Goal: Information Seeking & Learning: Learn about a topic

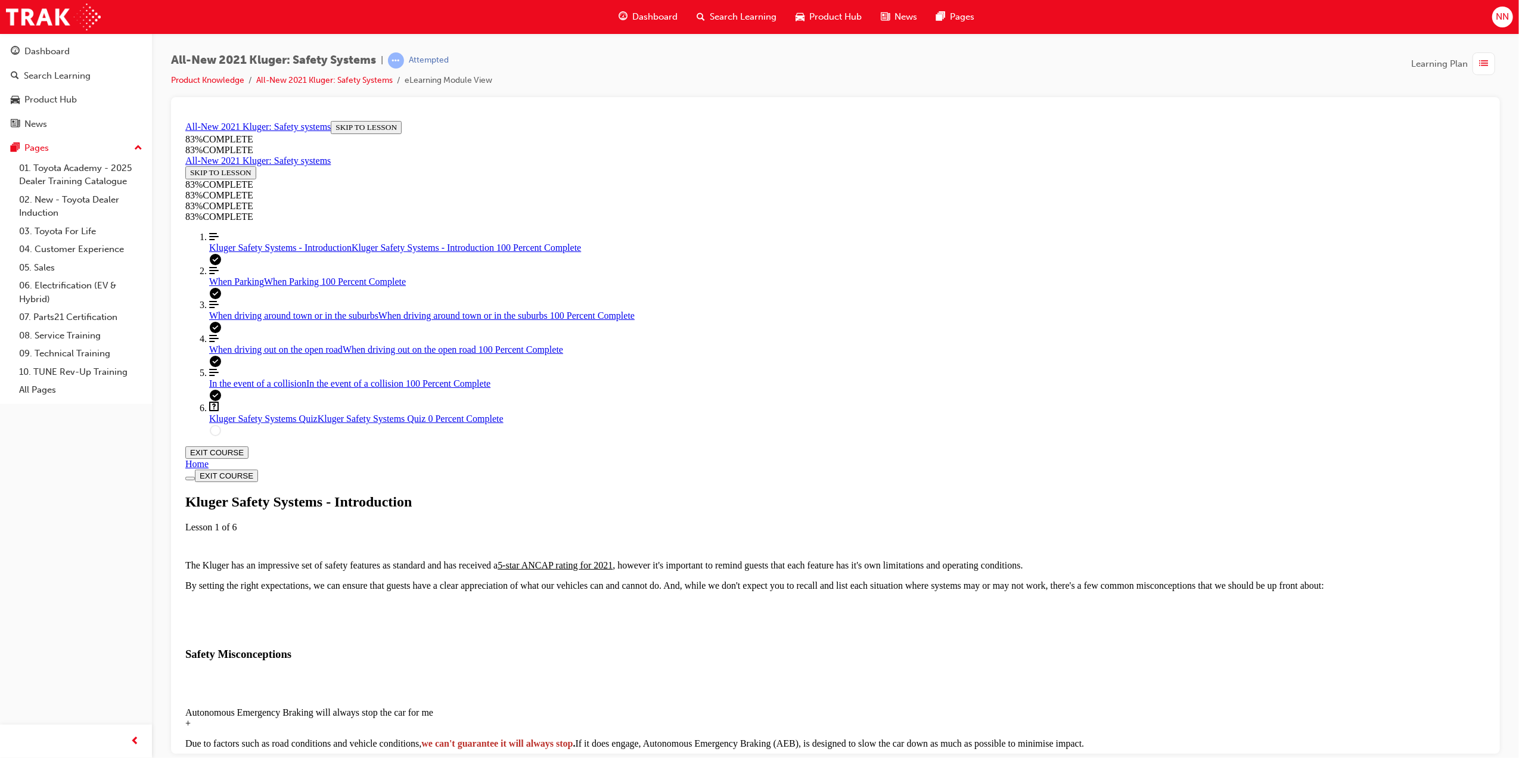
scroll to position [200, 0]
drag, startPoint x: 931, startPoint y: 419, endPoint x: 955, endPoint y: 415, distance: 24.2
click at [931, 707] on div "Autonomous Emergency Braking will always stop the car for me" at bounding box center [835, 712] width 1300 height 11
click at [901, 757] on div "Lane Centering is just like autonomous driving" at bounding box center [835, 763] width 1300 height 11
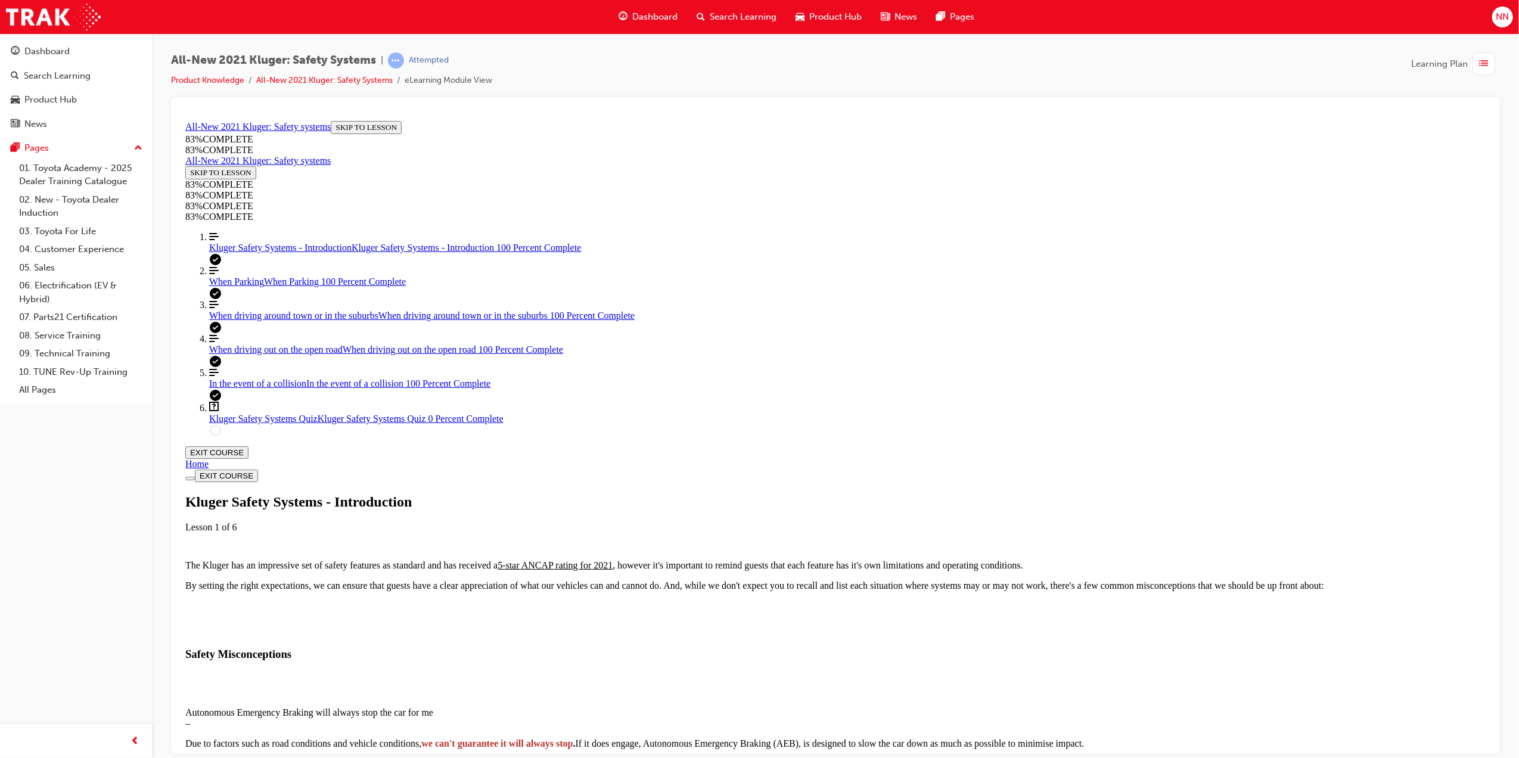
click at [1022, 757] on div "Lane Centering is just like autonomous driving" at bounding box center [835, 763] width 1300 height 11
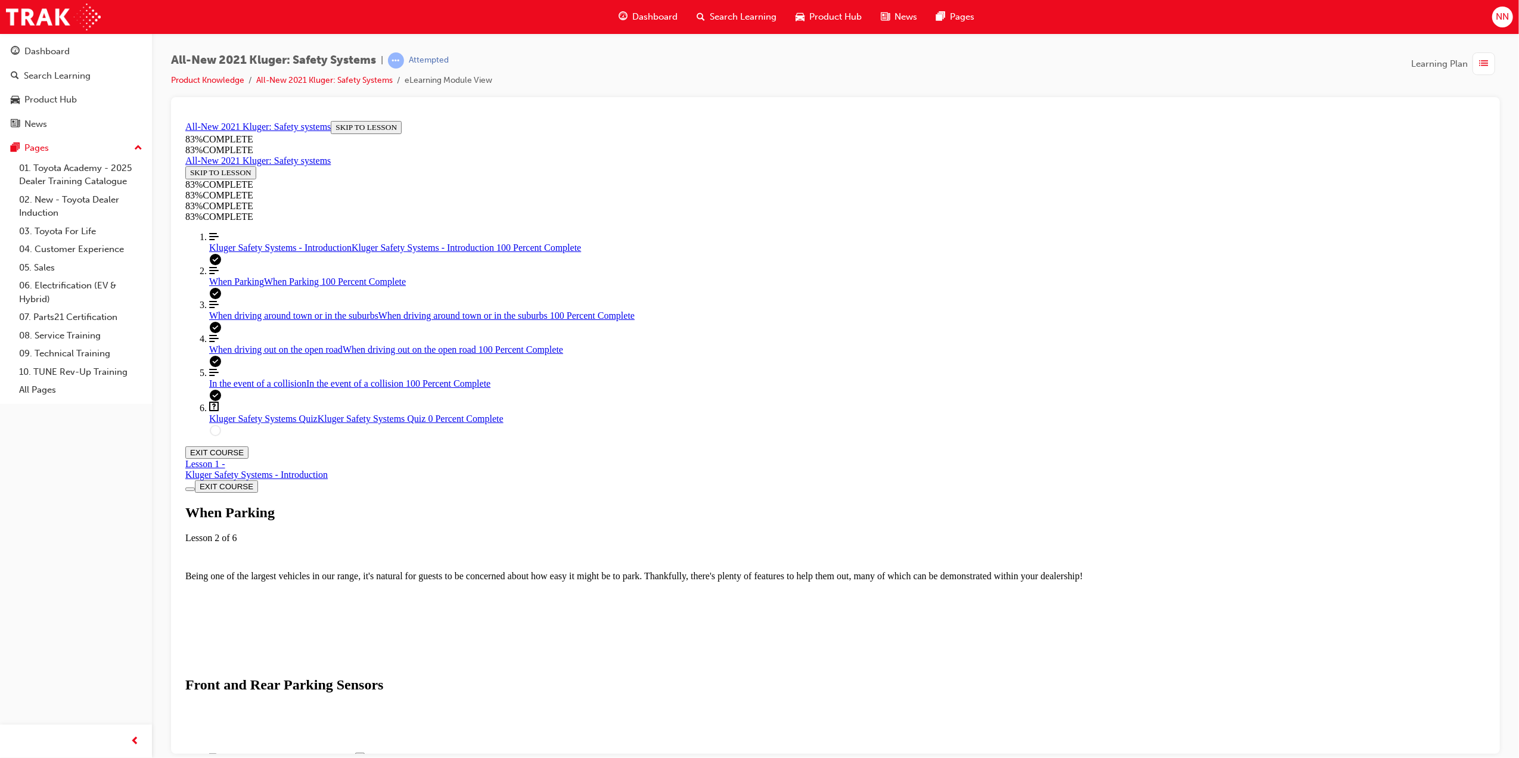
scroll to position [1233, 0]
drag, startPoint x: 992, startPoint y: 445, endPoint x: 1099, endPoint y: 443, distance: 107.9
drag, startPoint x: 1101, startPoint y: 443, endPoint x: 1177, endPoint y: 450, distance: 76.0
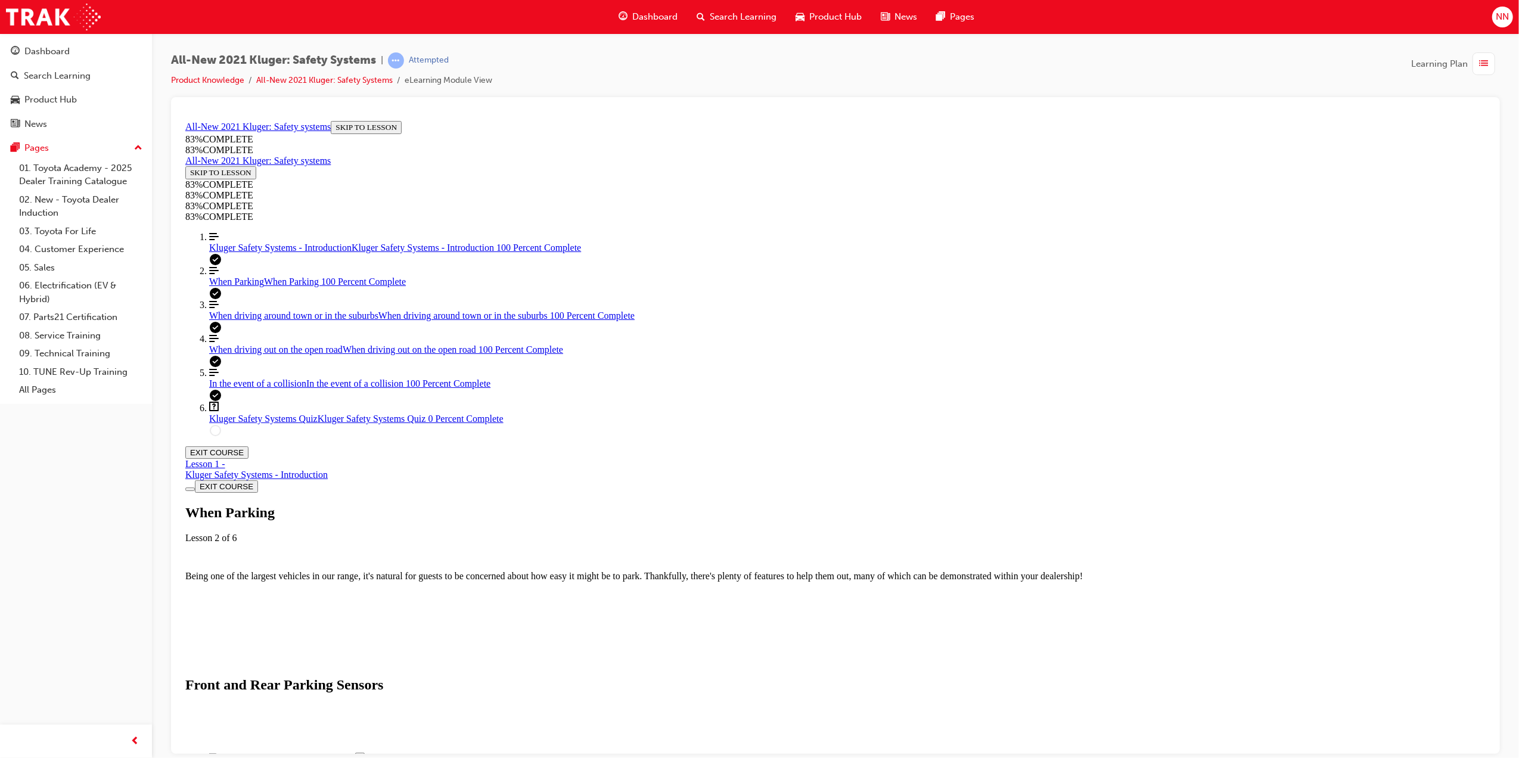
drag, startPoint x: 1021, startPoint y: 458, endPoint x: 1144, endPoint y: 458, distance: 123.3
drag, startPoint x: 1144, startPoint y: 458, endPoint x: 1173, endPoint y: 465, distance: 29.5
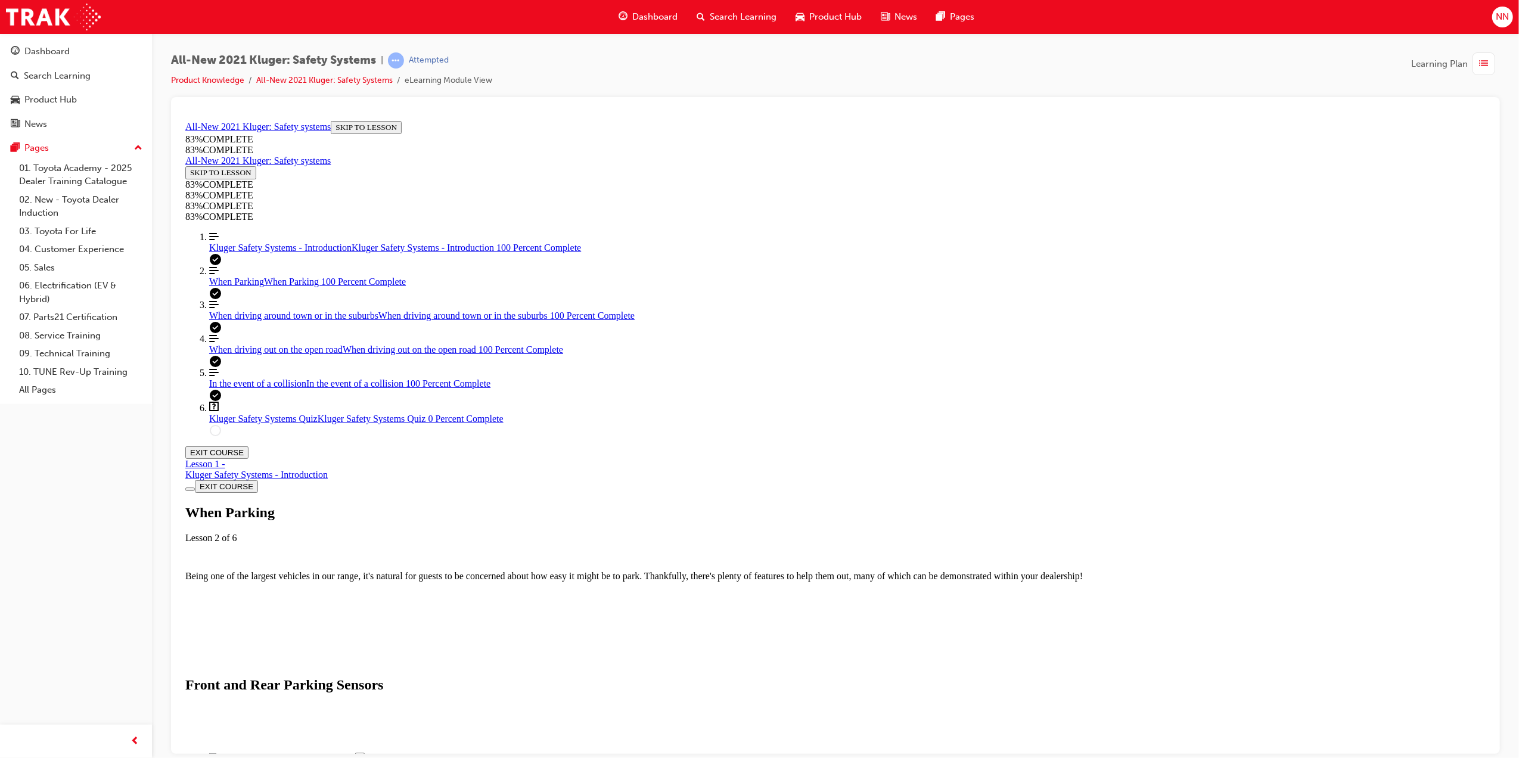
drag, startPoint x: 996, startPoint y: 513, endPoint x: 1061, endPoint y: 513, distance: 65.5
drag, startPoint x: 1061, startPoint y: 513, endPoint x: 1195, endPoint y: 517, distance: 133.5
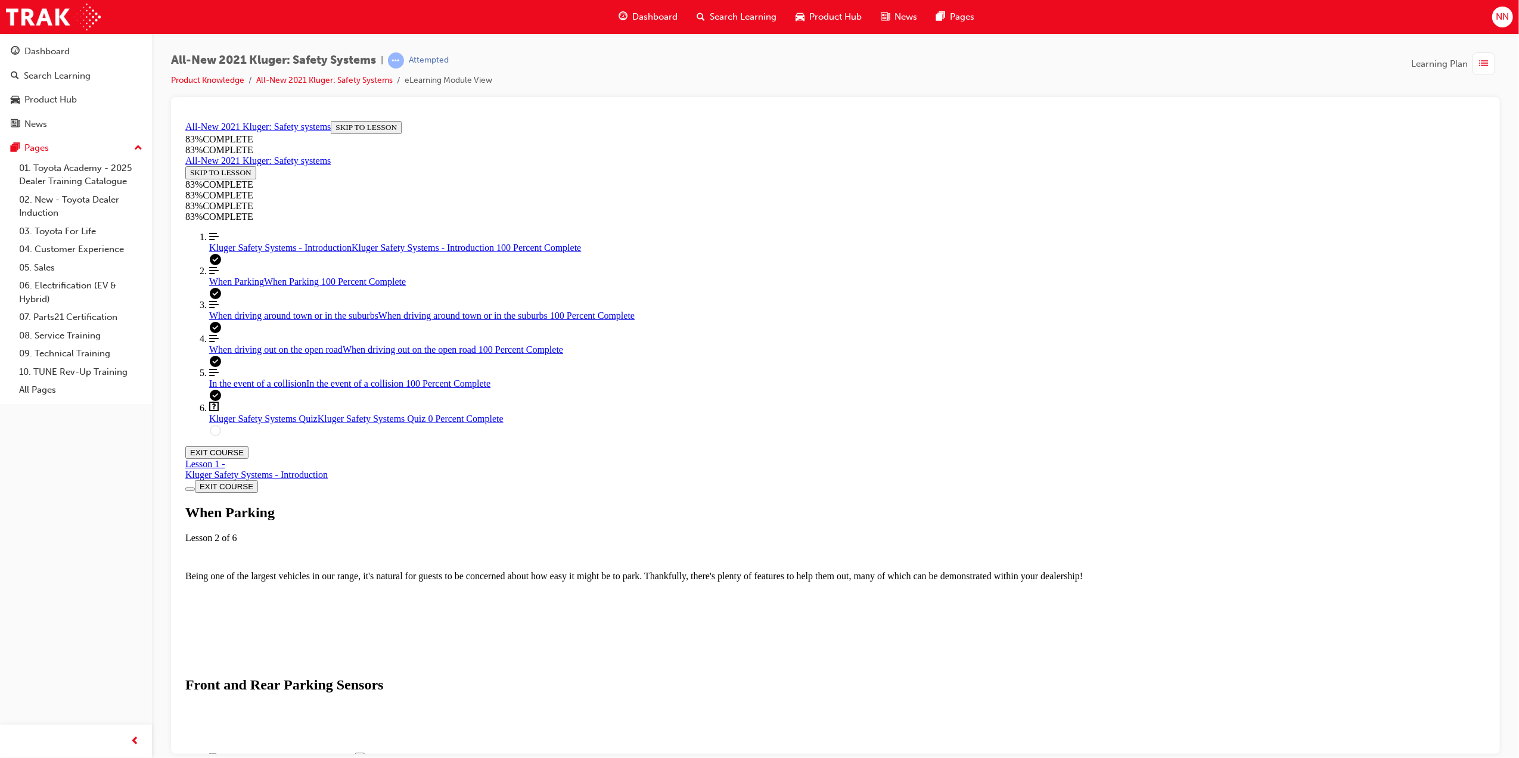
scroll to position [2584, 0]
click at [260, 423] on span "Kluger Safety Systems Quiz" at bounding box center [263, 418] width 108 height 10
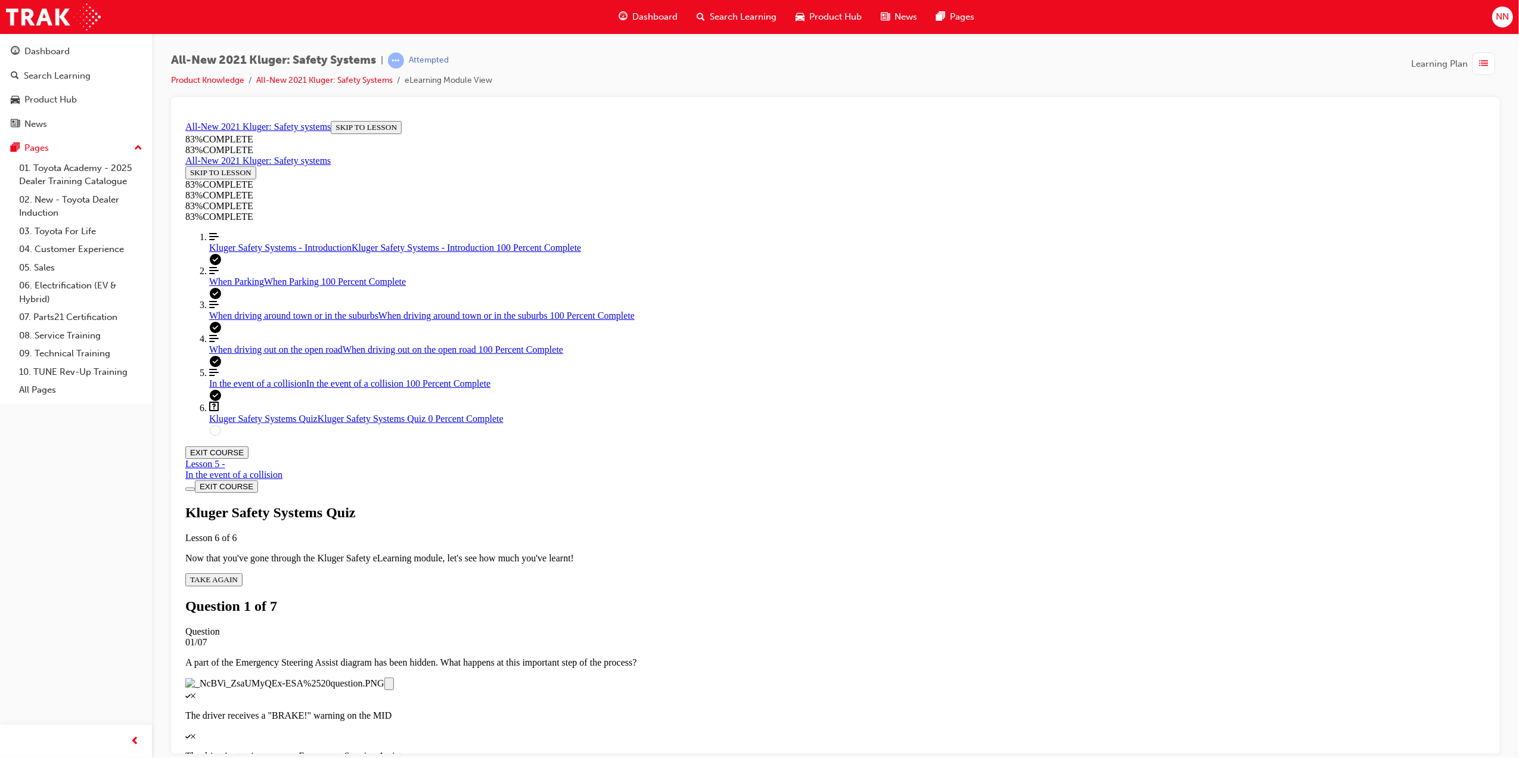
scroll to position [0, 0]
click at [282, 469] on div "In the event of a collision" at bounding box center [233, 474] width 97 height 11
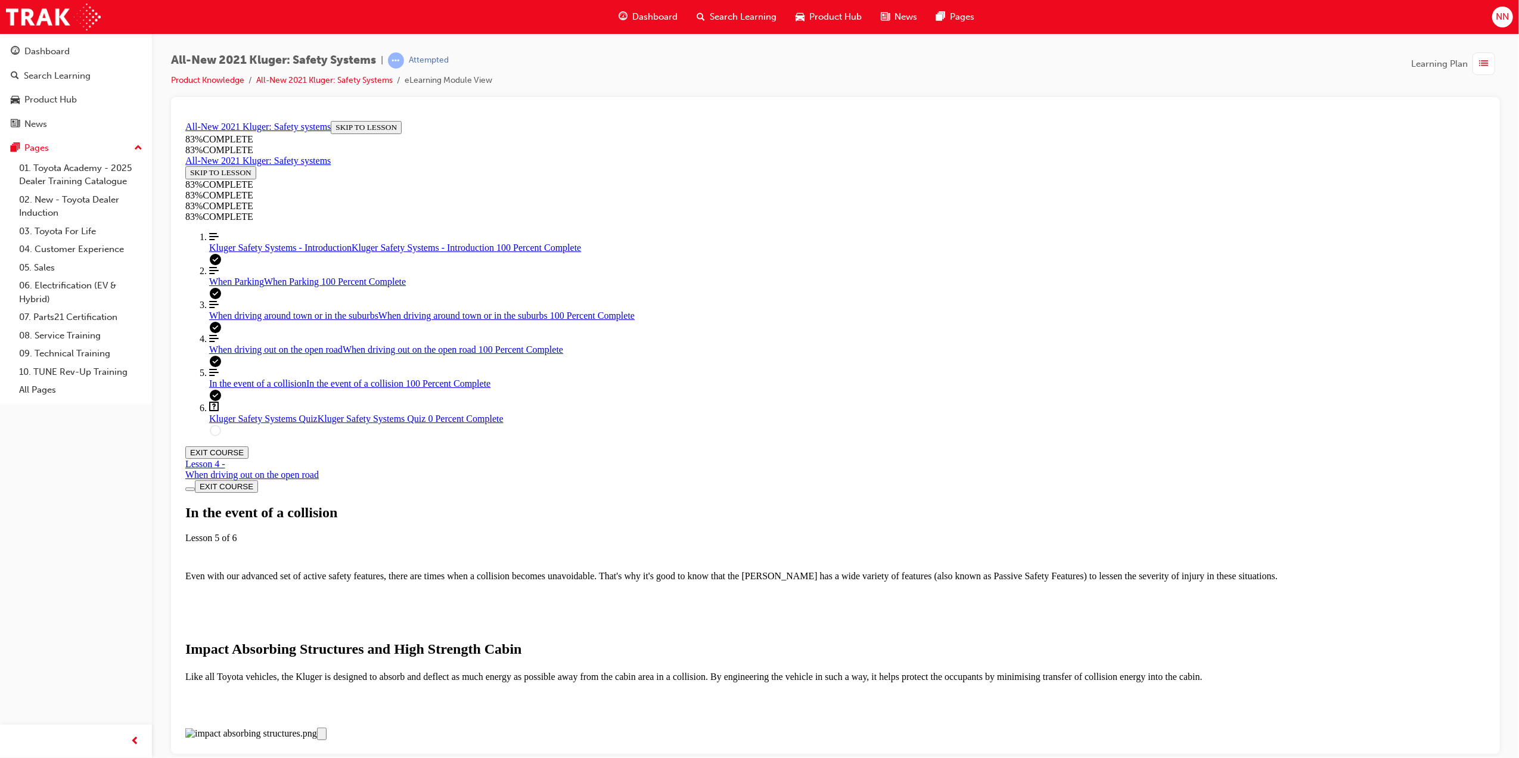
click at [906, 458] on div "Lesson 4 - When driving out on the open road" at bounding box center [835, 468] width 1300 height 21
click at [185, 458] on icon "Lesson Content" at bounding box center [185, 458] width 0 height 0
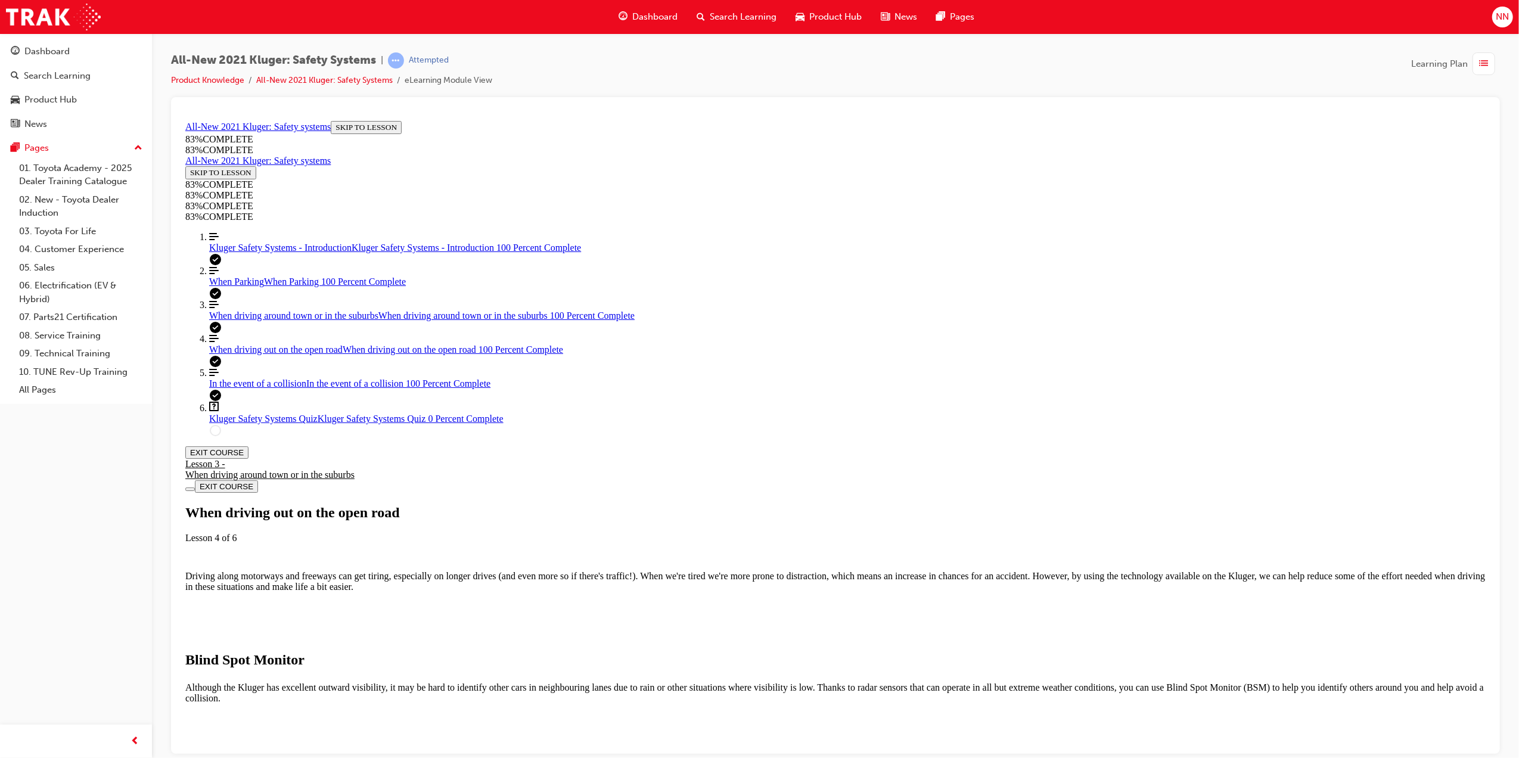
click at [354, 458] on div "Lesson 3 - When driving around town or in the suburbs" at bounding box center [269, 468] width 169 height 21
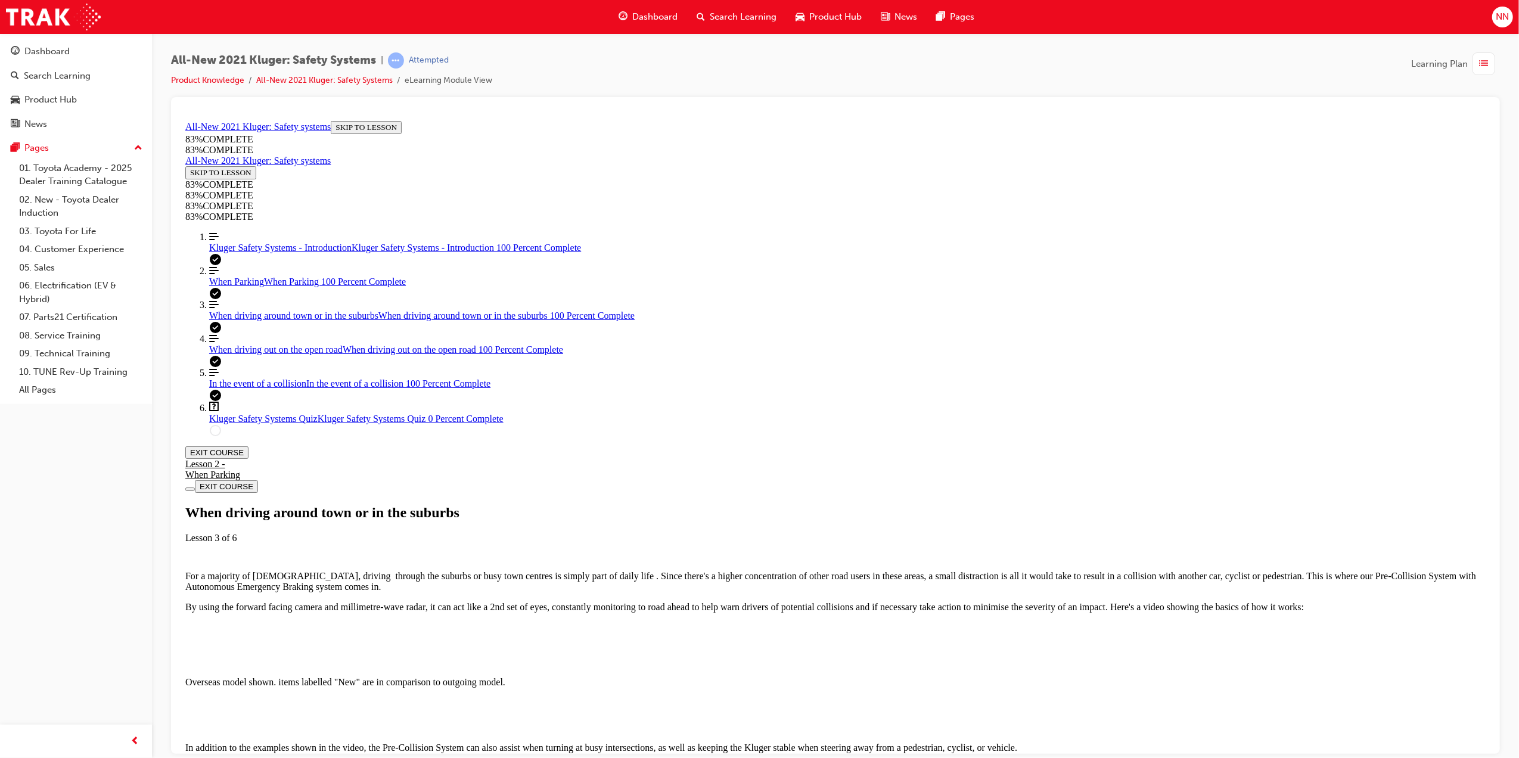
click at [240, 458] on div "Lesson 2 - When Parking" at bounding box center [212, 468] width 55 height 21
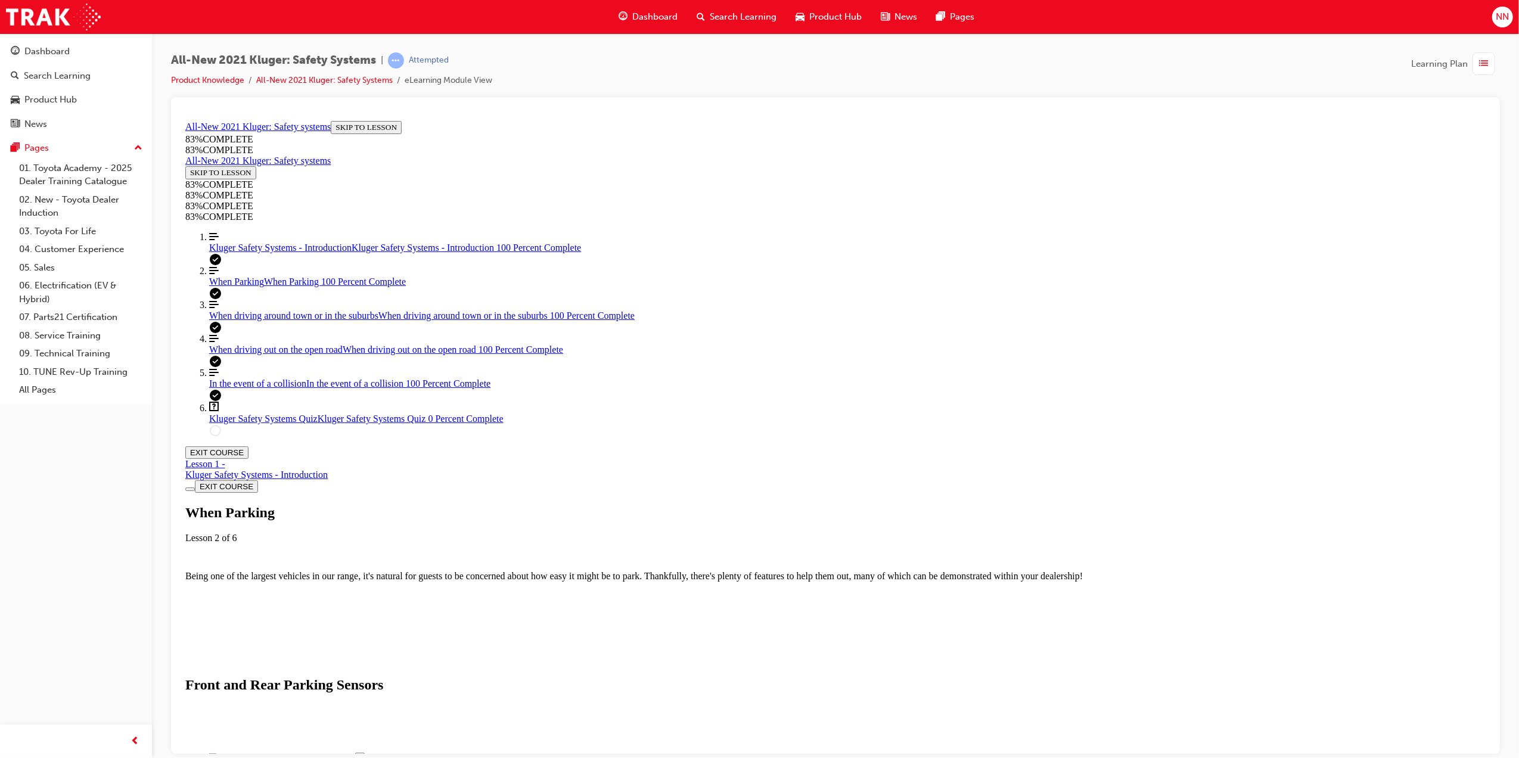
scroll to position [2504, 0]
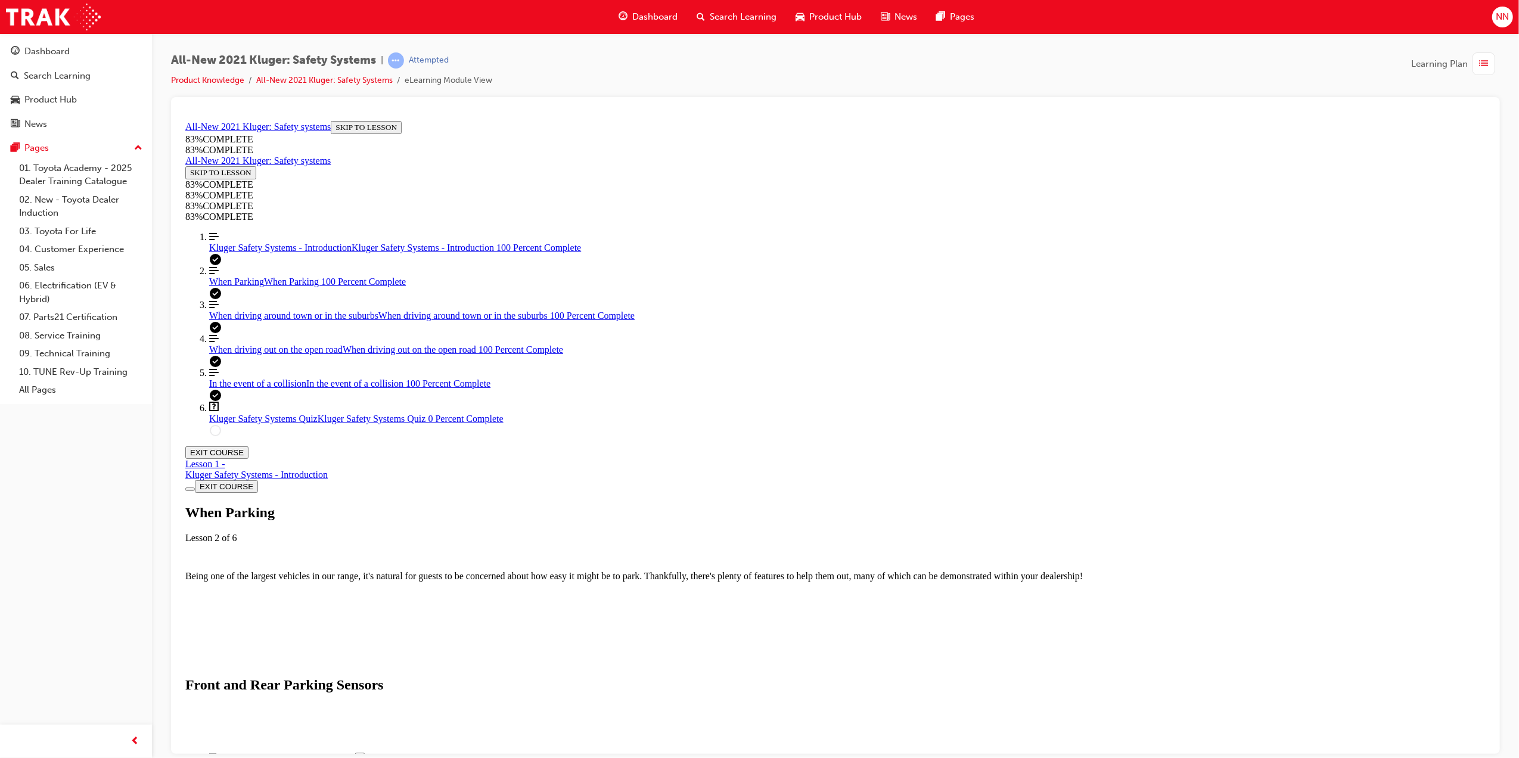
scroll to position [4166, 0]
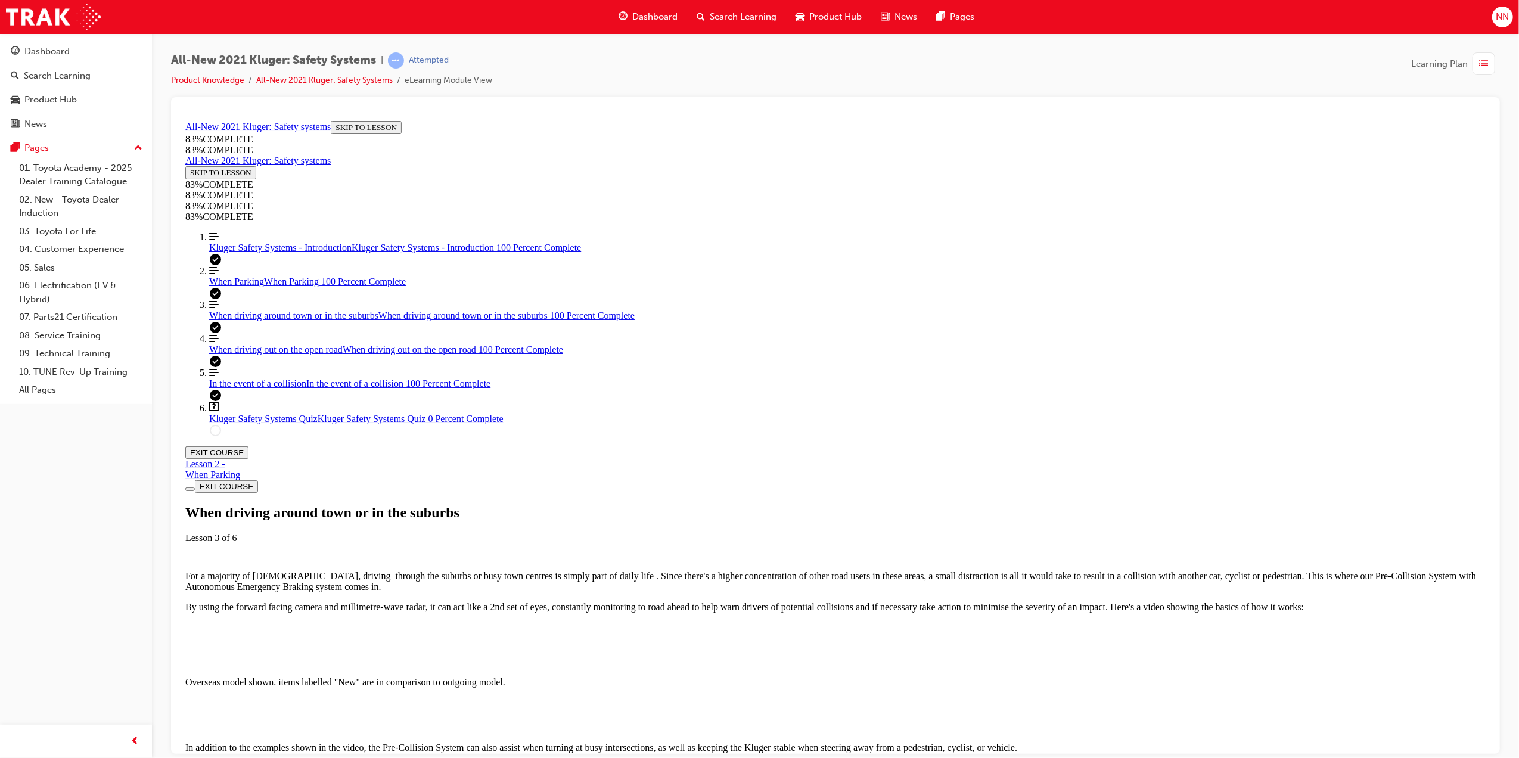
scroll to position [397, 0]
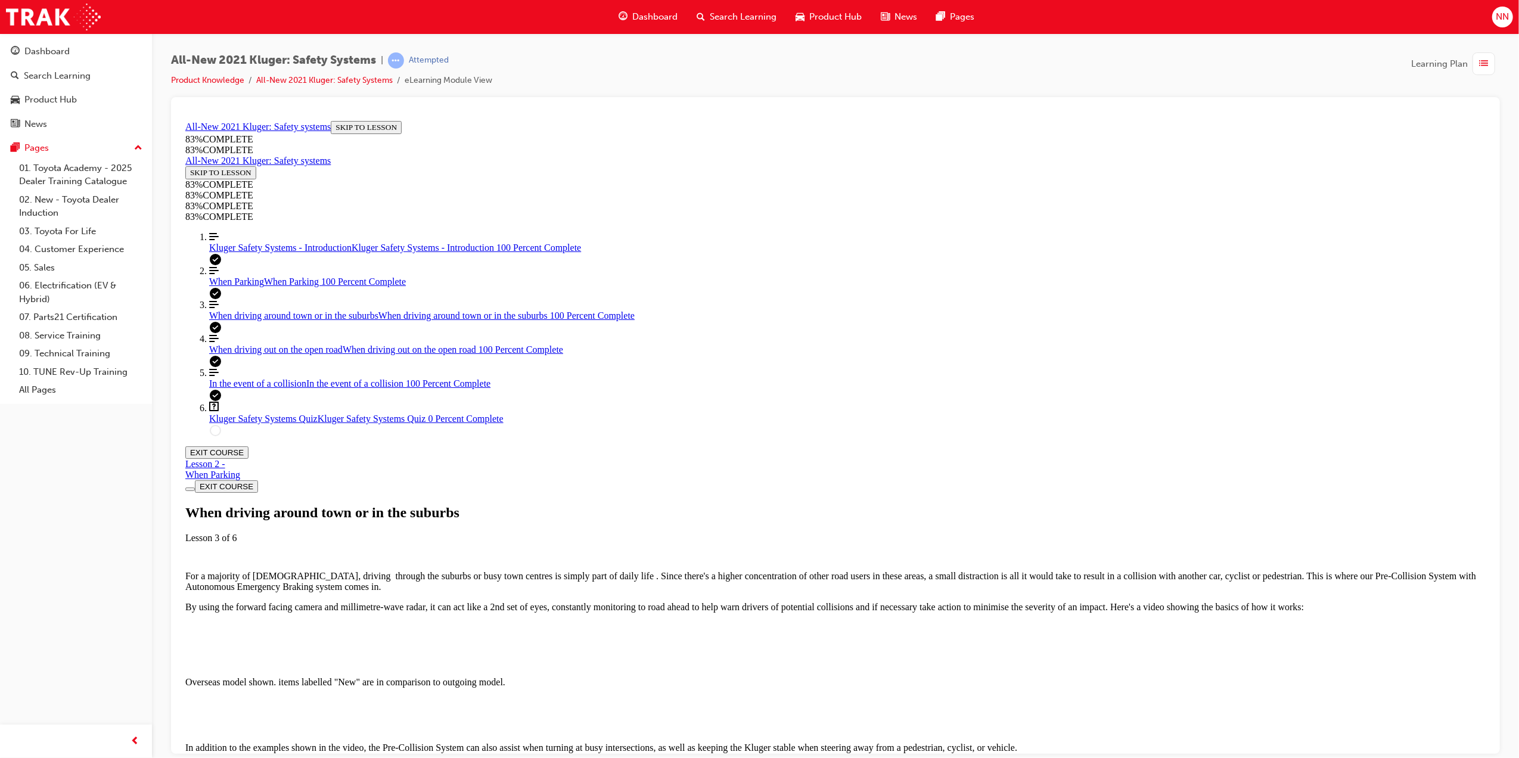
scroll to position [1907, 0]
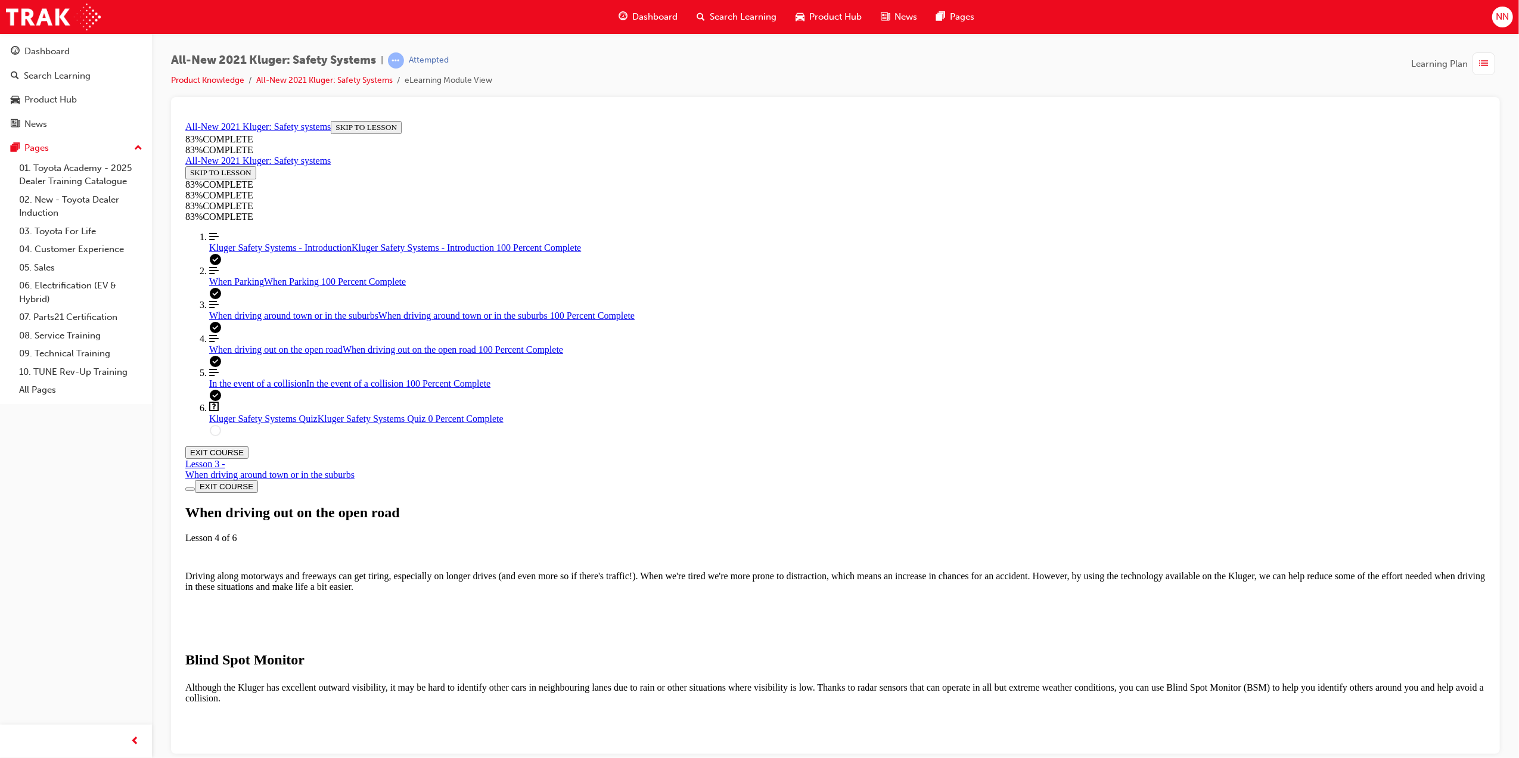
scroll to position [1229, 0]
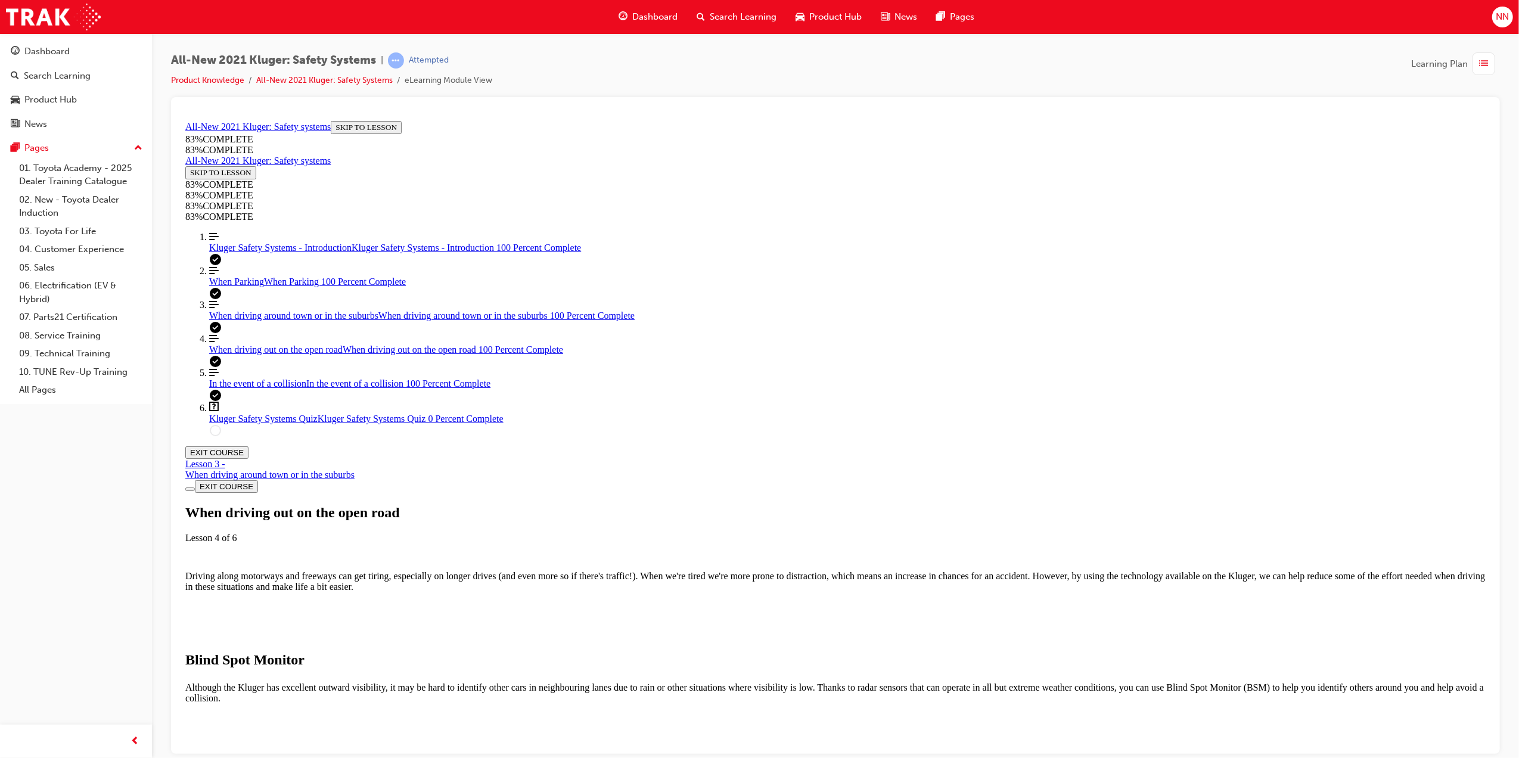
scroll to position [1864, 0]
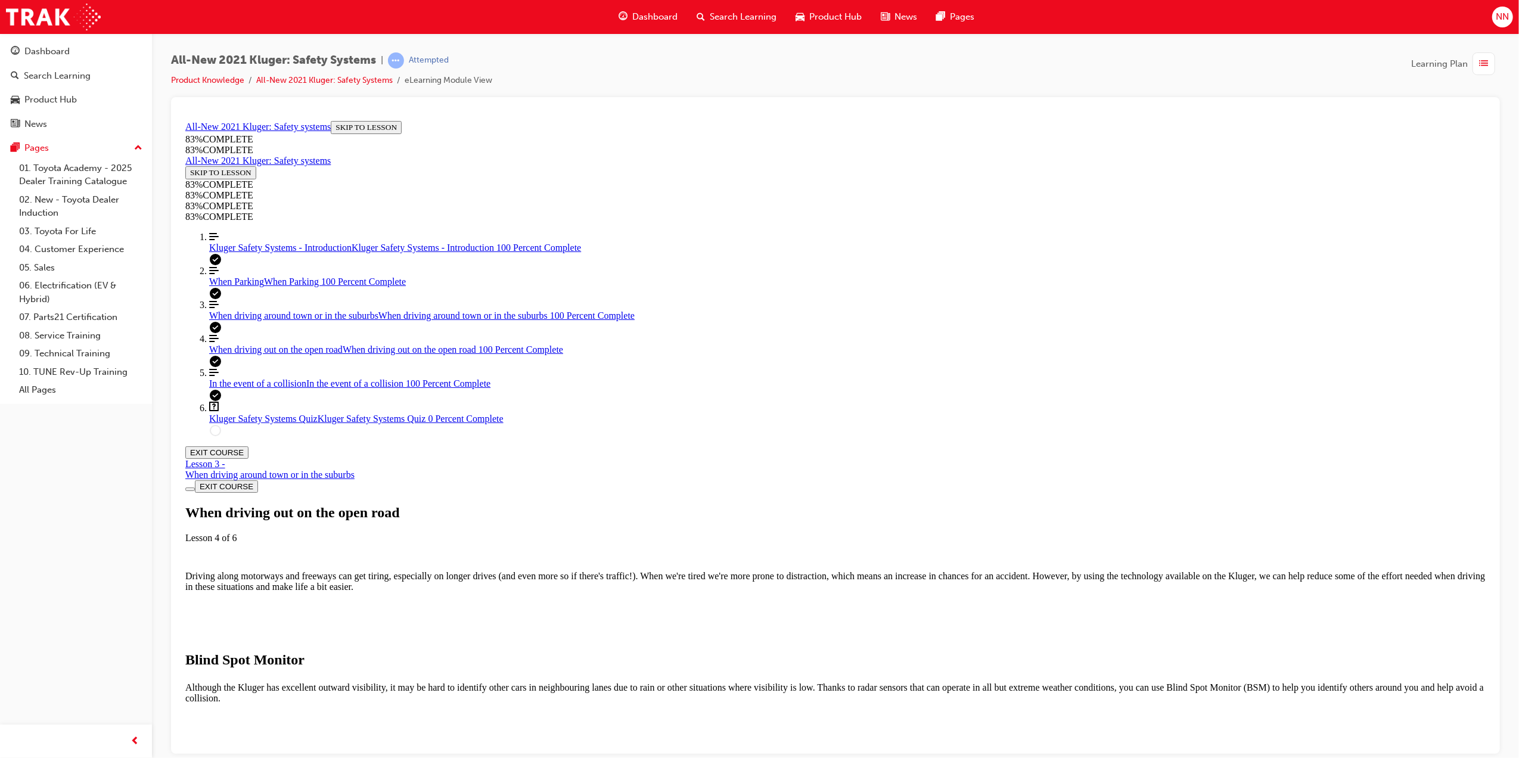
drag, startPoint x: 1080, startPoint y: 394, endPoint x: 1092, endPoint y: 391, distance: 12.3
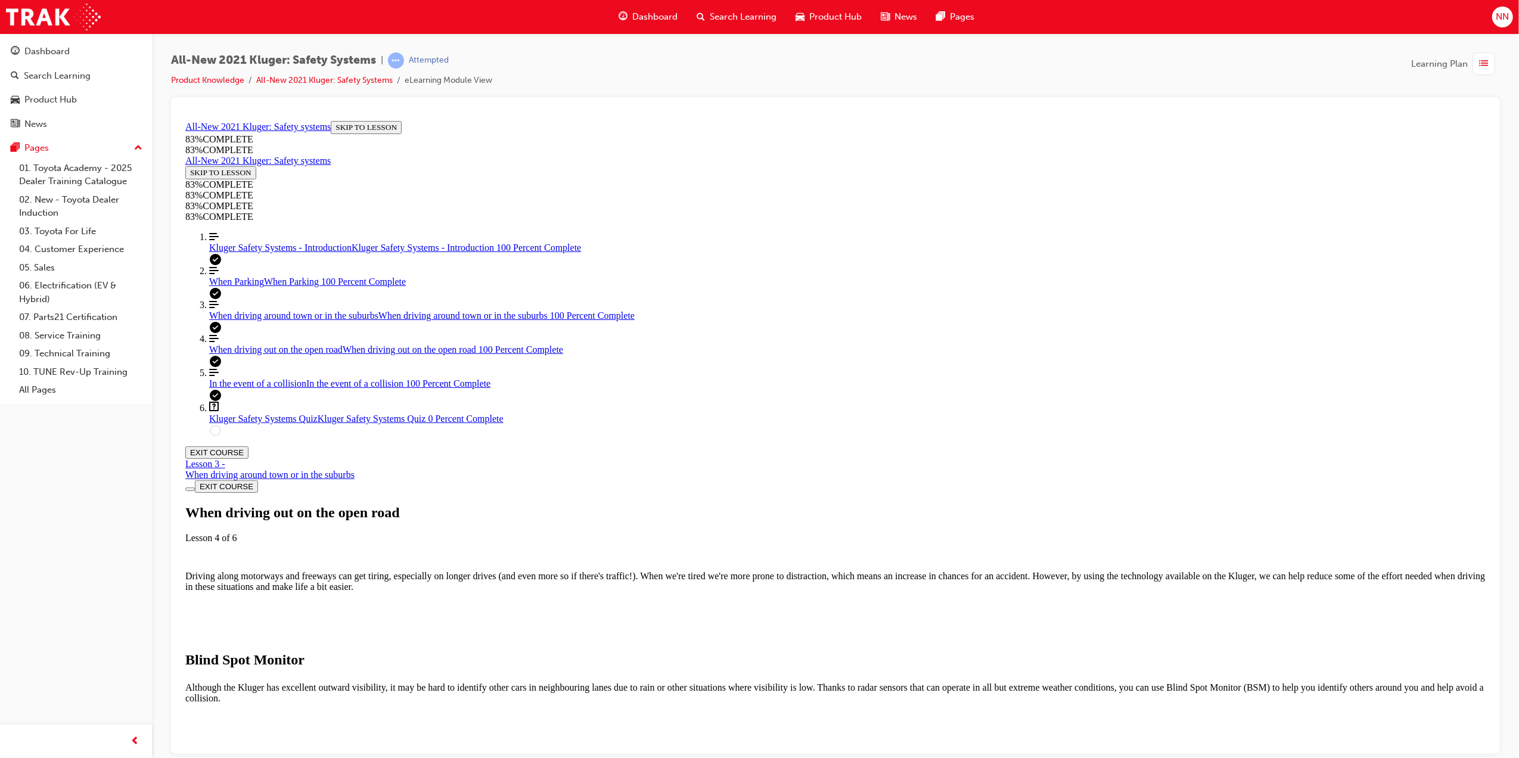
scroll to position [4169, 0]
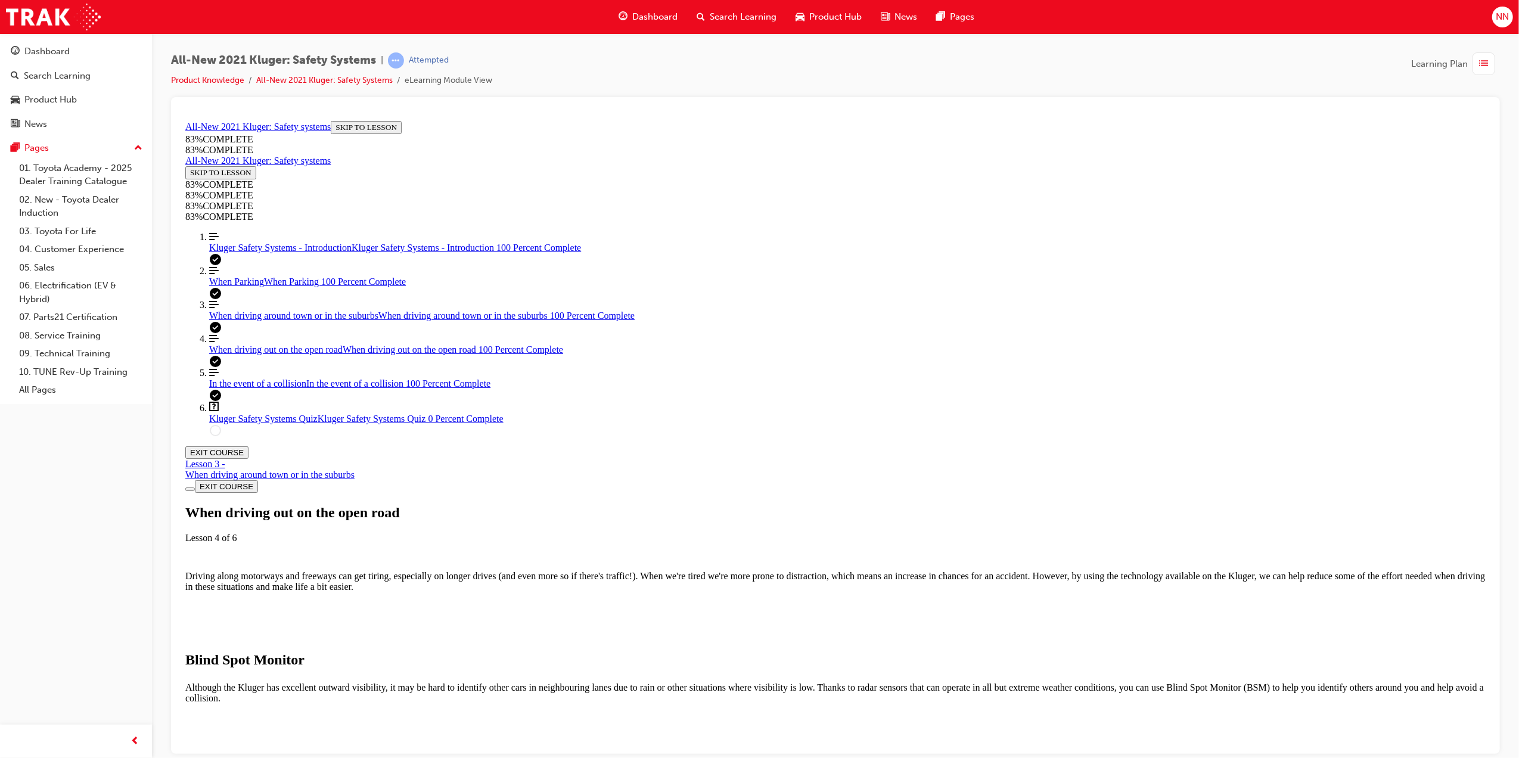
scroll to position [5797, 0]
drag, startPoint x: 1006, startPoint y: 276, endPoint x: 913, endPoint y: 250, distance: 97.2
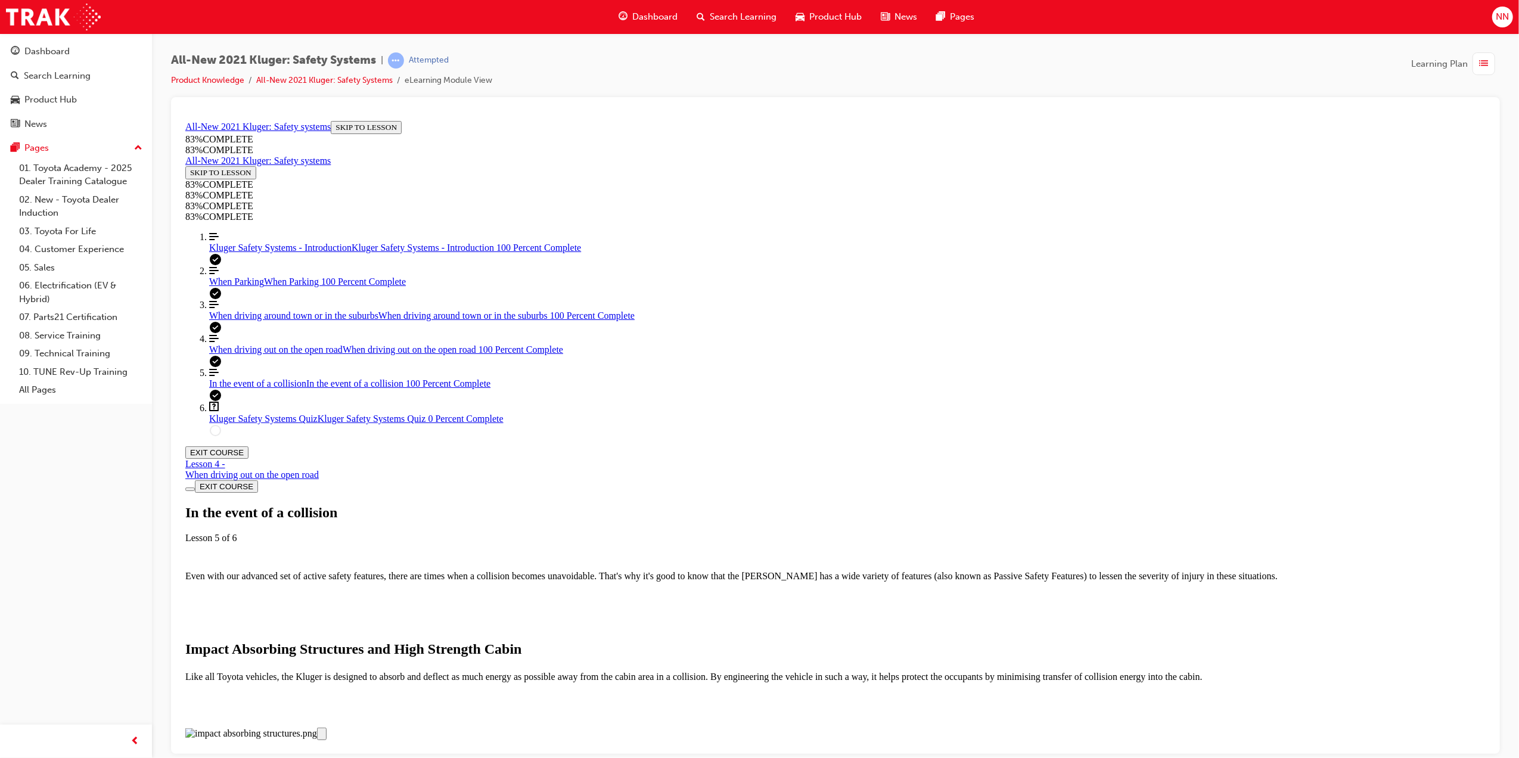
scroll to position [1074, 0]
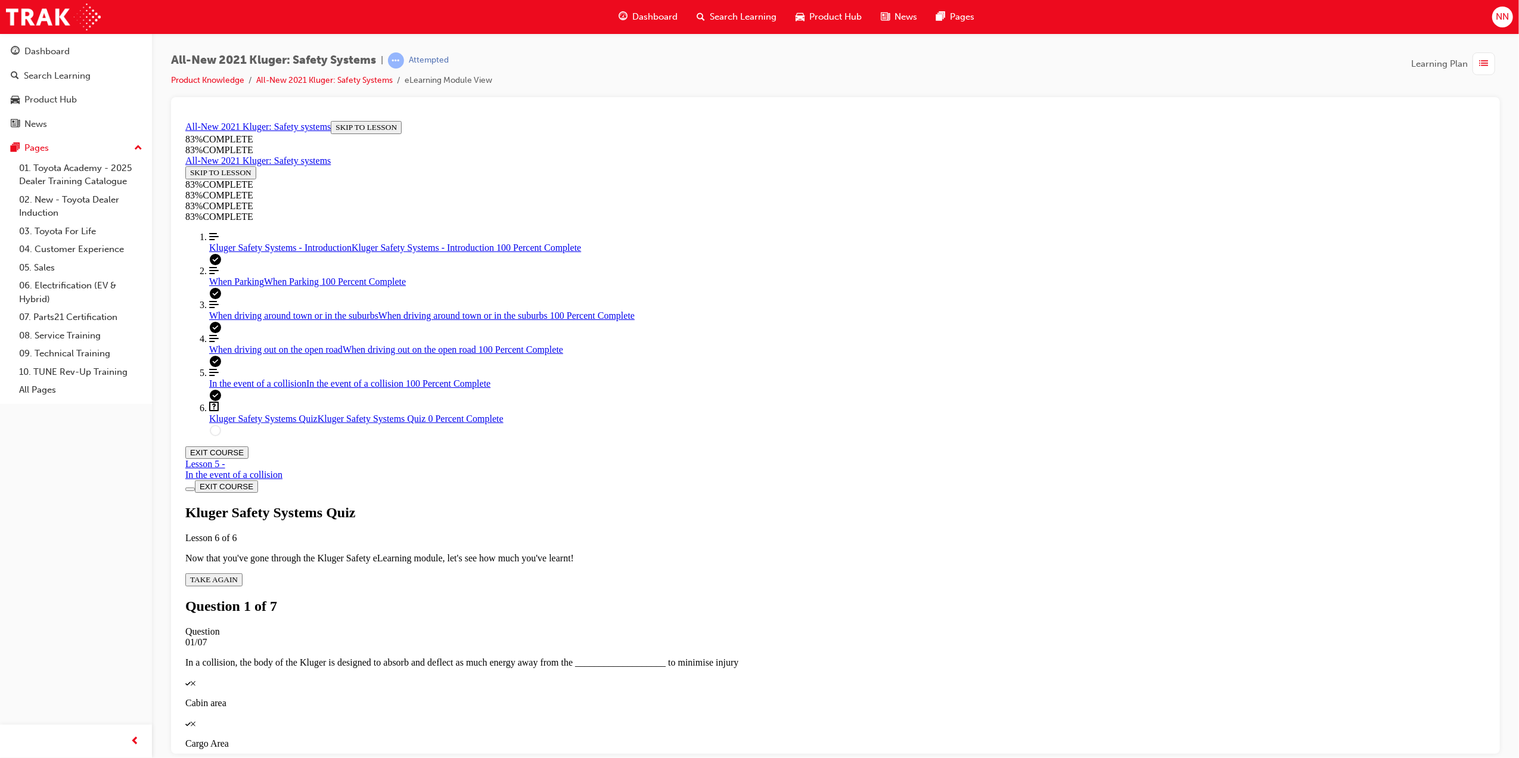
scroll to position [41, 0]
click at [779, 697] on p "Cabin area" at bounding box center [835, 702] width 1300 height 11
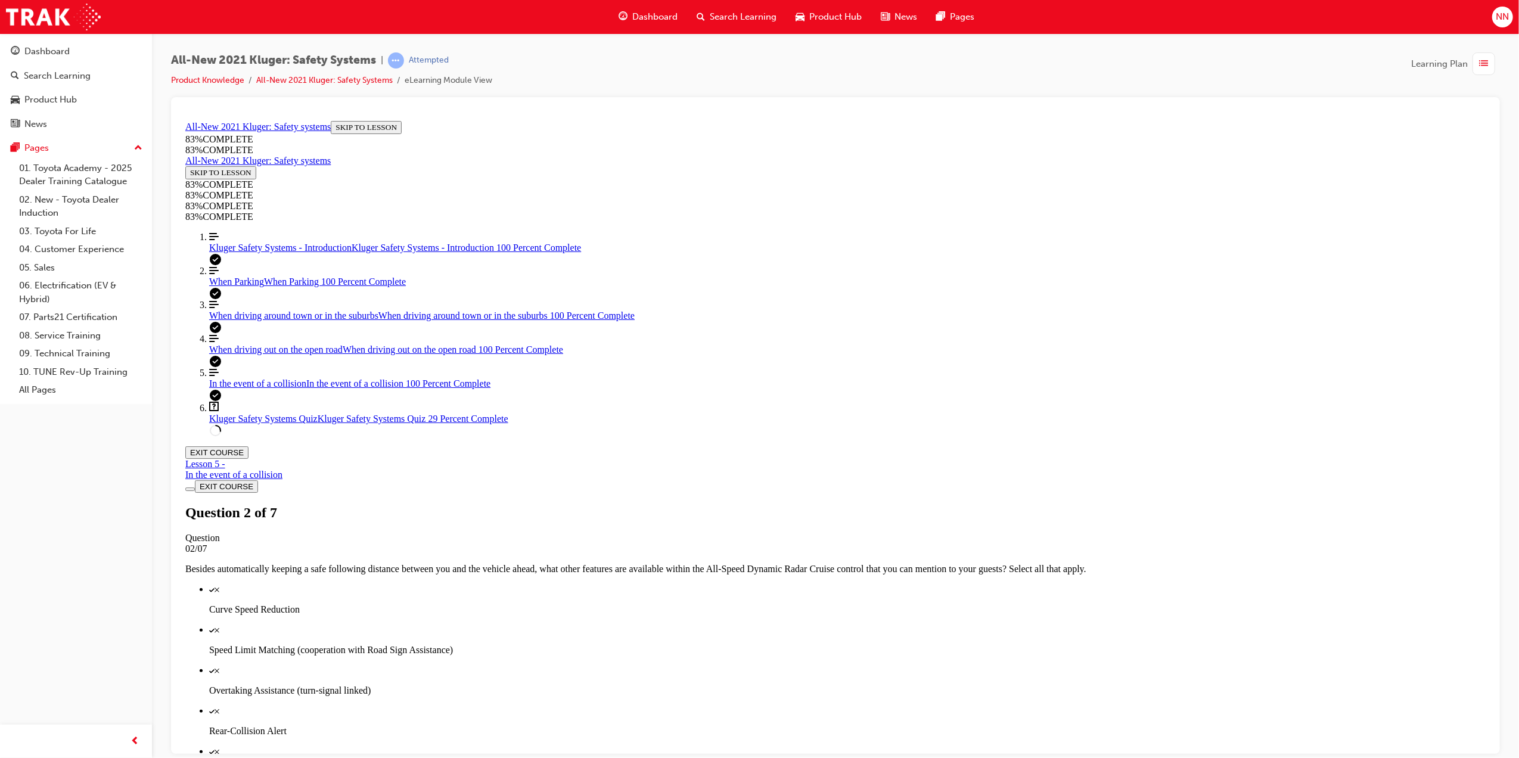
scroll to position [123, 0]
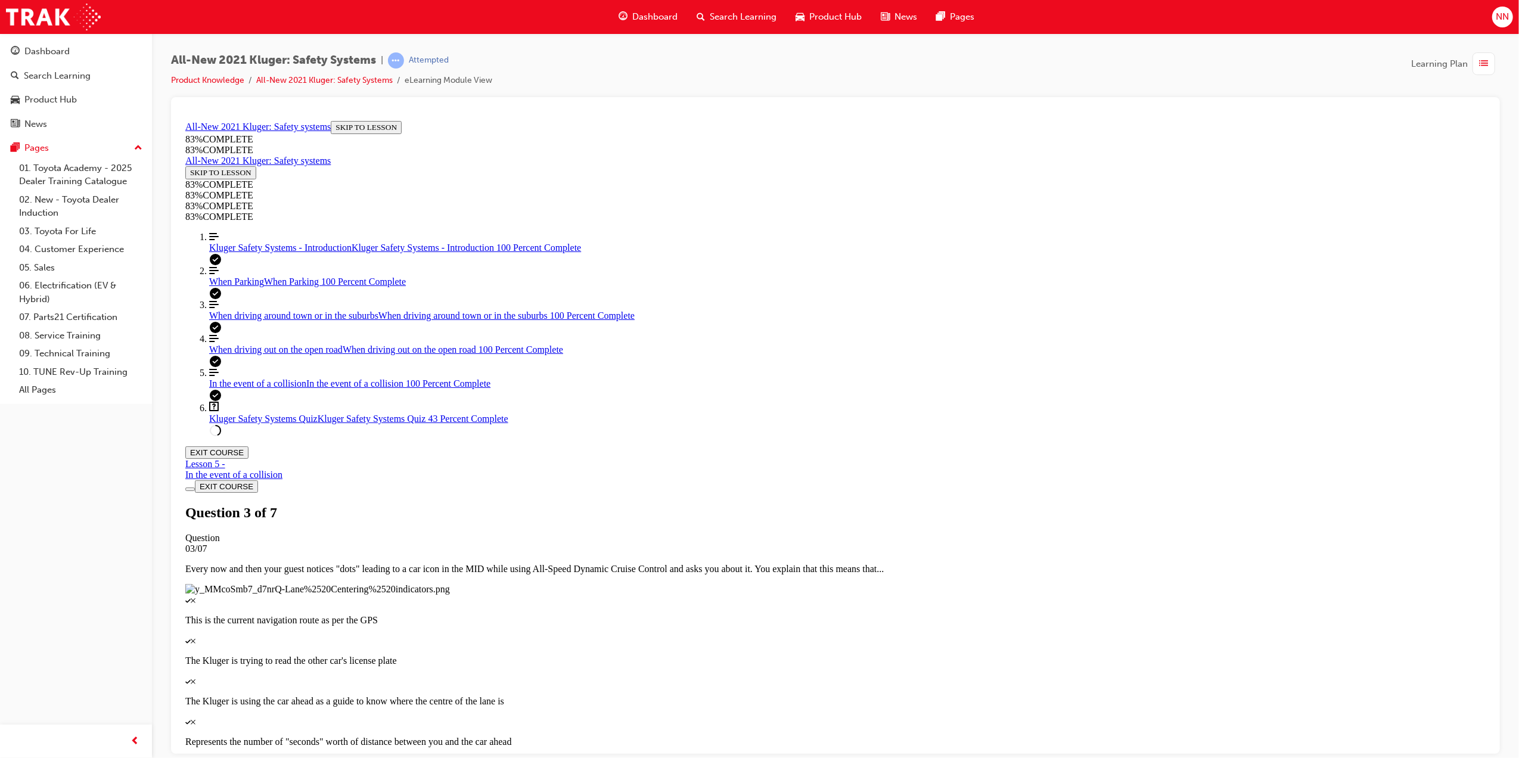
scroll to position [43, 0]
drag, startPoint x: 882, startPoint y: 561, endPoint x: 889, endPoint y: 562, distance: 6.8
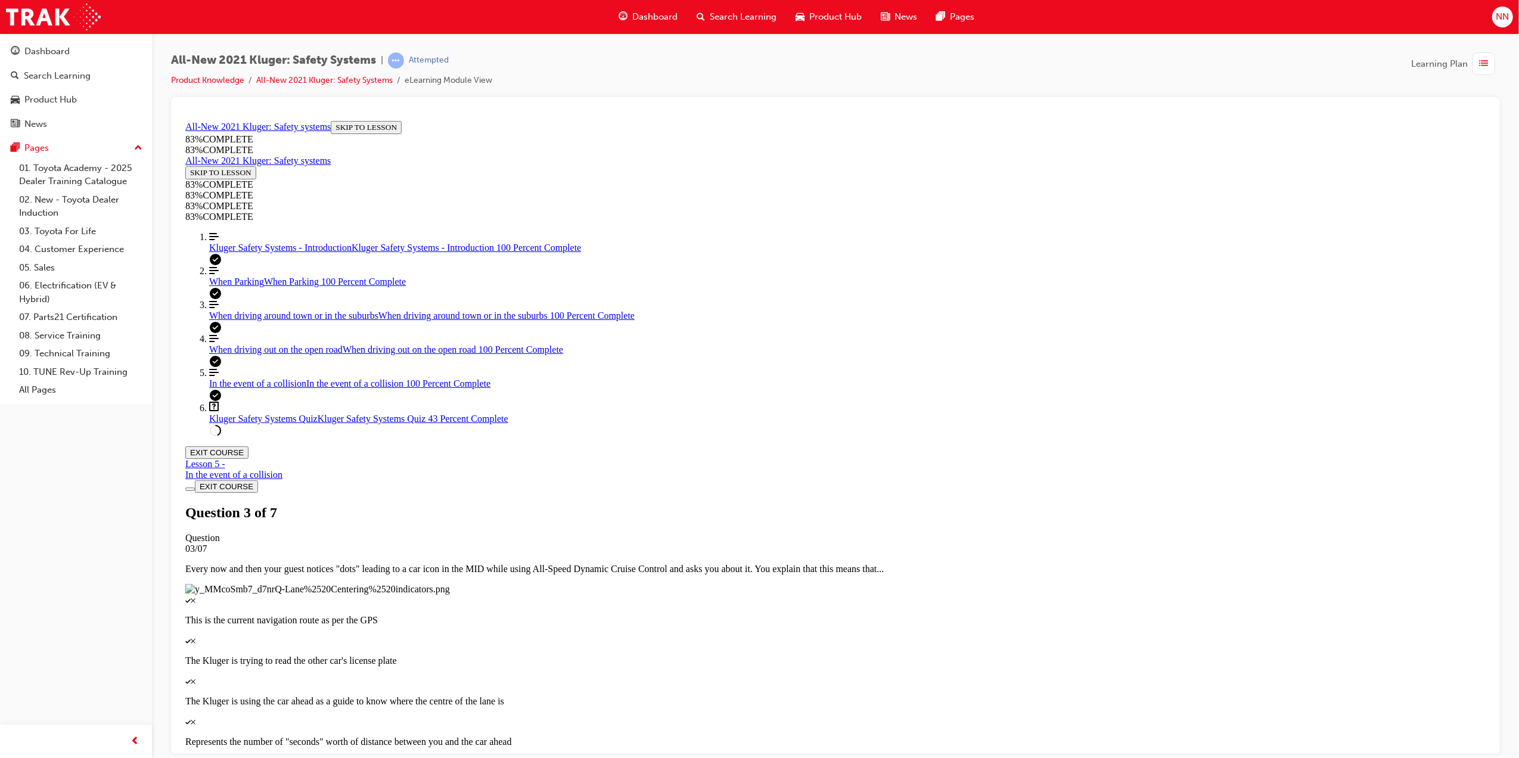
scroll to position [43, 0]
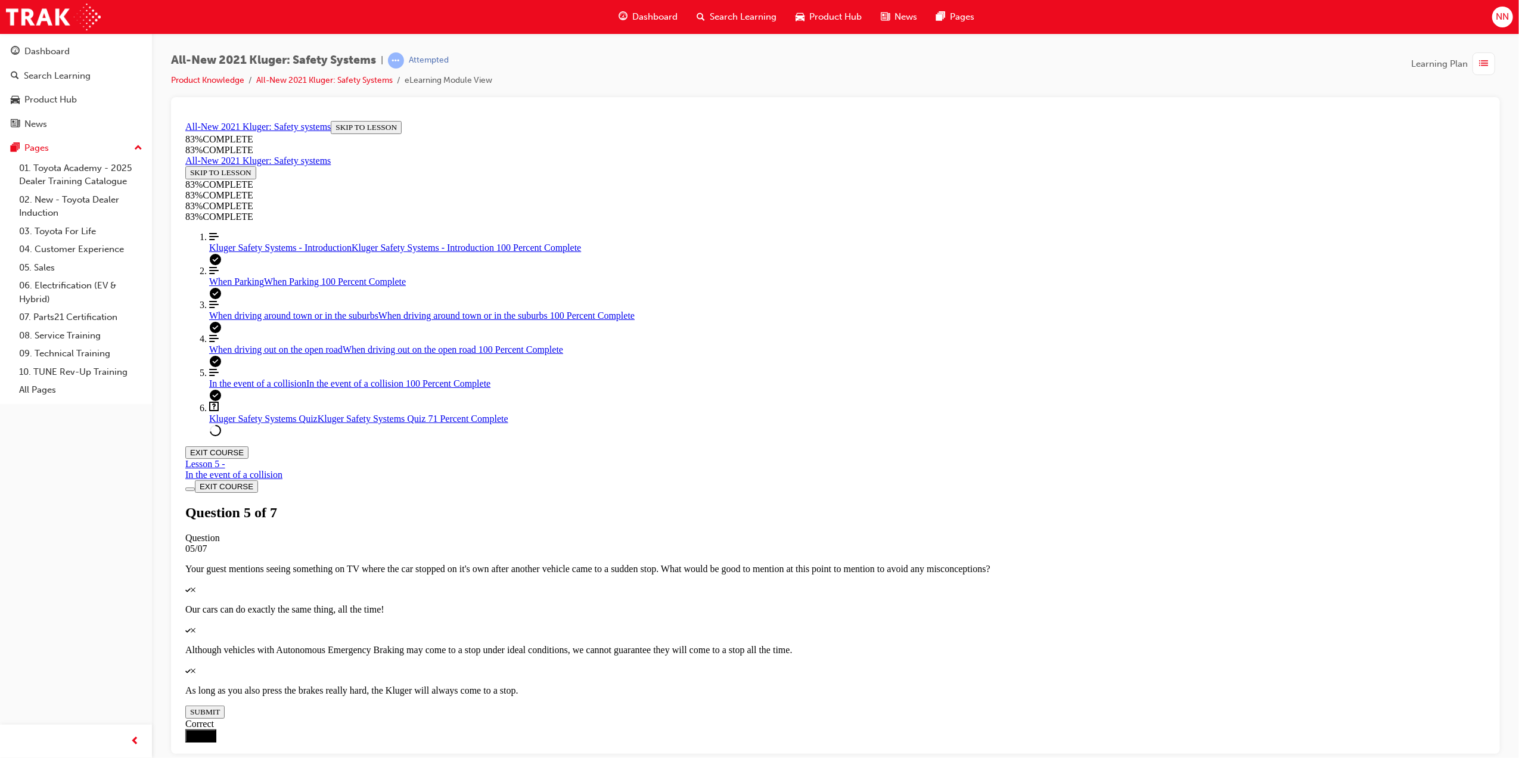
drag, startPoint x: 818, startPoint y: 427, endPoint x: 870, endPoint y: 424, distance: 51.9
drag, startPoint x: 825, startPoint y: 372, endPoint x: 887, endPoint y: 477, distance: 121.3
drag, startPoint x: 791, startPoint y: 372, endPoint x: 806, endPoint y: 372, distance: 14.3
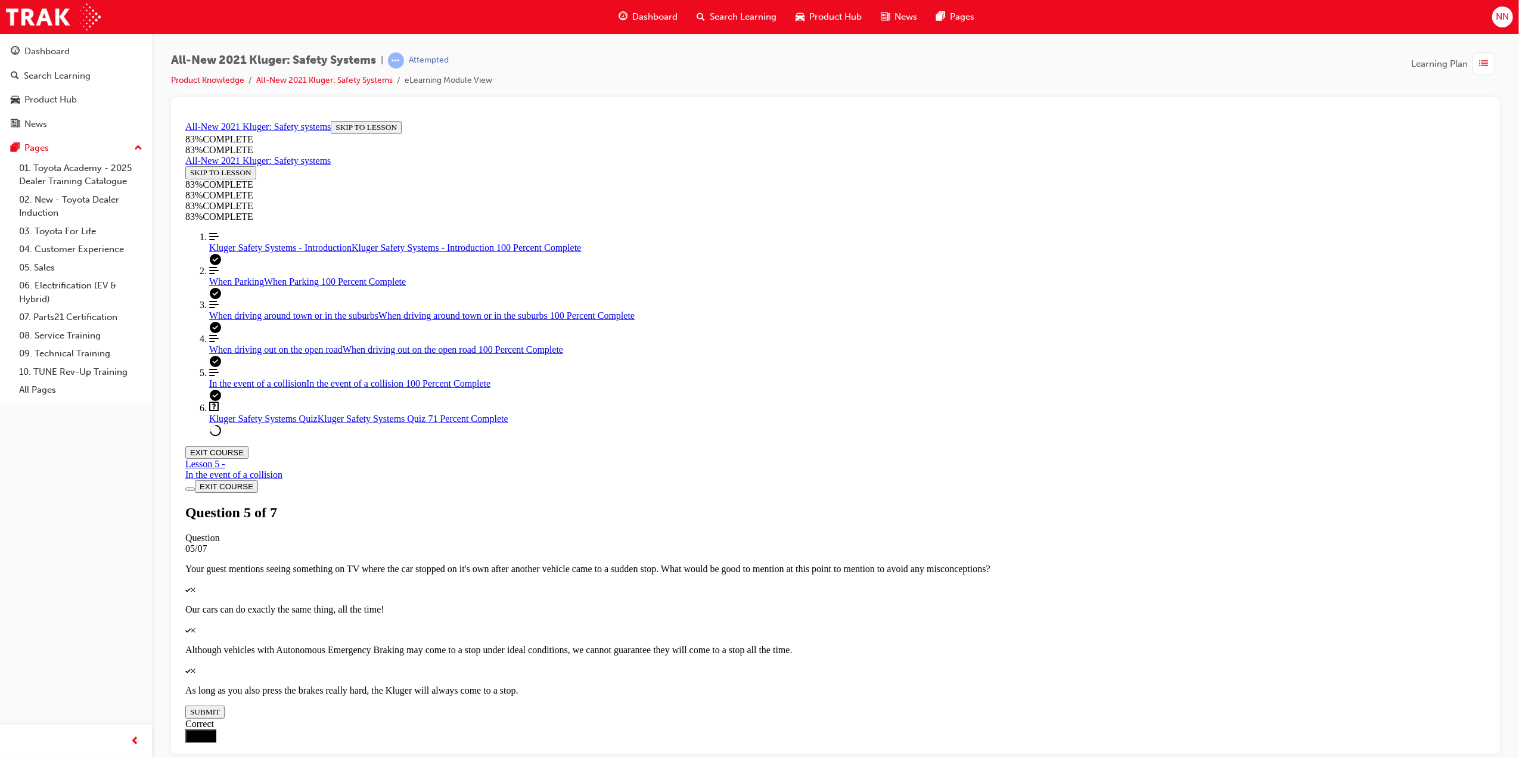
drag, startPoint x: 806, startPoint y: 372, endPoint x: 840, endPoint y: 379, distance: 34.7
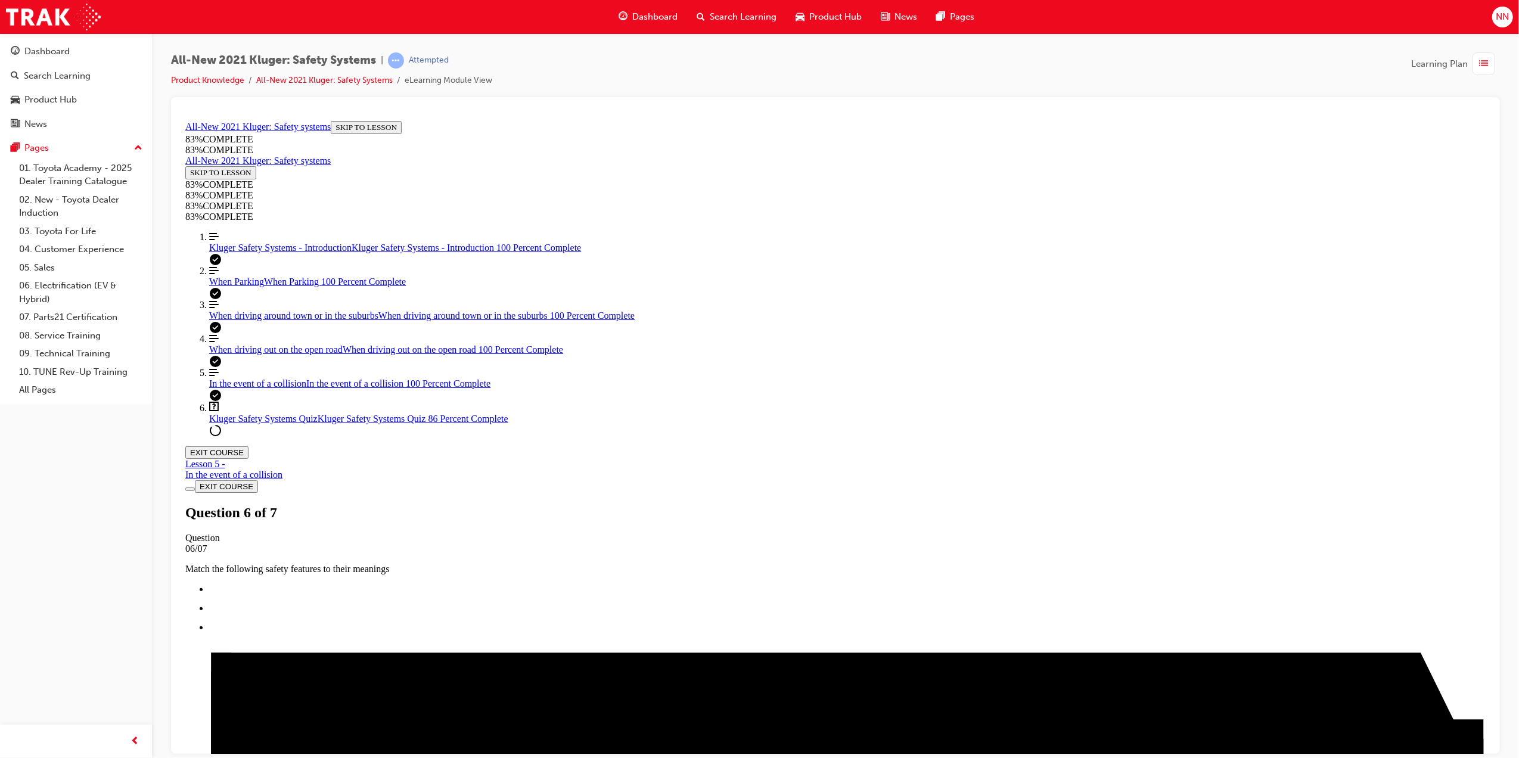
scroll to position [196, 0]
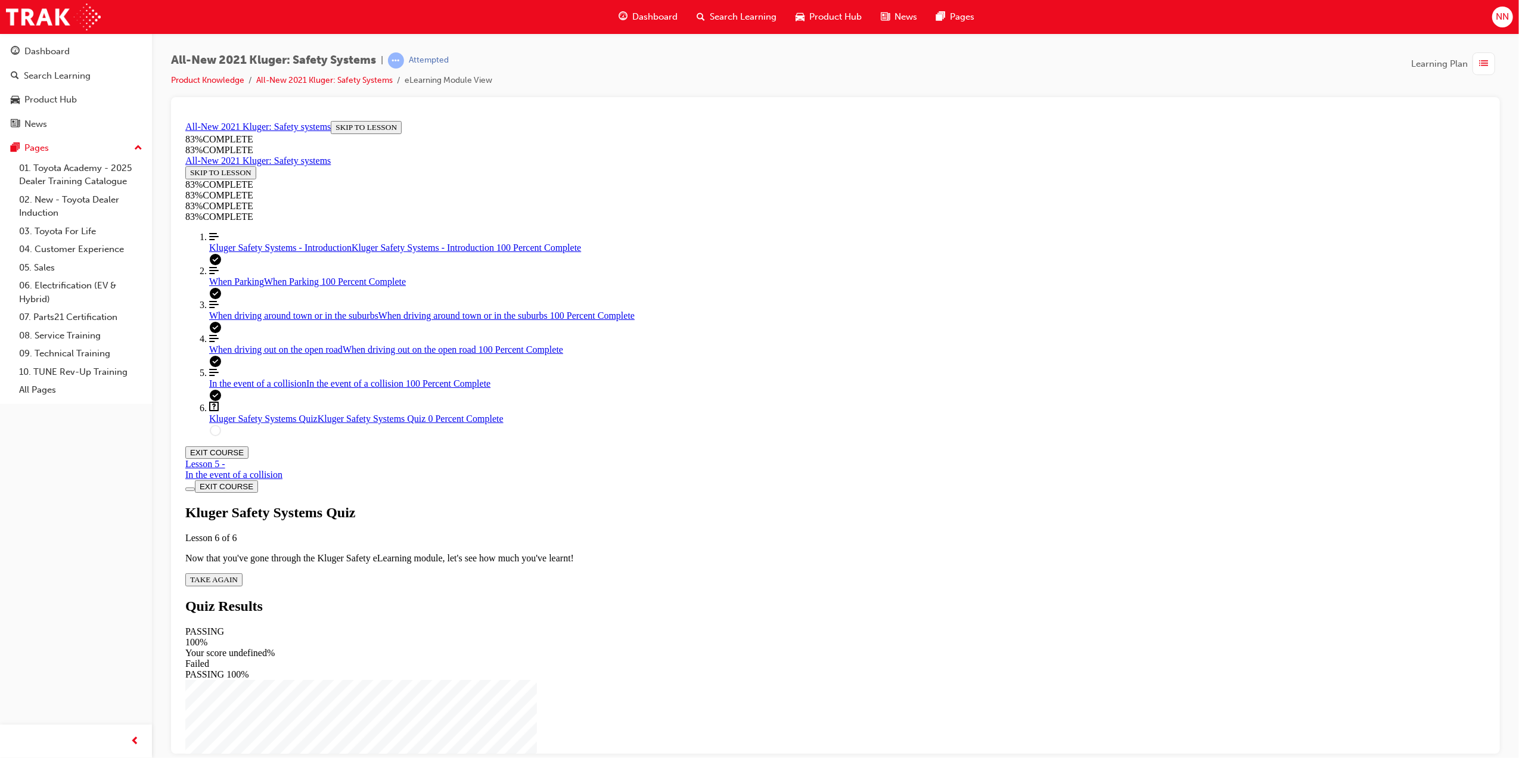
click at [237, 574] on span "TAKE AGAIN" at bounding box center [213, 578] width 48 height 9
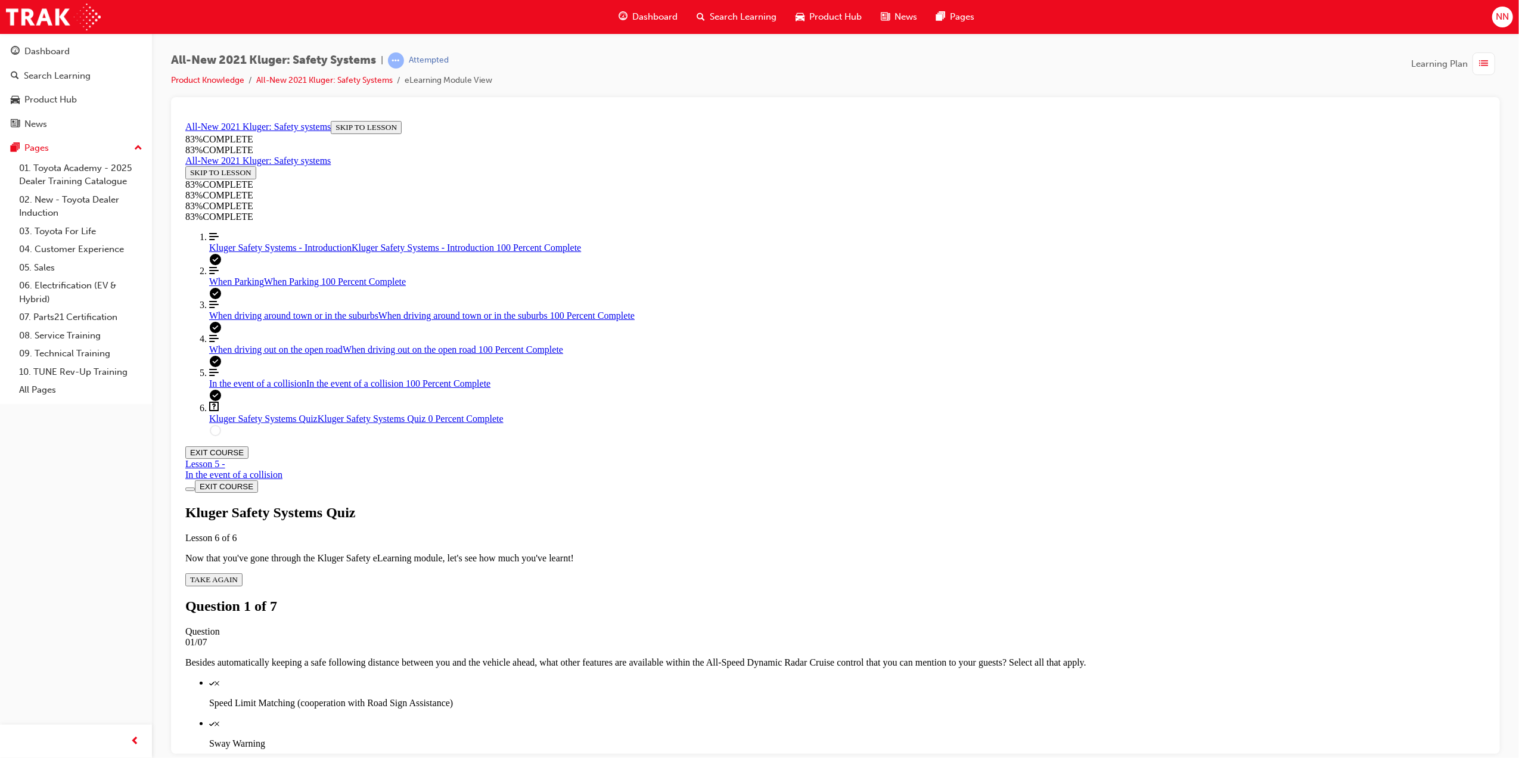
scroll to position [43, 0]
click at [813, 738] on p "Sway Warning" at bounding box center [847, 743] width 1276 height 11
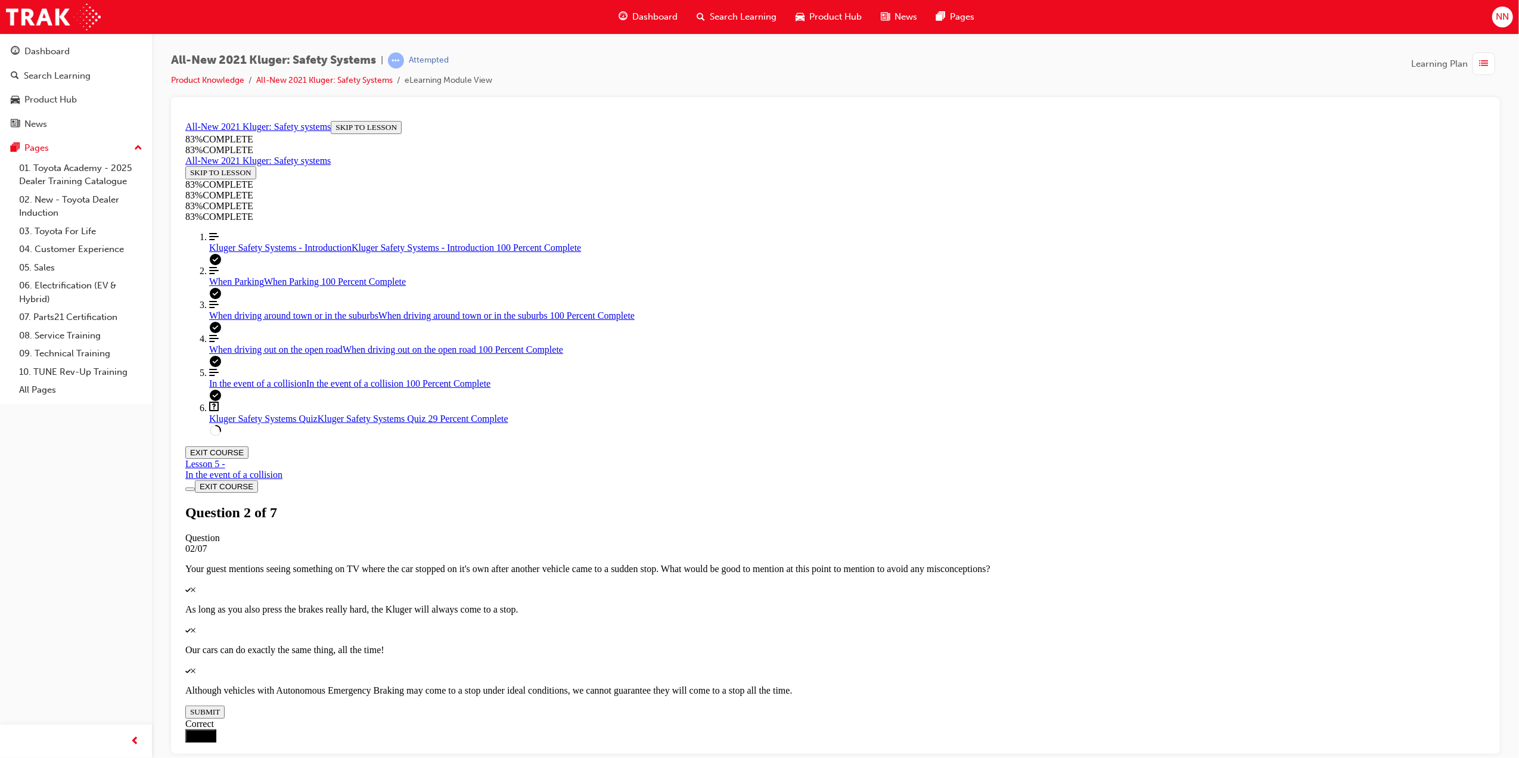
click at [180, 116] on p "Represents the number of "seconds" worth of distance between you and the car ah…" at bounding box center [180, 116] width 0 height 0
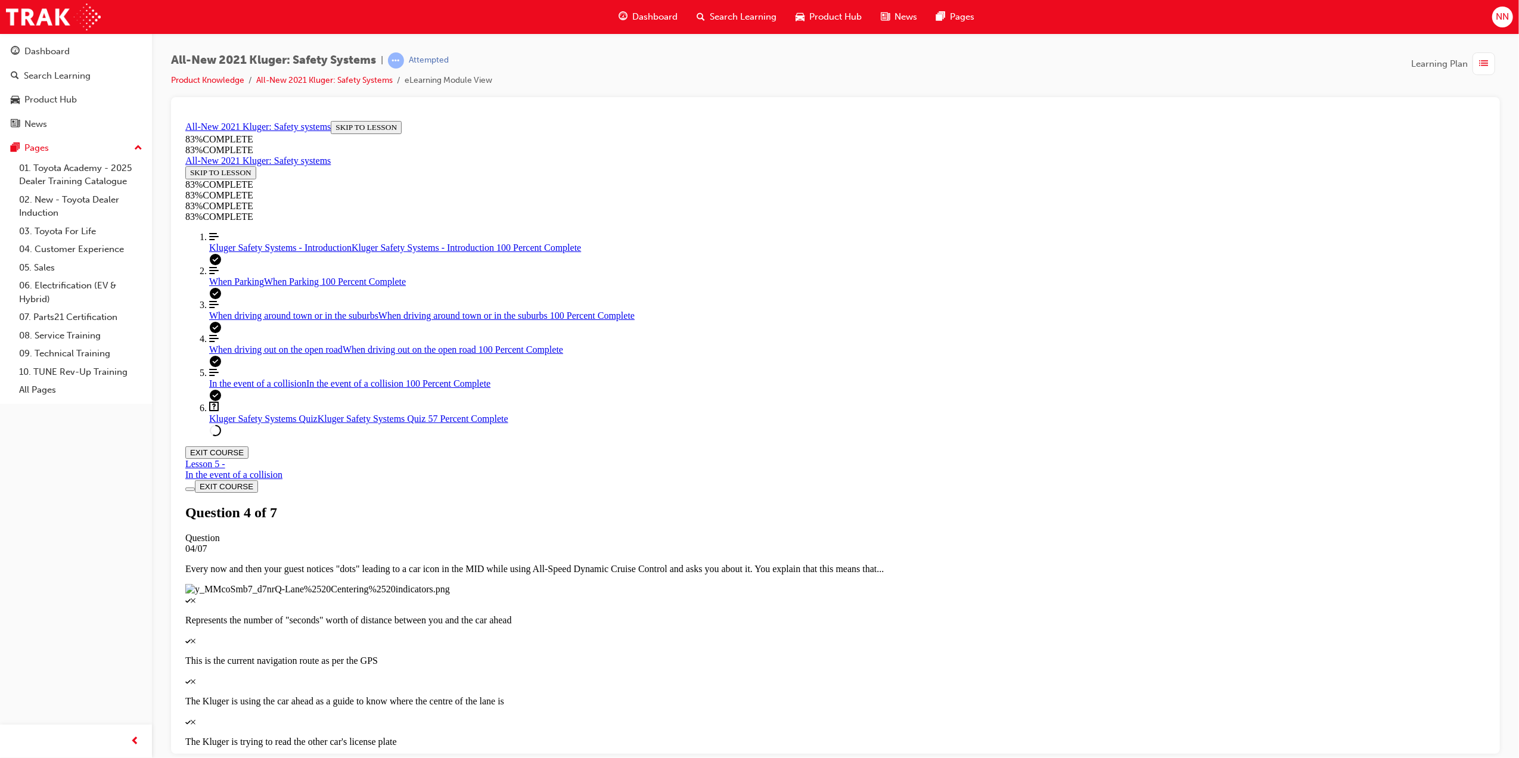
scroll to position [196, 0]
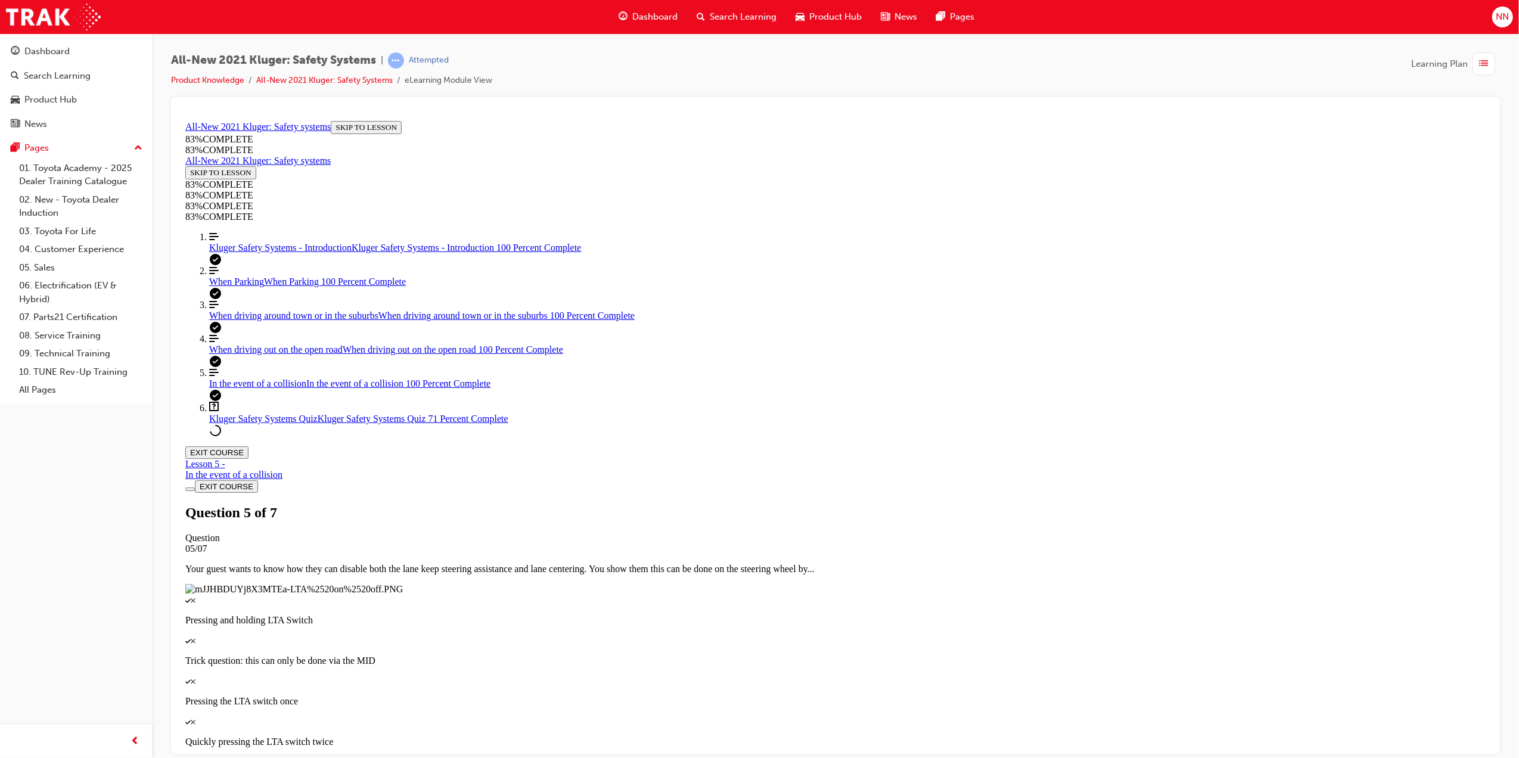
drag, startPoint x: 807, startPoint y: 368, endPoint x: 885, endPoint y: 419, distance: 92.9
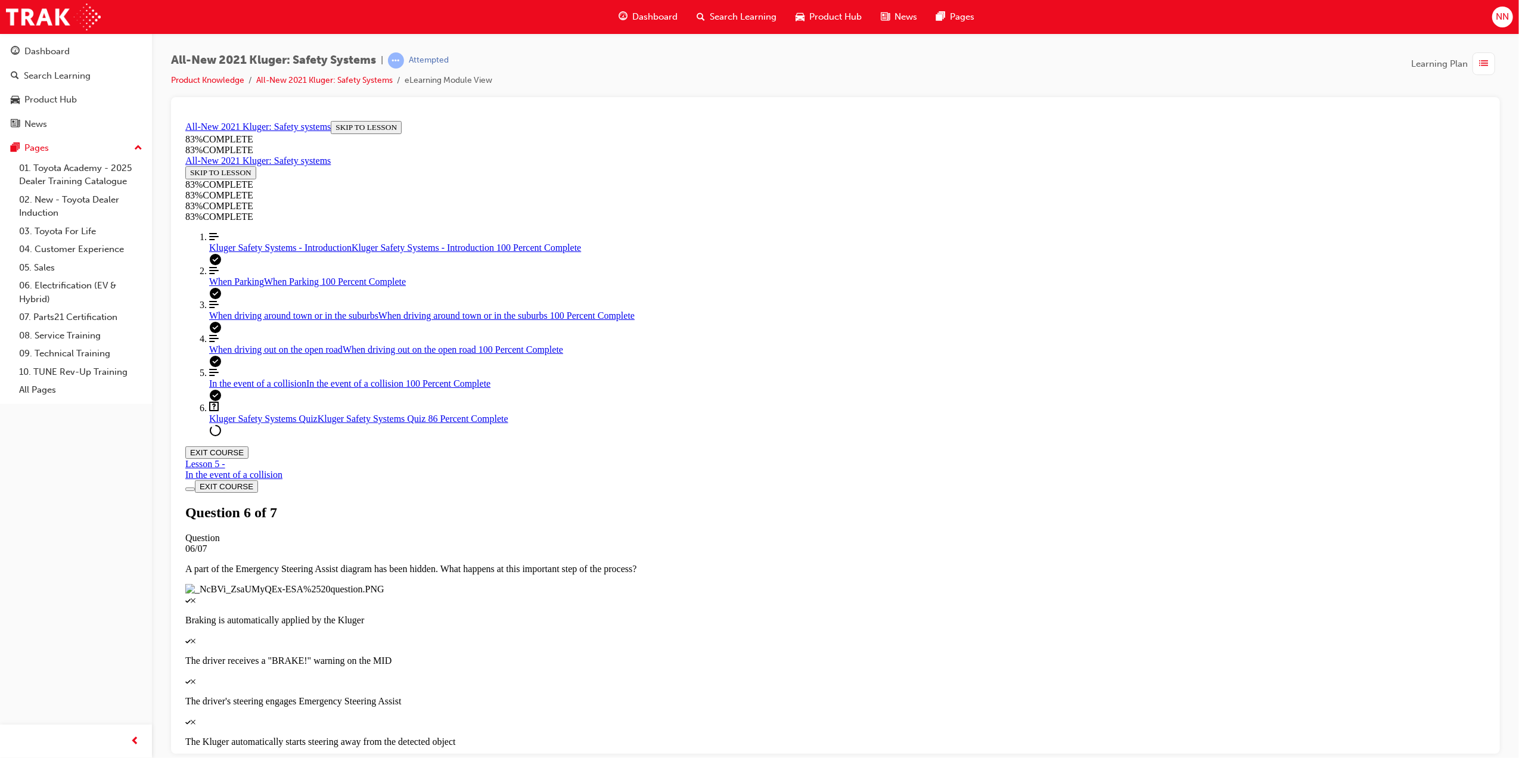
drag, startPoint x: 867, startPoint y: 437, endPoint x: 887, endPoint y: 470, distance: 38.7
drag, startPoint x: 815, startPoint y: 358, endPoint x: 880, endPoint y: 456, distance: 118.2
drag, startPoint x: 798, startPoint y: 369, endPoint x: 881, endPoint y: 405, distance: 90.0
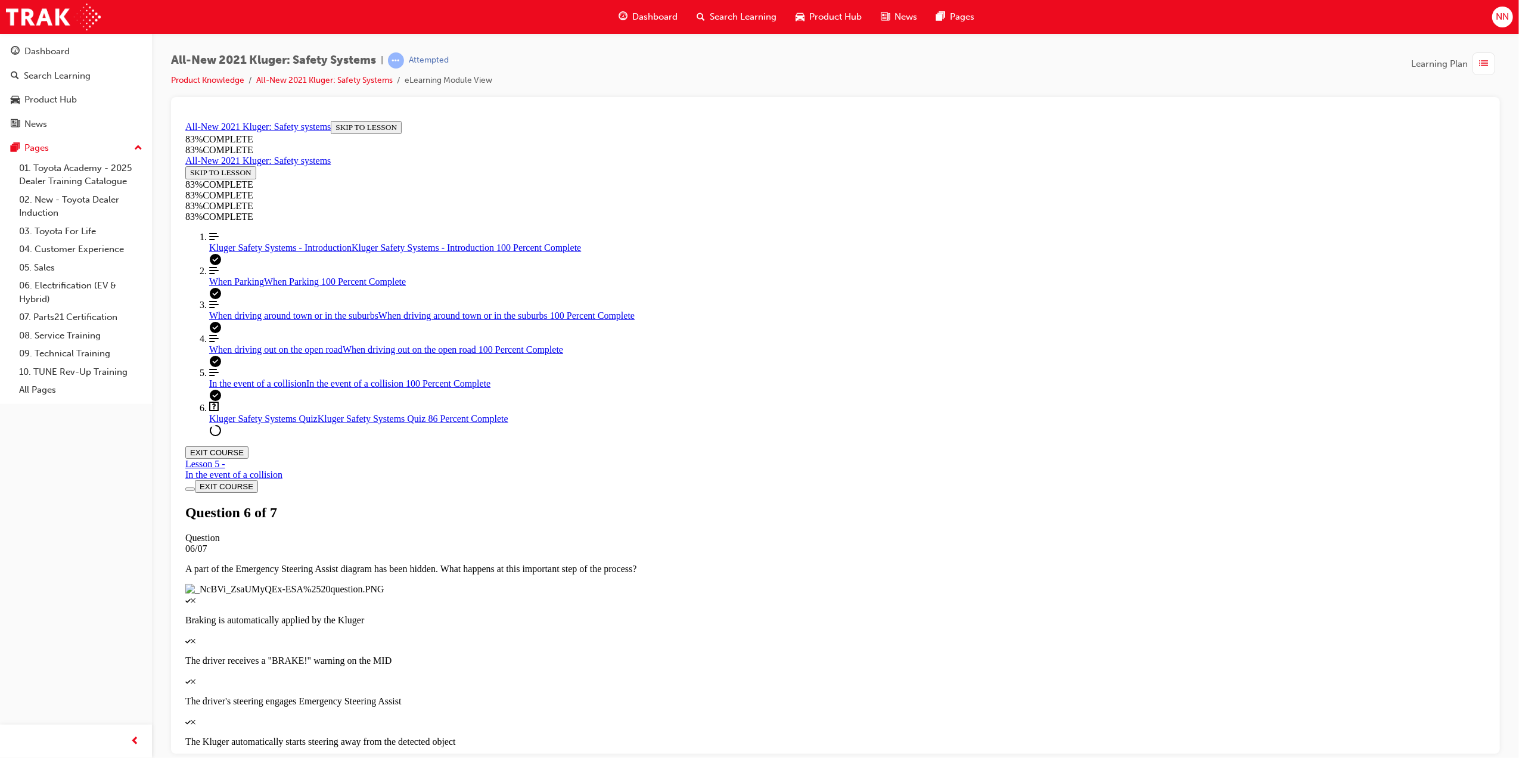
drag, startPoint x: 881, startPoint y: 405, endPoint x: 829, endPoint y: 405, distance: 51.8
drag, startPoint x: 836, startPoint y: 371, endPoint x: 870, endPoint y: 426, distance: 64.5
drag, startPoint x: 811, startPoint y: 379, endPoint x: 869, endPoint y: 365, distance: 60.0
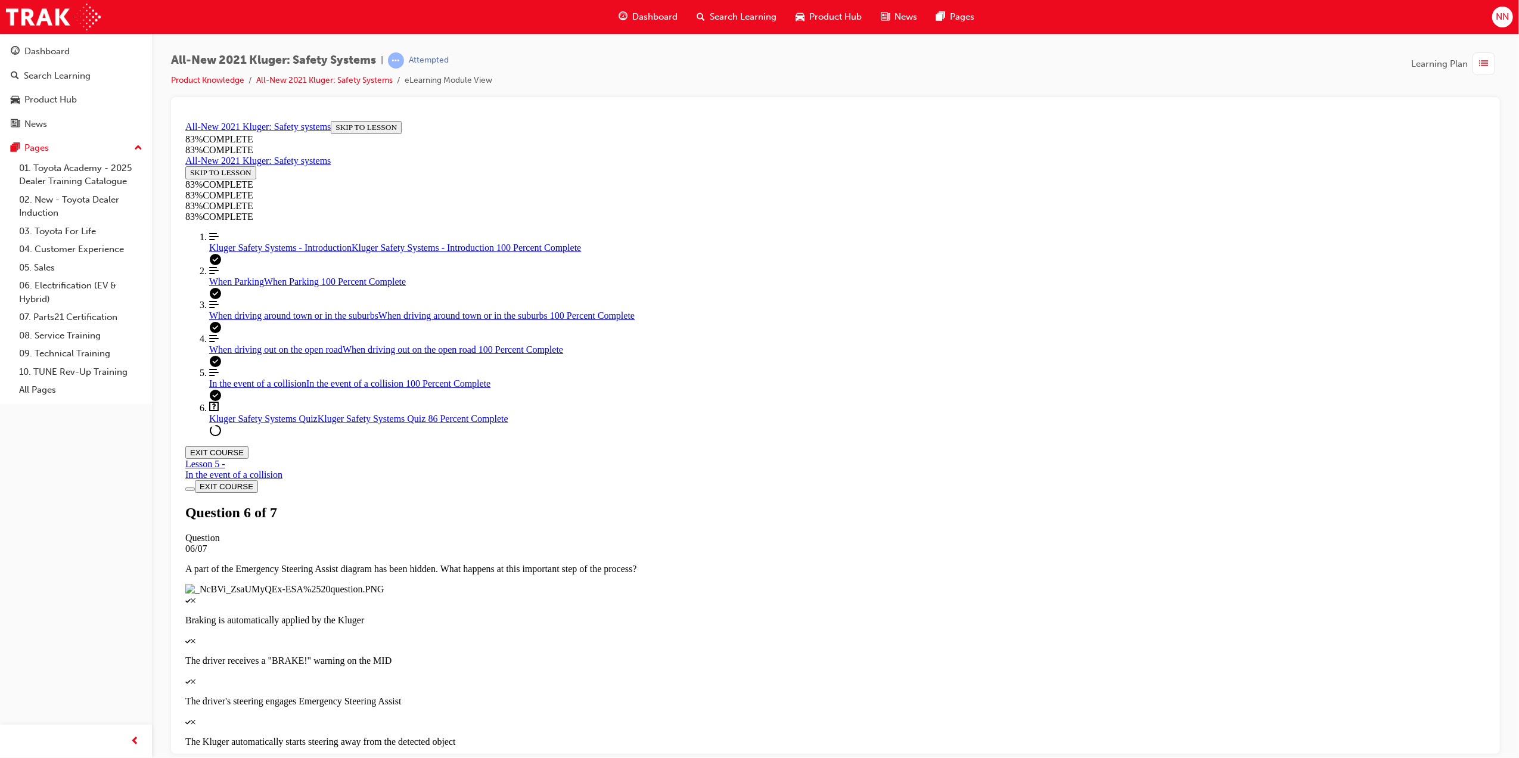
drag, startPoint x: 869, startPoint y: 365, endPoint x: 860, endPoint y: 369, distance: 10.4
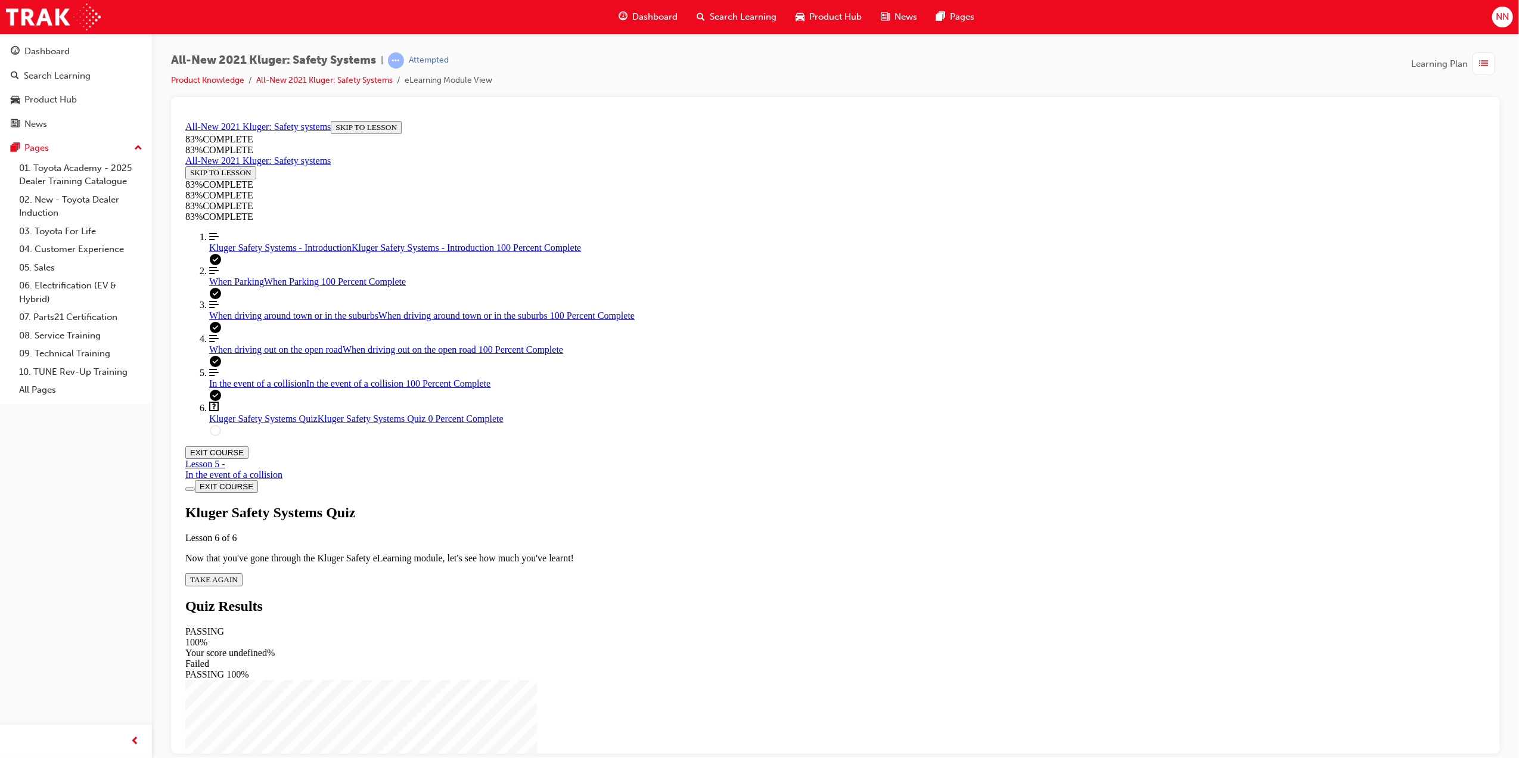
click at [237, 574] on span "TAKE AGAIN" at bounding box center [213, 578] width 48 height 9
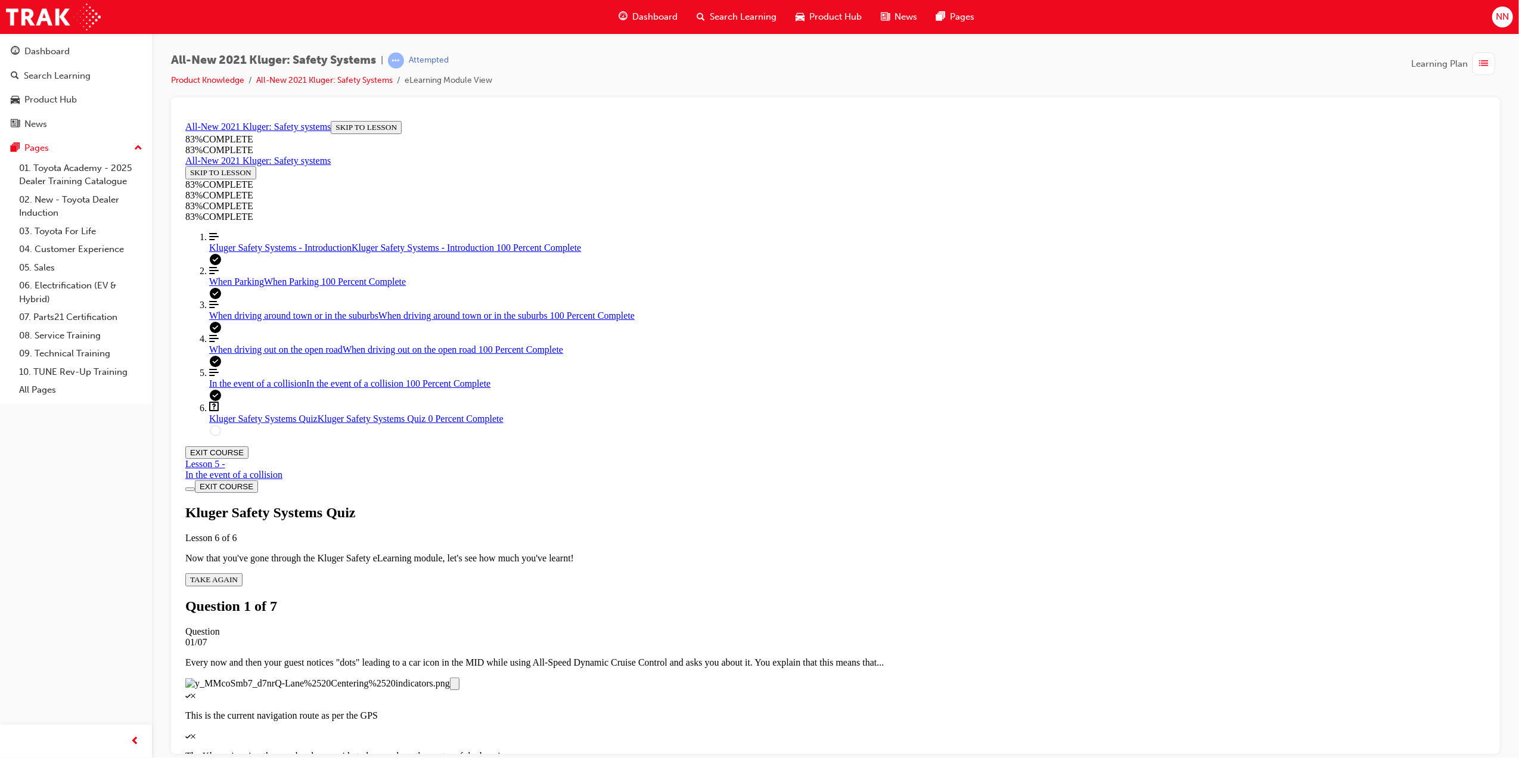
scroll to position [130, 0]
click at [992, 750] on p "The Kluger is using the car ahead as a guide to know where the centre of the la…" at bounding box center [835, 755] width 1300 height 11
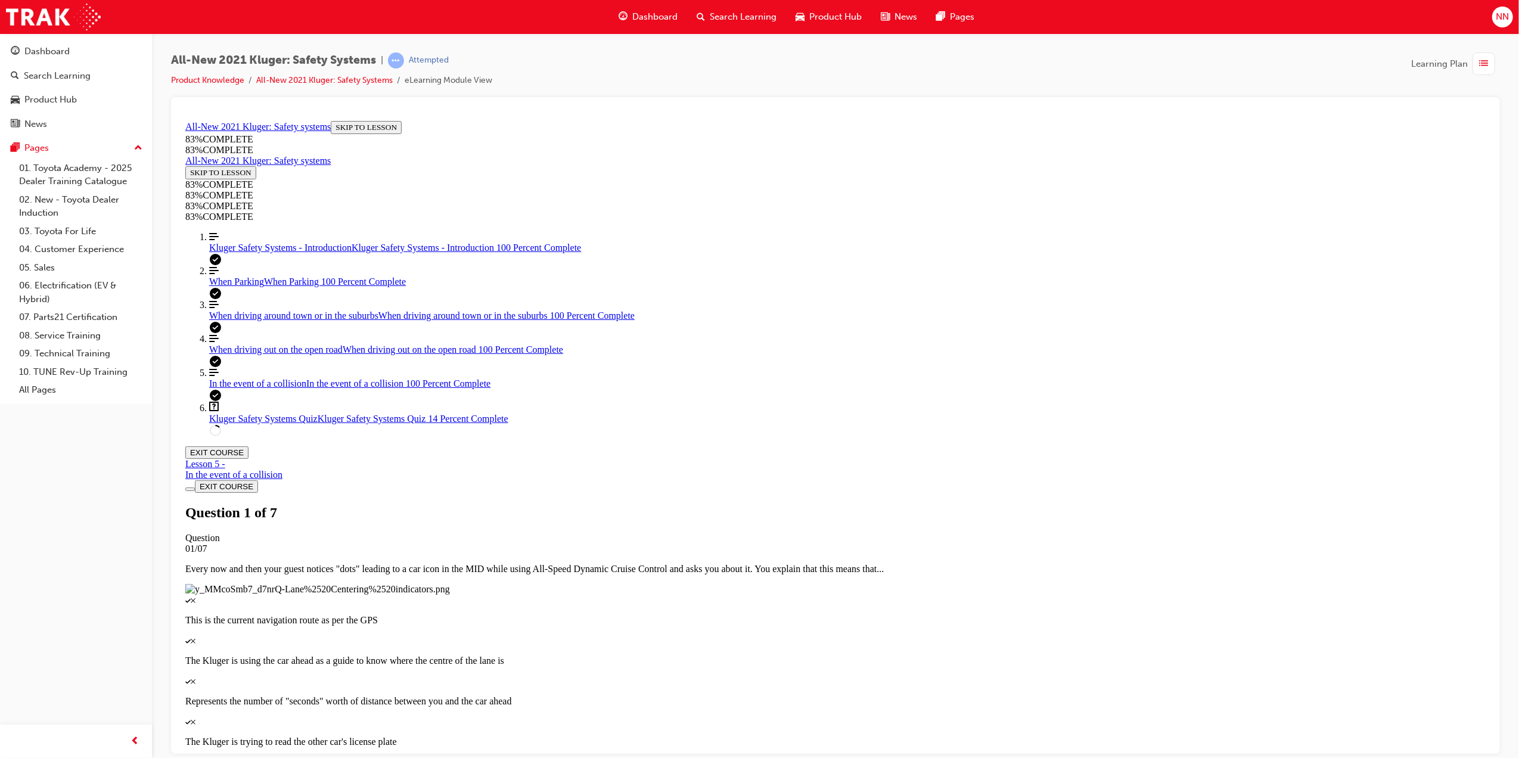
scroll to position [134, 0]
drag, startPoint x: 948, startPoint y: 308, endPoint x: 853, endPoint y: 338, distance: 99.3
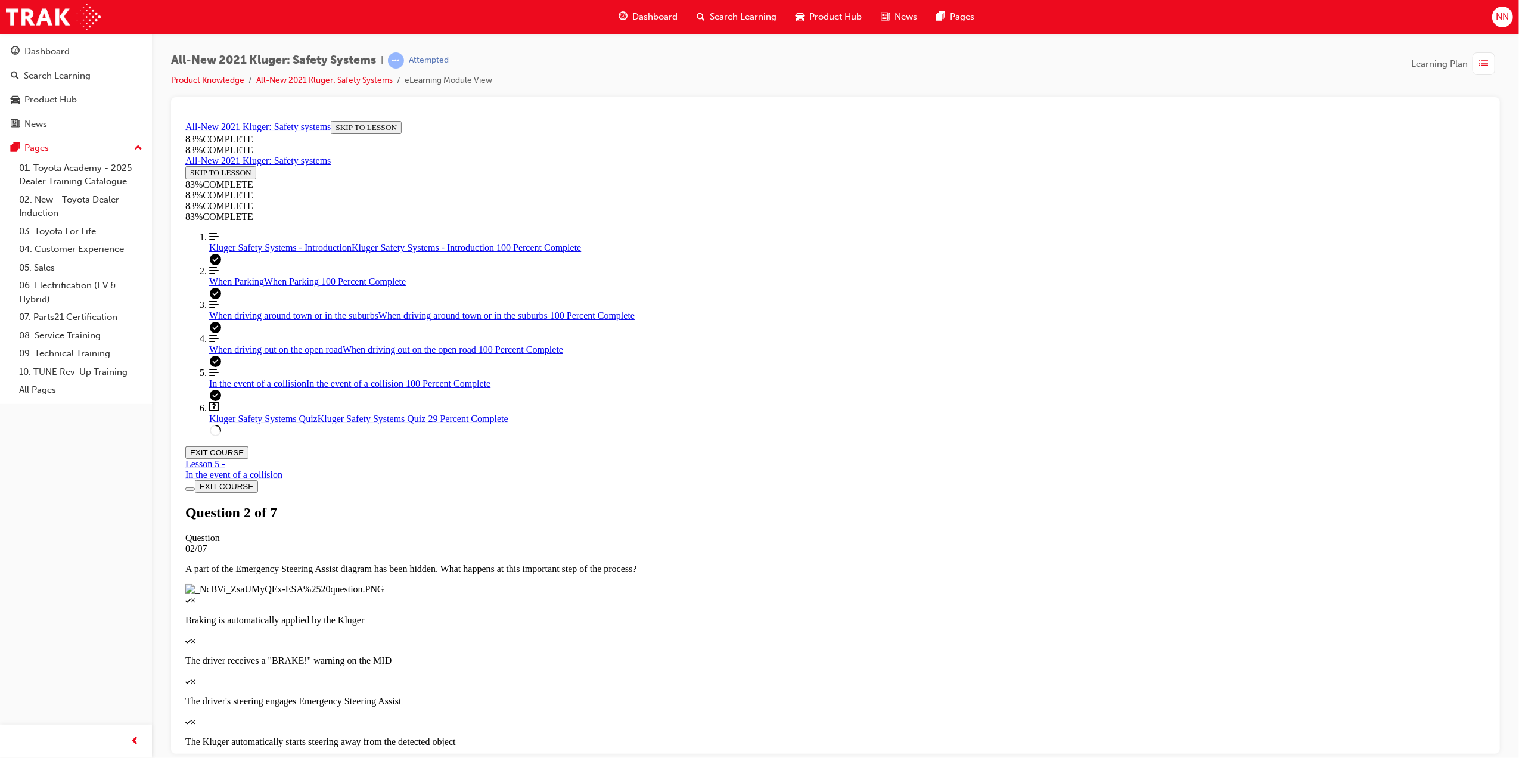
drag, startPoint x: 853, startPoint y: 338, endPoint x: 959, endPoint y: 381, distance: 113.9
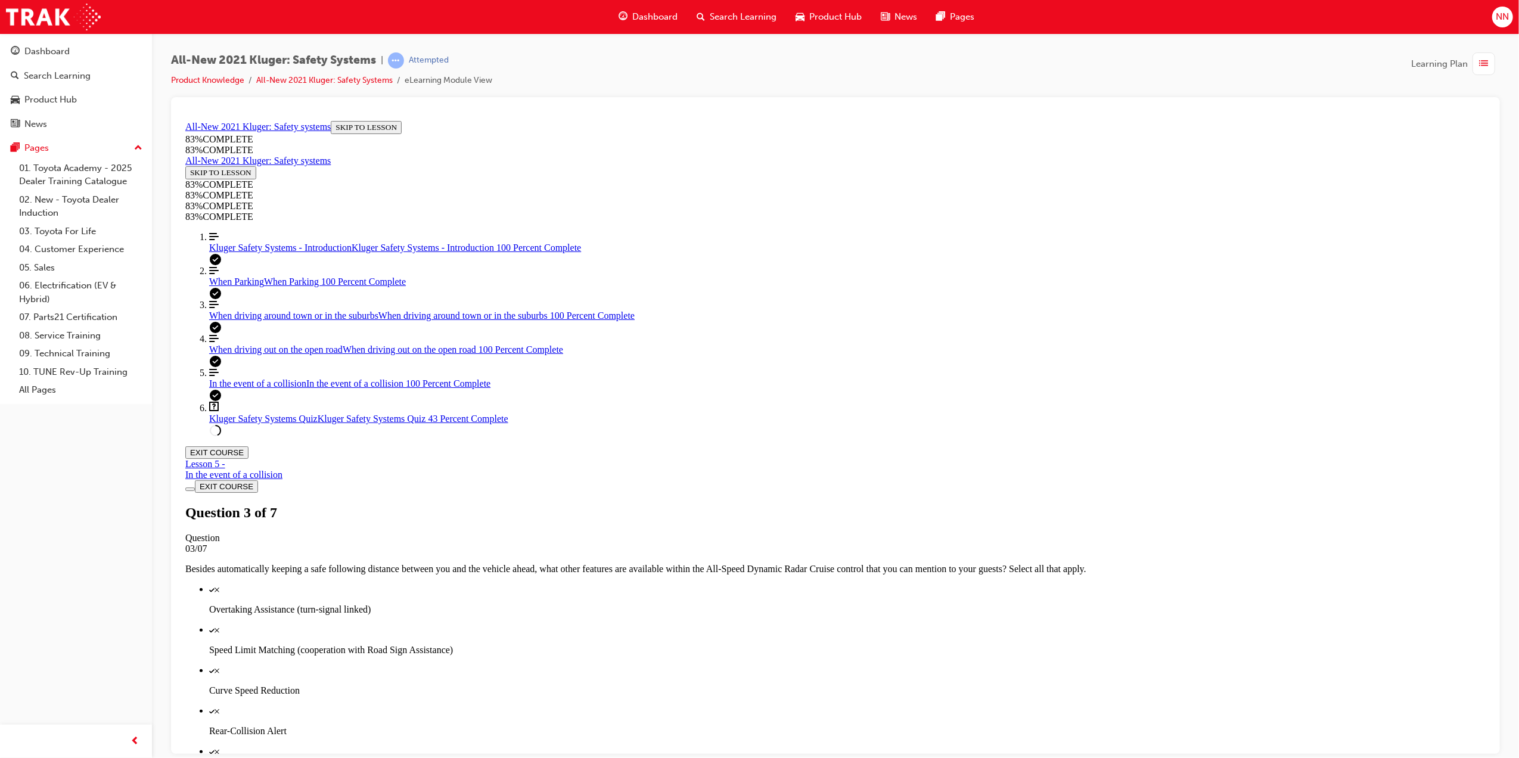
drag, startPoint x: 943, startPoint y: 603, endPoint x: 940, endPoint y: 594, distance: 9.6
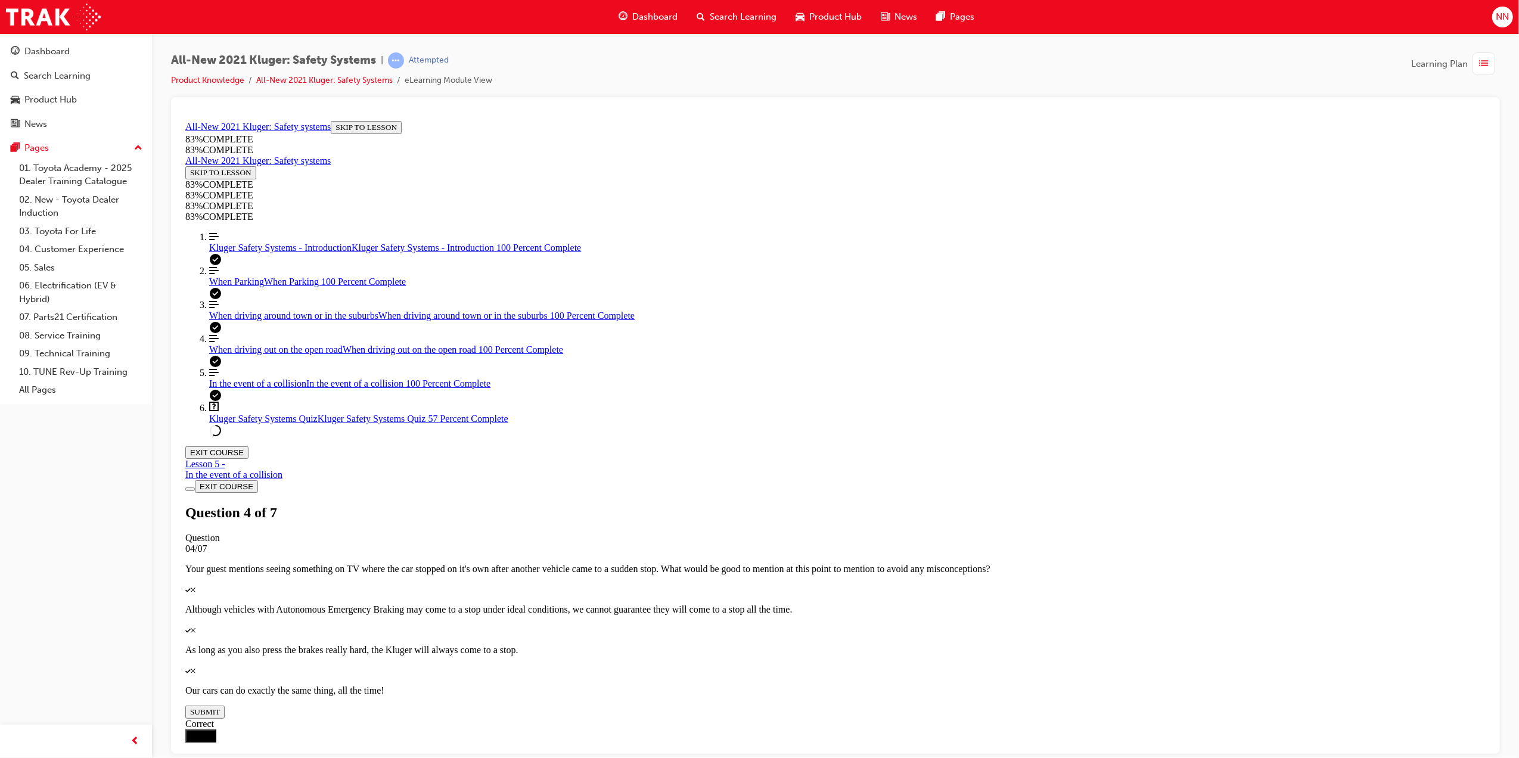
drag, startPoint x: 784, startPoint y: 479, endPoint x: 848, endPoint y: 422, distance: 85.3
drag, startPoint x: 806, startPoint y: 477, endPoint x: 841, endPoint y: 475, distance: 34.6
drag, startPoint x: 804, startPoint y: 368, endPoint x: 854, endPoint y: 365, distance: 50.1
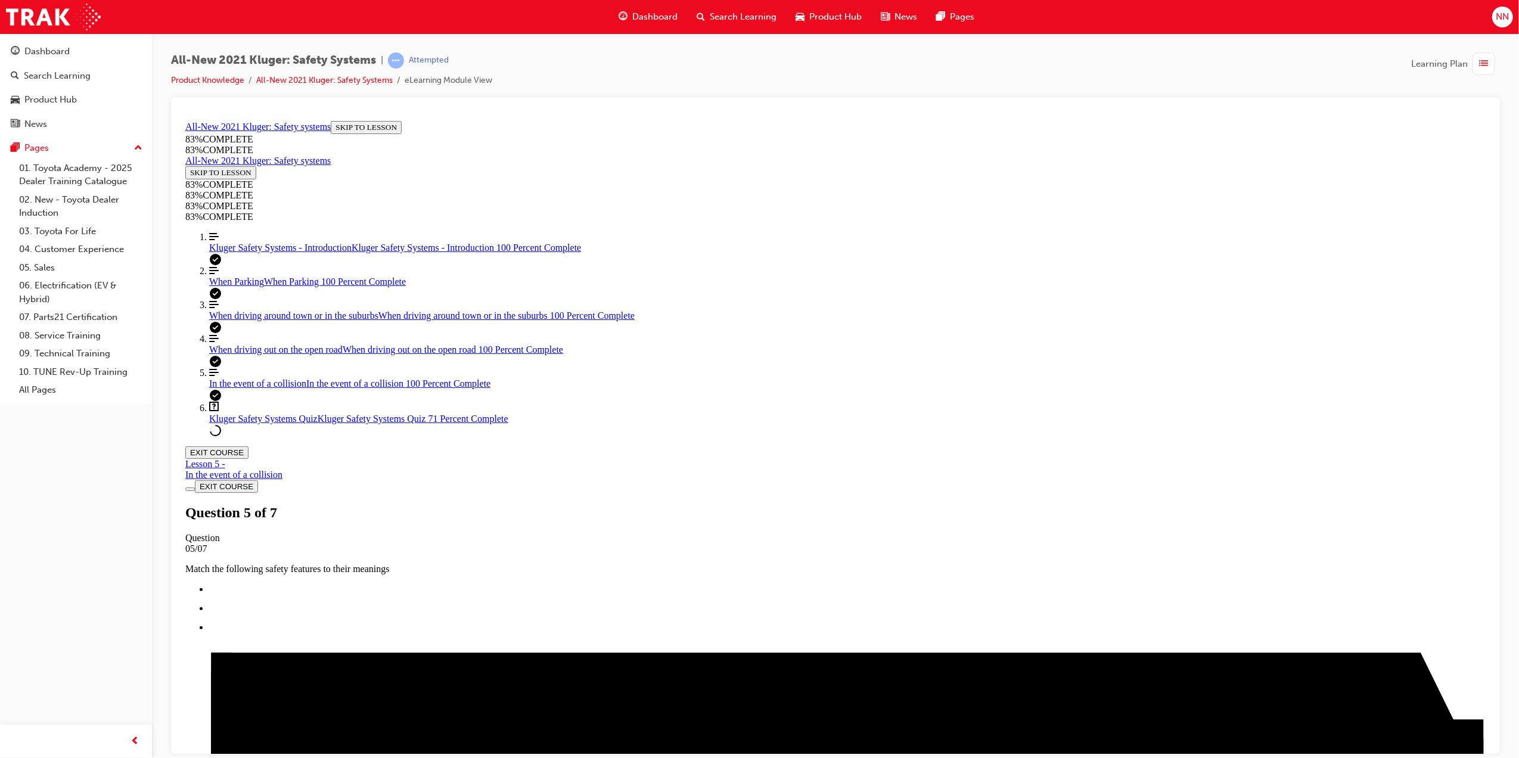
scroll to position [196, 0]
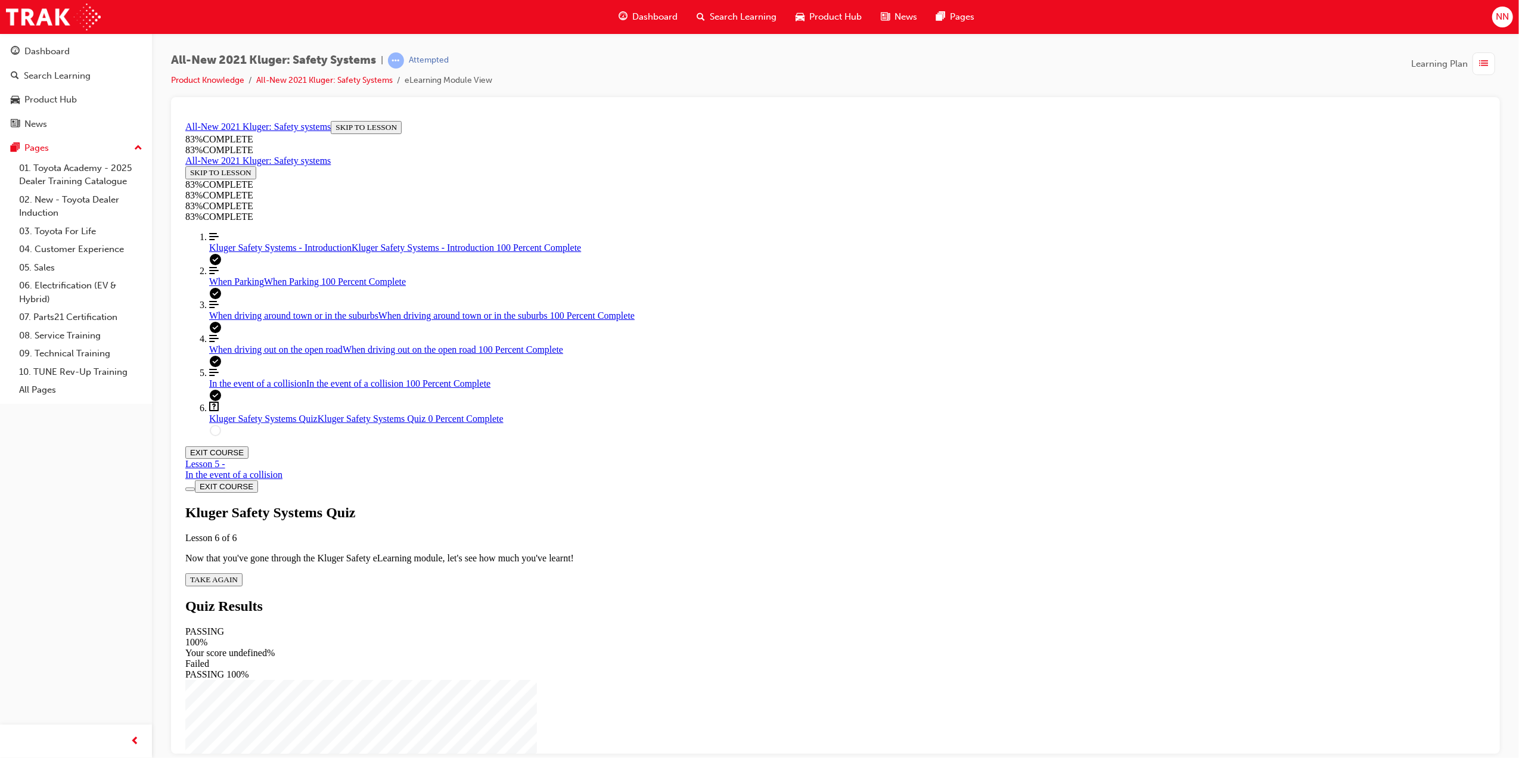
click at [242, 573] on button "TAKE AGAIN" at bounding box center [213, 579] width 57 height 13
click at [180, 116] on div "Quiz" at bounding box center [180, 116] width 0 height 0
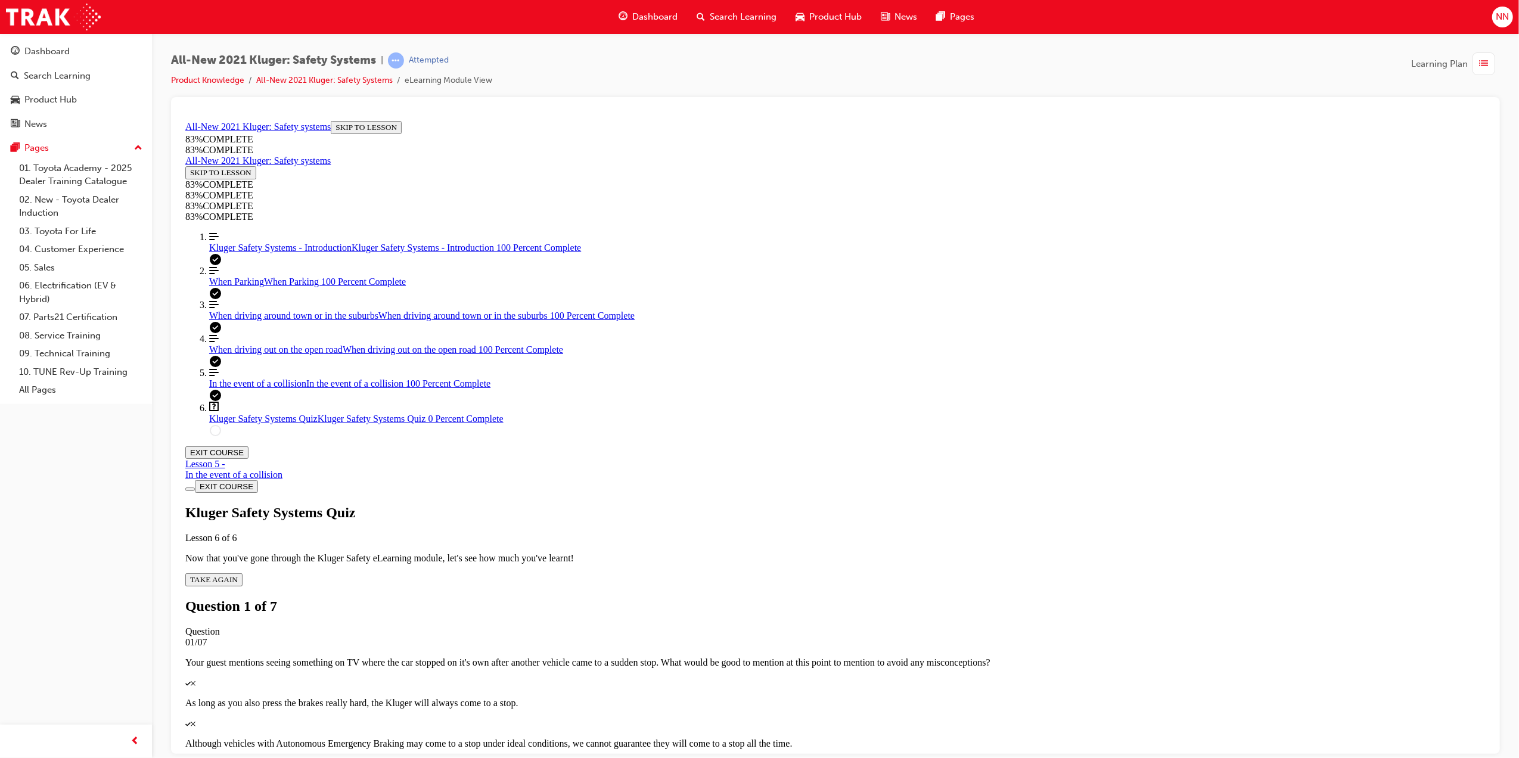
click at [886, 738] on p "Although vehicles with Autonomous Emergency Braking may come to a stop under id…" at bounding box center [835, 743] width 1300 height 11
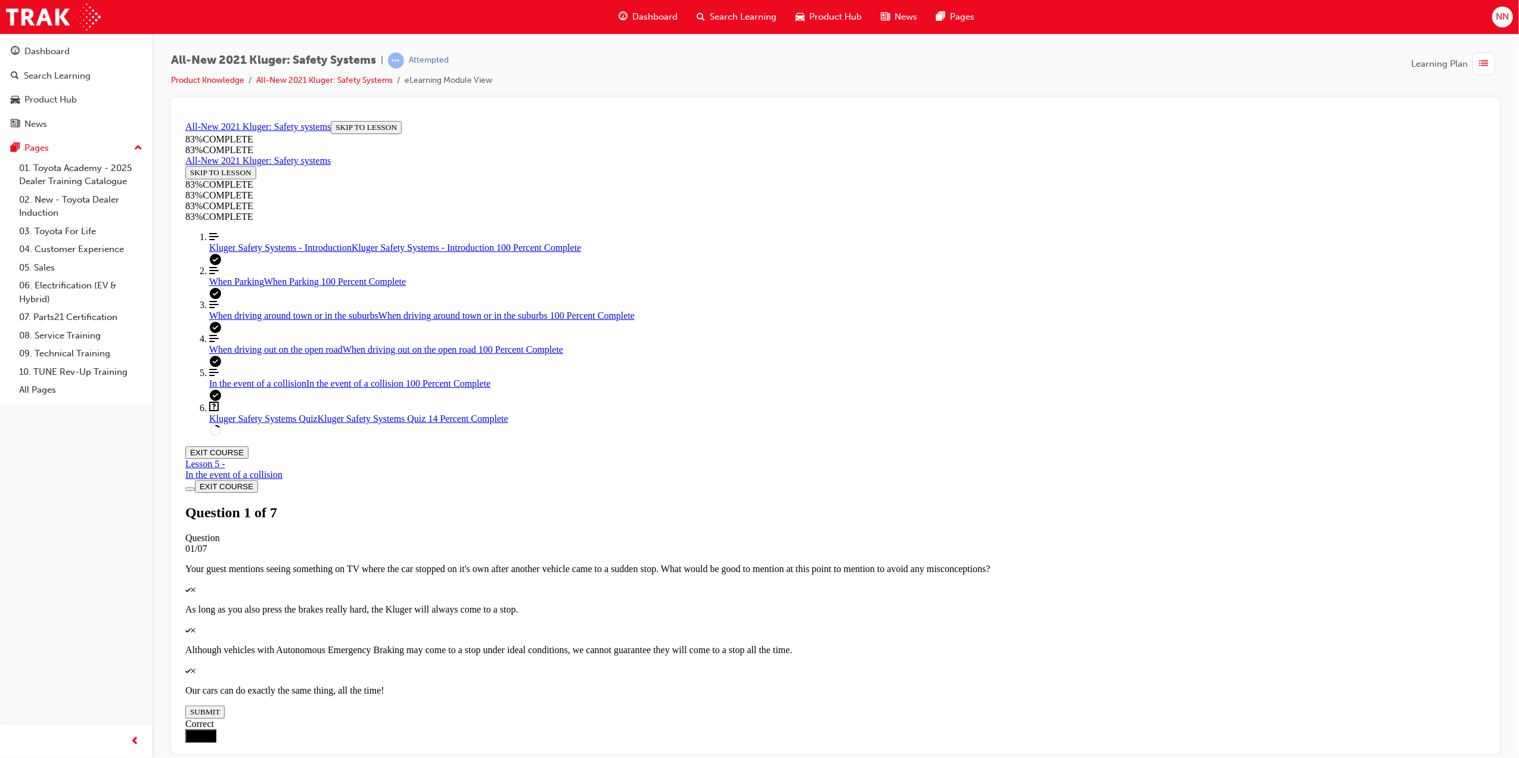
scroll to position [43, 0]
drag, startPoint x: 913, startPoint y: 334, endPoint x: 697, endPoint y: 287, distance: 221.5
copy p "Besides automatically keeping a safe following distance between you and the veh…"
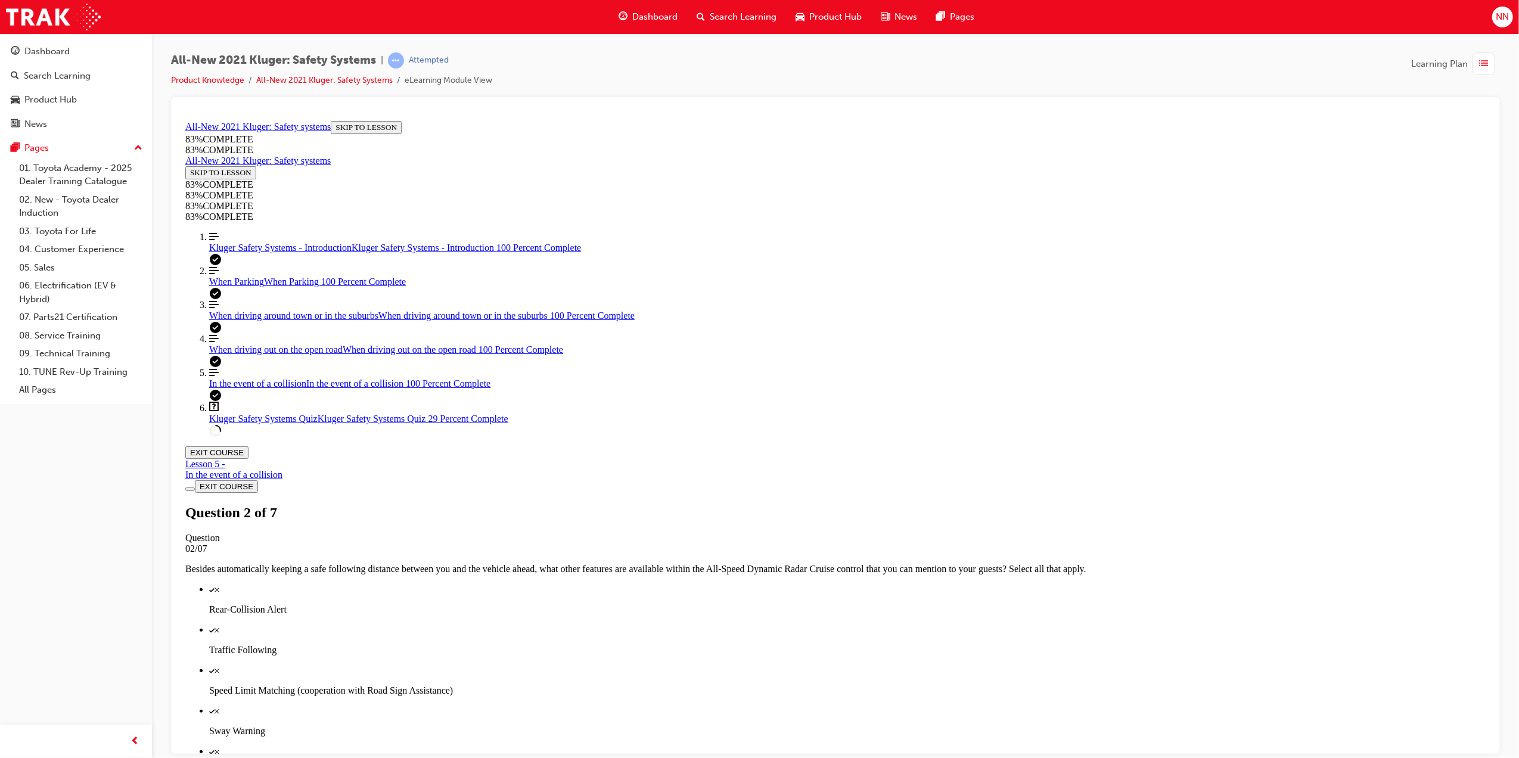
scroll to position [123, 0]
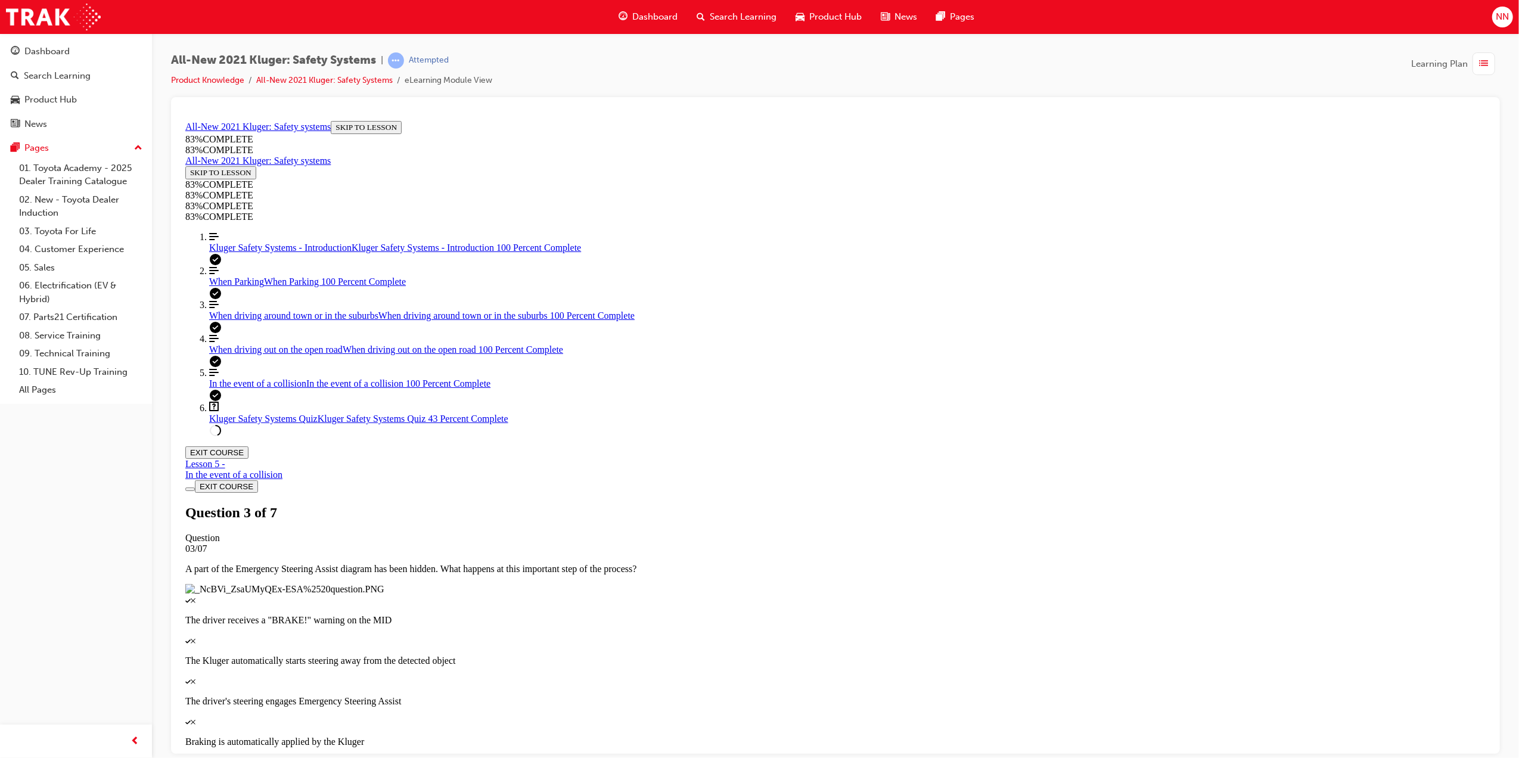
scroll to position [43, 0]
drag, startPoint x: 834, startPoint y: 474, endPoint x: 882, endPoint y: 471, distance: 48.9
drag, startPoint x: 857, startPoint y: 417, endPoint x: 903, endPoint y: 358, distance: 74.8
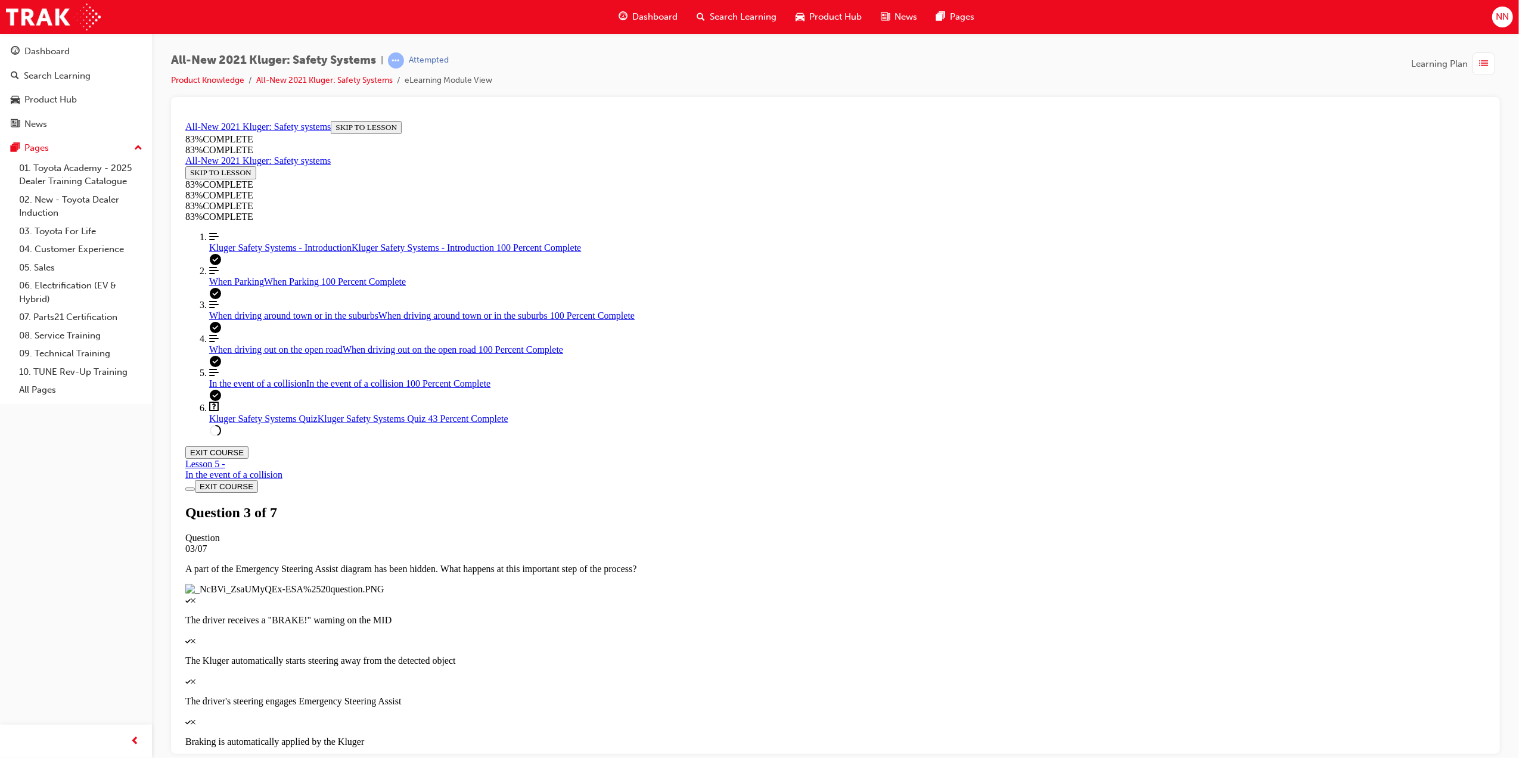
drag, startPoint x: 819, startPoint y: 408, endPoint x: 850, endPoint y: 408, distance: 31.0
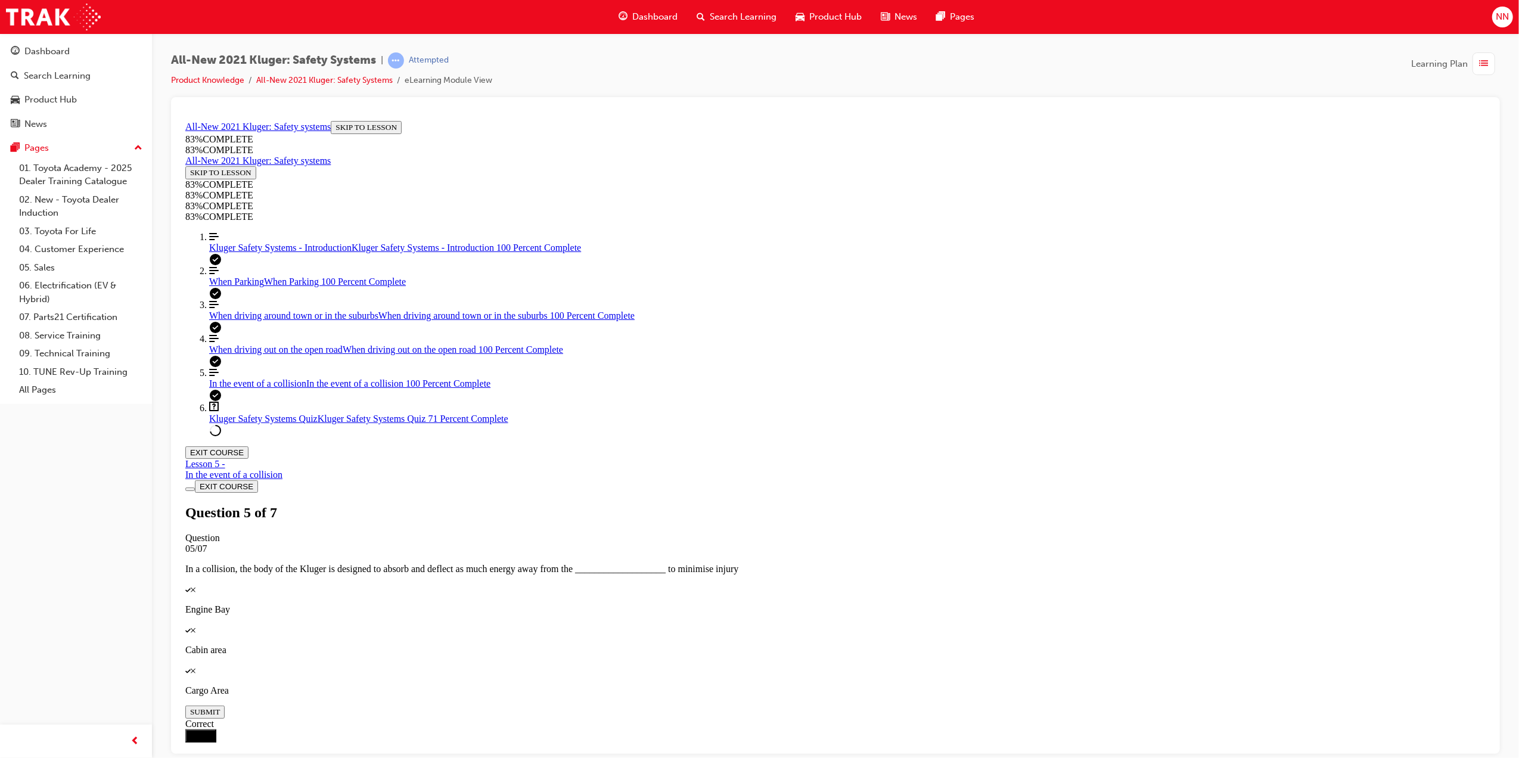
scroll to position [43, 0]
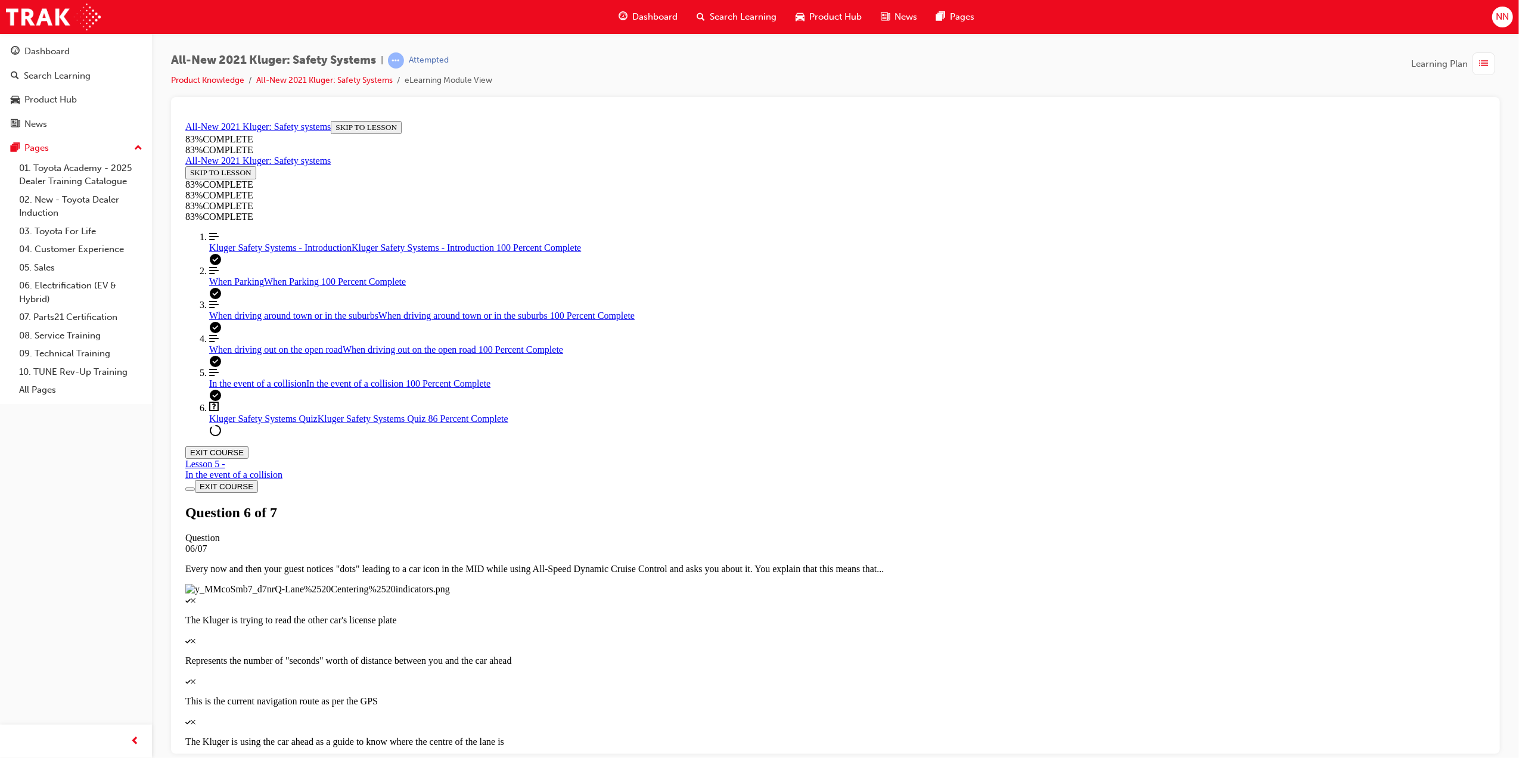
scroll to position [196, 0]
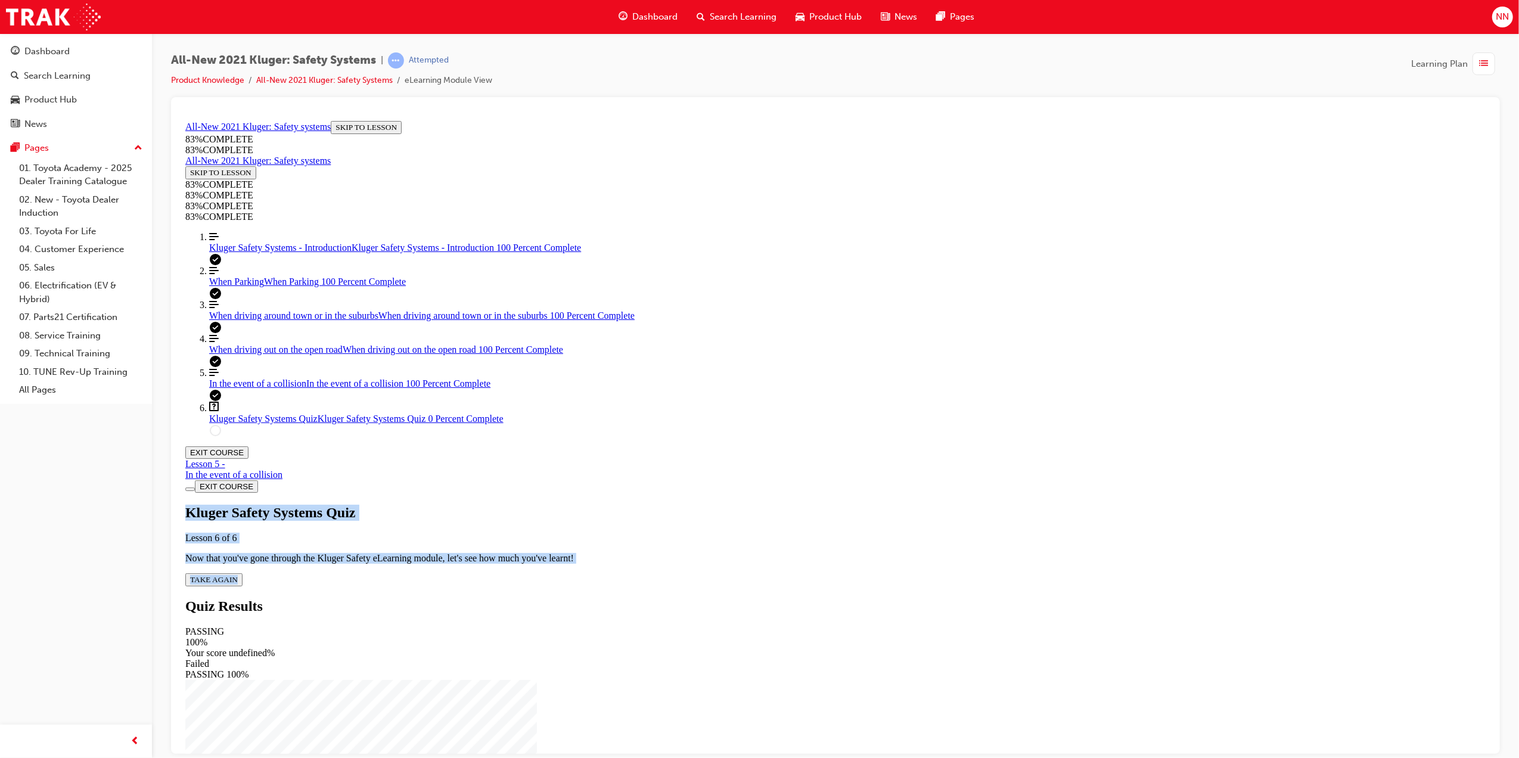
click at [237, 574] on span "TAKE AGAIN" at bounding box center [213, 578] width 48 height 9
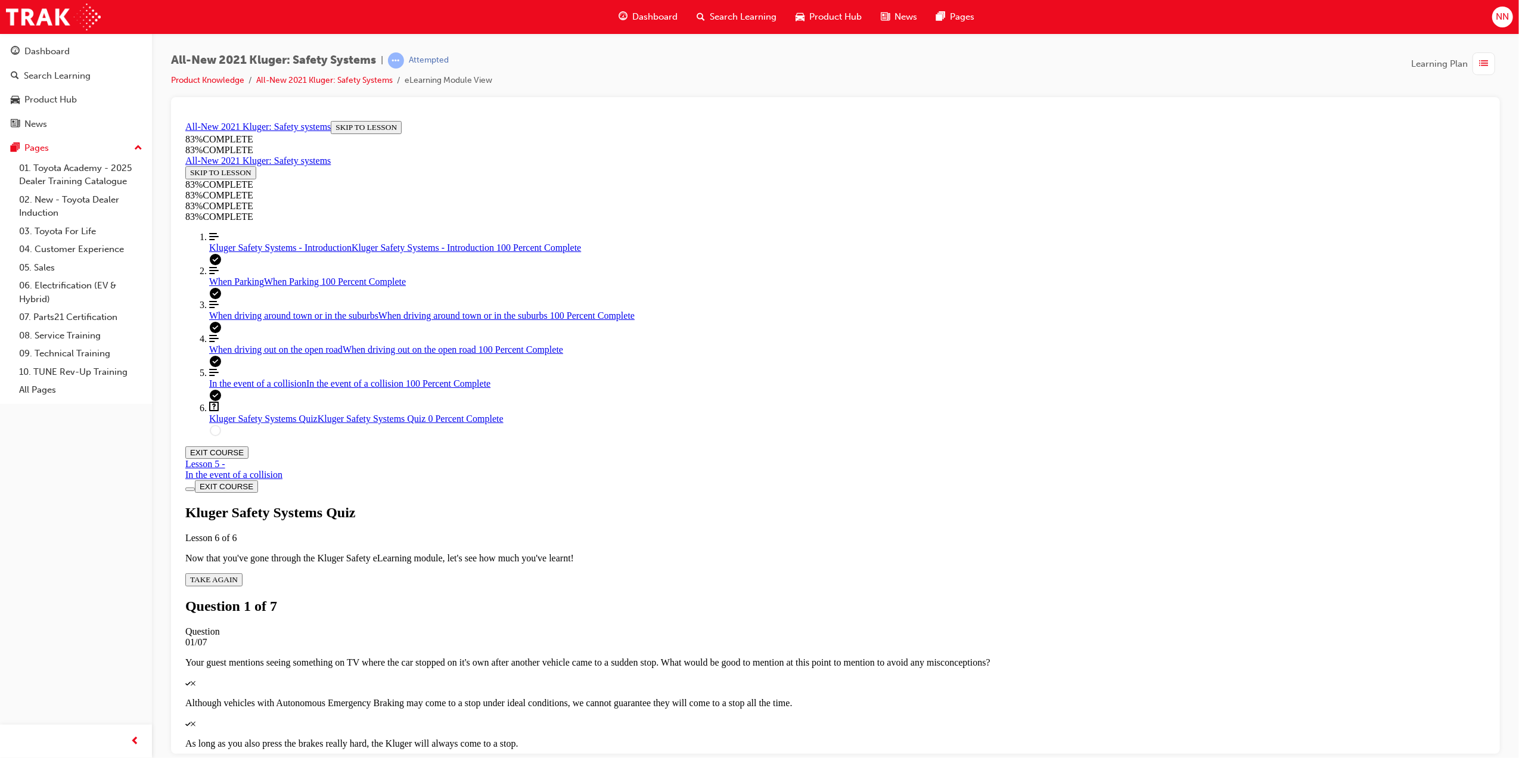
click at [739, 677] on div "Quiz" at bounding box center [835, 682] width 1300 height 11
click at [730, 677] on div "Quiz" at bounding box center [835, 677] width 1300 height 0
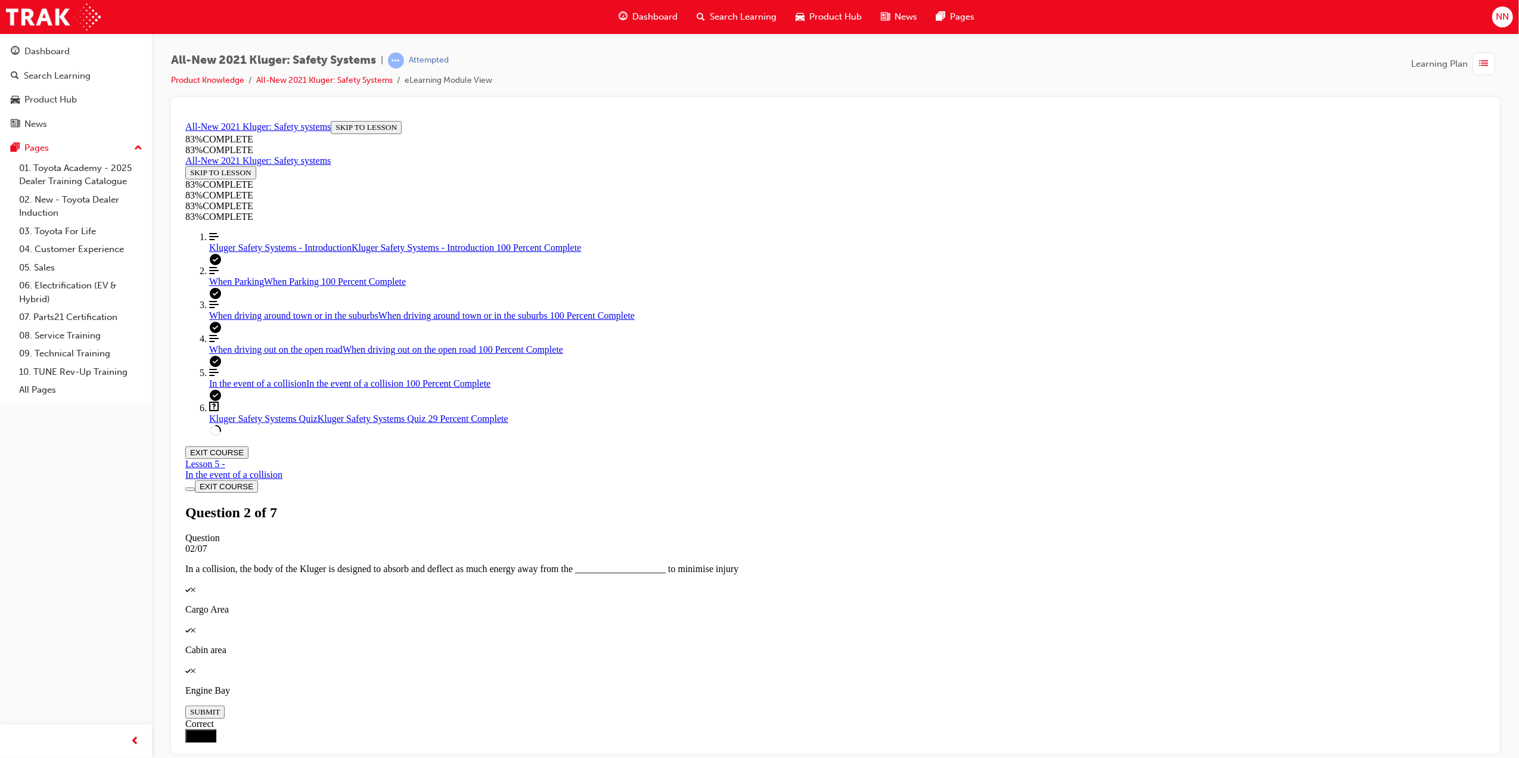
drag, startPoint x: 728, startPoint y: 381, endPoint x: 736, endPoint y: 398, distance: 19.2
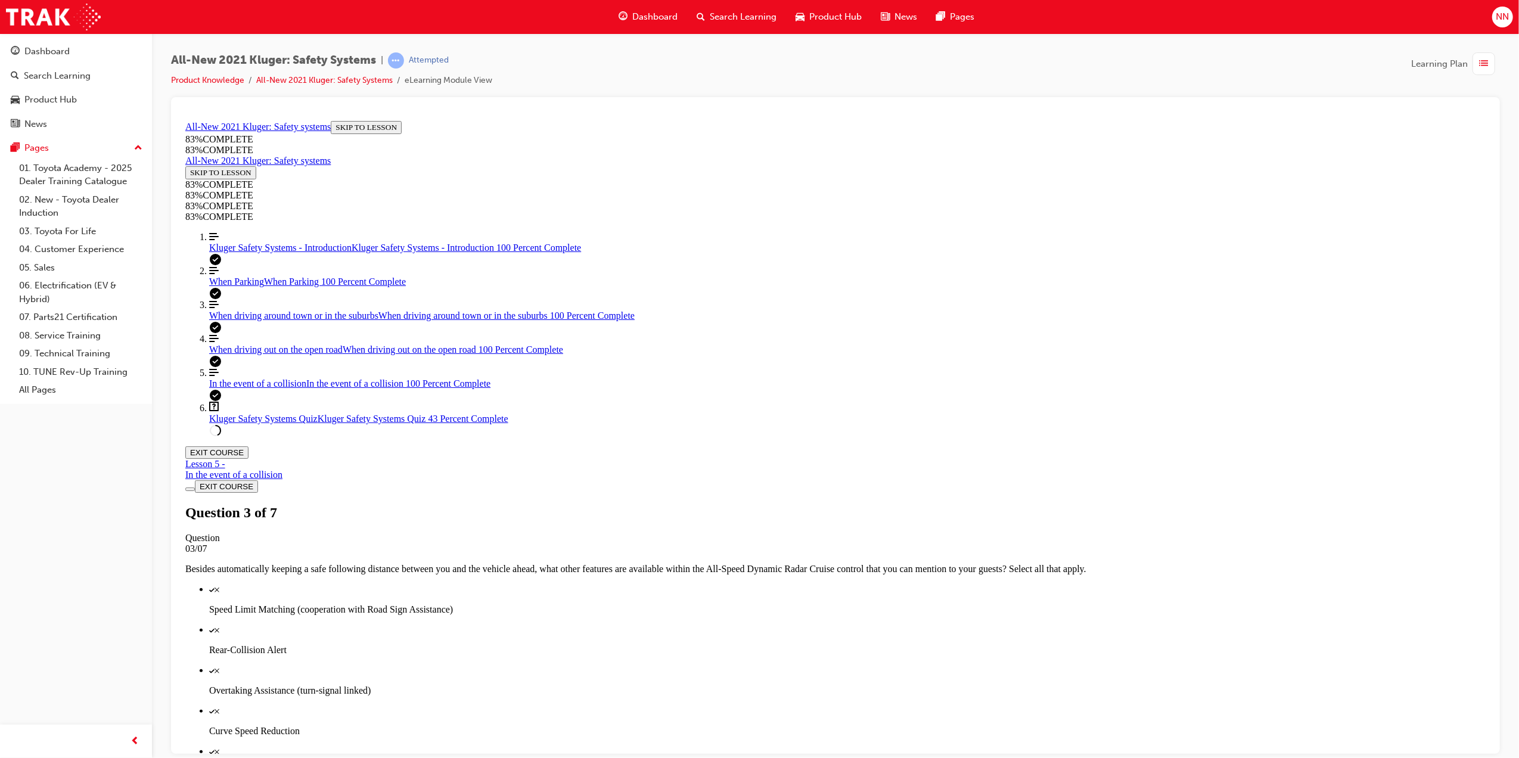
scroll to position [117, 0]
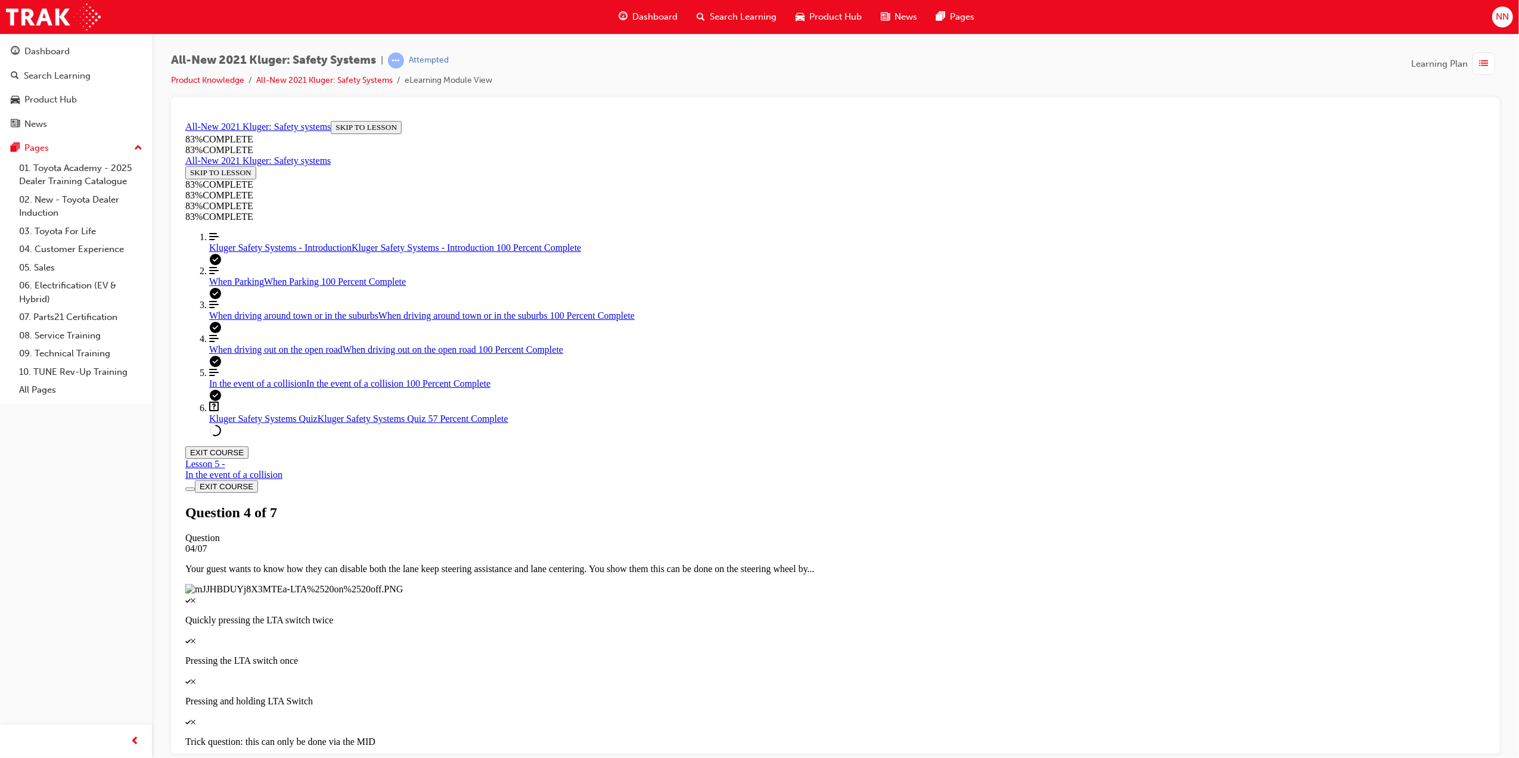
drag, startPoint x: 834, startPoint y: 477, endPoint x: 868, endPoint y: 477, distance: 34.6
drag, startPoint x: 846, startPoint y: 370, endPoint x: 896, endPoint y: 371, distance: 49.5
drag, startPoint x: 832, startPoint y: 425, endPoint x: 868, endPoint y: 417, distance: 36.7
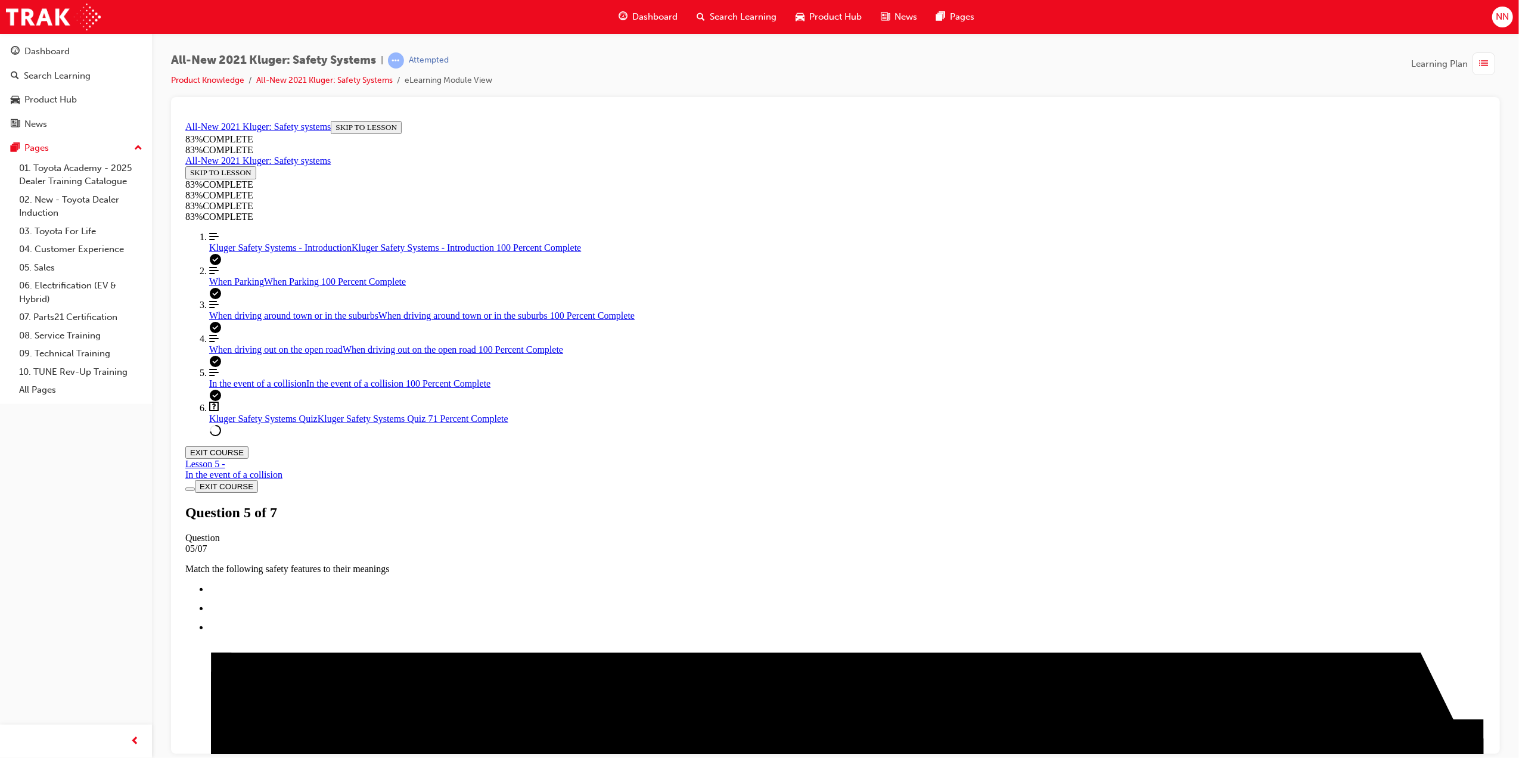
scroll to position [123, 0]
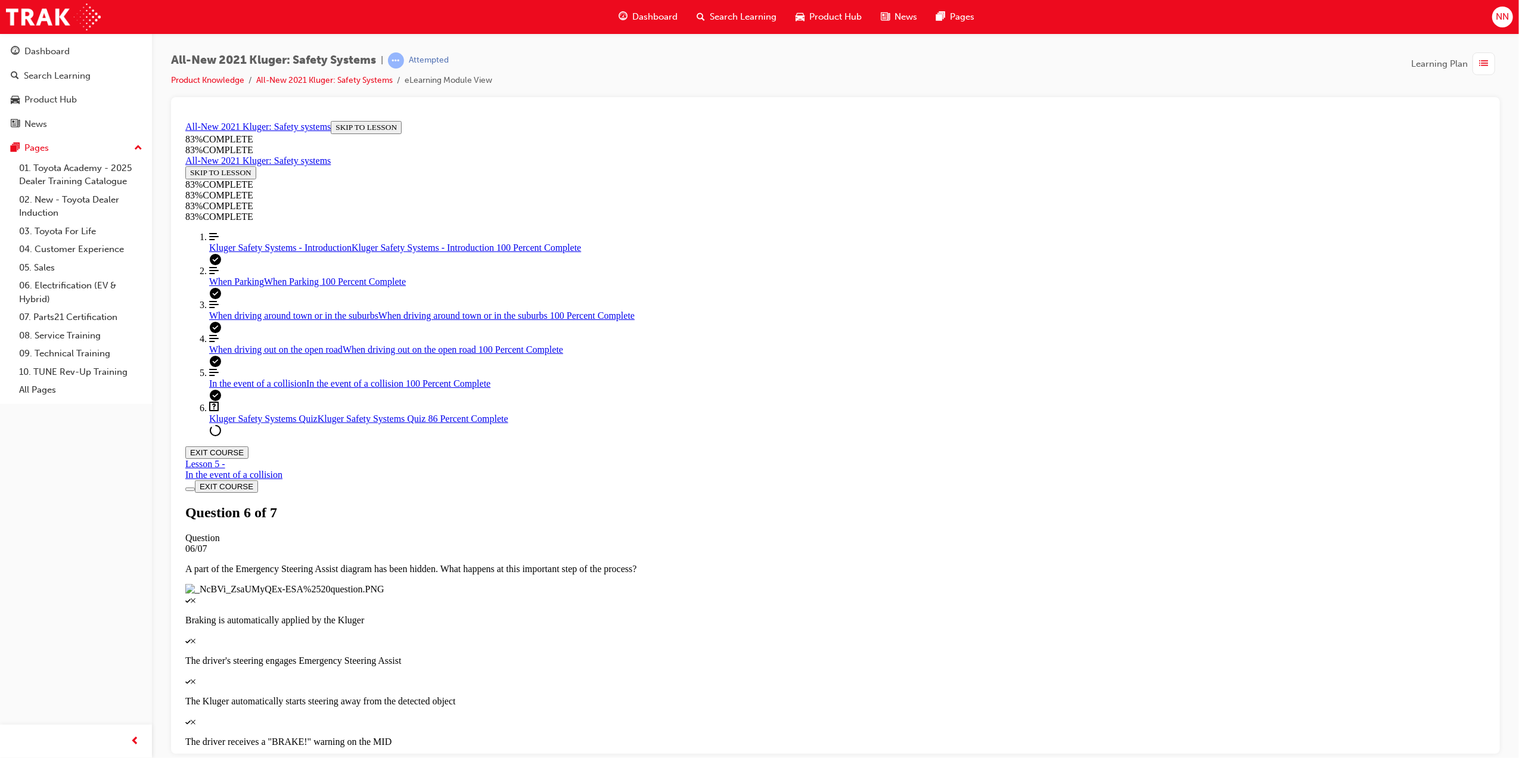
scroll to position [130, 0]
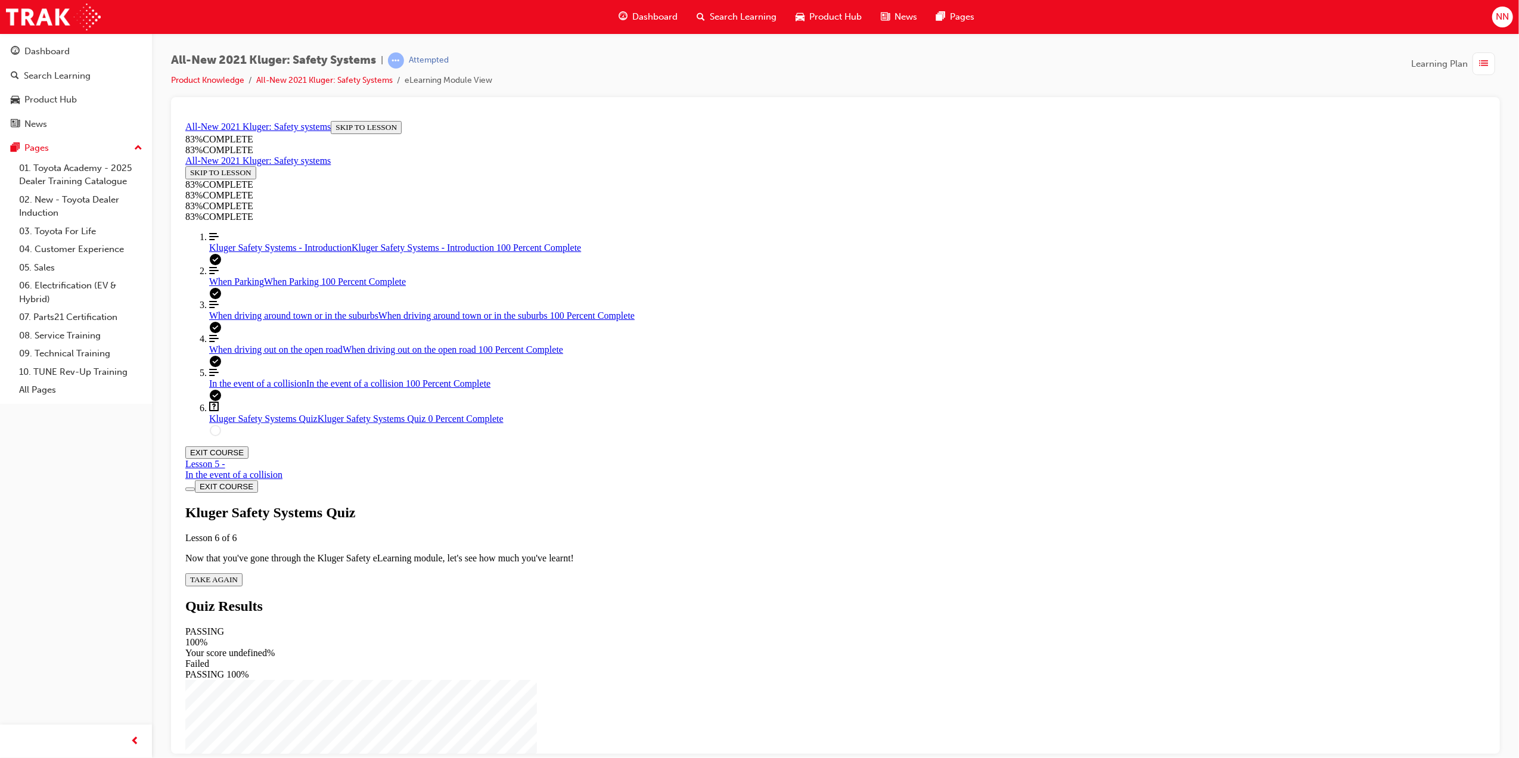
drag, startPoint x: 760, startPoint y: 419, endPoint x: 951, endPoint y: 431, distance: 191.0
click at [237, 574] on span "TAKE AGAIN" at bounding box center [213, 578] width 48 height 9
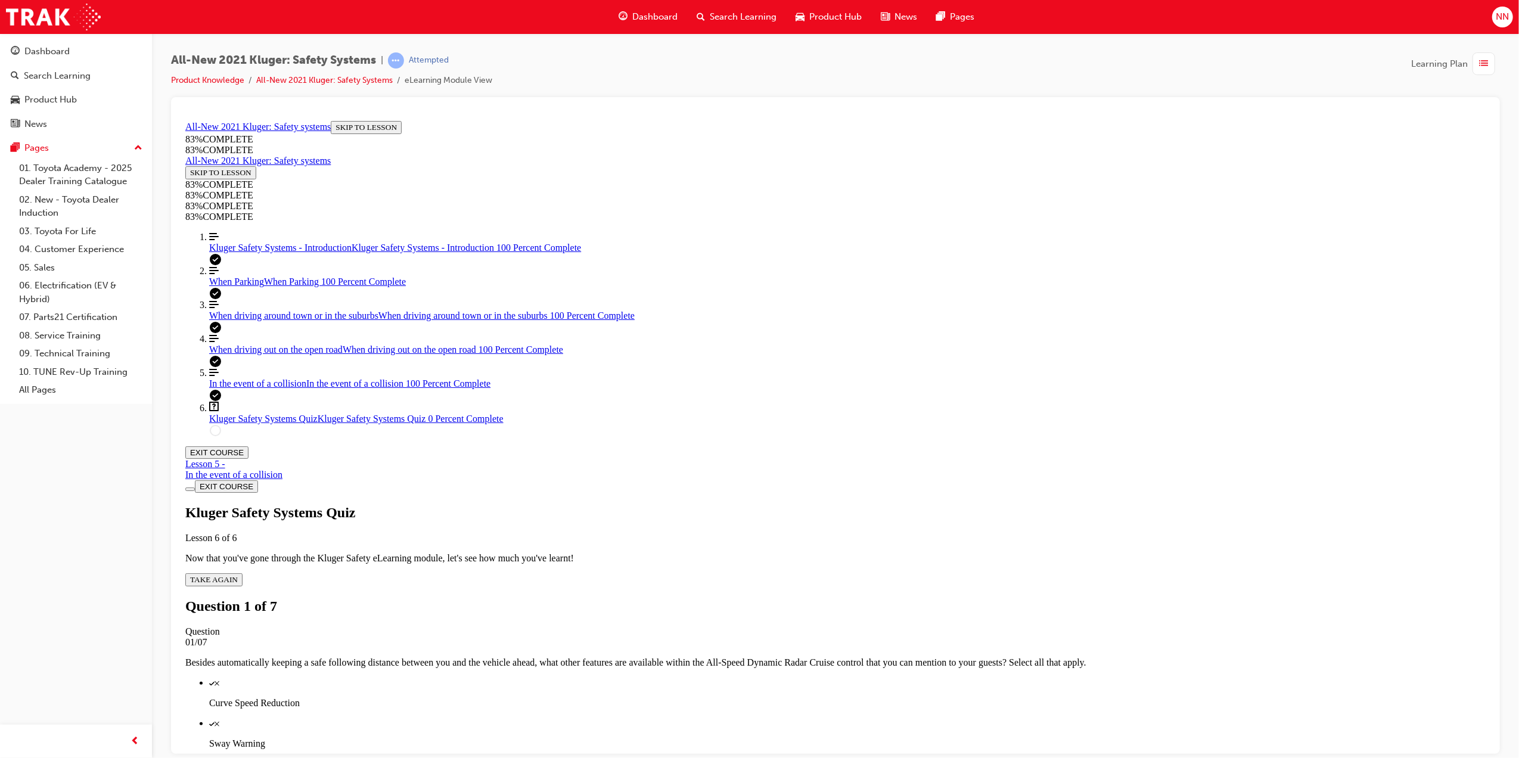
click at [819, 697] on p "Curve Speed Reduction" at bounding box center [847, 702] width 1276 height 11
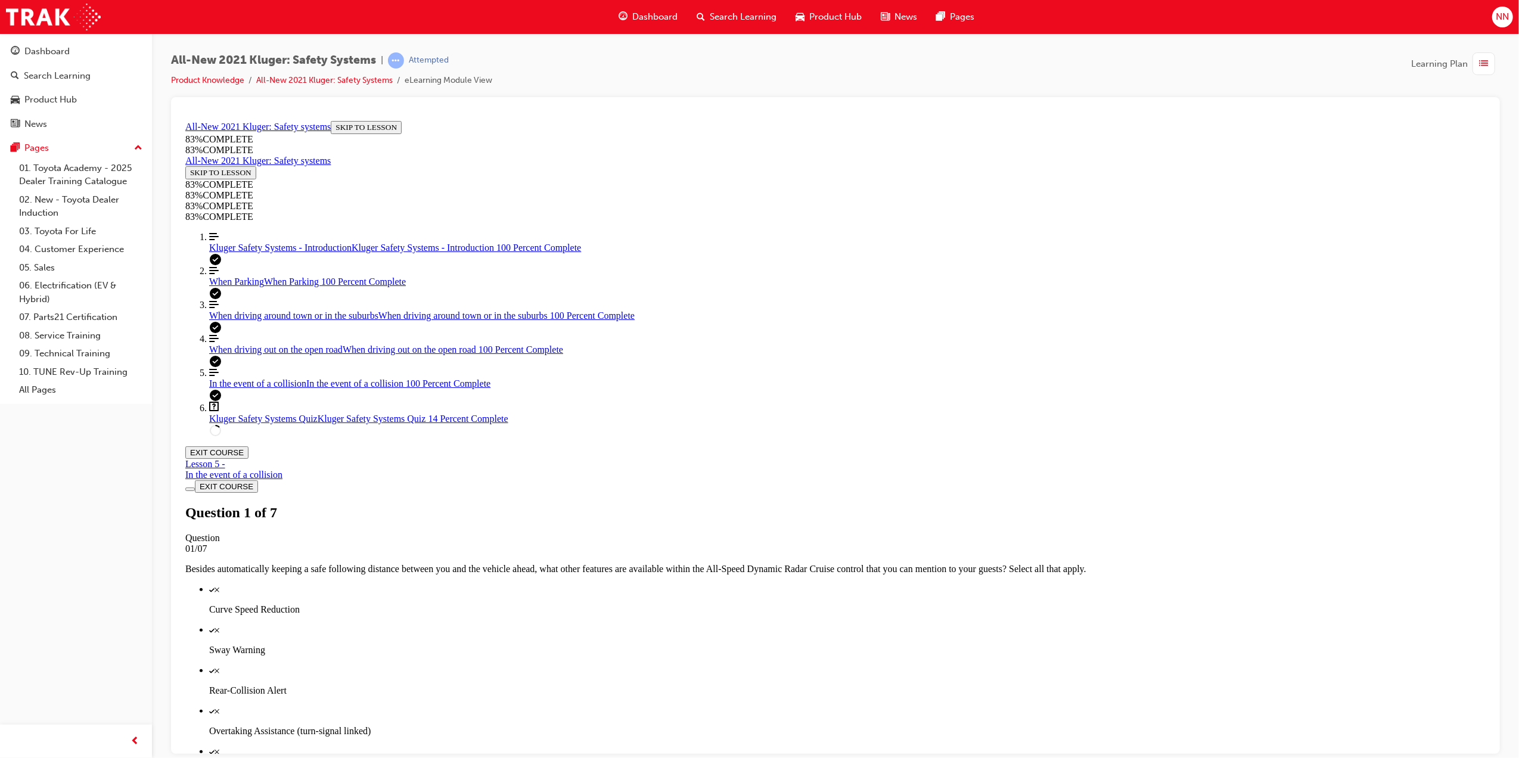
scroll to position [43, 0]
drag, startPoint x: 799, startPoint y: 370, endPoint x: 877, endPoint y: 422, distance: 94.0
drag, startPoint x: 853, startPoint y: 405, endPoint x: 881, endPoint y: 481, distance: 80.7
drag, startPoint x: 798, startPoint y: 377, endPoint x: 851, endPoint y: 370, distance: 53.4
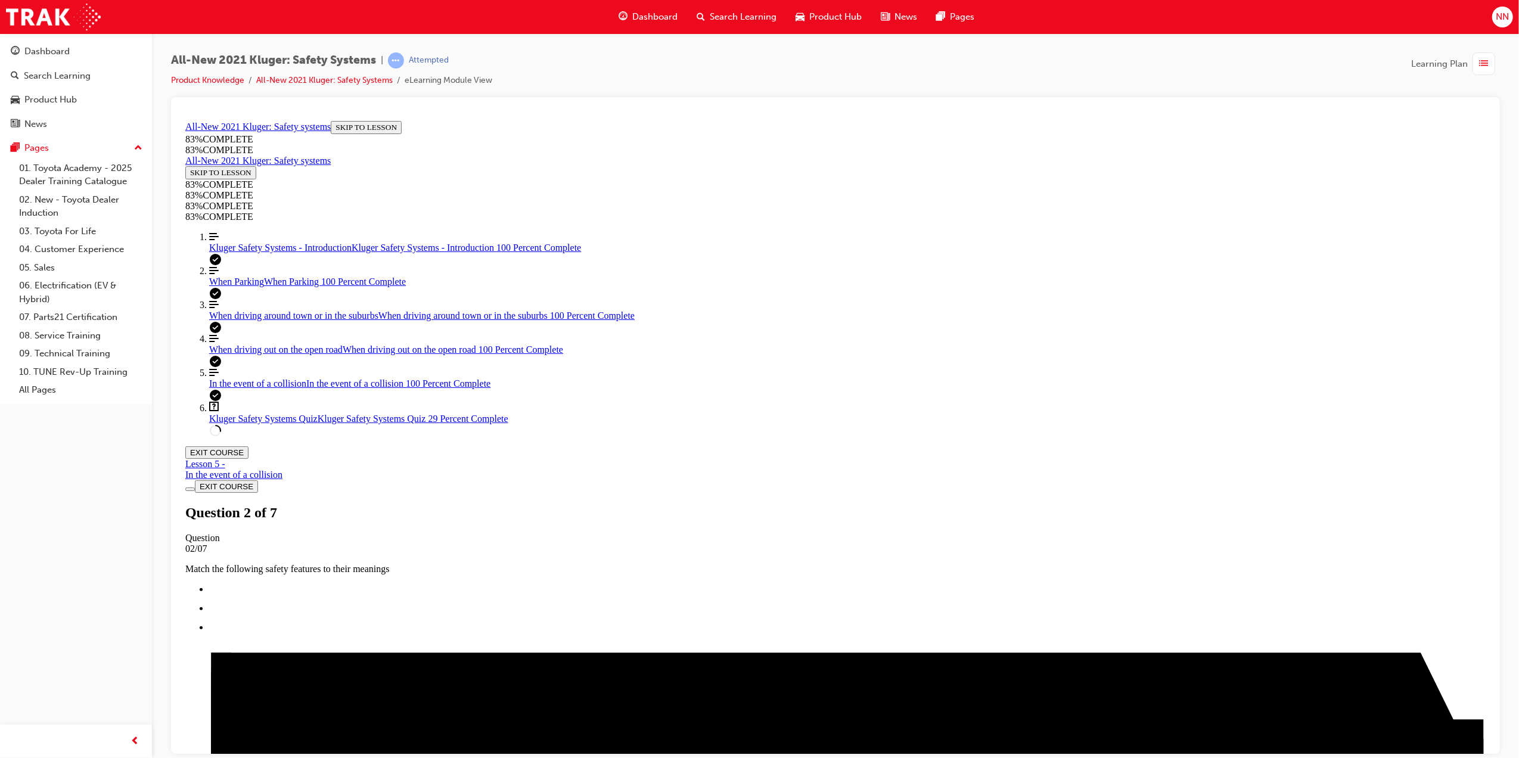
scroll to position [123, 0]
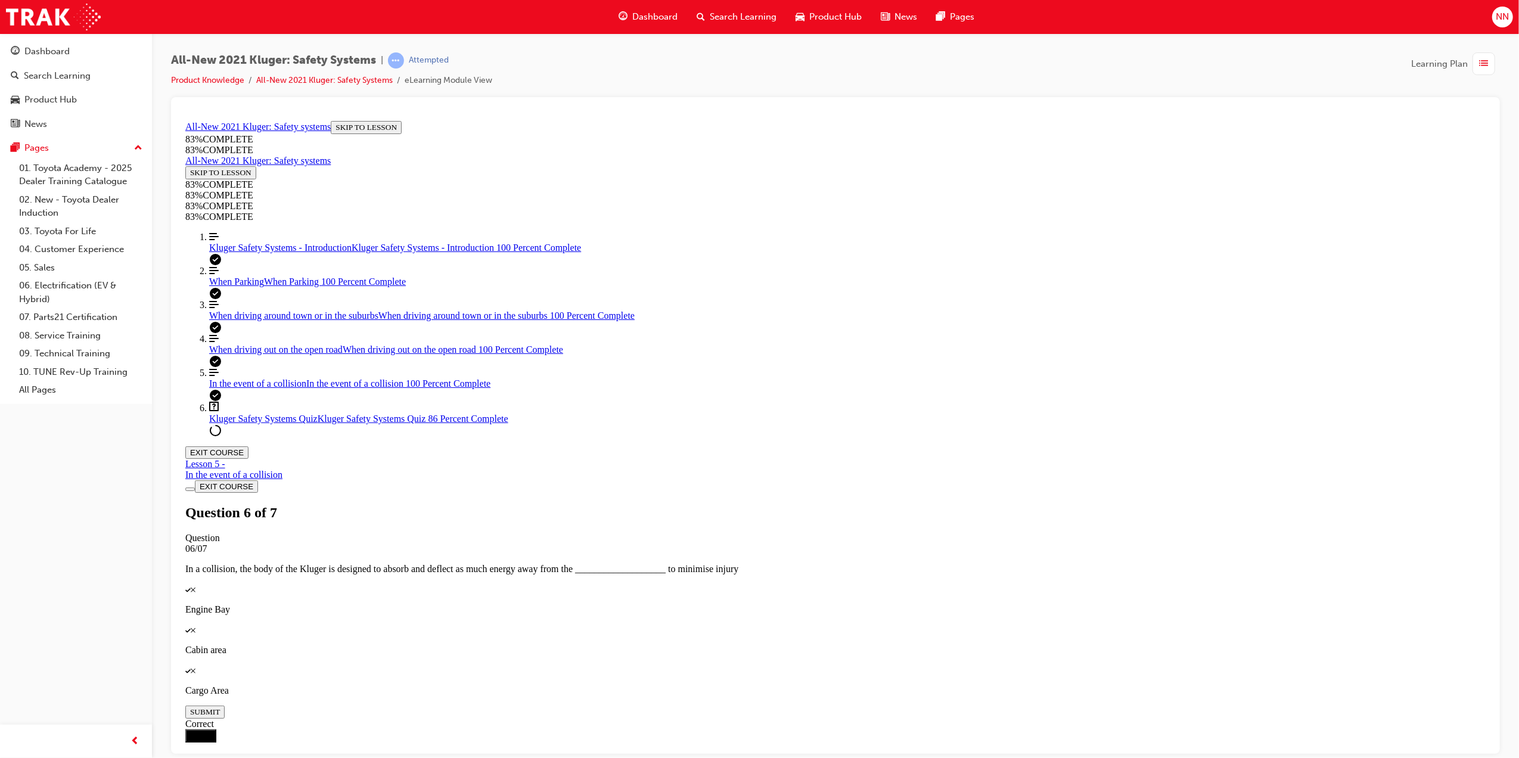
scroll to position [43, 0]
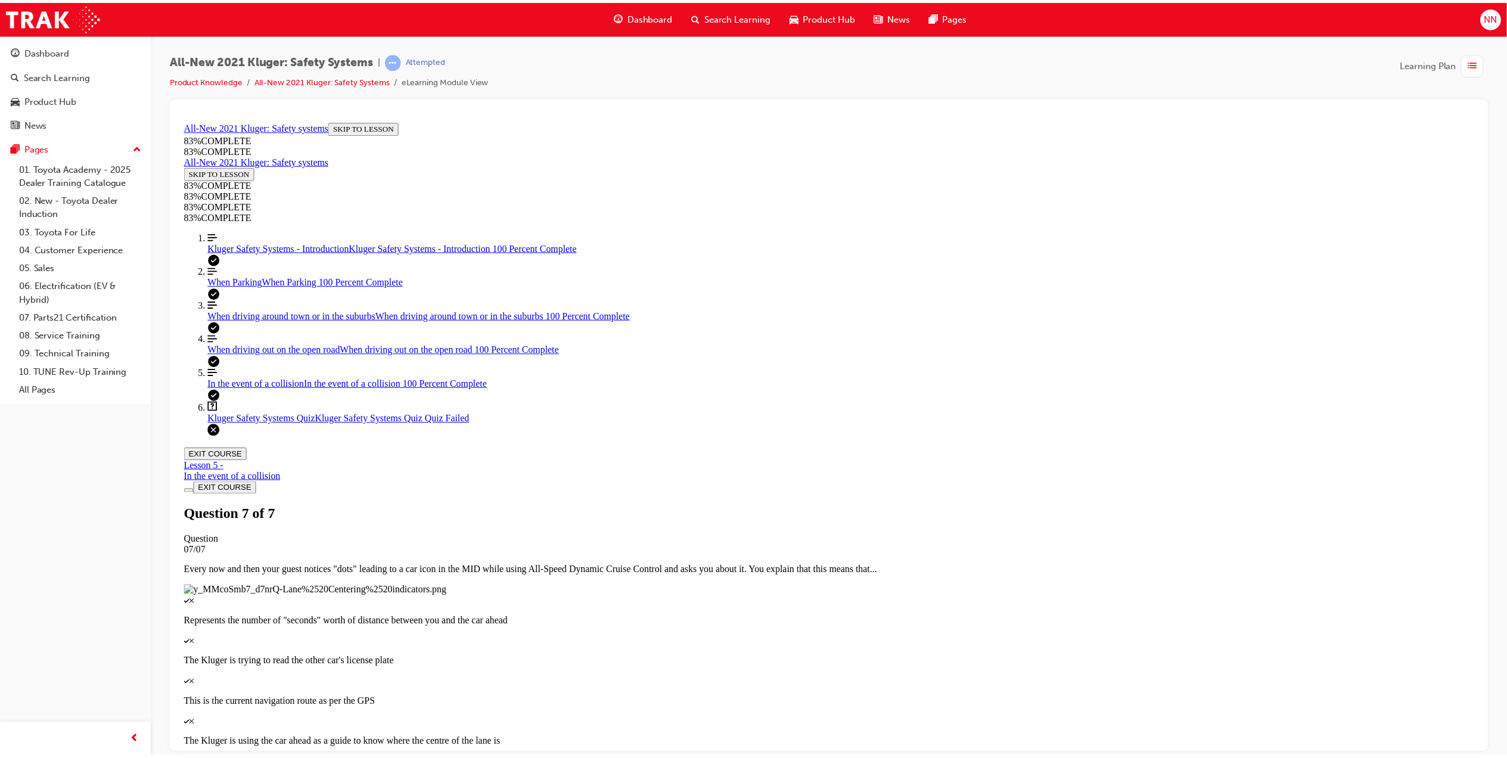
scroll to position [43, 0]
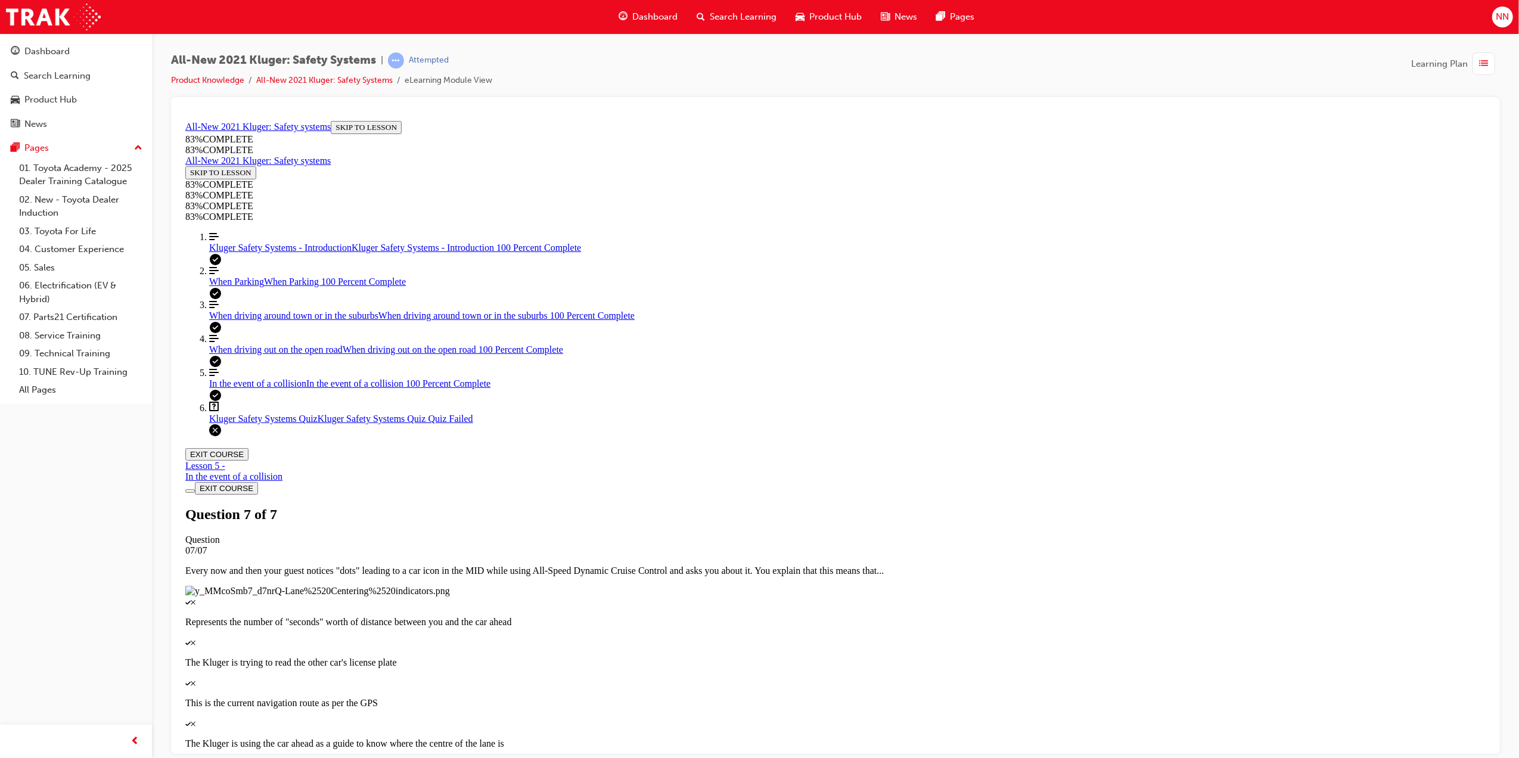
click at [1487, 66] on span "list-icon" at bounding box center [1484, 64] width 9 height 15
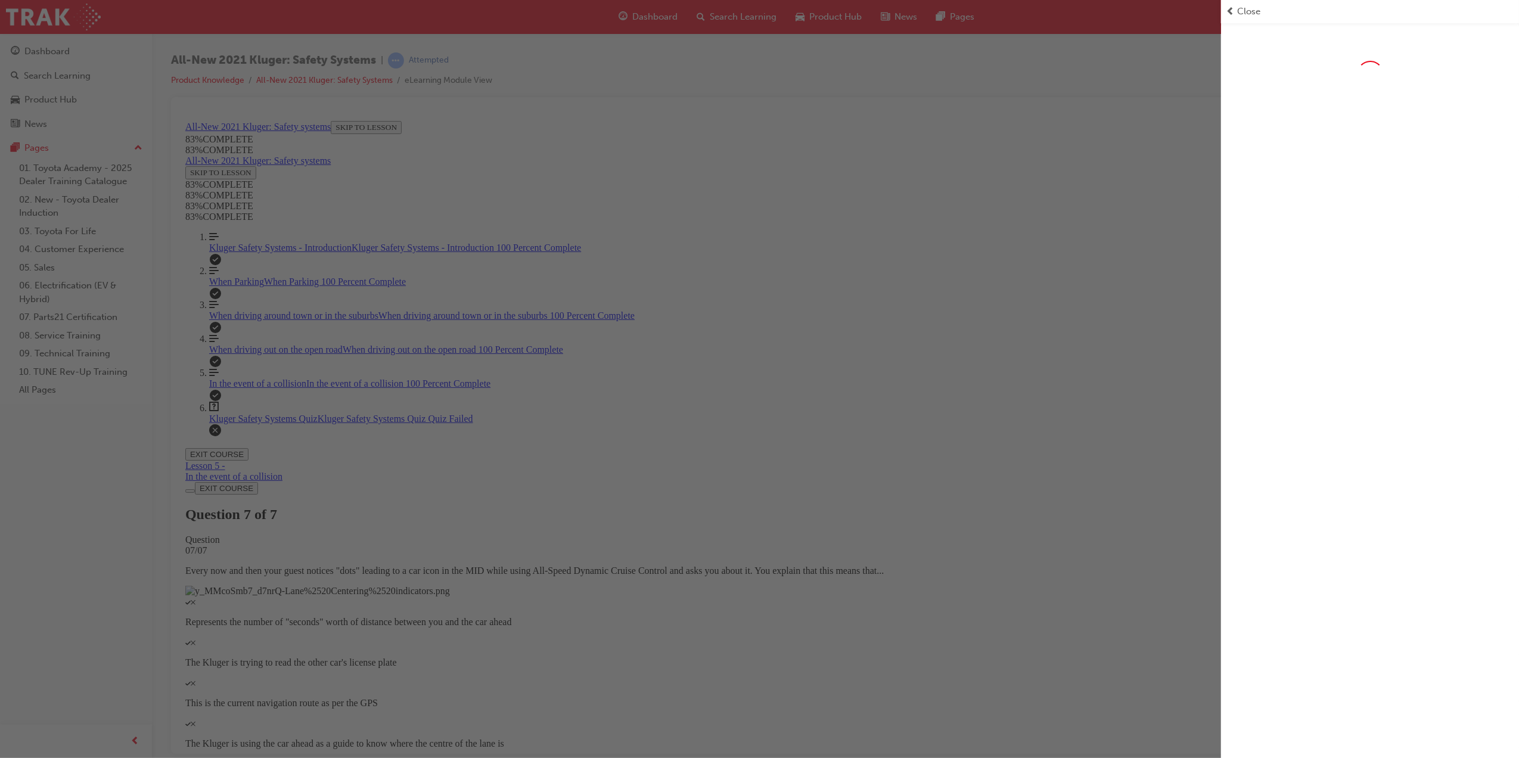
click at [1049, 210] on div "button" at bounding box center [610, 379] width 1221 height 758
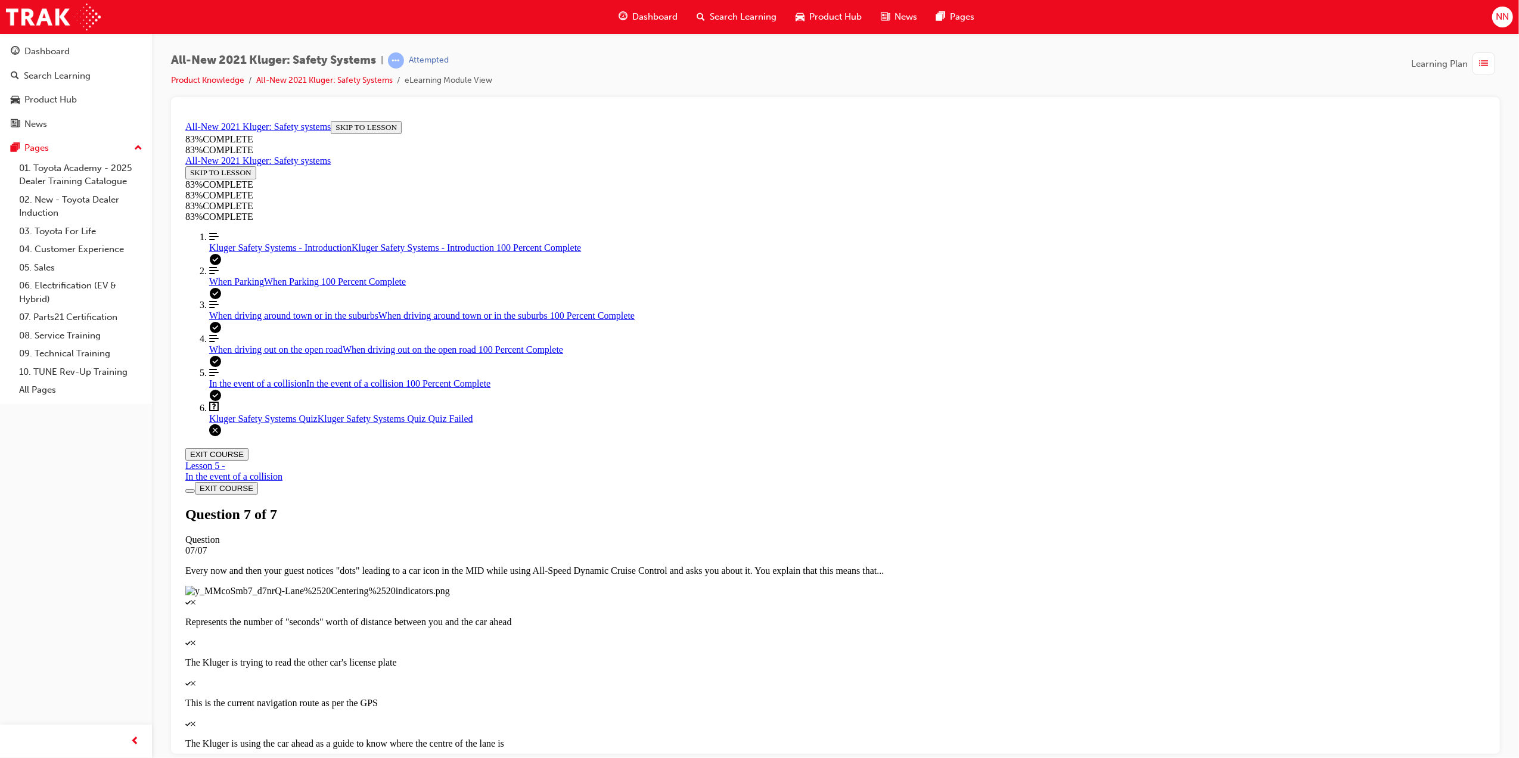
click at [637, 10] on span "Dashboard" at bounding box center [654, 17] width 45 height 14
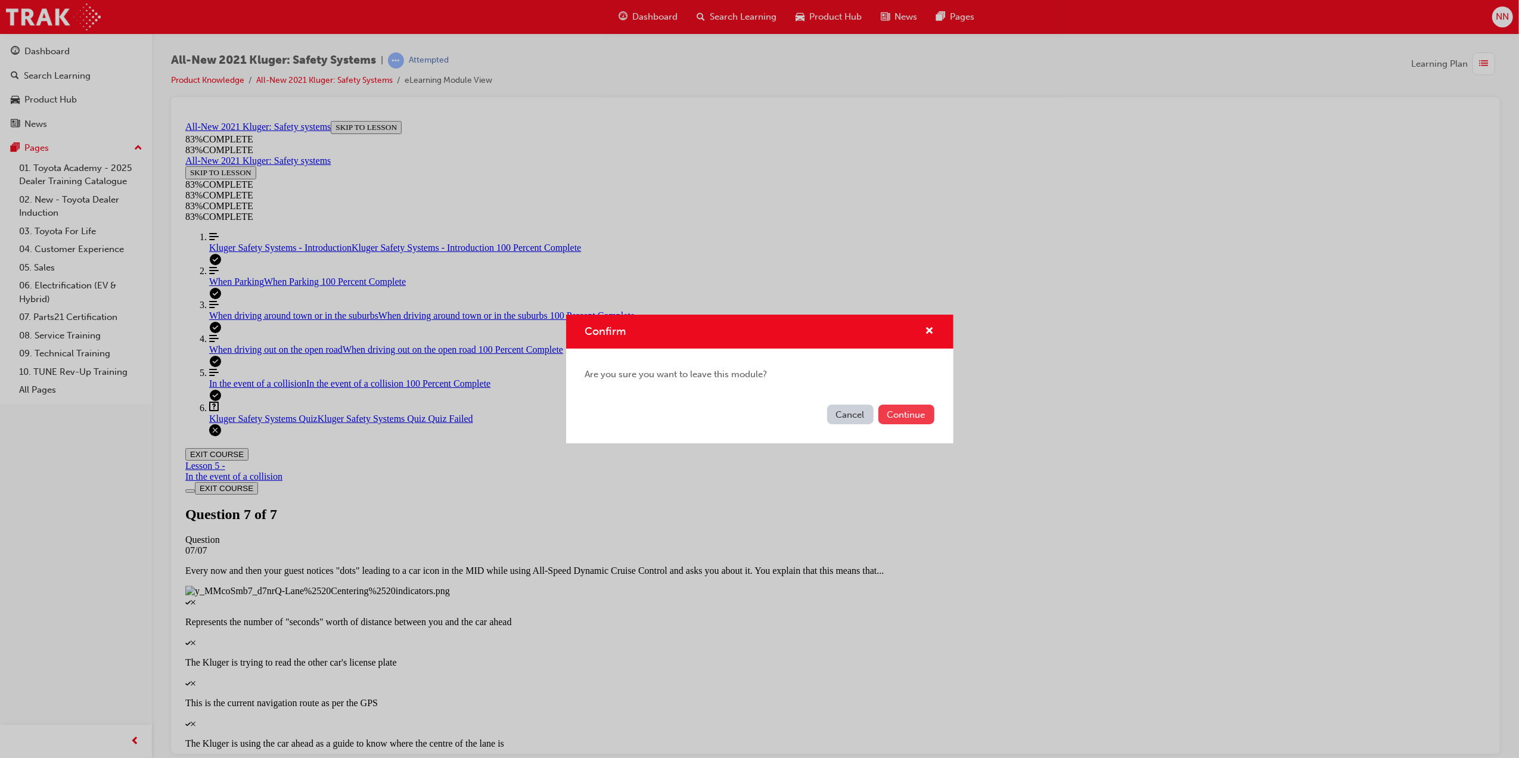
click at [923, 416] on button "Continue" at bounding box center [906, 415] width 56 height 20
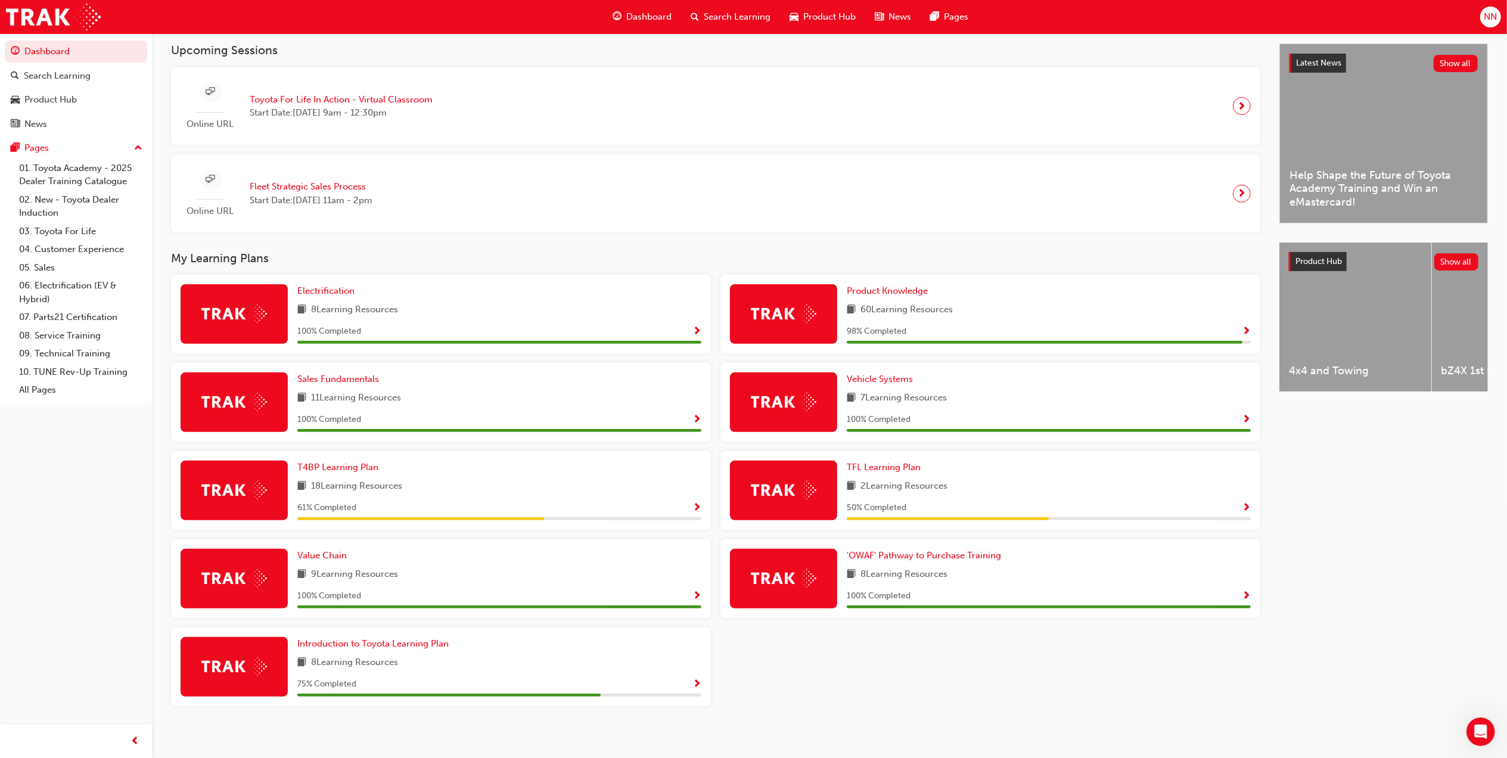
scroll to position [272, 0]
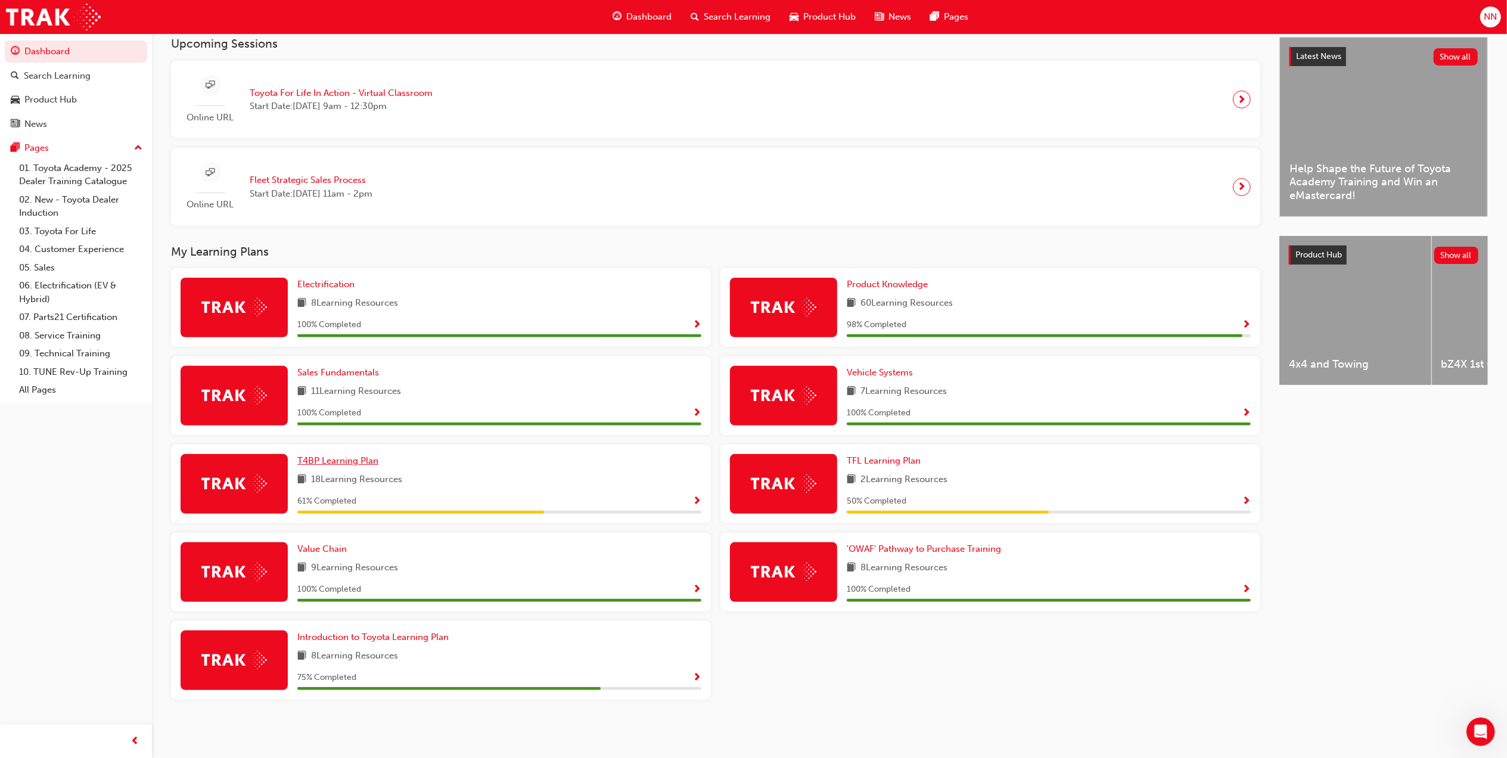
click at [344, 458] on span "T4BP Learning Plan" at bounding box center [337, 460] width 81 height 11
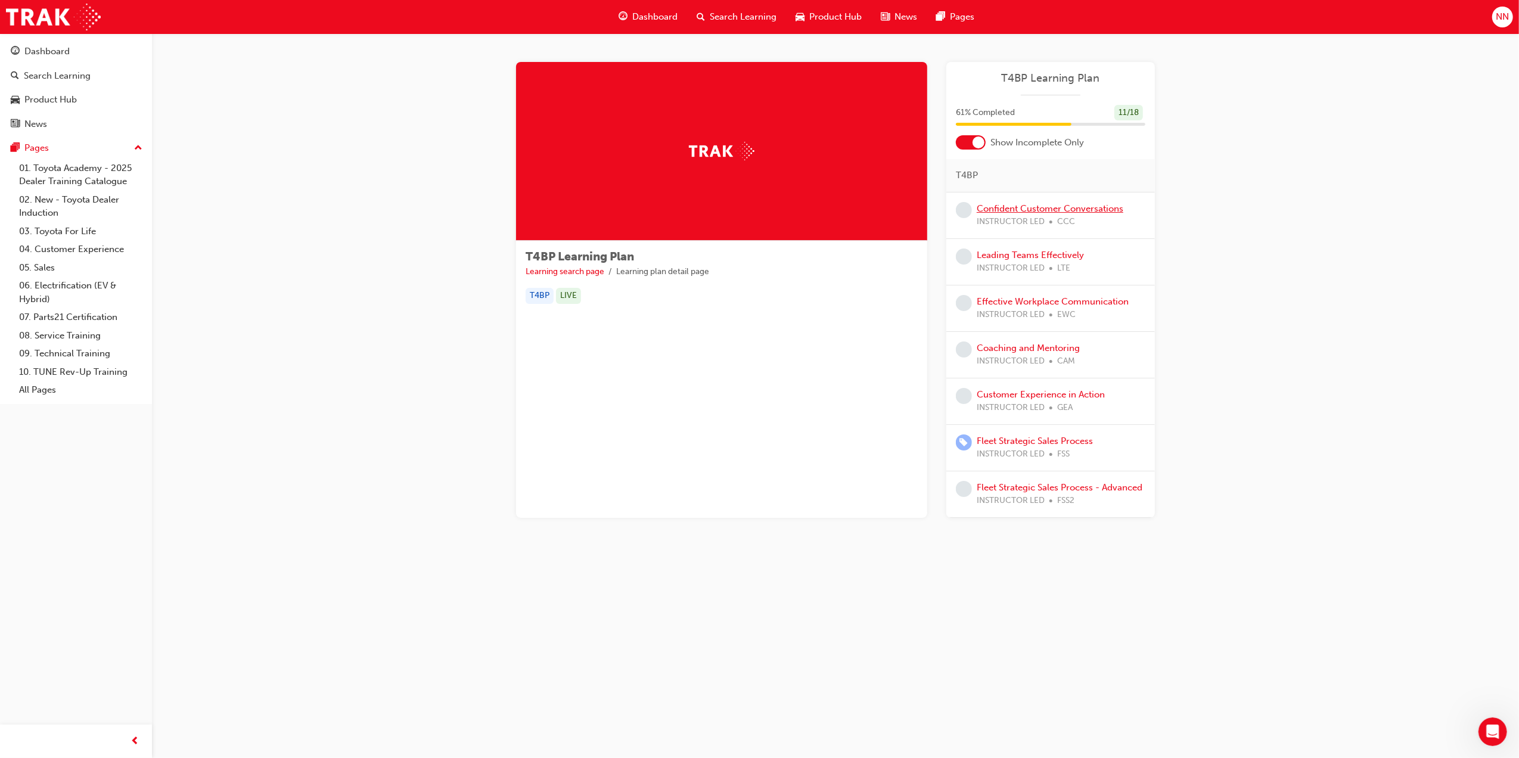
click at [1027, 212] on link "Confident Customer Conversations" at bounding box center [1050, 208] width 147 height 11
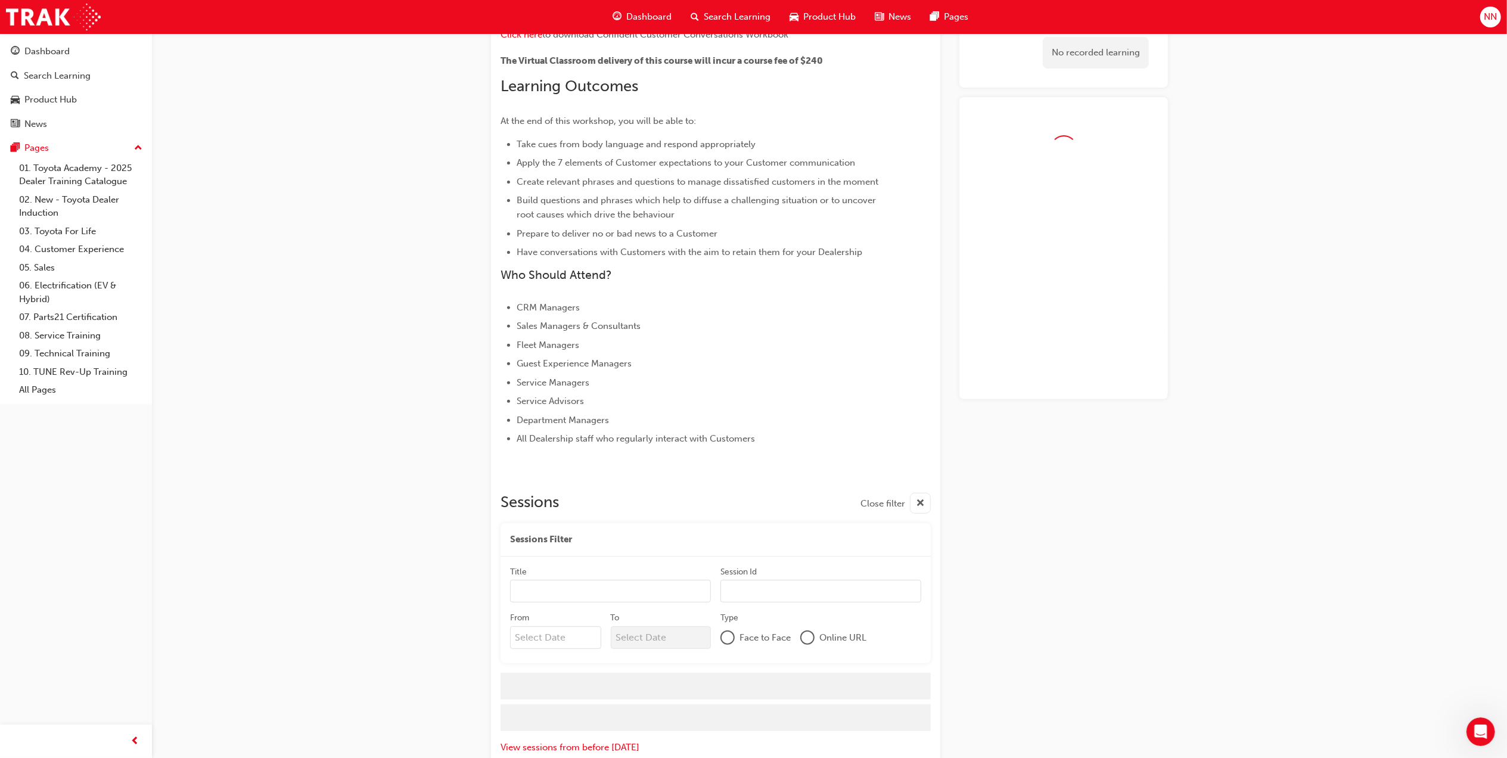
scroll to position [302, 0]
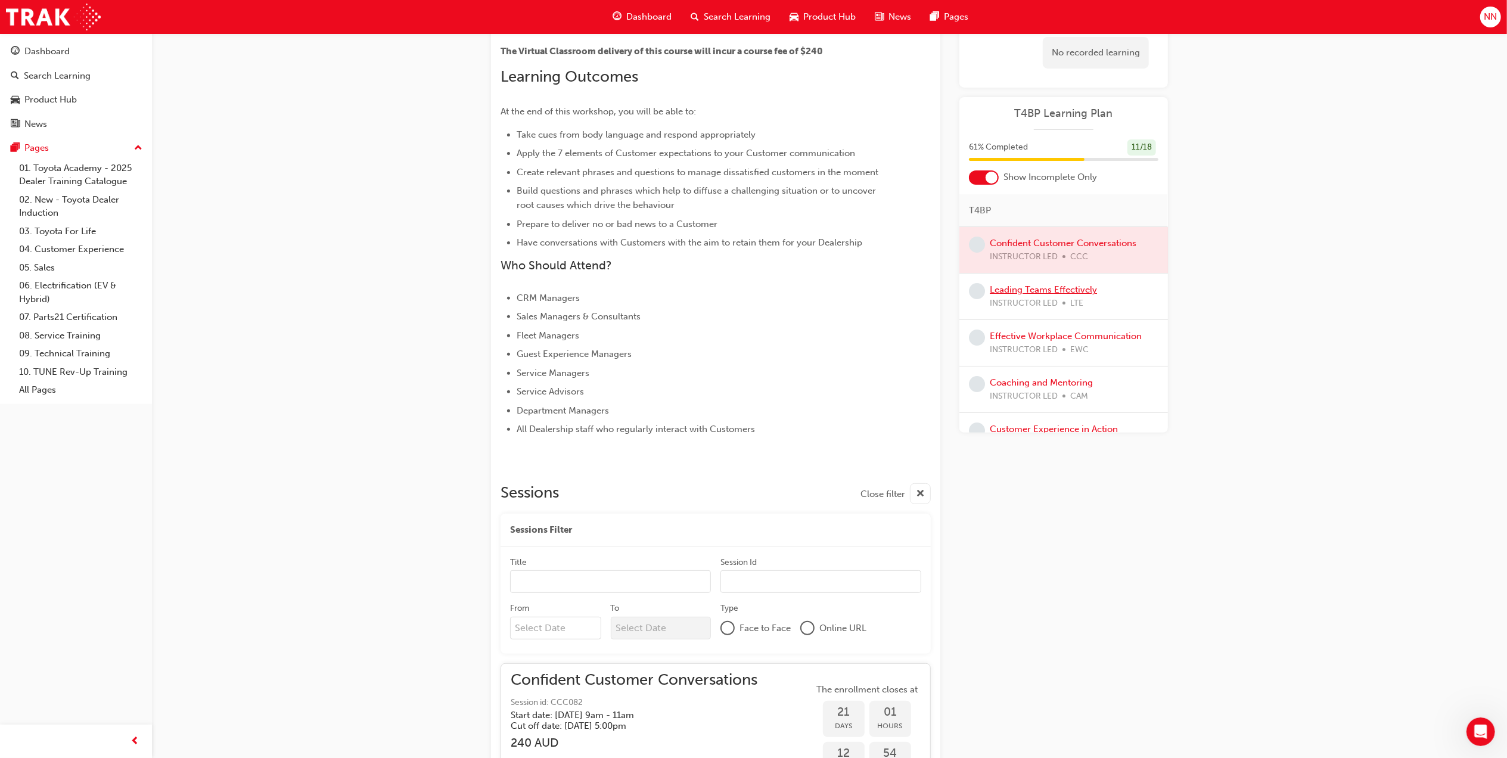
click at [1050, 294] on link "Leading Teams Effectively" at bounding box center [1043, 289] width 107 height 11
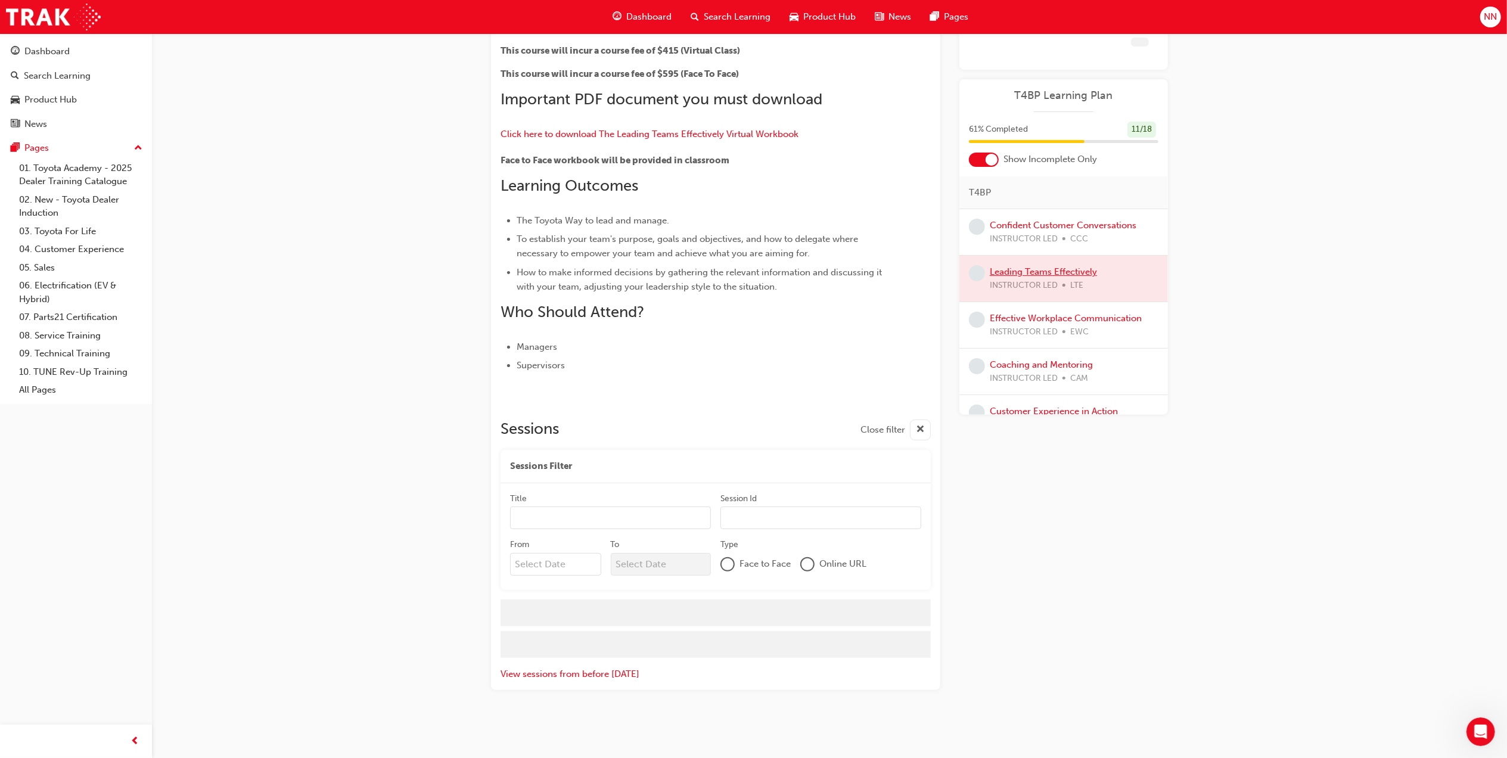
scroll to position [273, 0]
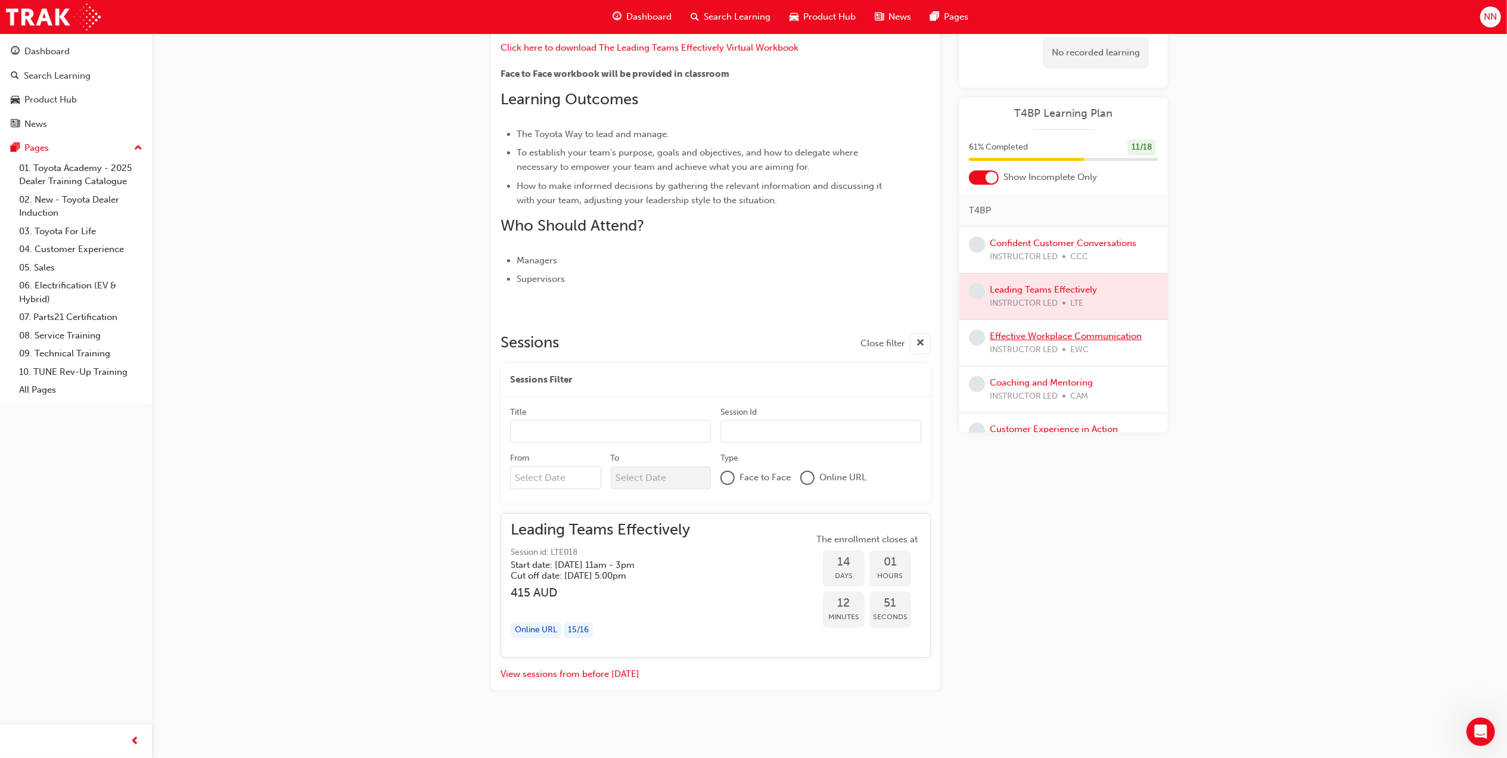
click at [1046, 335] on link "Effective Workplace Communication" at bounding box center [1066, 336] width 152 height 11
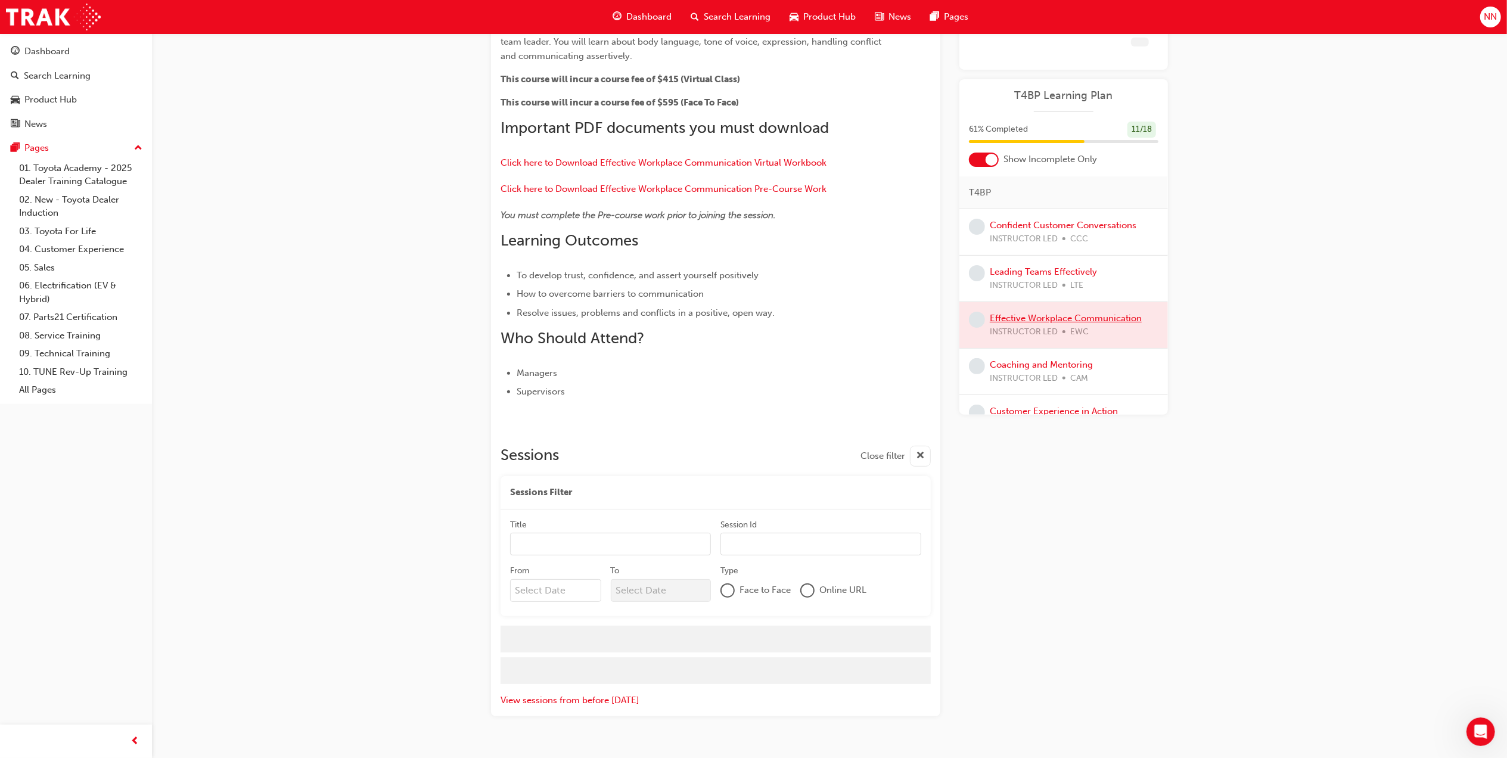
scroll to position [273, 0]
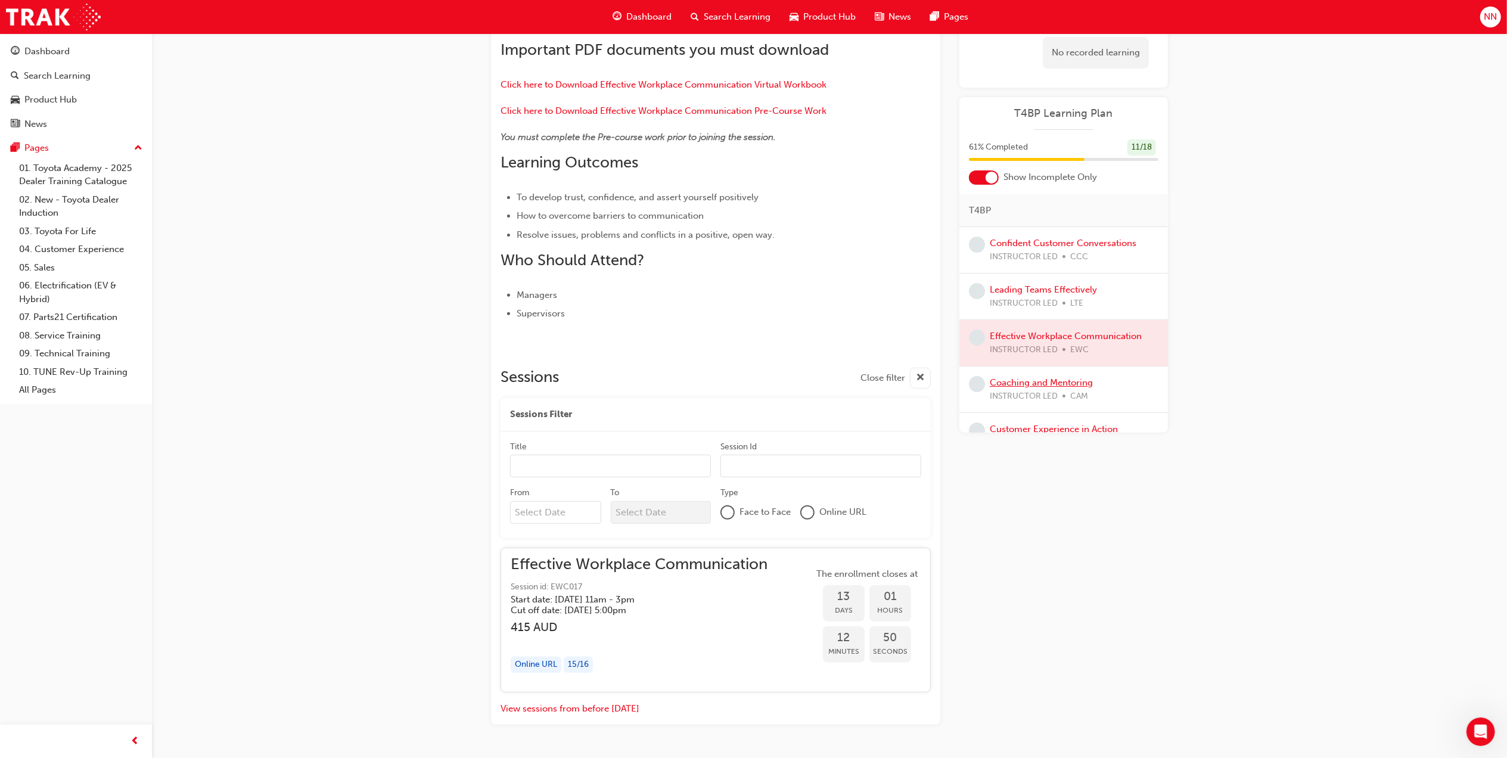
click at [1056, 383] on link "Coaching and Mentoring" at bounding box center [1041, 382] width 103 height 11
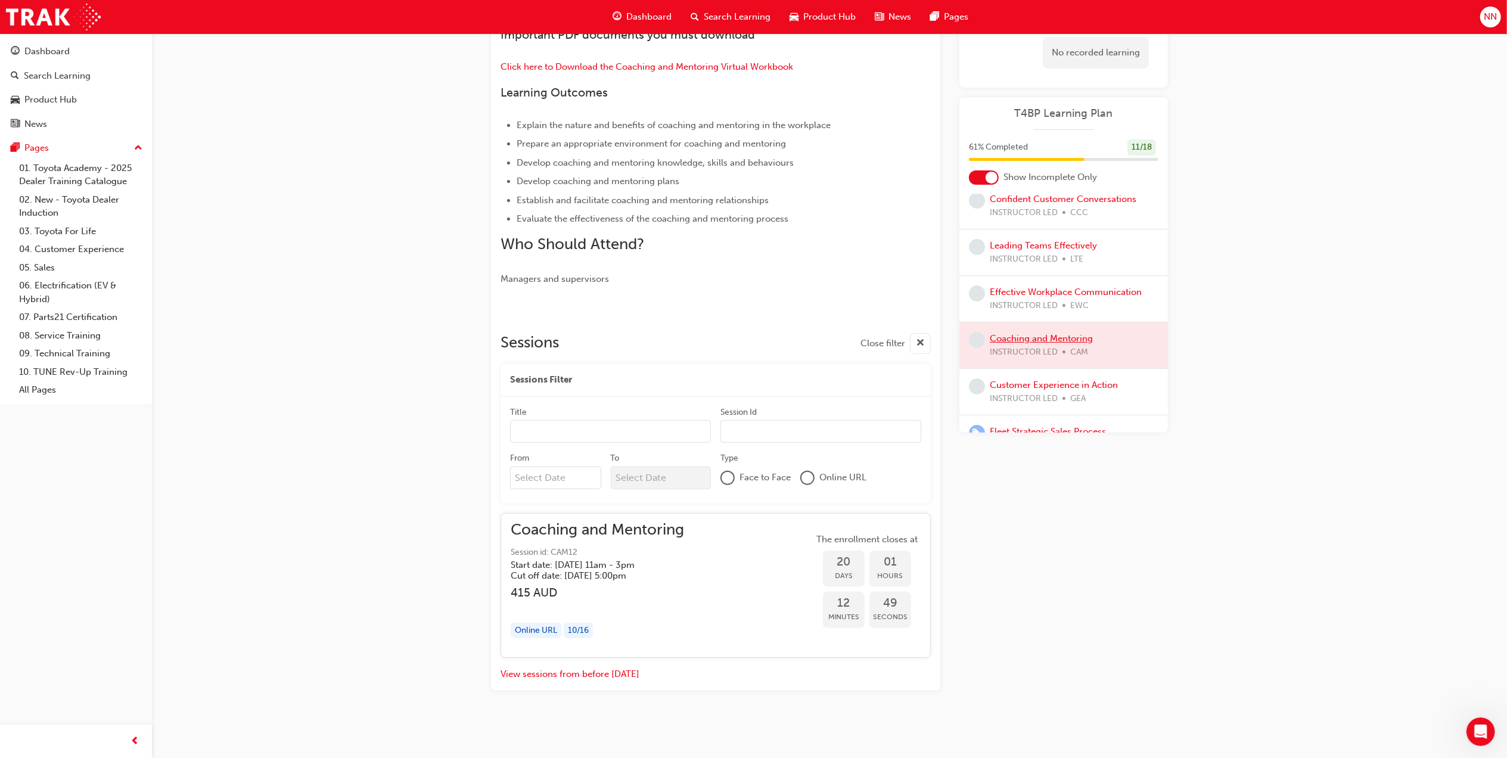
scroll to position [135, 0]
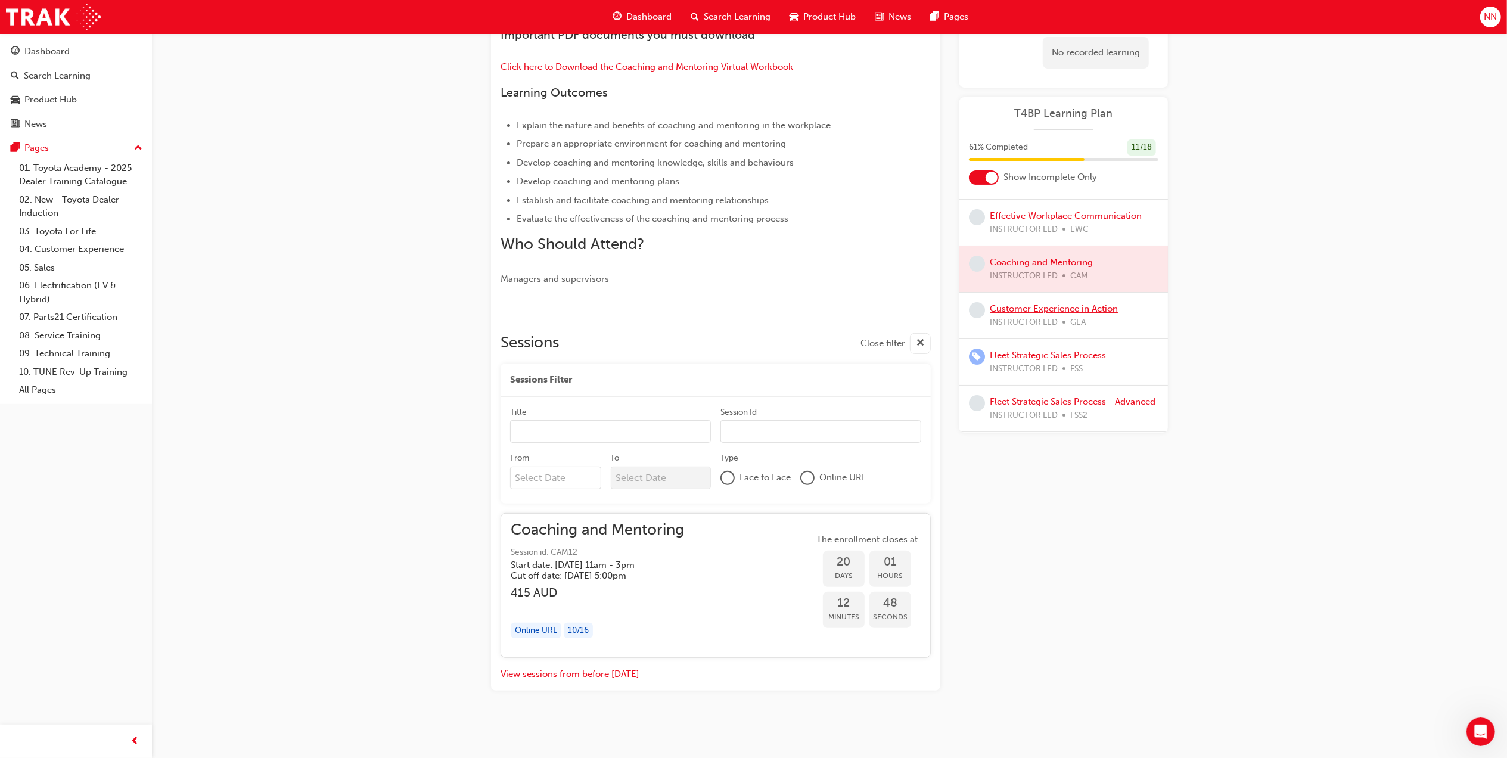
click at [1049, 303] on link "Customer Experience in Action" at bounding box center [1054, 308] width 128 height 11
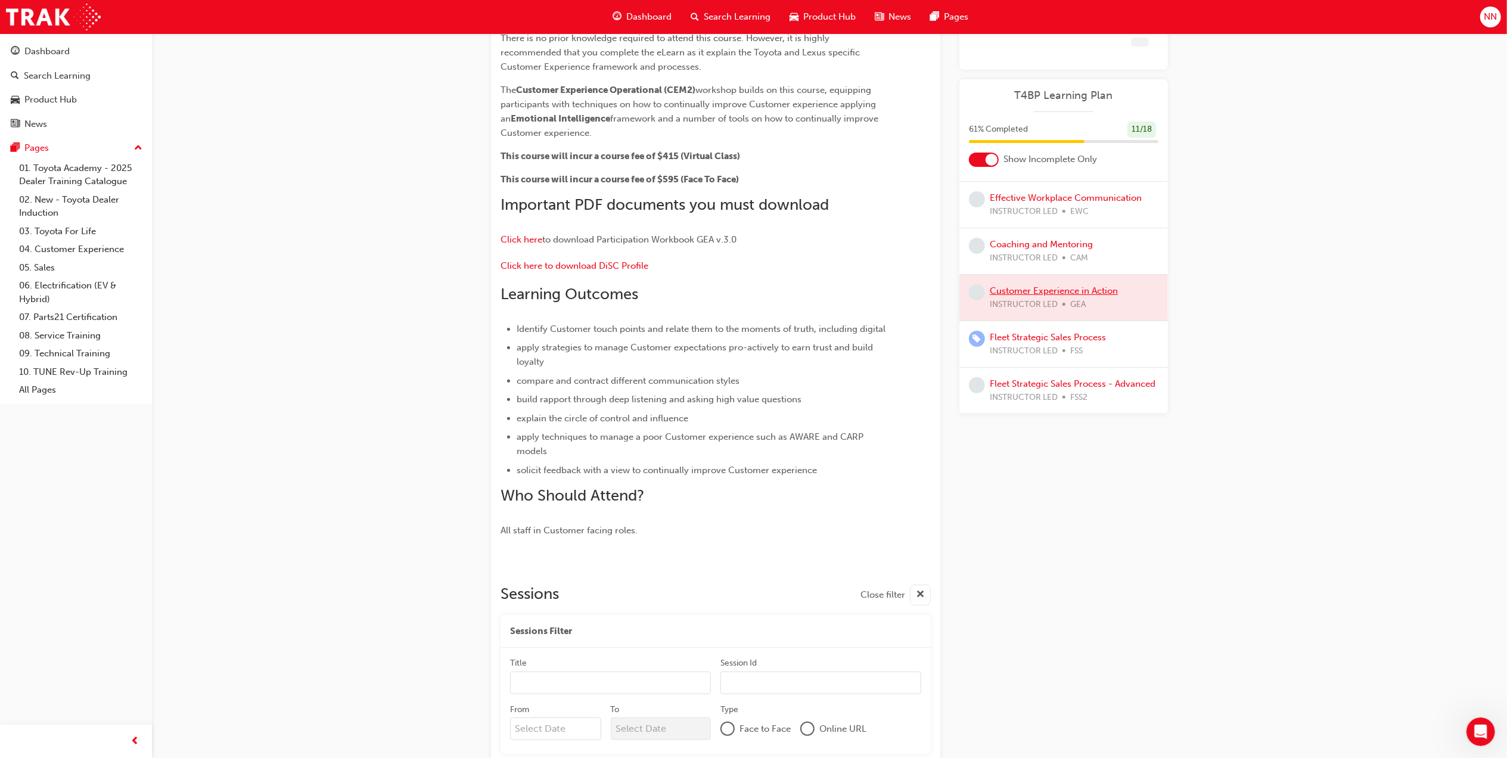
scroll to position [197, 0]
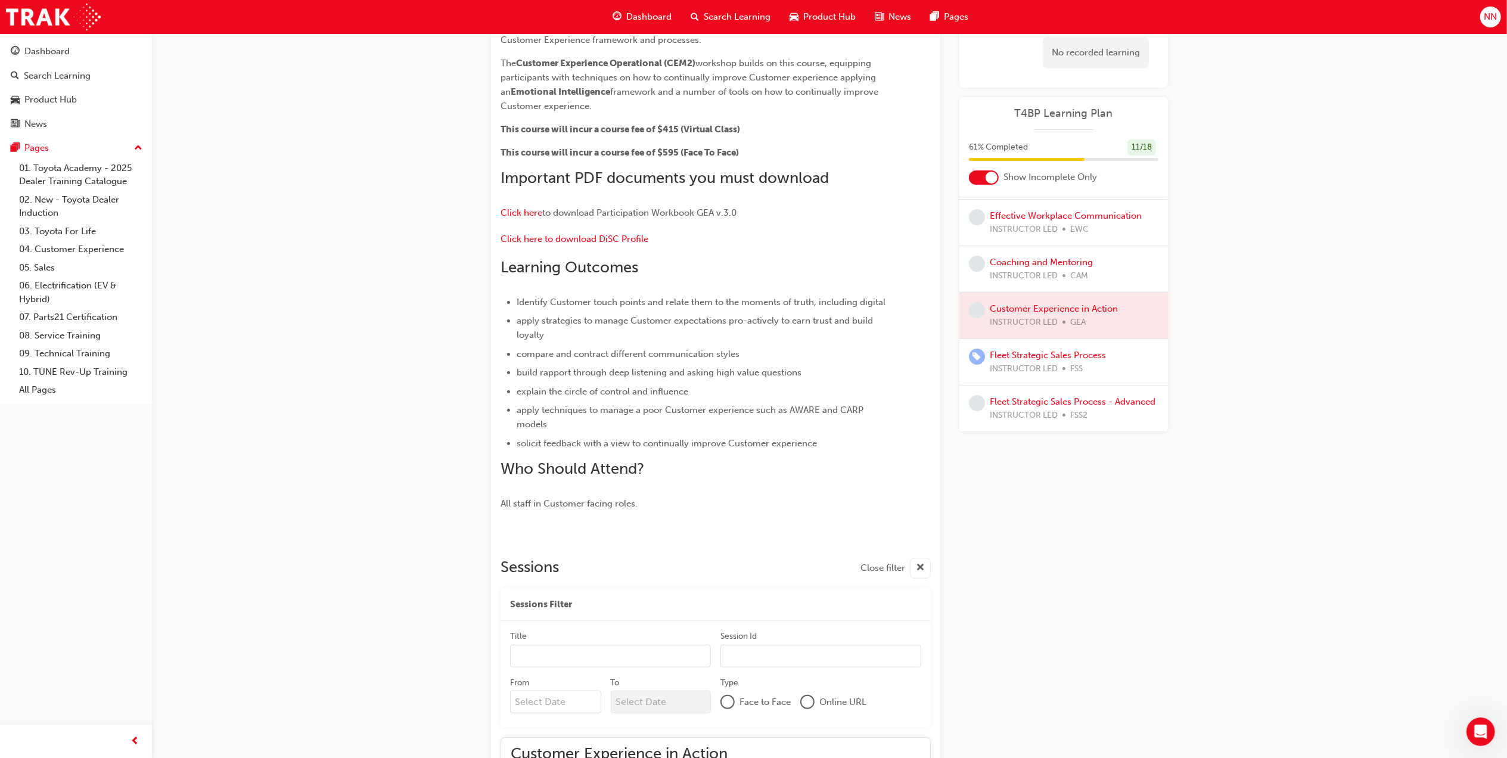
click at [1059, 362] on div "INSTRUCTOR LED FSS" at bounding box center [1048, 369] width 116 height 14
click at [1059, 350] on link "Fleet Strategic Sales Process" at bounding box center [1048, 355] width 116 height 11
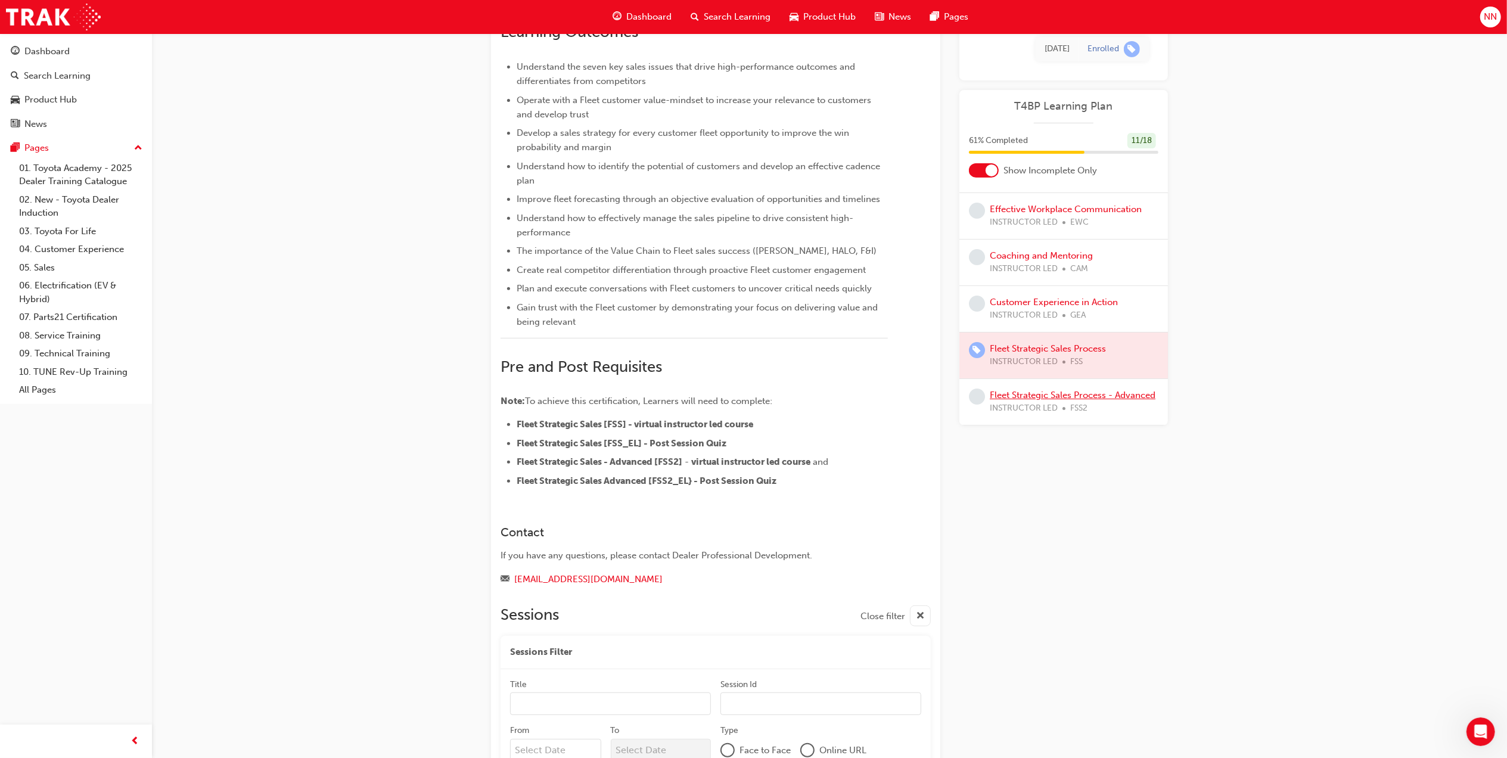
click at [1049, 390] on link "Fleet Strategic Sales Process - Advanced" at bounding box center [1073, 395] width 166 height 11
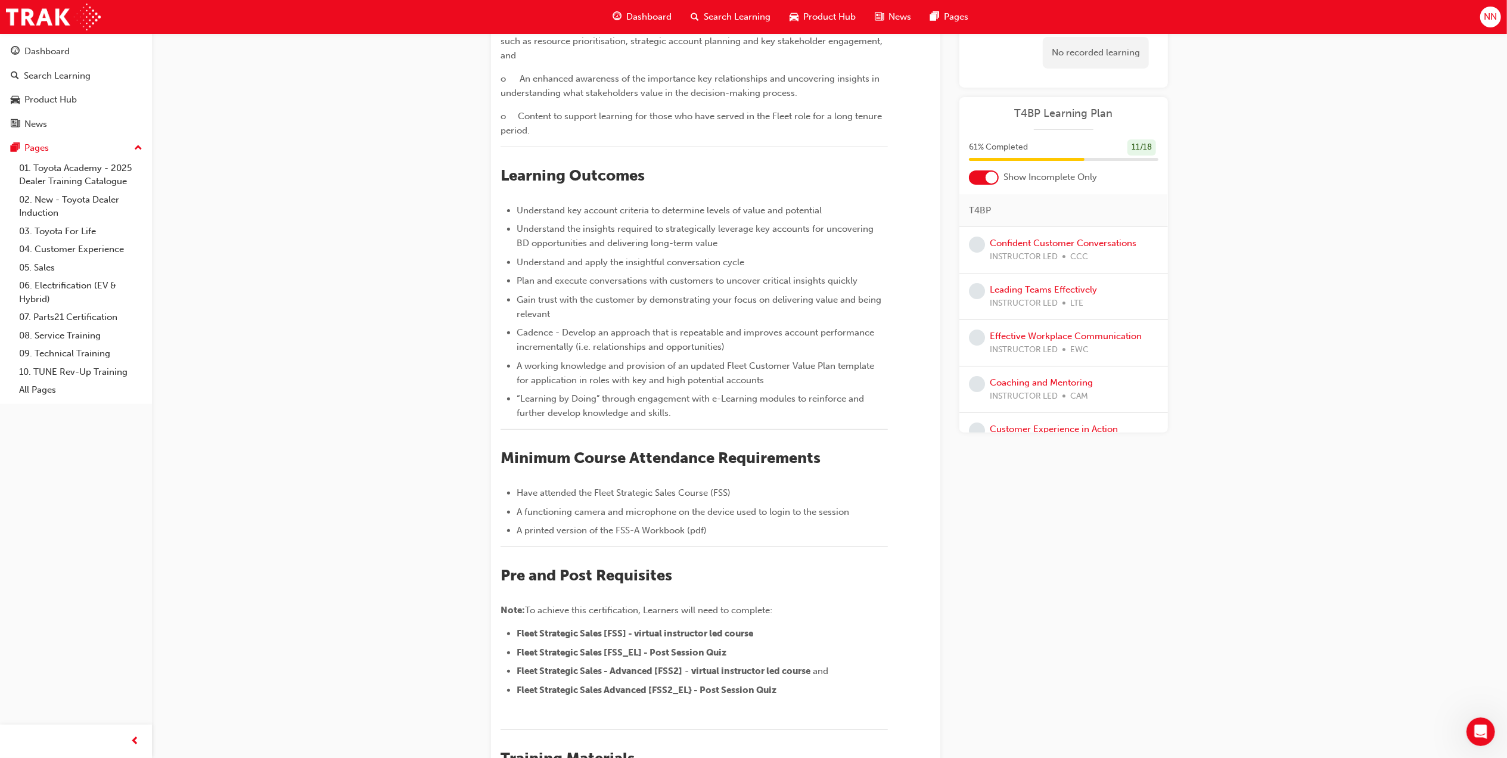
scroll to position [31, 0]
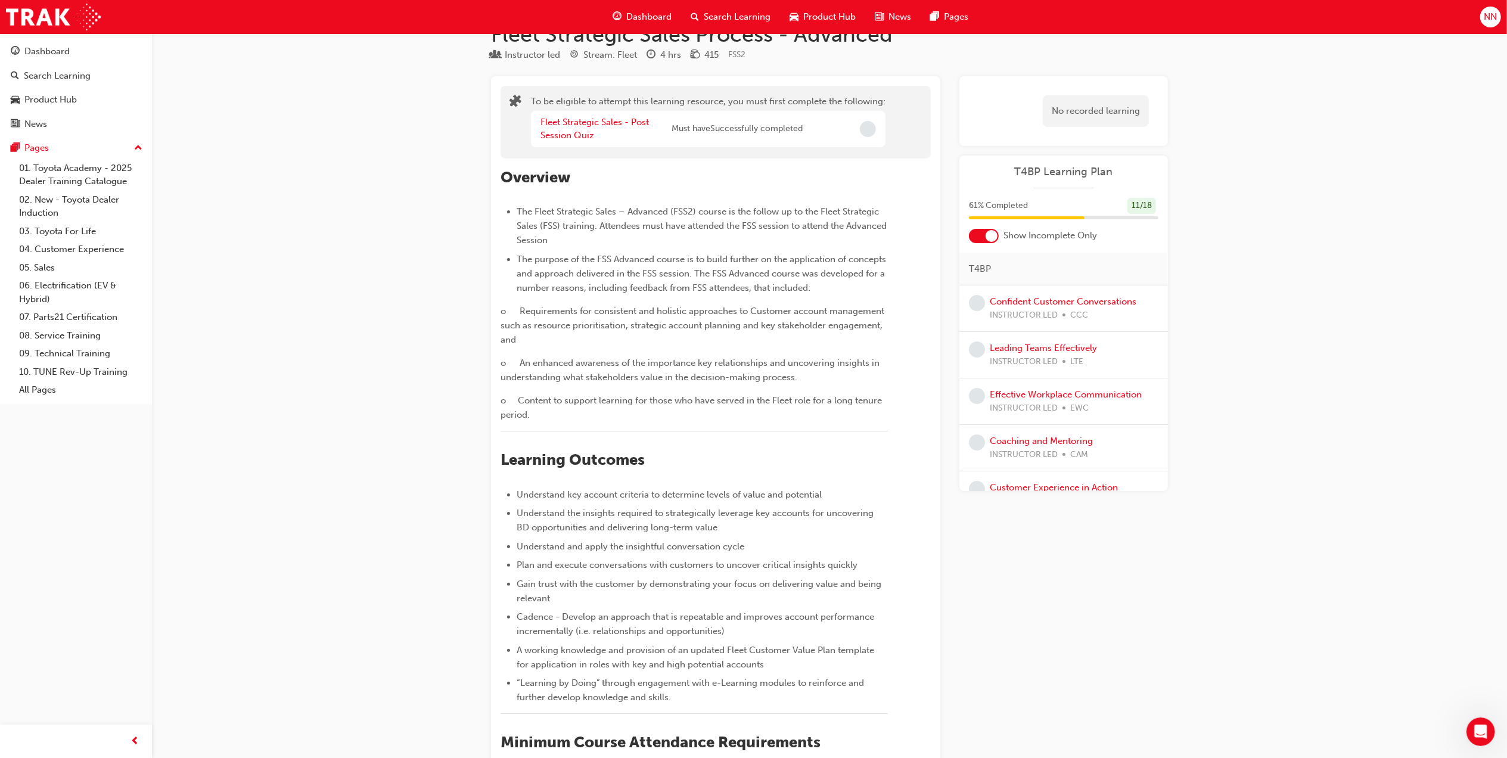
click at [634, 20] on span "Dashboard" at bounding box center [648, 17] width 45 height 14
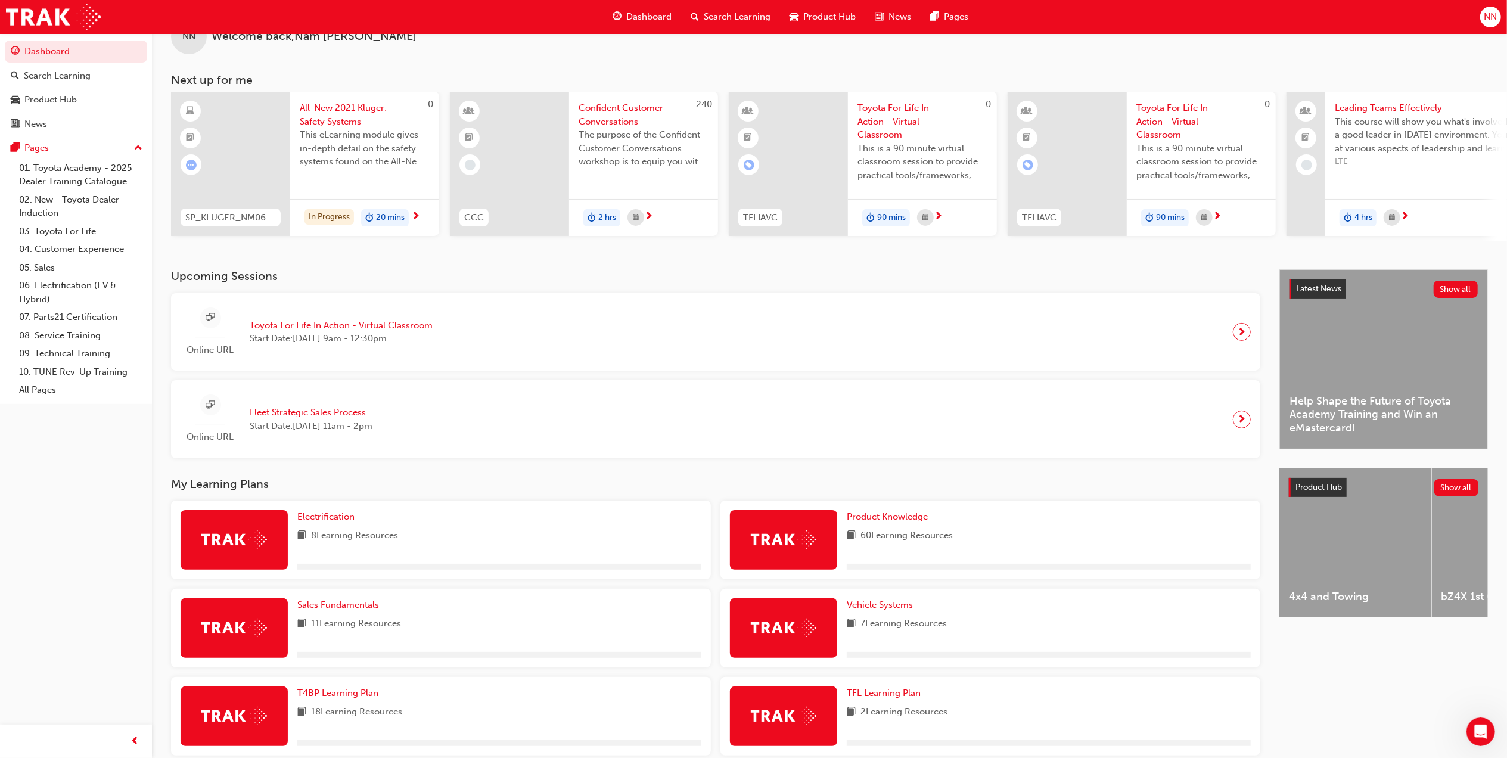
scroll to position [238, 0]
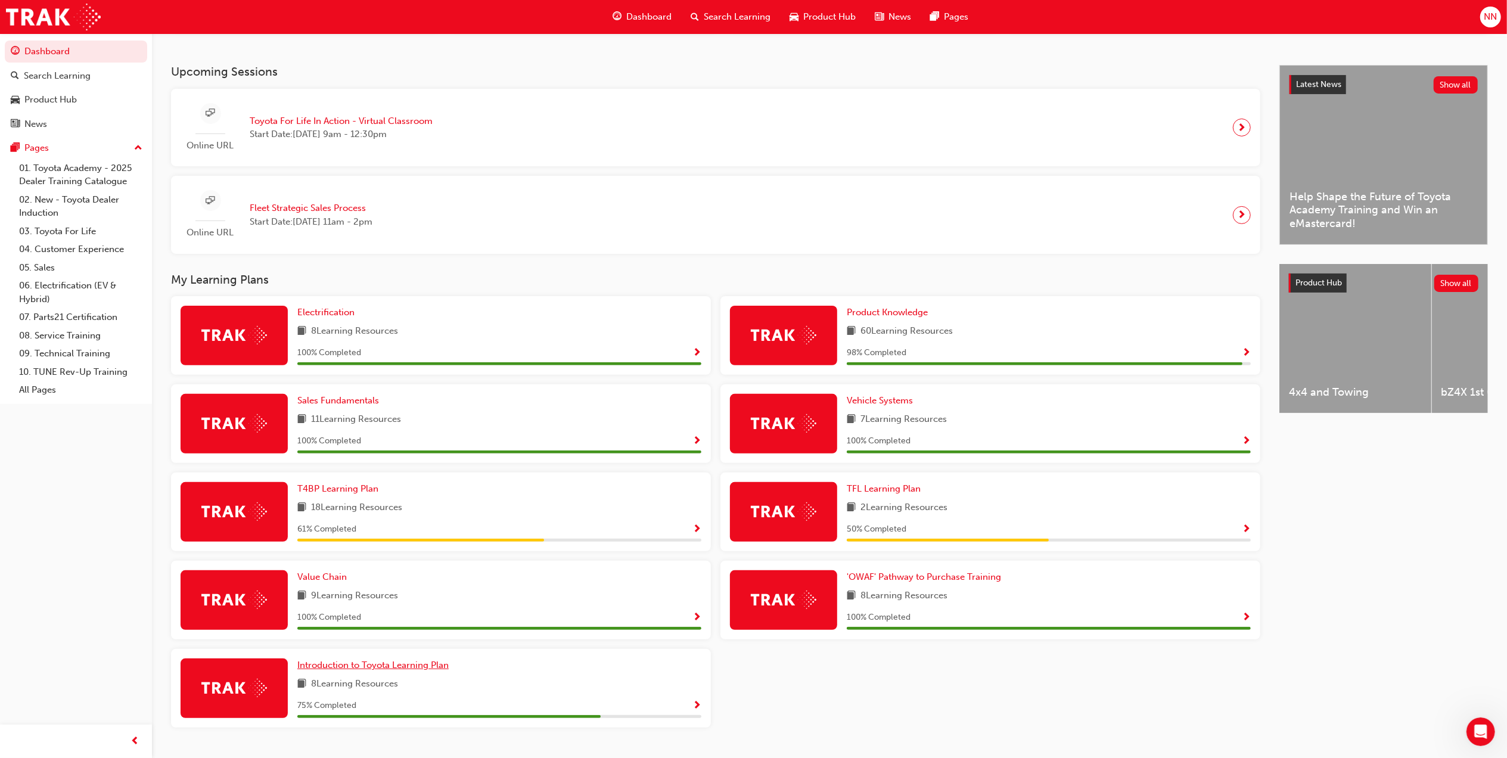
click at [422, 670] on span "Introduction to Toyota Learning Plan" at bounding box center [372, 665] width 151 height 11
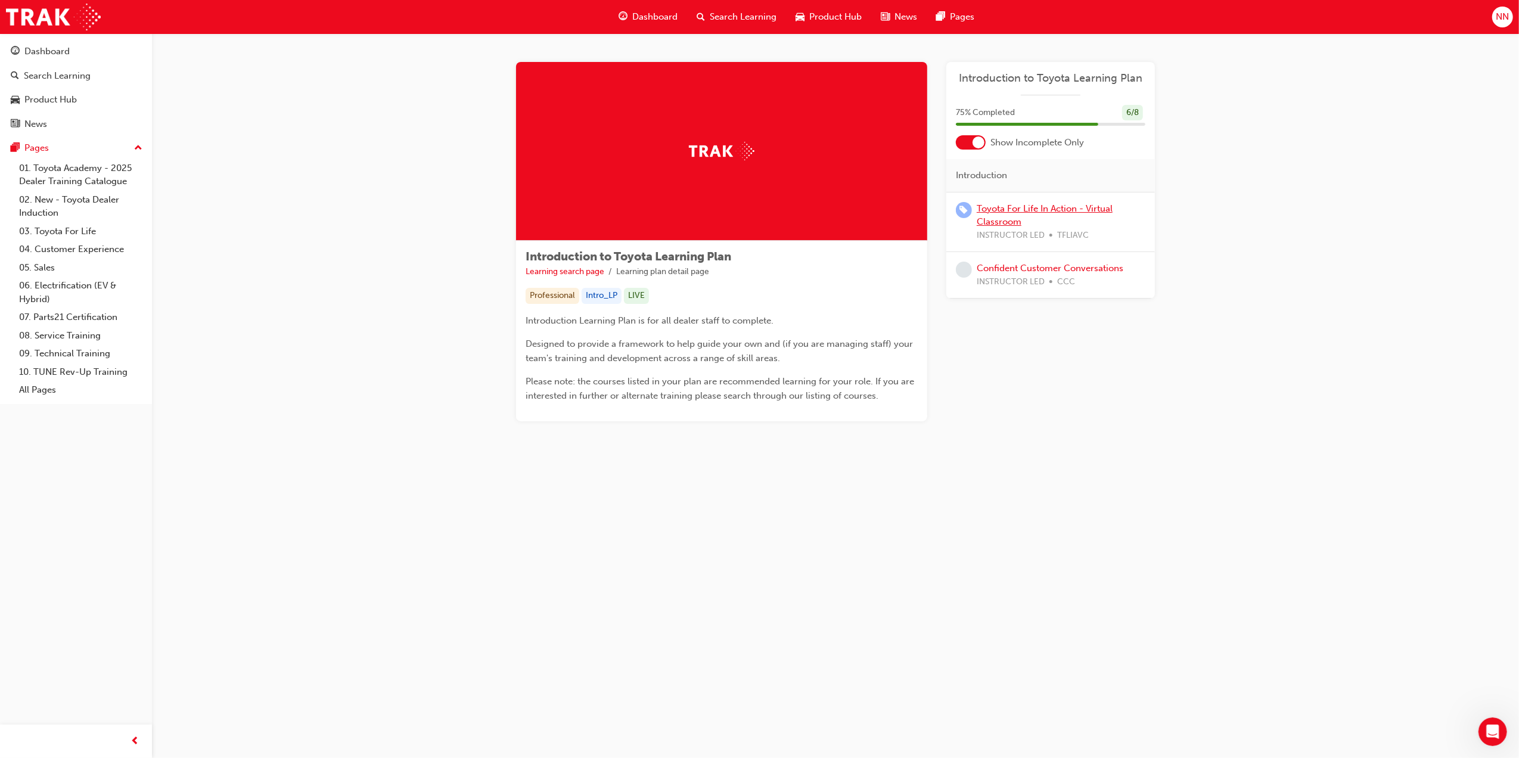
click at [1034, 209] on link "Toyota For Life In Action - Virtual Classroom" at bounding box center [1045, 215] width 136 height 24
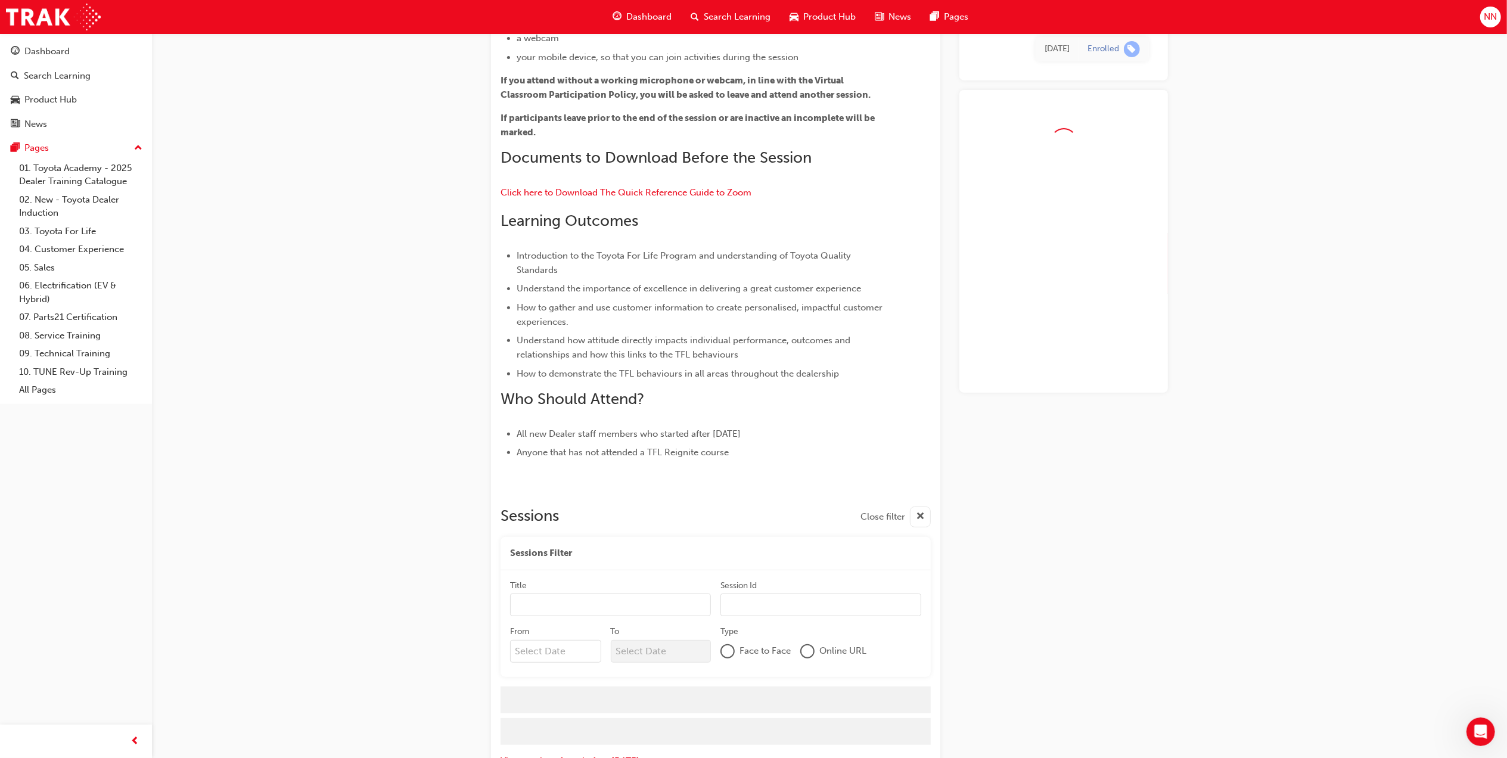
scroll to position [282, 0]
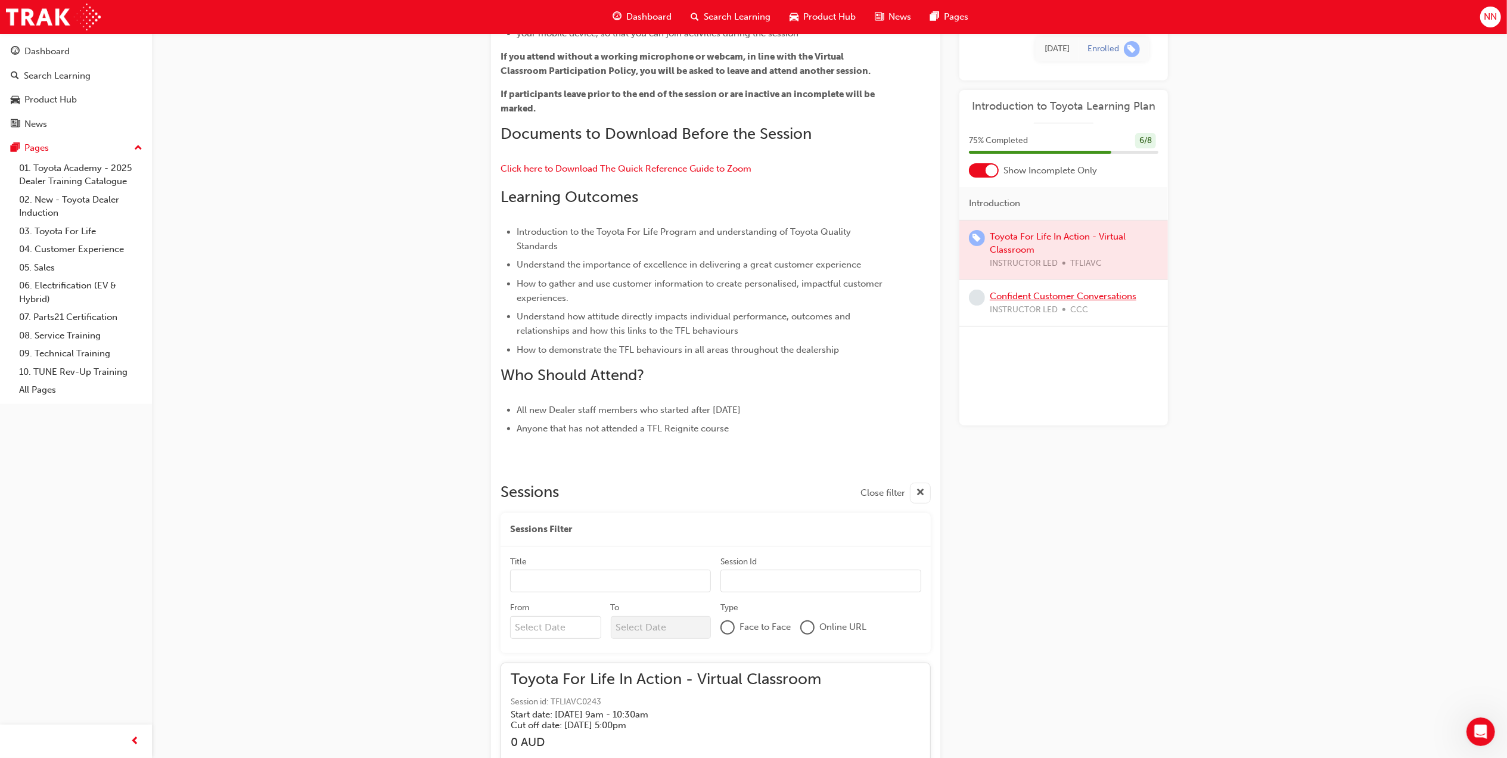
click at [1051, 294] on link "Confident Customer Conversations" at bounding box center [1063, 296] width 147 height 11
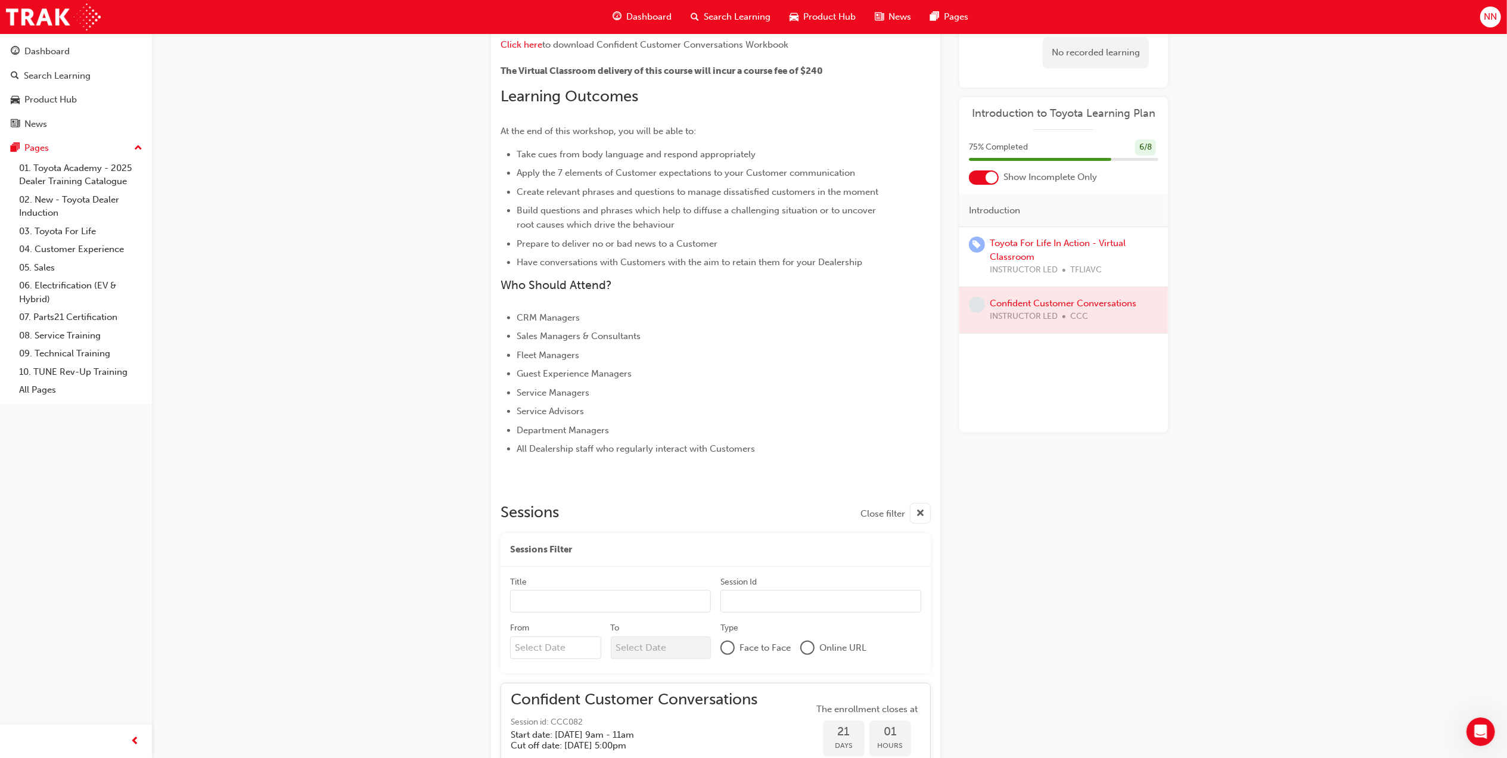
click at [1052, 306] on div at bounding box center [1063, 310] width 209 height 46
click at [664, 22] on span "Dashboard" at bounding box center [648, 17] width 45 height 14
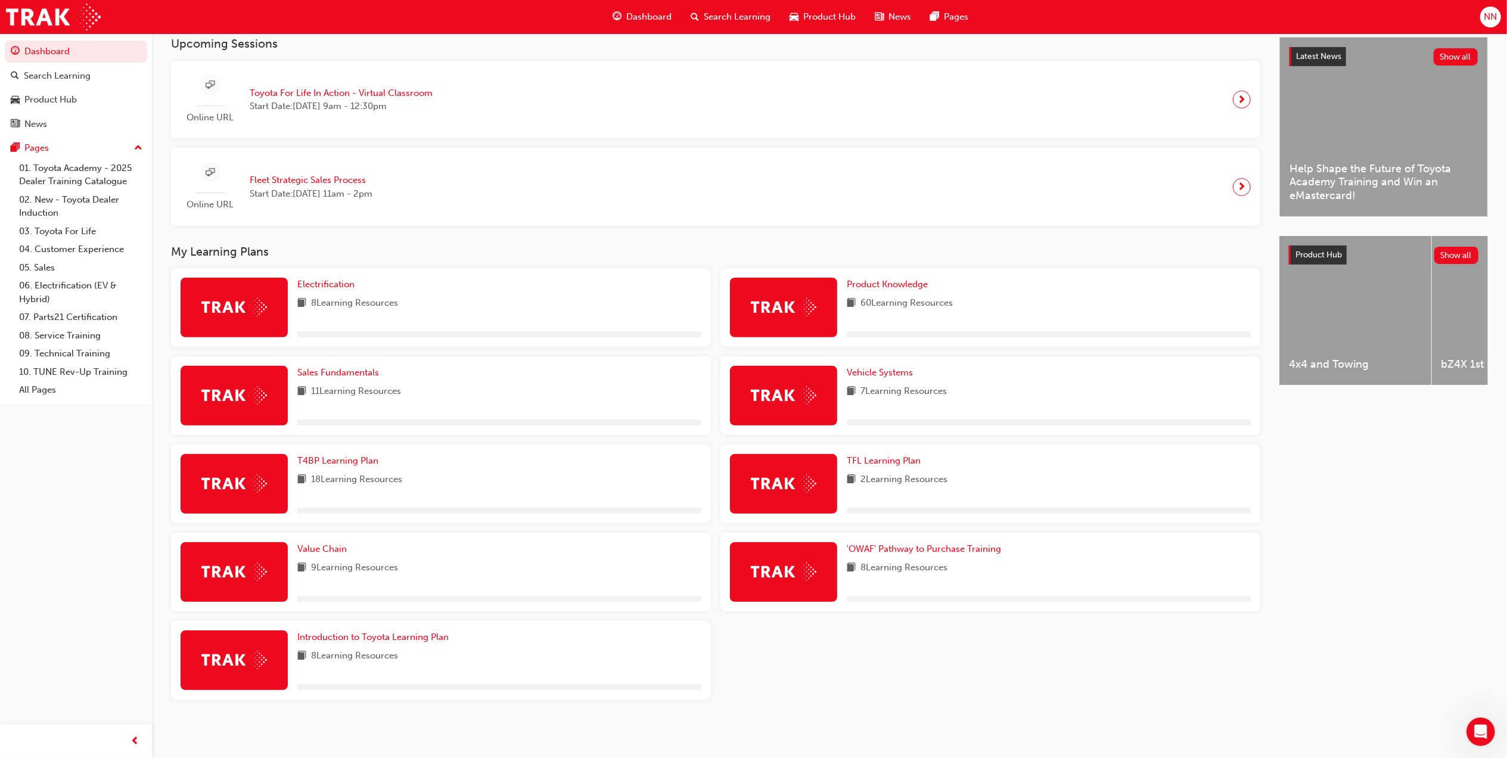
scroll to position [272, 0]
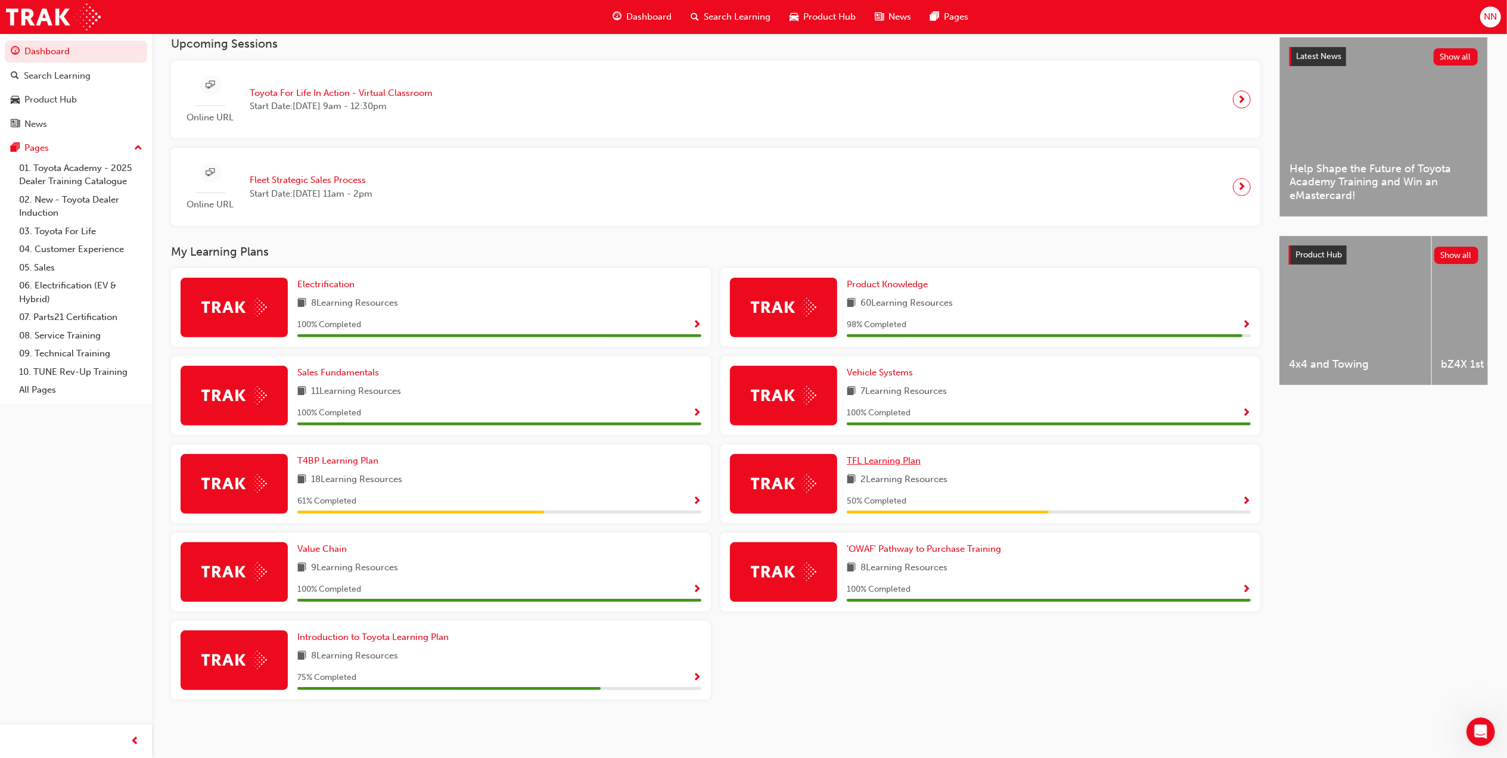
click at [906, 461] on span "TFL Learning Plan" at bounding box center [884, 460] width 74 height 11
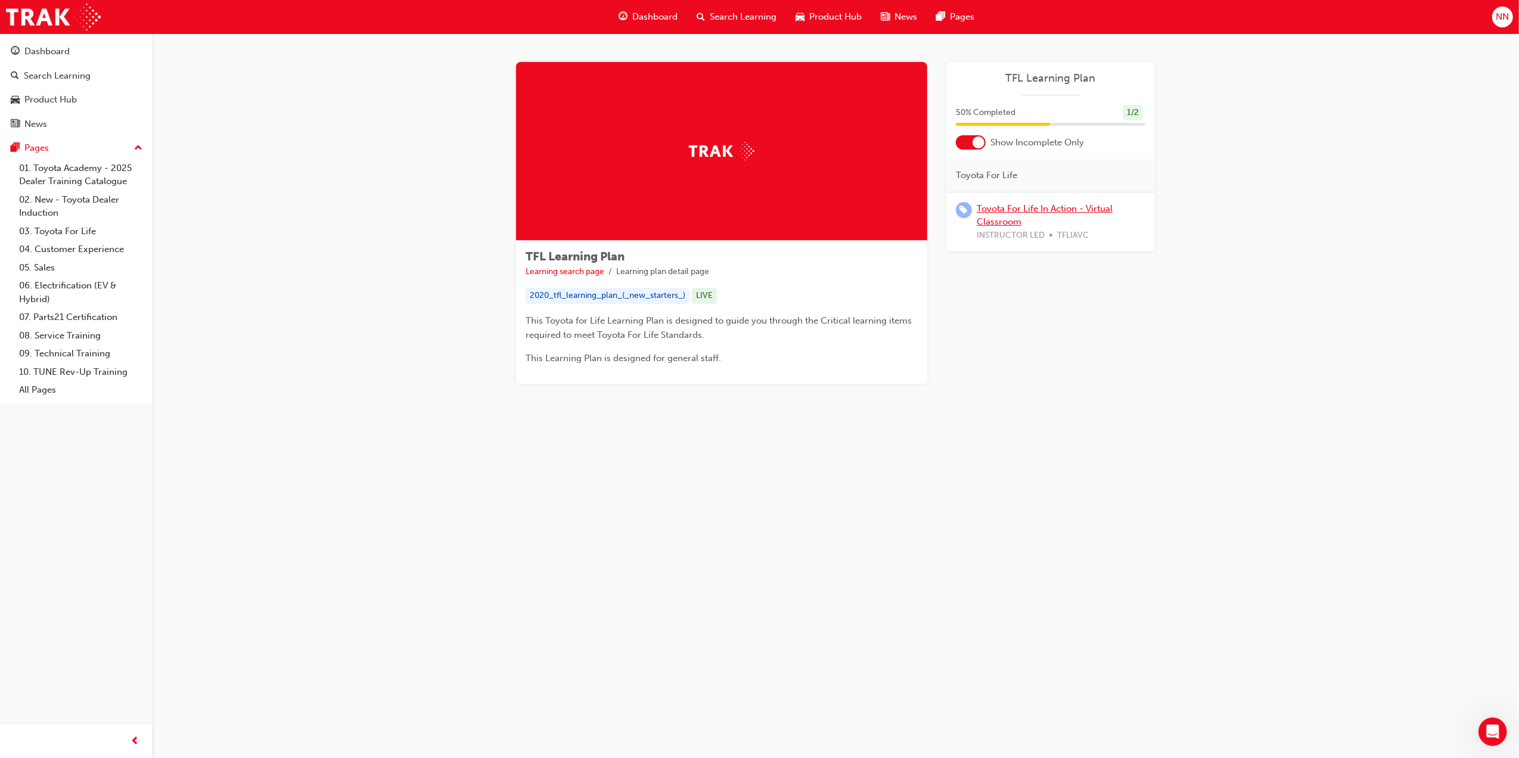
click at [1019, 208] on link "Toyota For Life In Action - Virtual Classroom" at bounding box center [1045, 215] width 136 height 24
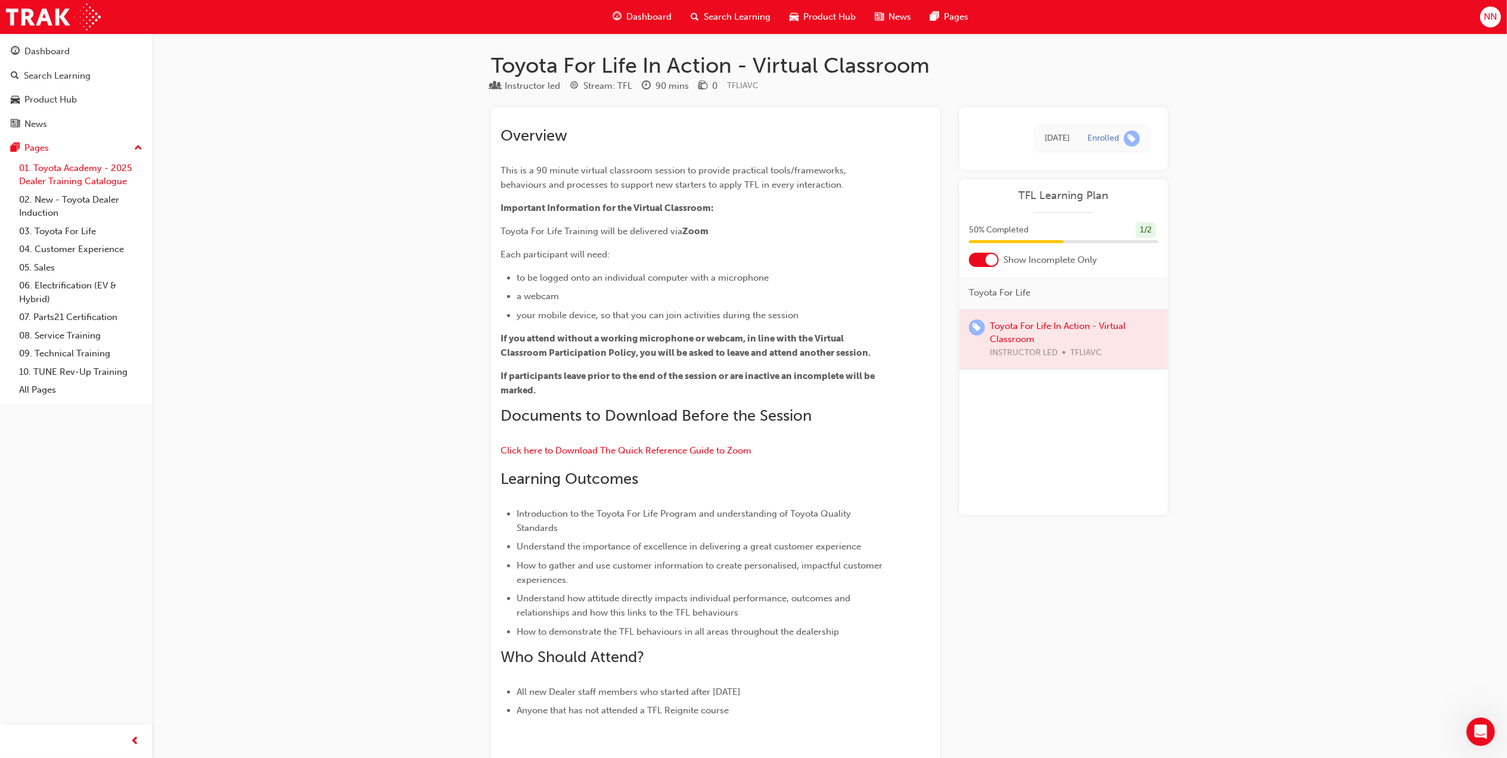
click at [76, 170] on link "01. Toyota Academy - 2025 Dealer Training Catalogue" at bounding box center [80, 175] width 133 height 32
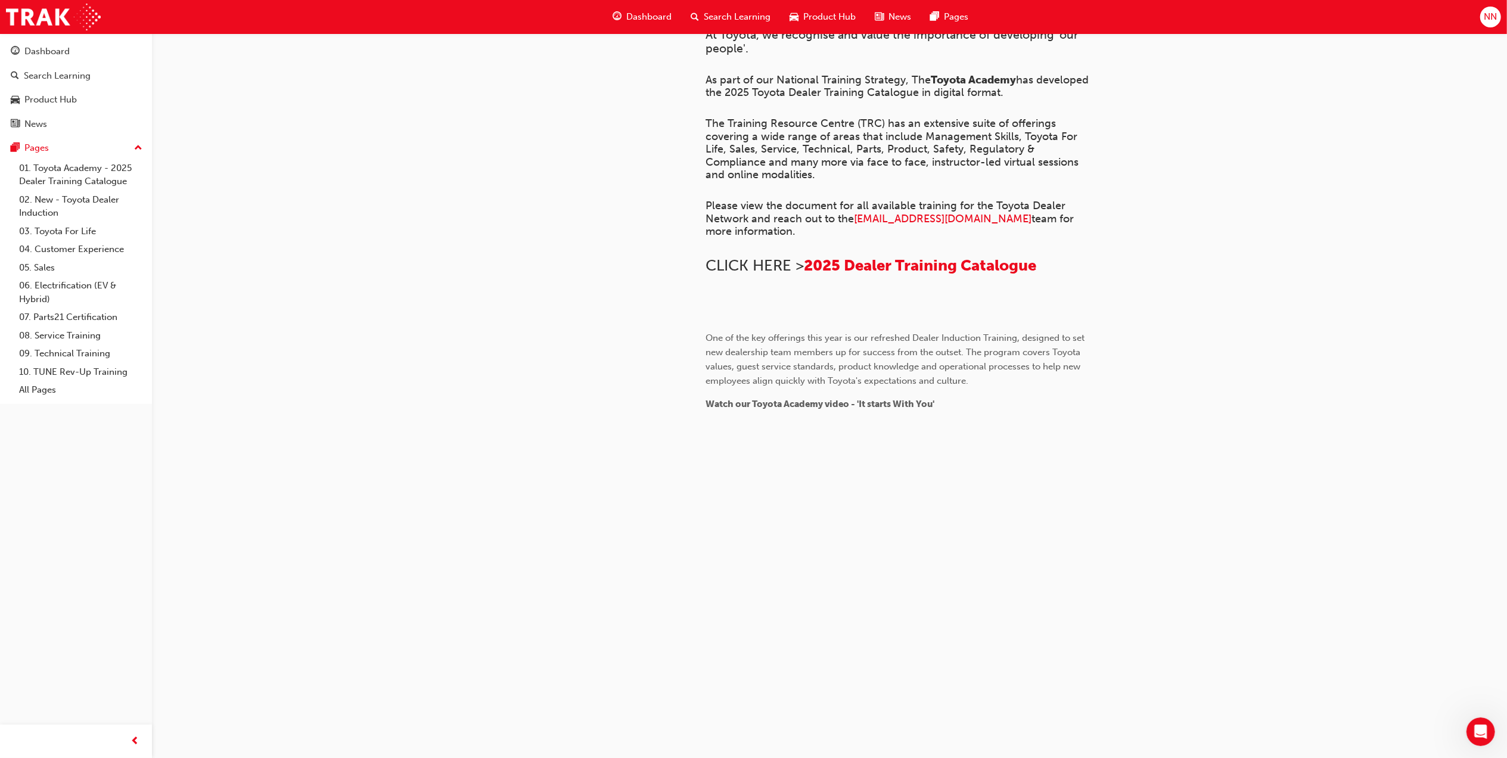
scroll to position [884, 0]
click at [611, 8] on div "Dashboard" at bounding box center [642, 17] width 78 height 24
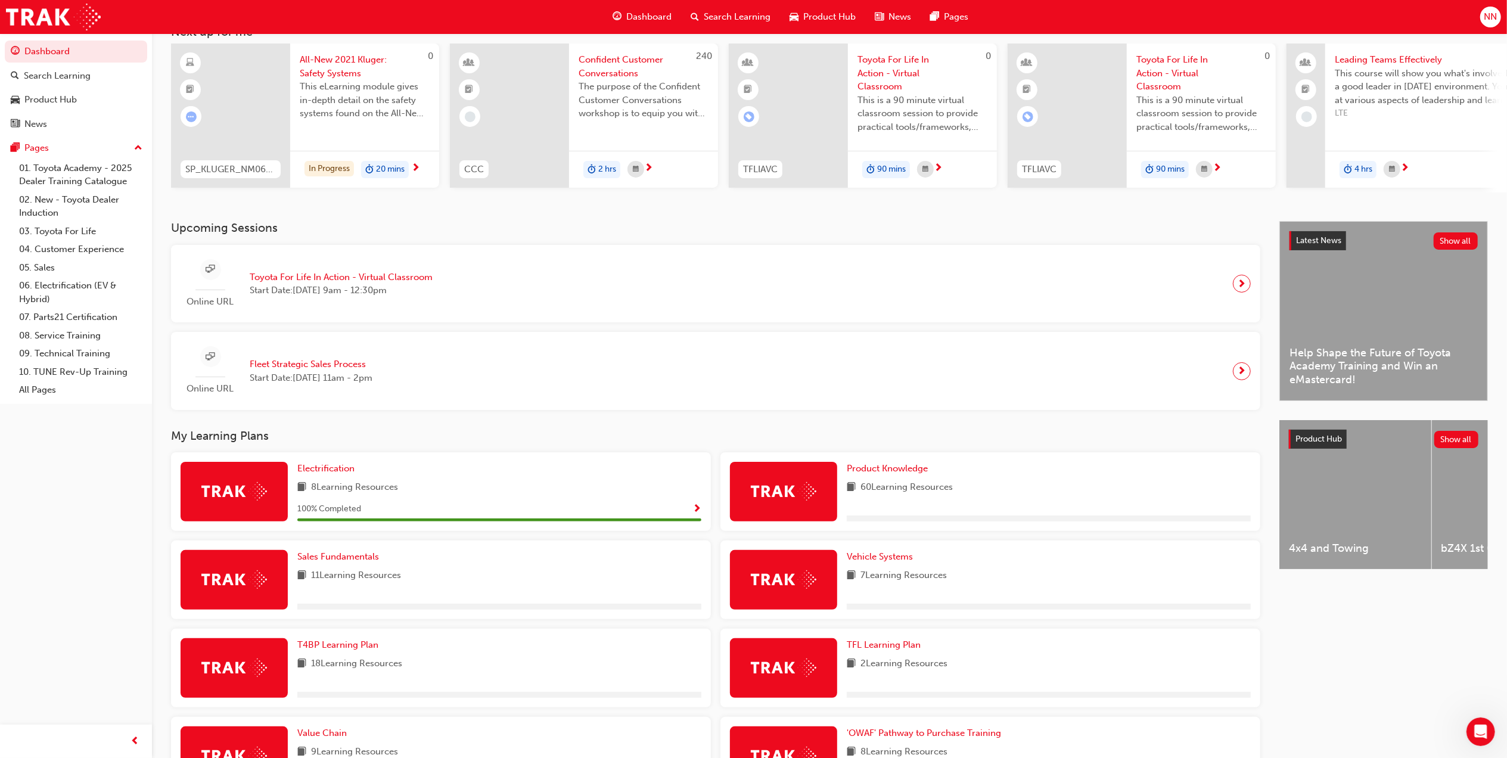
scroll to position [158, 0]
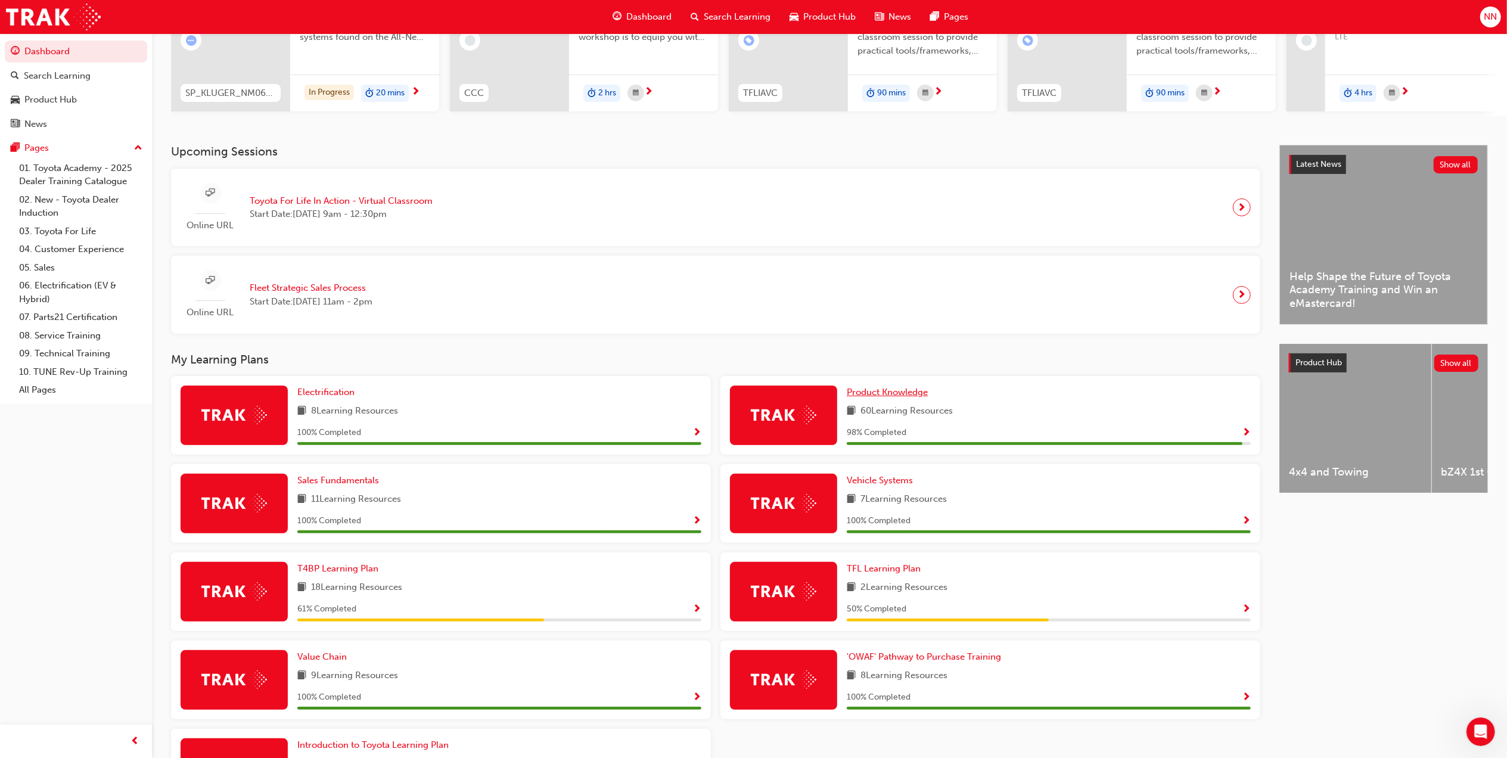
click at [877, 393] on span "Product Knowledge" at bounding box center [887, 392] width 81 height 11
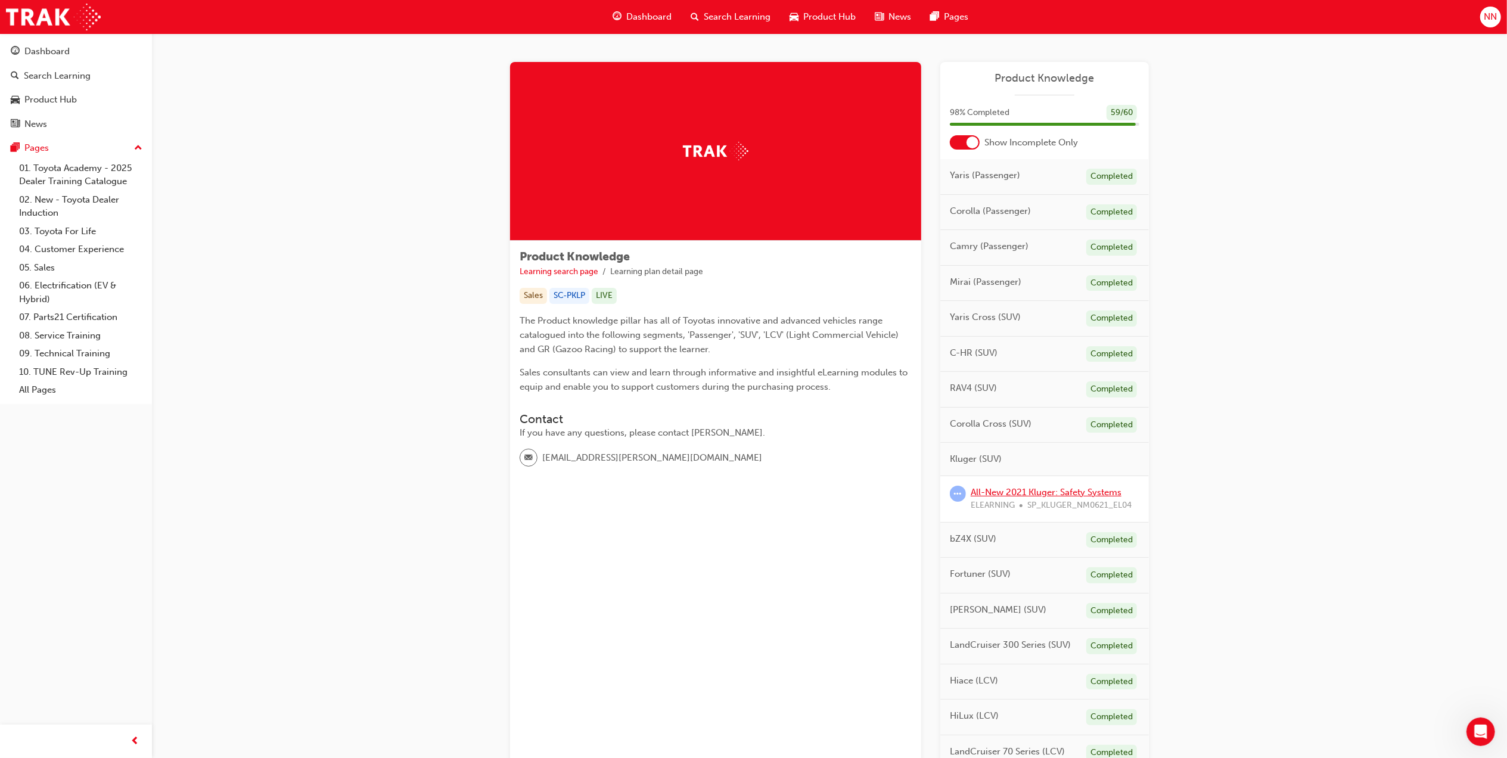
click at [1056, 494] on link "All-New 2021 Kluger: Safety Systems" at bounding box center [1046, 492] width 151 height 11
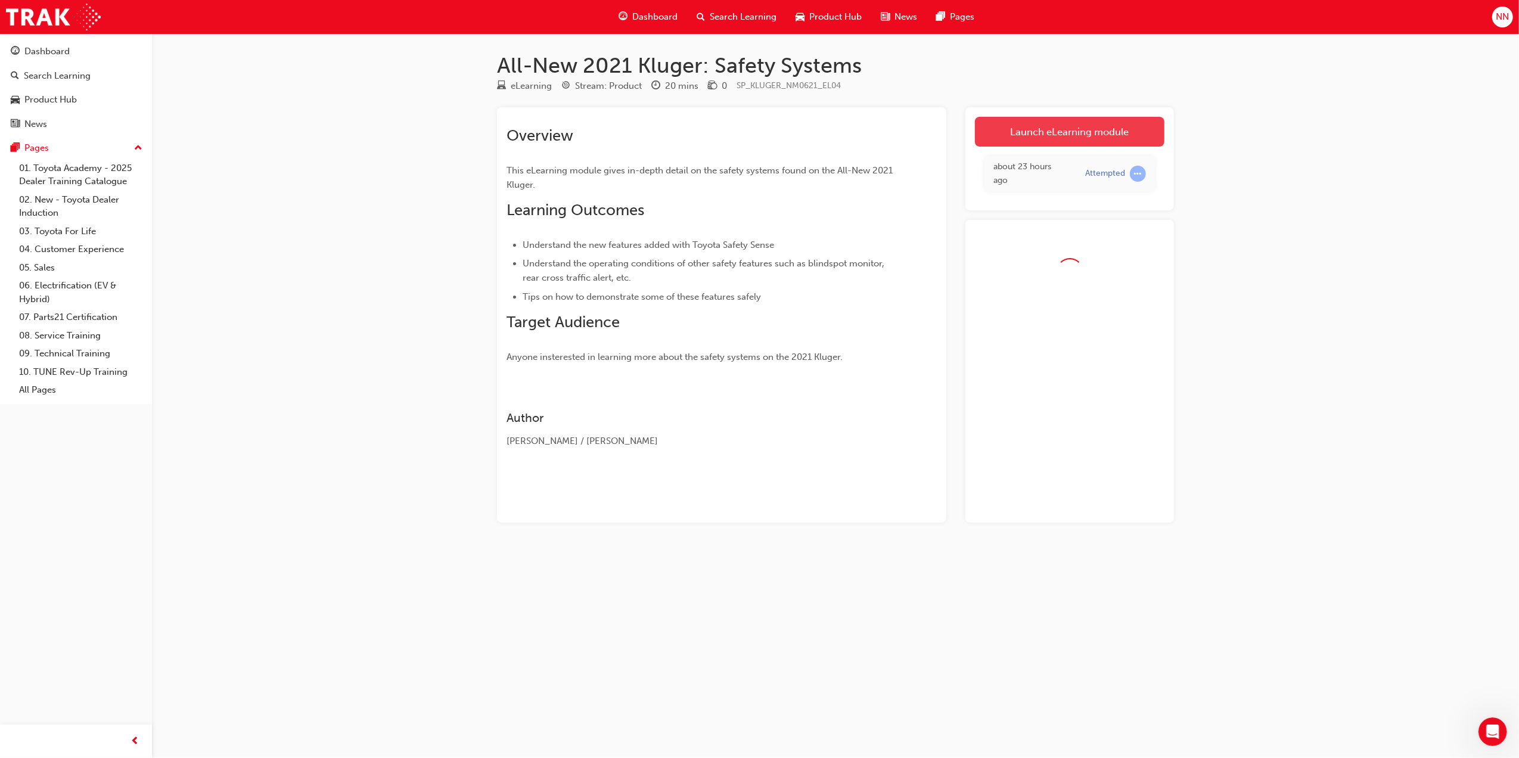
click at [1034, 132] on link "Launch eLearning module" at bounding box center [1069, 132] width 189 height 30
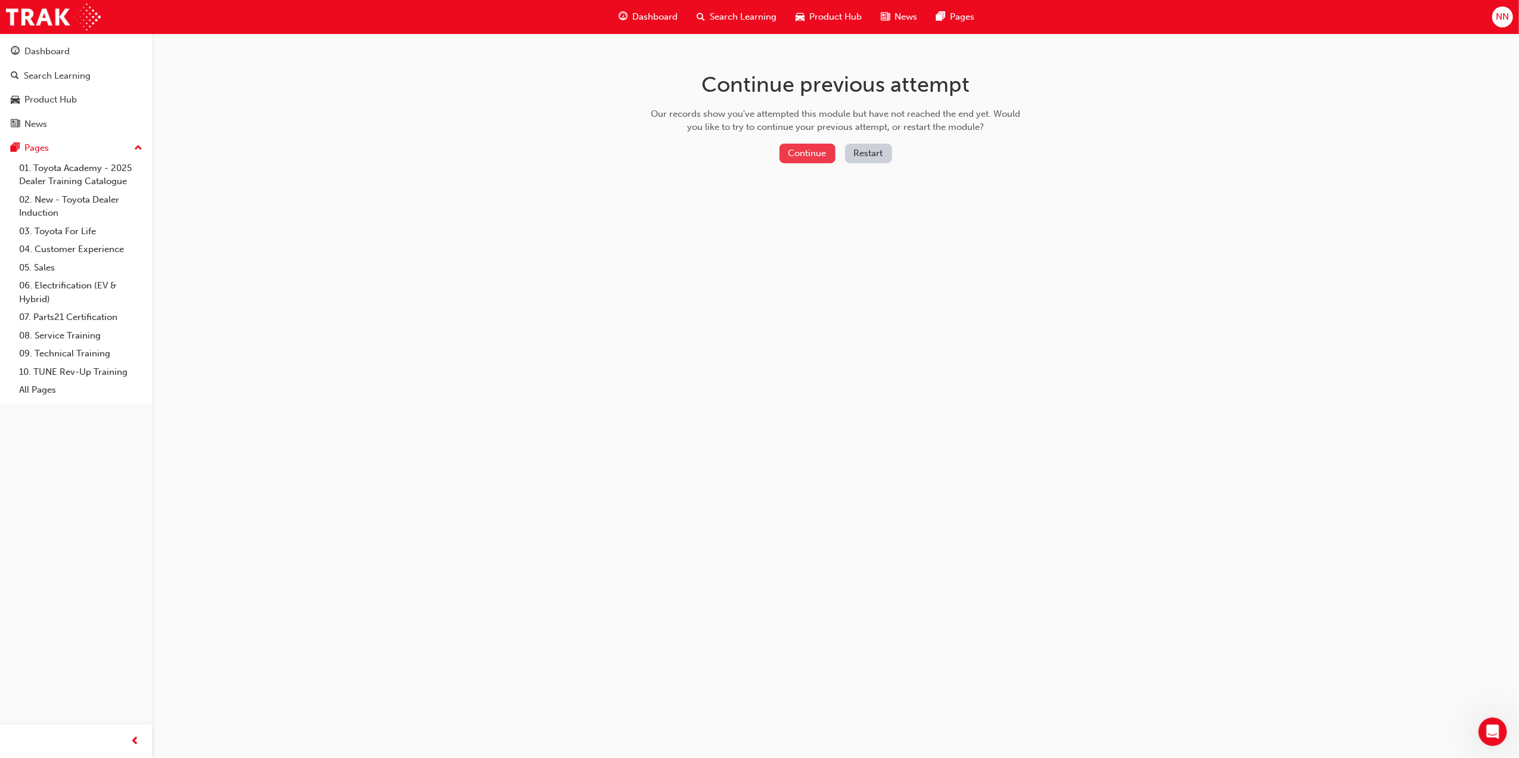
click at [806, 156] on button "Continue" at bounding box center [807, 154] width 56 height 20
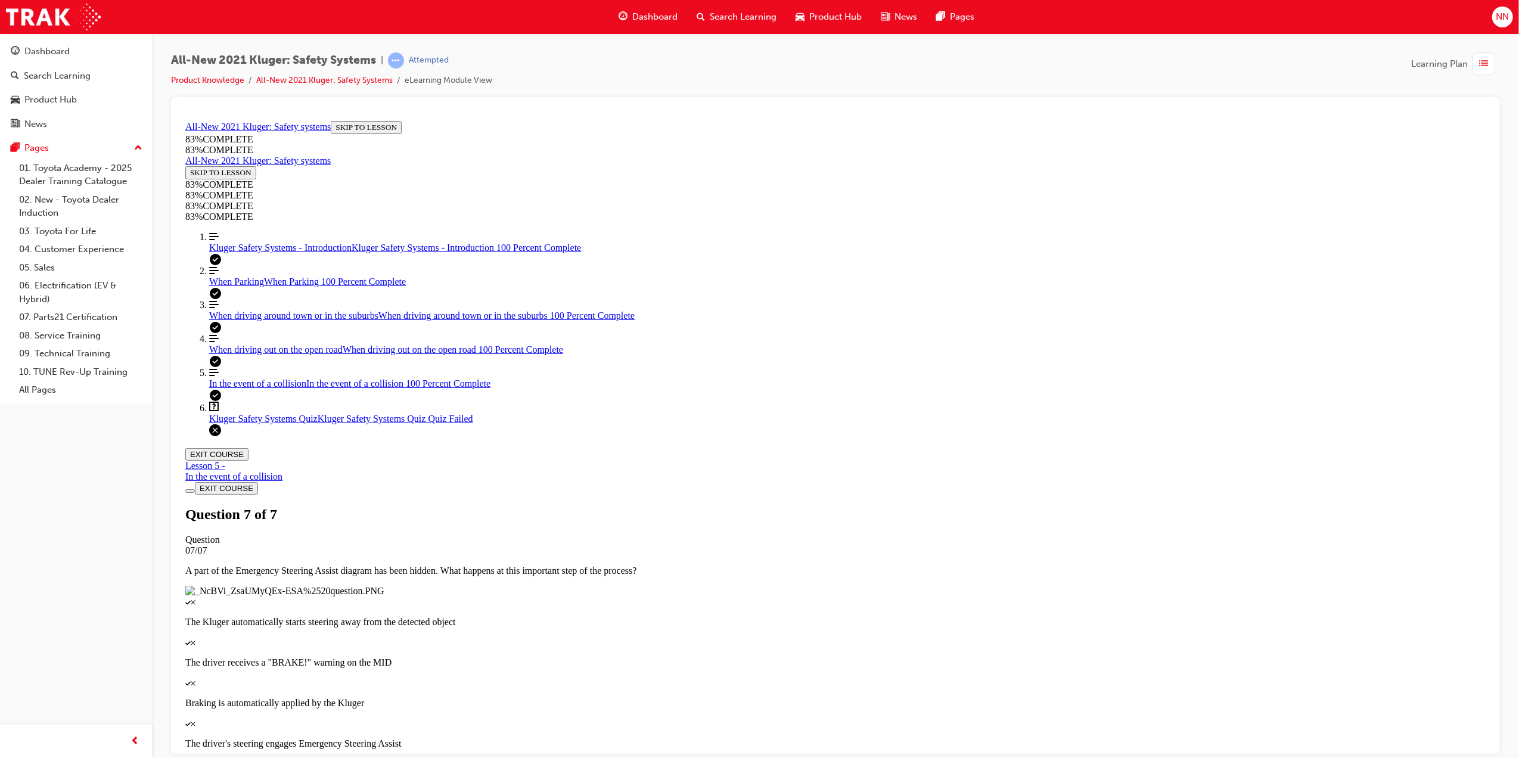
scroll to position [41, 0]
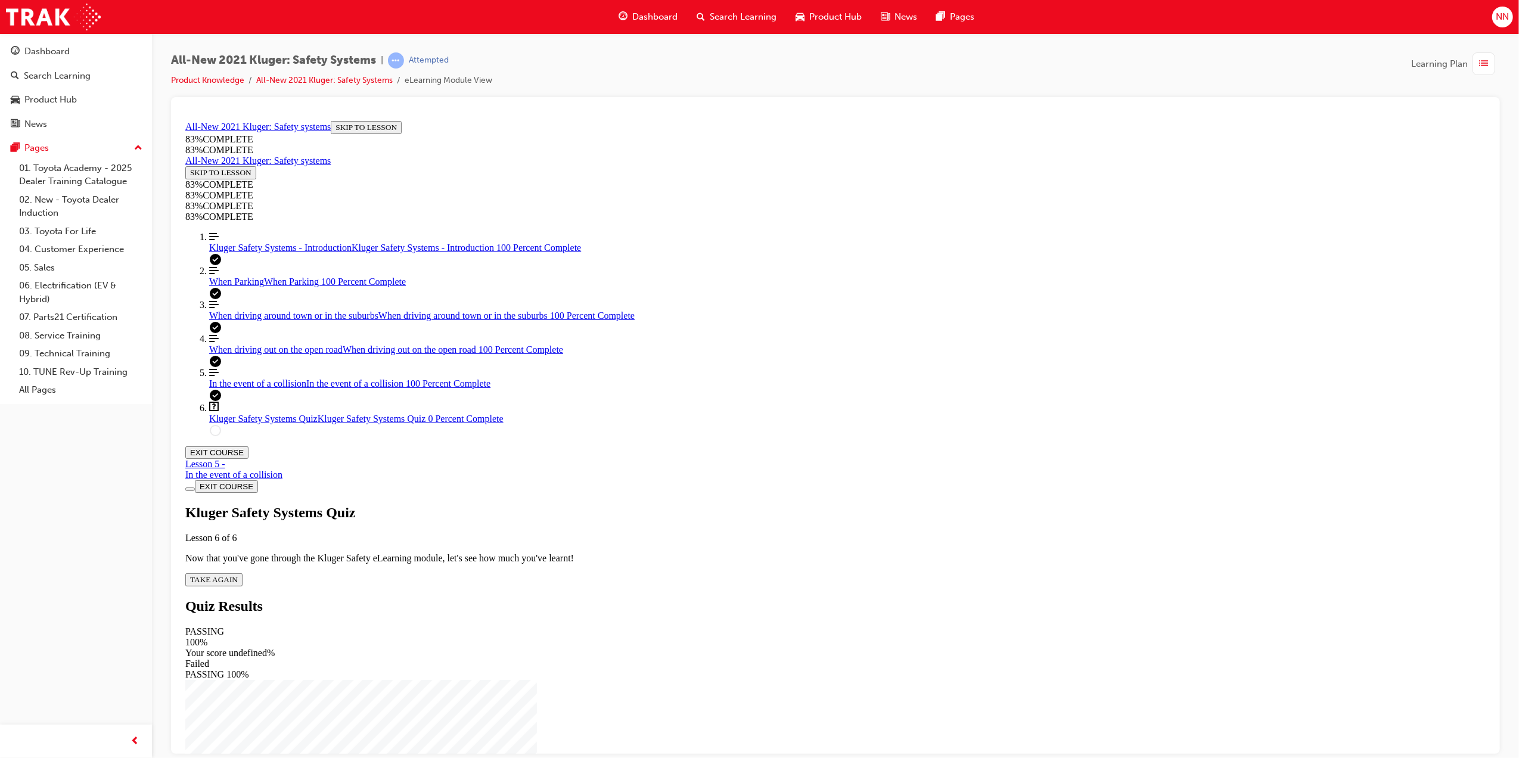
click at [237, 574] on span "TAKE AGAIN" at bounding box center [213, 578] width 48 height 9
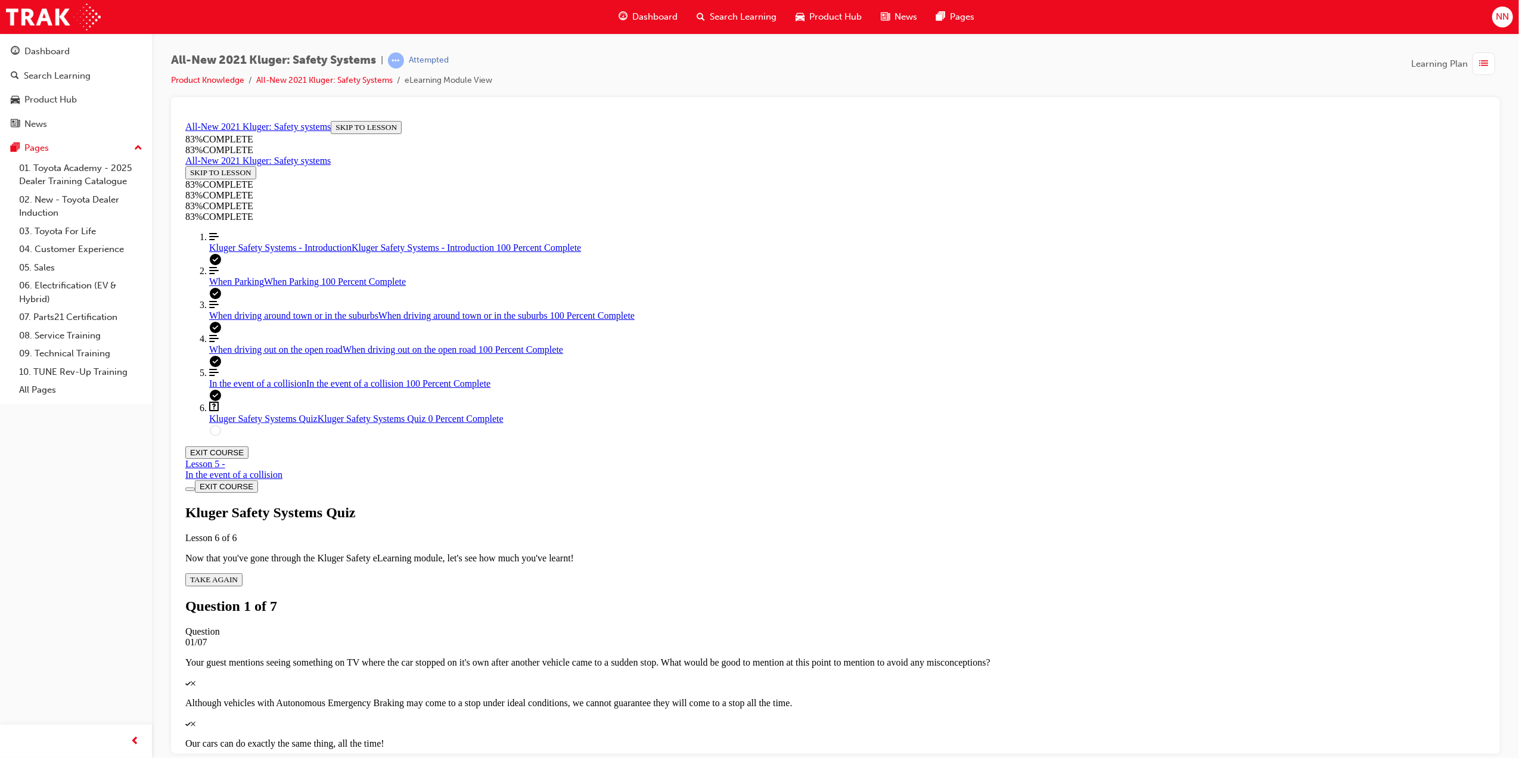
scroll to position [43, 0]
click at [794, 697] on p "Although vehicles with Autonomous Emergency Braking may come to a stop under id…" at bounding box center [835, 702] width 1300 height 11
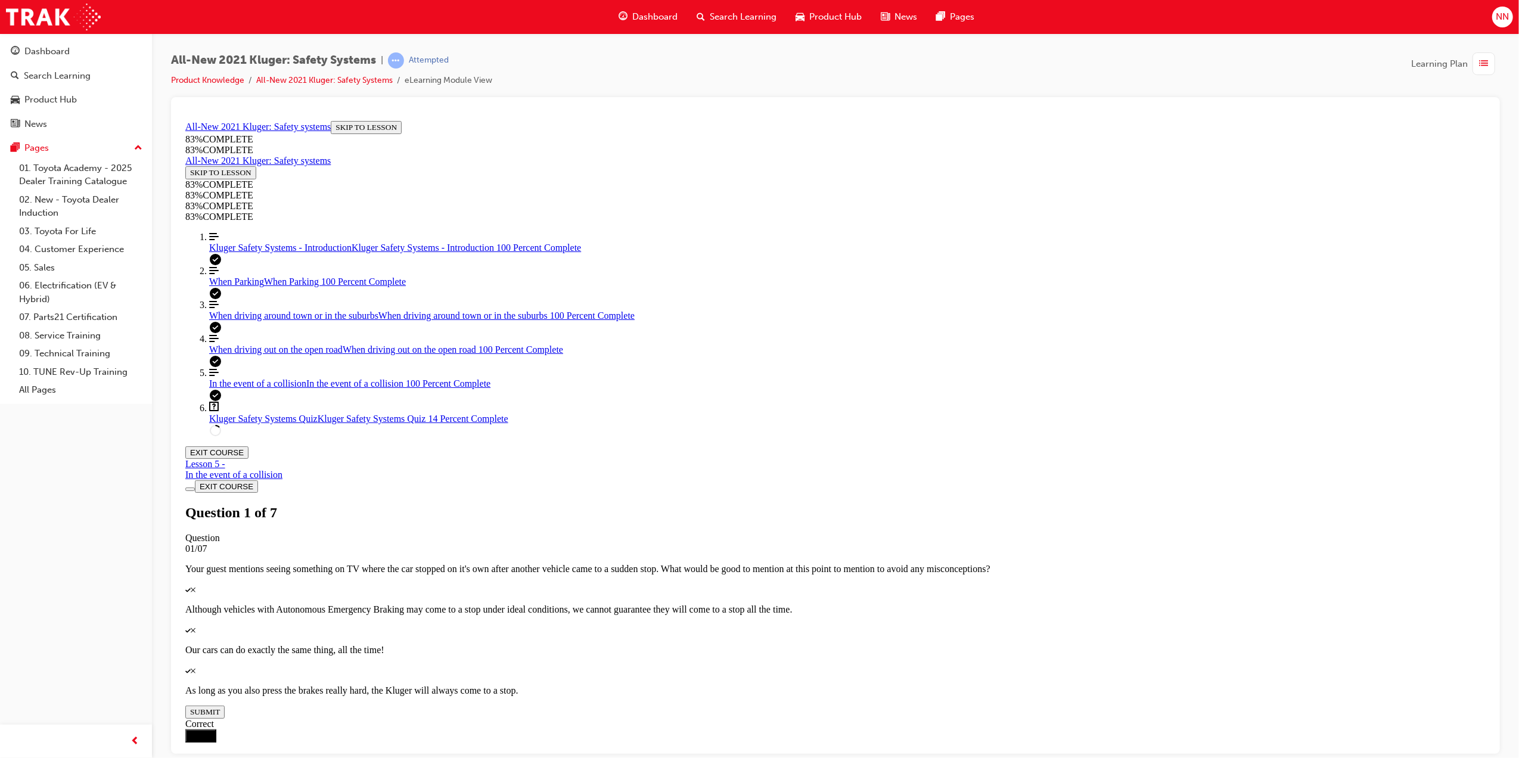
scroll to position [43, 0]
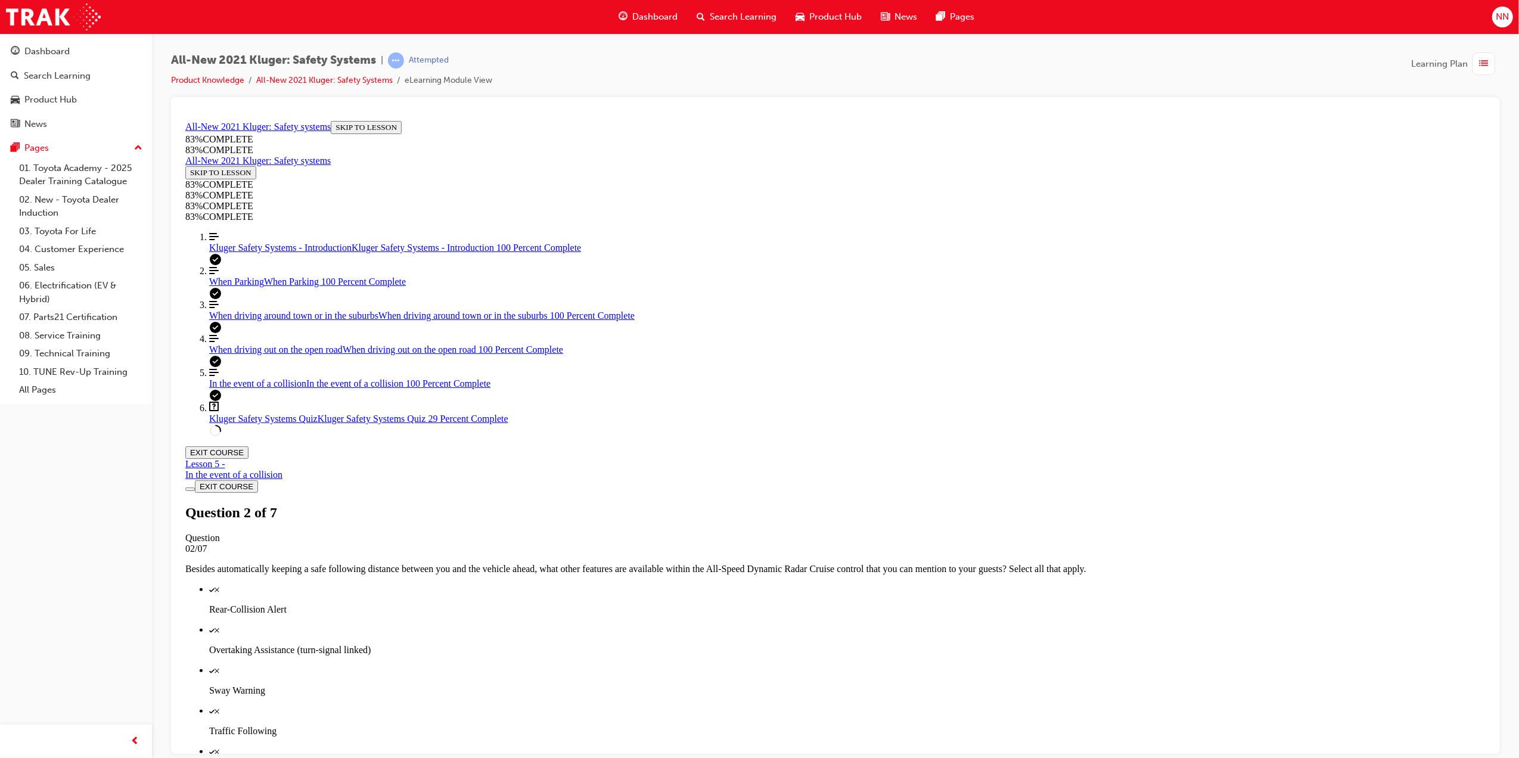
scroll to position [123, 0]
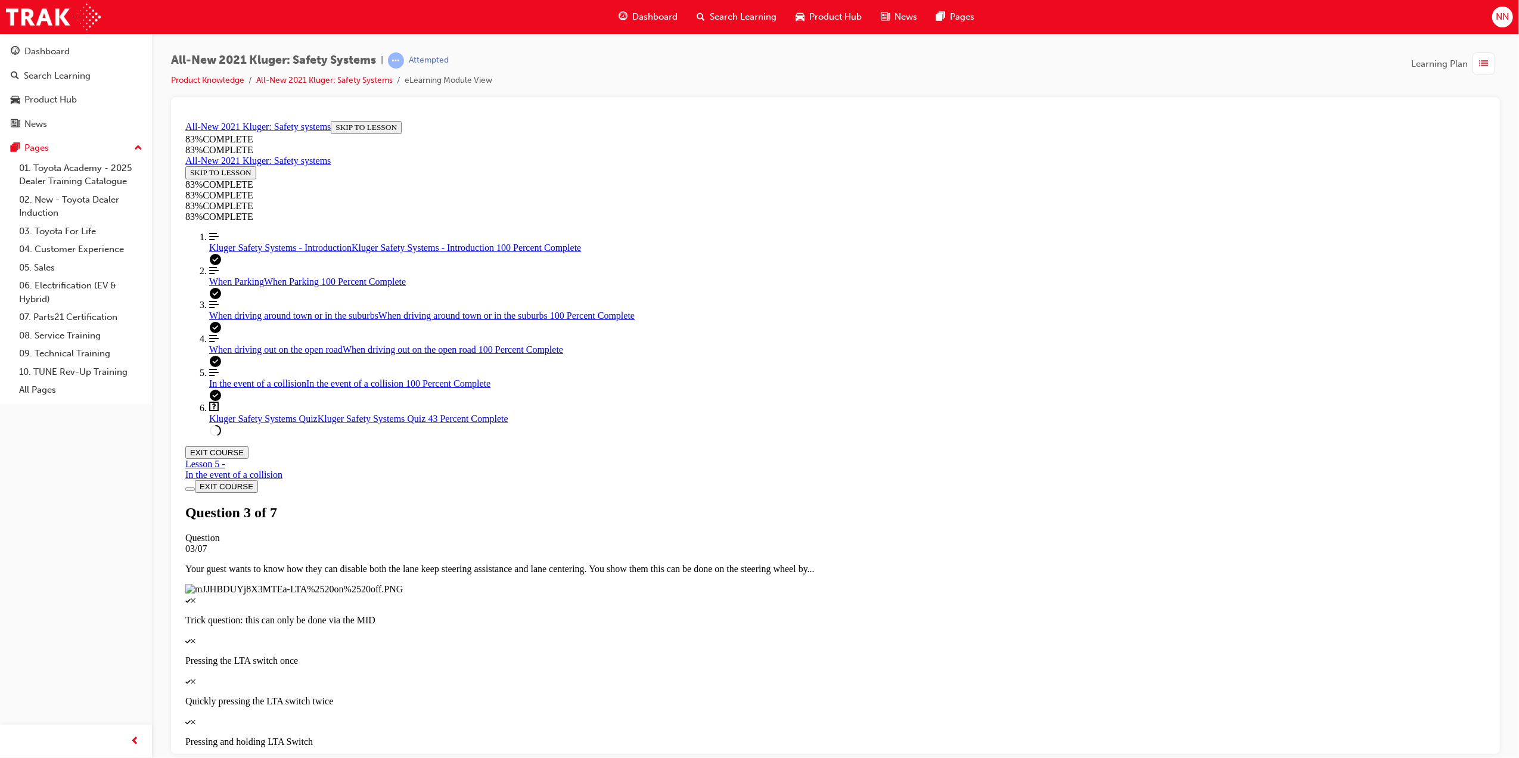
scroll to position [43, 0]
drag, startPoint x: 826, startPoint y: 477, endPoint x: 909, endPoint y: 479, distance: 82.2
drag, startPoint x: 842, startPoint y: 418, endPoint x: 868, endPoint y: 417, distance: 26.2
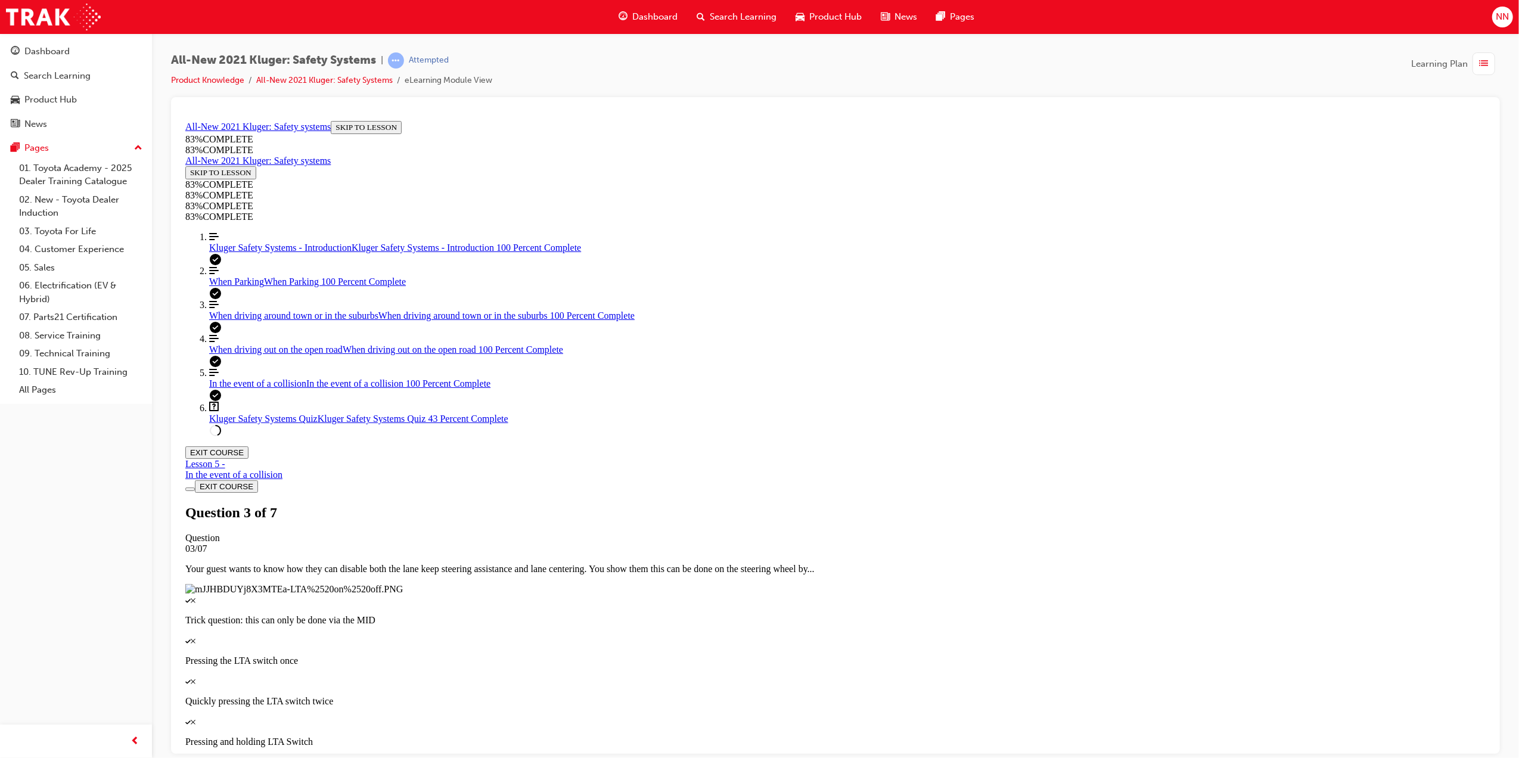
drag, startPoint x: 820, startPoint y: 372, endPoint x: 899, endPoint y: 376, distance: 78.2
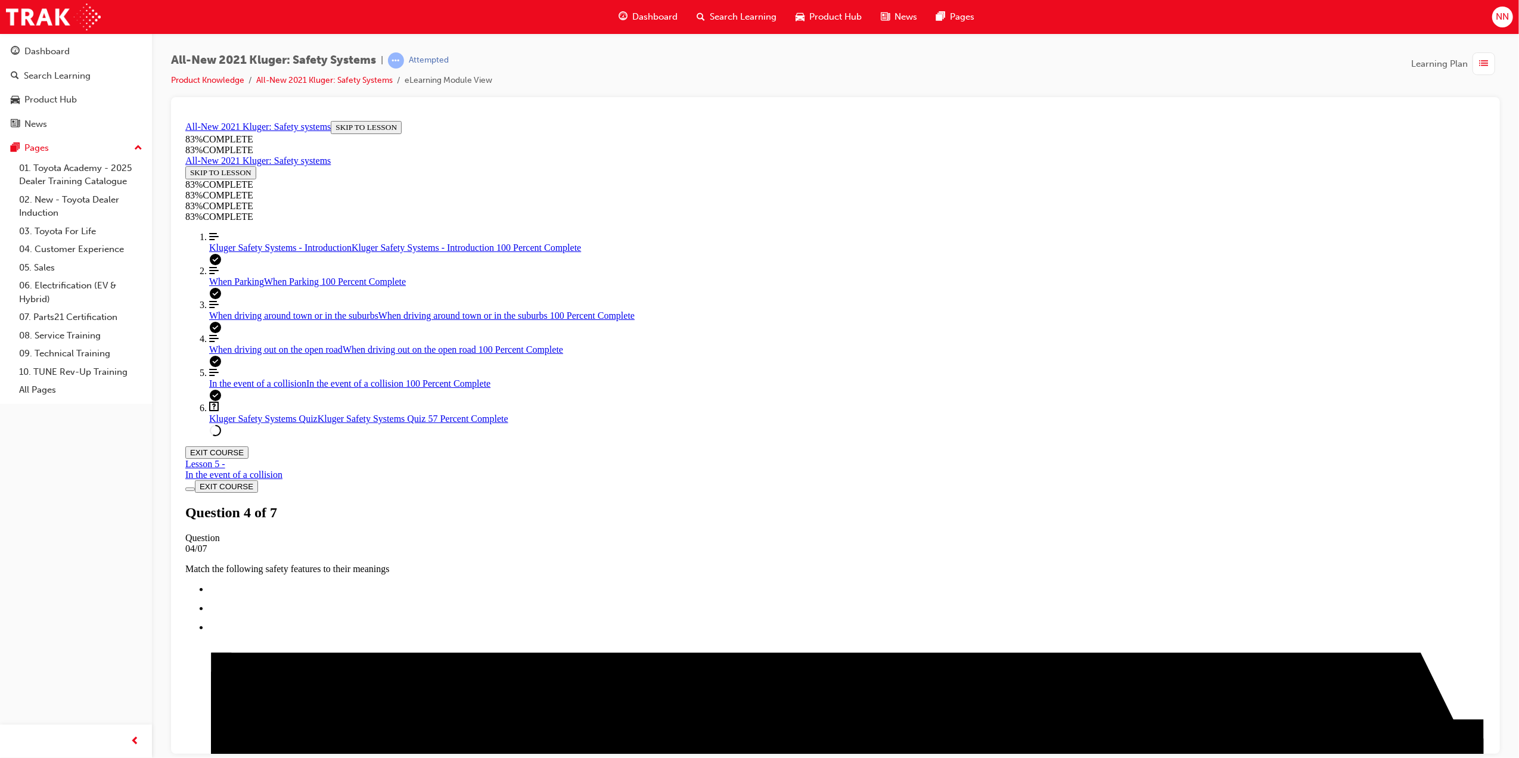
scroll to position [123, 0]
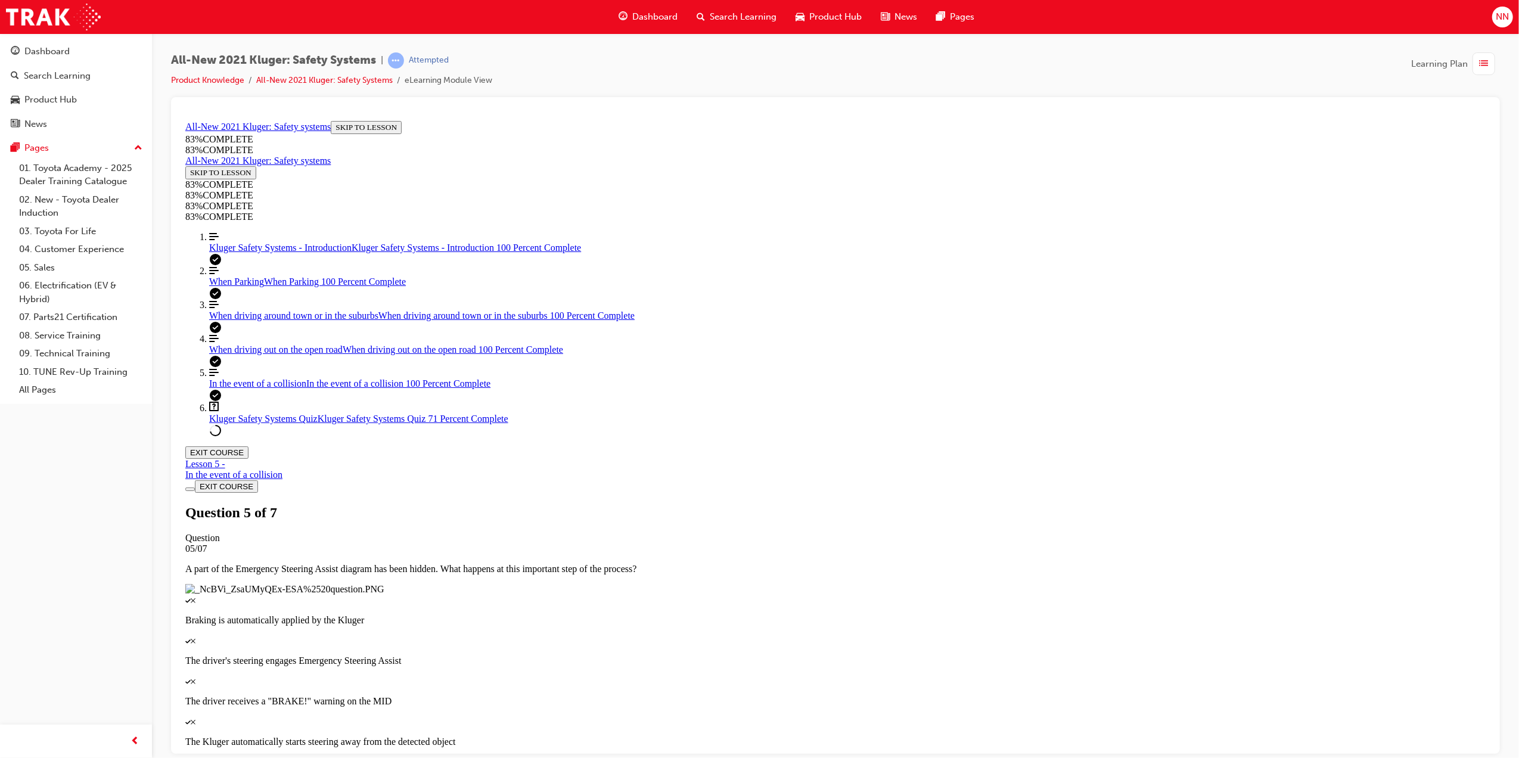
scroll to position [43, 0]
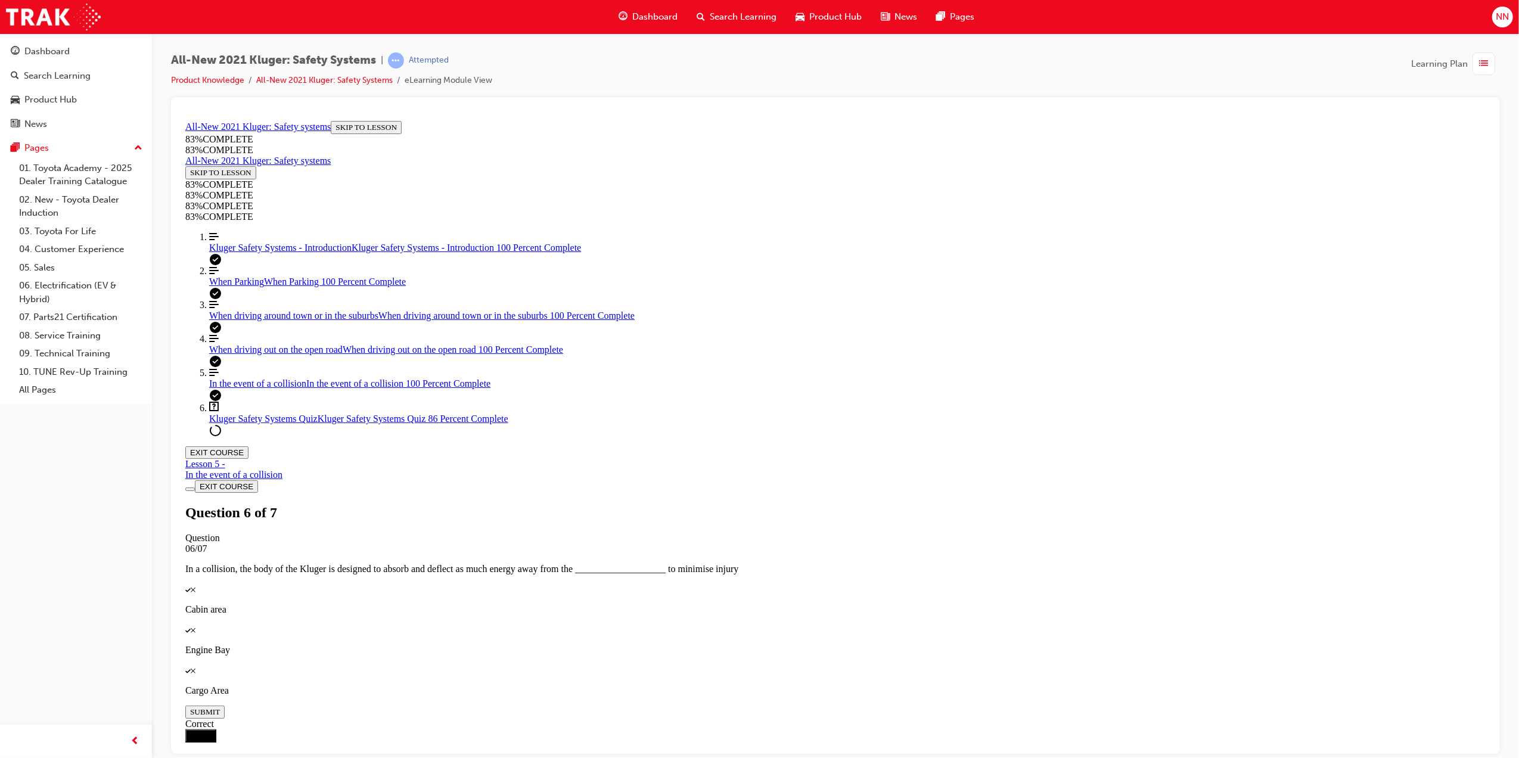
scroll to position [123, 0]
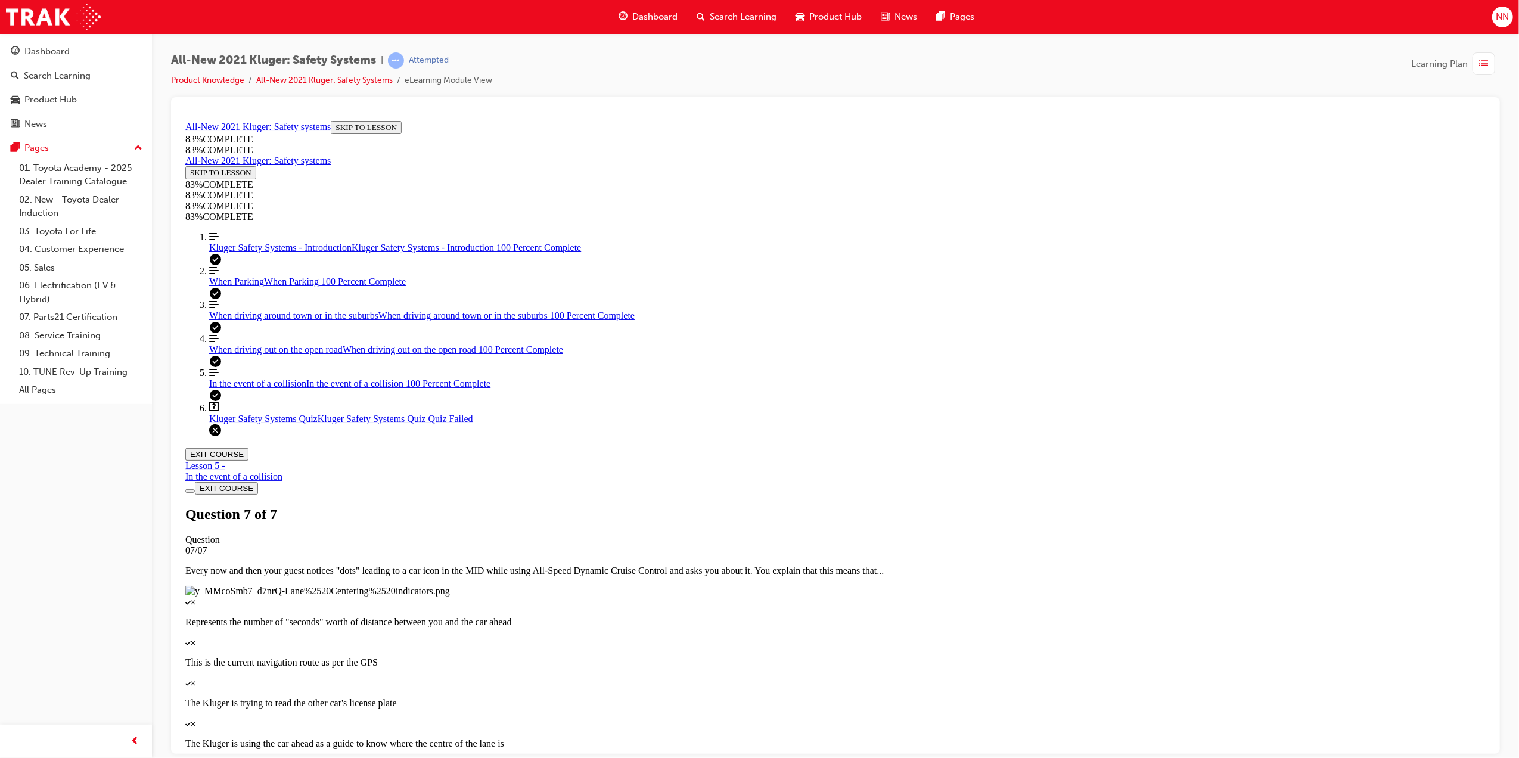
scroll to position [0, 0]
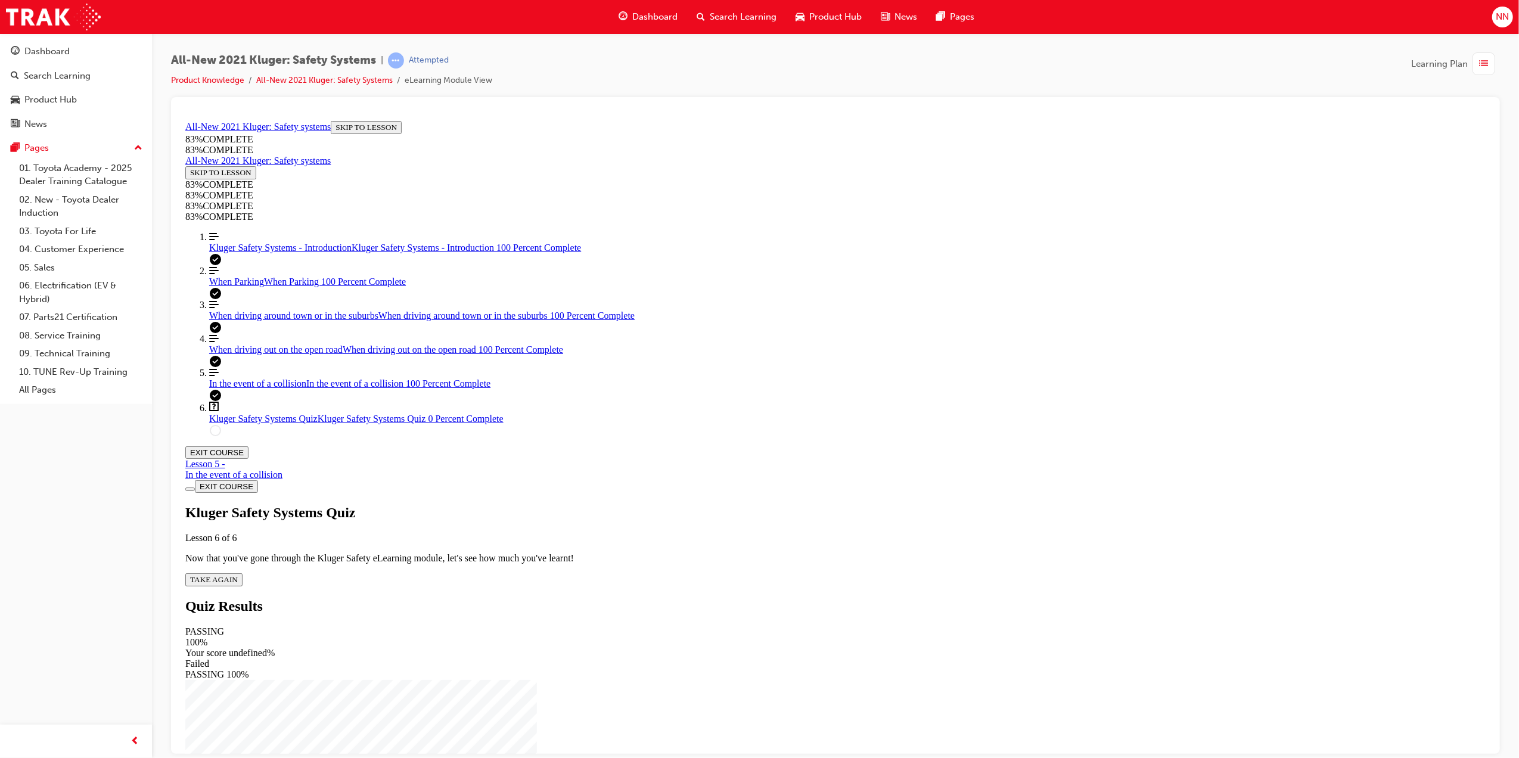
click at [237, 574] on span "TAKE AGAIN" at bounding box center [213, 578] width 48 height 9
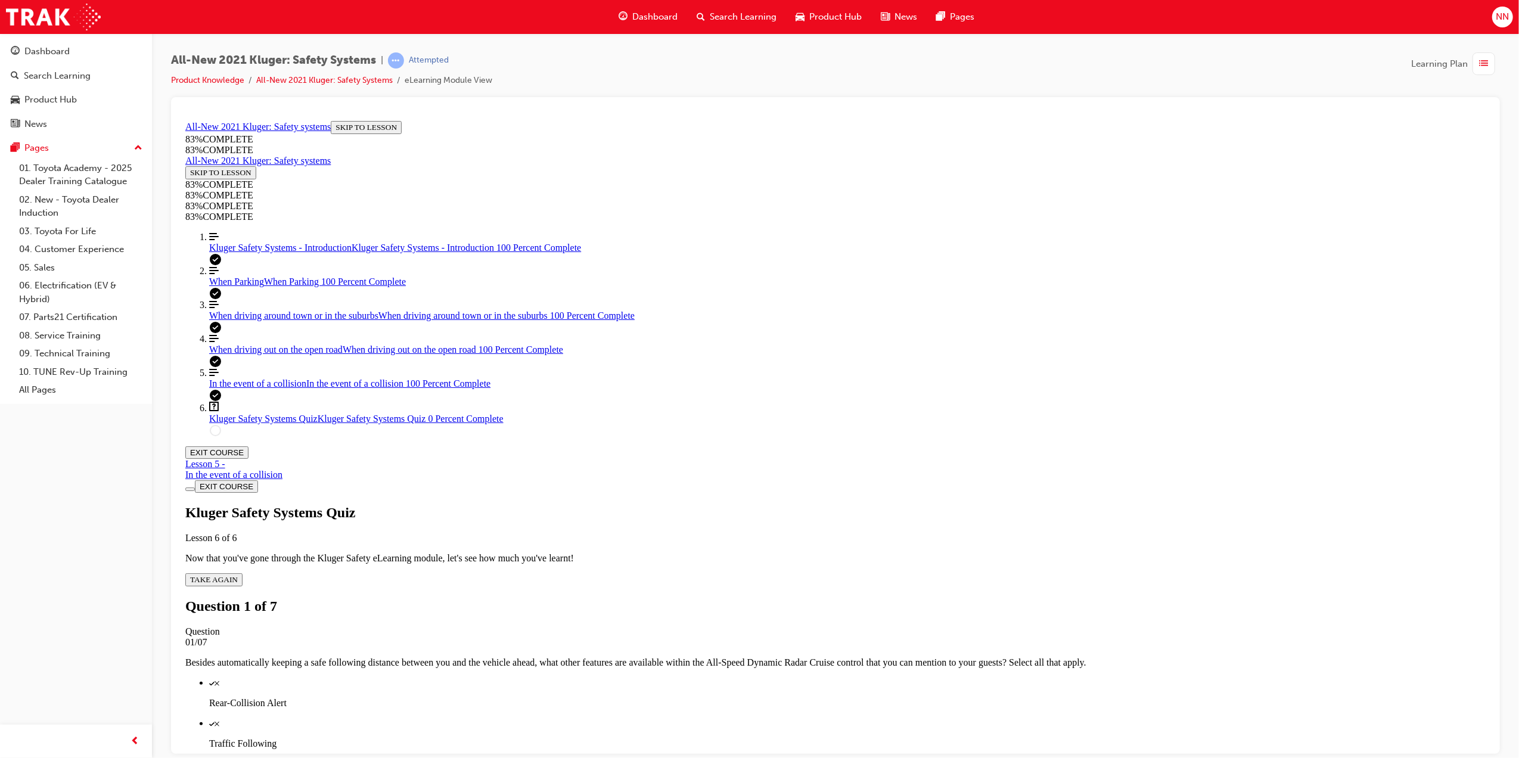
scroll to position [43, 0]
click at [248, 252] on span "Kluger Safety Systems - Introduction" at bounding box center [280, 247] width 142 height 10
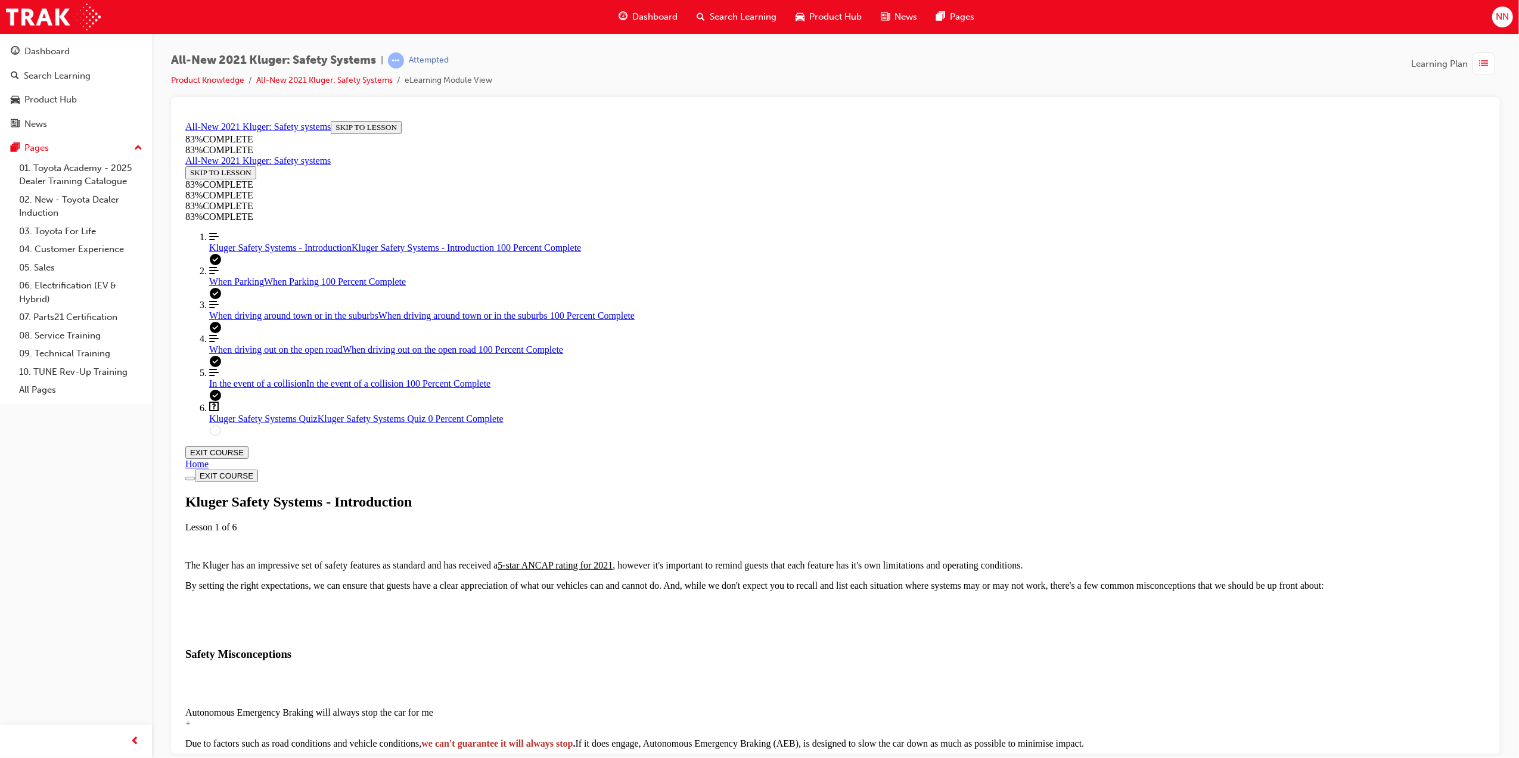
scroll to position [279, 0]
click at [1024, 707] on div "Autonomous Emergency Braking will always stop the car for me" at bounding box center [835, 712] width 1300 height 11
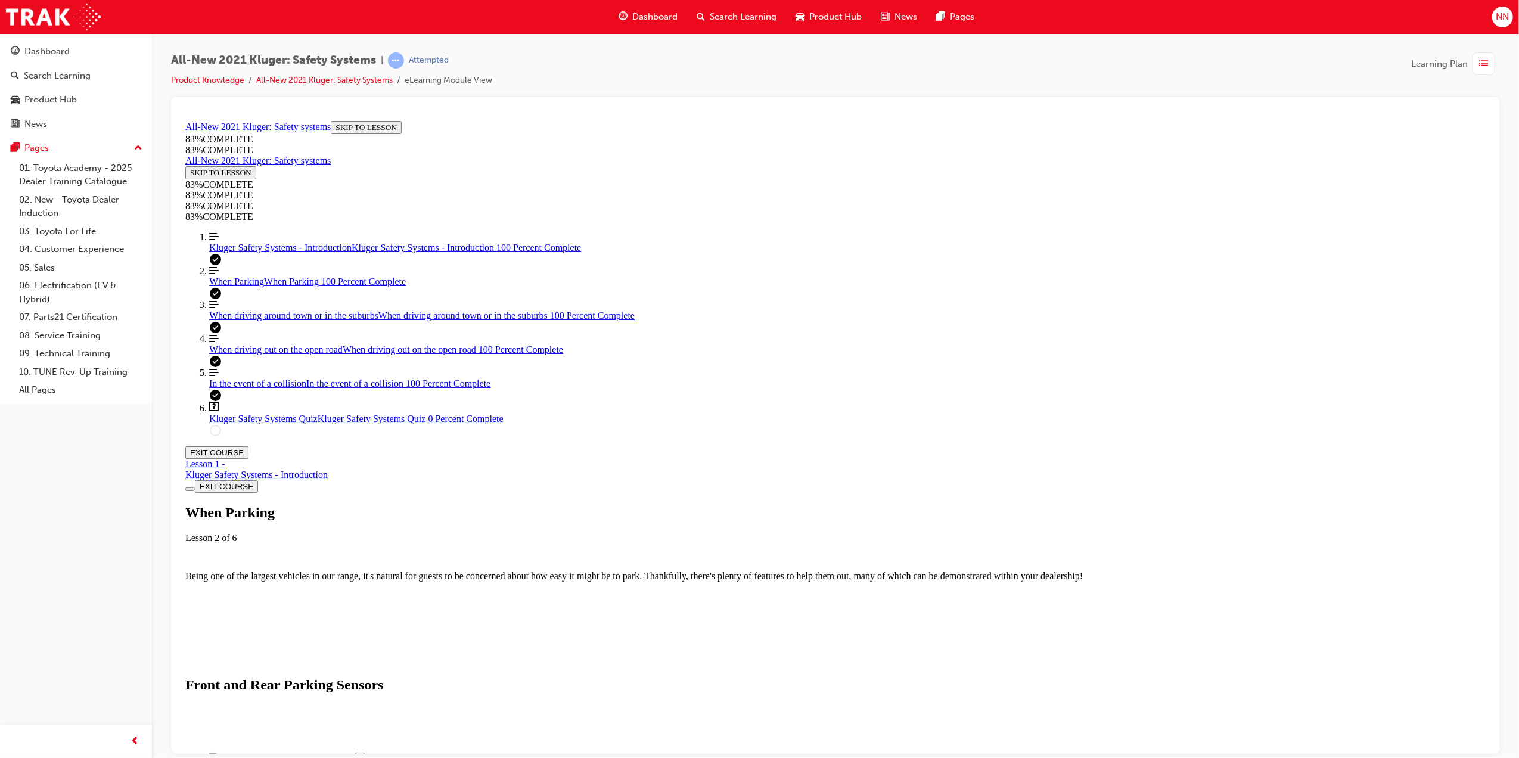
scroll to position [2584, 0]
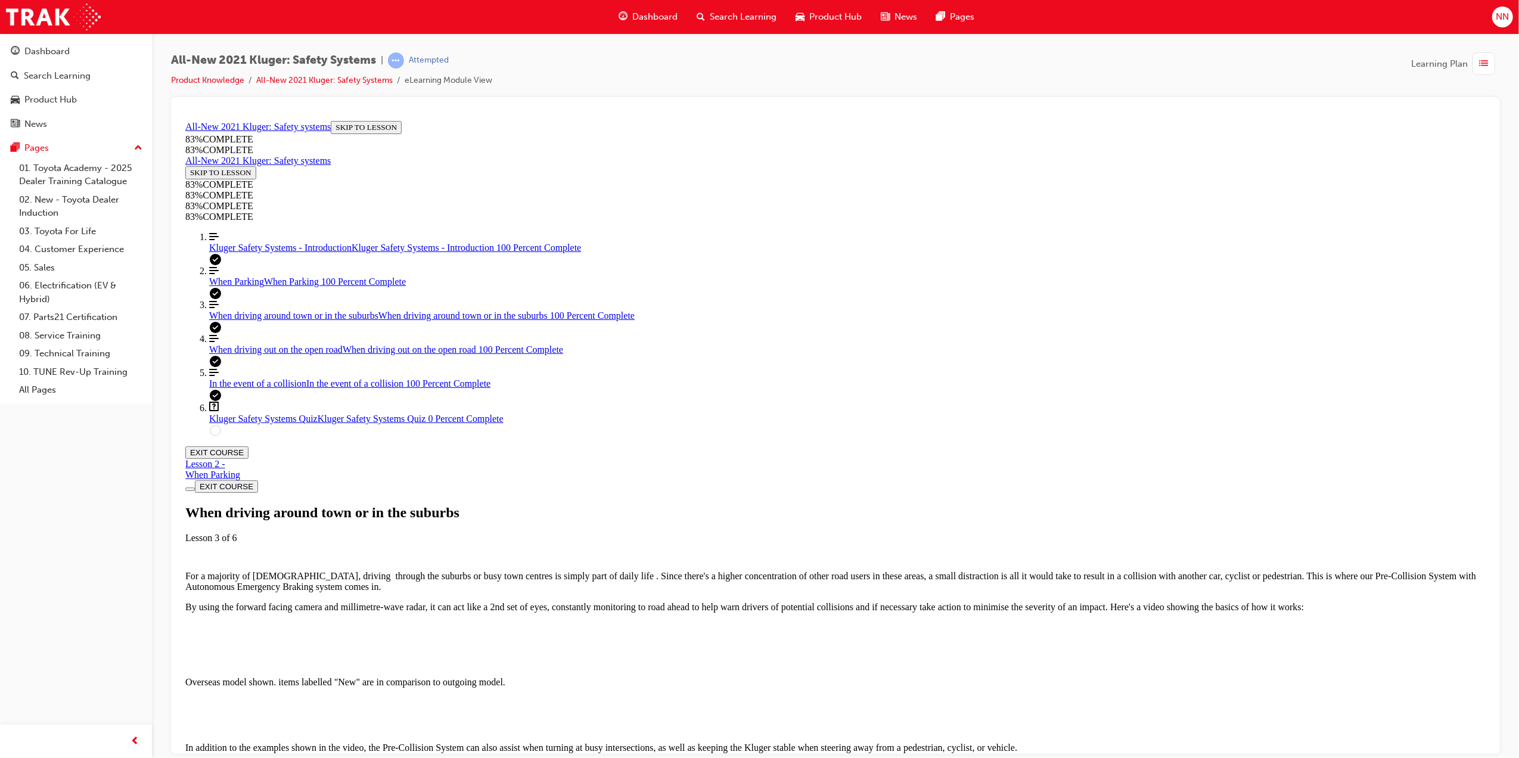
scroll to position [1948, 0]
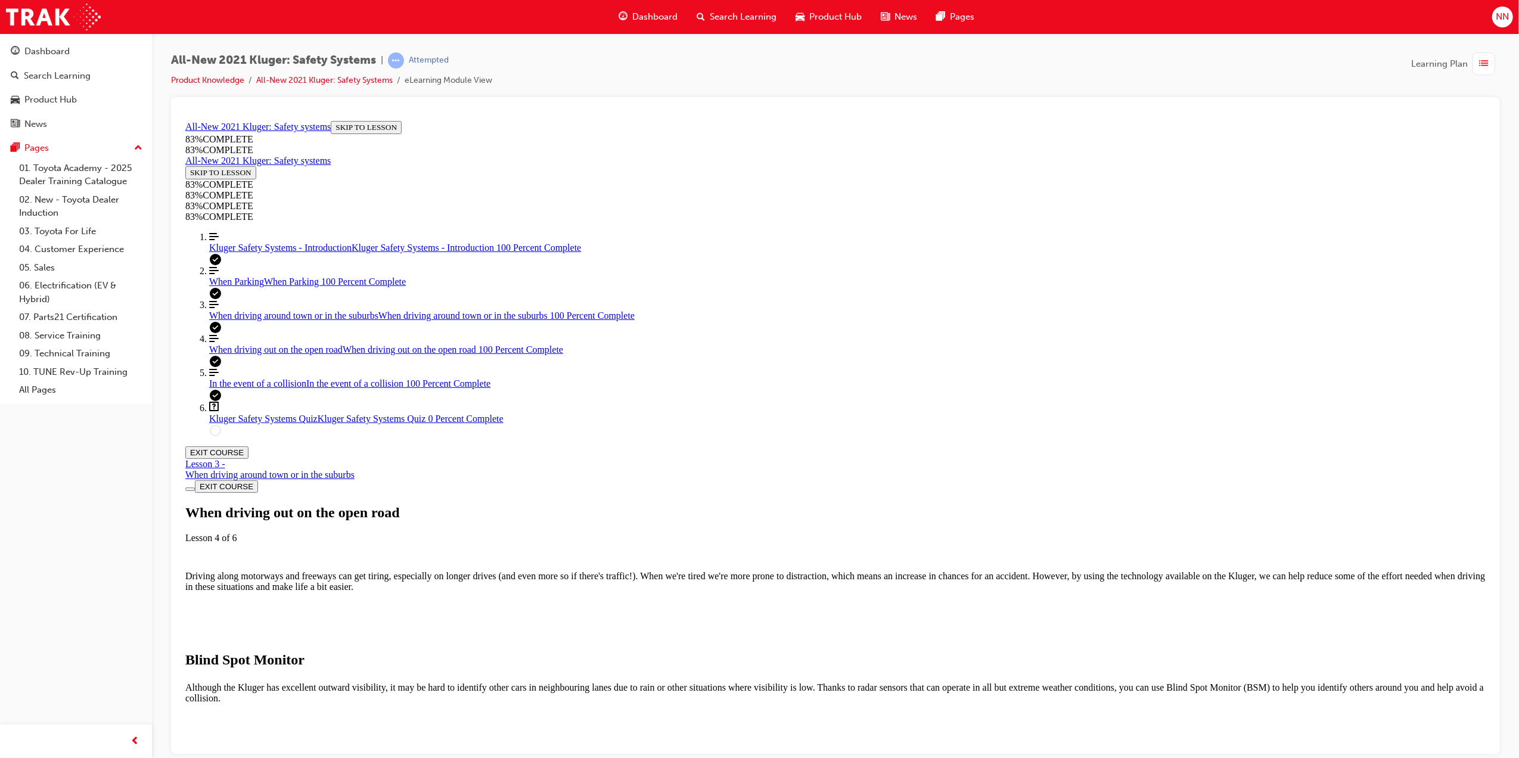
scroll to position [1233, 0]
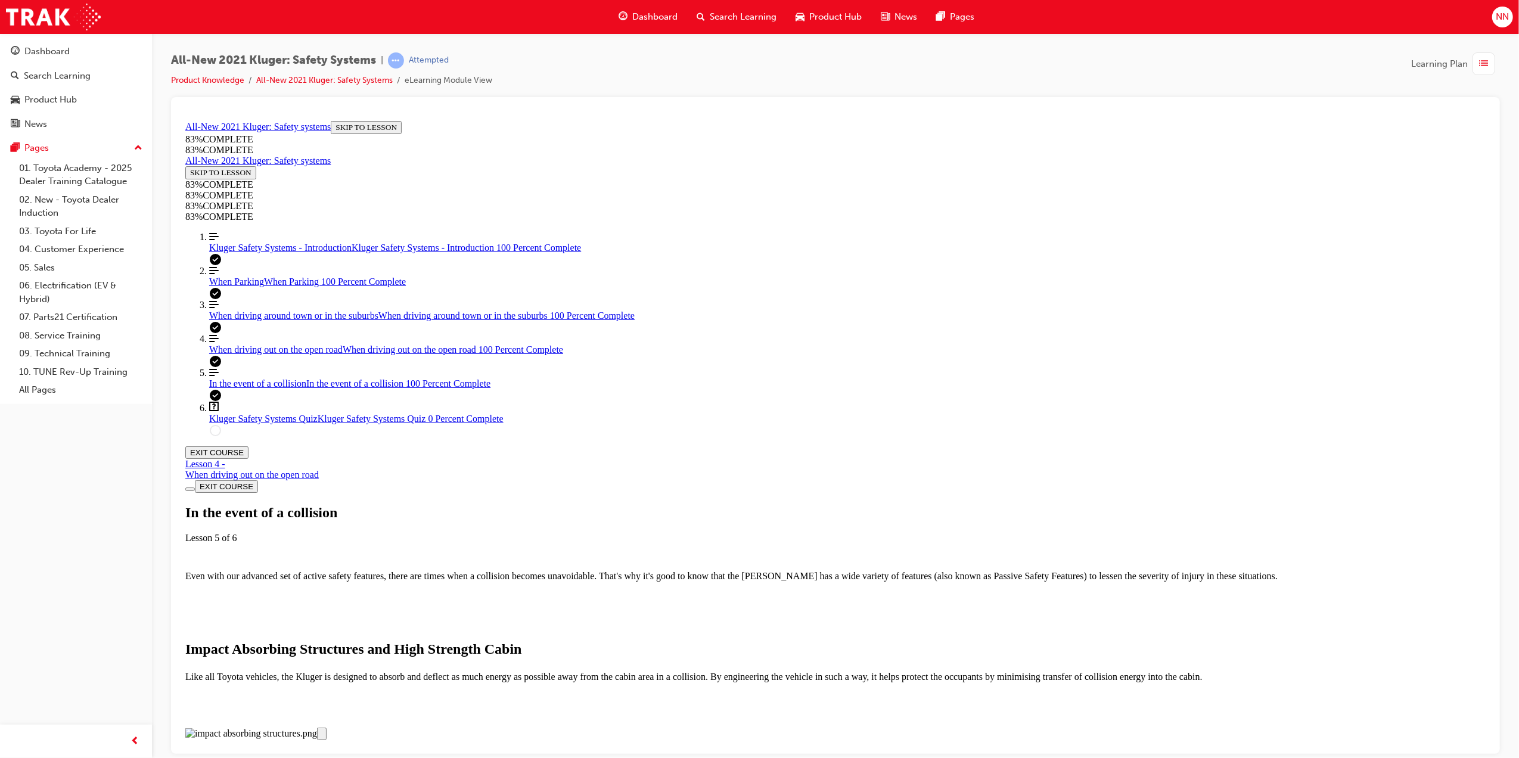
scroll to position [2682, 0]
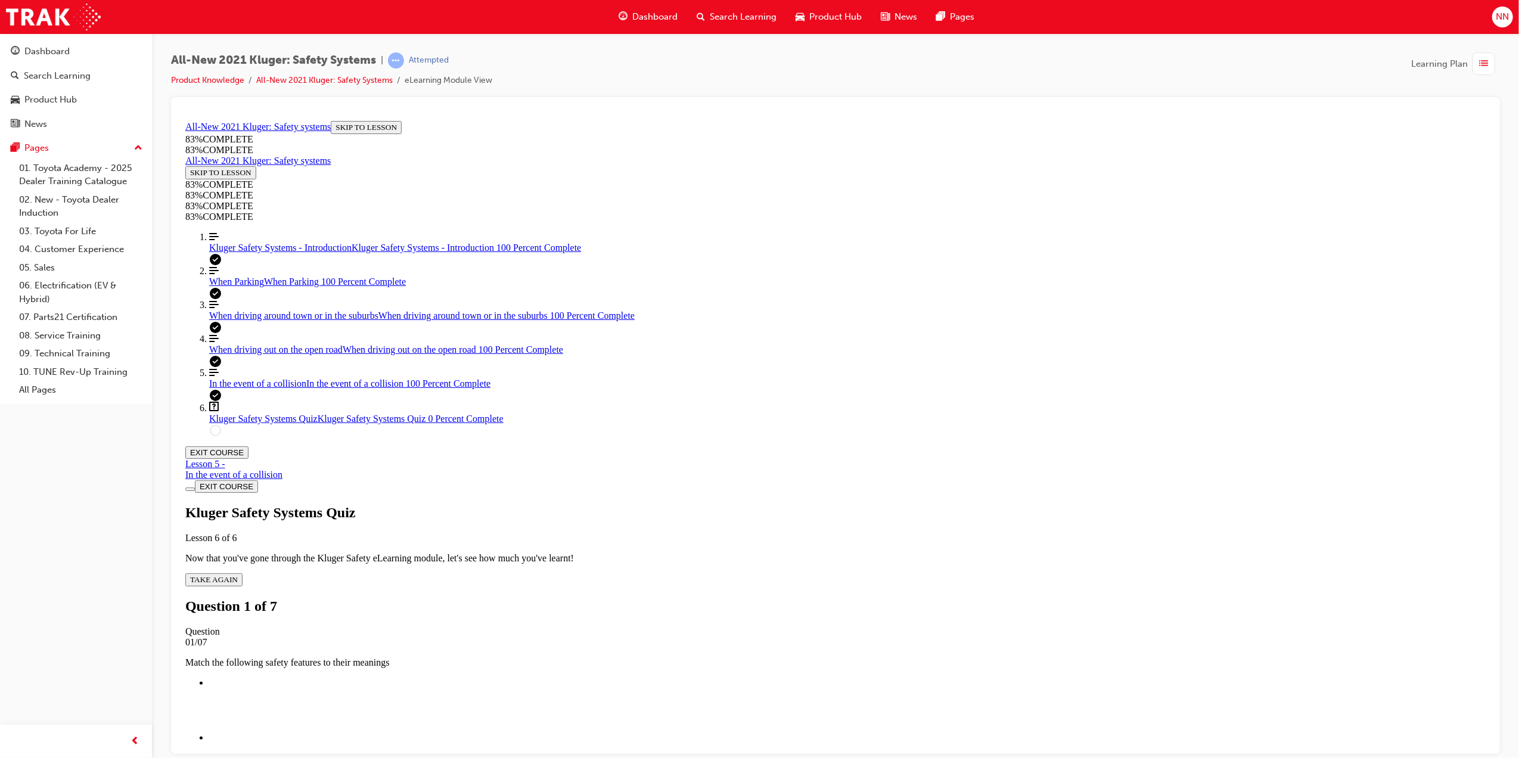
scroll to position [41, 0]
drag, startPoint x: 809, startPoint y: 366, endPoint x: 911, endPoint y: 514, distance: 179.8
drag, startPoint x: 775, startPoint y: 456, endPoint x: 853, endPoint y: 455, distance: 78.7
drag, startPoint x: 803, startPoint y: 384, endPoint x: 884, endPoint y: 386, distance: 81.1
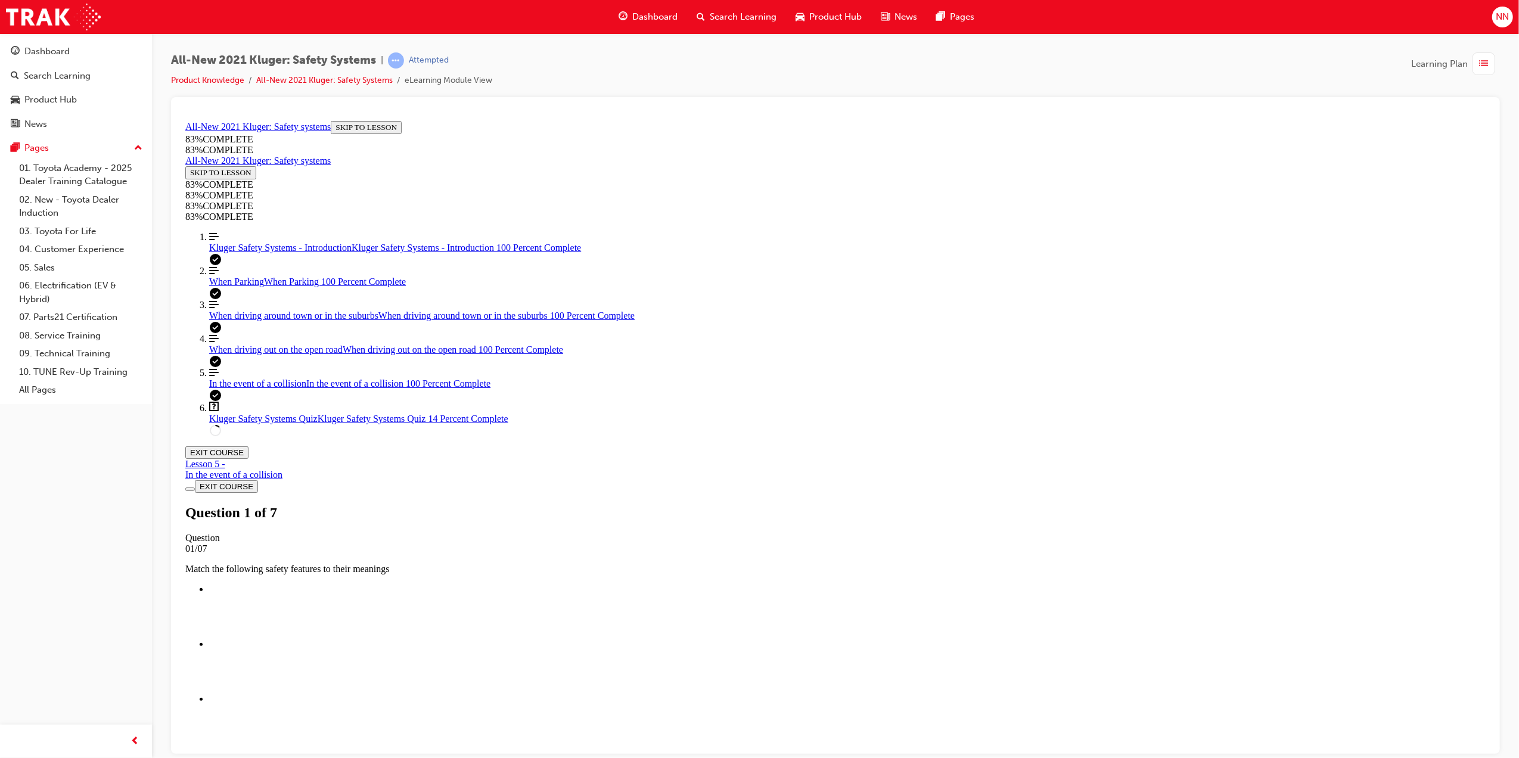
scroll to position [123, 0]
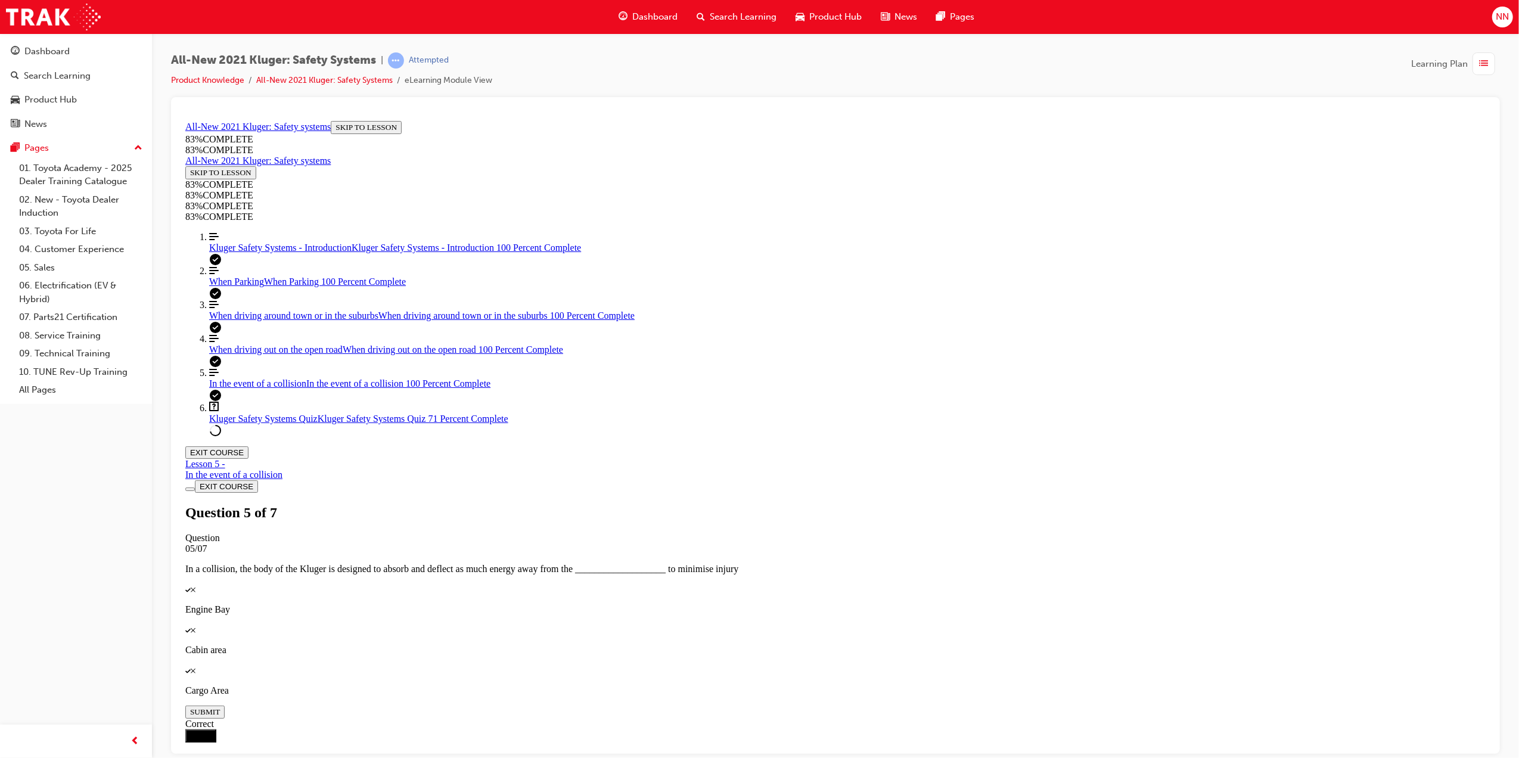
scroll to position [123, 0]
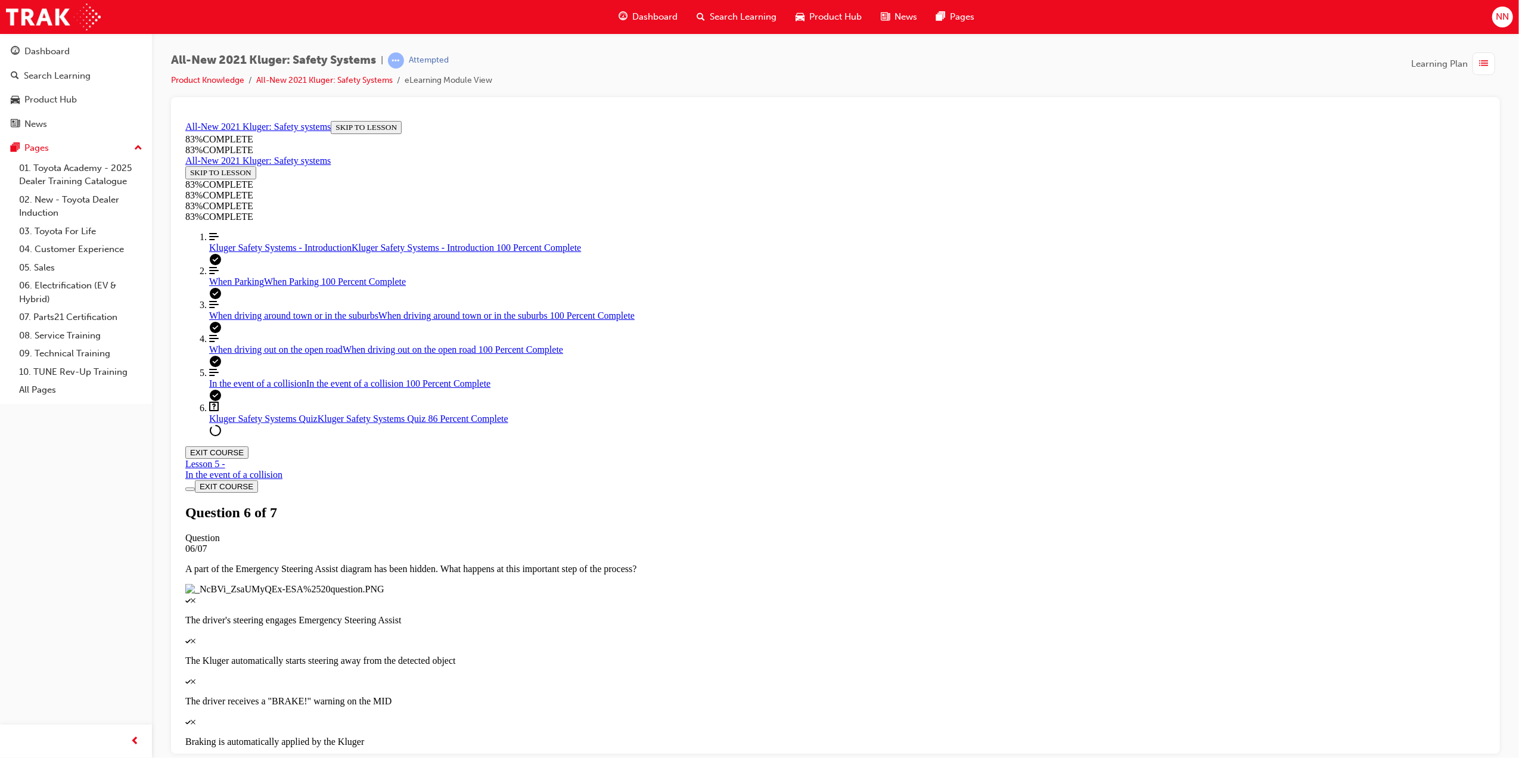
scroll to position [43, 0]
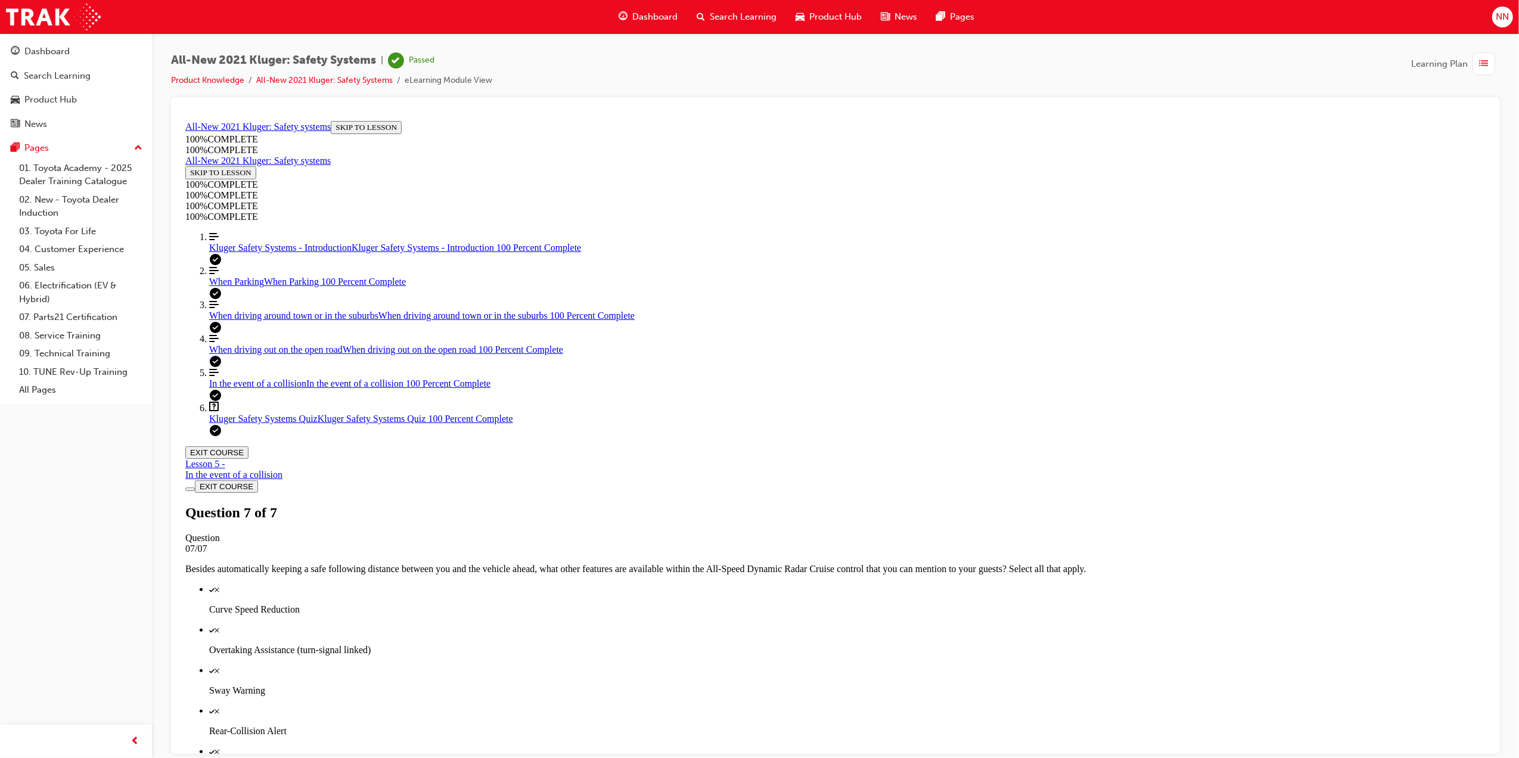
click at [1490, 63] on div "button" at bounding box center [1483, 63] width 23 height 23
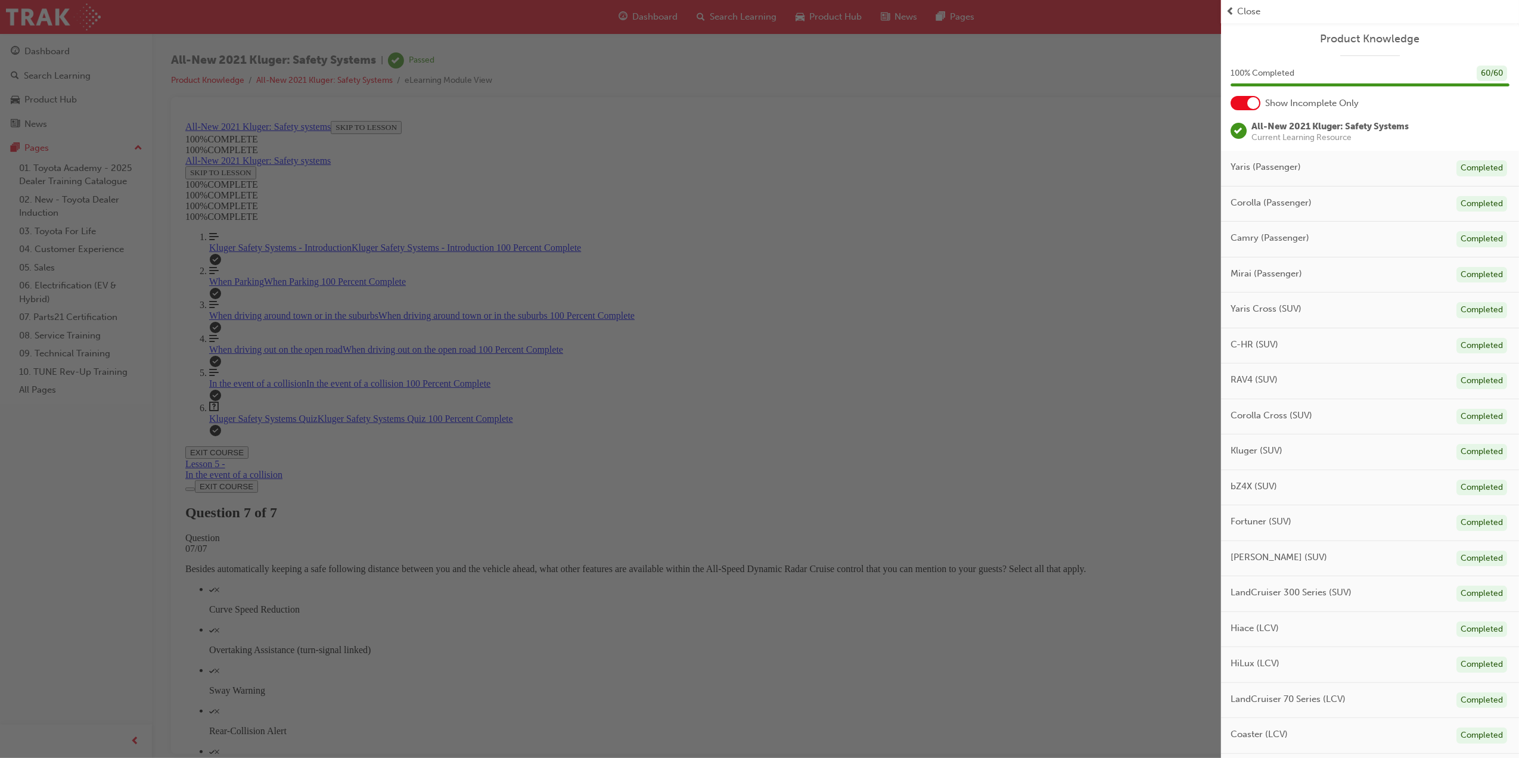
click at [585, 322] on div "button" at bounding box center [610, 379] width 1221 height 758
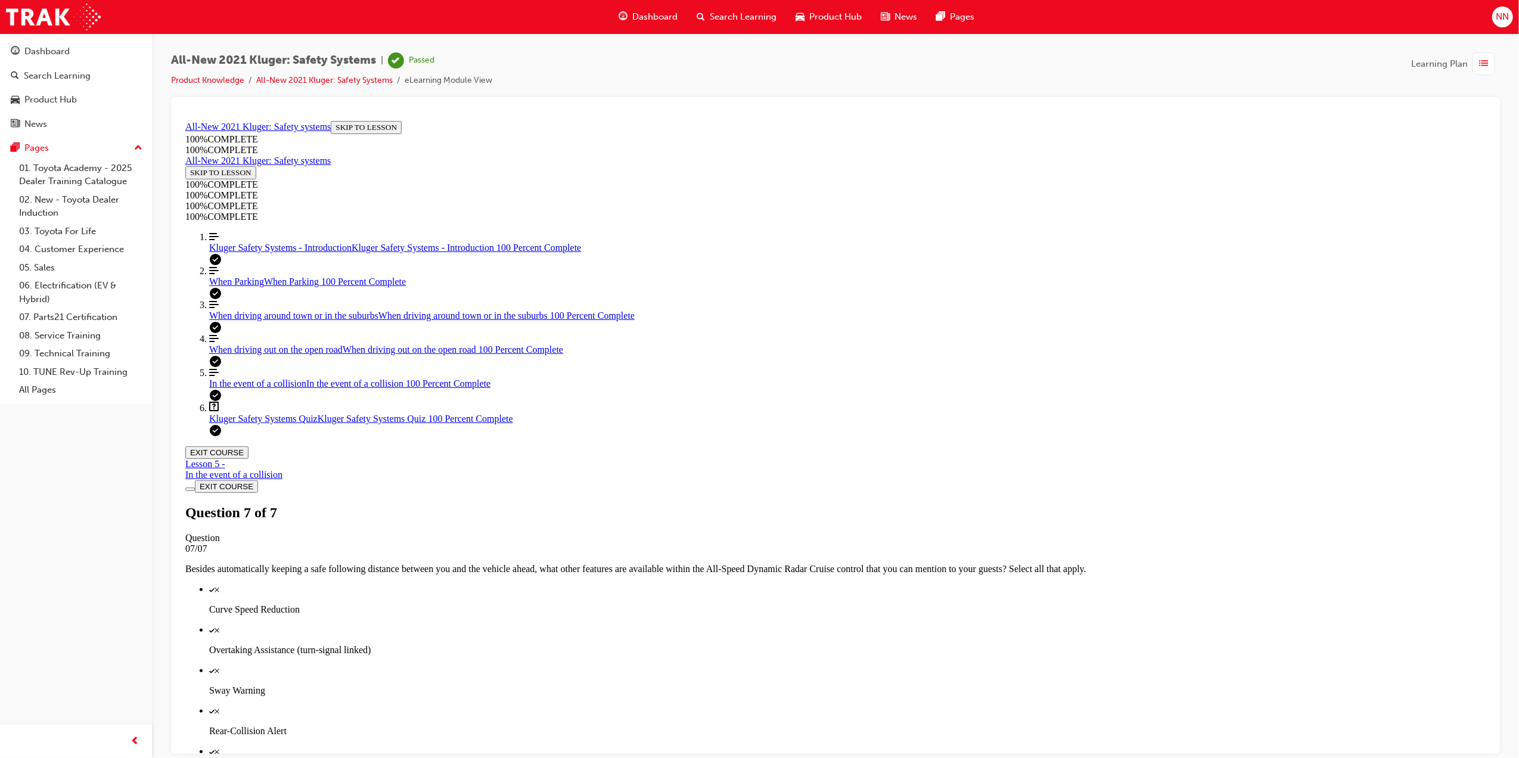
click at [248, 446] on button "EXIT COURSE" at bounding box center [216, 452] width 63 height 13
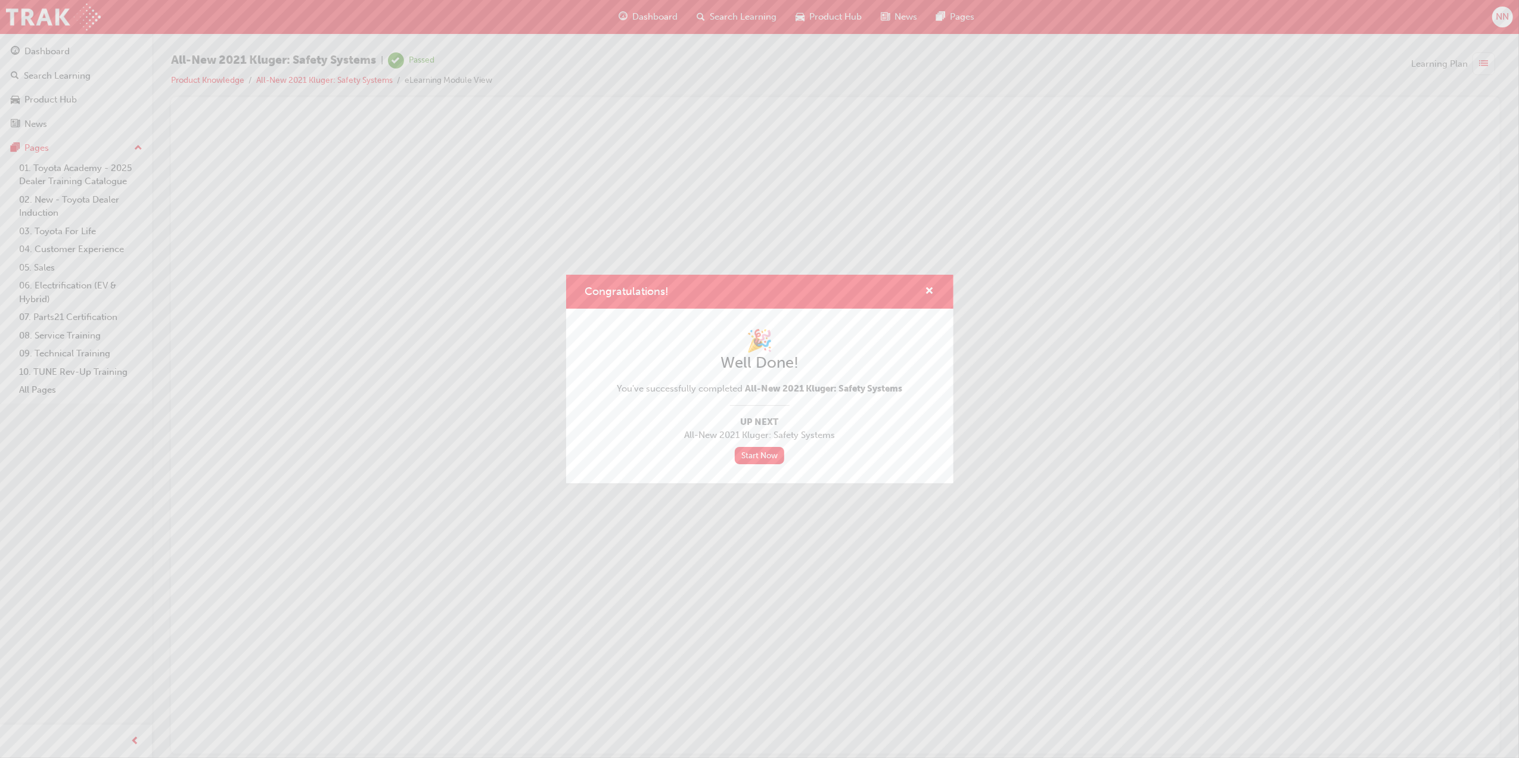
scroll to position [0, 0]
click at [768, 456] on link "Start Now" at bounding box center [760, 455] width 50 height 17
click at [763, 460] on link "Start Now" at bounding box center [760, 455] width 50 height 17
click at [757, 453] on link "Start Now" at bounding box center [760, 455] width 50 height 17
click at [767, 458] on link "Start Now" at bounding box center [760, 455] width 50 height 17
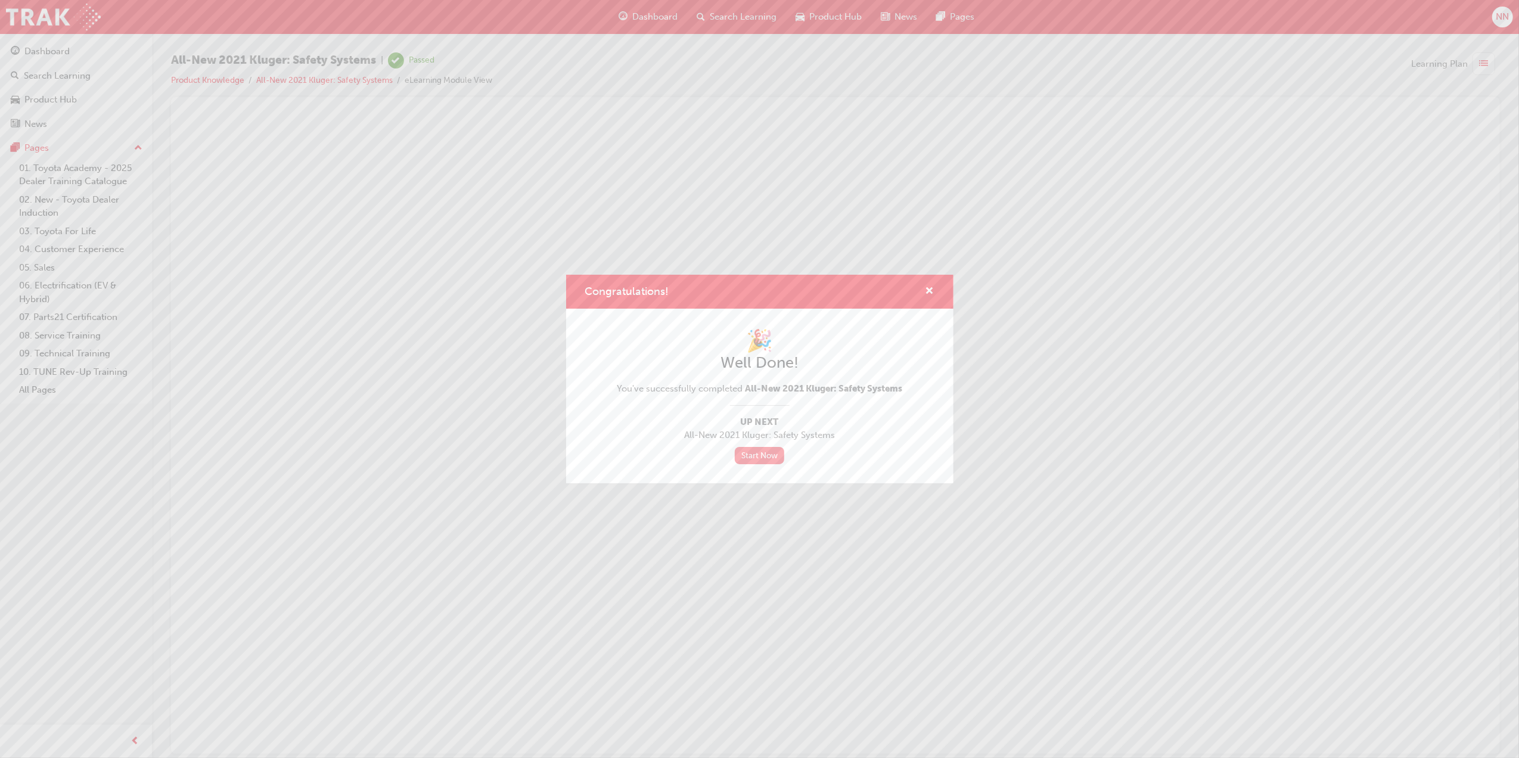
click at [767, 458] on link "Start Now" at bounding box center [760, 455] width 50 height 17
click at [930, 287] on span "cross-icon" at bounding box center [929, 292] width 9 height 11
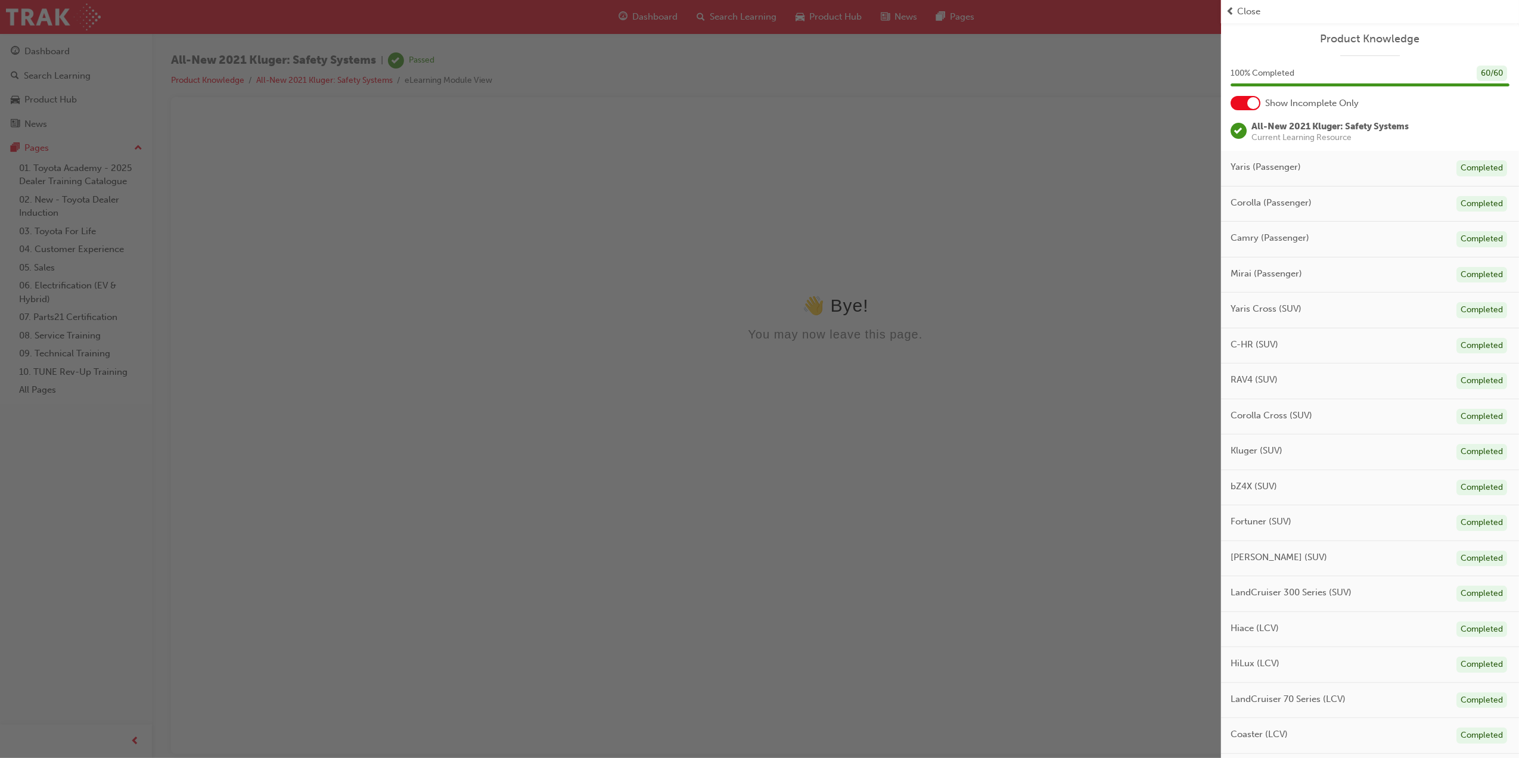
click at [1145, 277] on div "button" at bounding box center [610, 379] width 1221 height 758
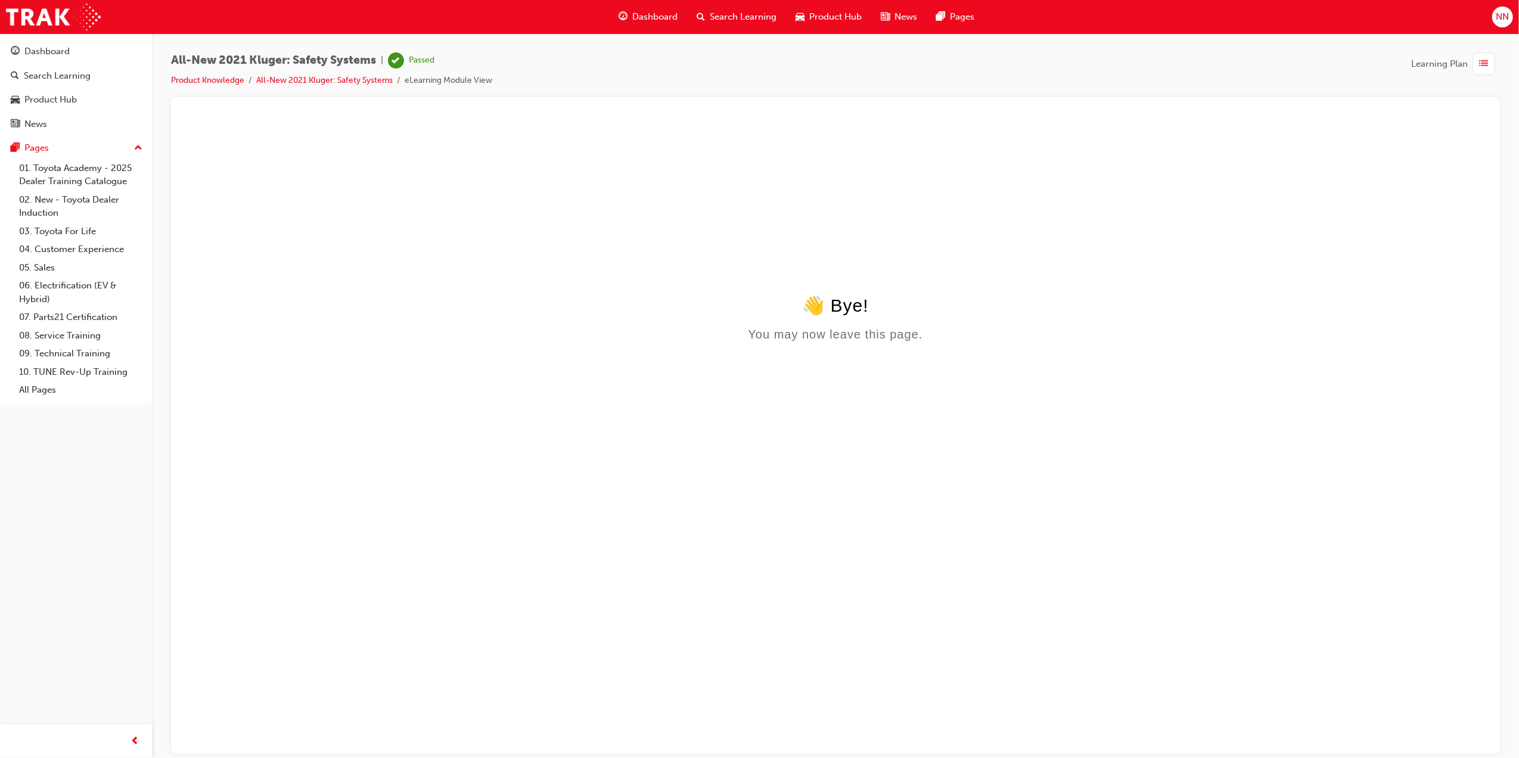
click at [640, 21] on span "Dashboard" at bounding box center [654, 17] width 45 height 14
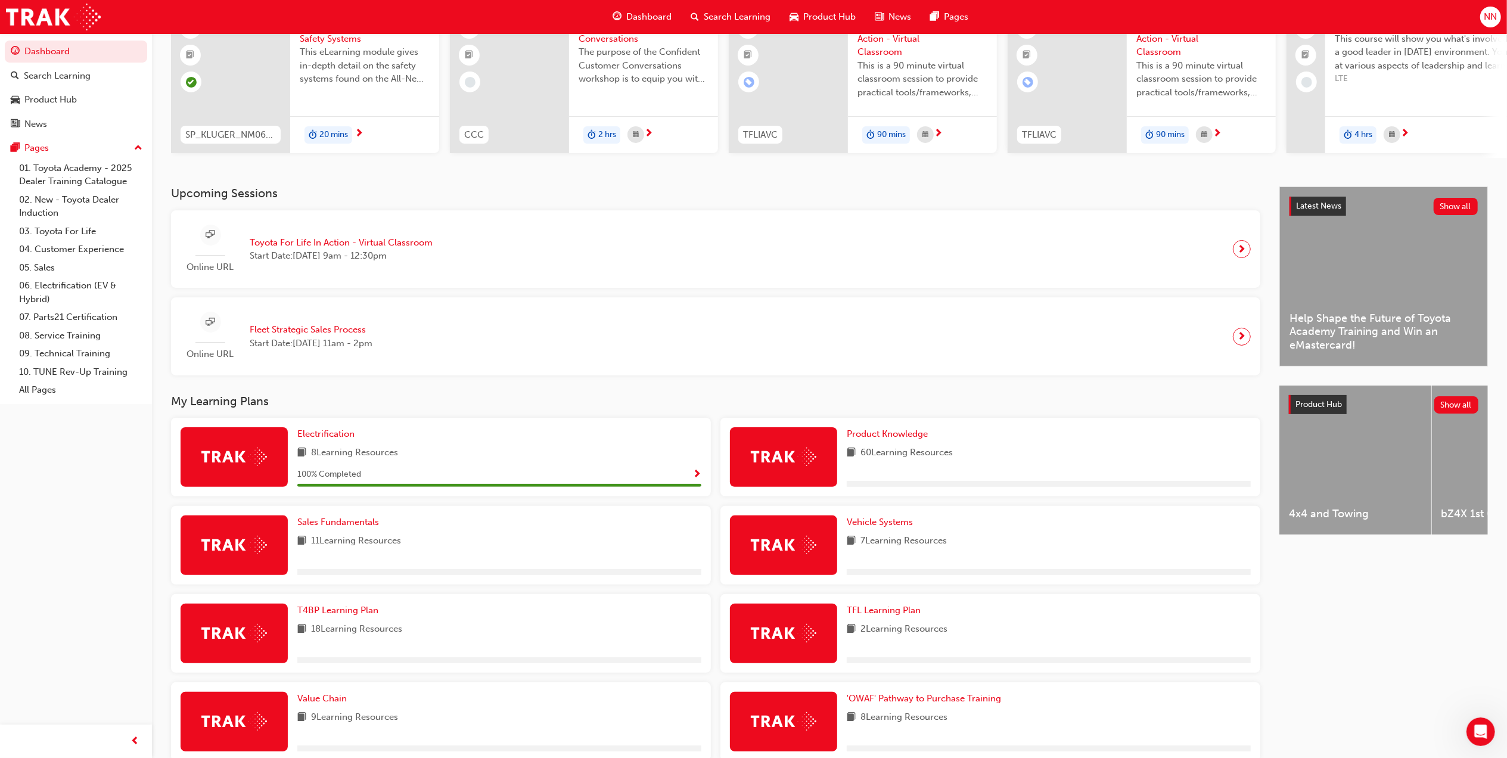
scroll to position [238, 0]
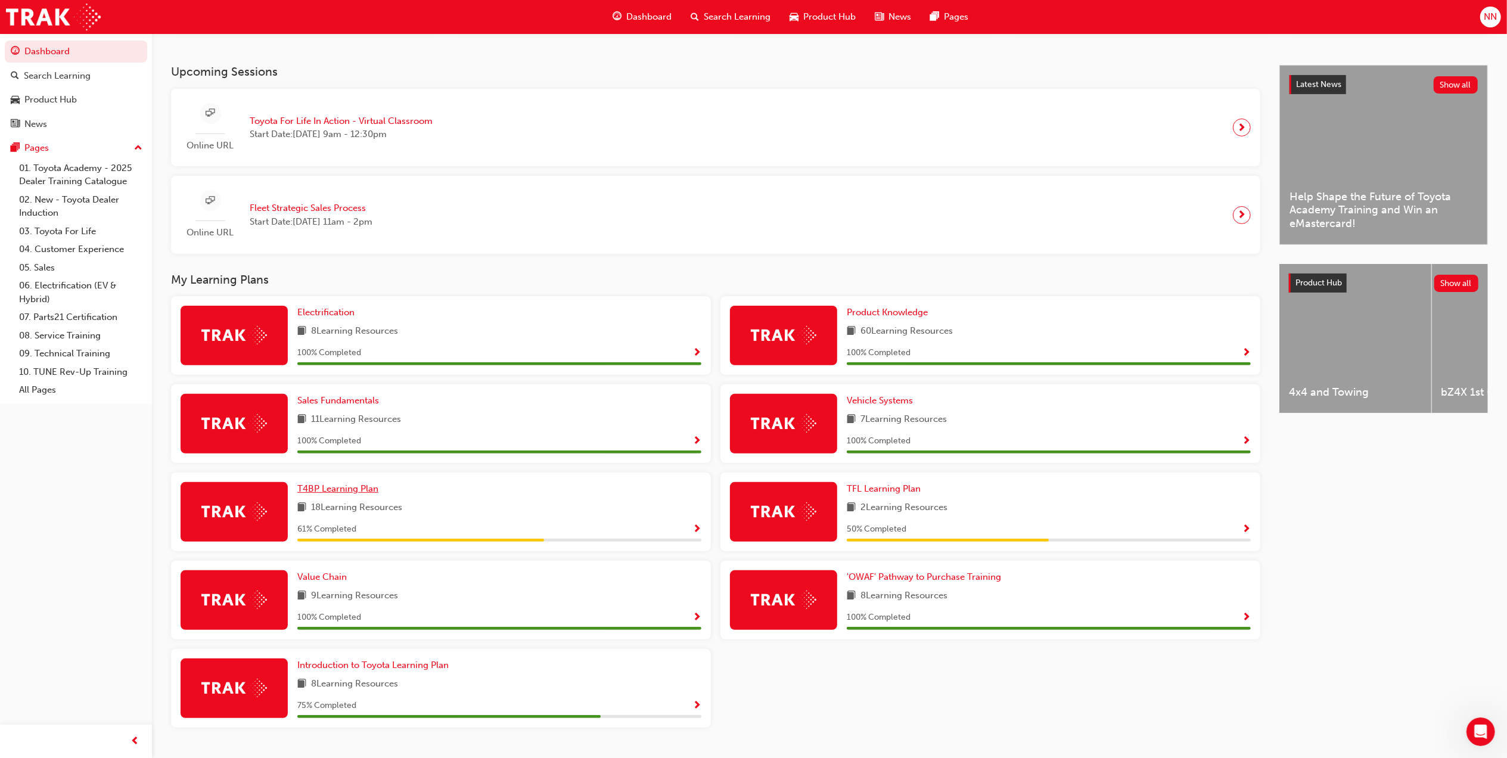
click at [348, 494] on span "T4BP Learning Plan" at bounding box center [337, 488] width 81 height 11
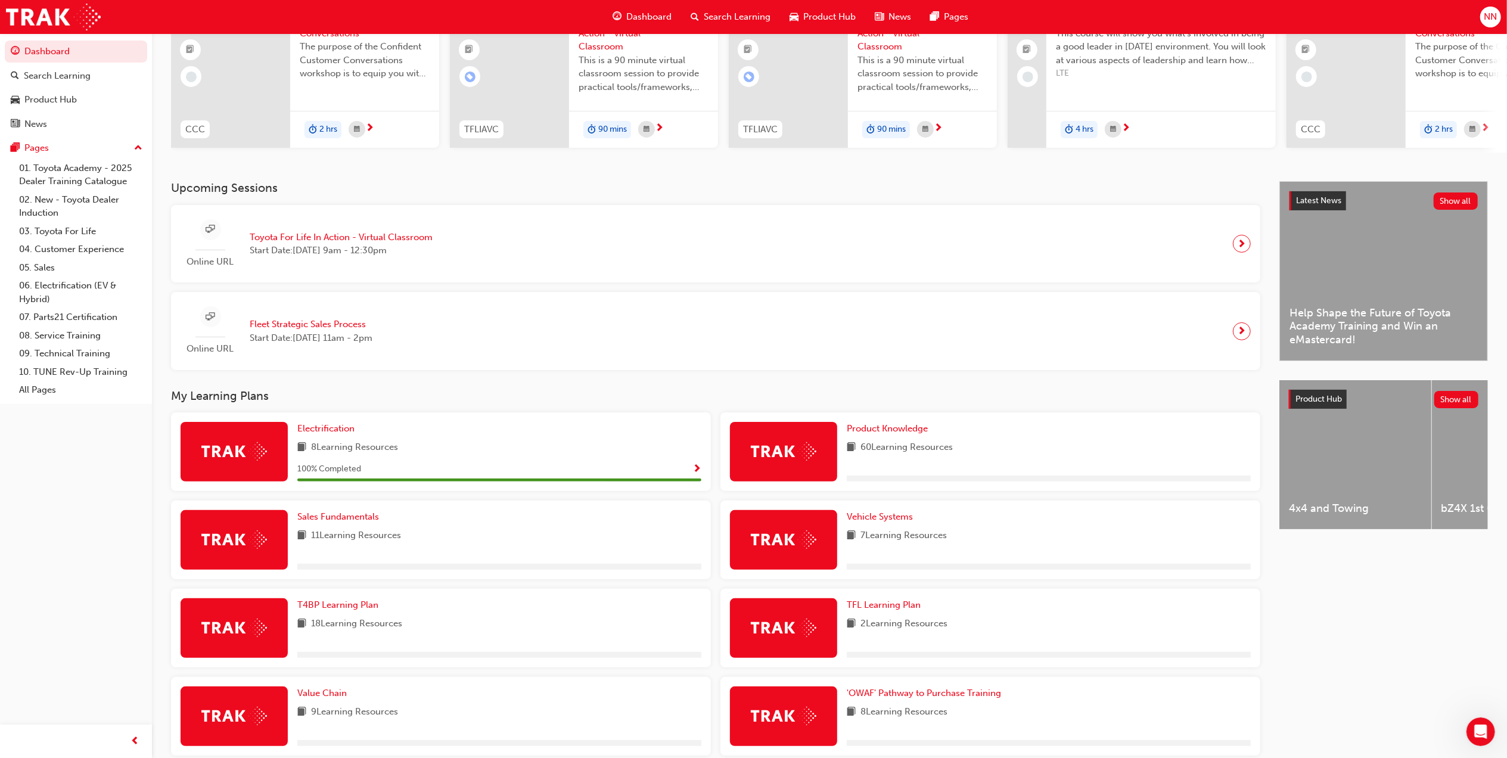
scroll to position [272, 0]
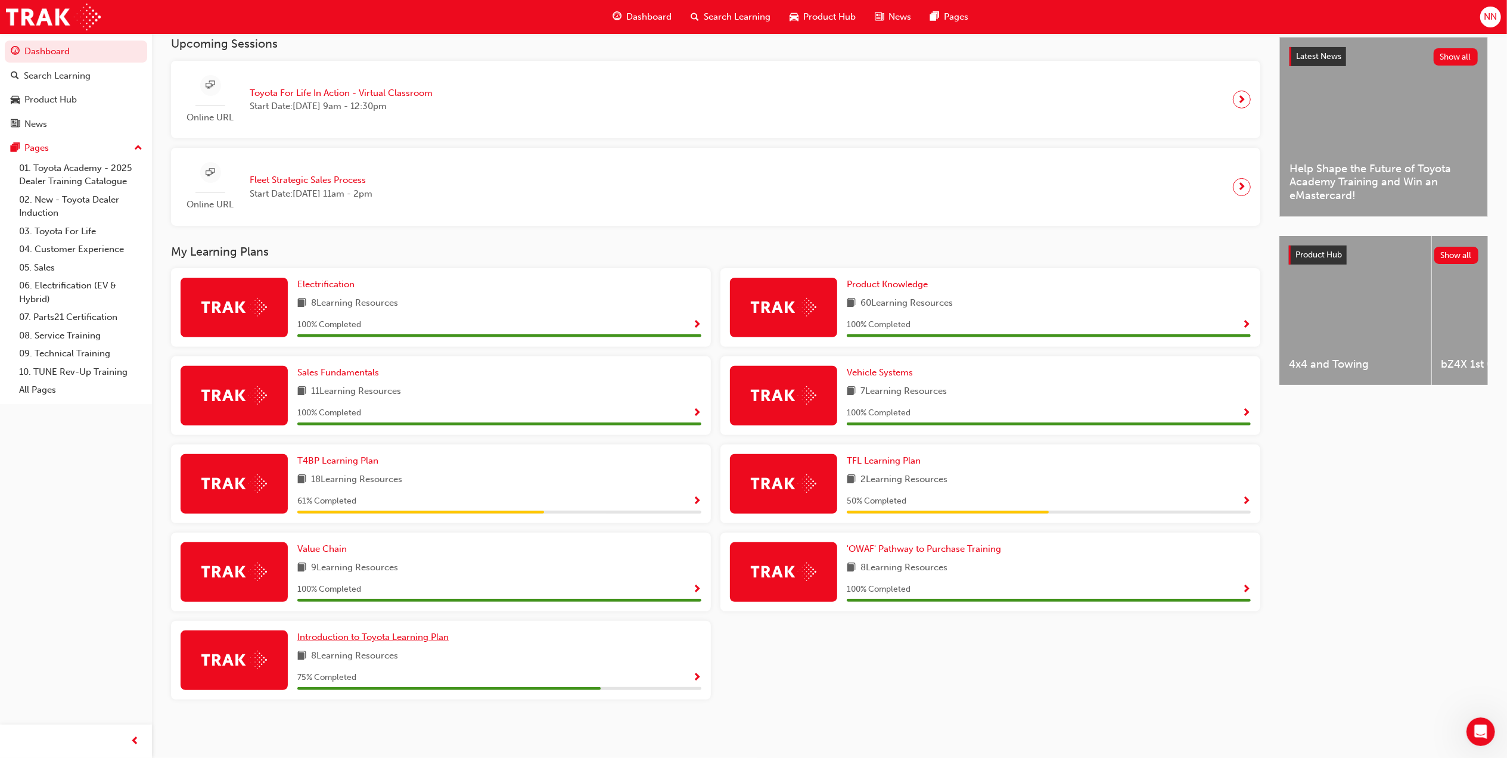
click at [429, 642] on link "Introduction to Toyota Learning Plan" at bounding box center [375, 637] width 156 height 14
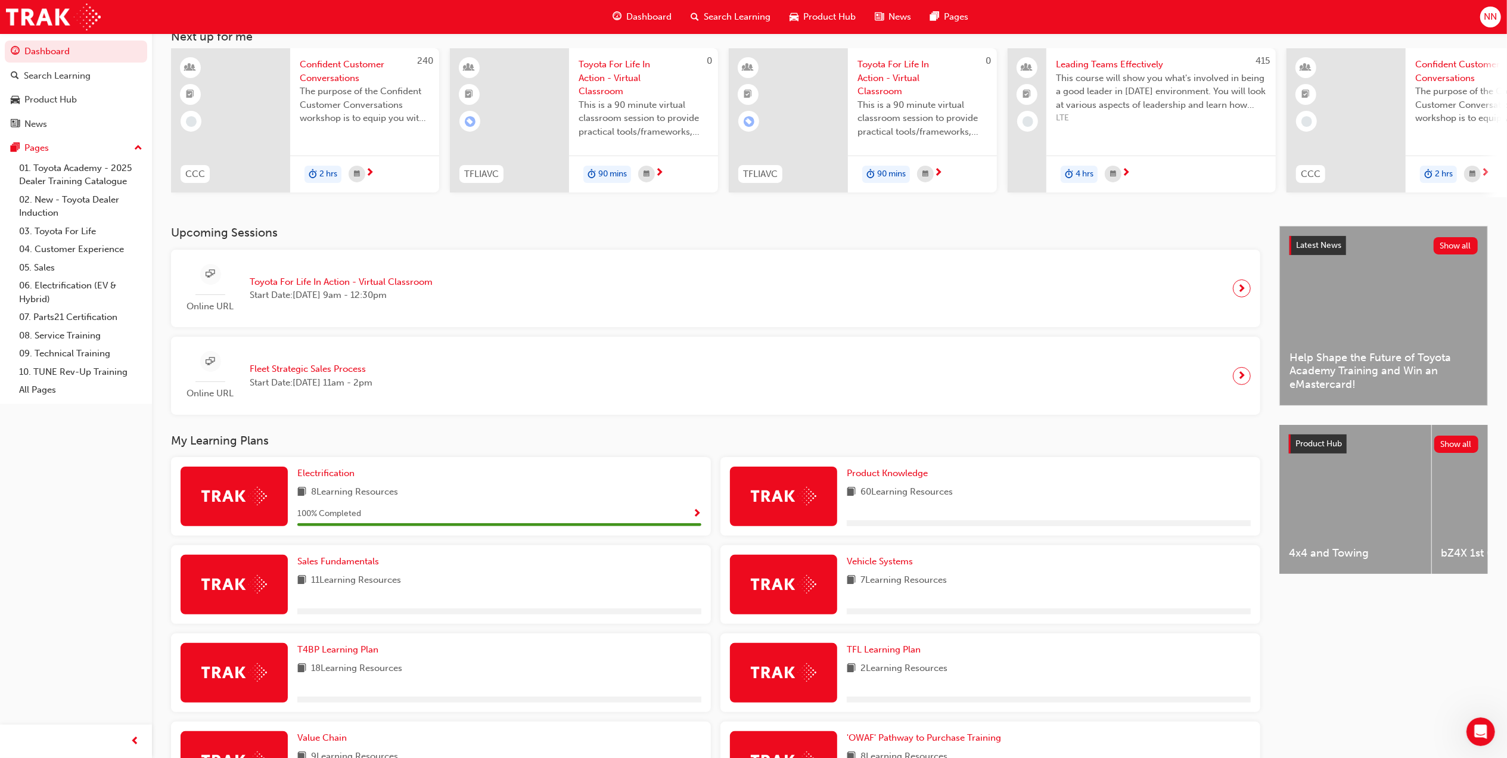
scroll to position [158, 0]
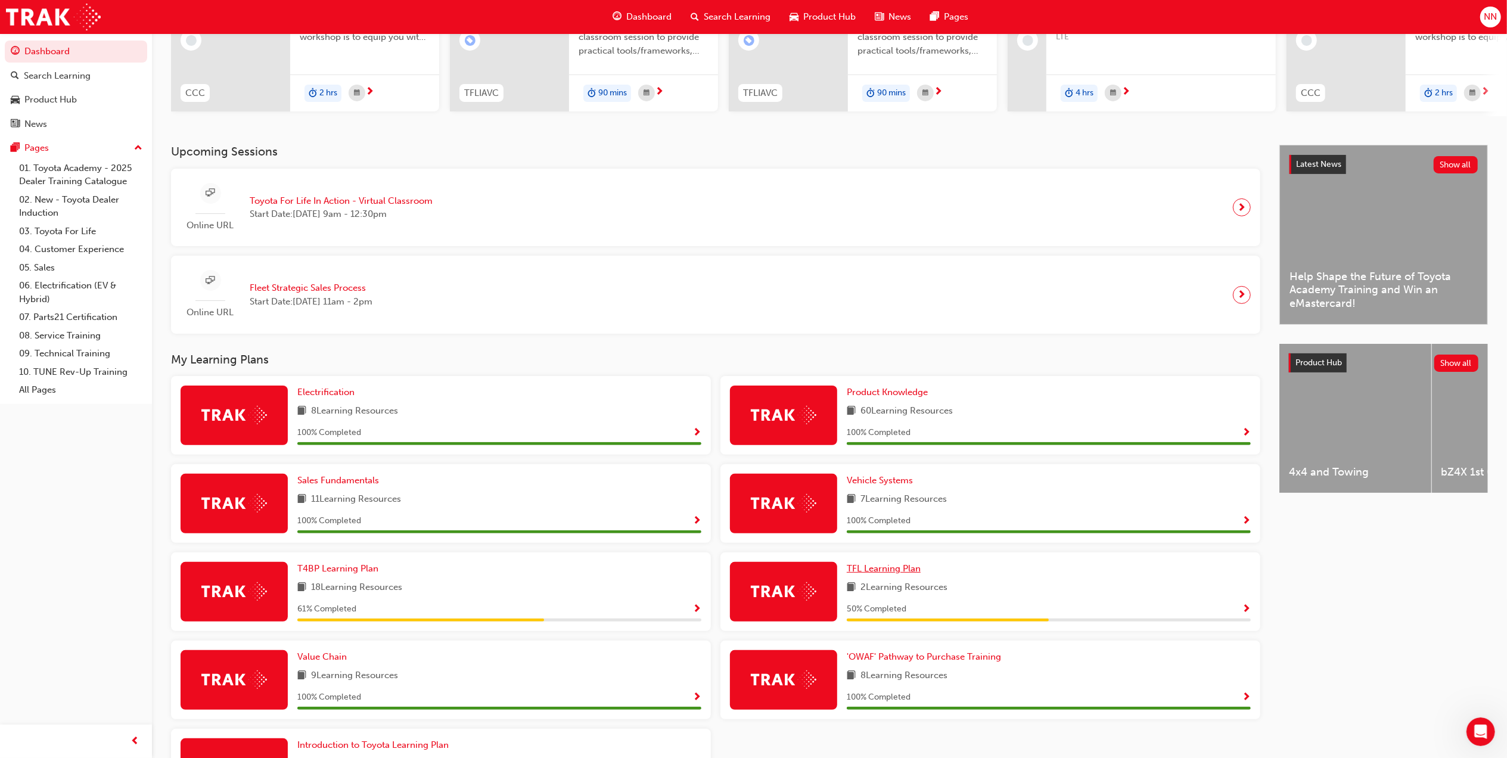
click at [897, 574] on span "TFL Learning Plan" at bounding box center [884, 568] width 74 height 11
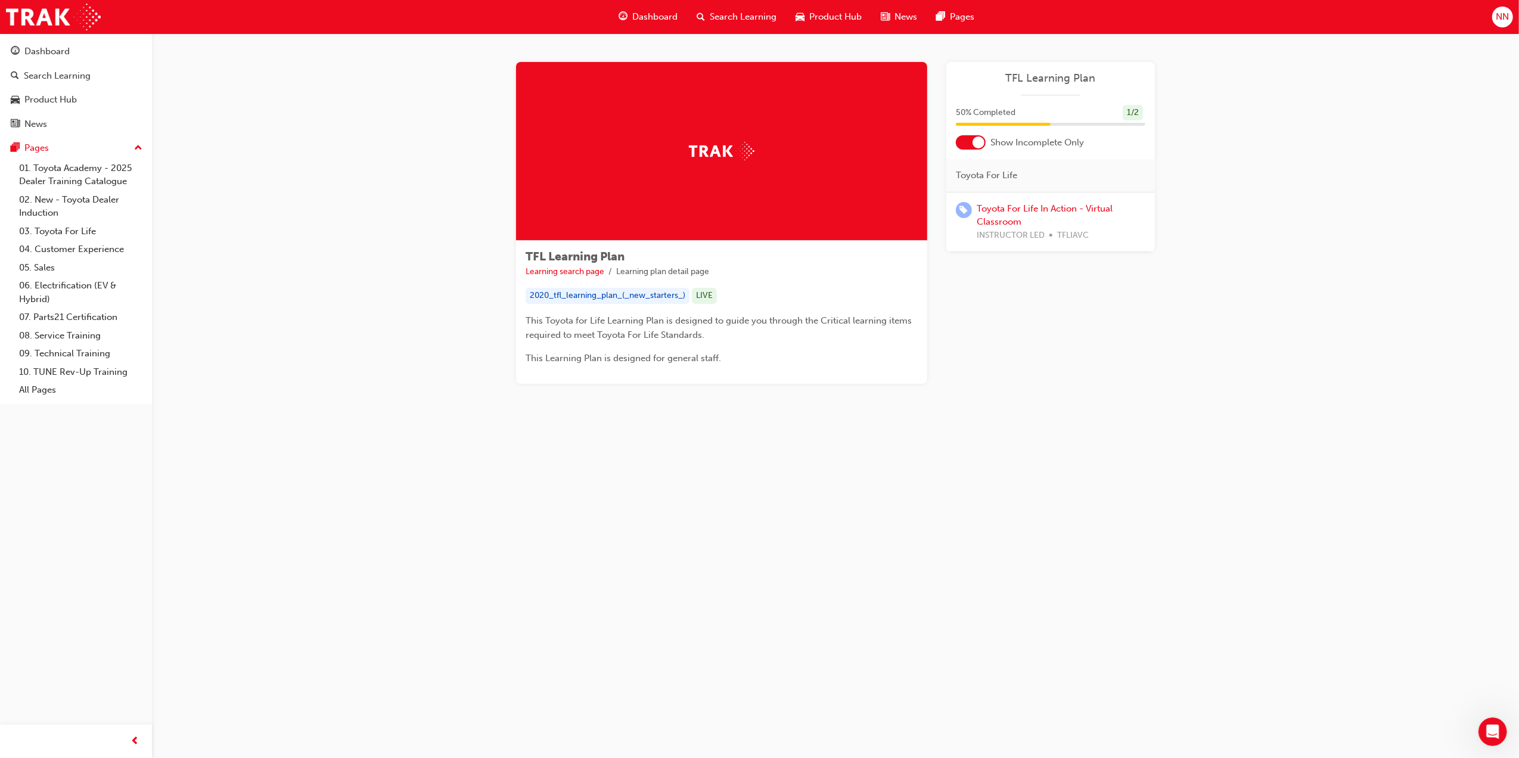
click at [1321, 277] on div "TFL Learning Plan Learning search page Learning plan detail page TFL Learning P…" at bounding box center [835, 237] width 1367 height 408
click at [653, 14] on span "Dashboard" at bounding box center [654, 17] width 45 height 14
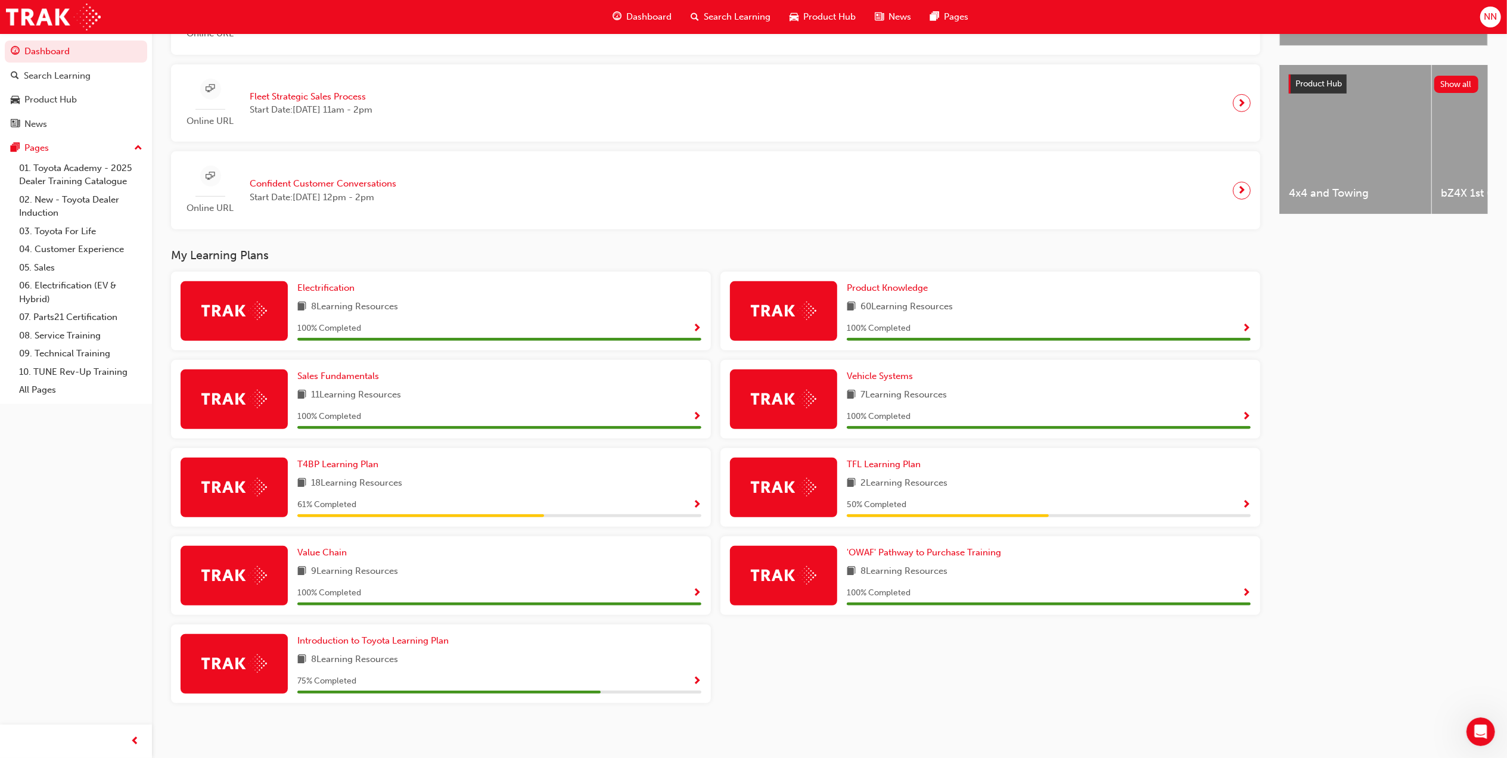
scroll to position [446, 0]
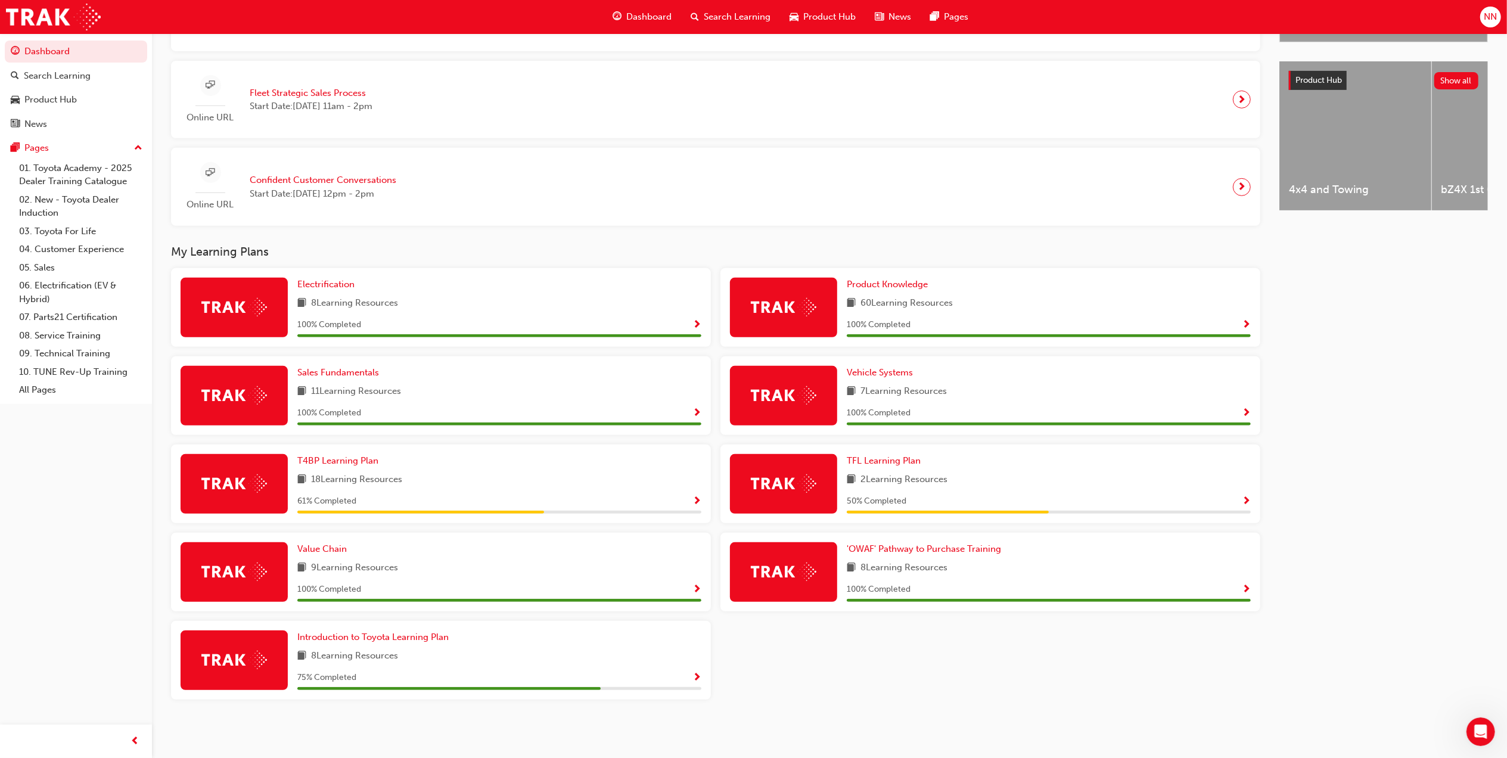
click at [117, 505] on div "Dashboard Search Learning Product Hub News Pages Pages 01. Toyota Academy - 202…" at bounding box center [76, 364] width 152 height 728
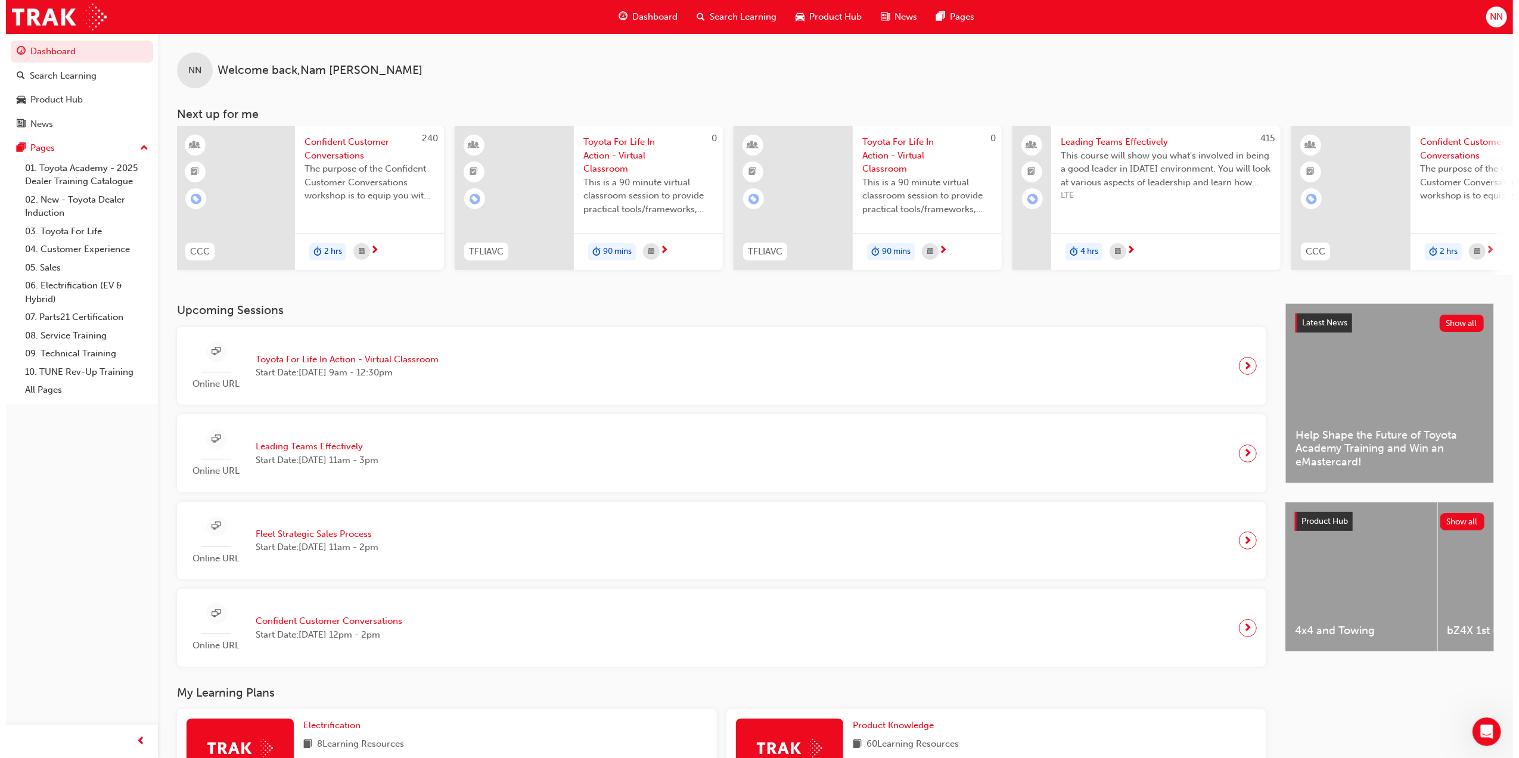
scroll to position [0, 0]
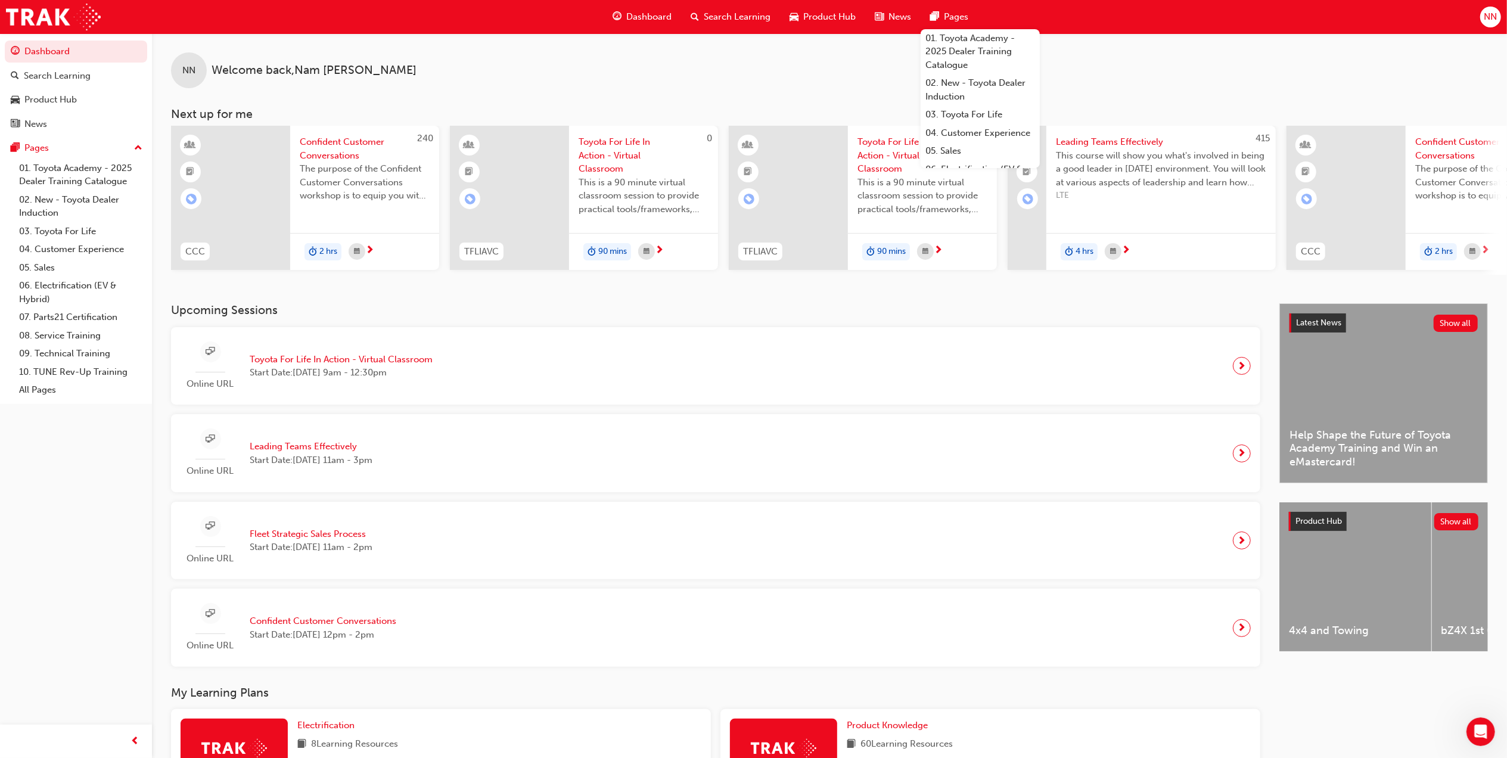
click at [706, 20] on span "Search Learning" at bounding box center [737, 17] width 67 height 14
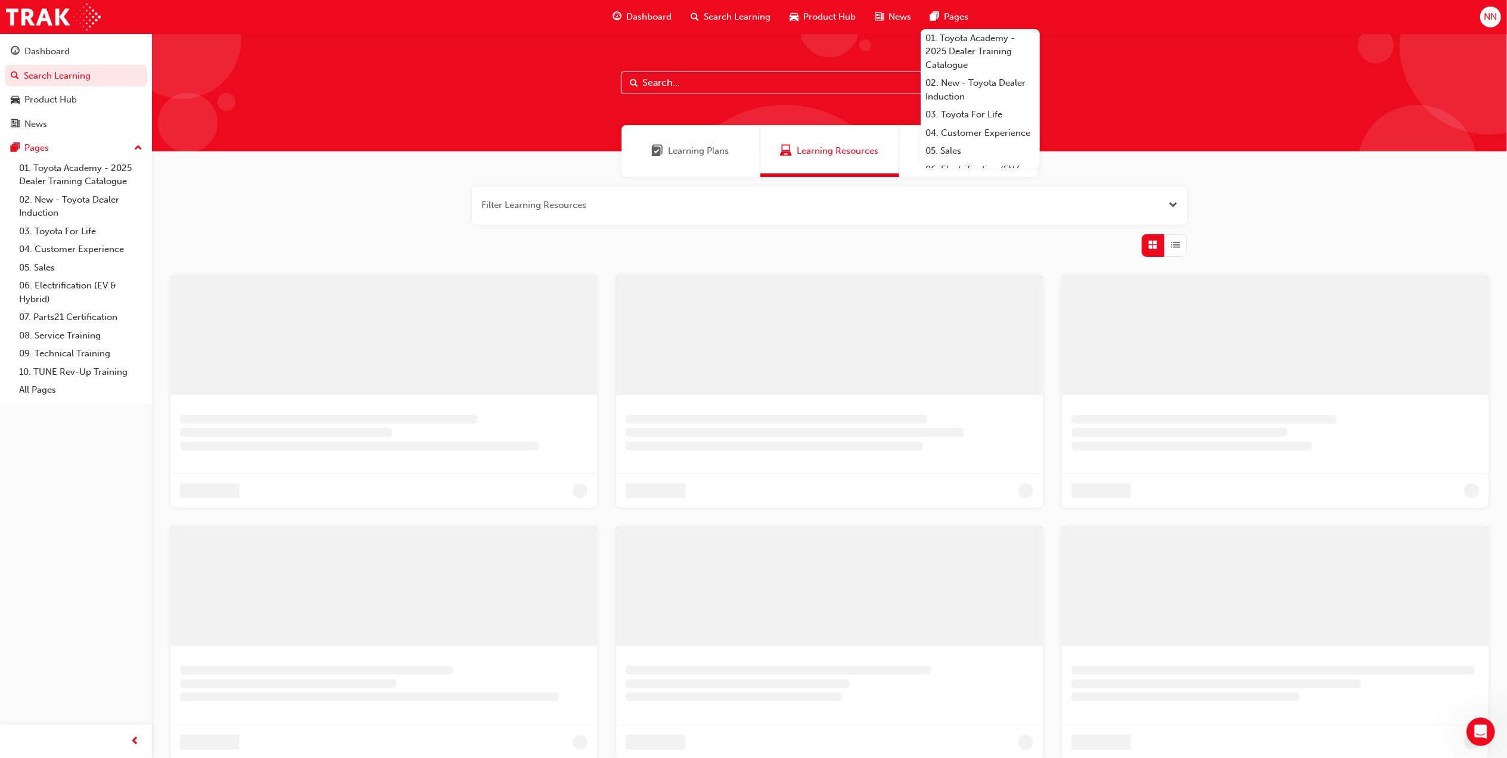
click at [716, 86] on input "text" at bounding box center [829, 83] width 417 height 23
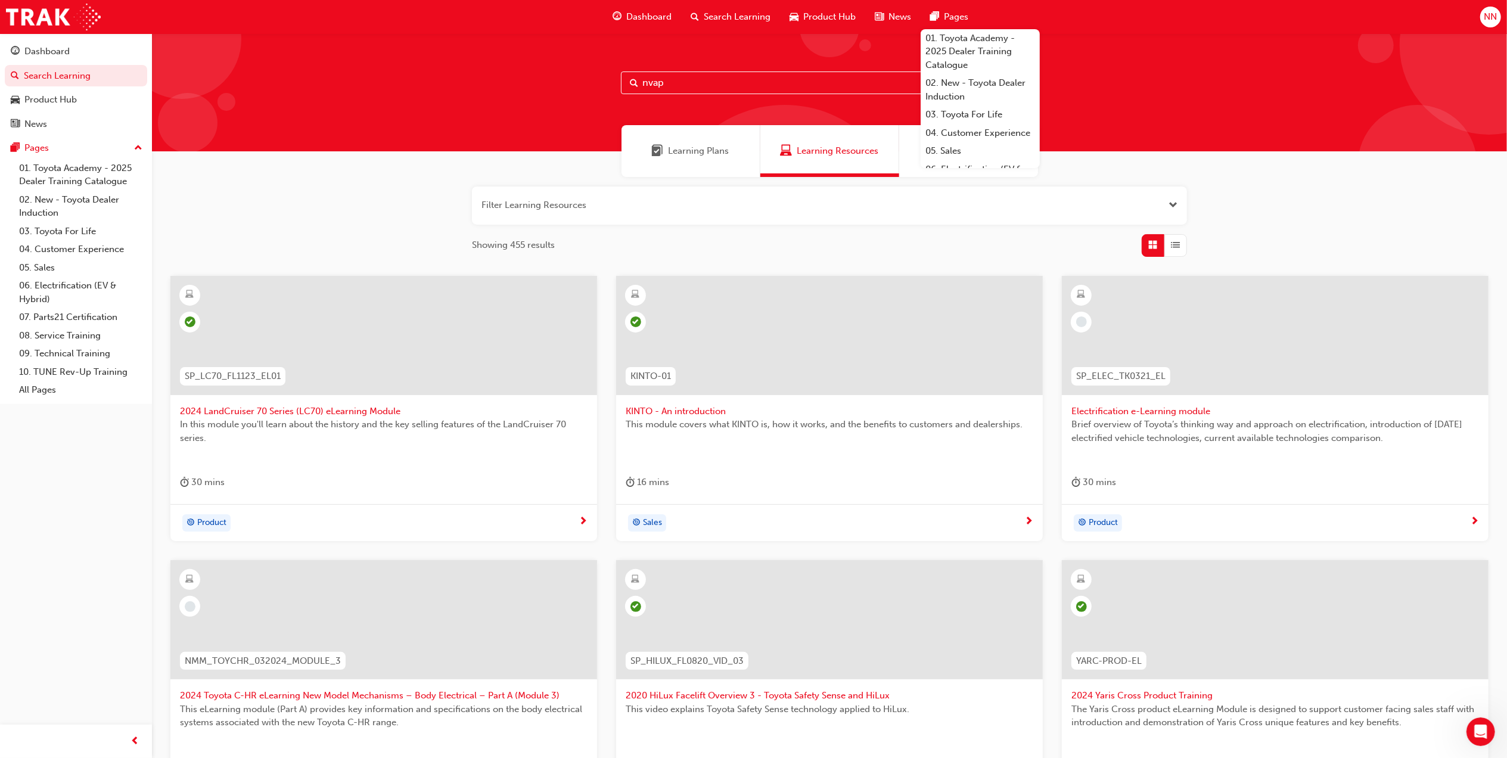
type input "nvap"
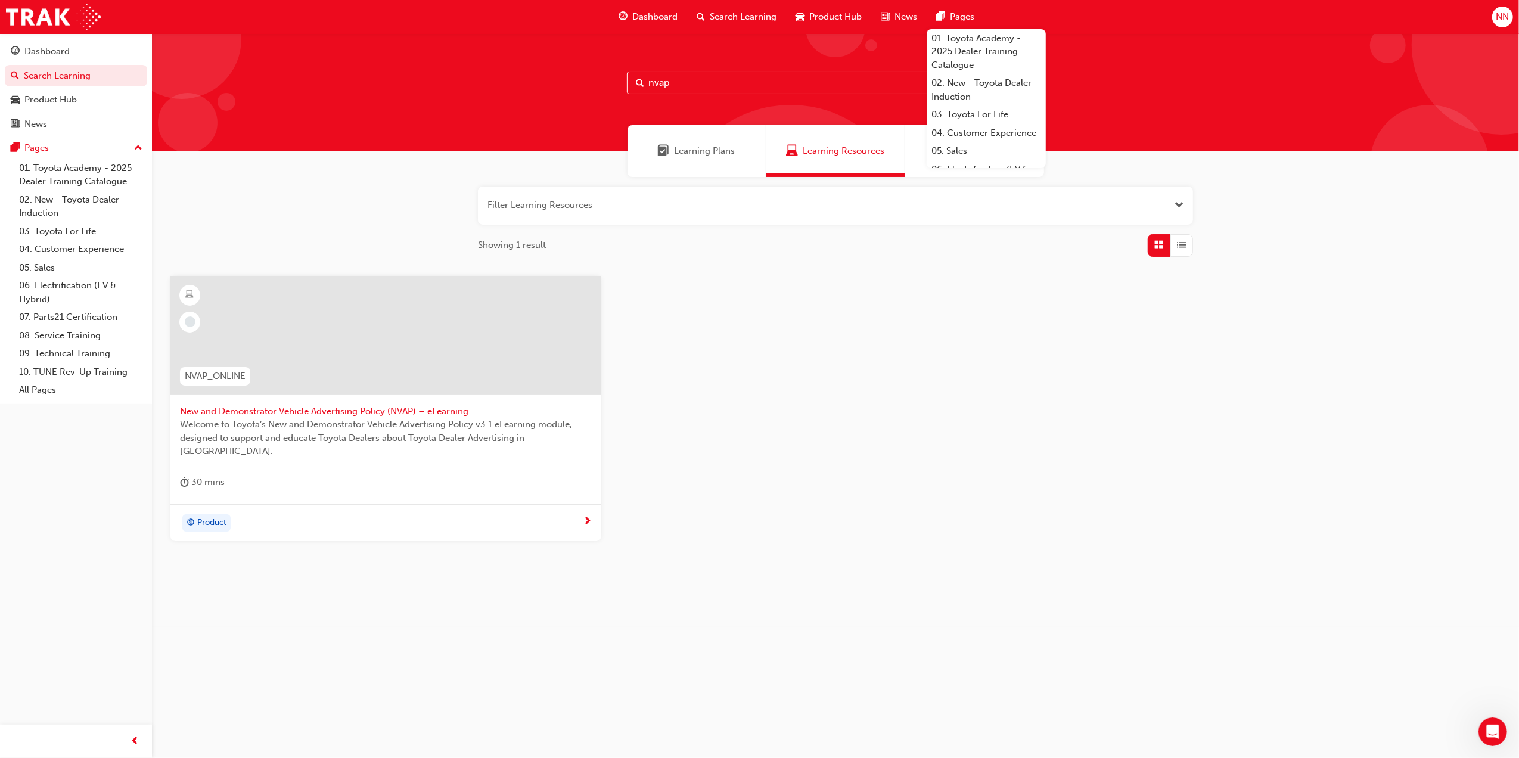
click at [471, 332] on div at bounding box center [385, 335] width 431 height 119
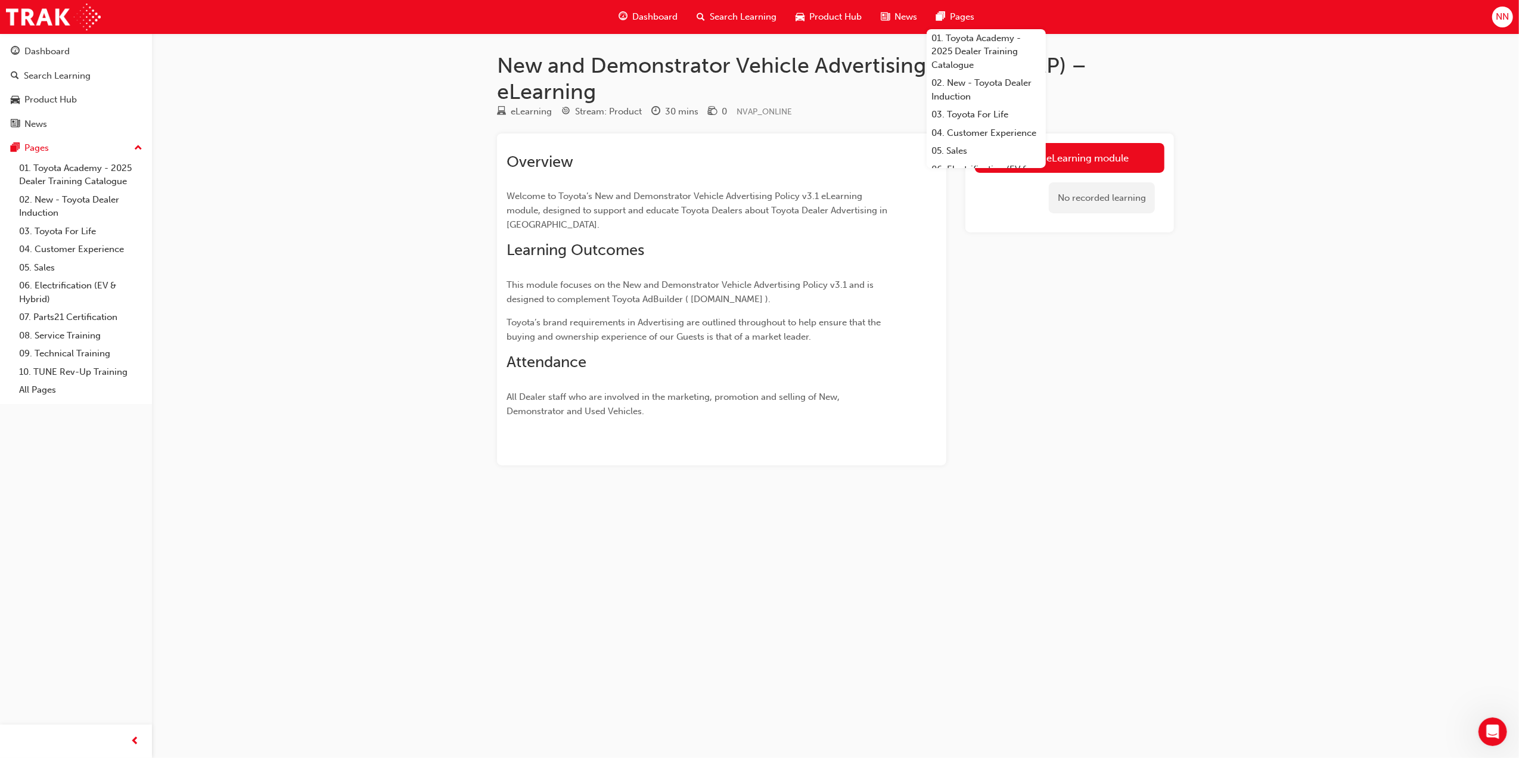
click at [1202, 334] on div "New and Demonstrator Vehicle Advertising Policy (NVAP) – eLearning eLearning St…" at bounding box center [759, 379] width 1519 height 758
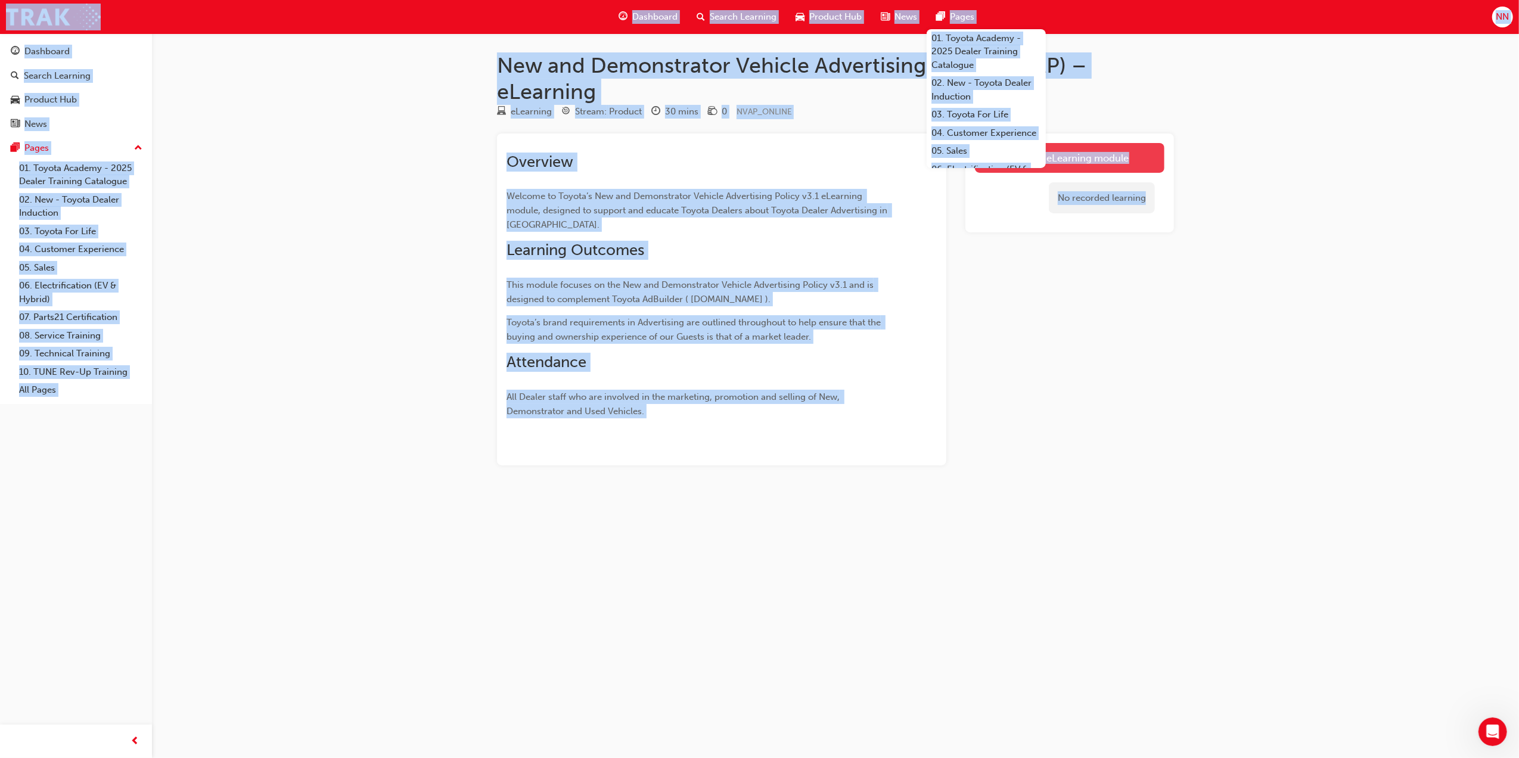
click at [1095, 164] on link "Launch eLearning module" at bounding box center [1069, 158] width 189 height 30
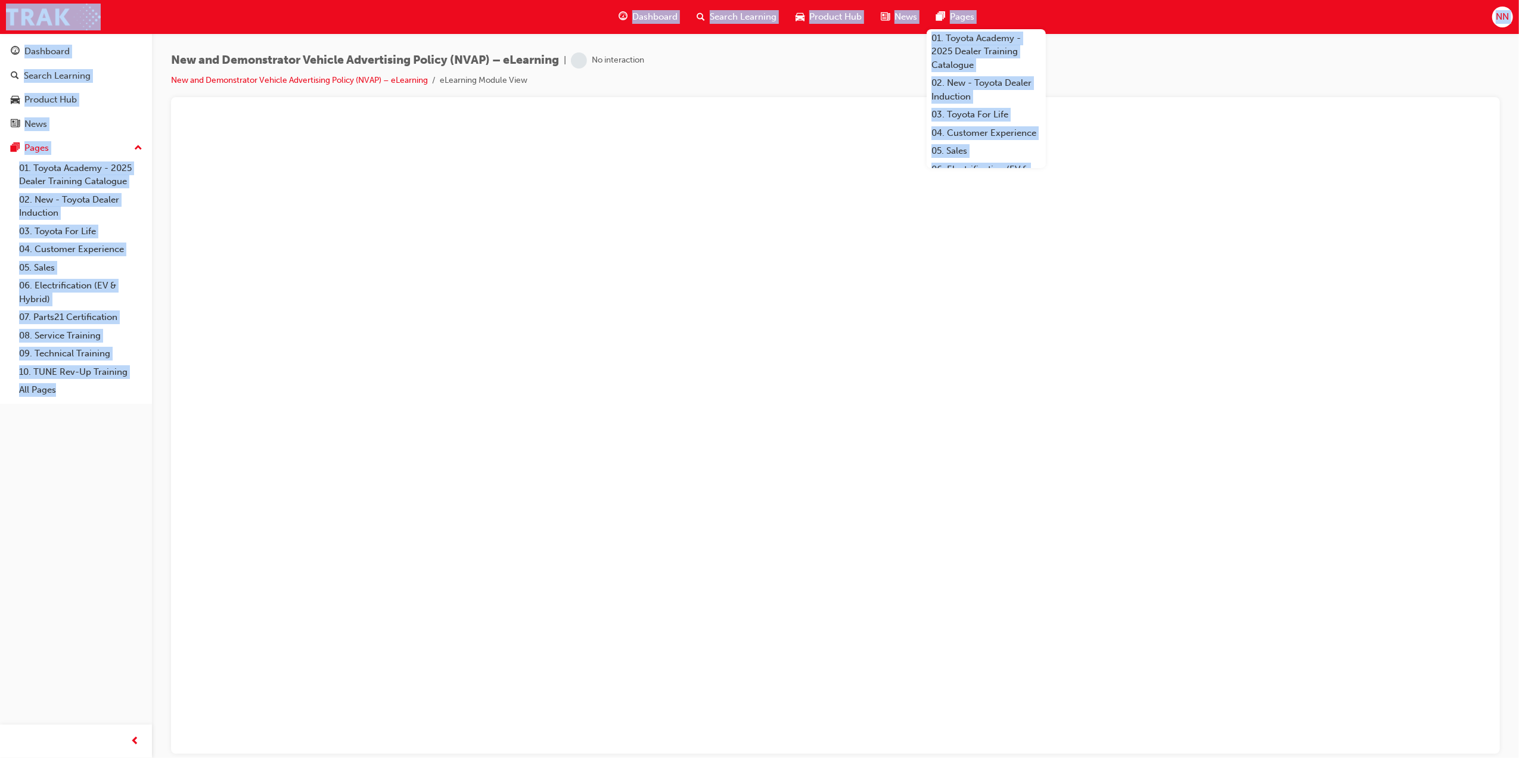
click at [1187, 70] on div "New and Demonstrator Vehicle Advertising Policy (NVAP) – eLearning | No interac…" at bounding box center [835, 74] width 1329 height 45
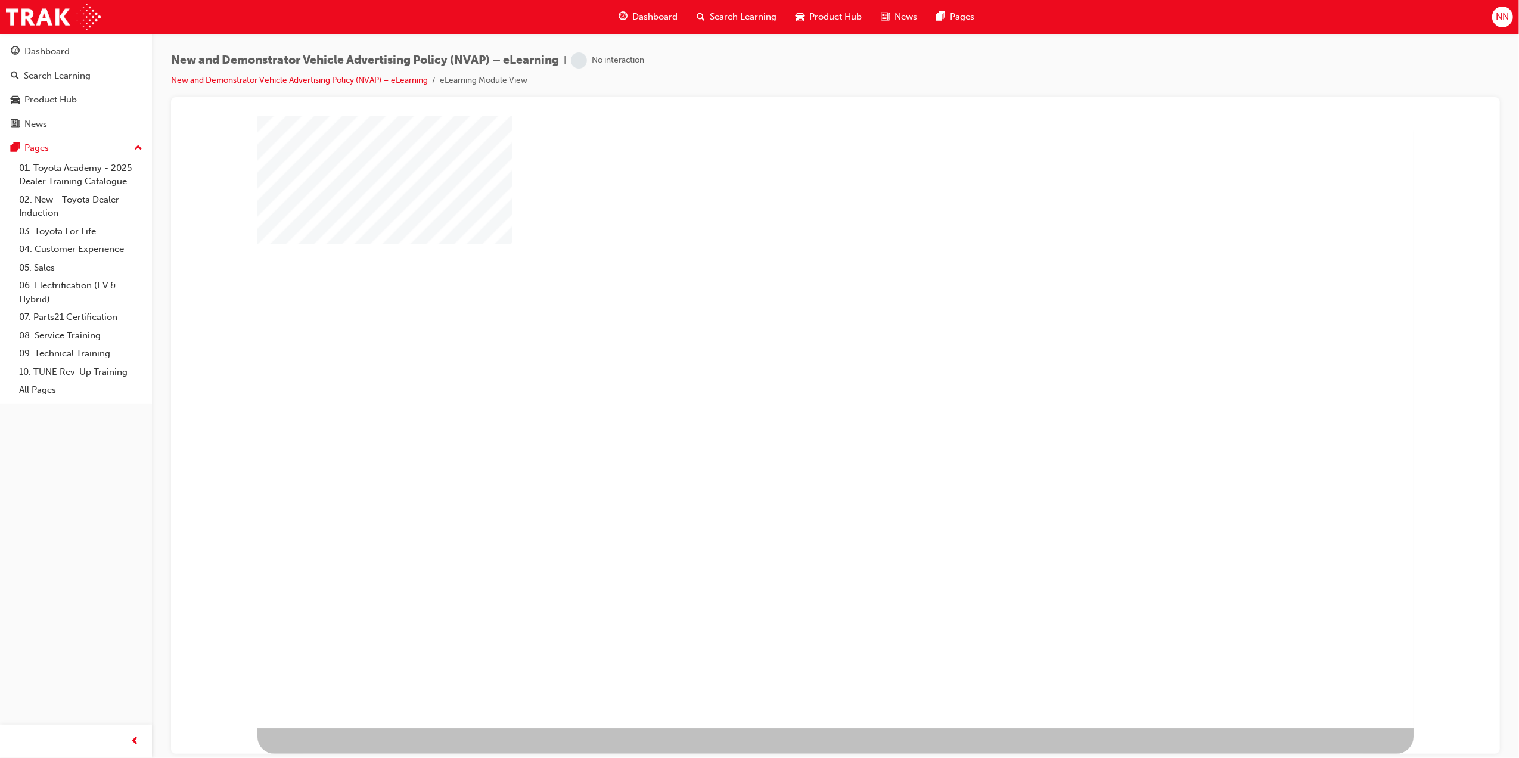
click at [785, 372] on div "play" at bounding box center [785, 372] width 0 height 0
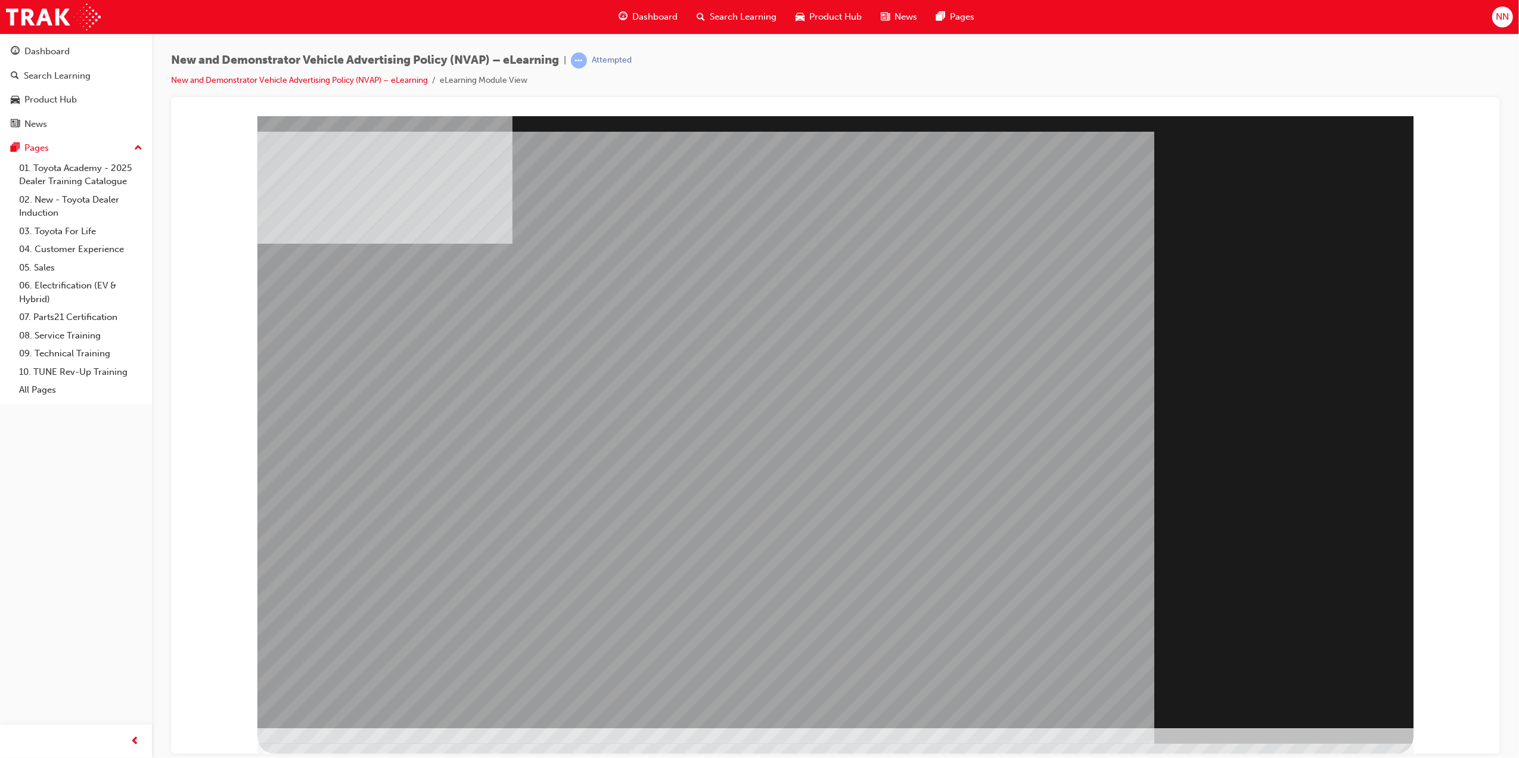
click at [1292, 670] on div "Section Title Page" at bounding box center [835, 422] width 1156 height 612
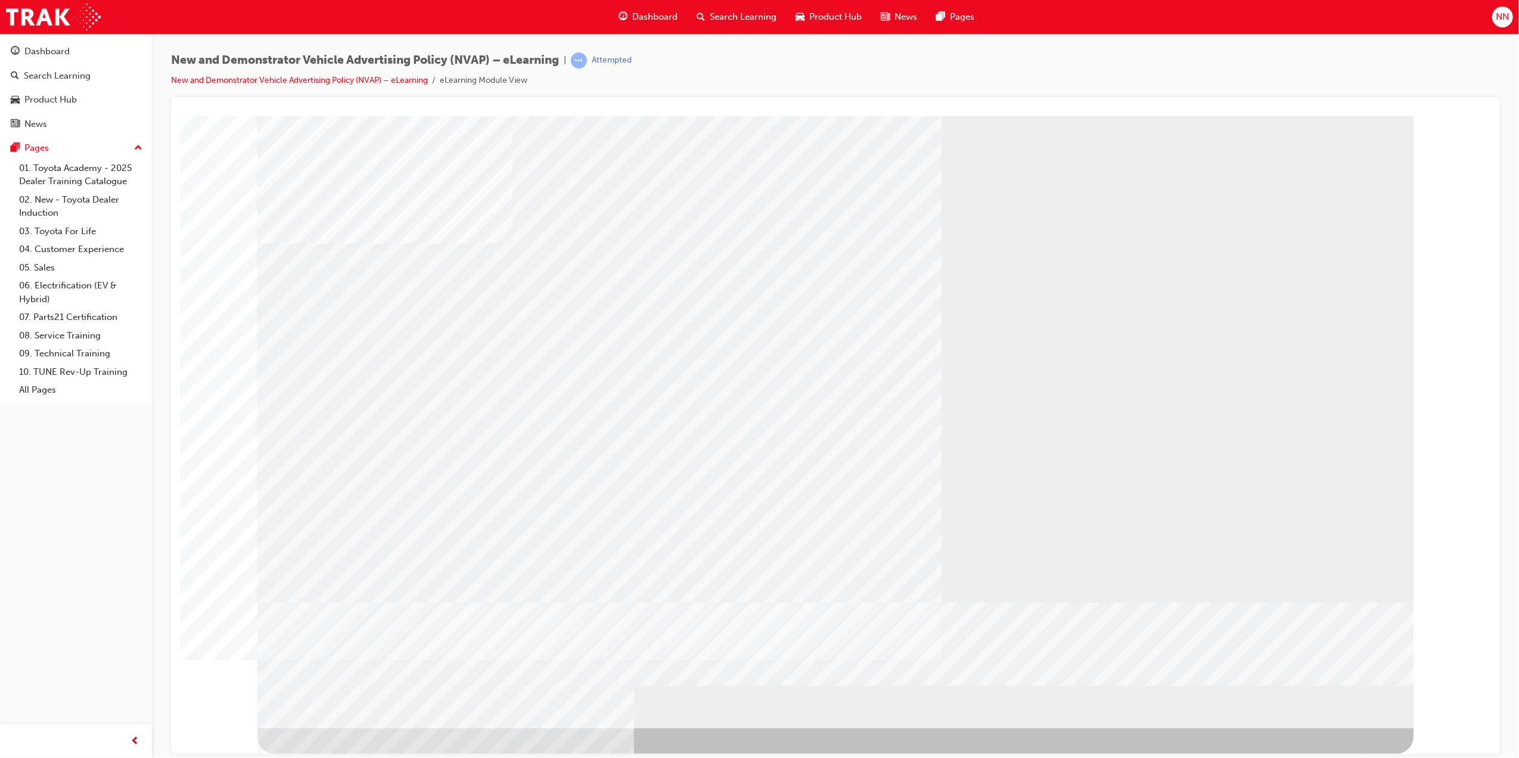
drag, startPoint x: 1292, startPoint y: 553, endPoint x: 1303, endPoint y: 551, distance: 11.6
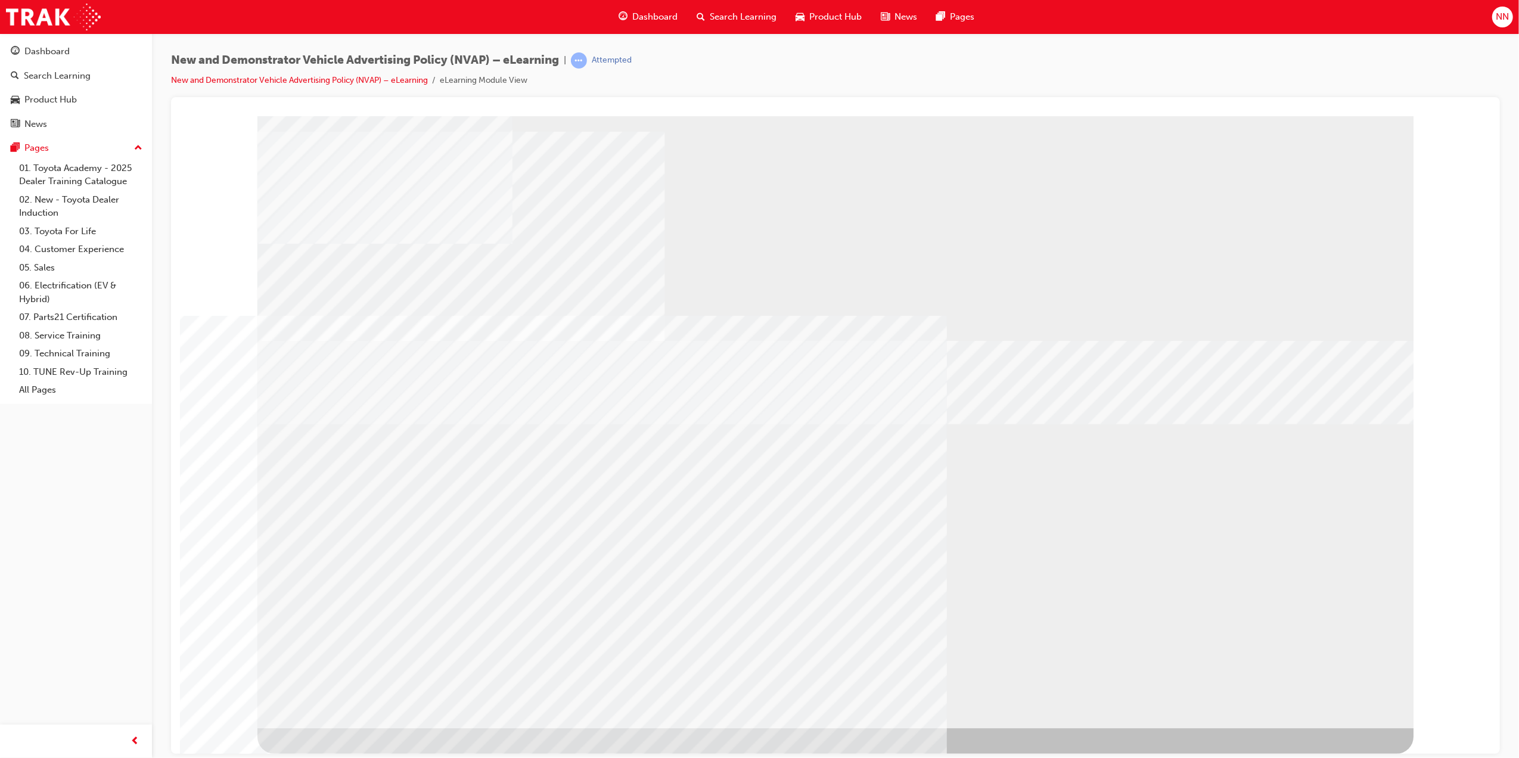
drag, startPoint x: 426, startPoint y: 507, endPoint x: 513, endPoint y: 510, distance: 87.0
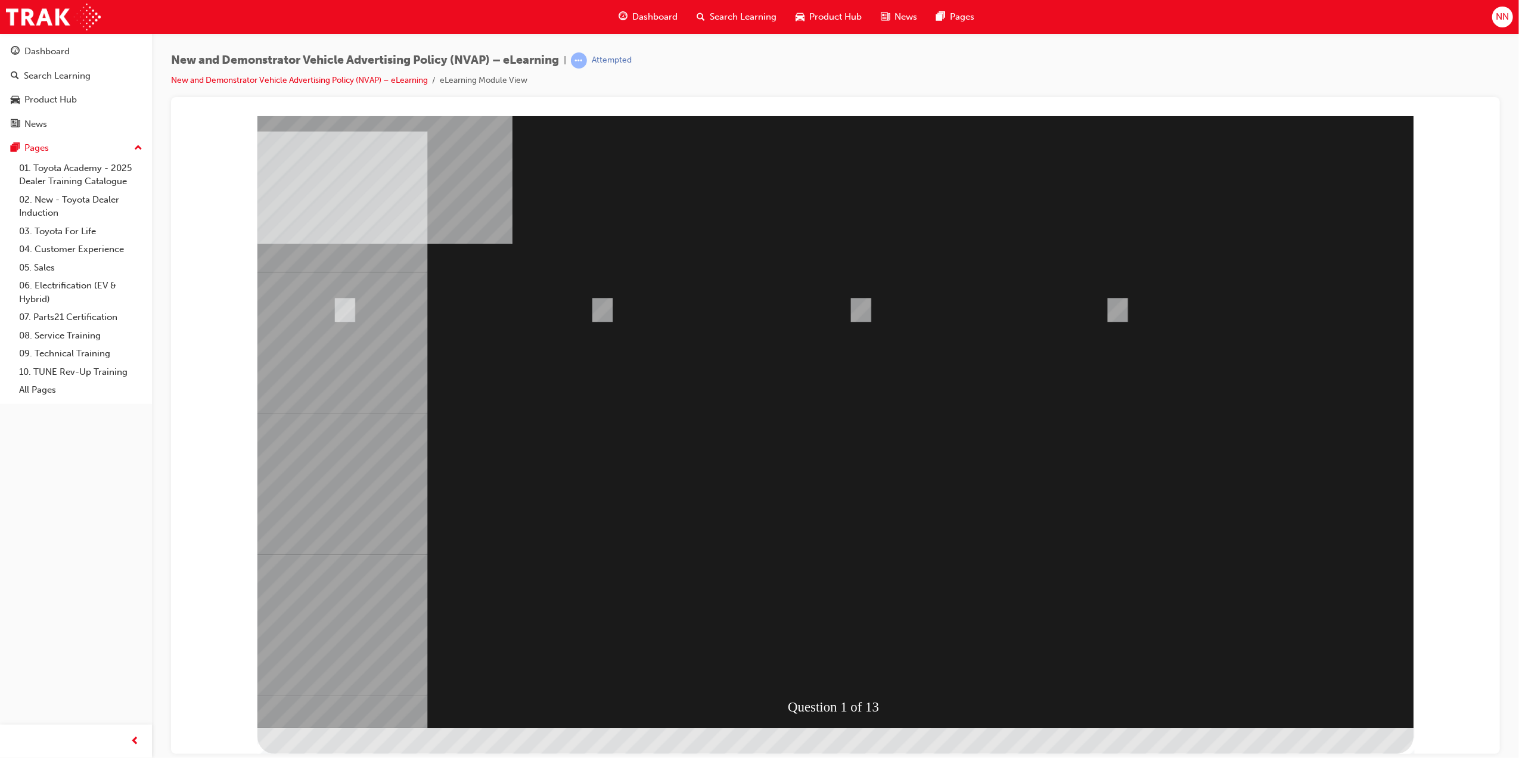
radio input "true"
click at [1128, 557] on div at bounding box center [835, 422] width 1156 height 612
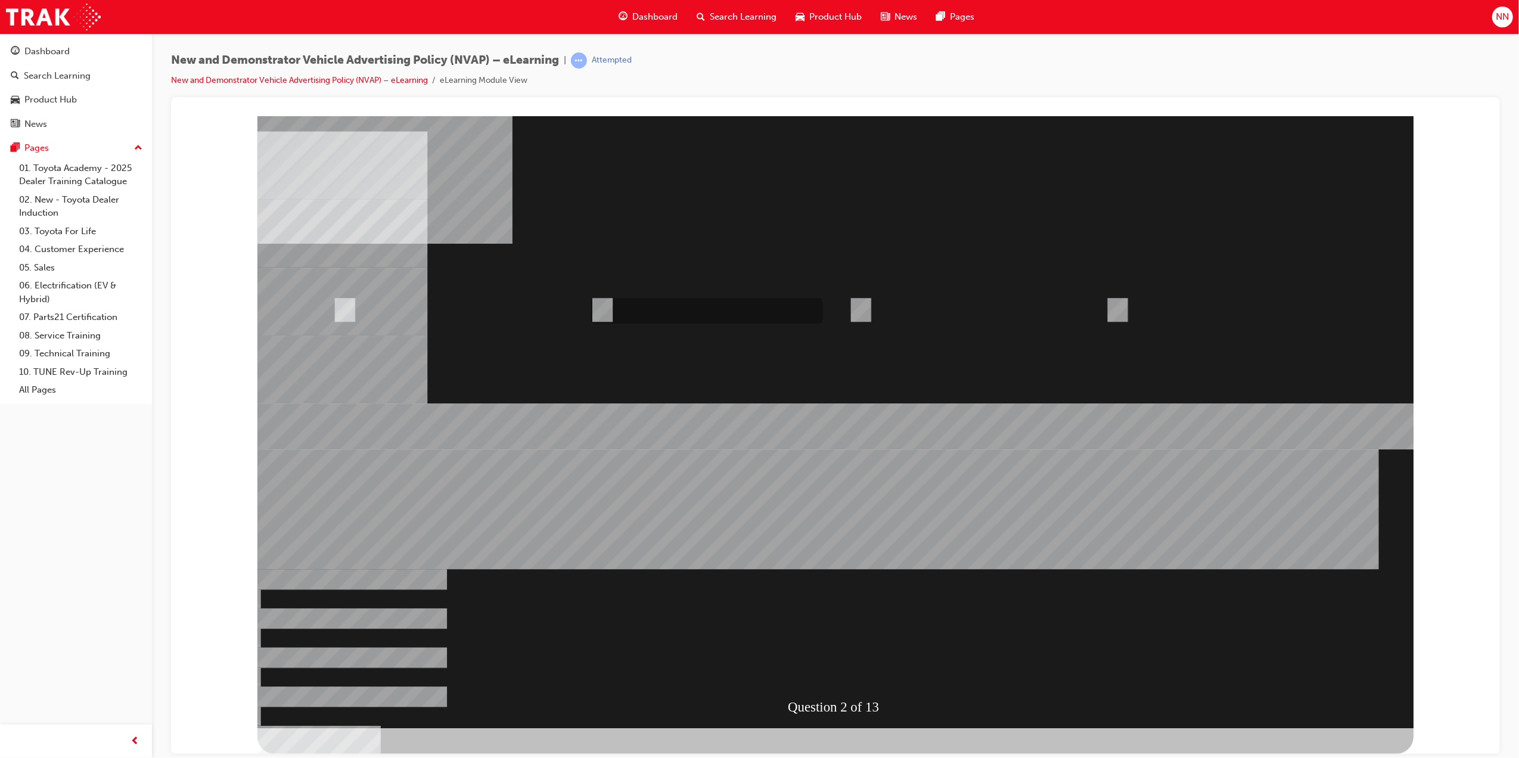
radio input "true"
click at [855, 652] on div at bounding box center [835, 422] width 1156 height 612
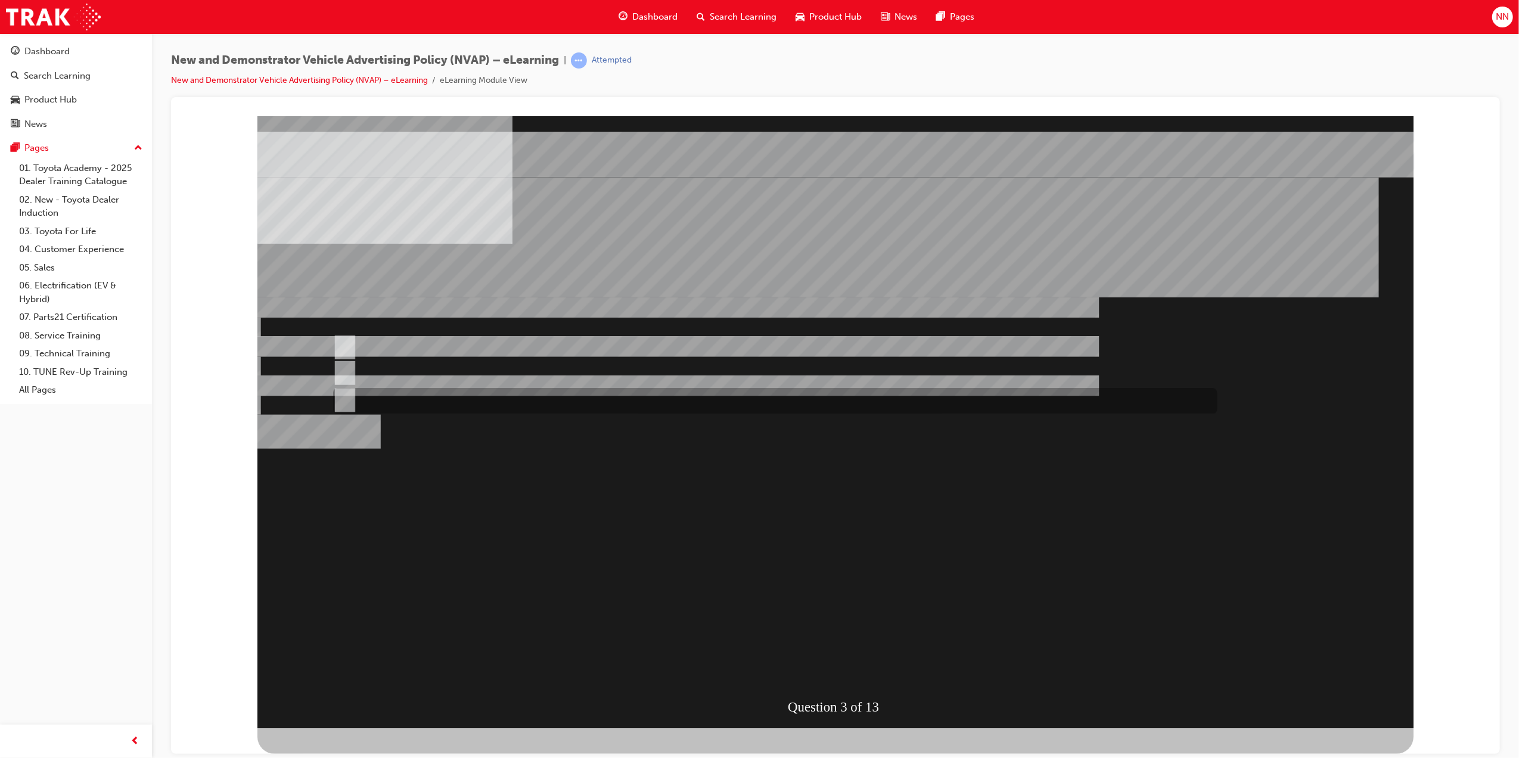
radio input "true"
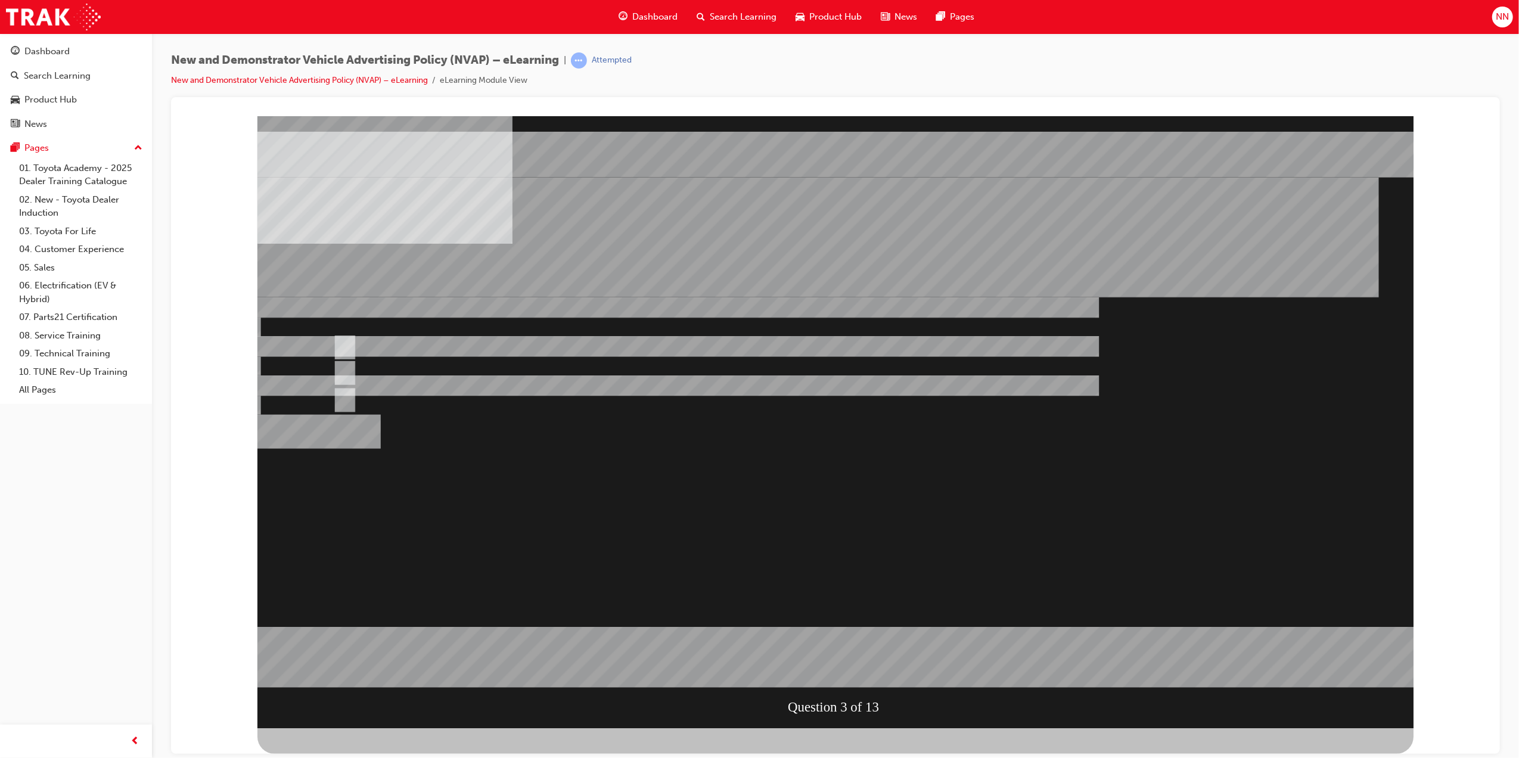
click at [872, 612] on div at bounding box center [835, 422] width 1156 height 612
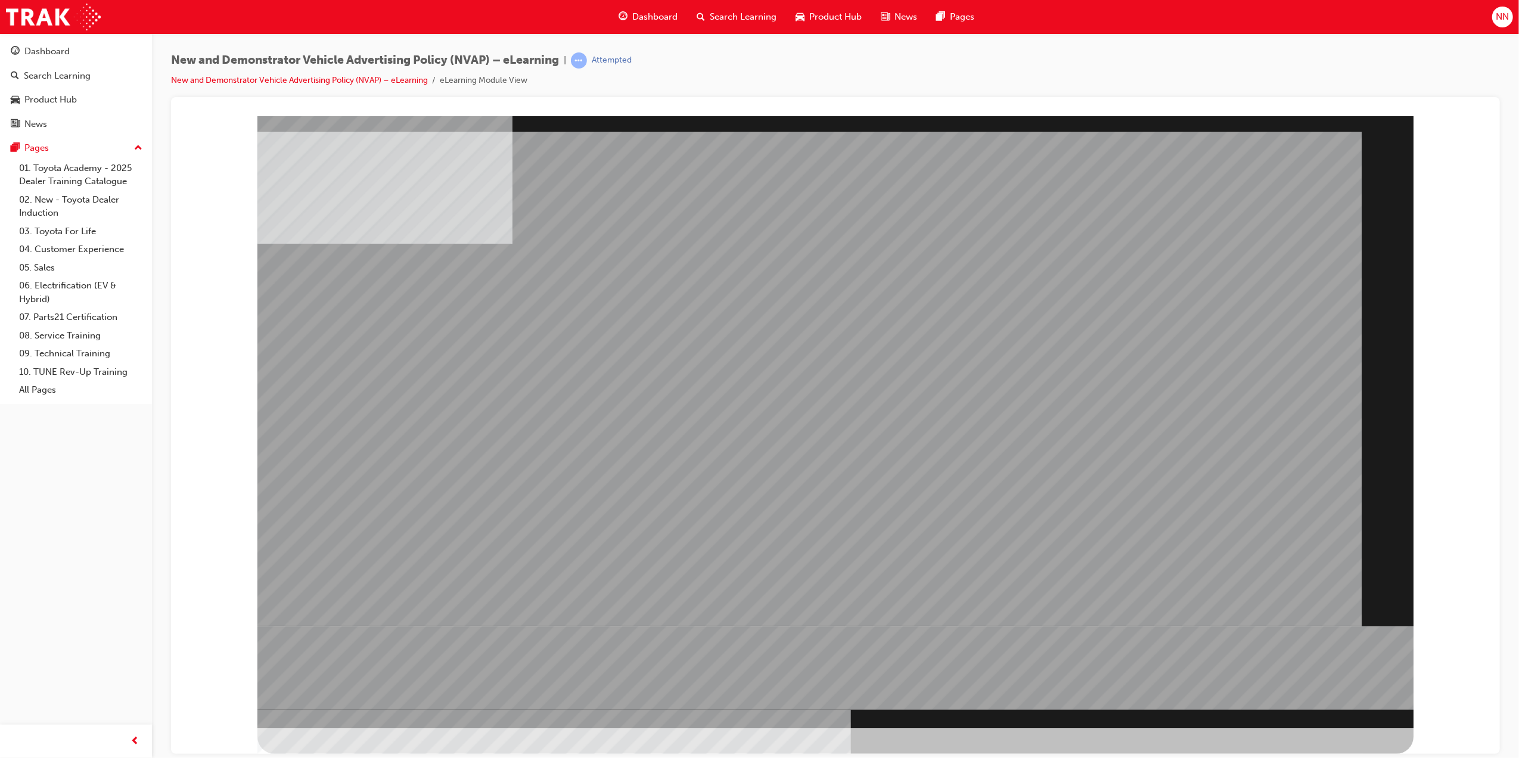
drag, startPoint x: 961, startPoint y: 595, endPoint x: 906, endPoint y: 589, distance: 54.6
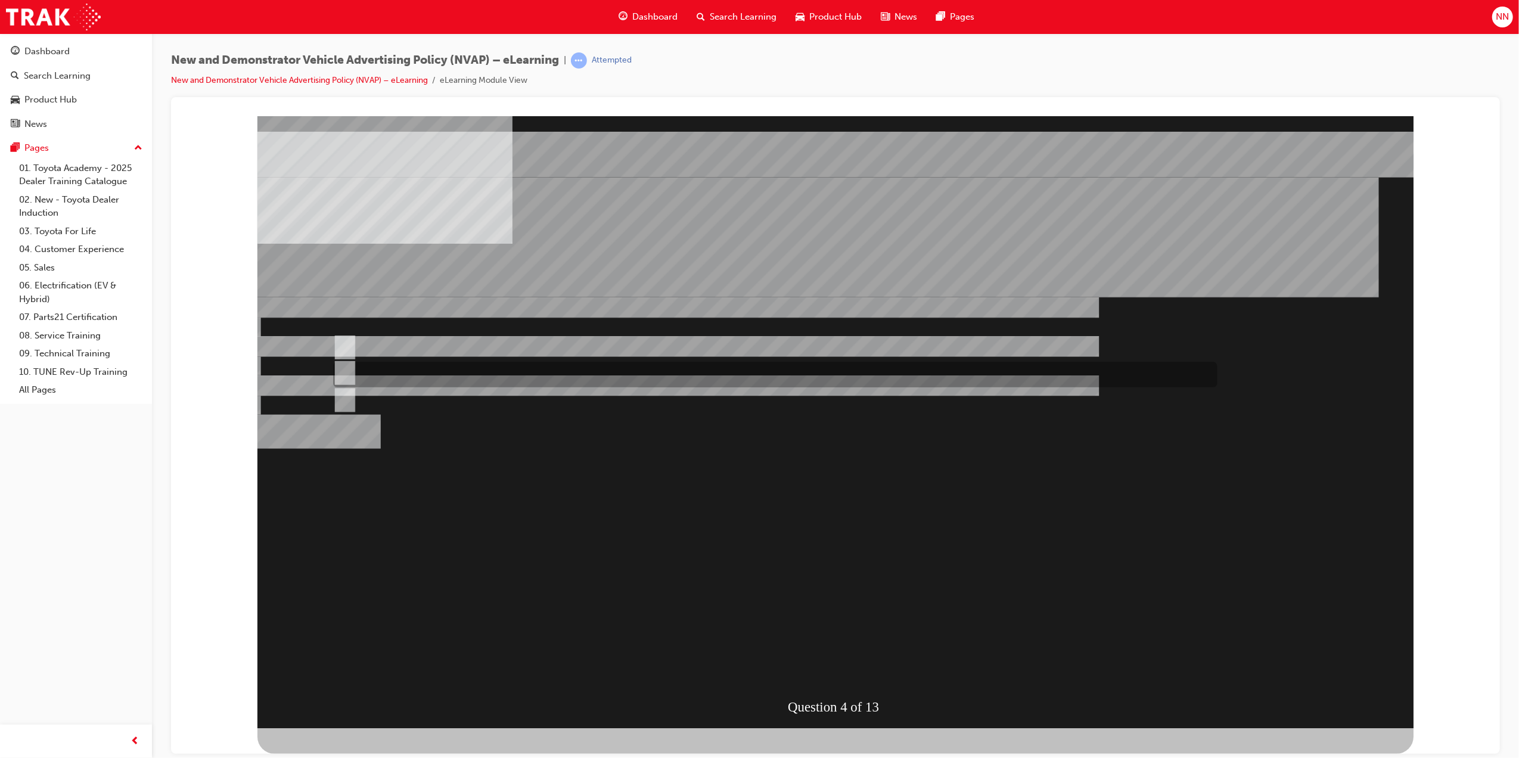
radio input "true"
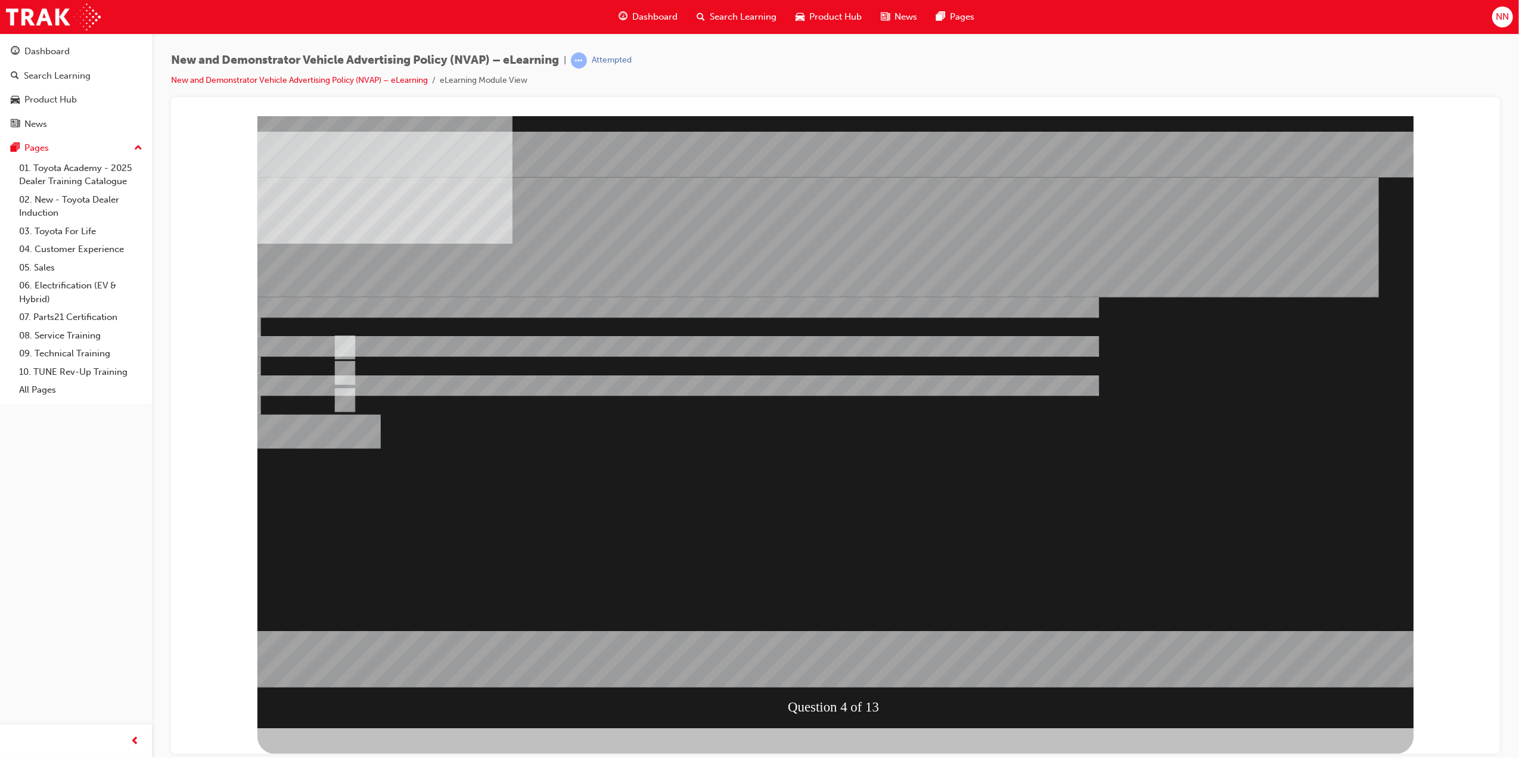
click at [434, 345] on div at bounding box center [835, 422] width 1156 height 612
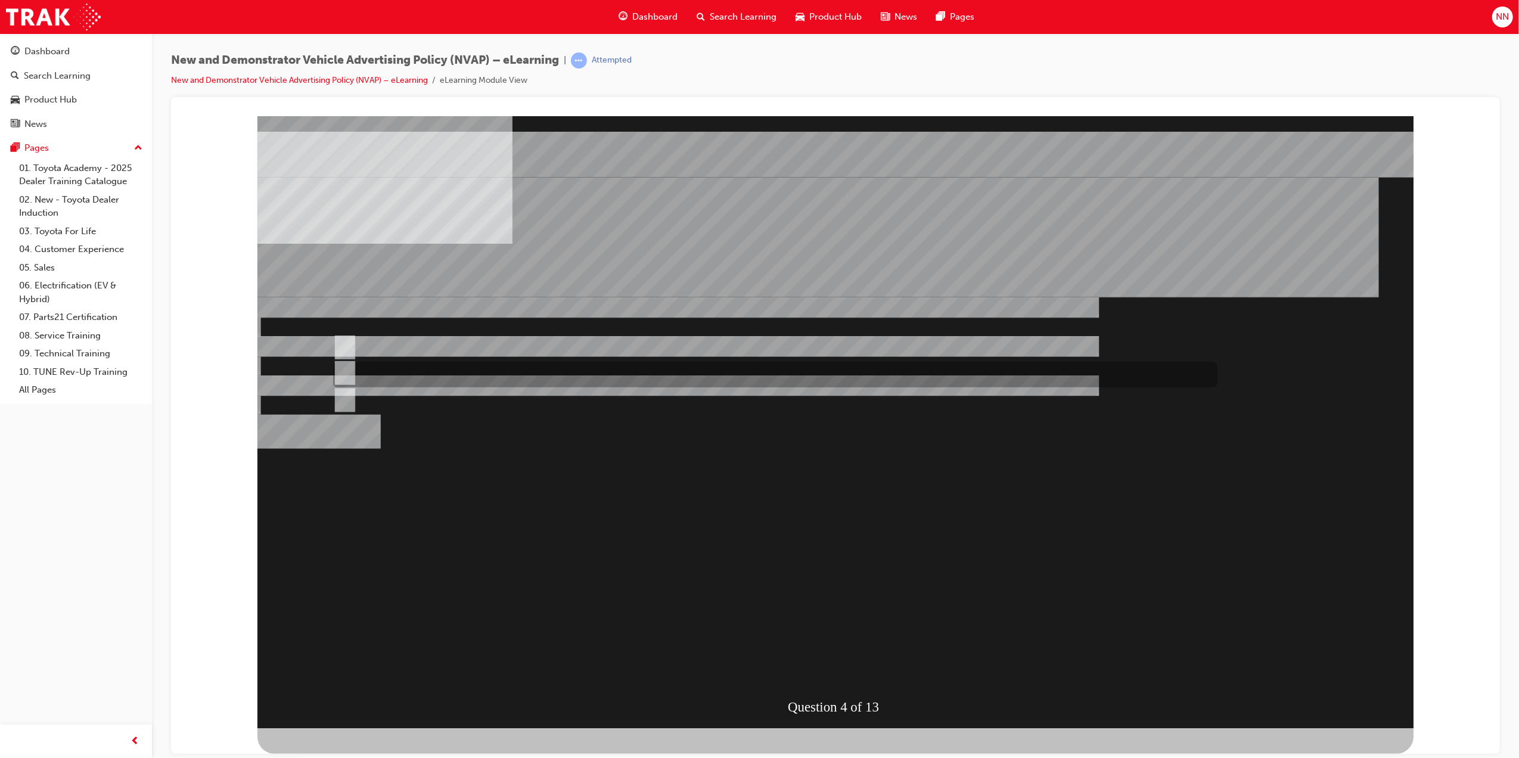
radio input "true"
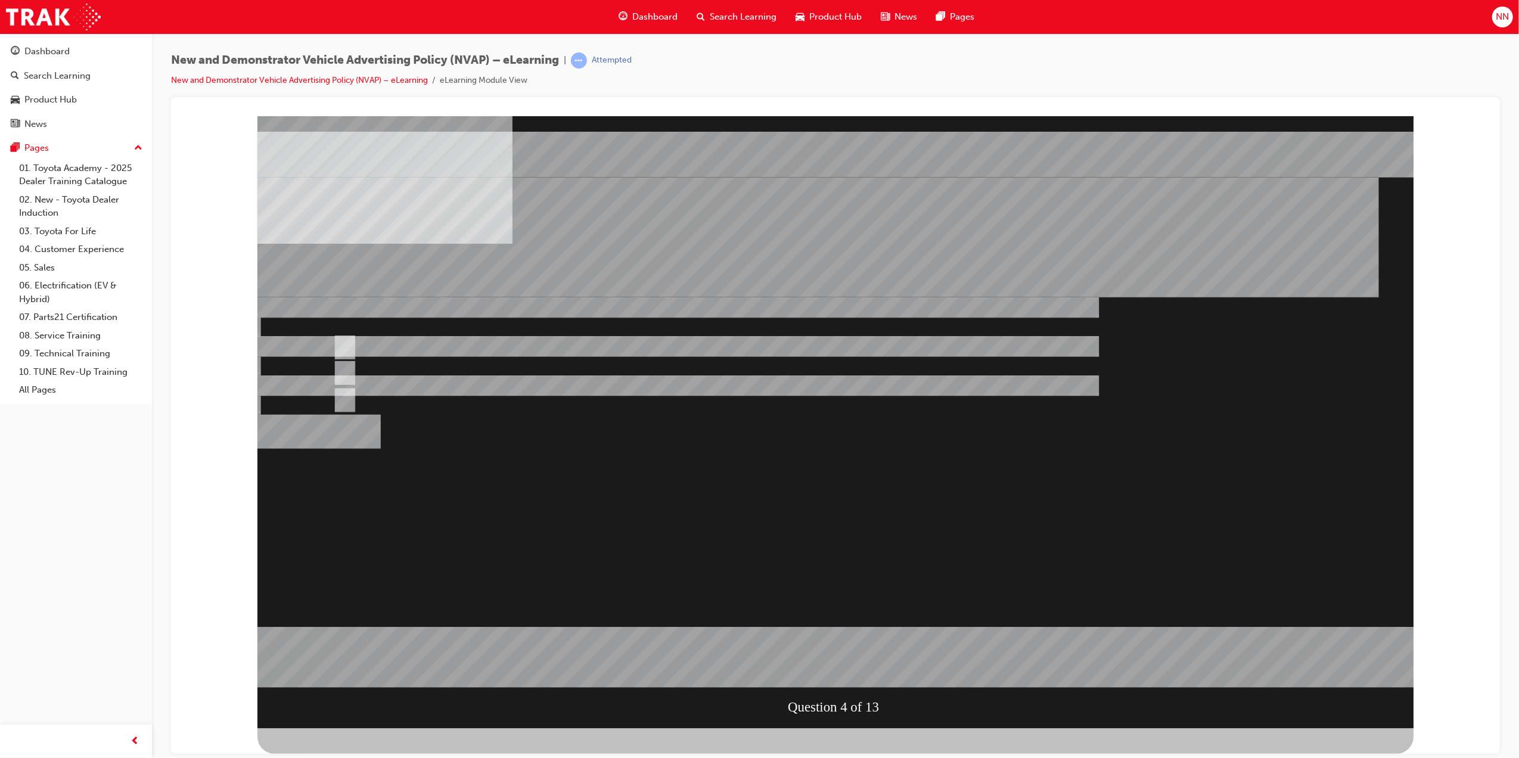
click at [888, 620] on div at bounding box center [835, 422] width 1156 height 612
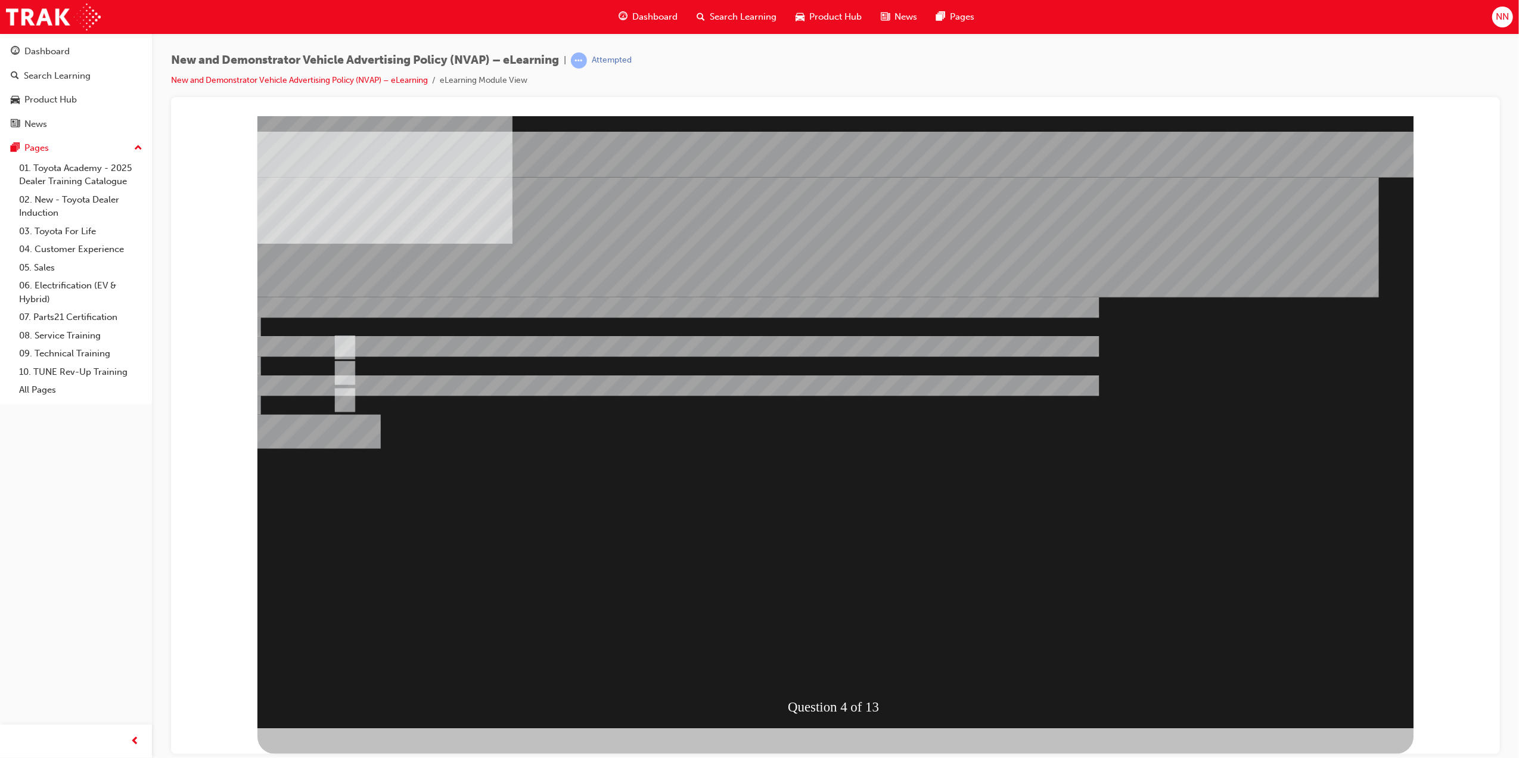
click at [888, 620] on div "" at bounding box center [835, 598] width 1156 height 56
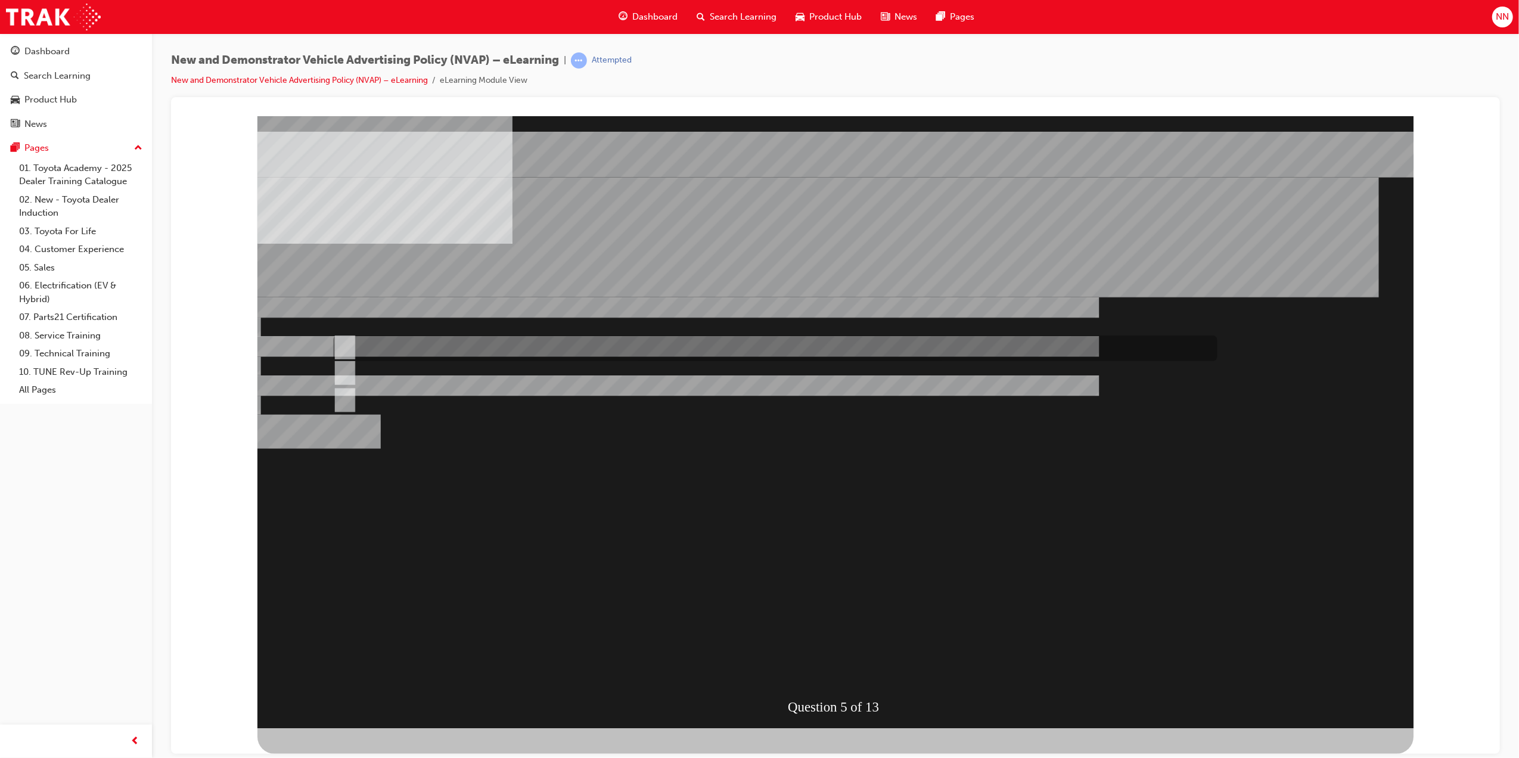
radio input "true"
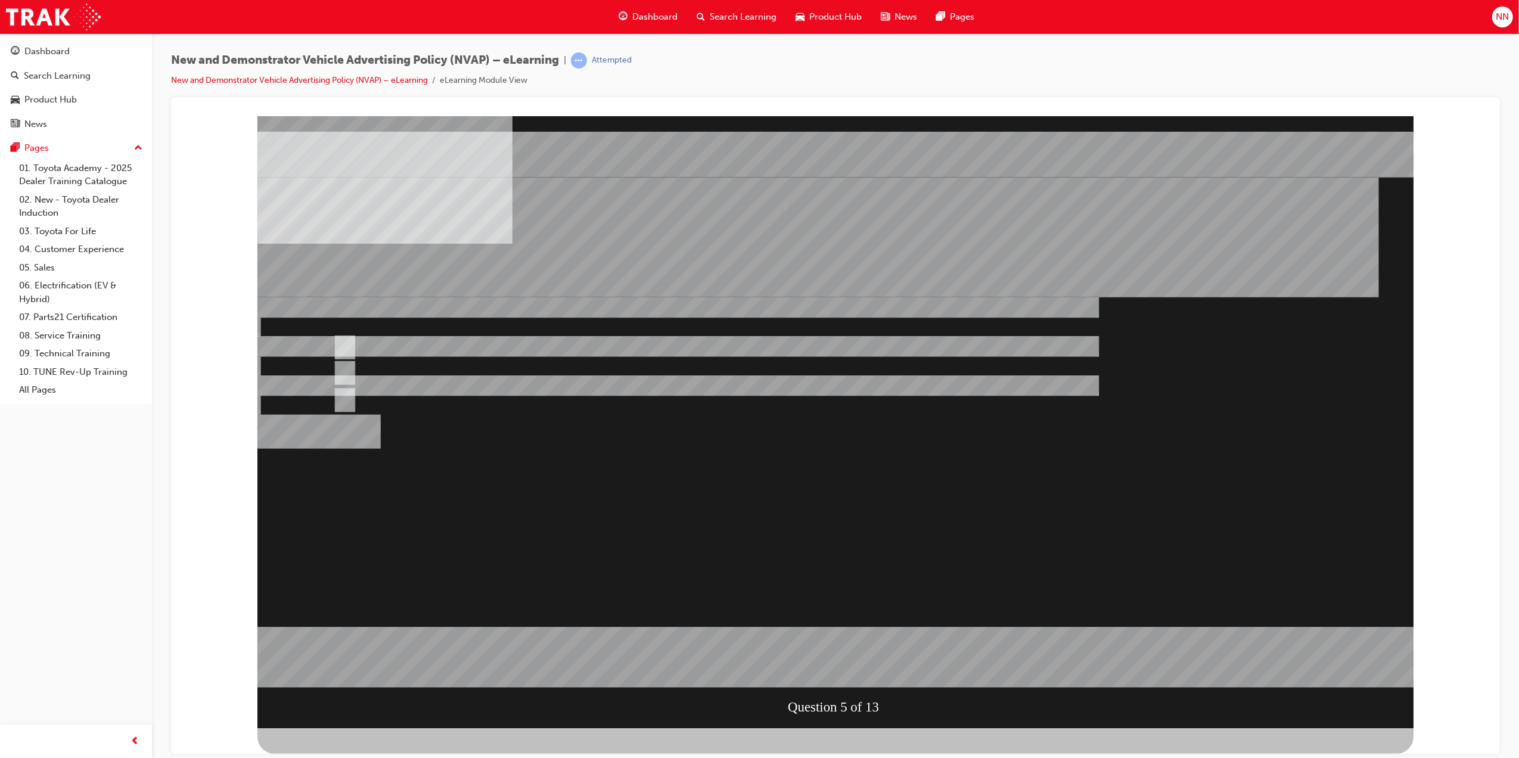
click at [847, 619] on div at bounding box center [835, 422] width 1156 height 612
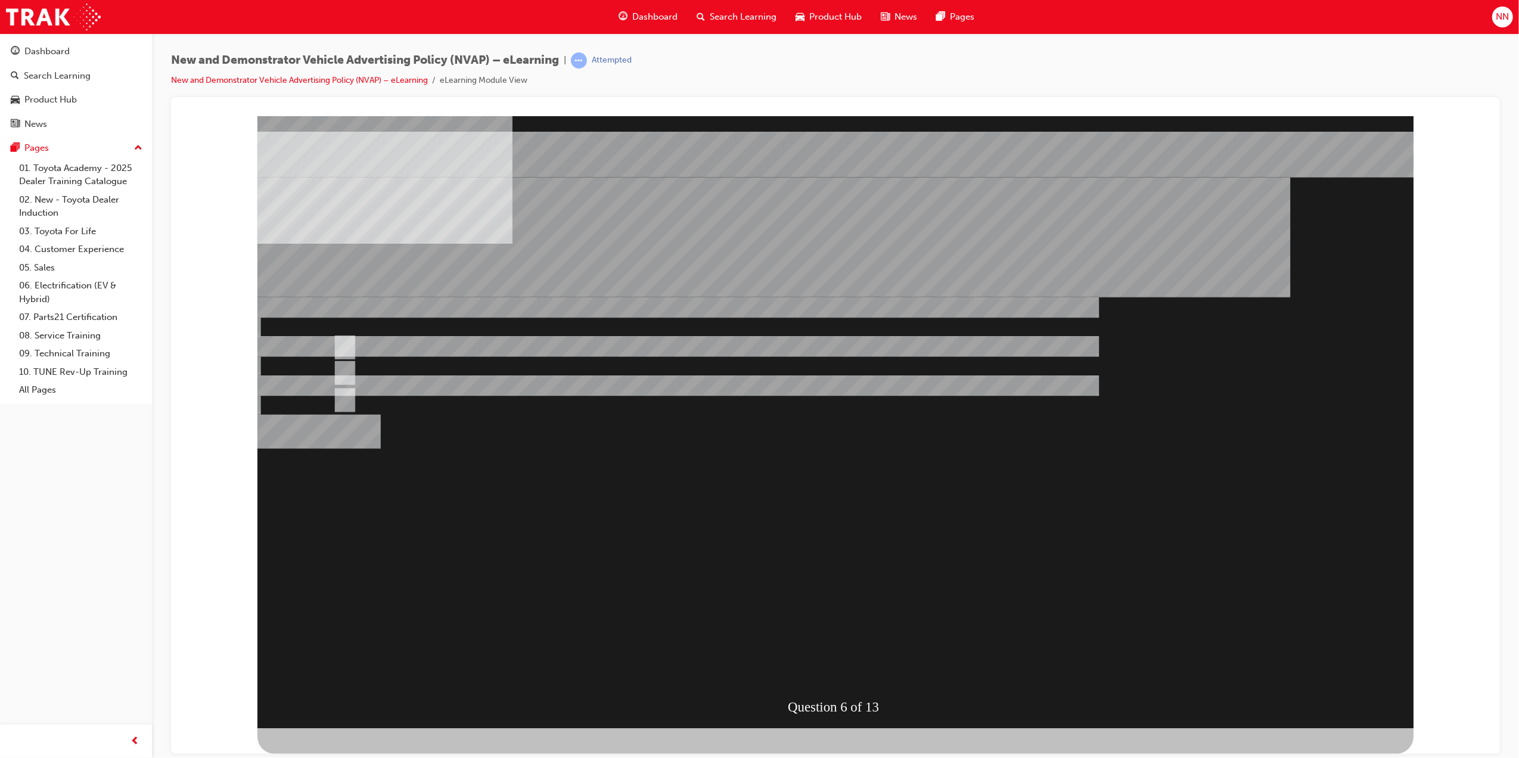
drag, startPoint x: 499, startPoint y: 239, endPoint x: 387, endPoint y: 200, distance: 118.7
click at [396, 196] on div "Question 6 of 13" at bounding box center [835, 422] width 1156 height 612
drag, startPoint x: 355, startPoint y: 217, endPoint x: 443, endPoint y: 222, distance: 88.3
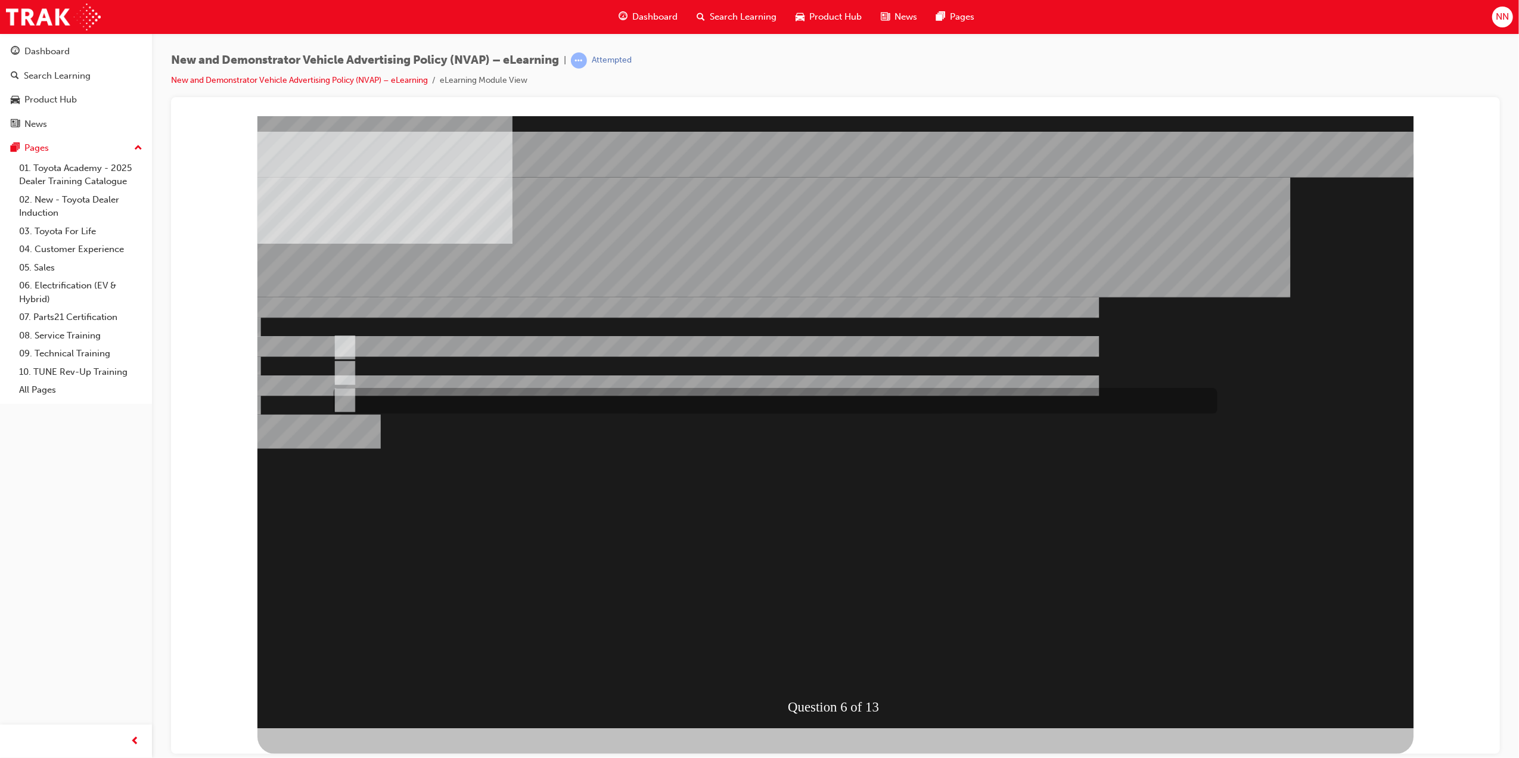
radio input "true"
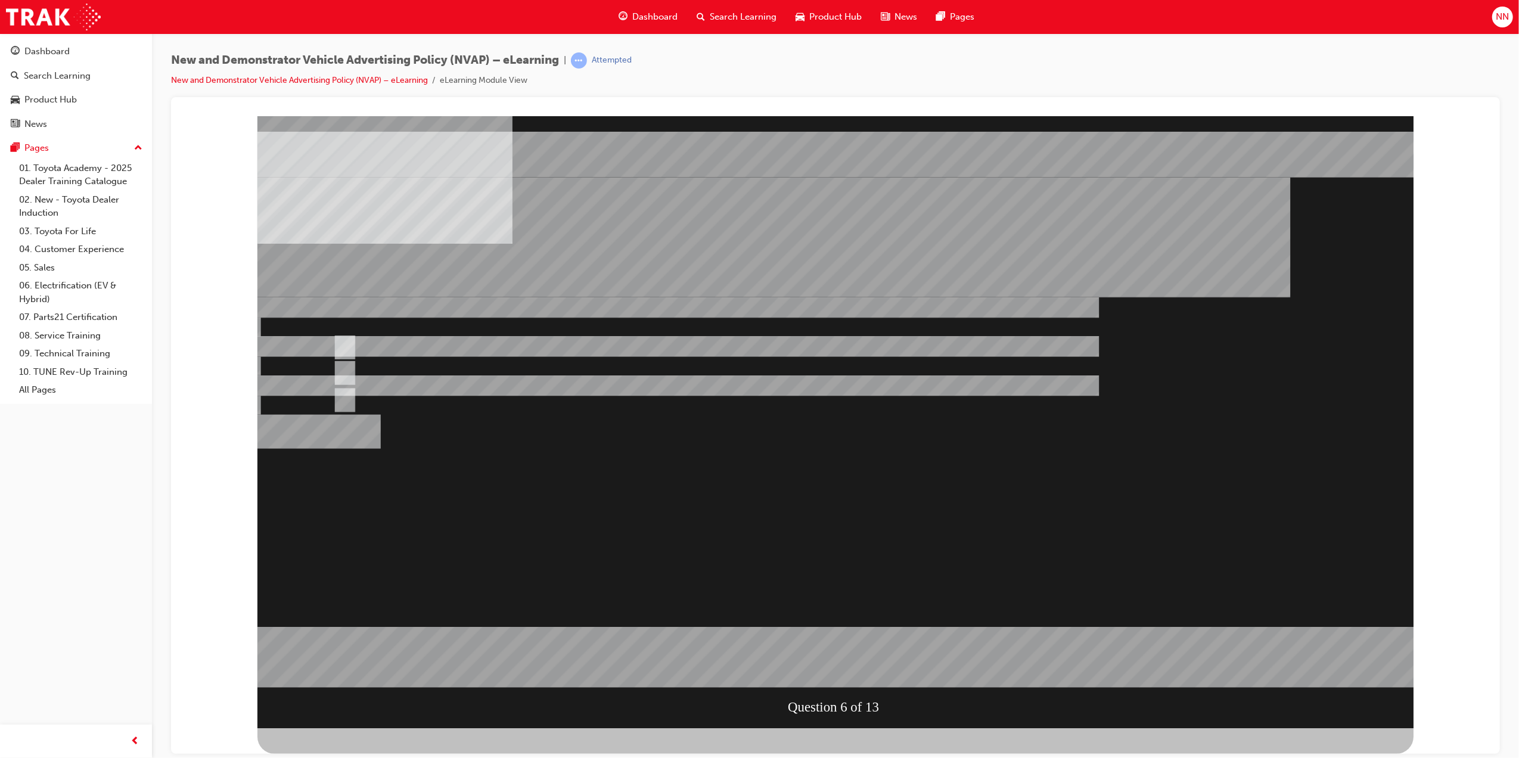
click at [882, 608] on div at bounding box center [835, 422] width 1156 height 612
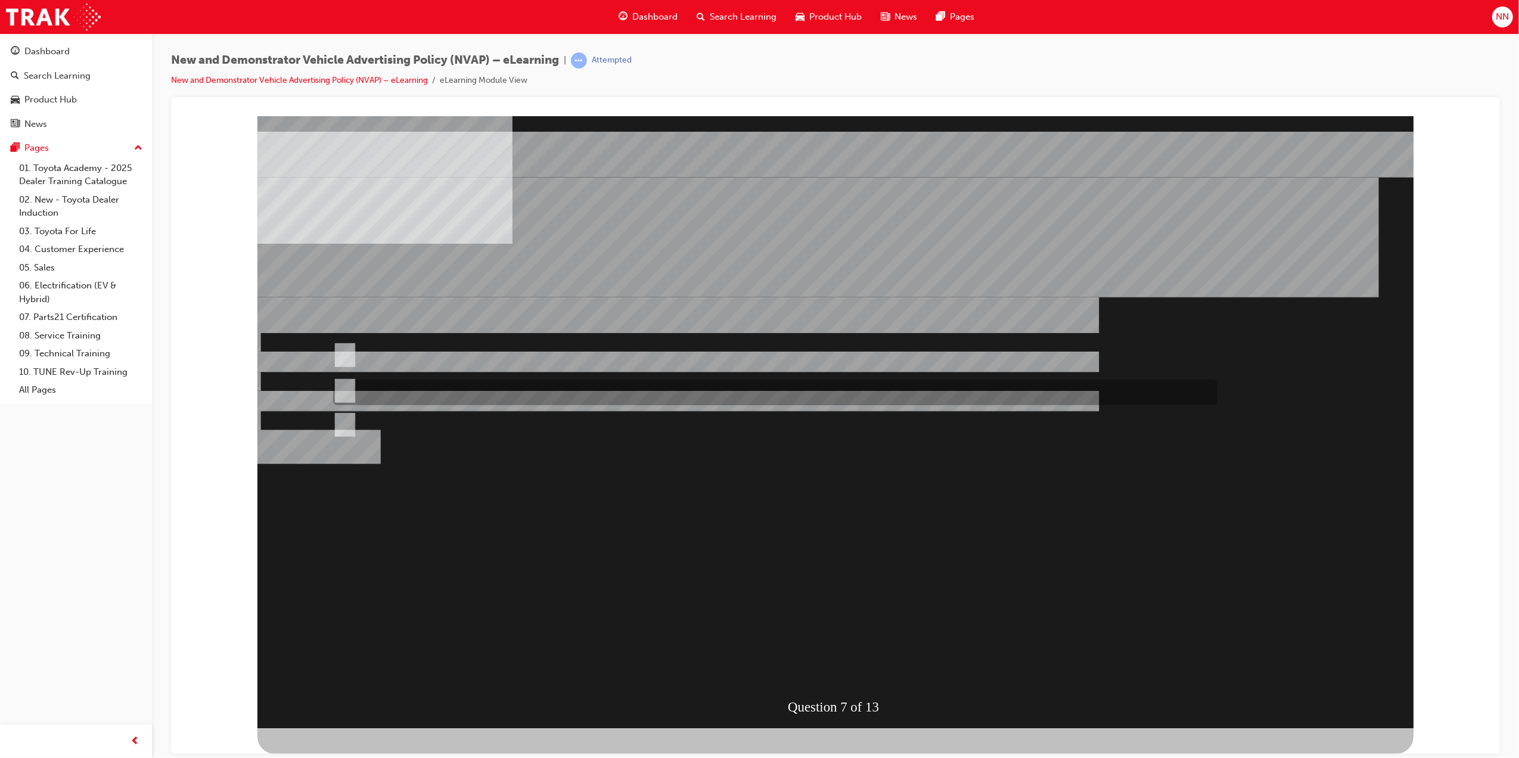
radio input "true"
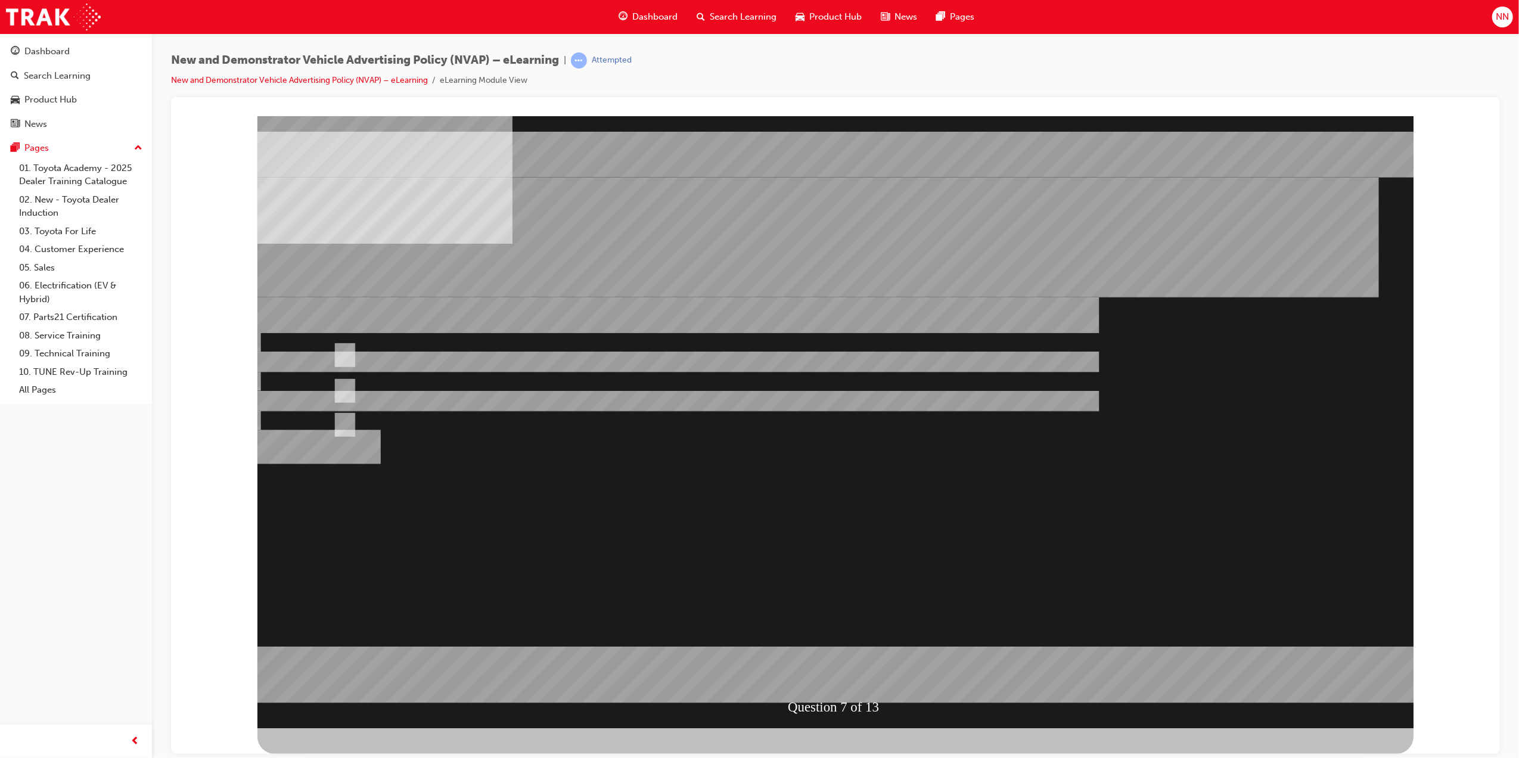
click at [424, 346] on div at bounding box center [835, 422] width 1156 height 612
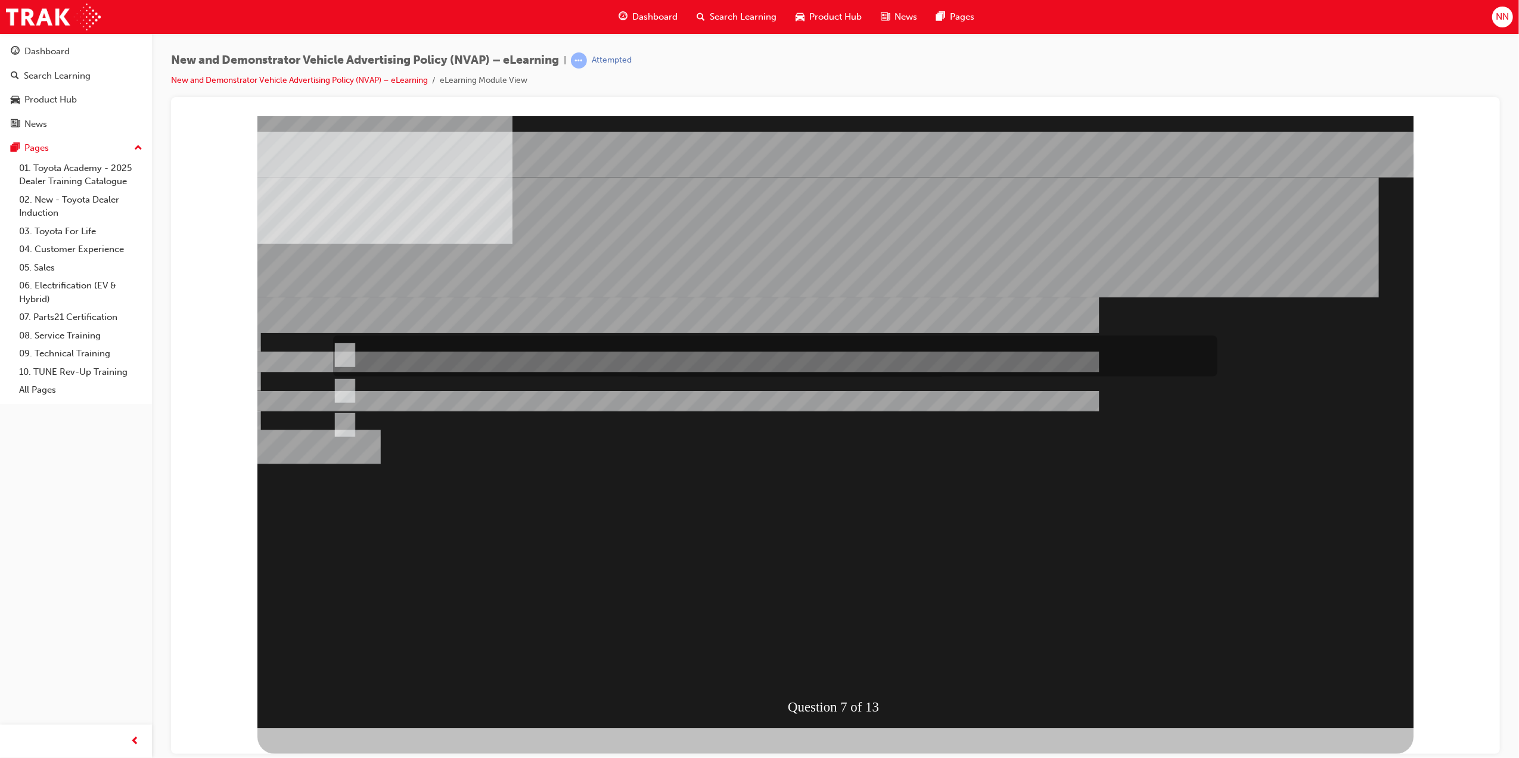
radio input "true"
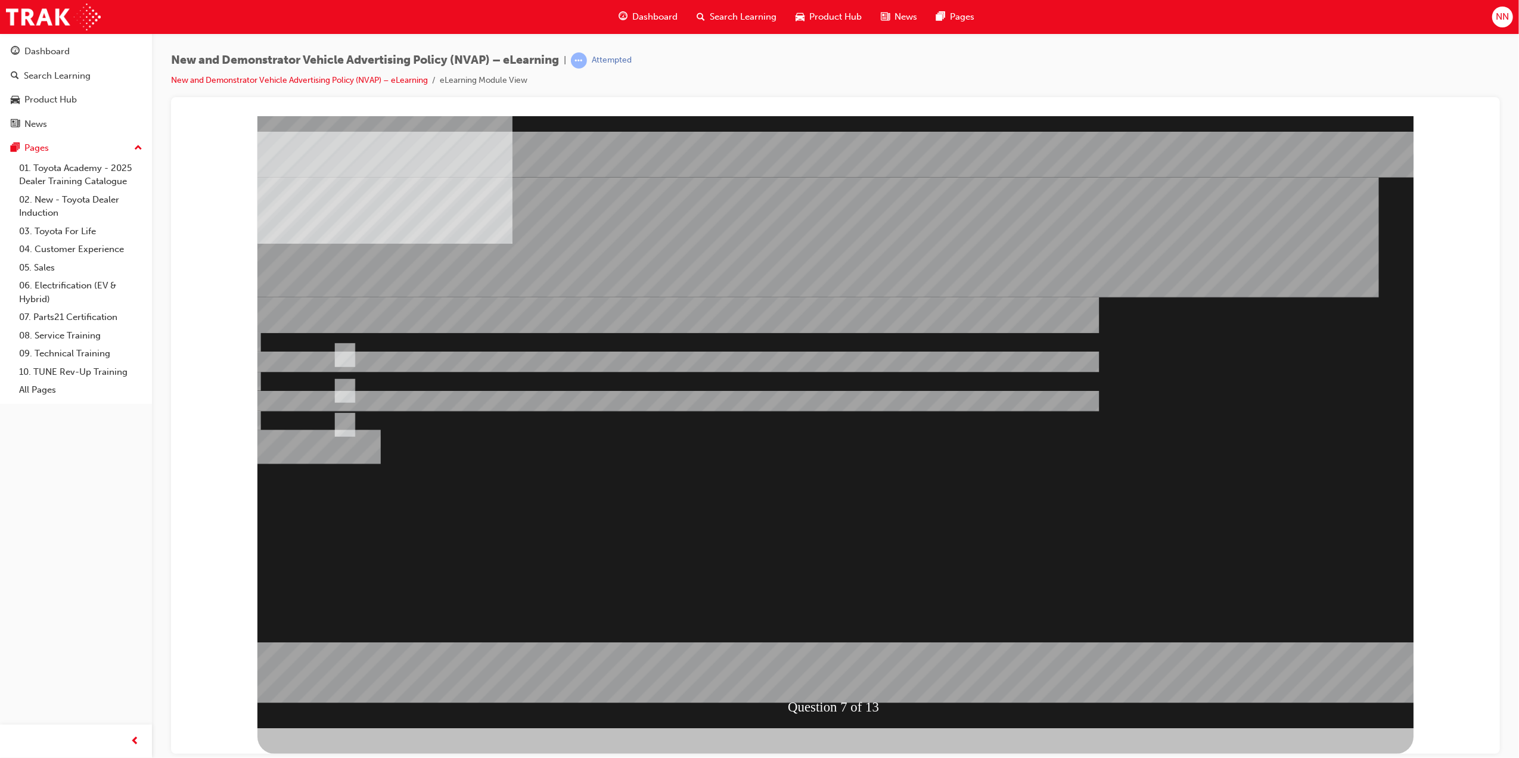
click at [872, 617] on div at bounding box center [835, 422] width 1156 height 612
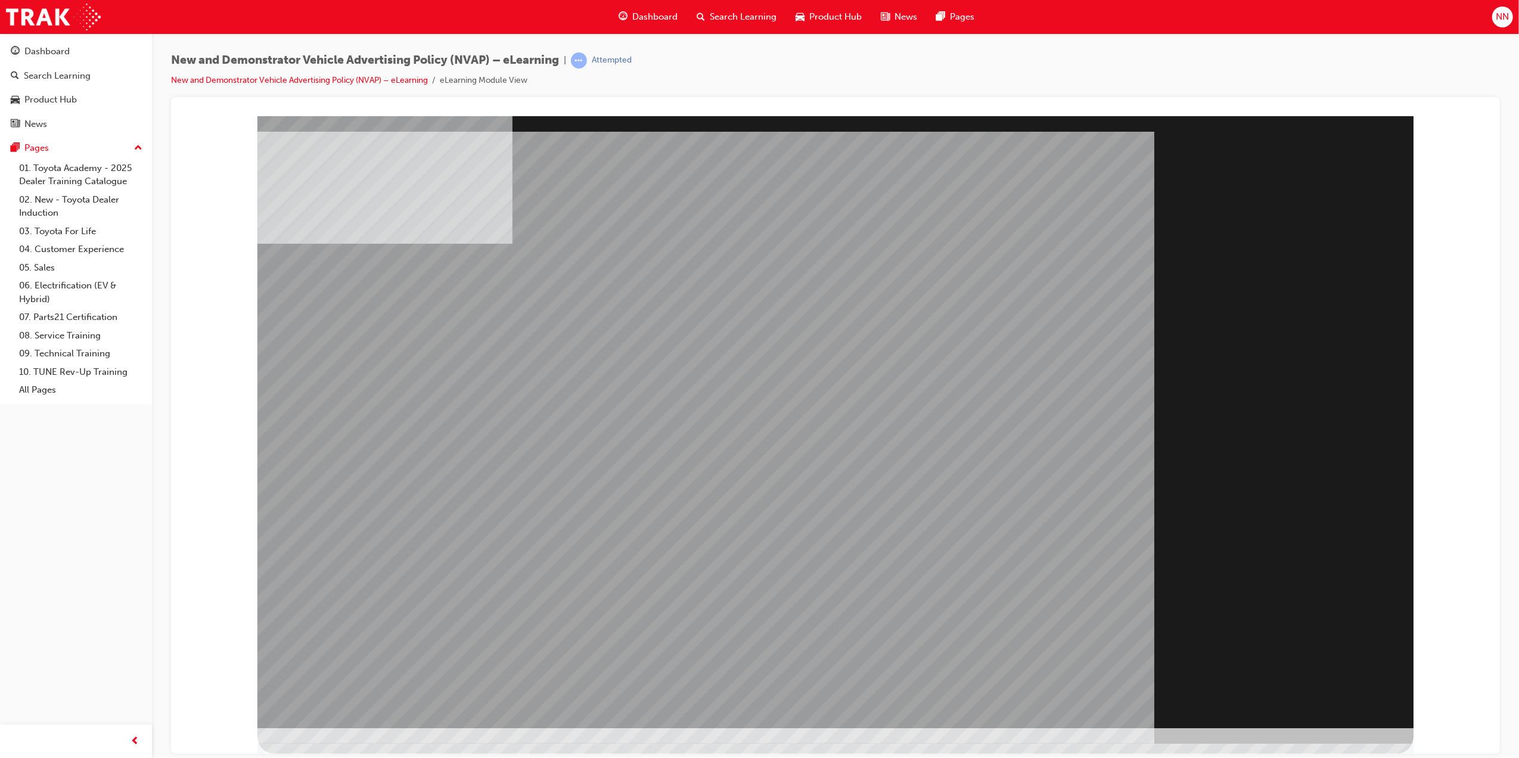
drag, startPoint x: 1302, startPoint y: 686, endPoint x: 1301, endPoint y: 674, distance: 11.9
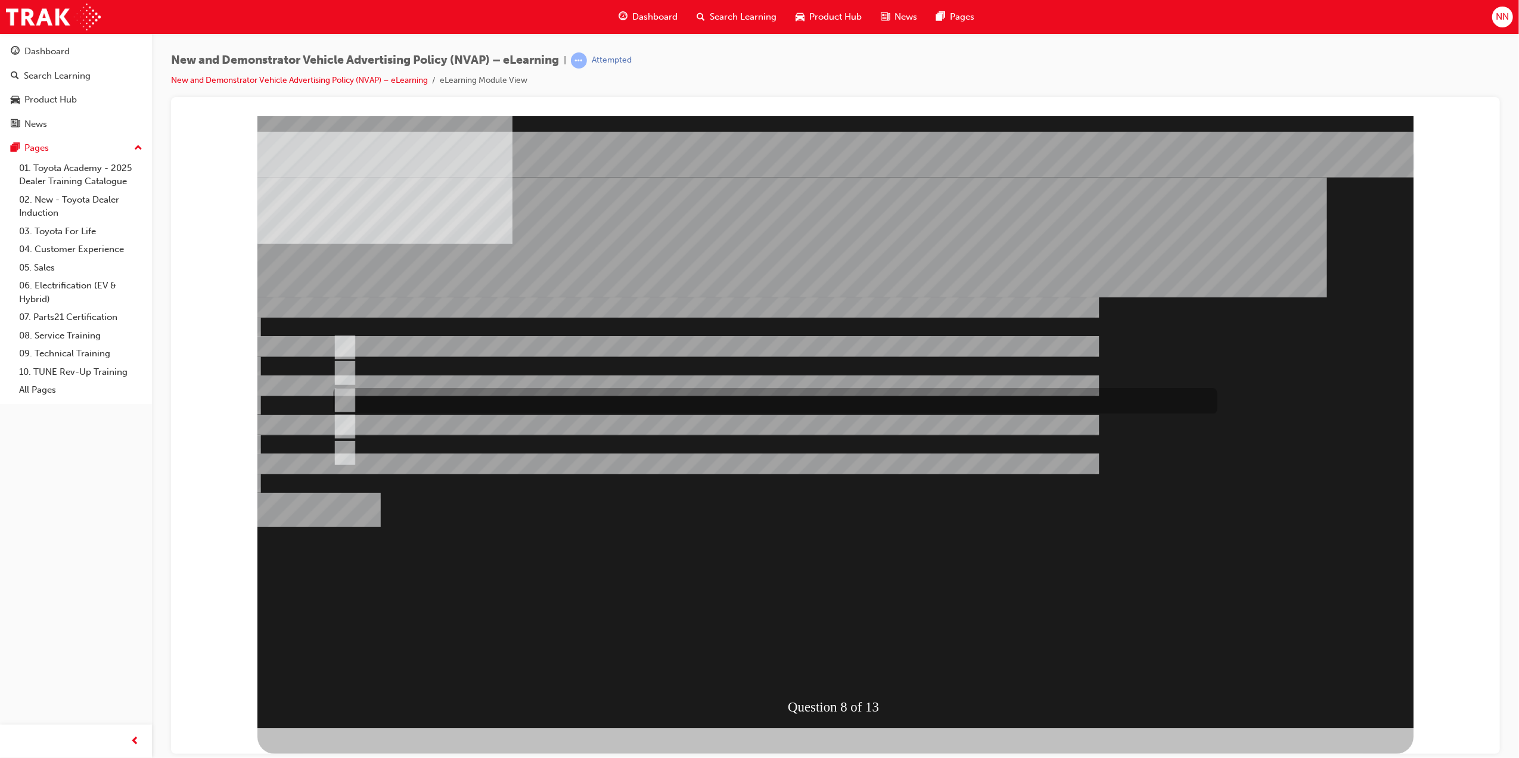
checkbox input "true"
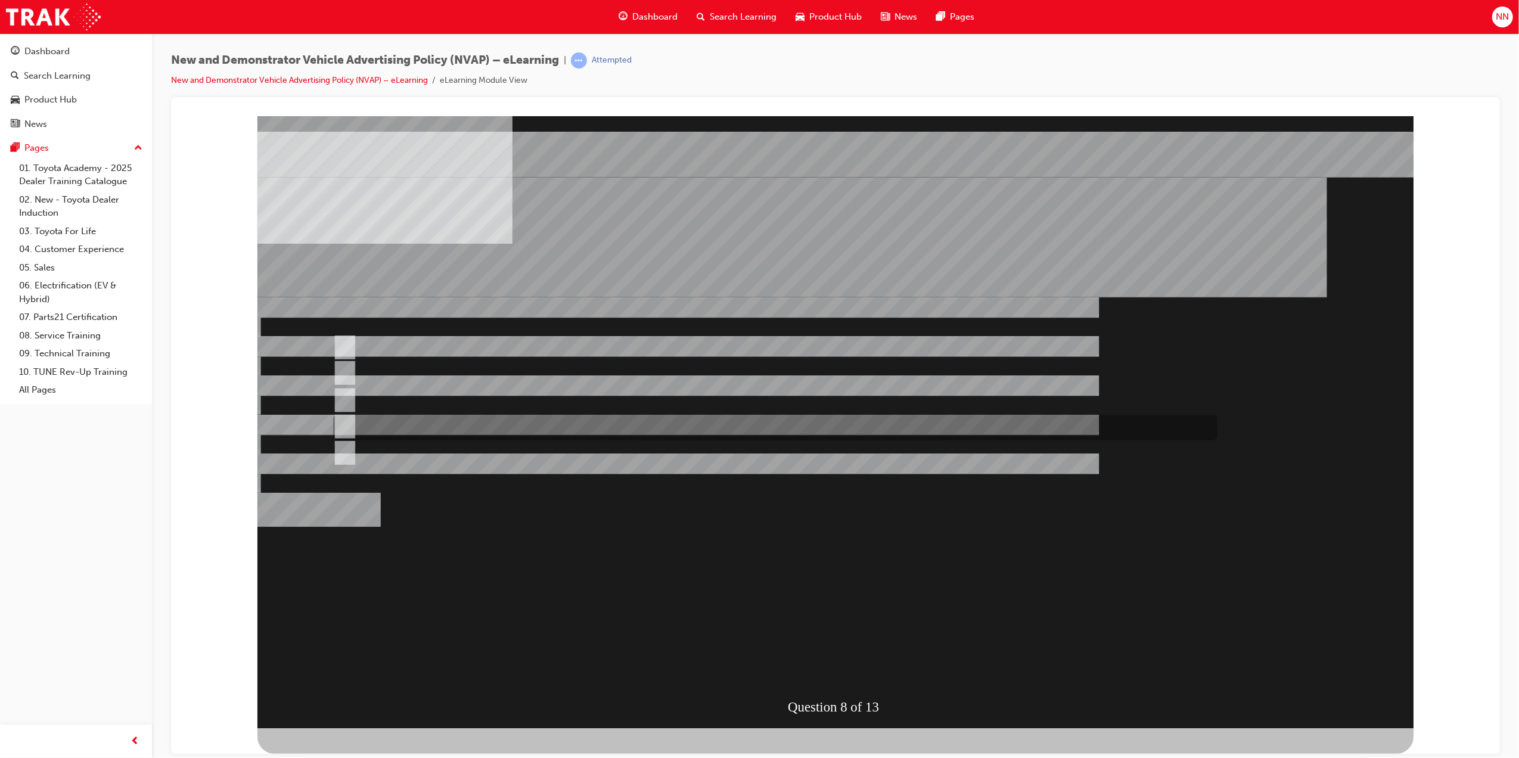
checkbox input "true"
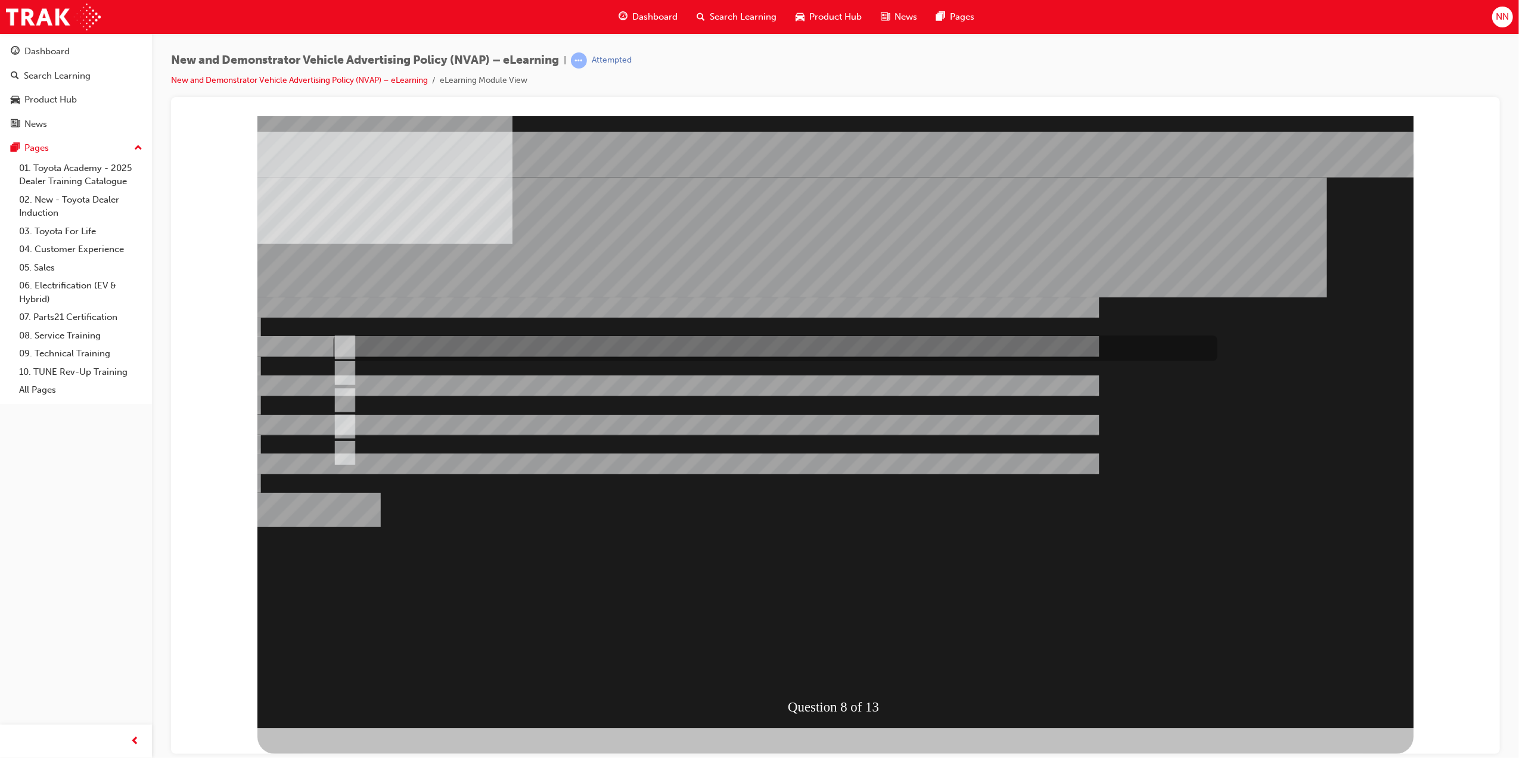
checkbox input "true"
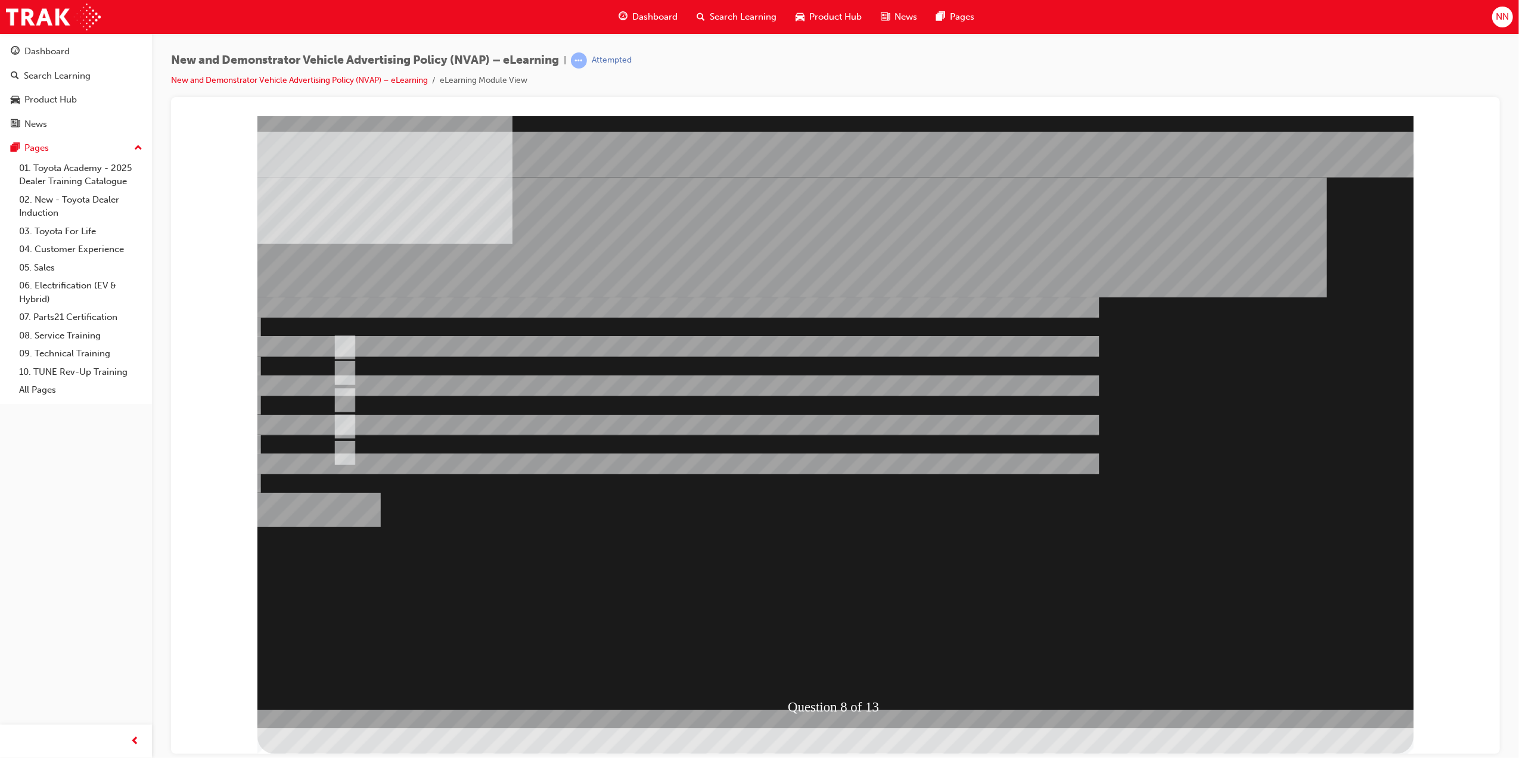
click at [350, 345] on div at bounding box center [835, 422] width 1156 height 612
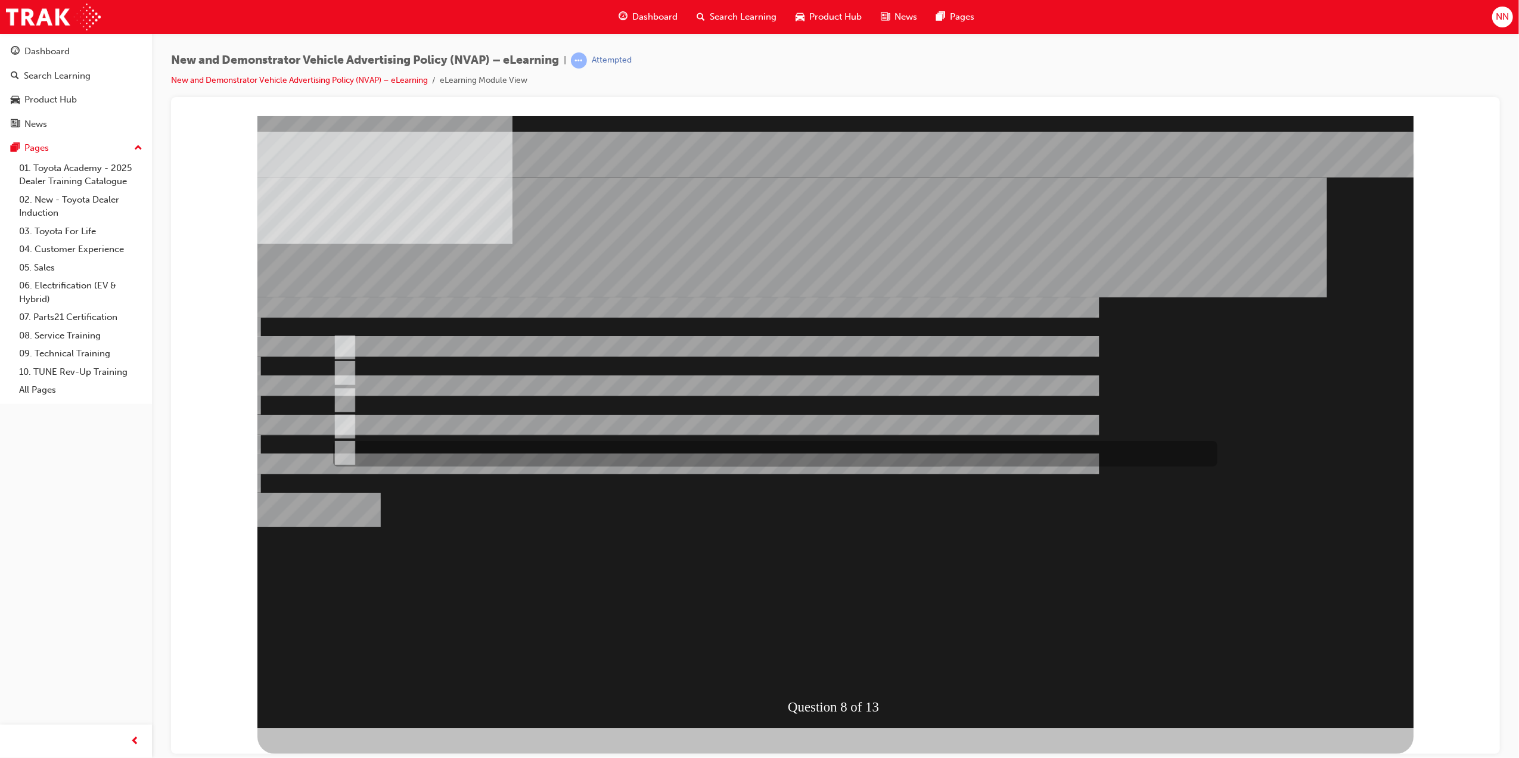
checkbox input "true"
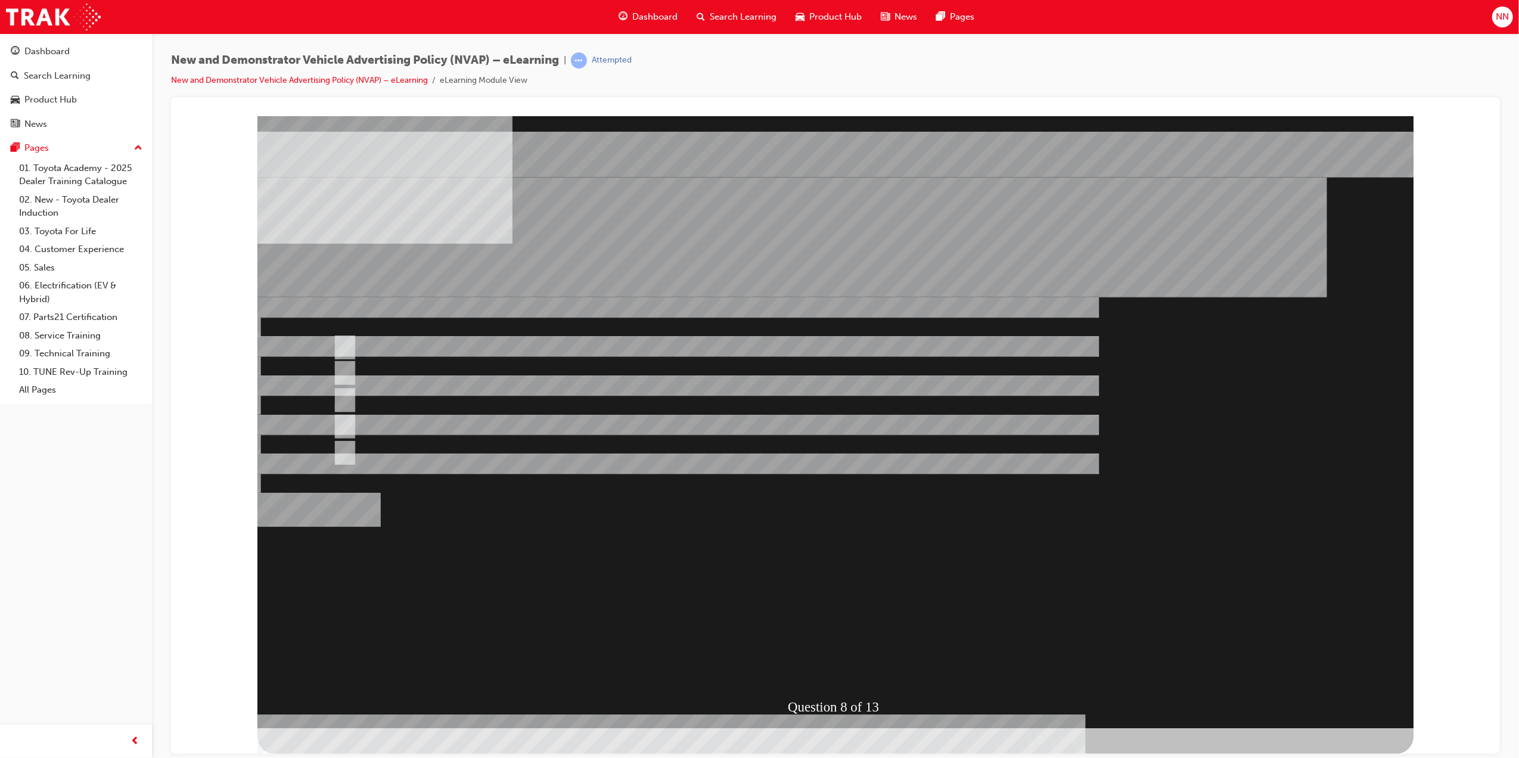
click at [820, 600] on div at bounding box center [835, 422] width 1156 height 612
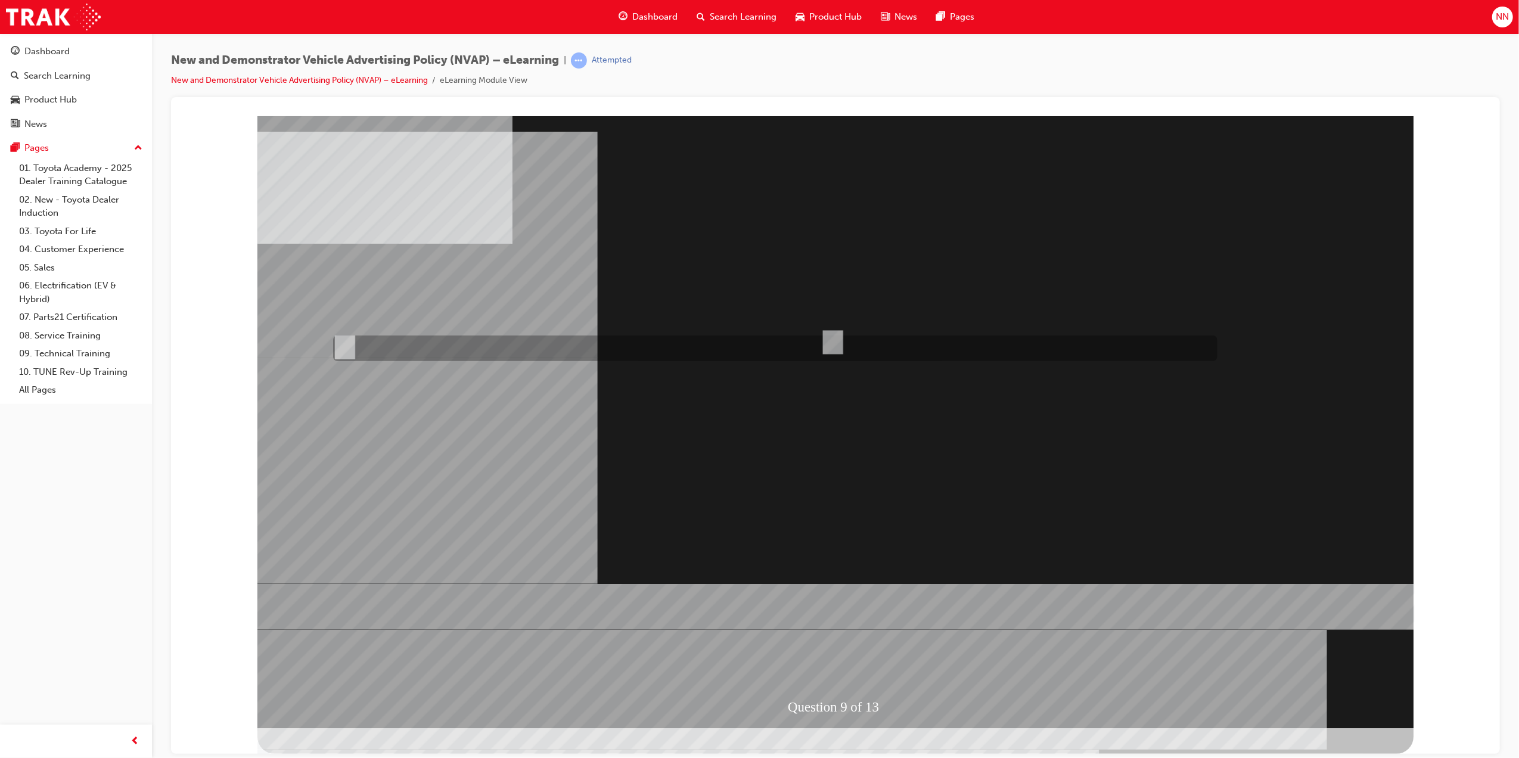
radio input "true"
click at [858, 620] on div at bounding box center [835, 422] width 1156 height 612
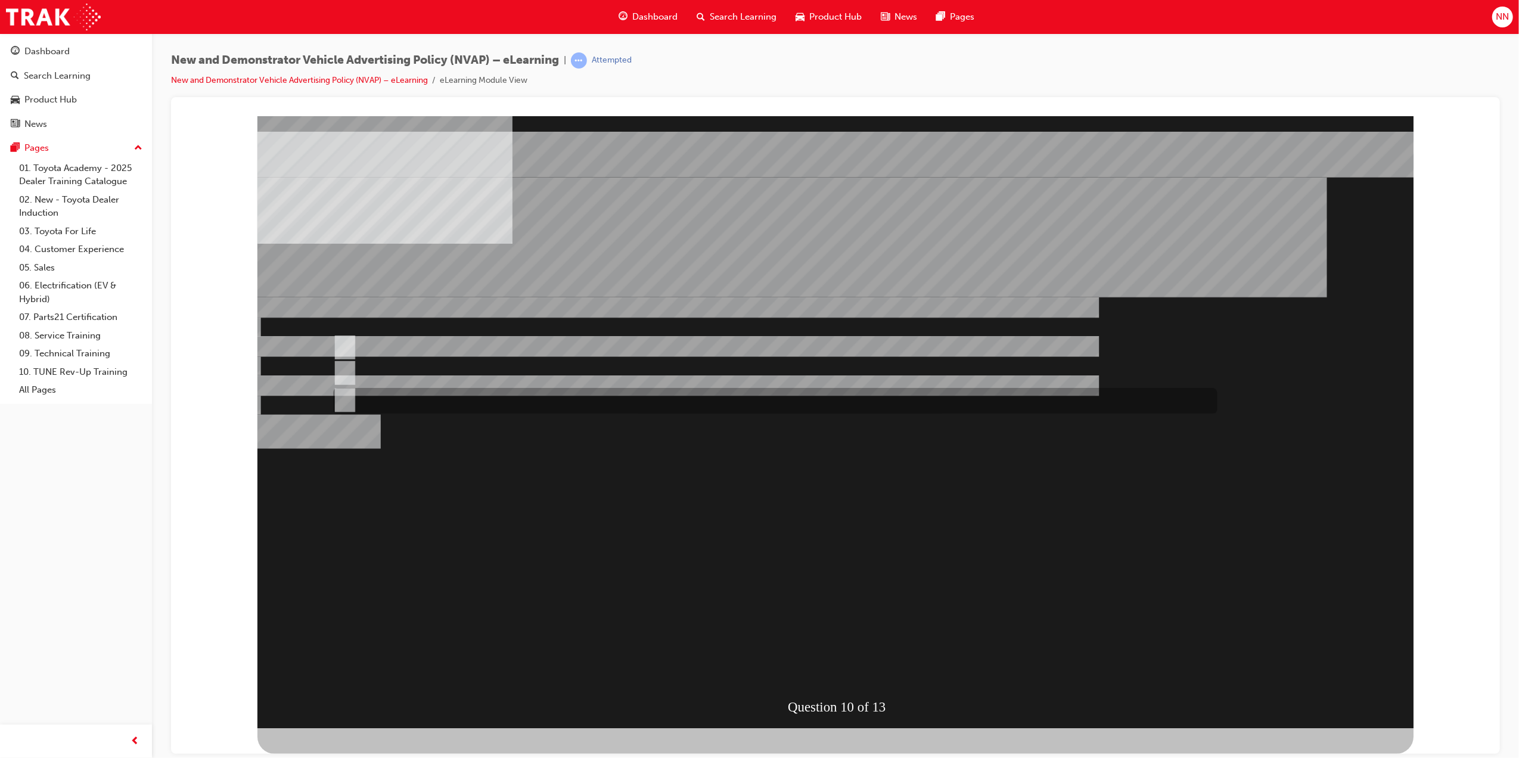
radio input "true"
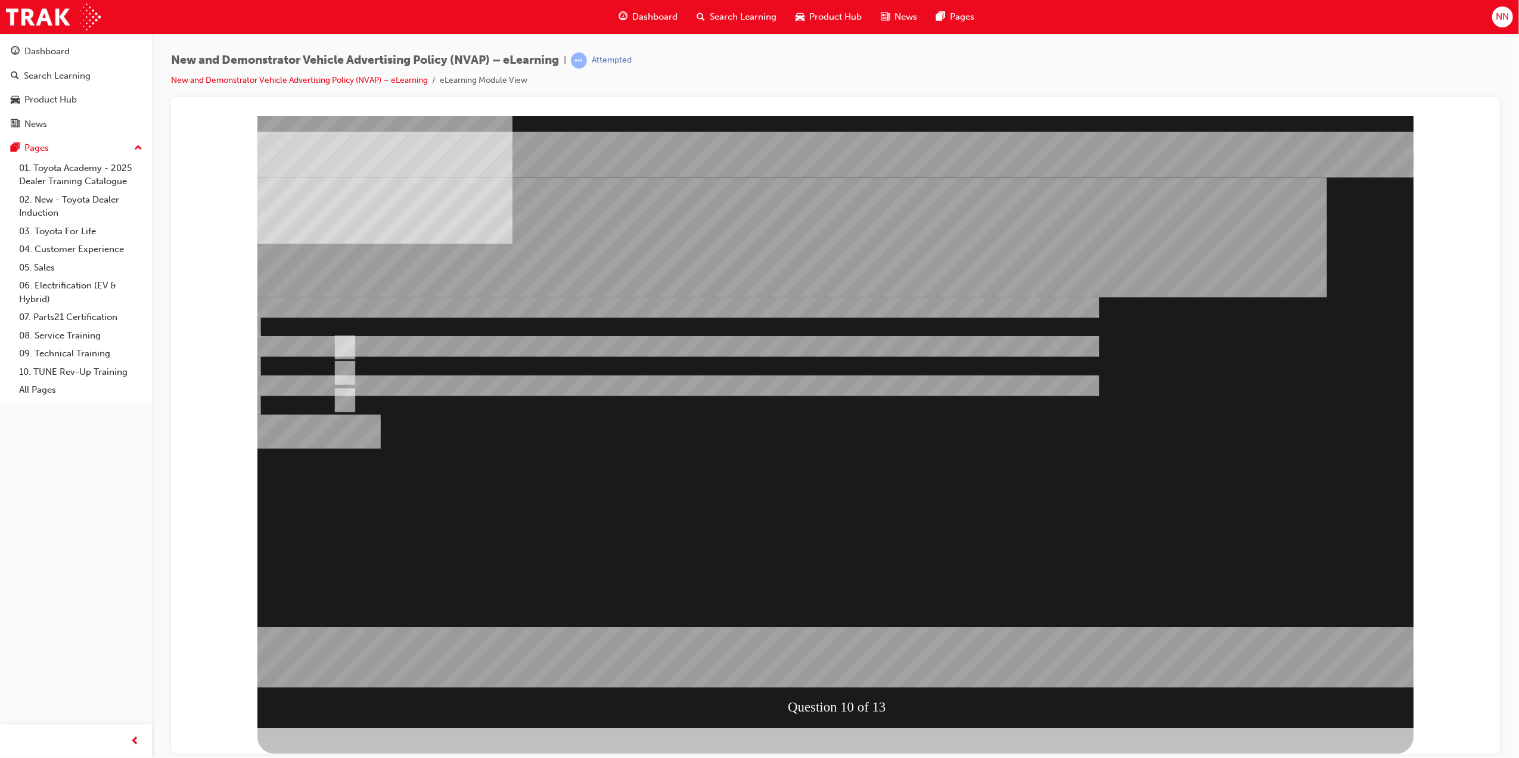
click at [829, 610] on div at bounding box center [835, 422] width 1156 height 612
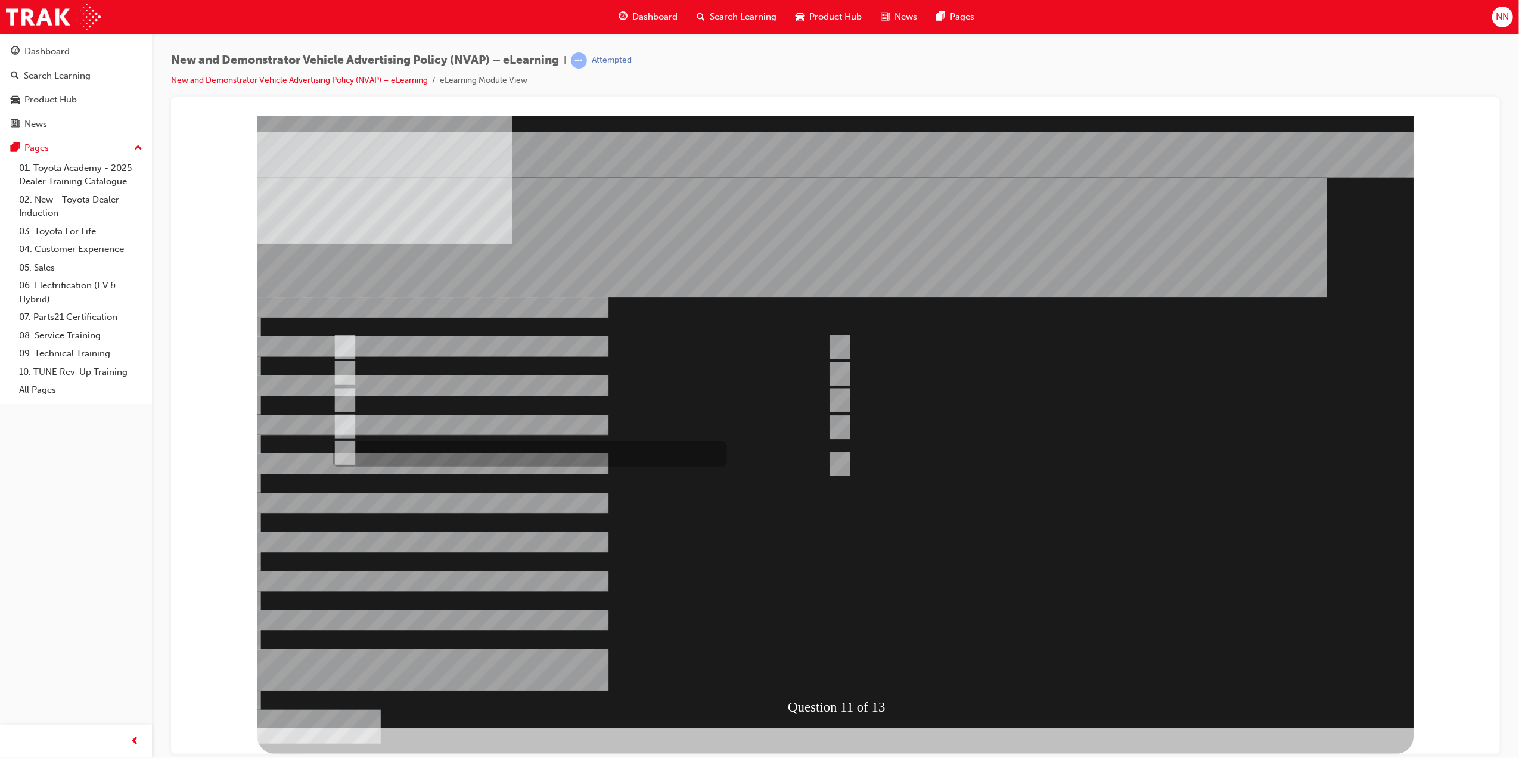
checkbox input "true"
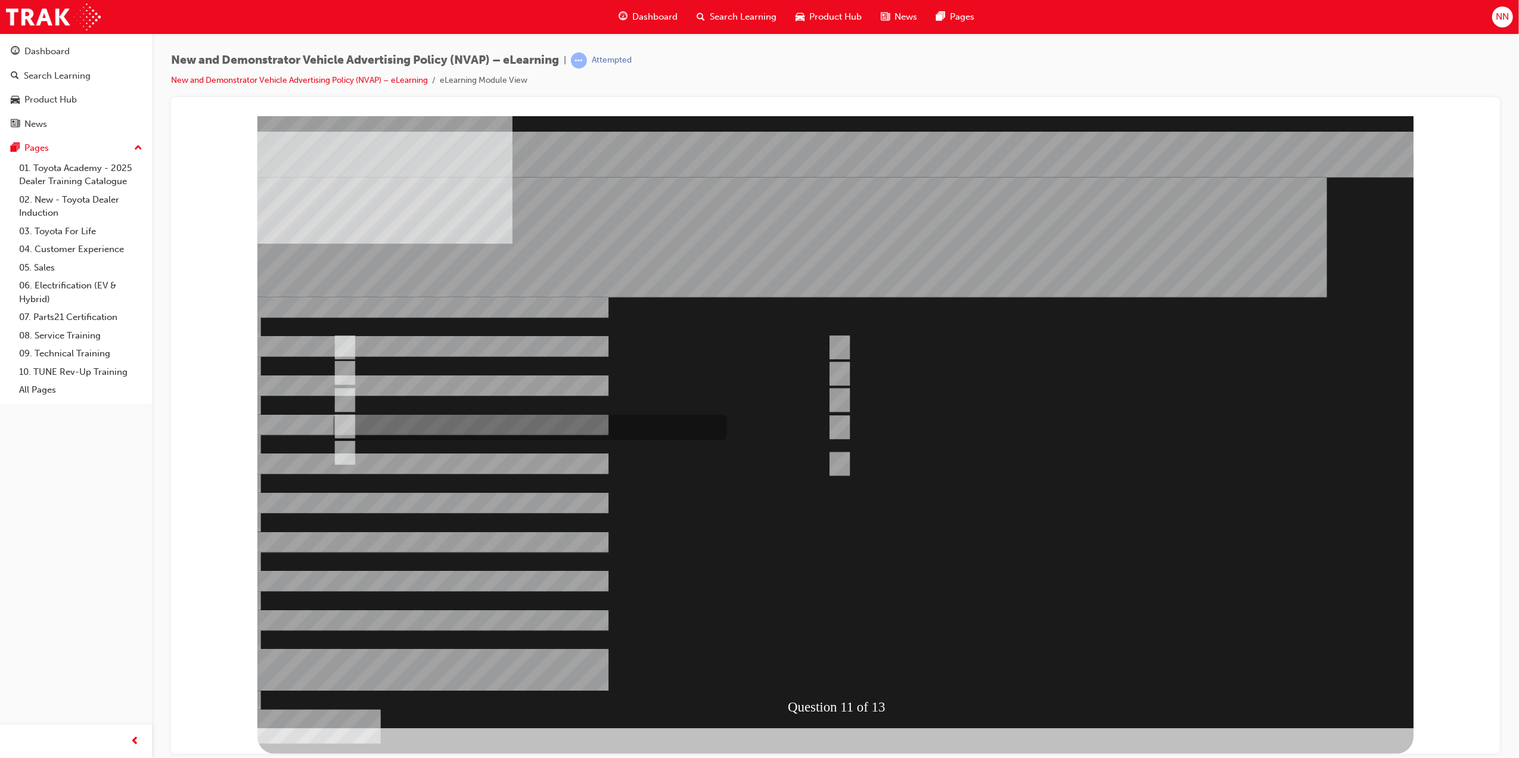
drag, startPoint x: 346, startPoint y: 421, endPoint x: 346, endPoint y: 408, distance: 13.1
checkbox input "true"
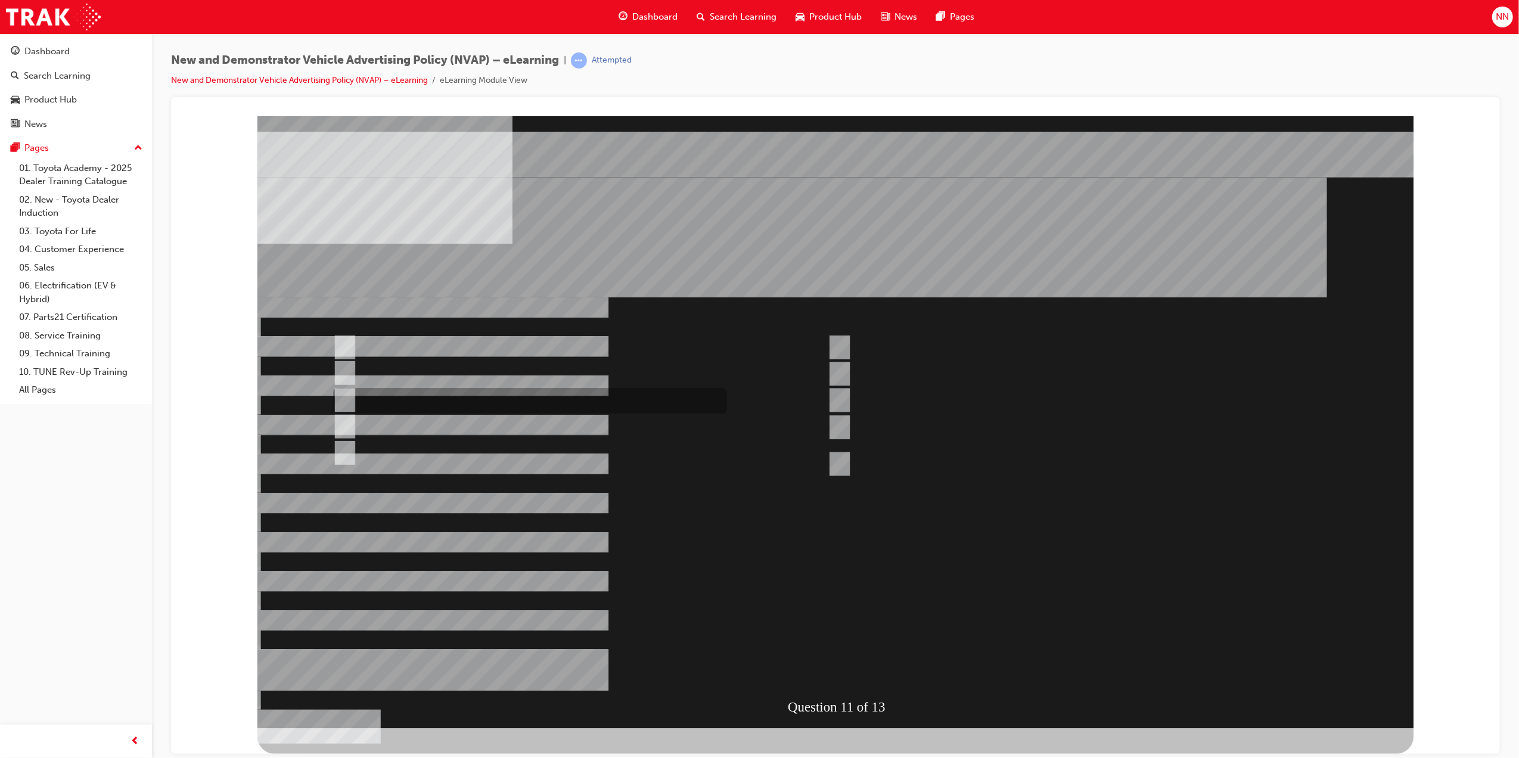
checkbox input "true"
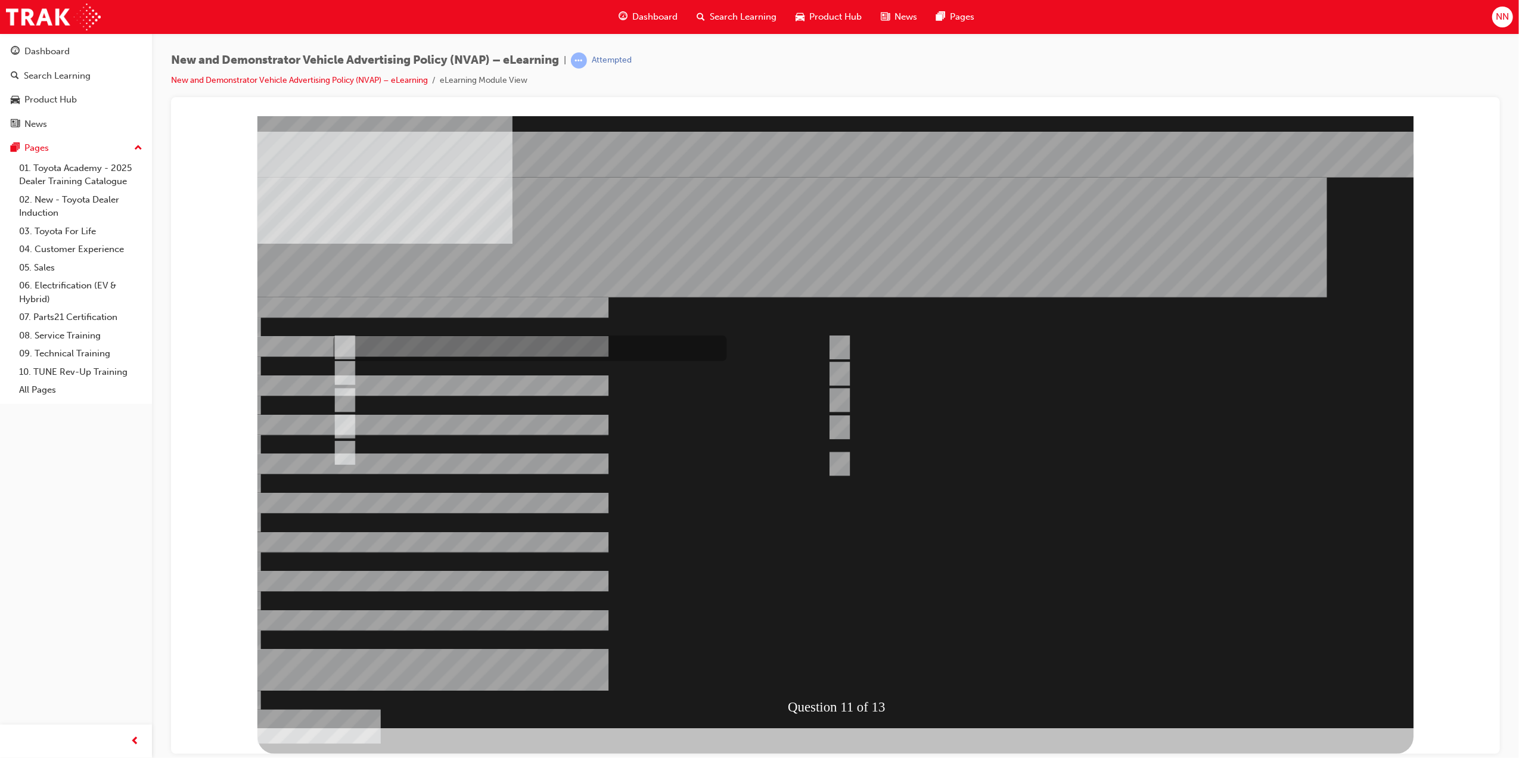
checkbox input "true"
click at [849, 460] on div at bounding box center [835, 422] width 1156 height 612
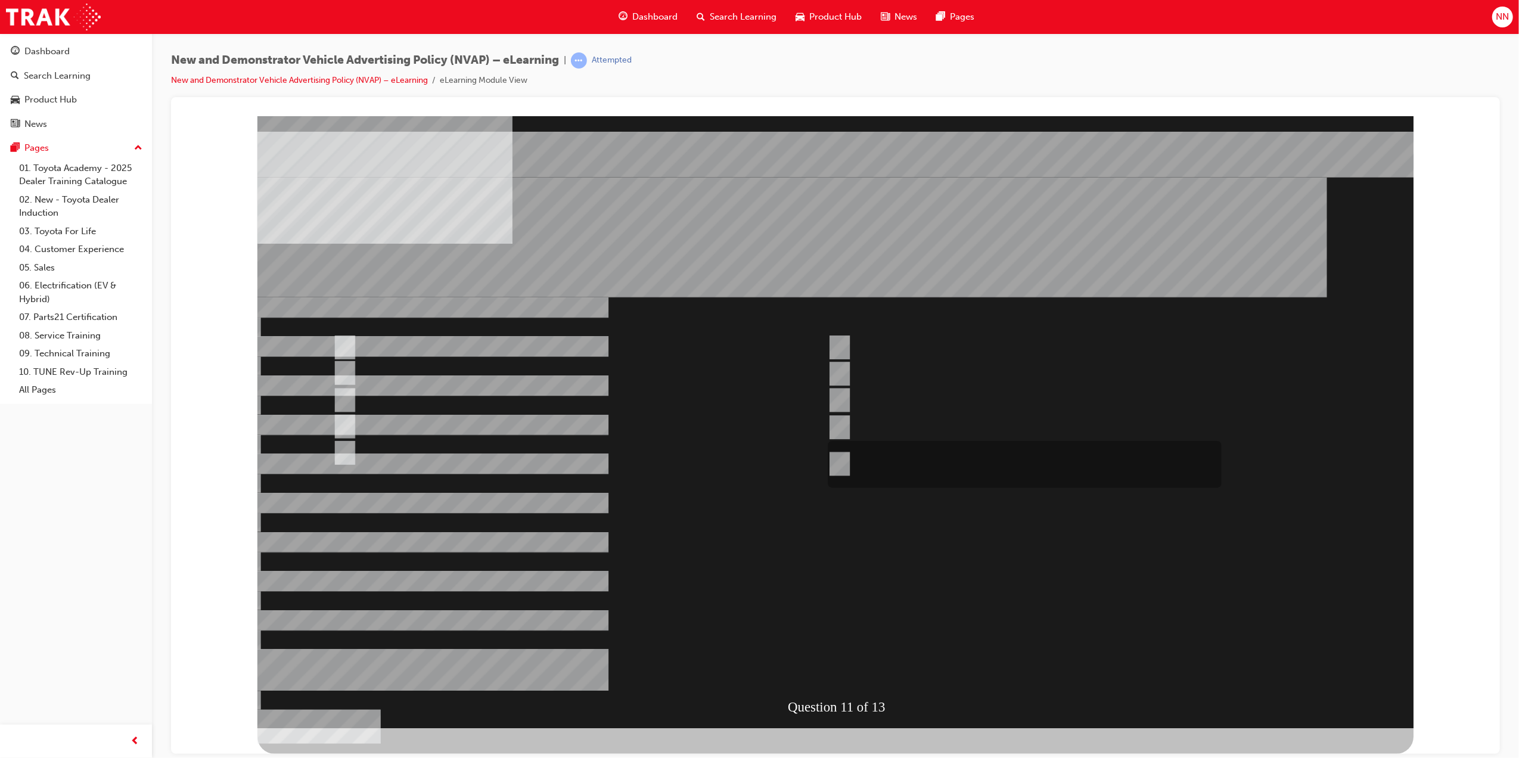
checkbox input "true"
click at [851, 605] on div at bounding box center [835, 422] width 1156 height 612
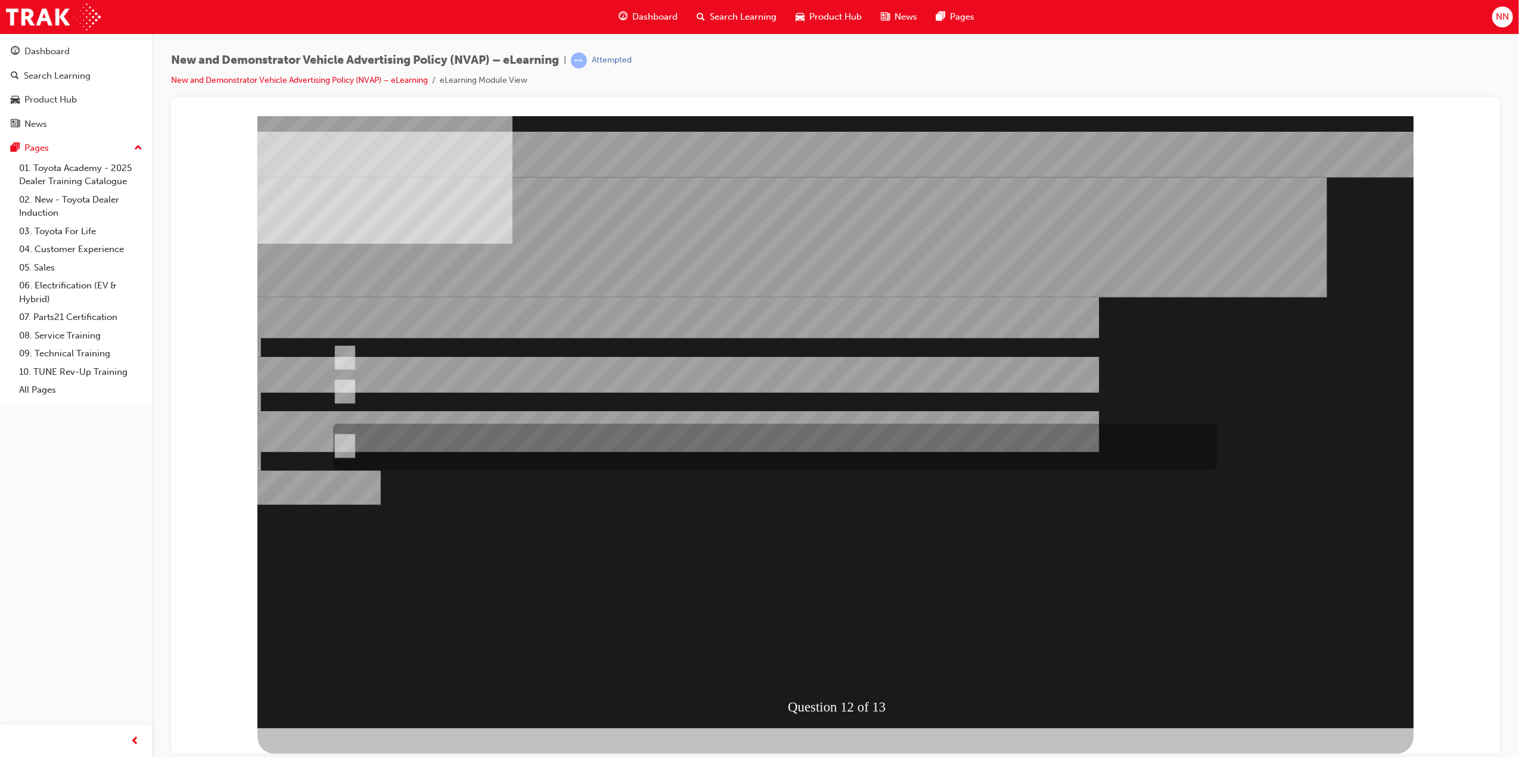
radio input "true"
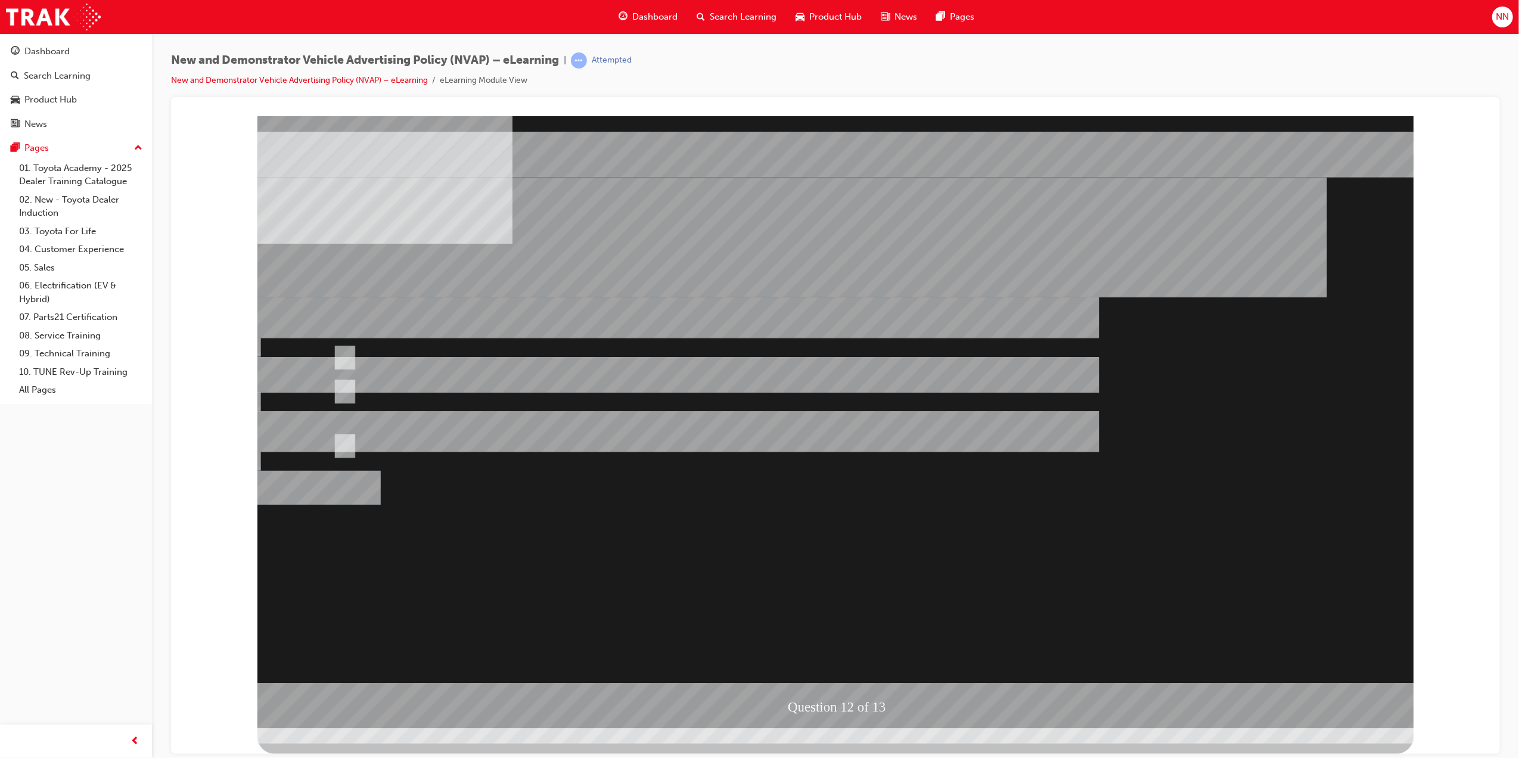
click at [885, 614] on div at bounding box center [835, 422] width 1156 height 612
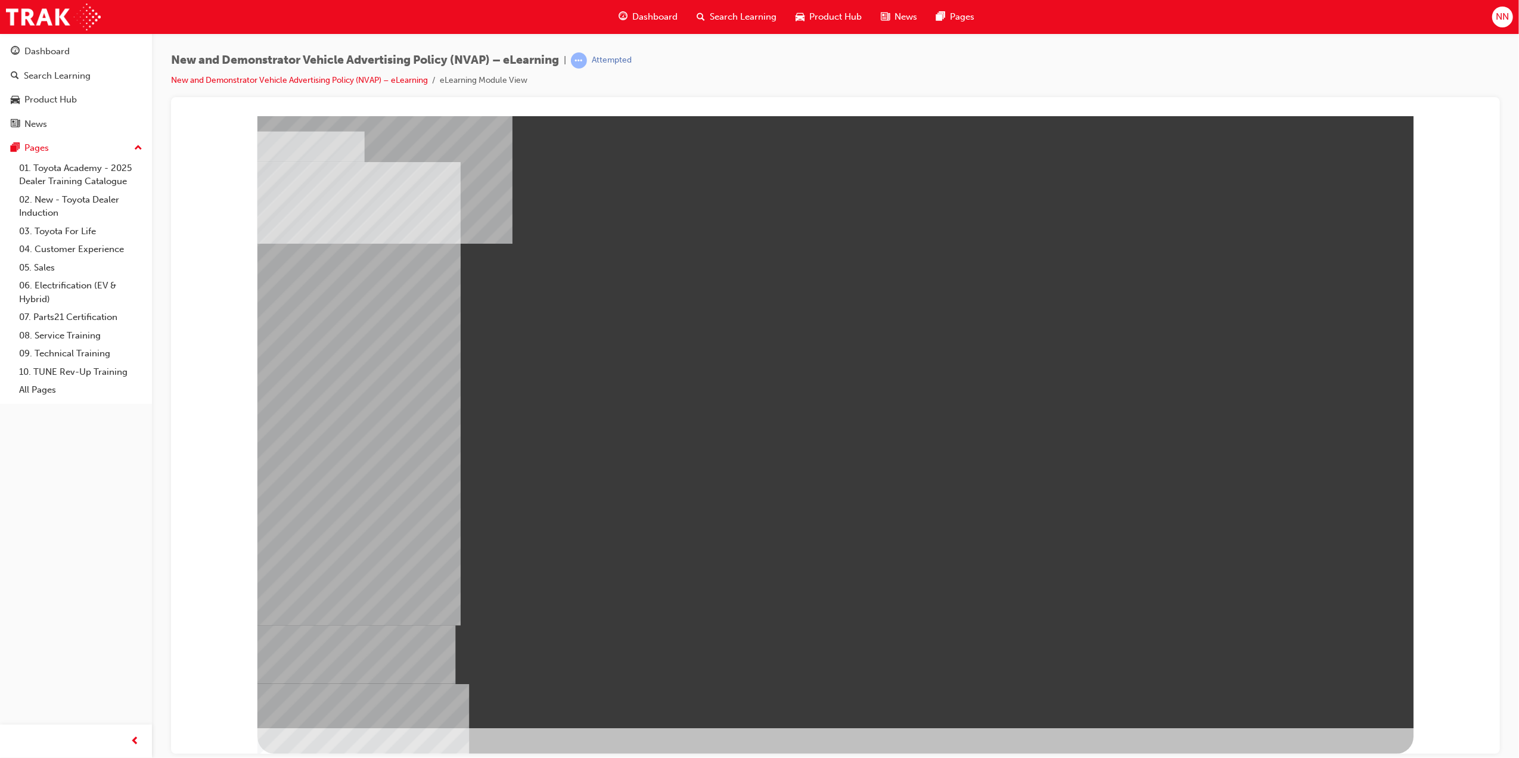
click at [1168, 614] on div "" at bounding box center [835, 422] width 1156 height 612
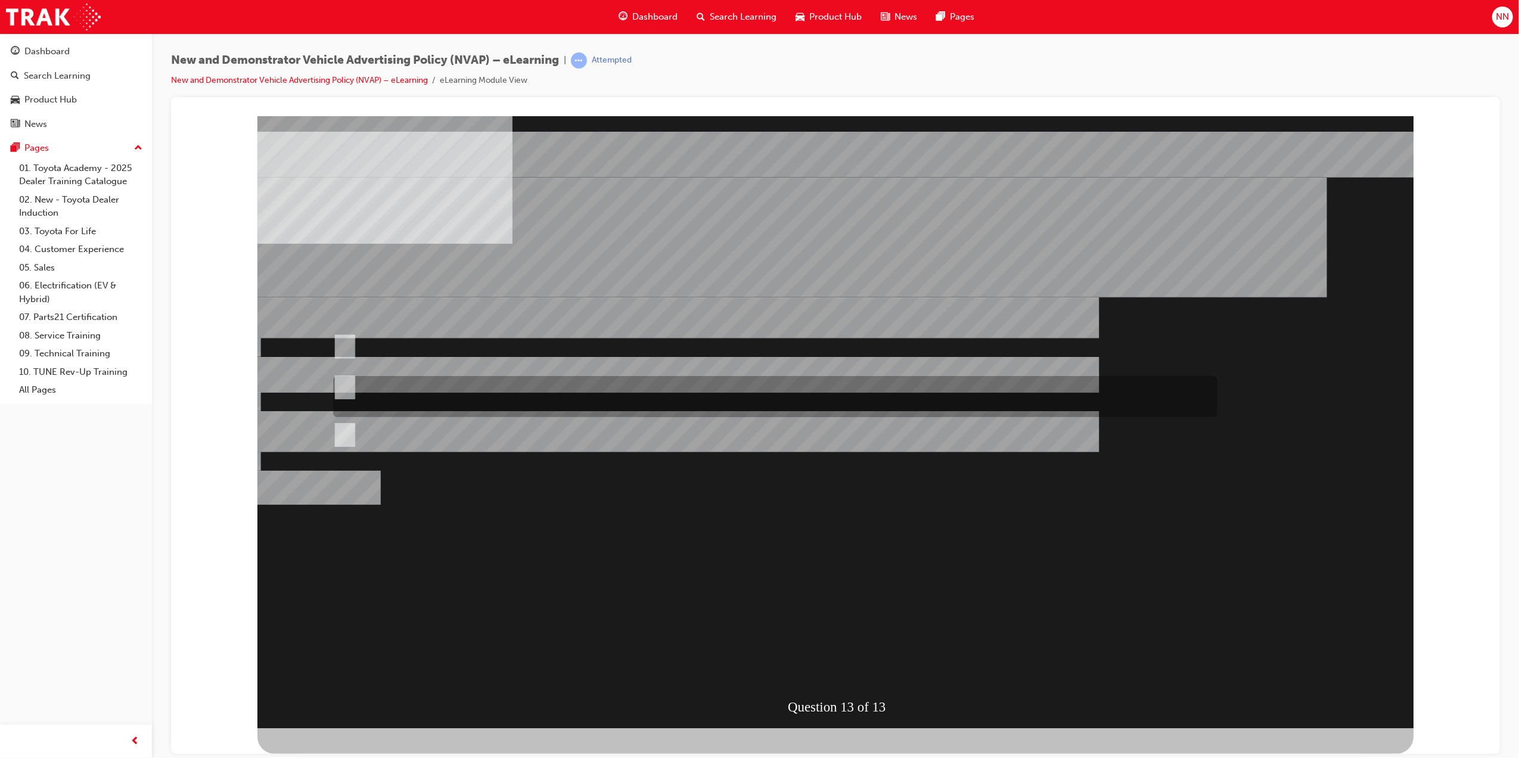
radio input "true"
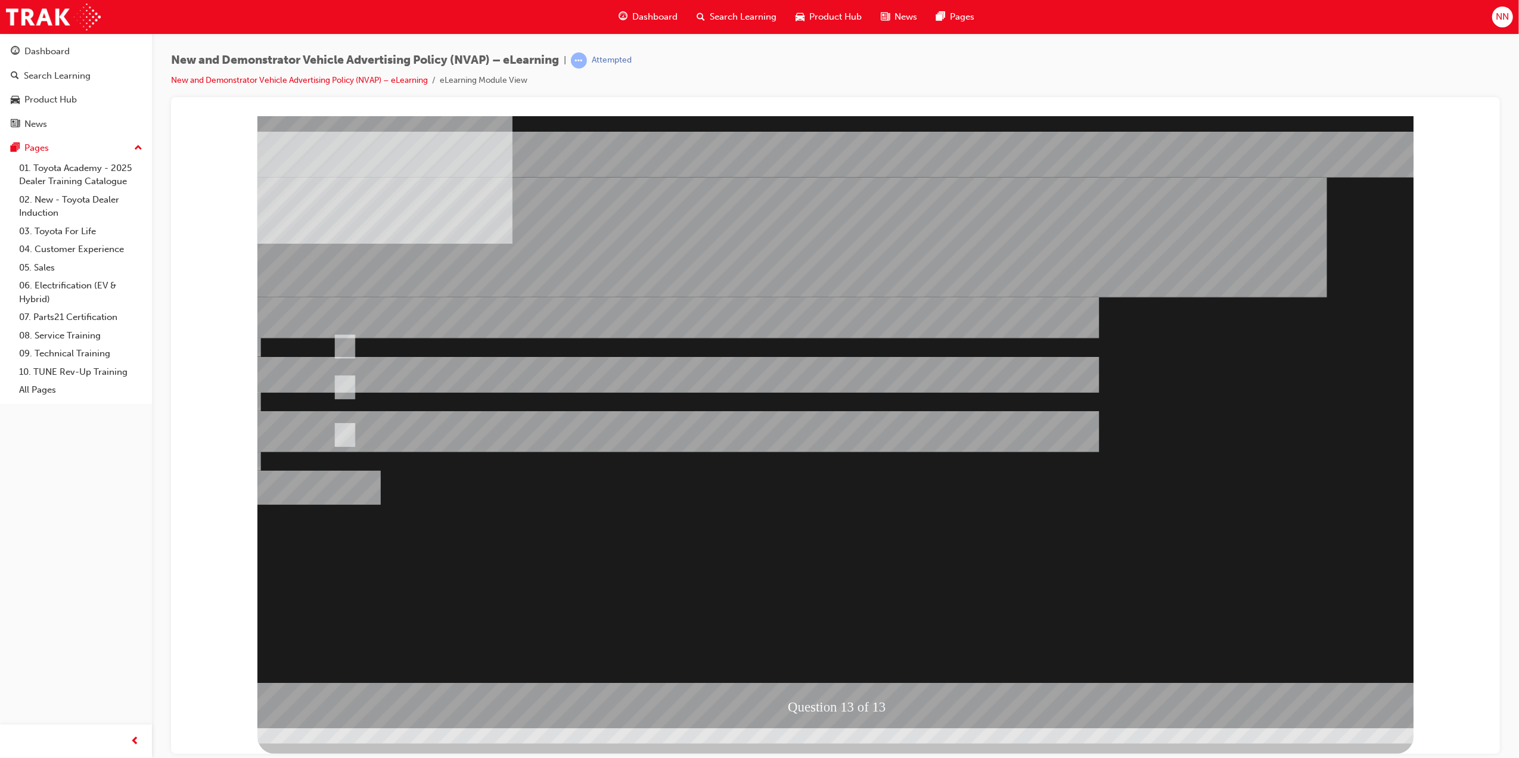
click at [836, 617] on div at bounding box center [835, 422] width 1156 height 612
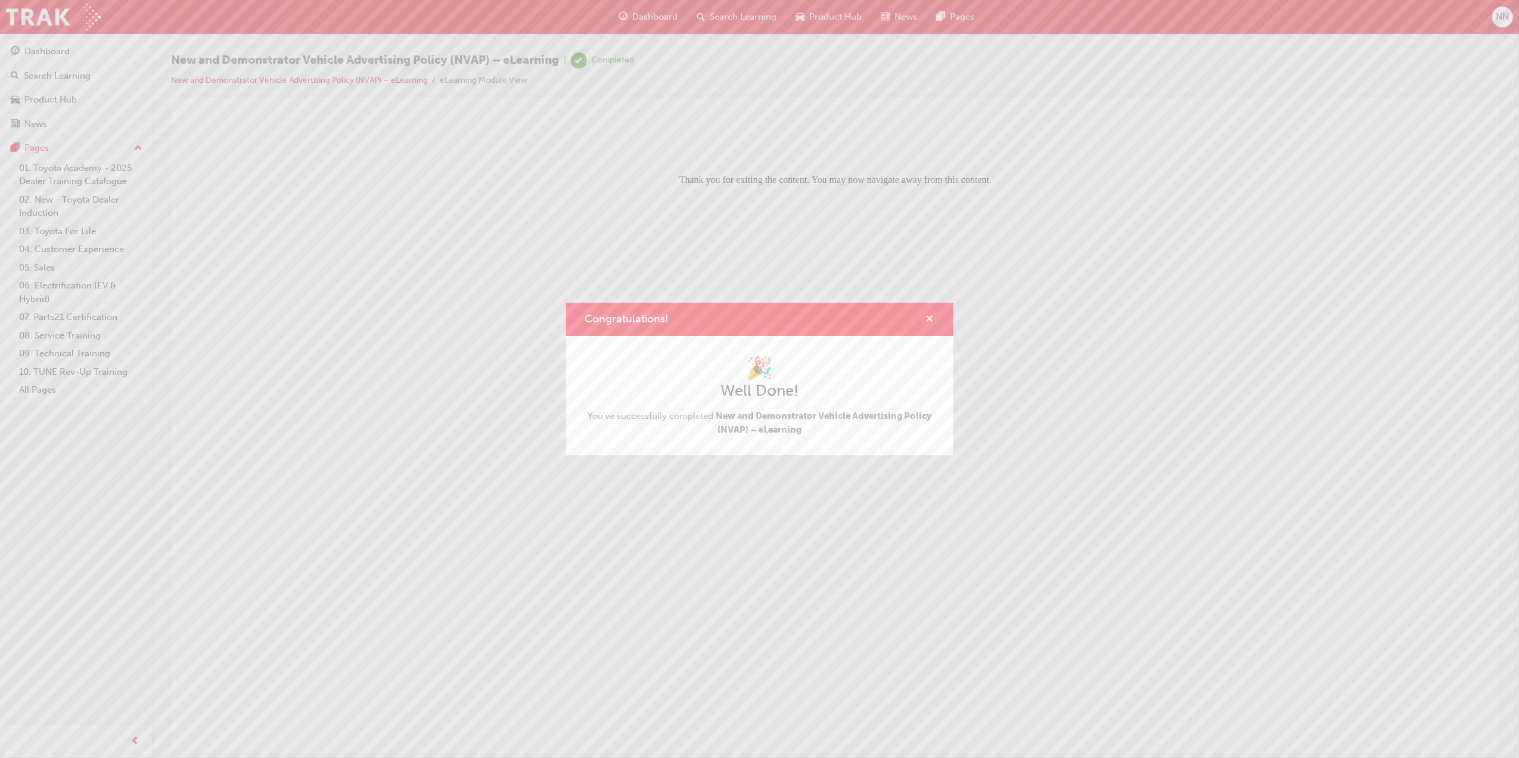
click at [930, 315] on span "cross-icon" at bounding box center [929, 320] width 9 height 11
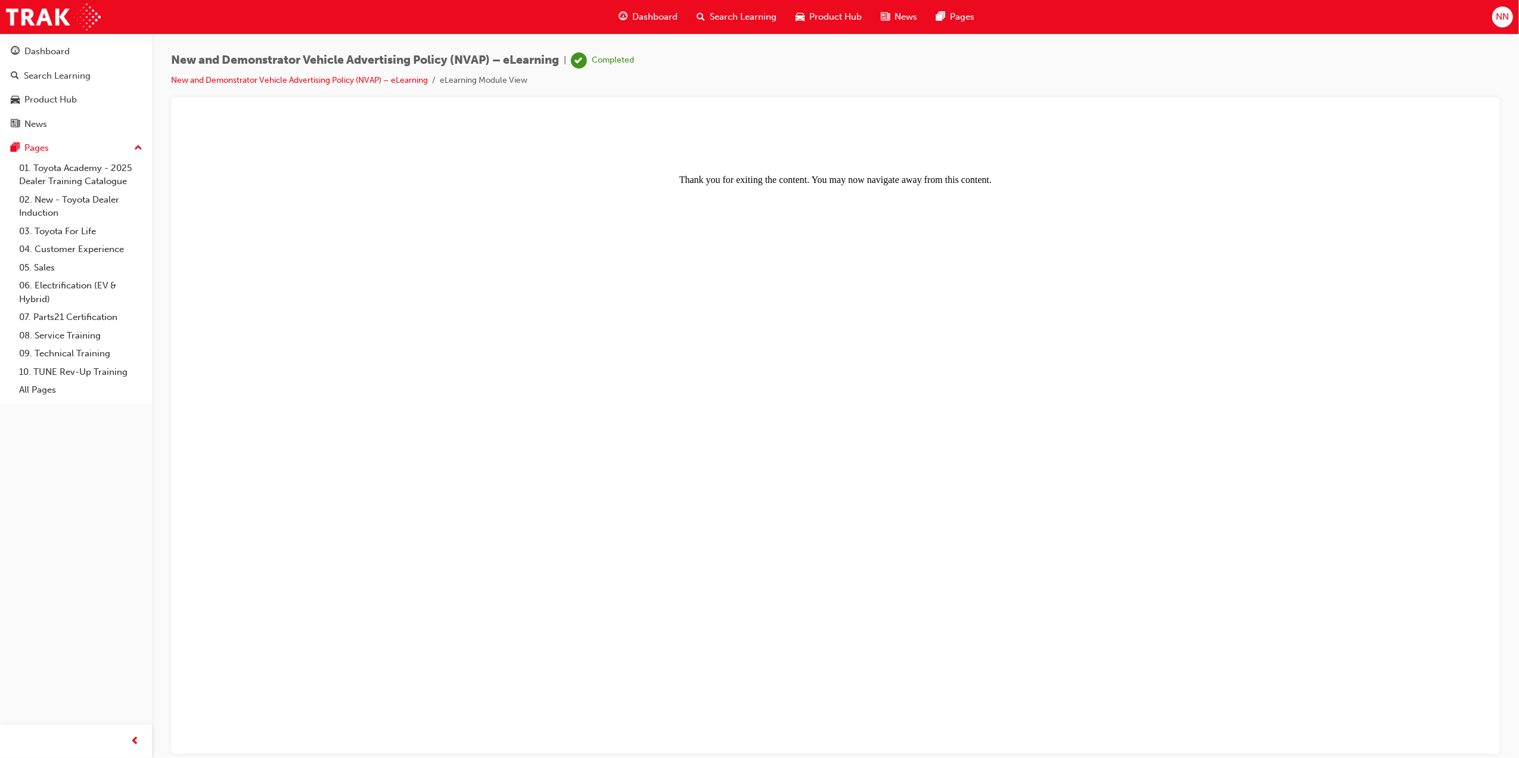
drag, startPoint x: 736, startPoint y: 17, endPoint x: 741, endPoint y: 29, distance: 12.8
click at [736, 17] on span "Search Learning" at bounding box center [743, 17] width 67 height 14
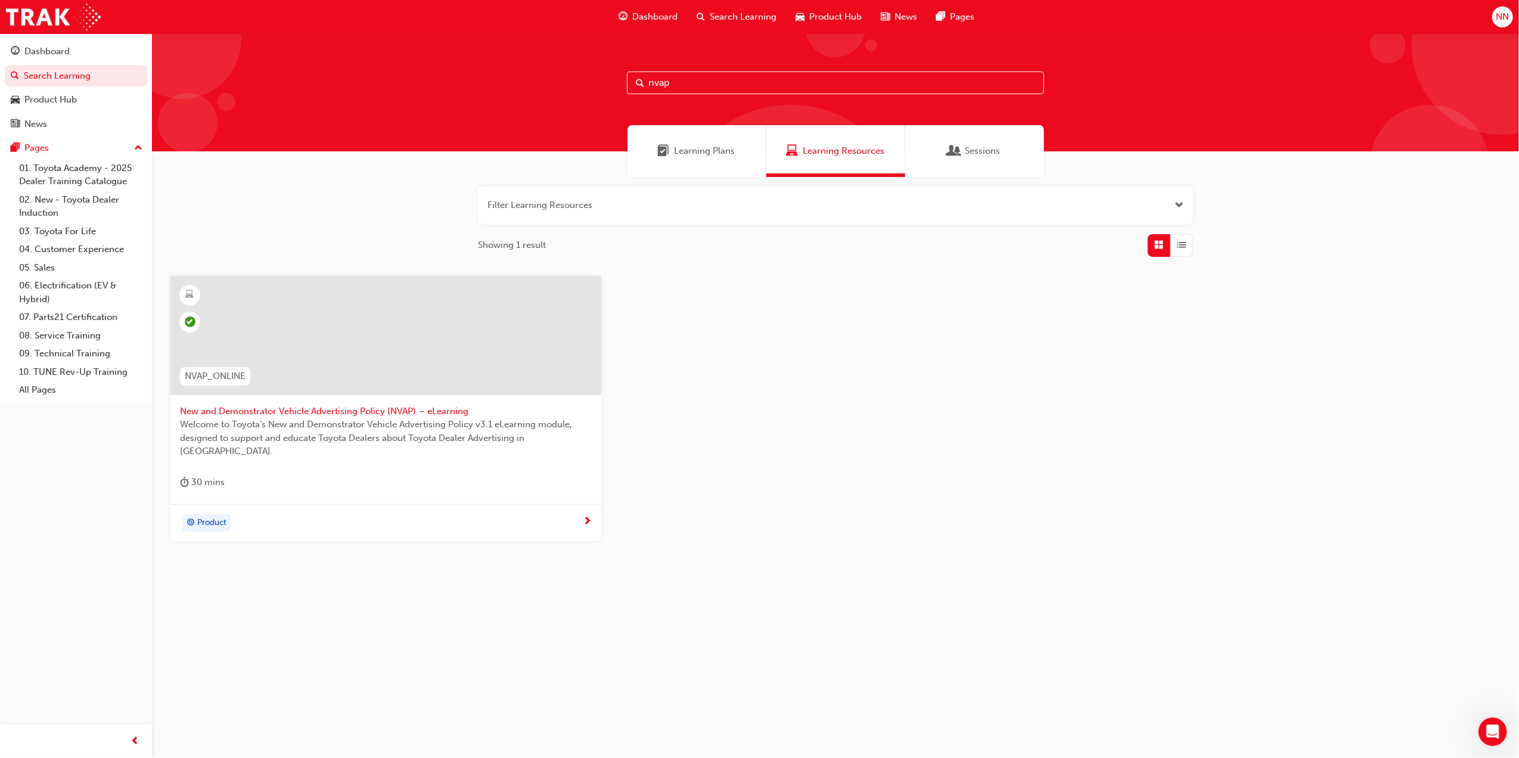
drag, startPoint x: 725, startPoint y: 84, endPoint x: 833, endPoint y: 120, distance: 114.2
click at [518, 99] on div "nvap" at bounding box center [835, 92] width 1367 height 118
type input "masterbrand"
click at [454, 334] on div at bounding box center [385, 335] width 431 height 119
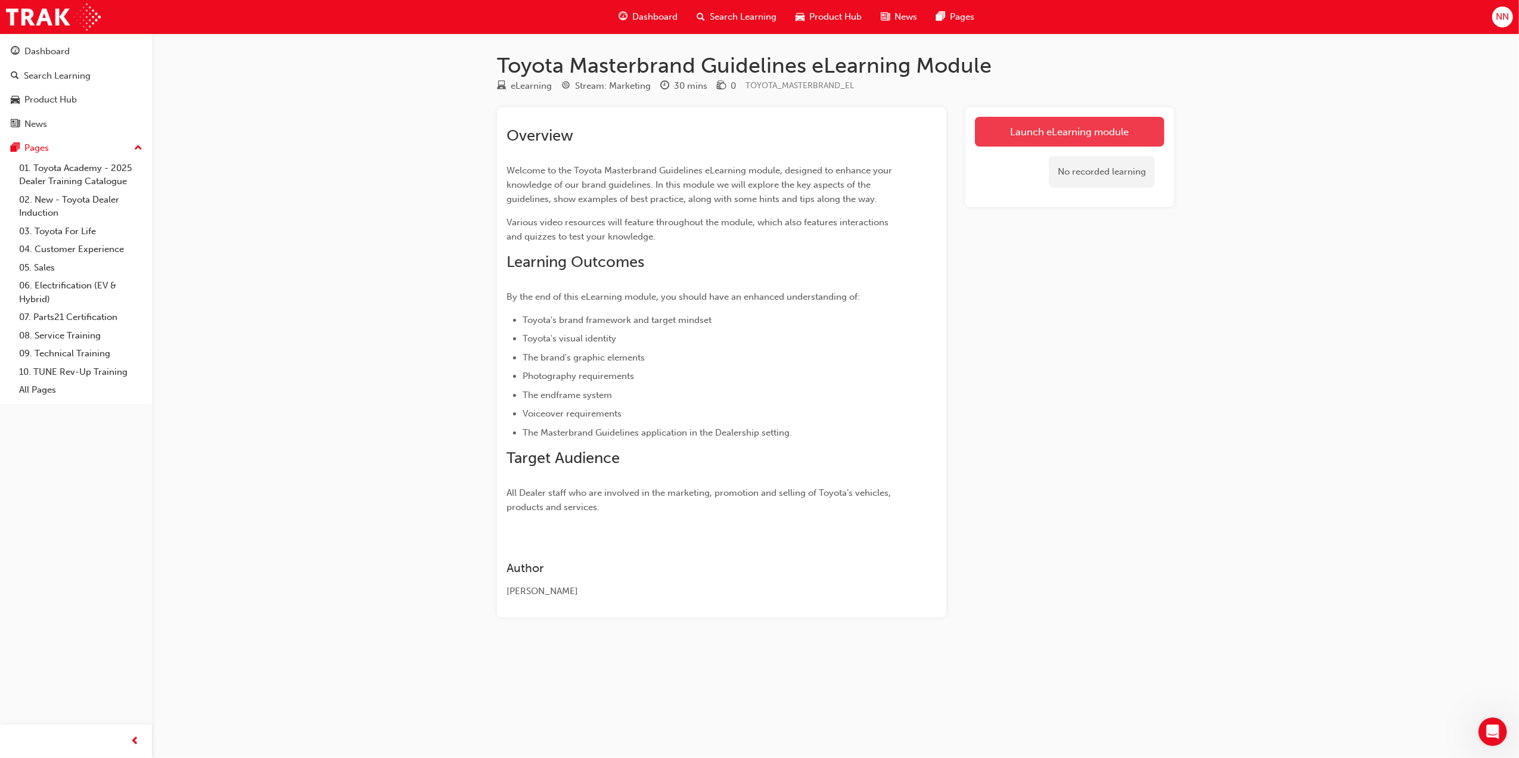
click at [1037, 125] on link "Launch eLearning module" at bounding box center [1069, 132] width 189 height 30
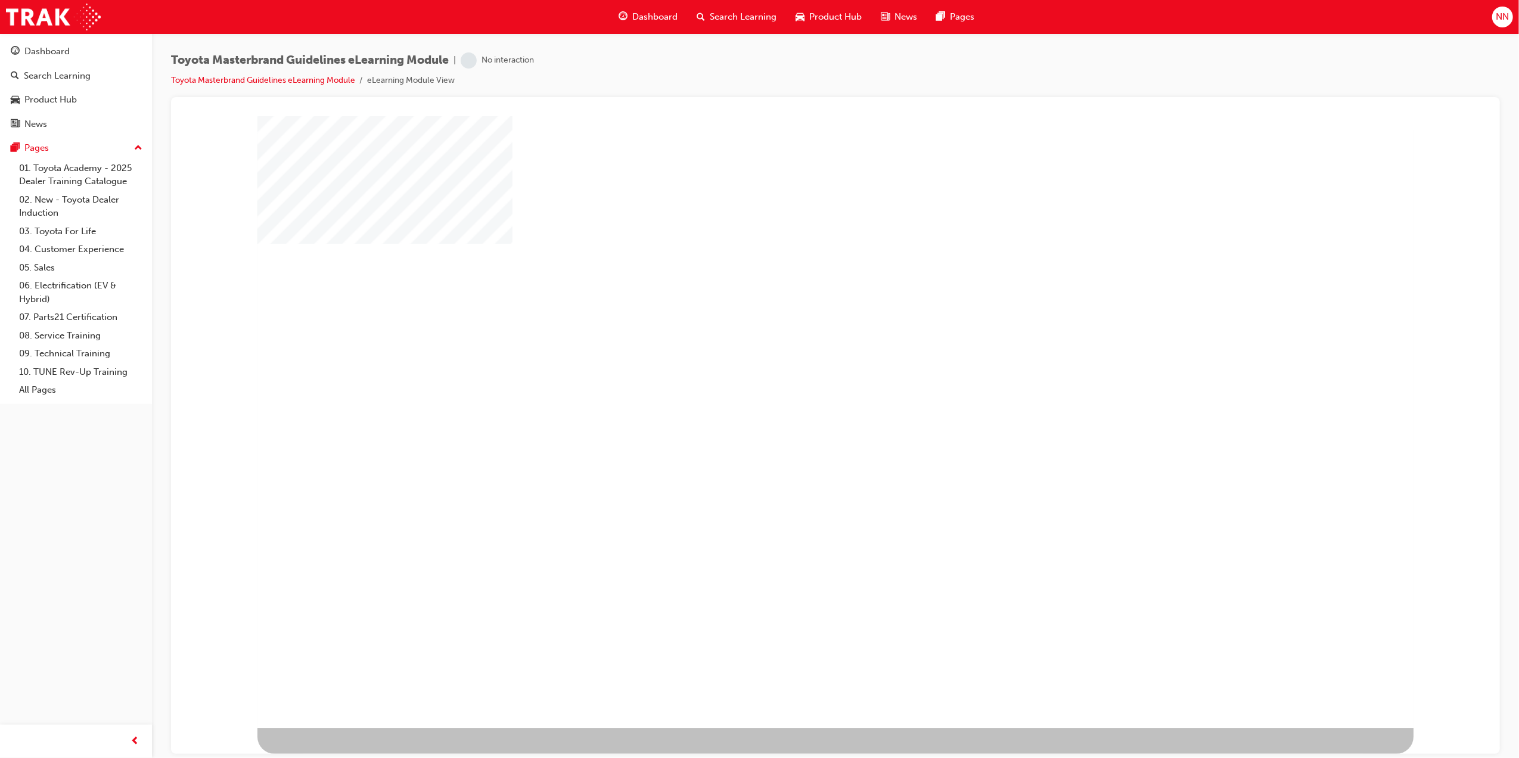
click at [785, 372] on div "play" at bounding box center [785, 372] width 0 height 0
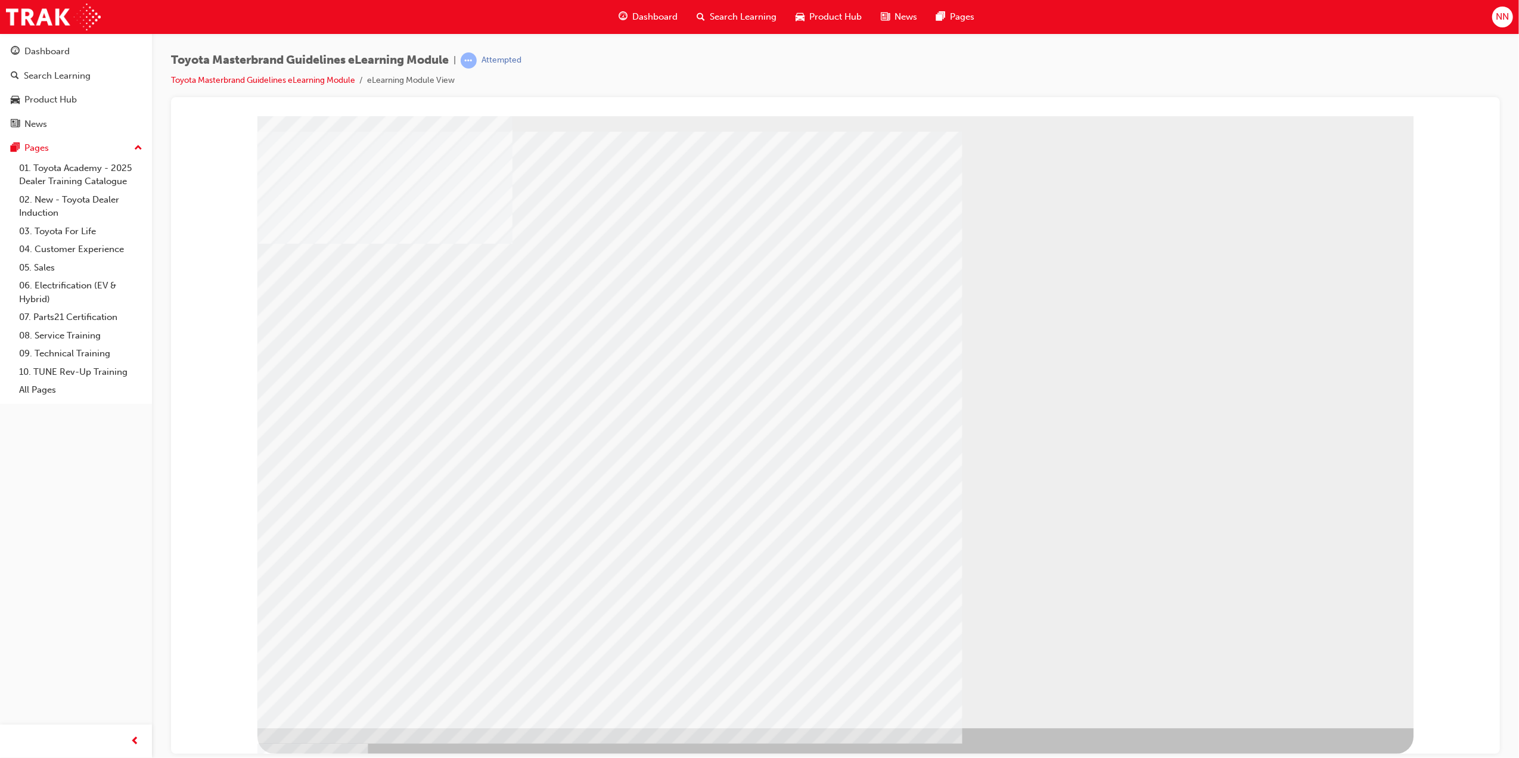
drag, startPoint x: 387, startPoint y: 515, endPoint x: 391, endPoint y: 532, distance: 16.6
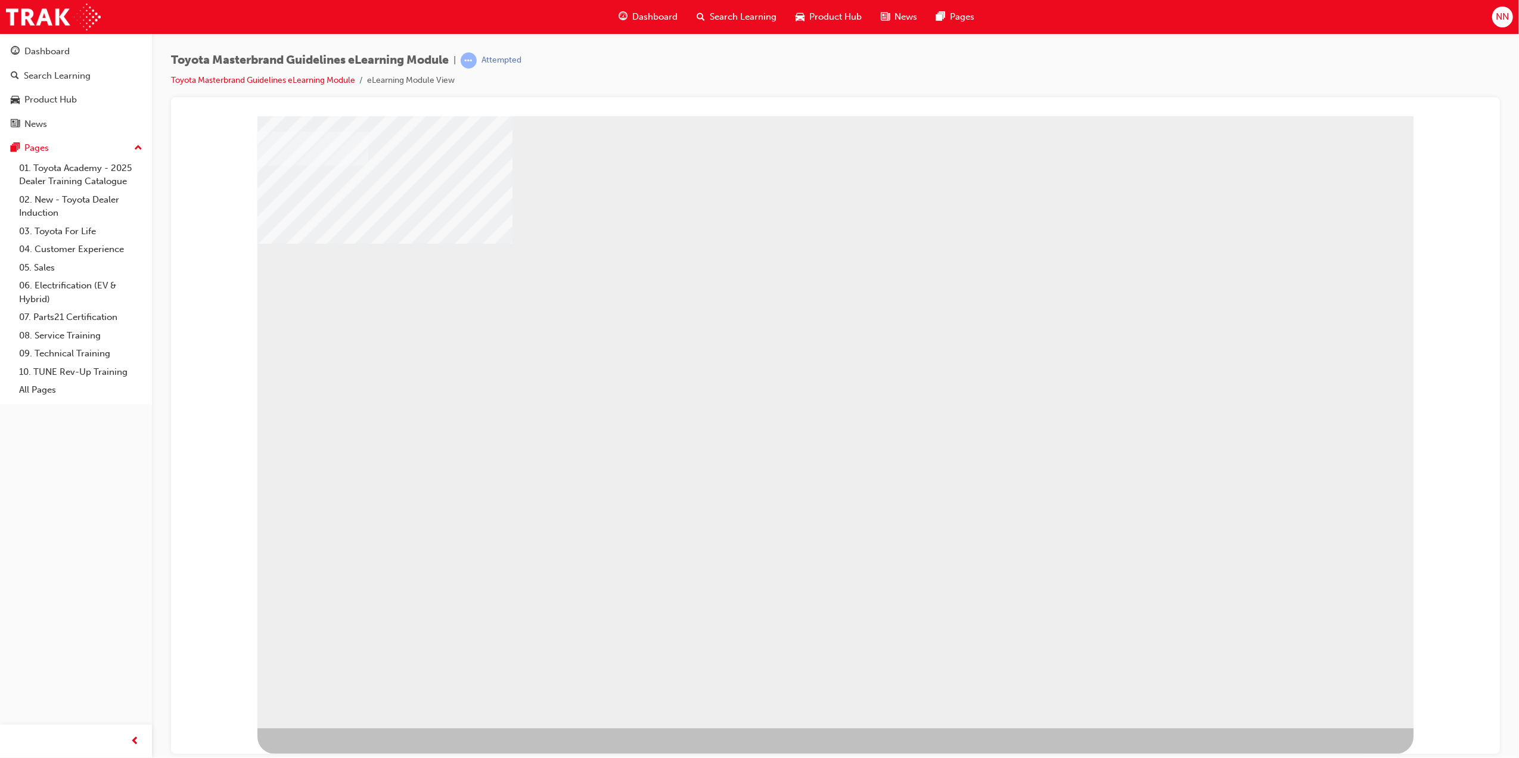
click at [364, 728] on div "RETURN" at bounding box center [310, 743] width 107 height 30
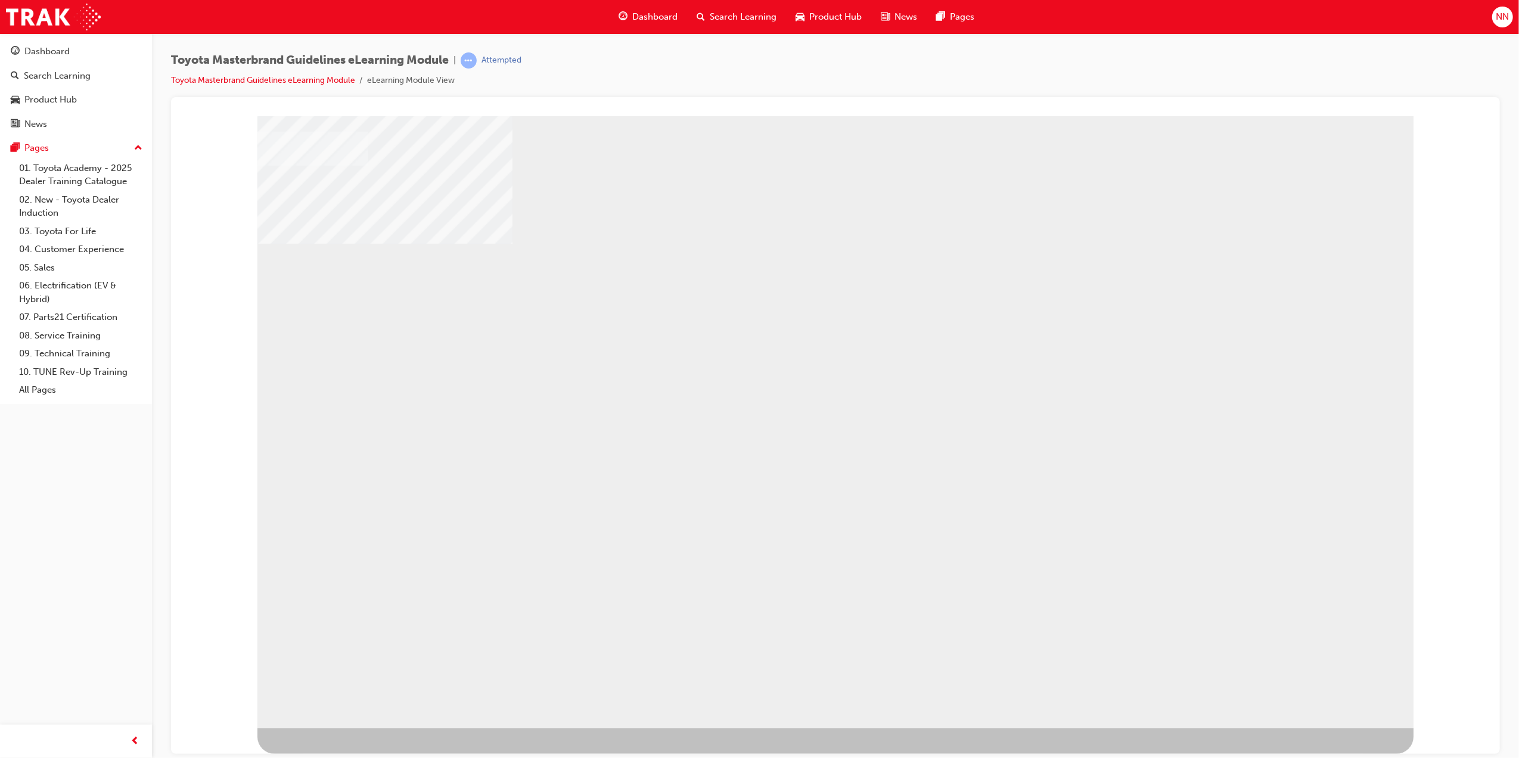
click at [364, 728] on div "RETURN" at bounding box center [310, 743] width 107 height 30
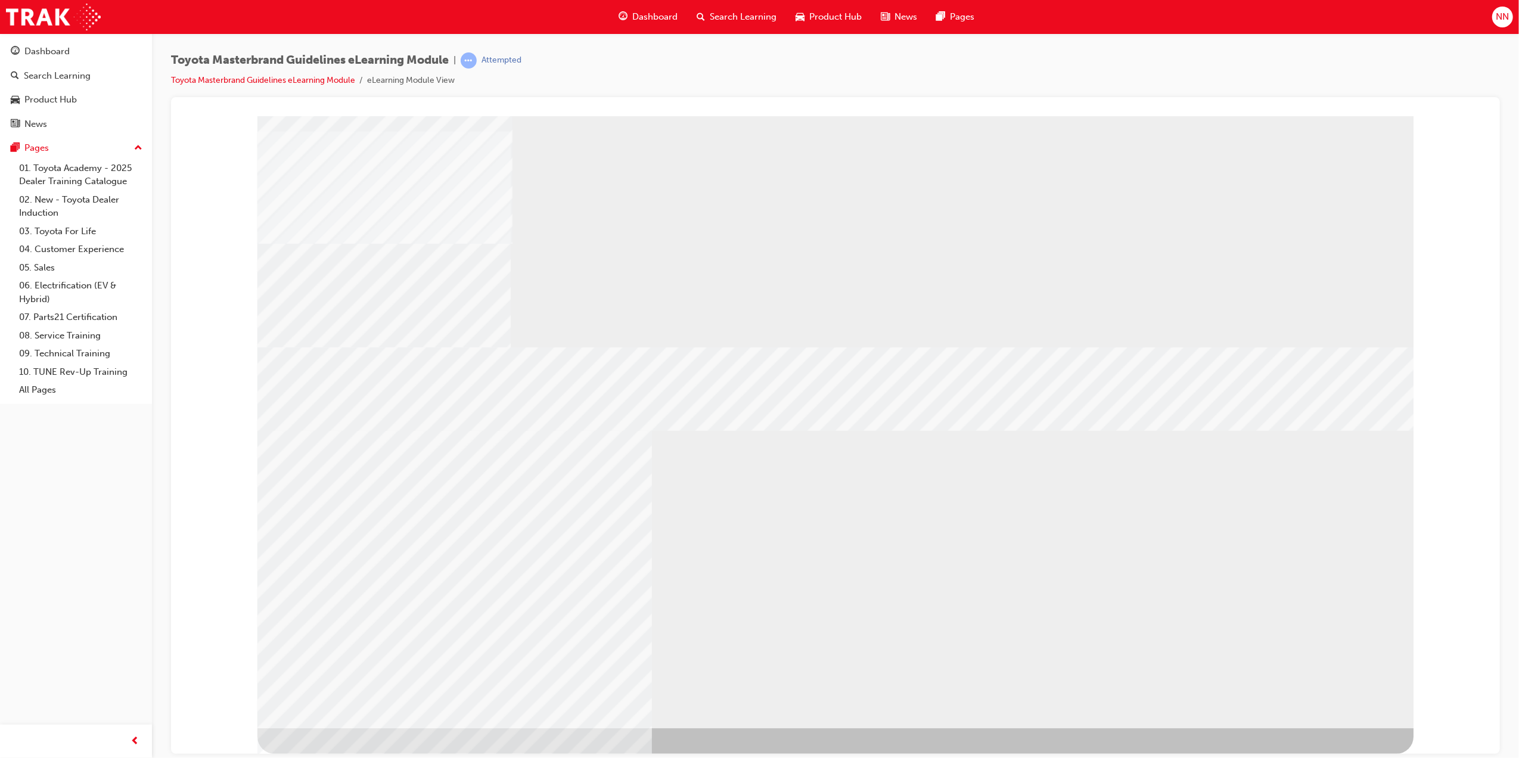
click at [364, 728] on div "RETURN" at bounding box center [310, 743] width 107 height 30
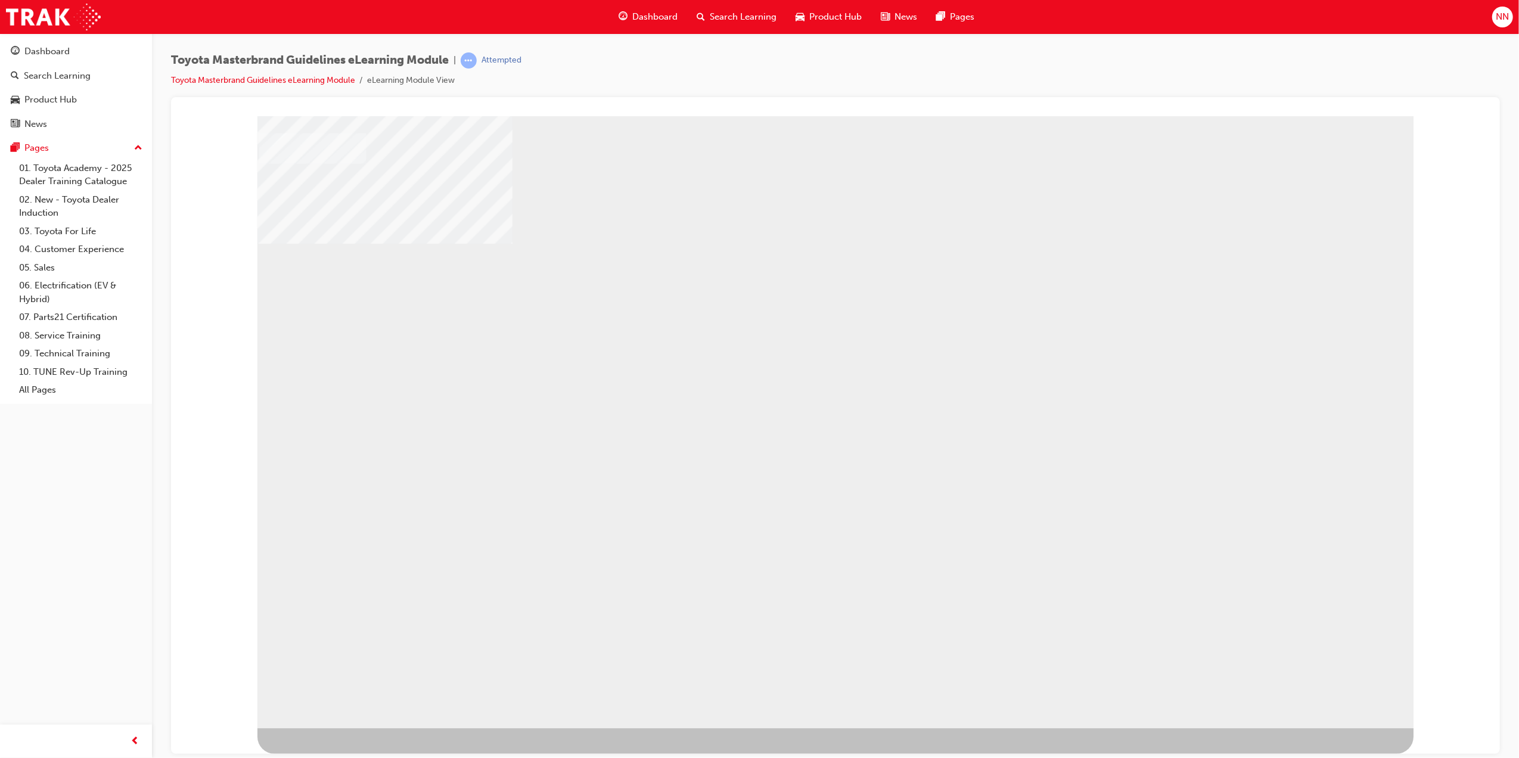
click at [364, 728] on div "RETURN" at bounding box center [310, 743] width 107 height 30
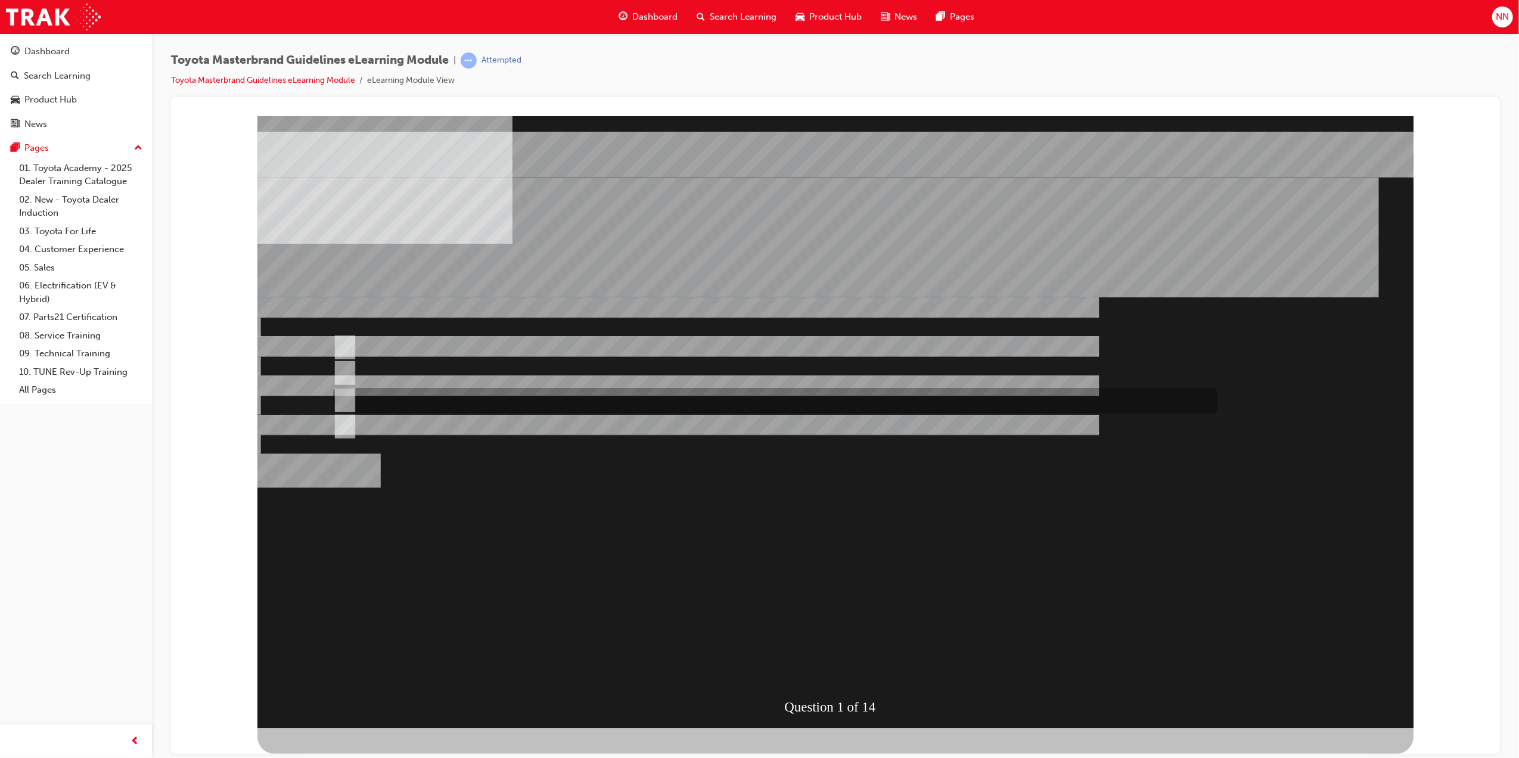
radio input "true"
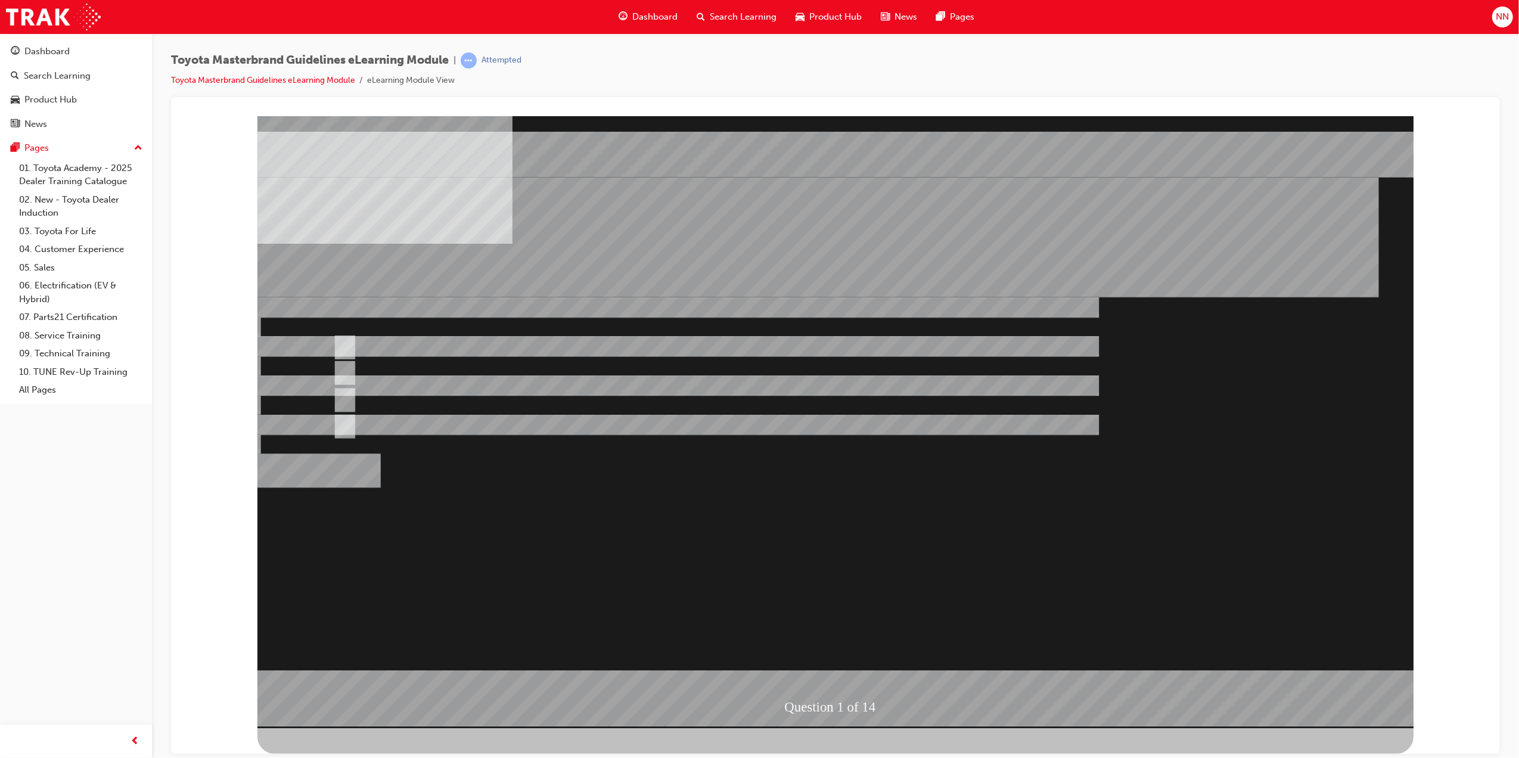
click at [843, 663] on div at bounding box center [835, 422] width 1156 height 612
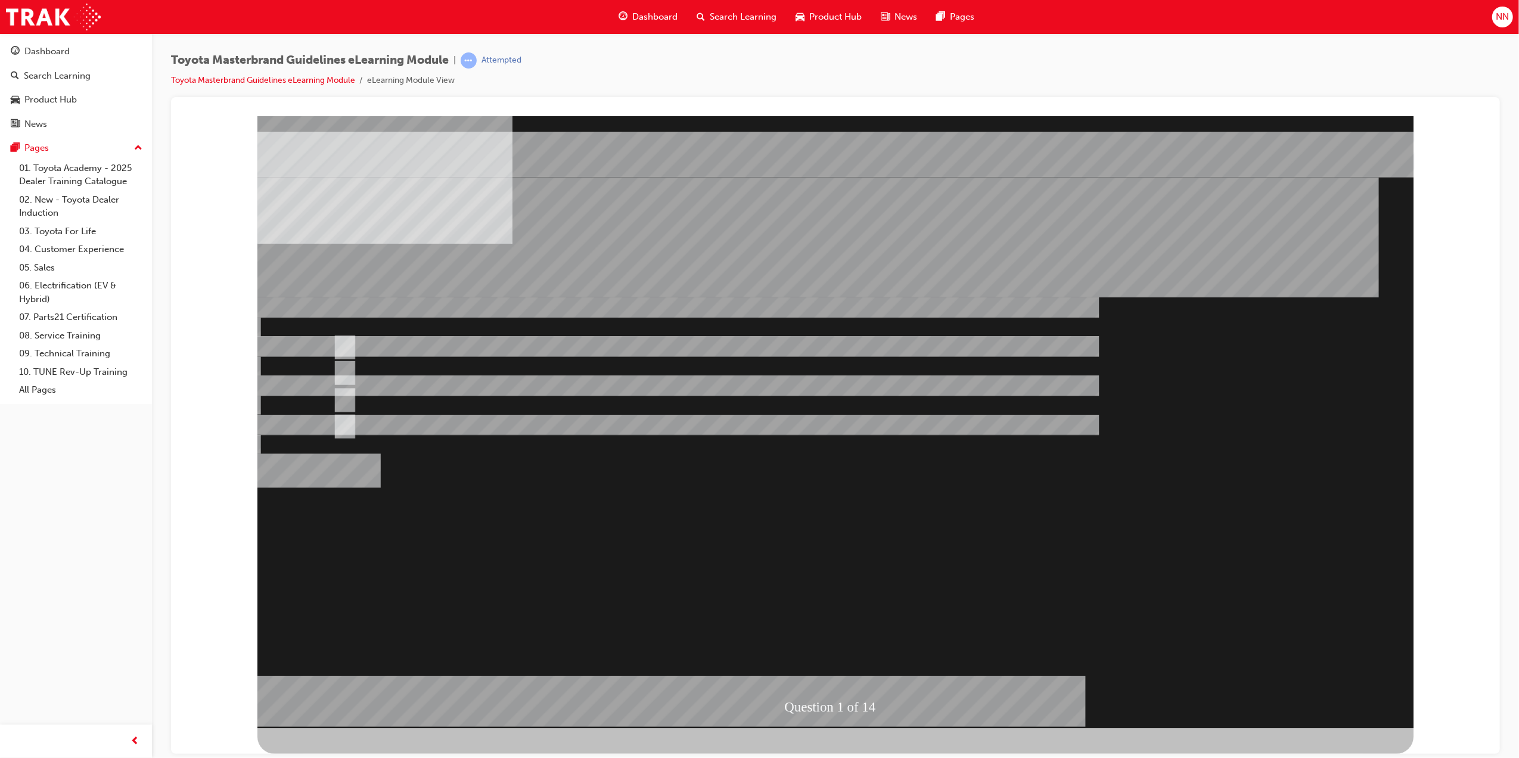
click at [474, 370] on div at bounding box center [835, 422] width 1156 height 612
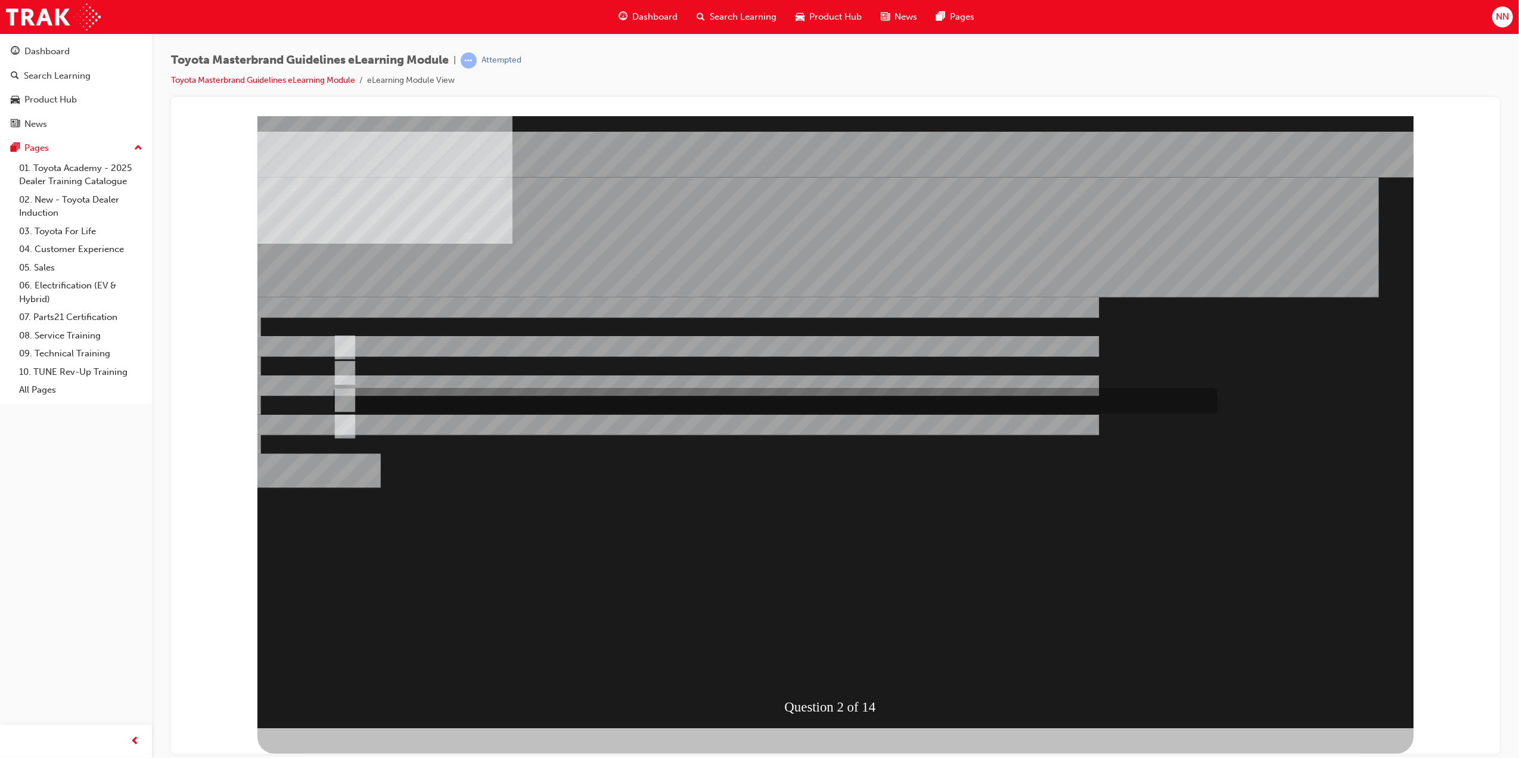
radio input "true"
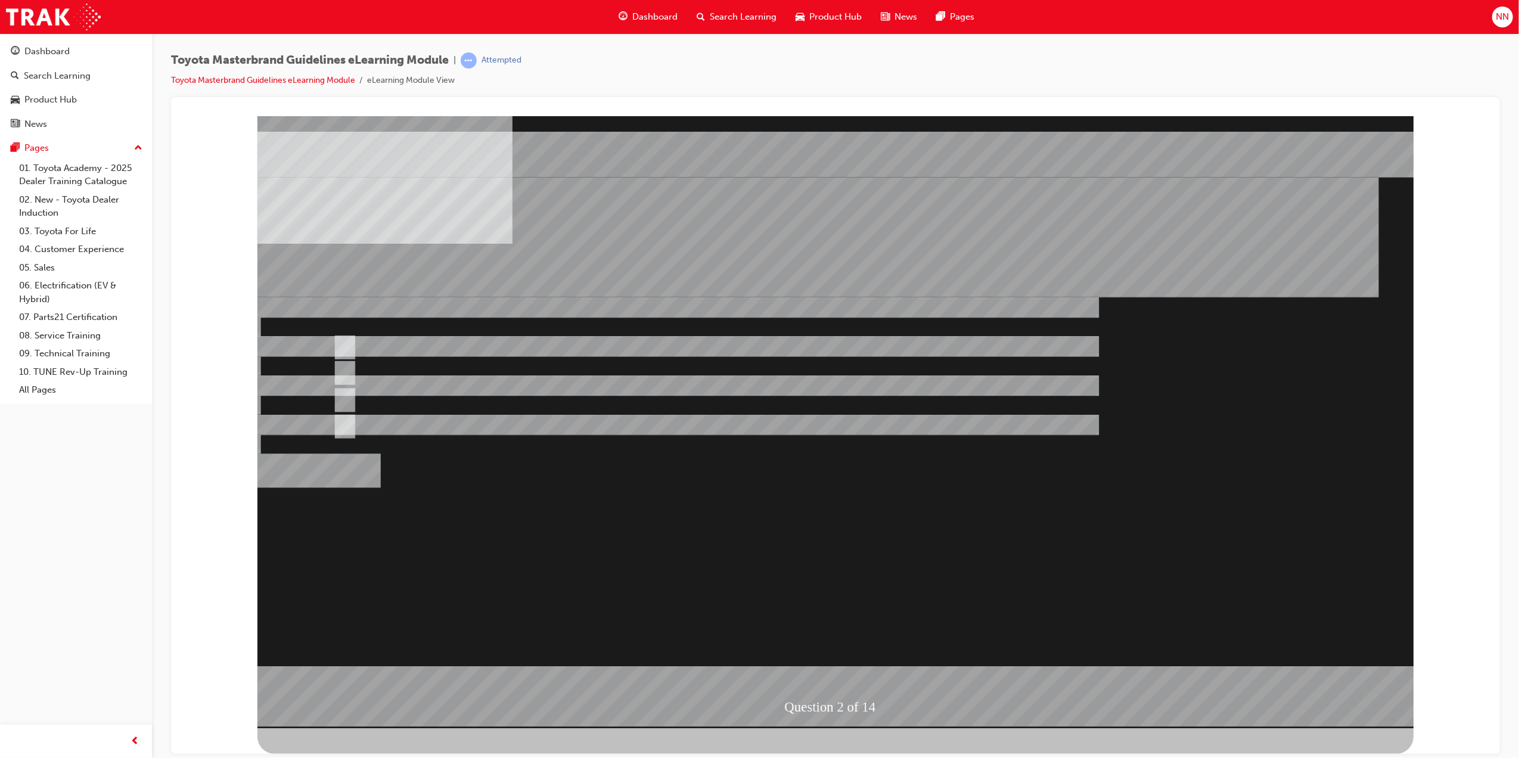
click at [842, 608] on div at bounding box center [835, 422] width 1156 height 612
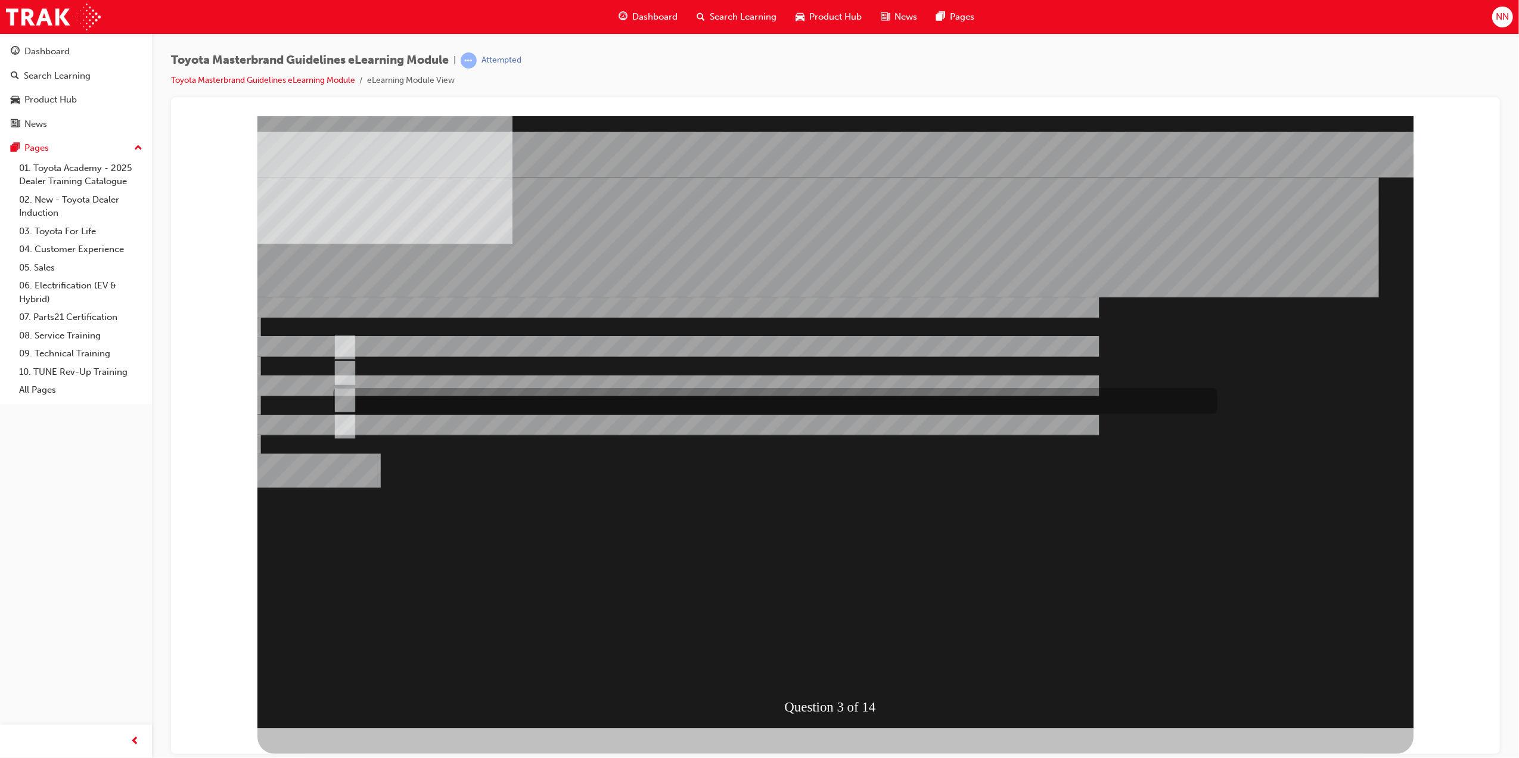
radio input "true"
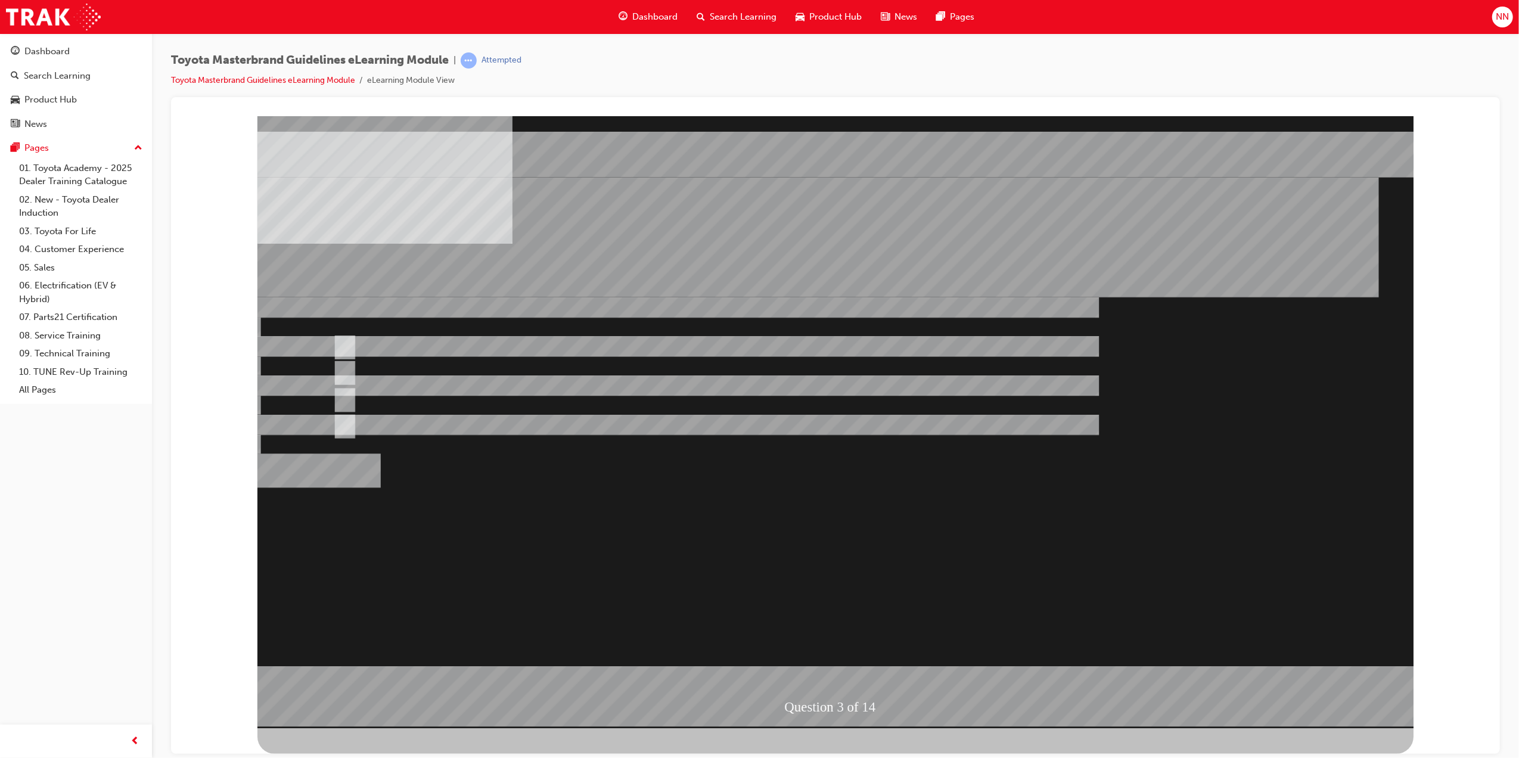
click at [837, 605] on div at bounding box center [835, 422] width 1156 height 612
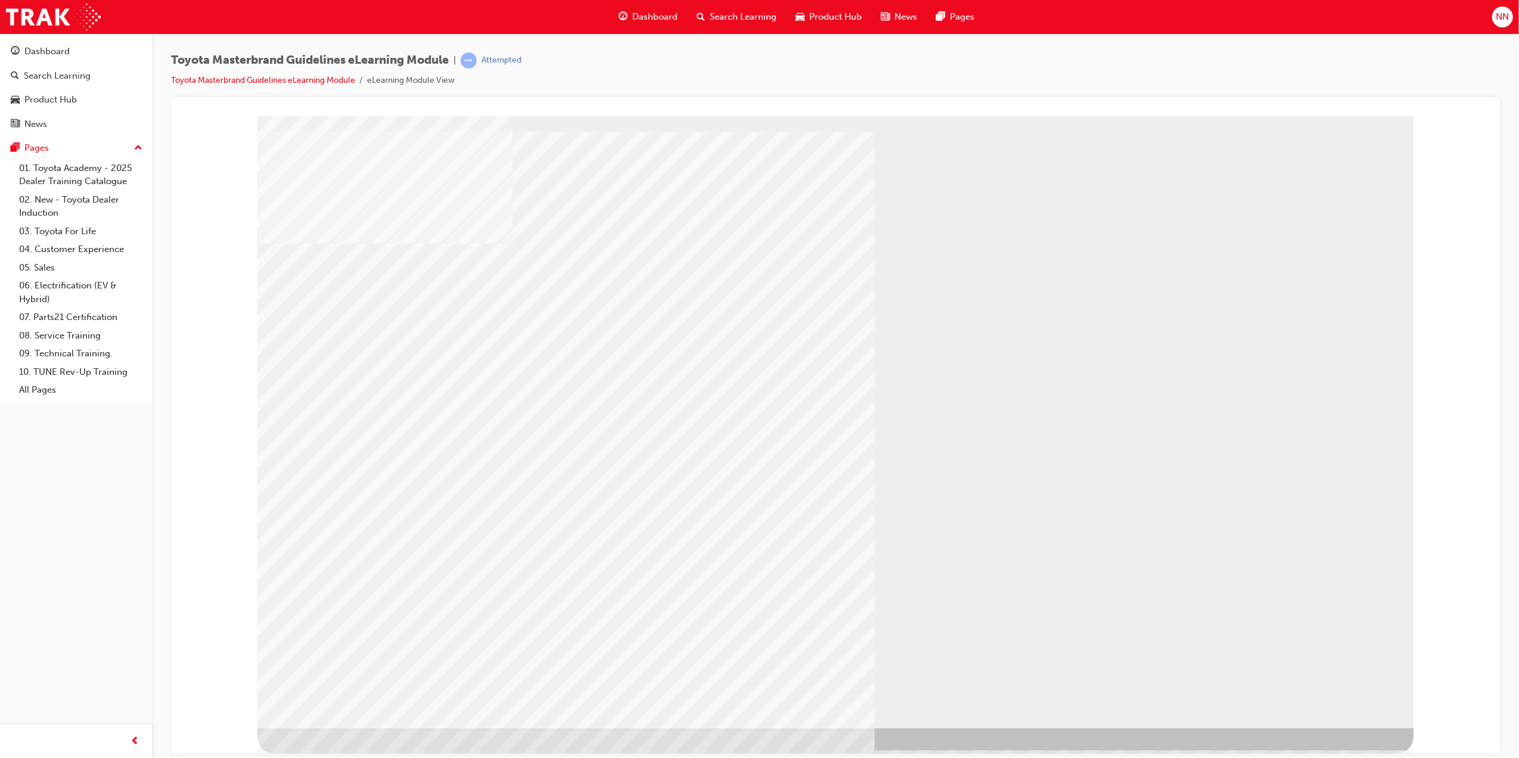
drag, startPoint x: 532, startPoint y: 507, endPoint x: 531, endPoint y: 500, distance: 7.2
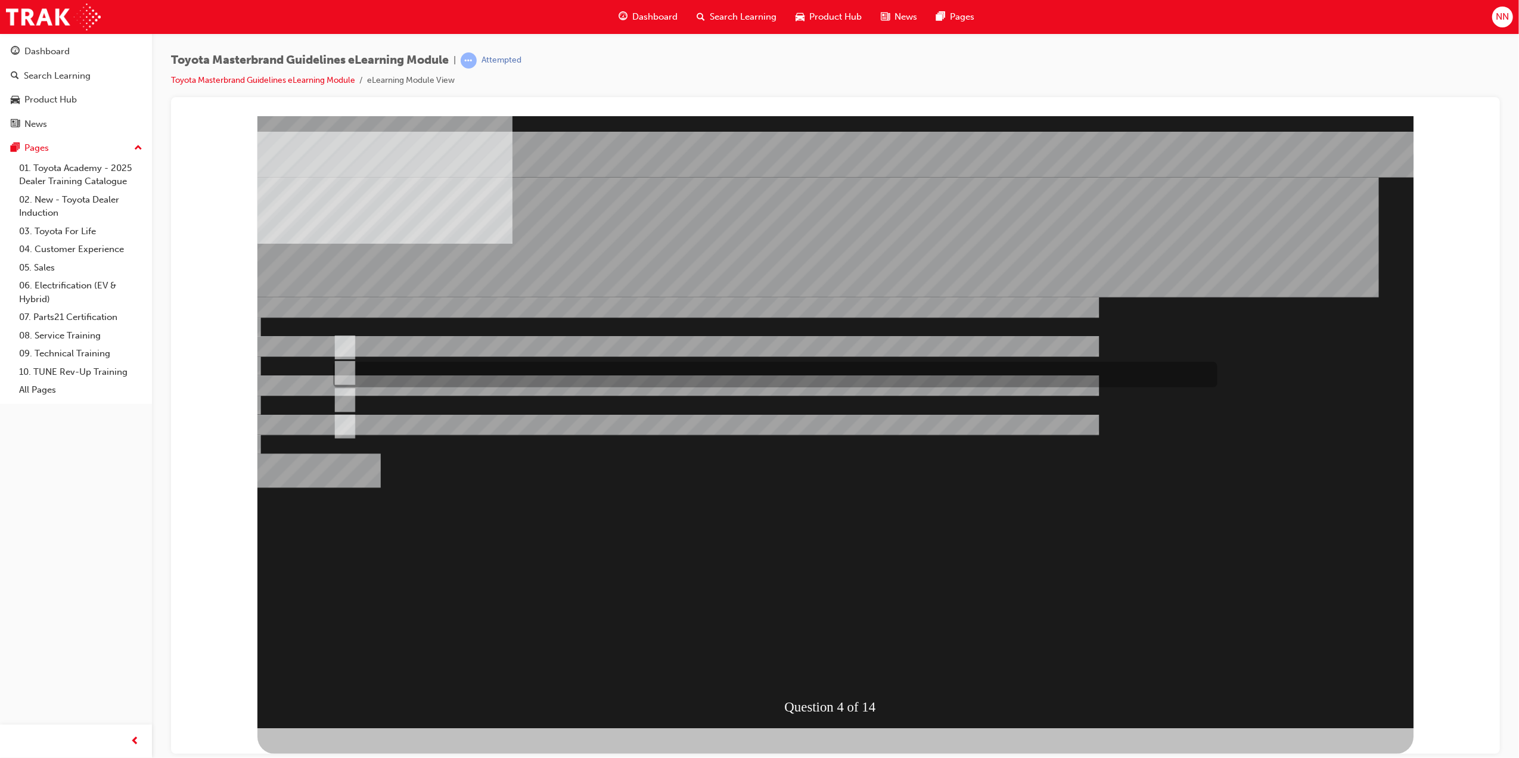
radio input "true"
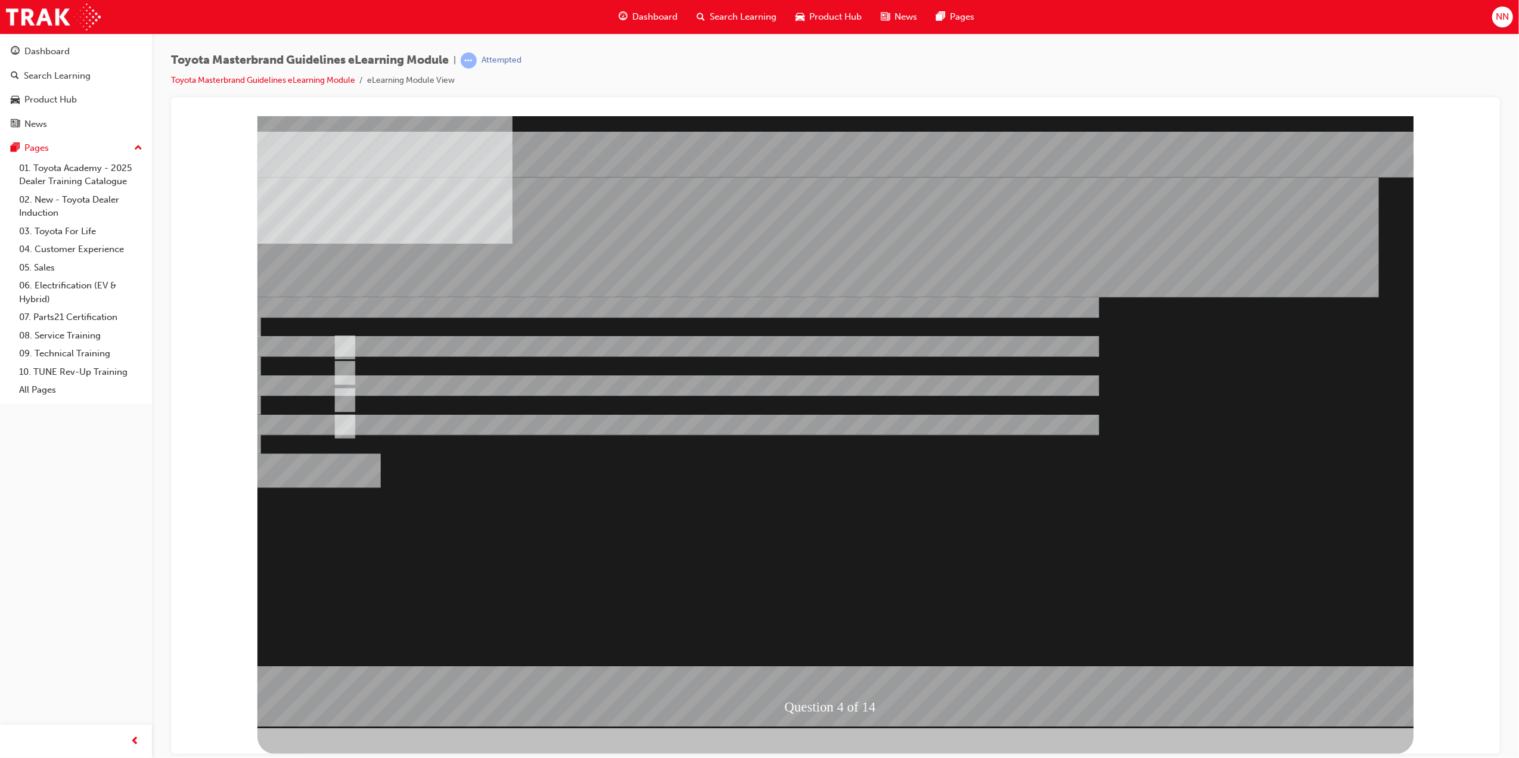
click at [909, 605] on div at bounding box center [835, 422] width 1156 height 612
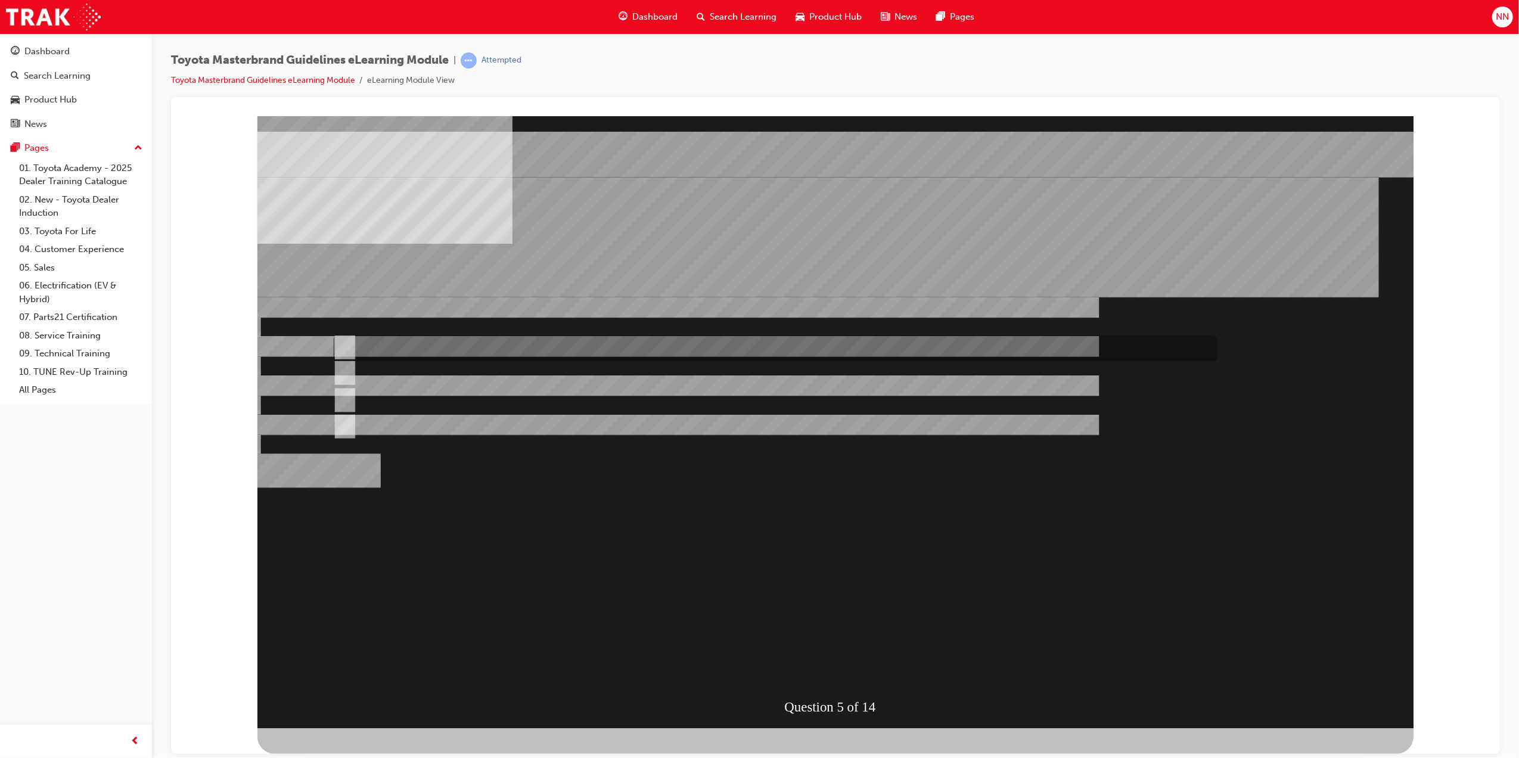
radio input "true"
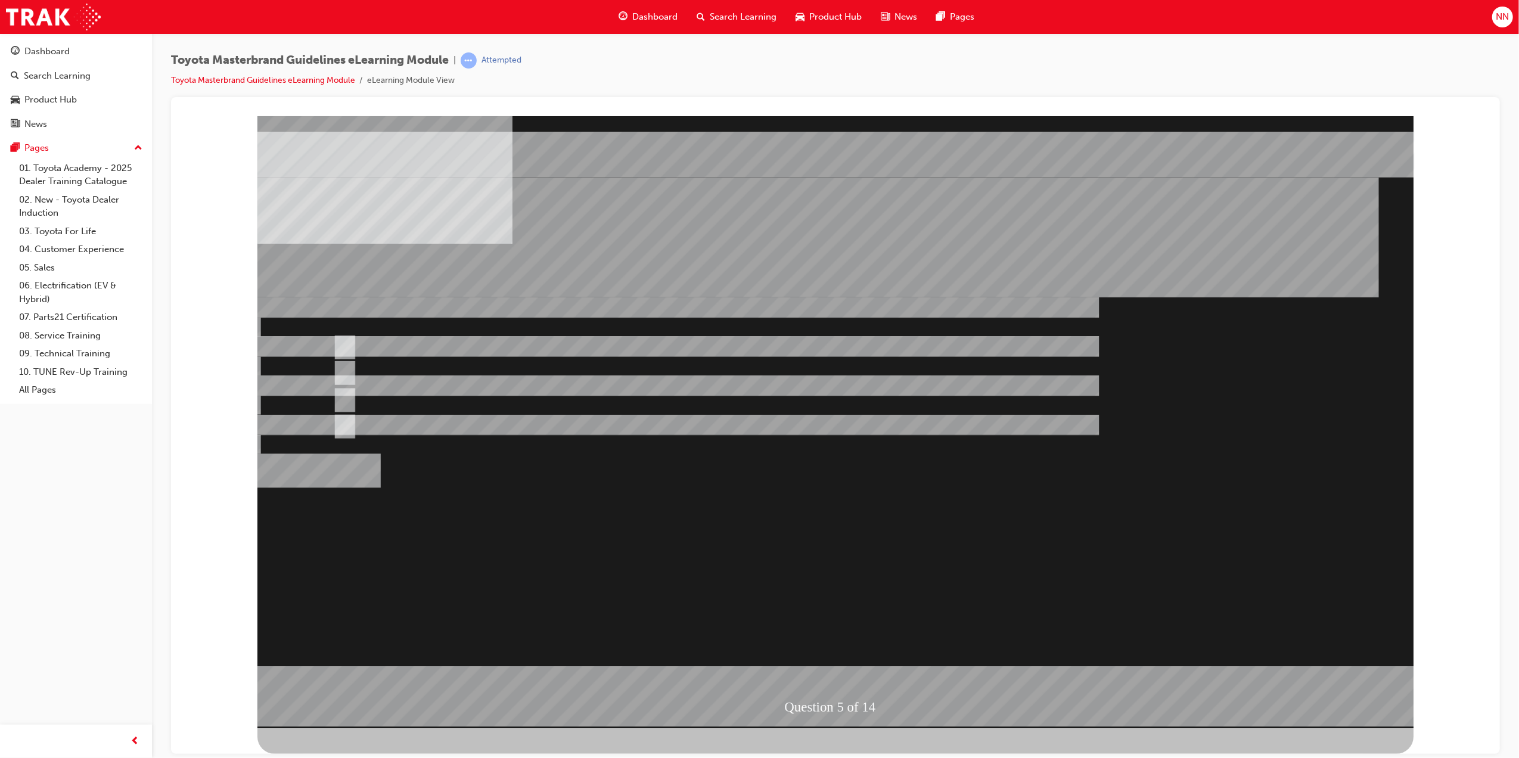
click at [877, 548] on div at bounding box center [835, 422] width 1156 height 612
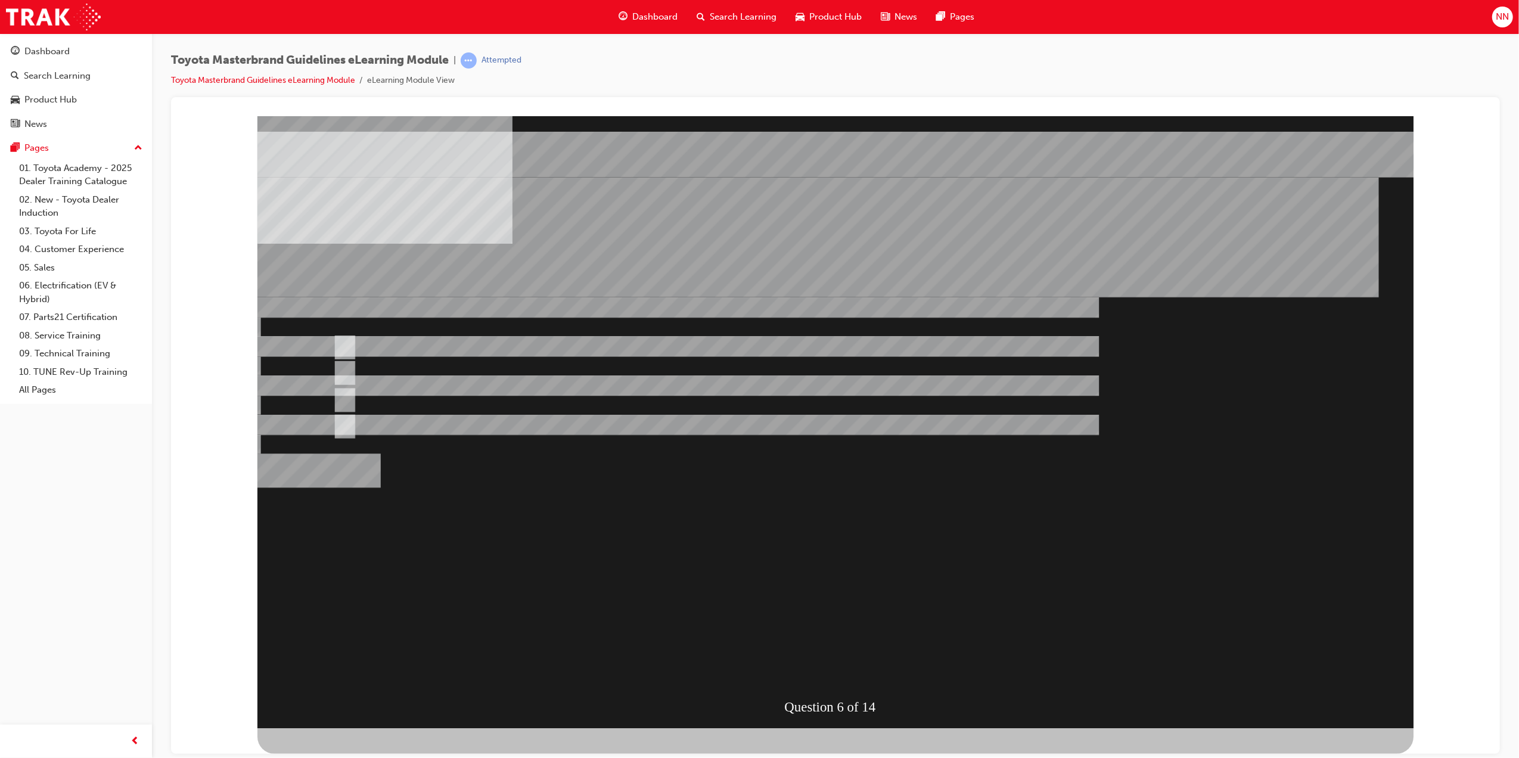
click at [856, 540] on div "Question 6 of 14" at bounding box center [835, 422] width 1156 height 612
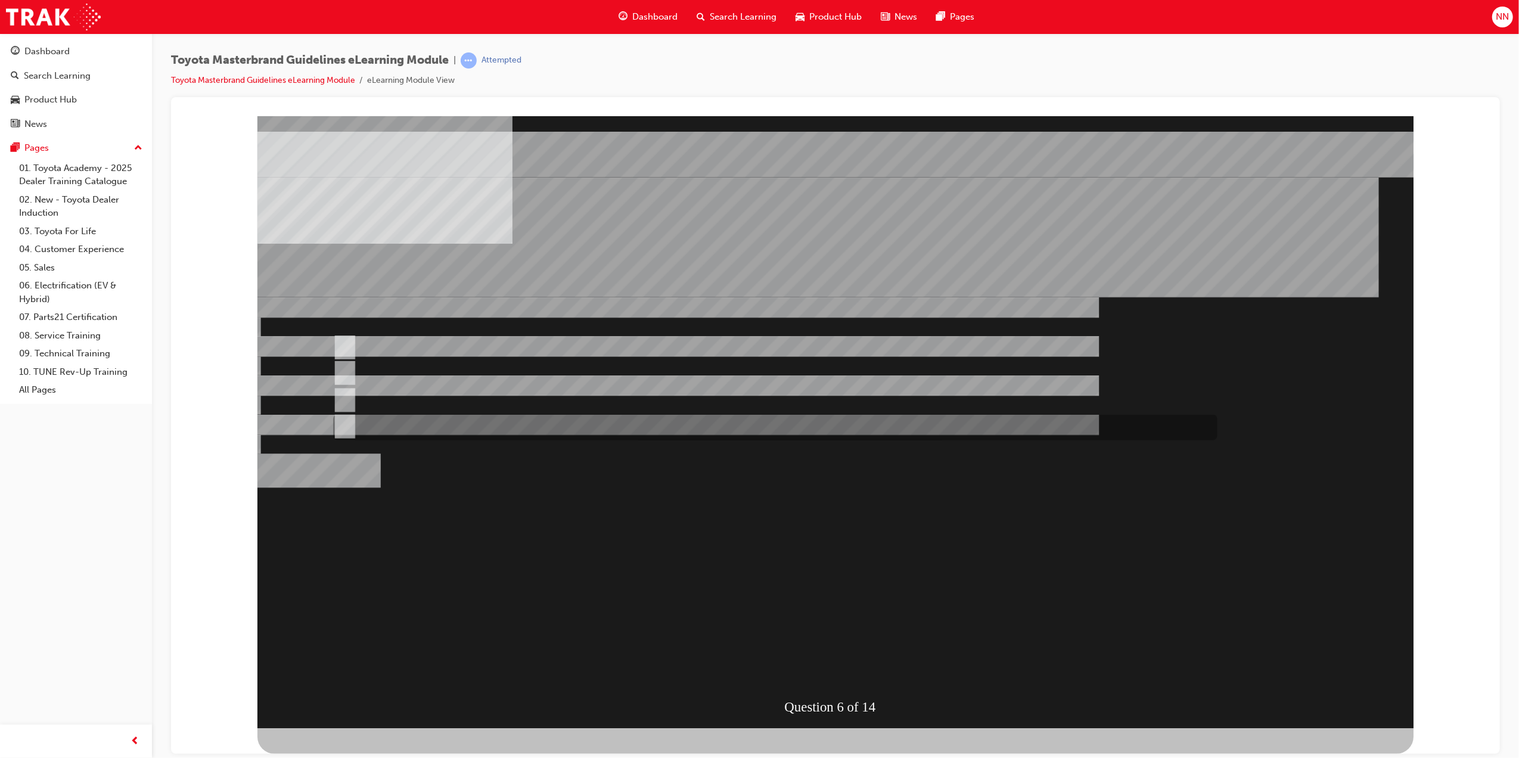
radio input "true"
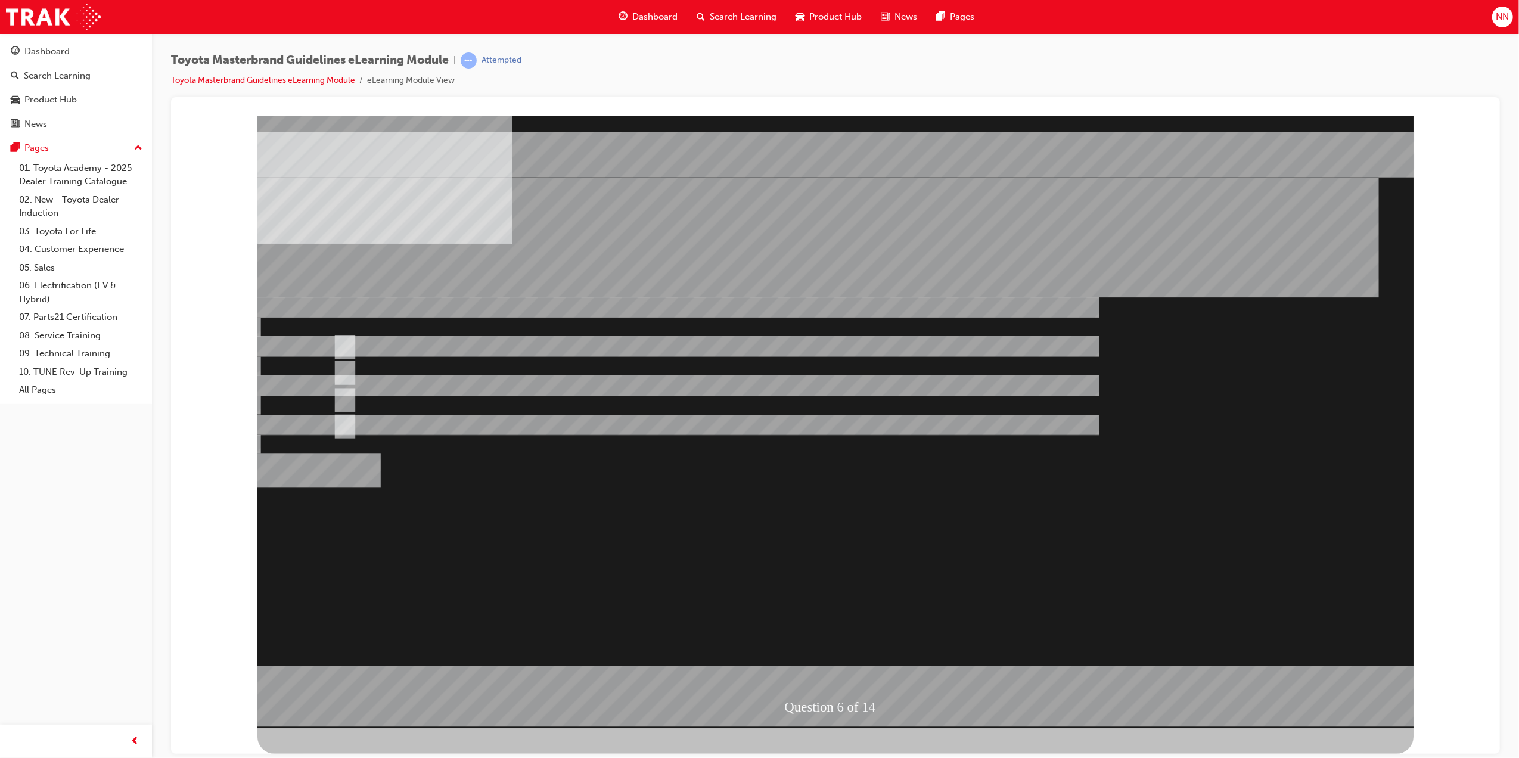
click at [853, 581] on div at bounding box center [835, 422] width 1156 height 612
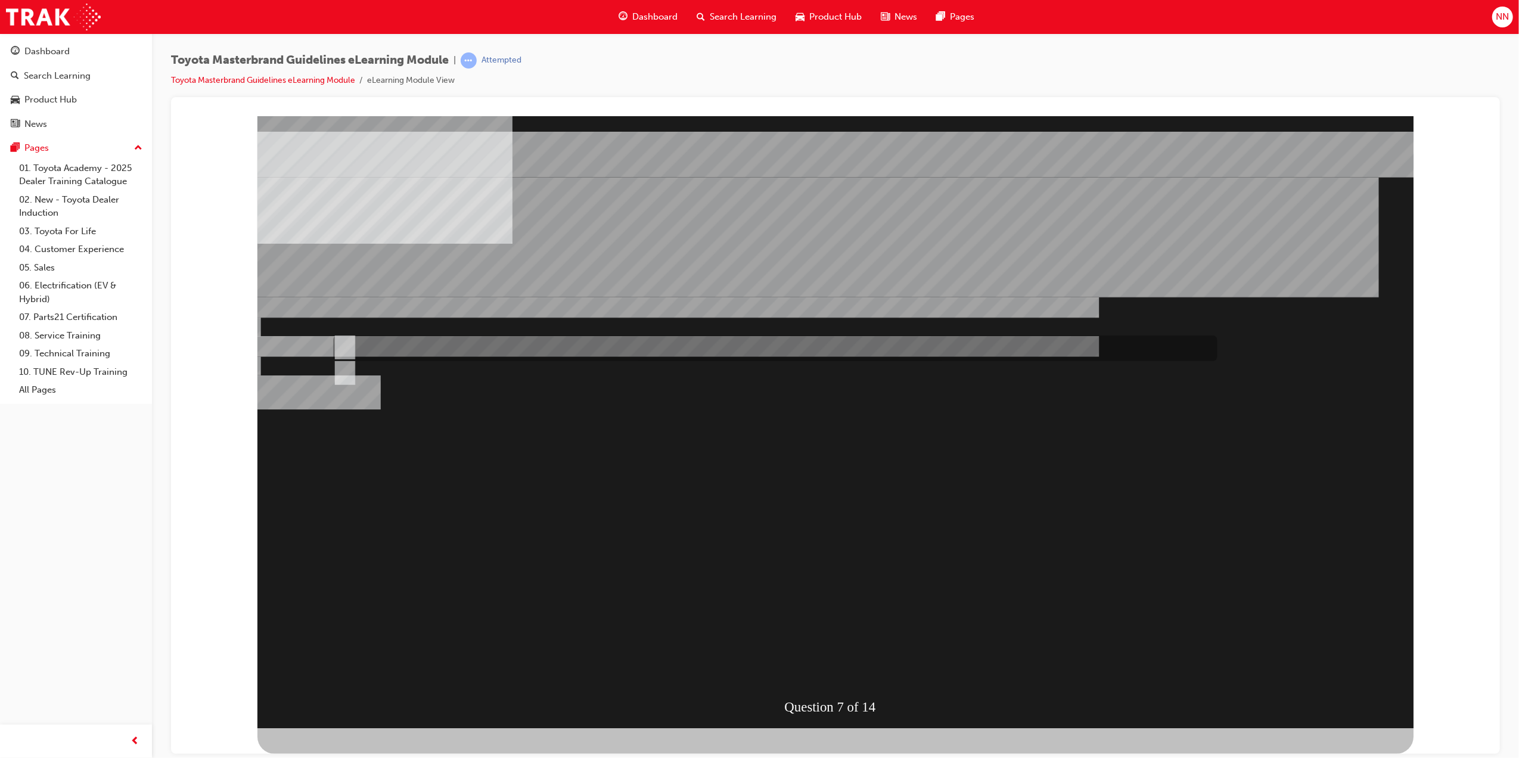
radio input "true"
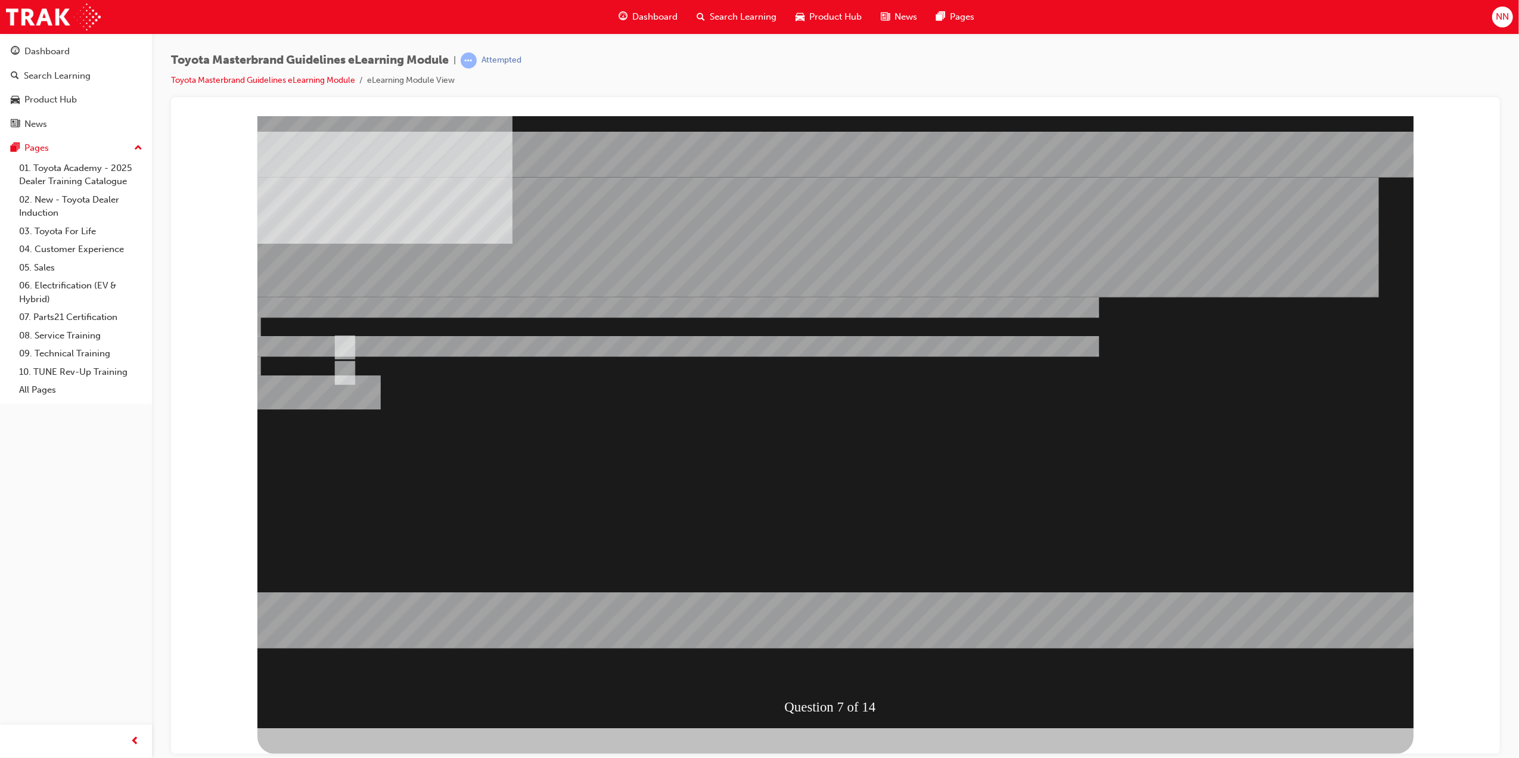
click at [374, 374] on div at bounding box center [835, 422] width 1156 height 612
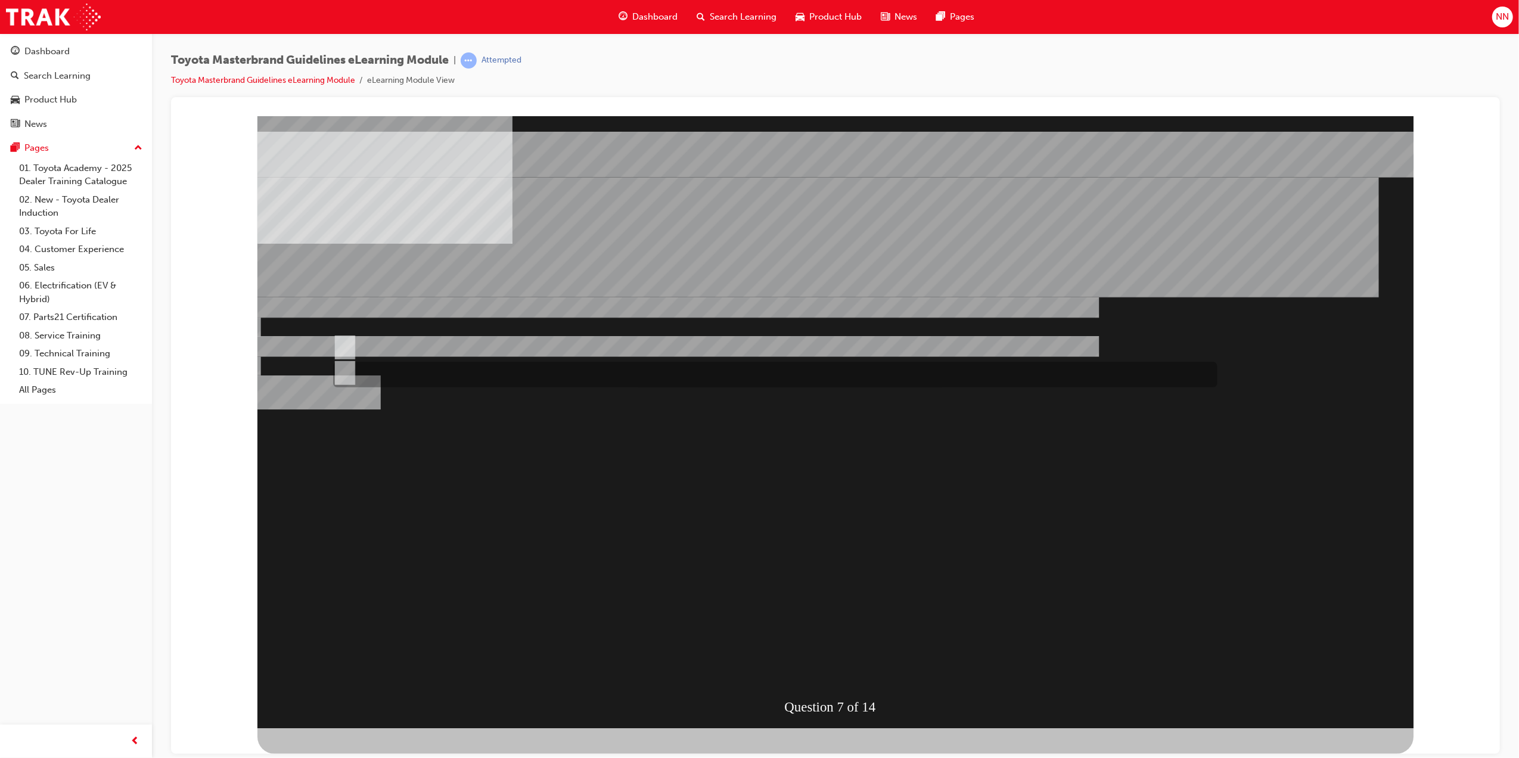
radio input "true"
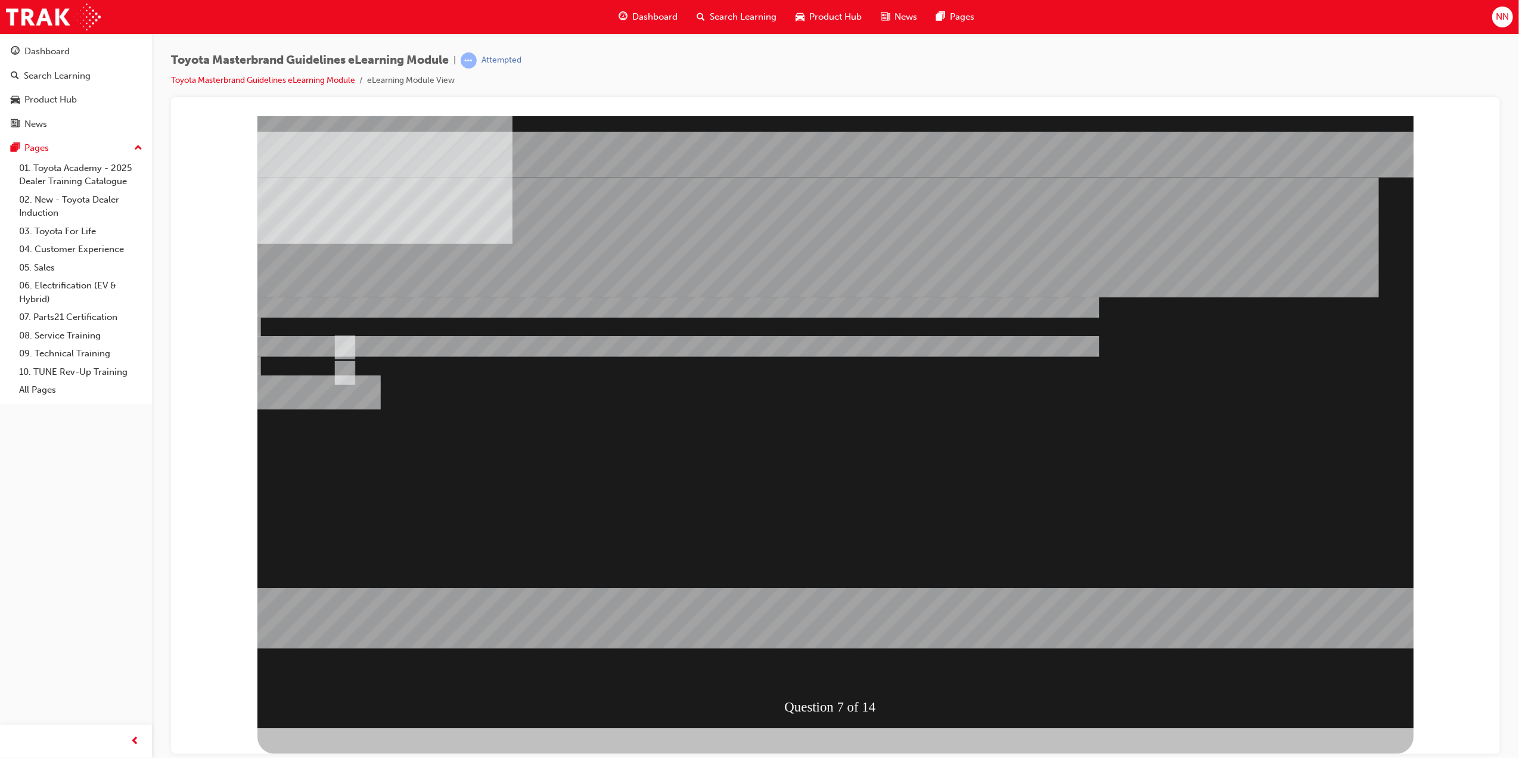
click at [801, 595] on div at bounding box center [835, 422] width 1156 height 612
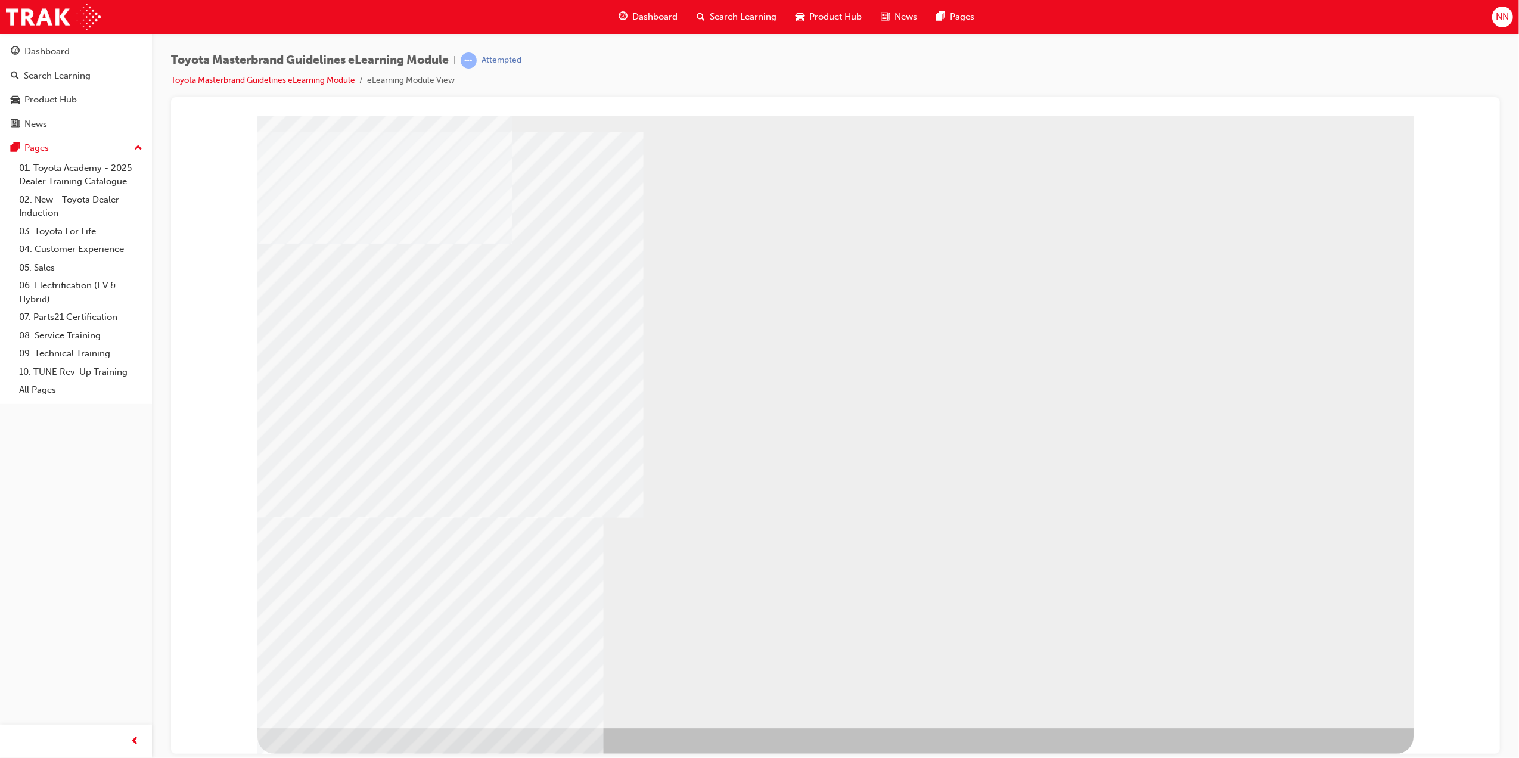
drag, startPoint x: 1332, startPoint y: 686, endPoint x: 1308, endPoint y: 647, distance: 46.2
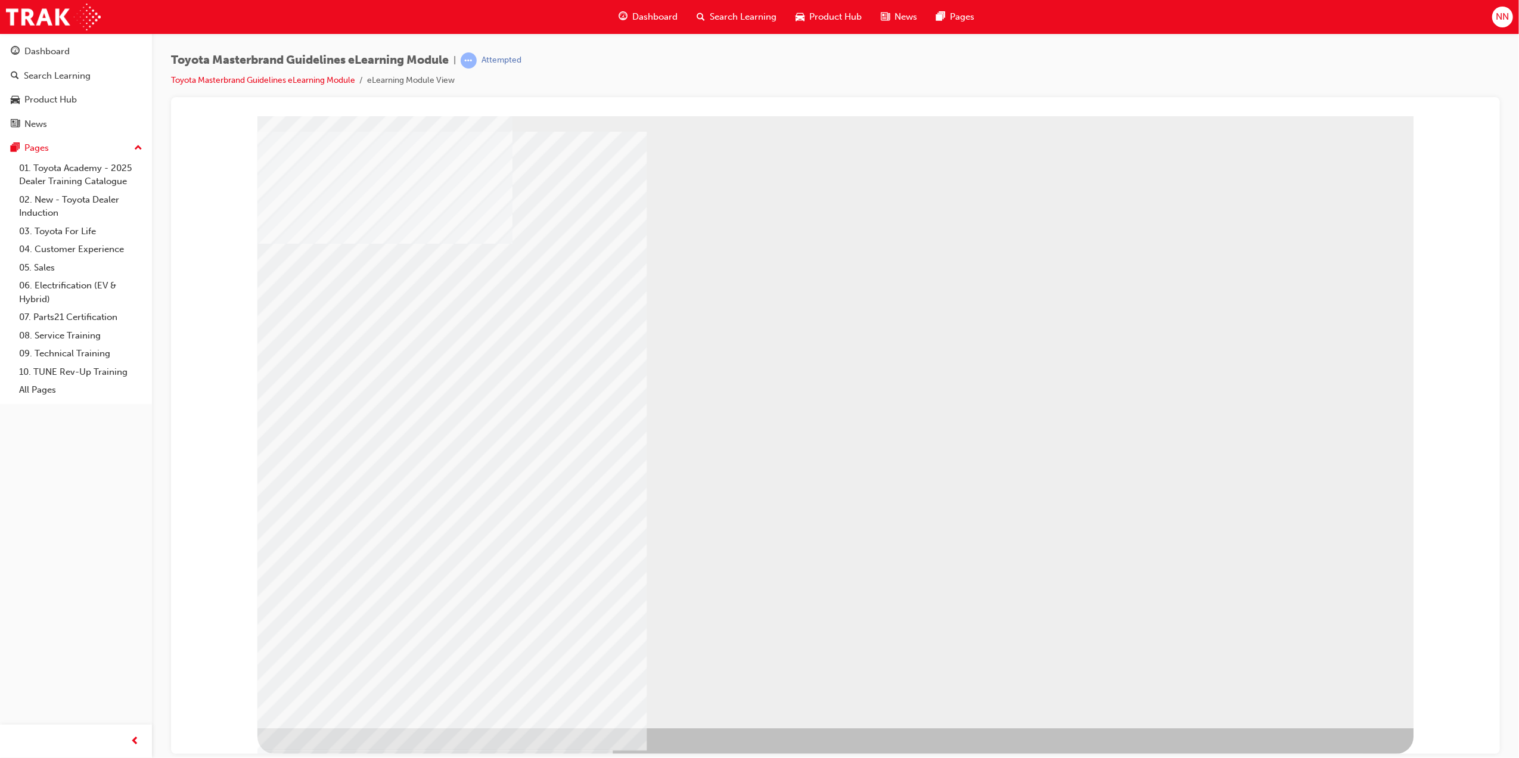
drag, startPoint x: 1350, startPoint y: 679, endPoint x: 1351, endPoint y: 673, distance: 6.8
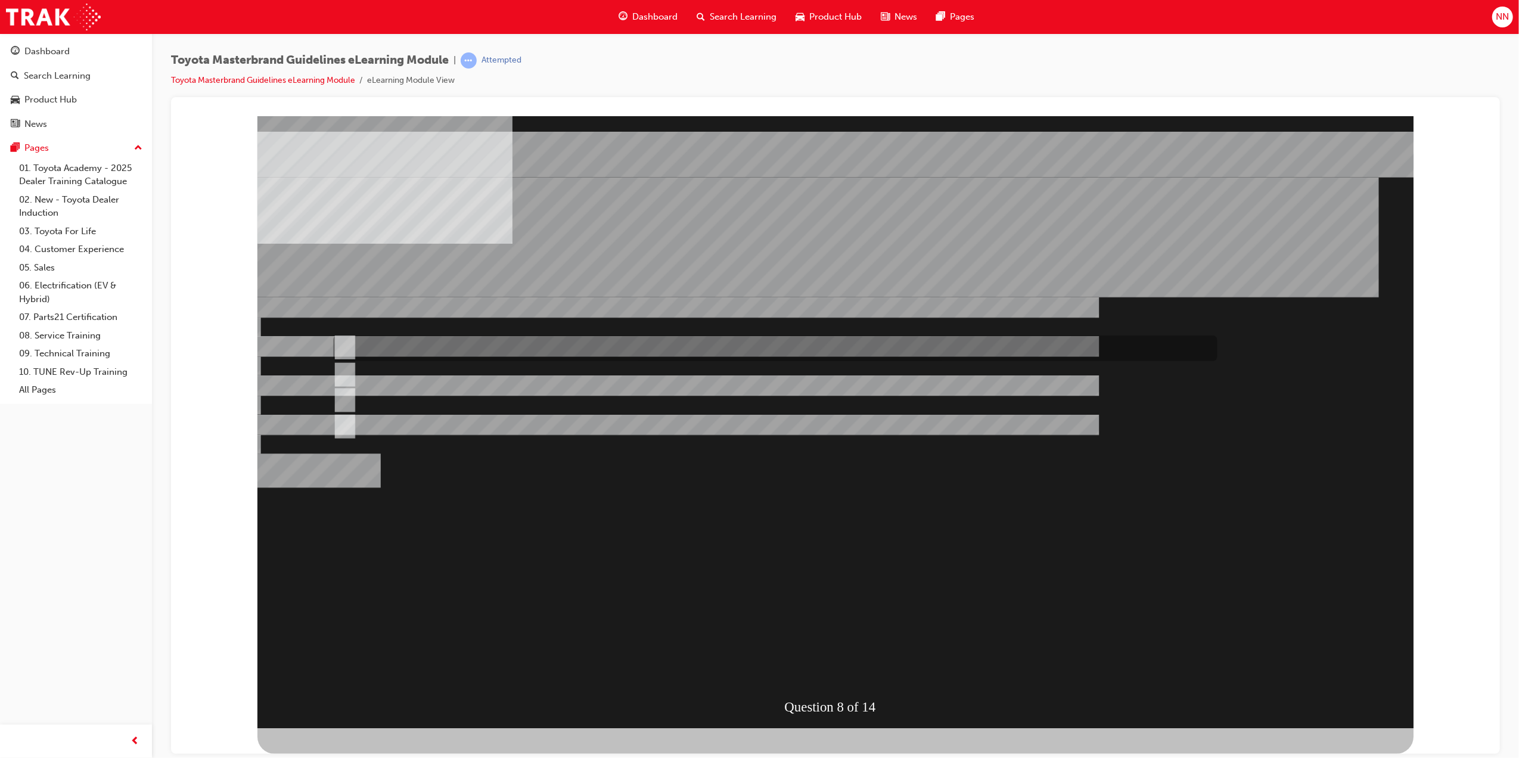
radio input "true"
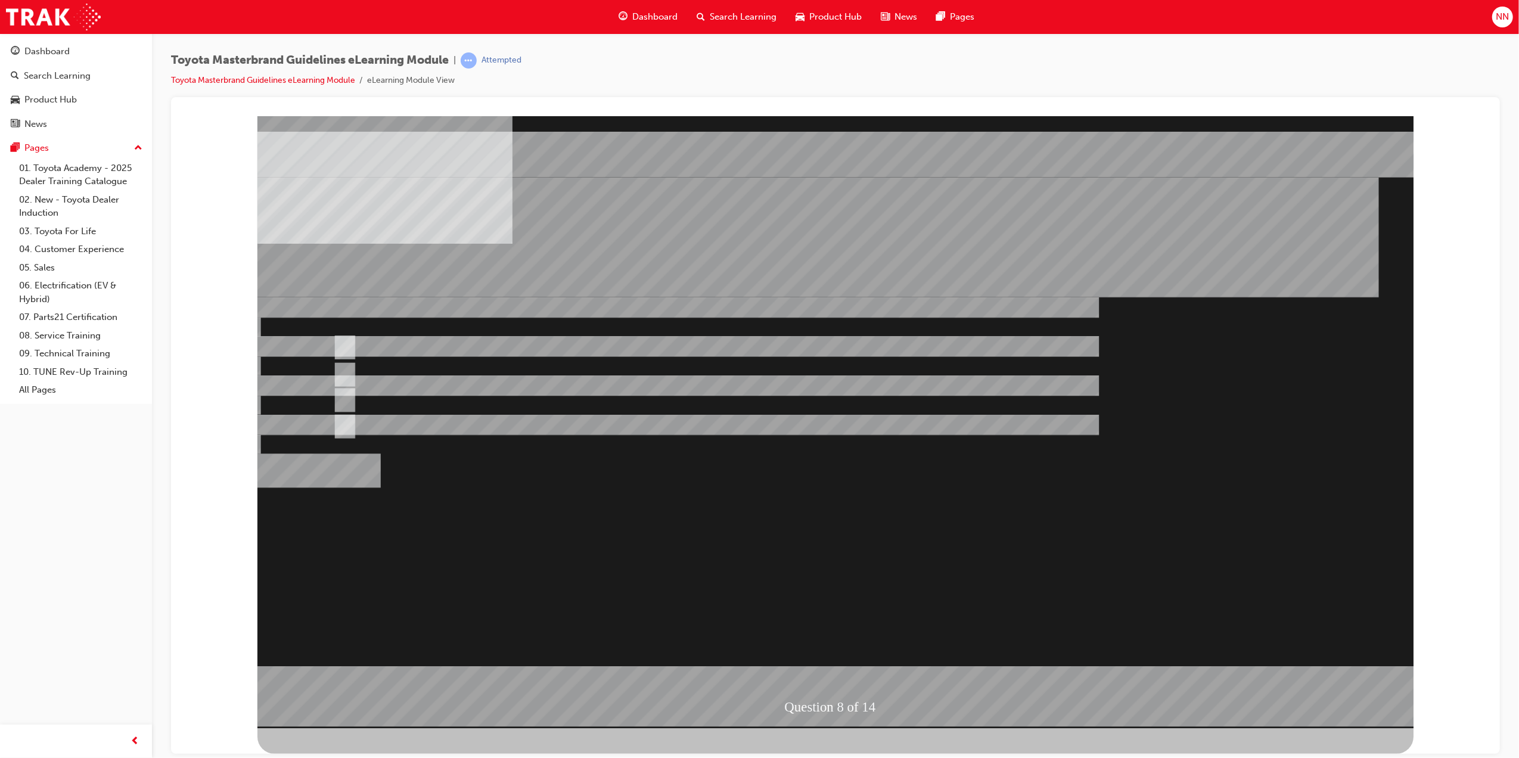
click at [869, 660] on div at bounding box center [835, 422] width 1156 height 612
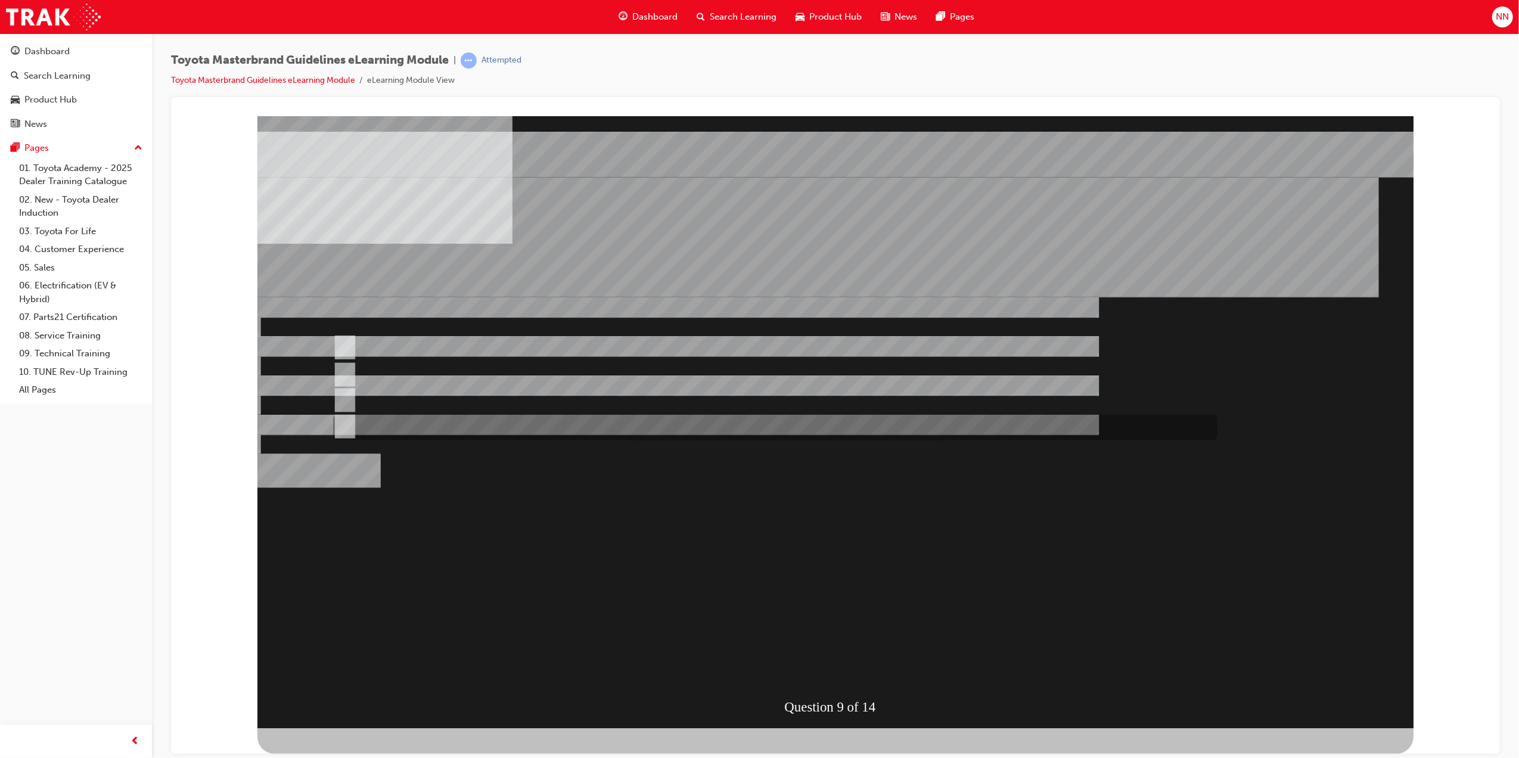
radio input "true"
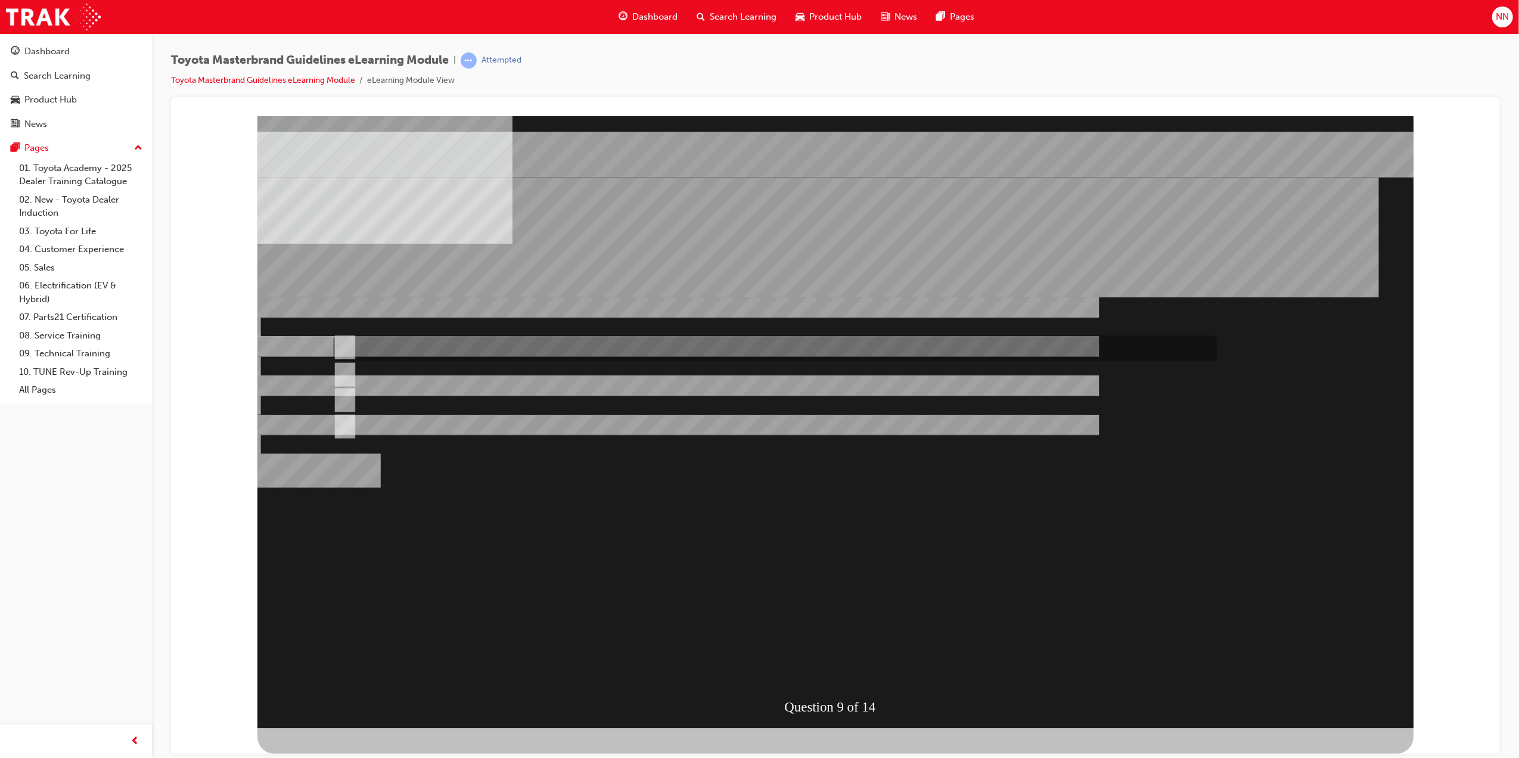
radio input "true"
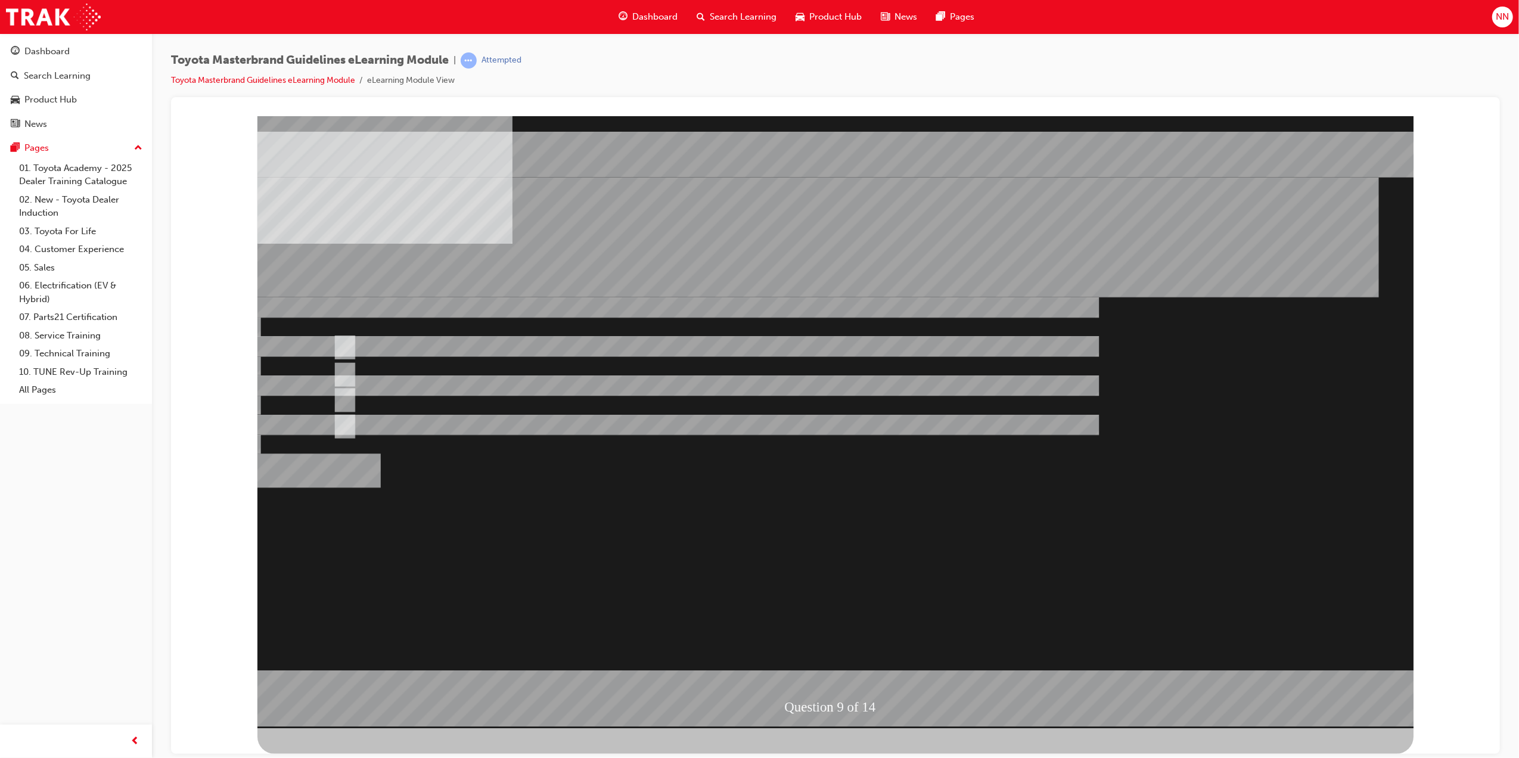
click at [349, 425] on div at bounding box center [835, 422] width 1156 height 612
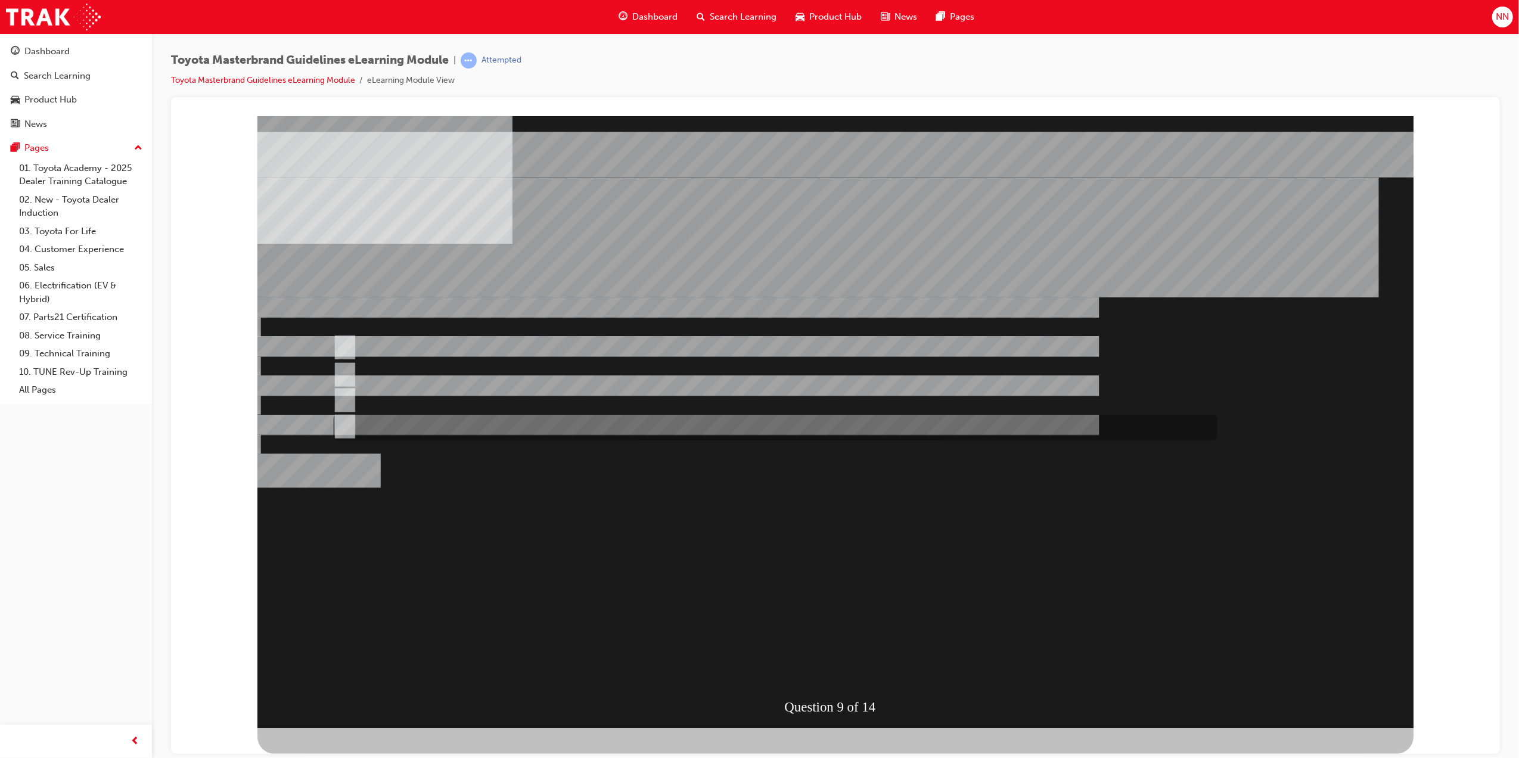
radio input "true"
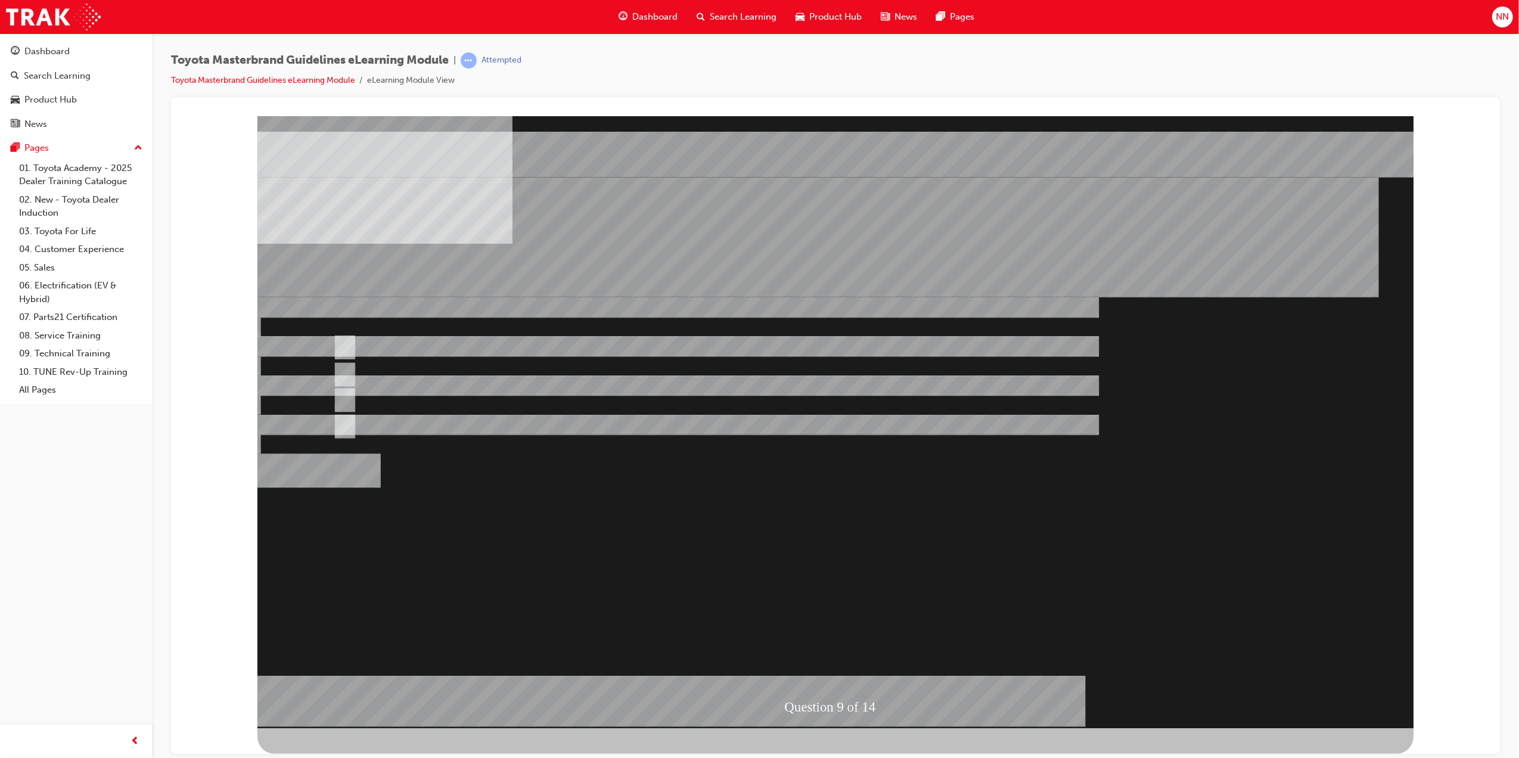
click at [844, 658] on div at bounding box center [835, 422] width 1156 height 612
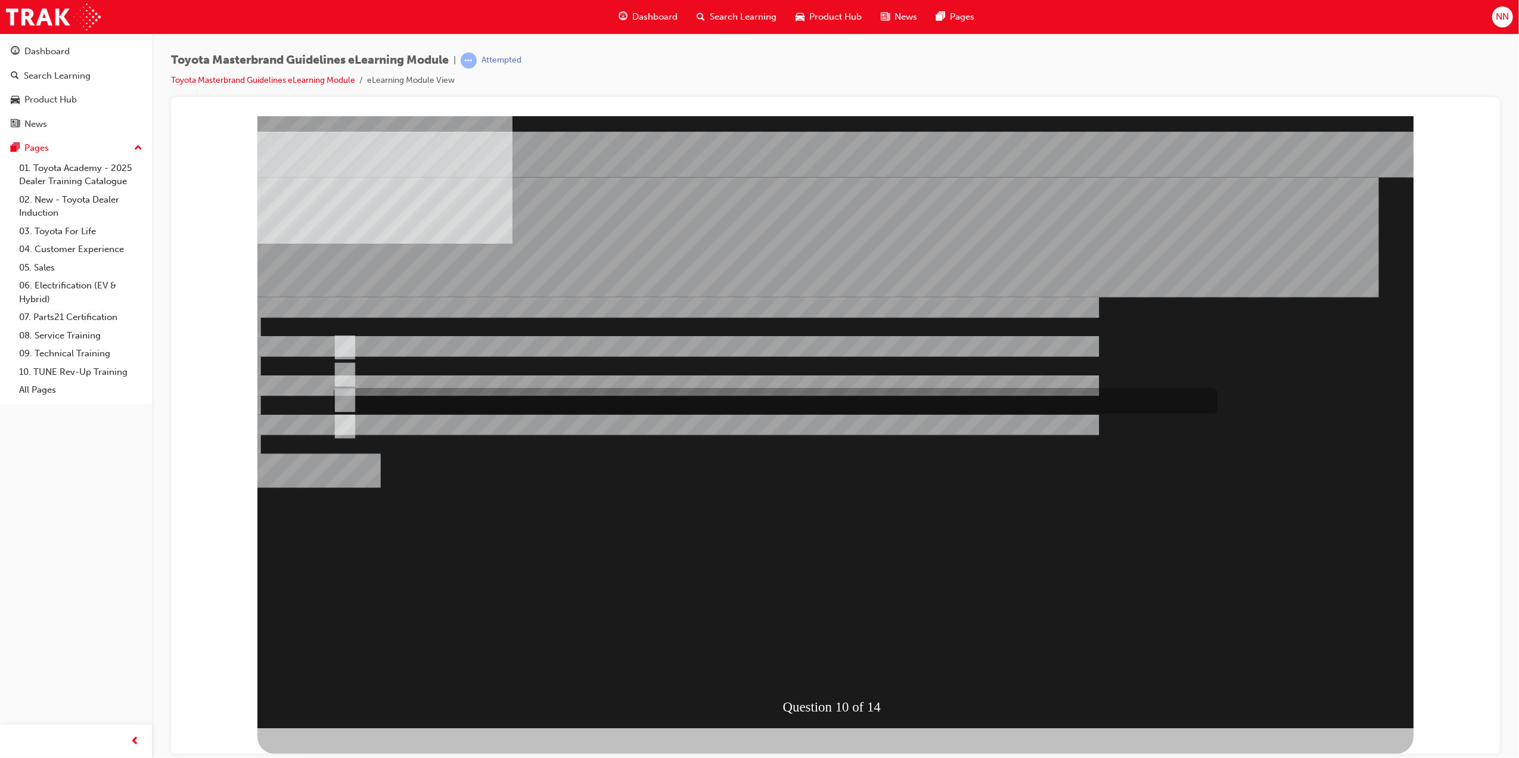
radio input "true"
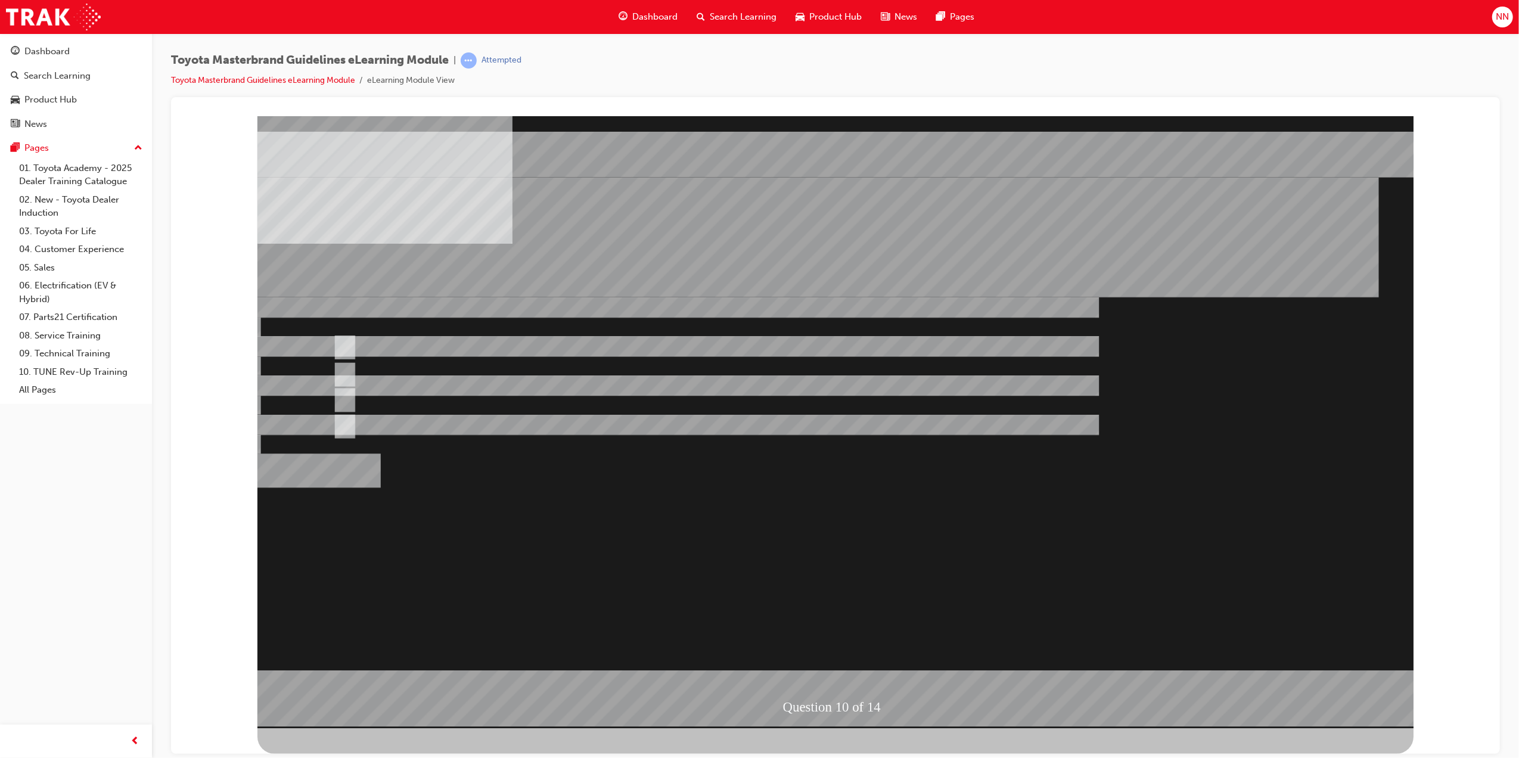
click at [343, 426] on div at bounding box center [835, 422] width 1156 height 612
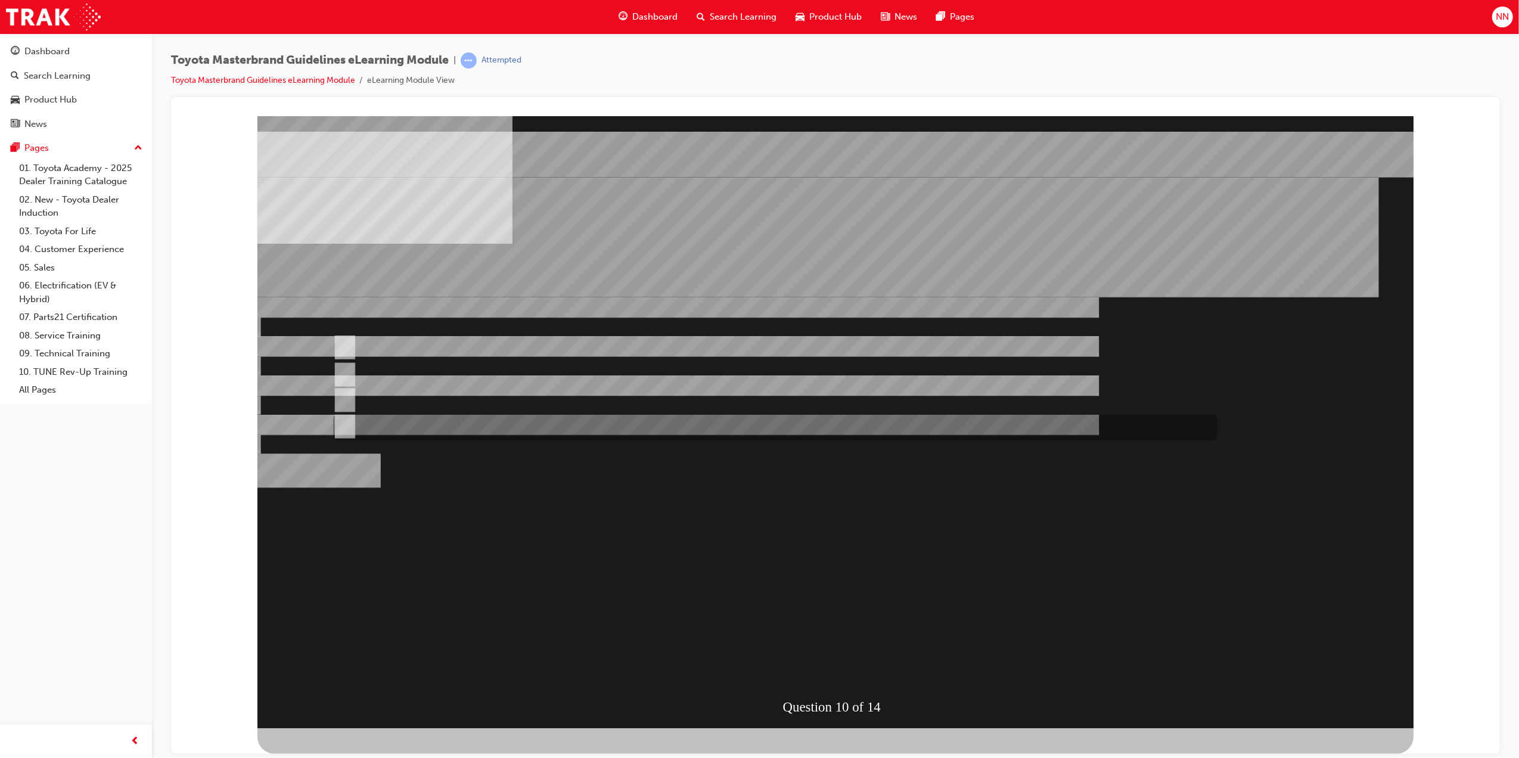
radio input "true"
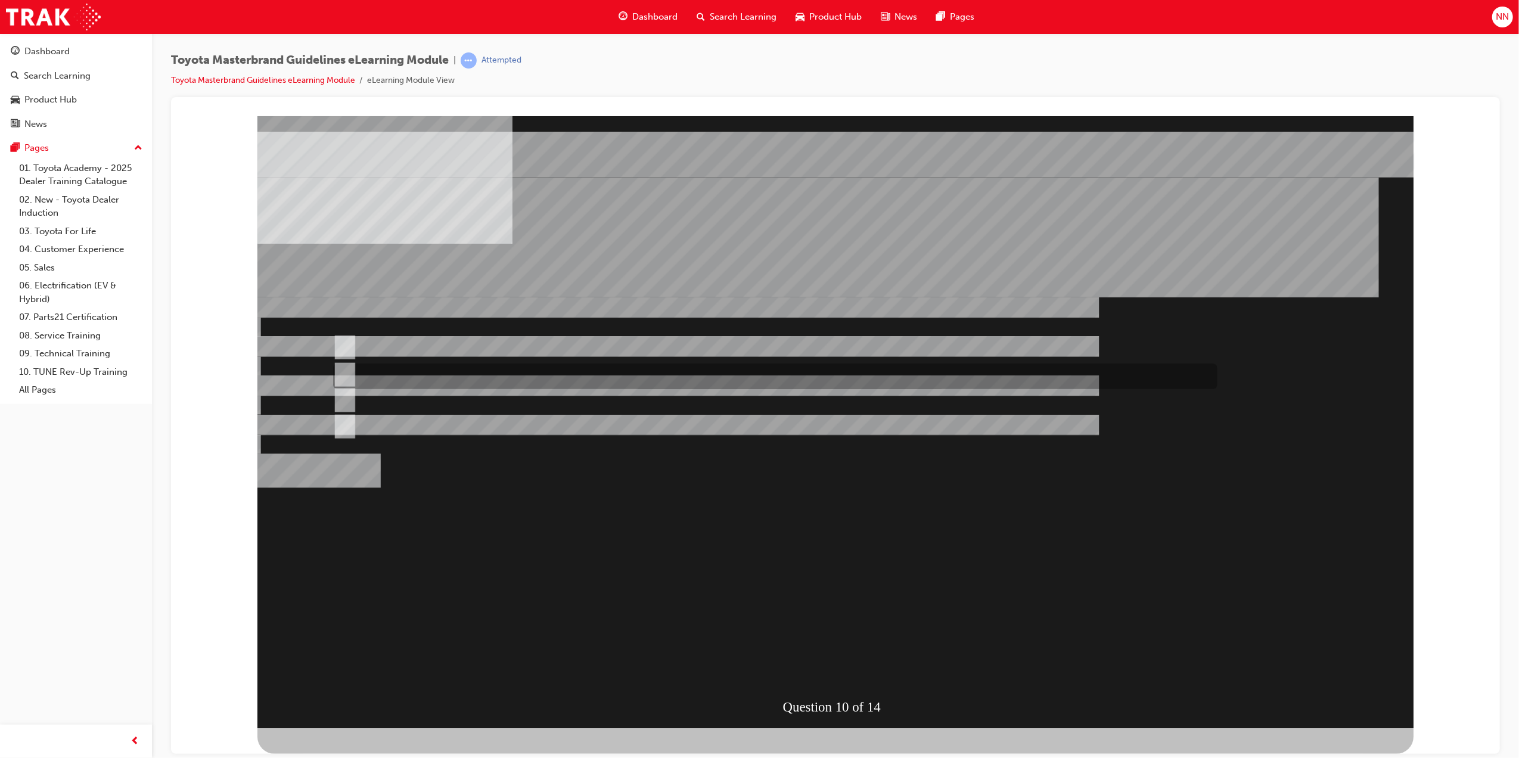
radio input "true"
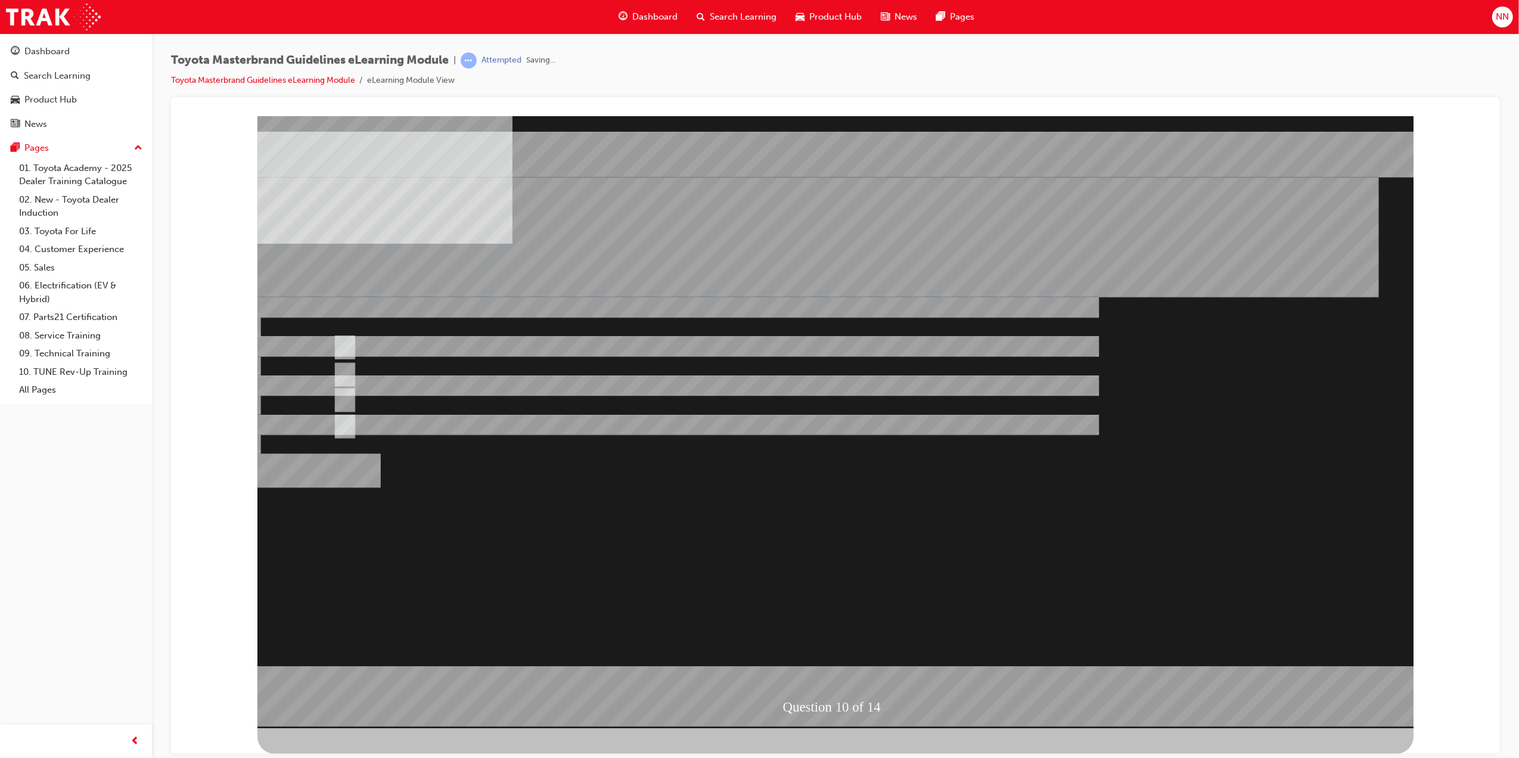
click at [827, 616] on div at bounding box center [835, 422] width 1156 height 612
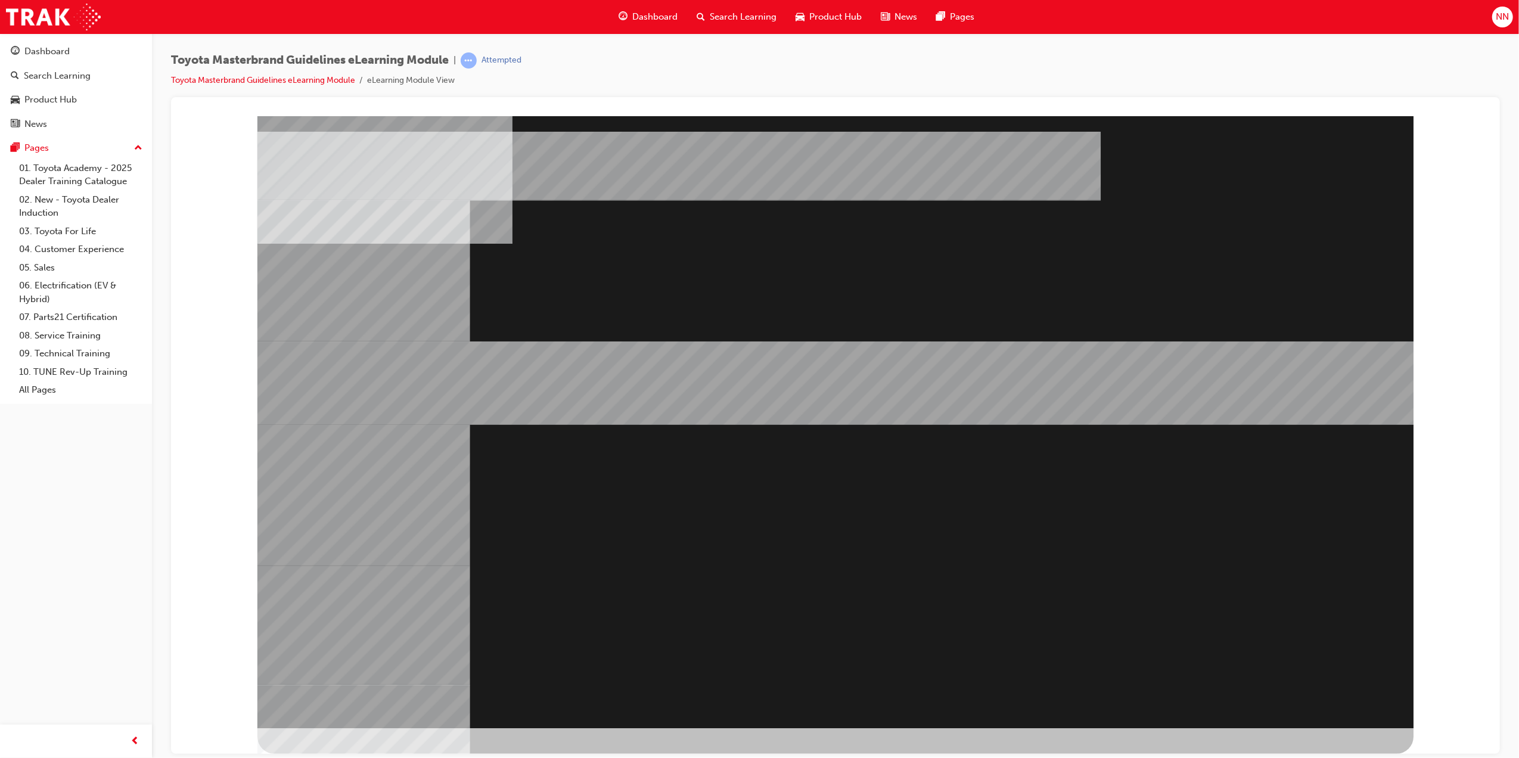
drag, startPoint x: 962, startPoint y: 556, endPoint x: 734, endPoint y: 375, distance: 291.4
click at [734, 375] on div at bounding box center [835, 422] width 1156 height 612
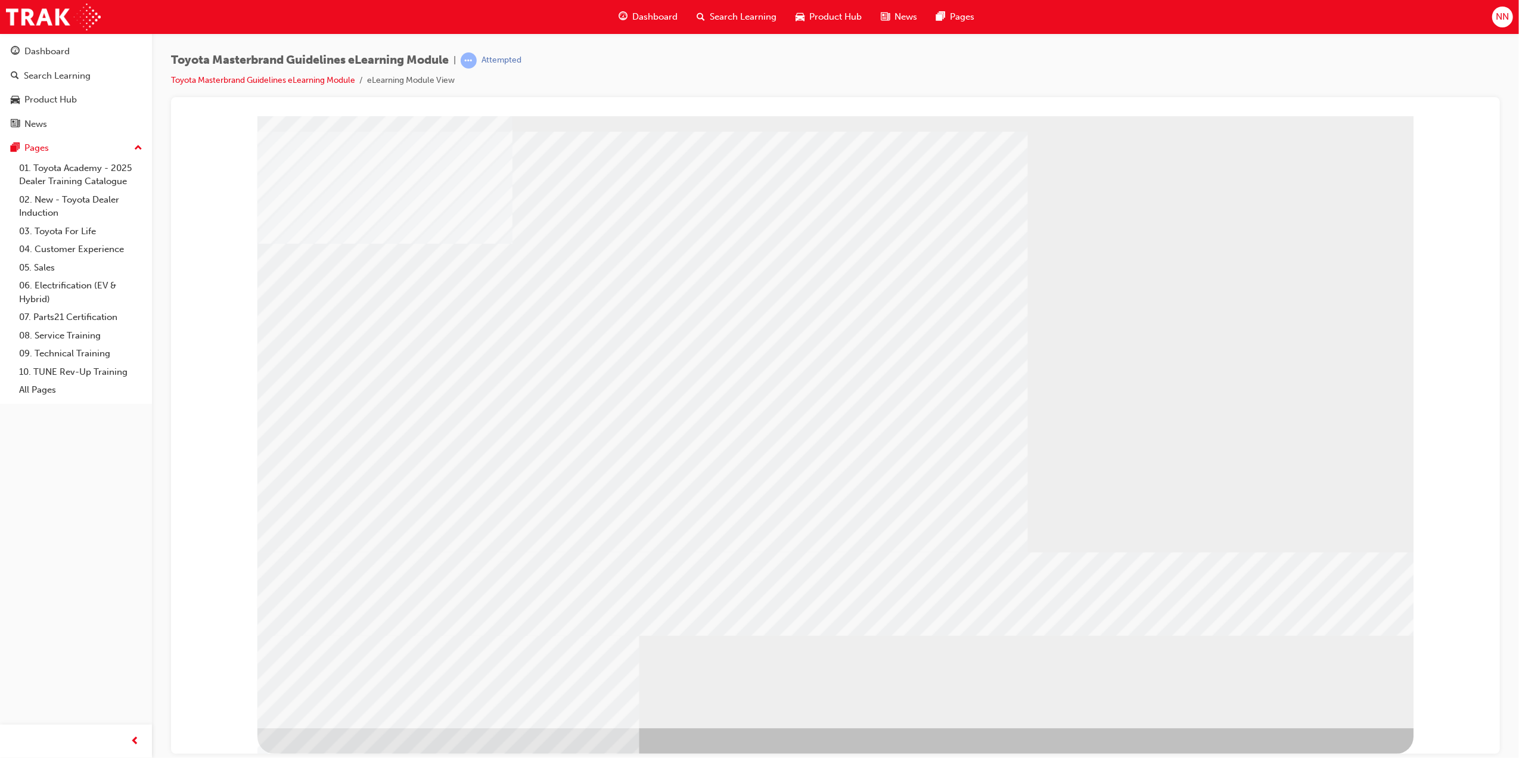
click at [491, 395] on div "multistate" at bounding box center [835, 422] width 1156 height 612
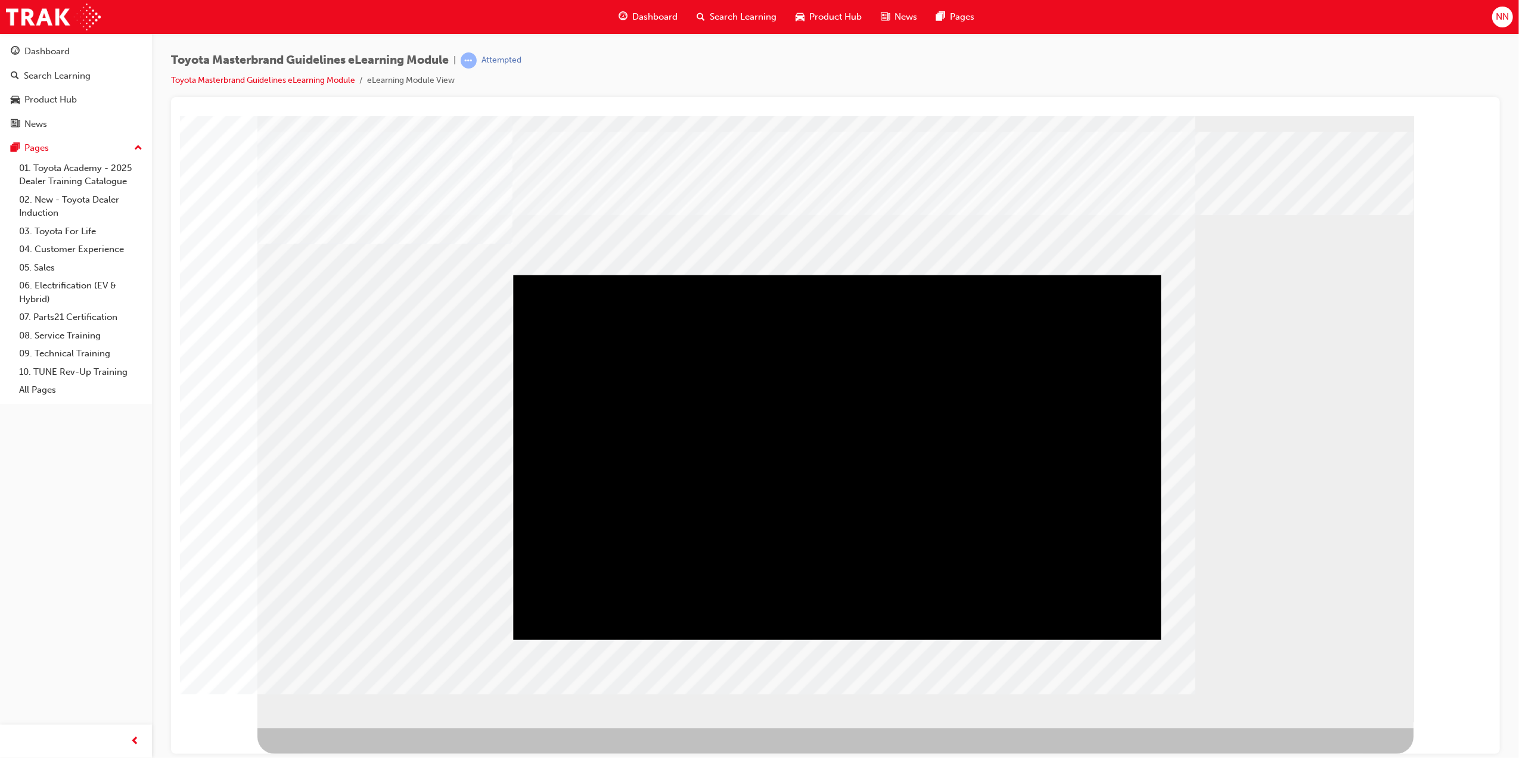
click at [891, 275] on div "Play" at bounding box center [836, 275] width 648 height 0
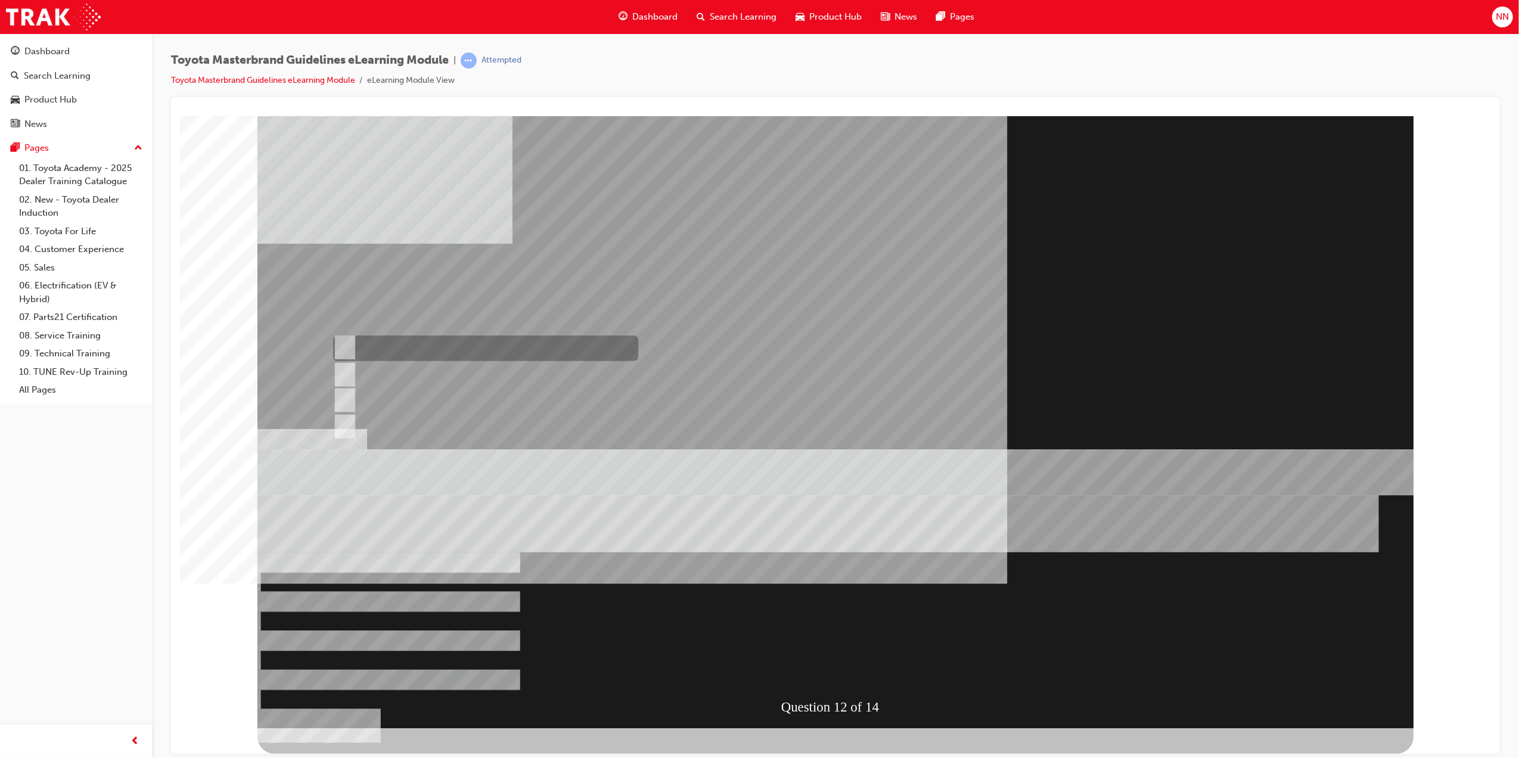
radio input "true"
click at [924, 607] on div at bounding box center [835, 422] width 1156 height 612
click at [846, 742] on div "" at bounding box center [671, 767] width 828 height 51
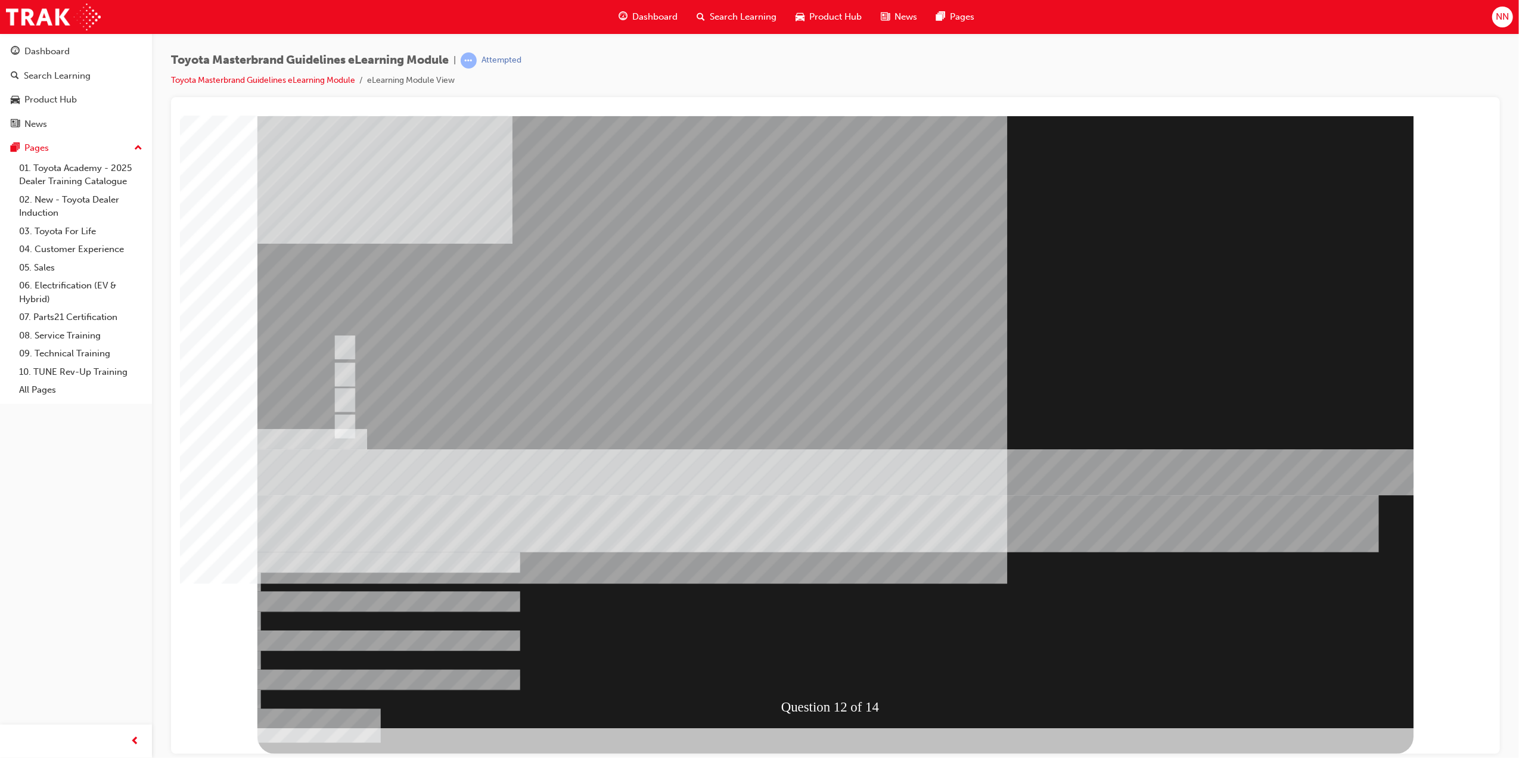
click at [846, 742] on div "" at bounding box center [671, 767] width 828 height 51
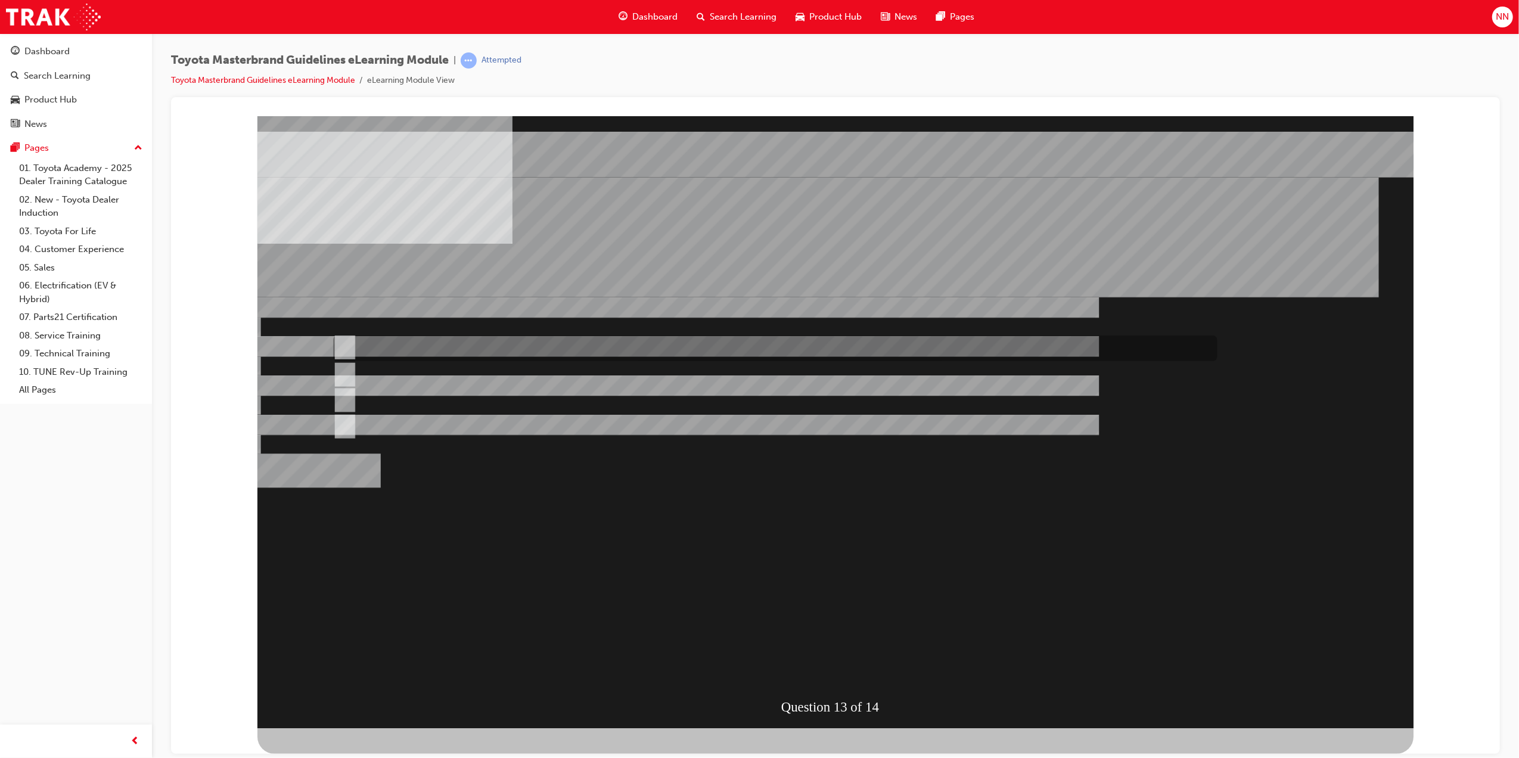
radio input "true"
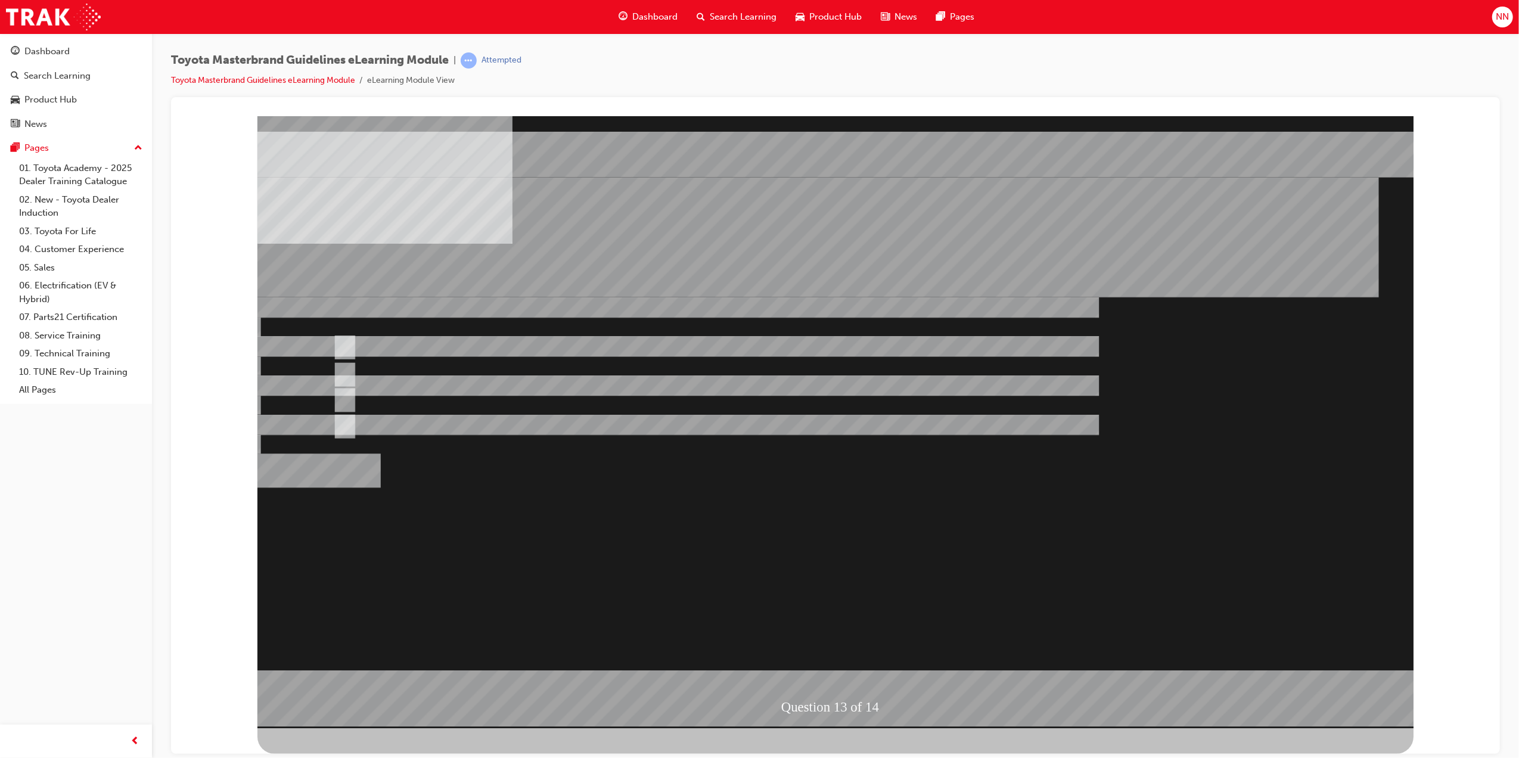
click at [431, 402] on div at bounding box center [835, 422] width 1156 height 612
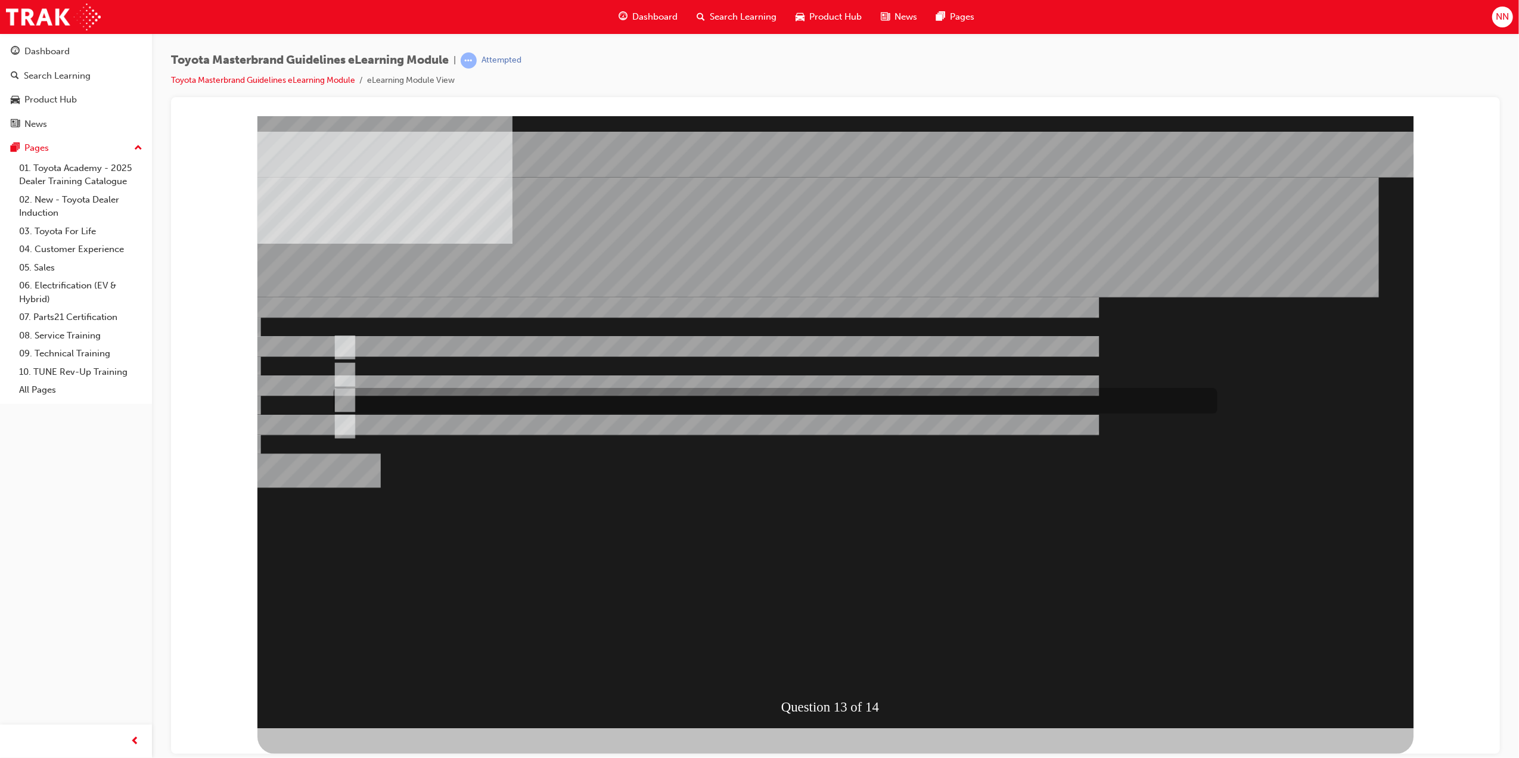
radio input "true"
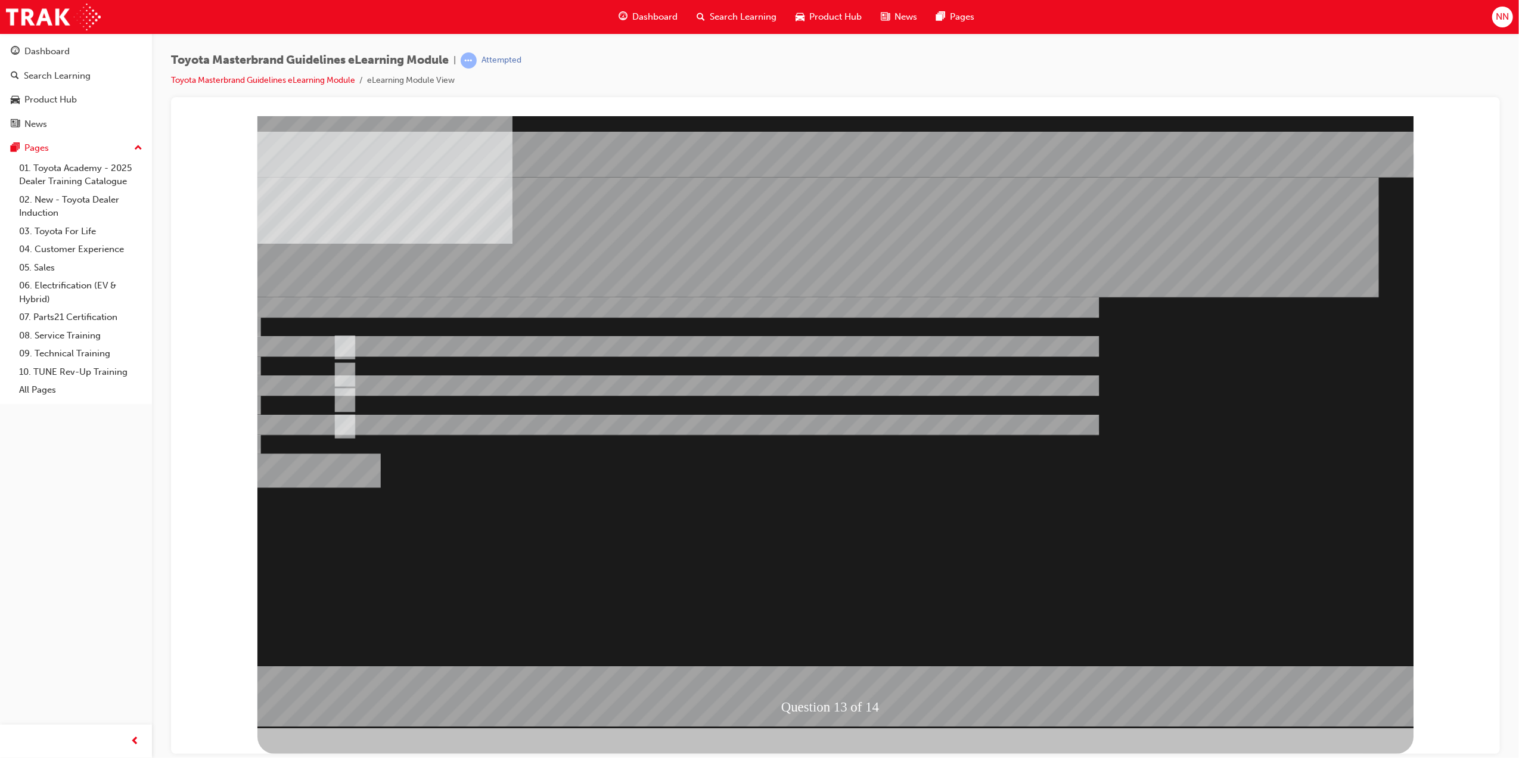
click at [874, 593] on div at bounding box center [835, 422] width 1156 height 612
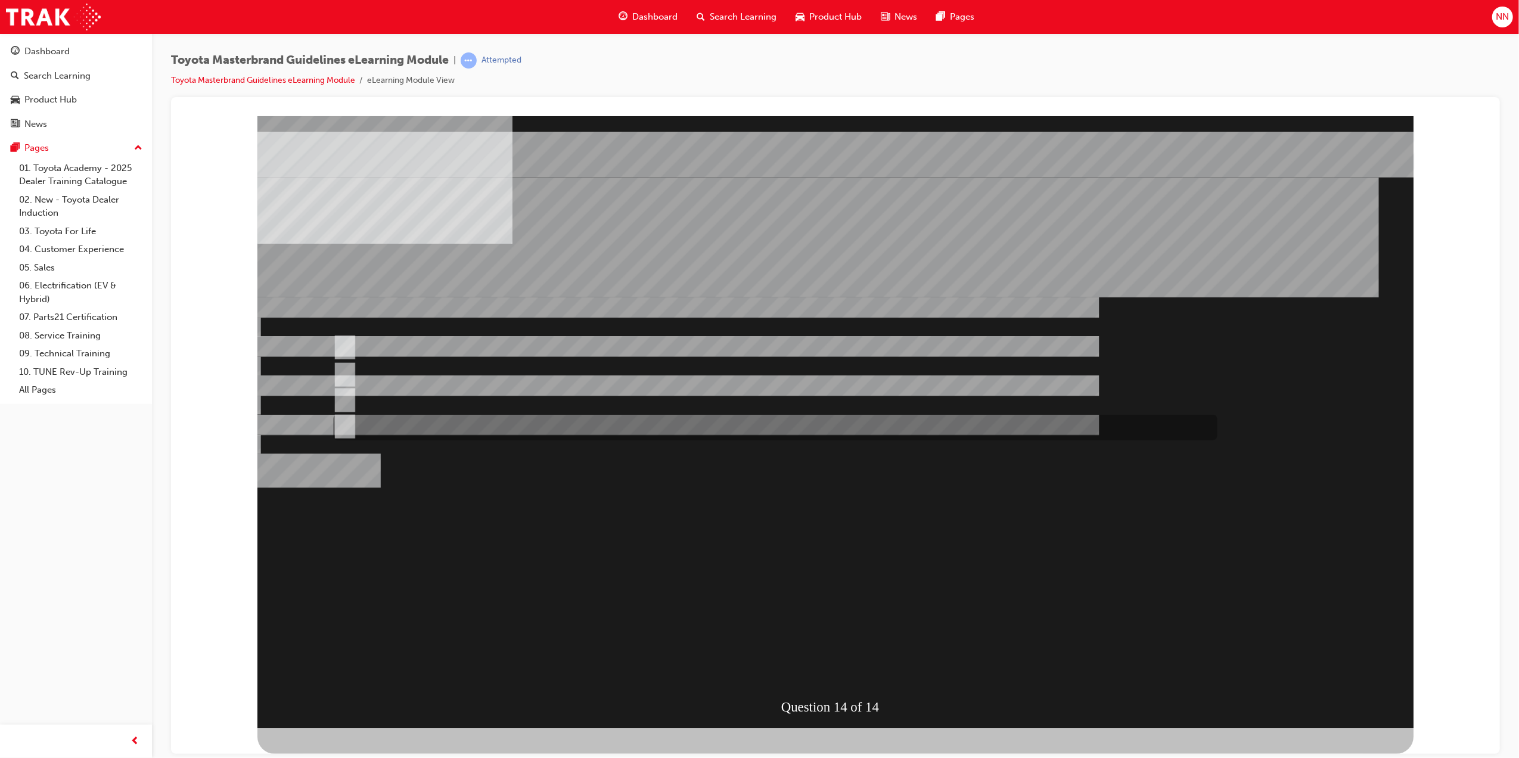
radio input "true"
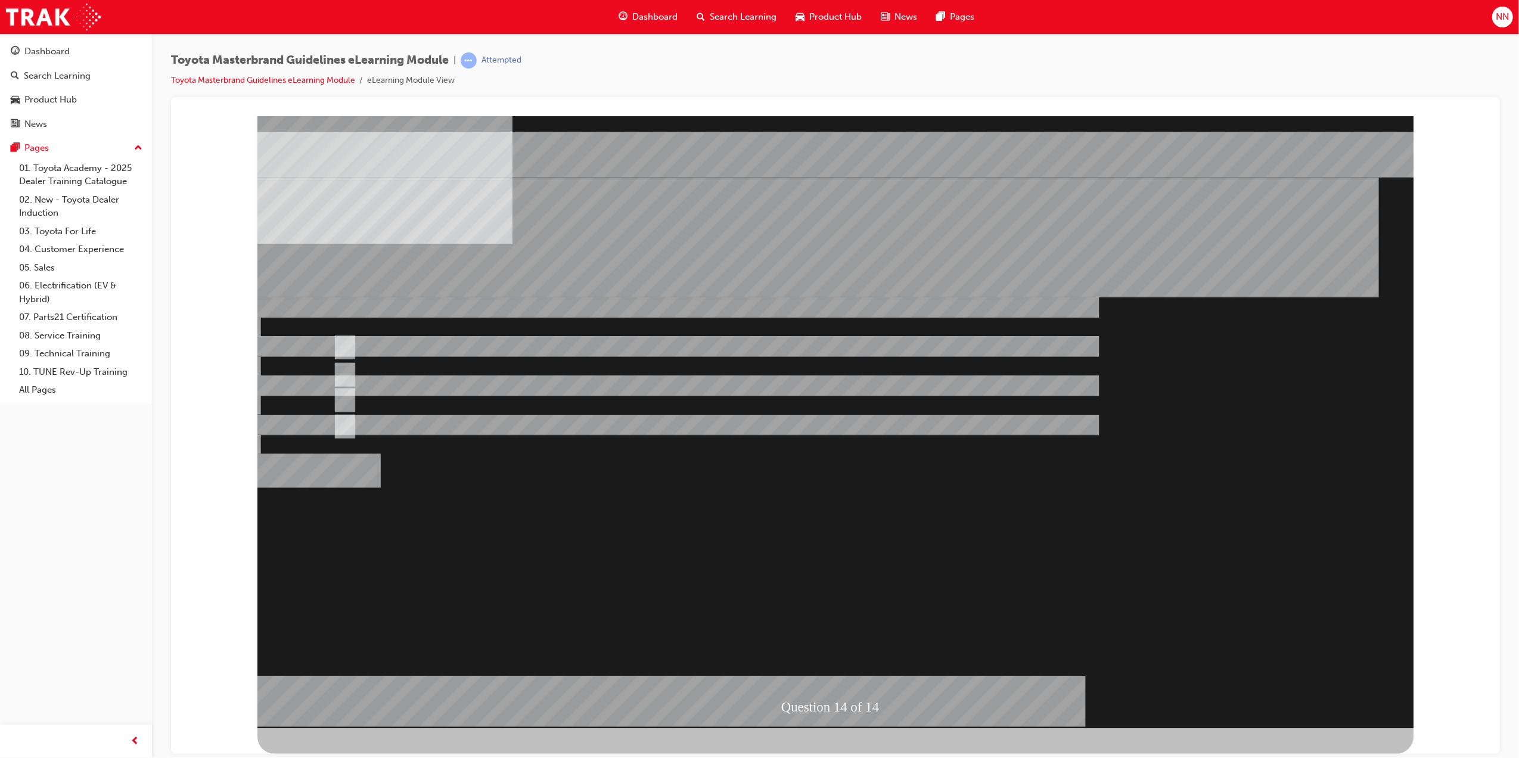
click at [343, 341] on div at bounding box center [835, 422] width 1156 height 612
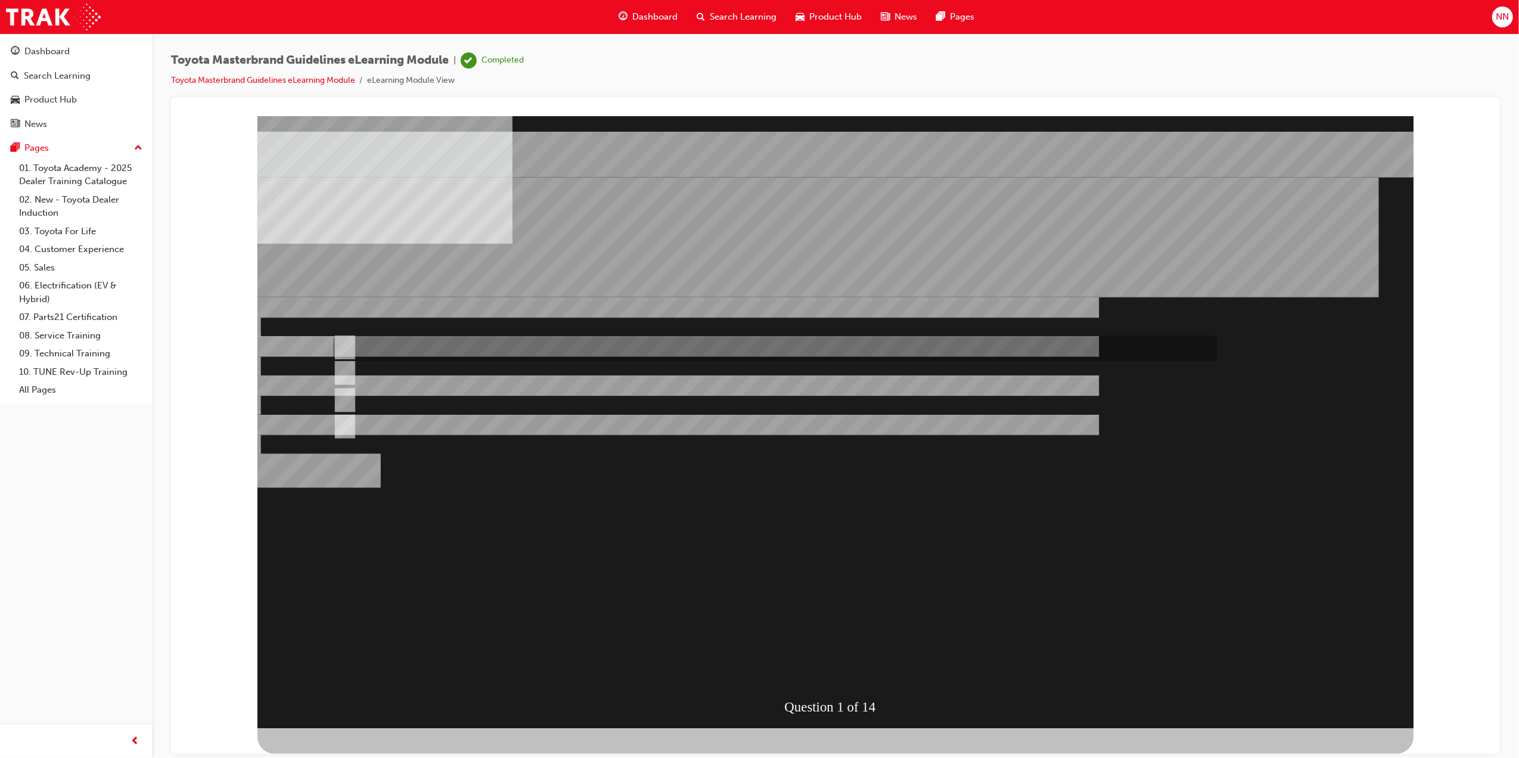
radio input "true"
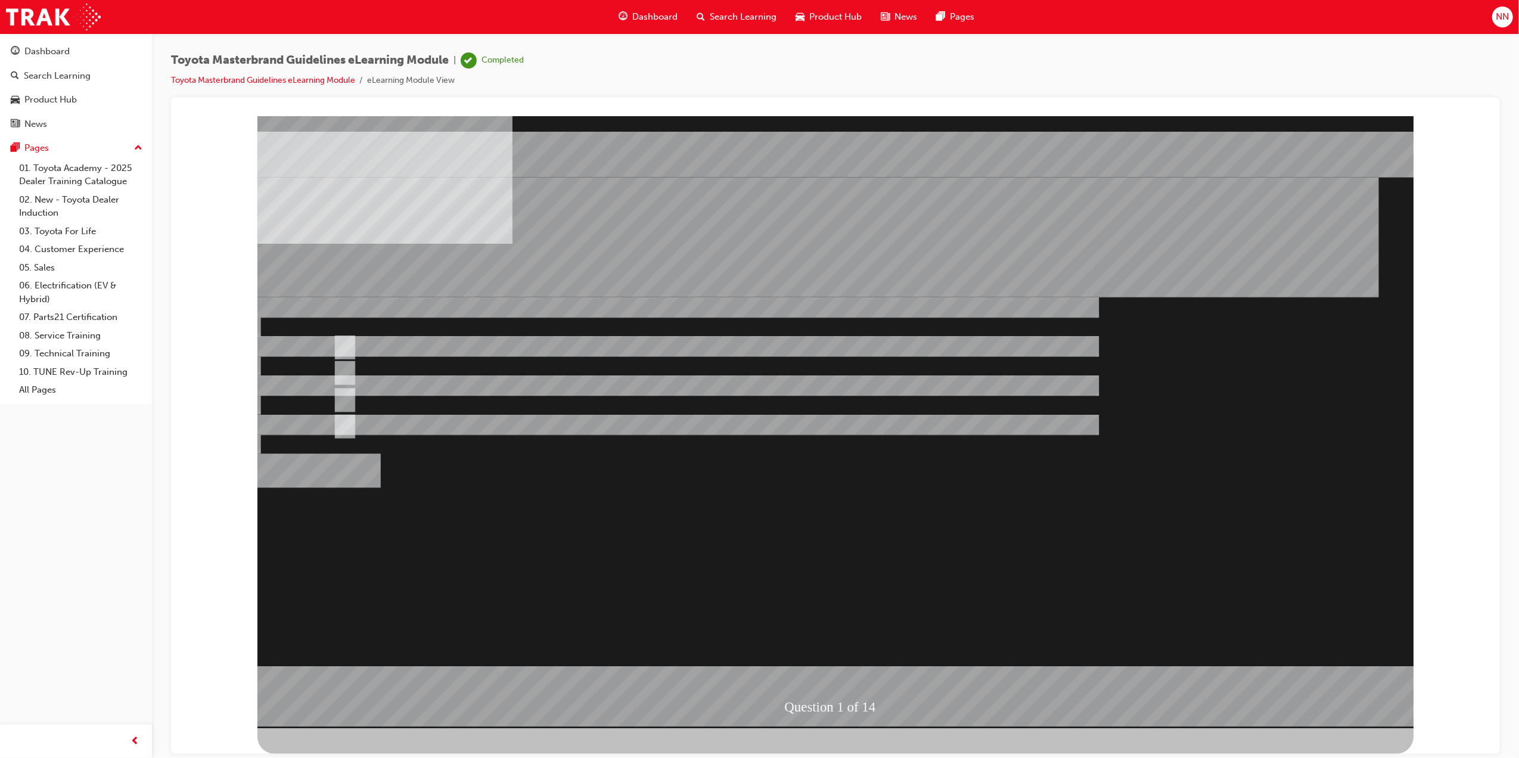
click at [834, 613] on div at bounding box center [835, 422] width 1156 height 612
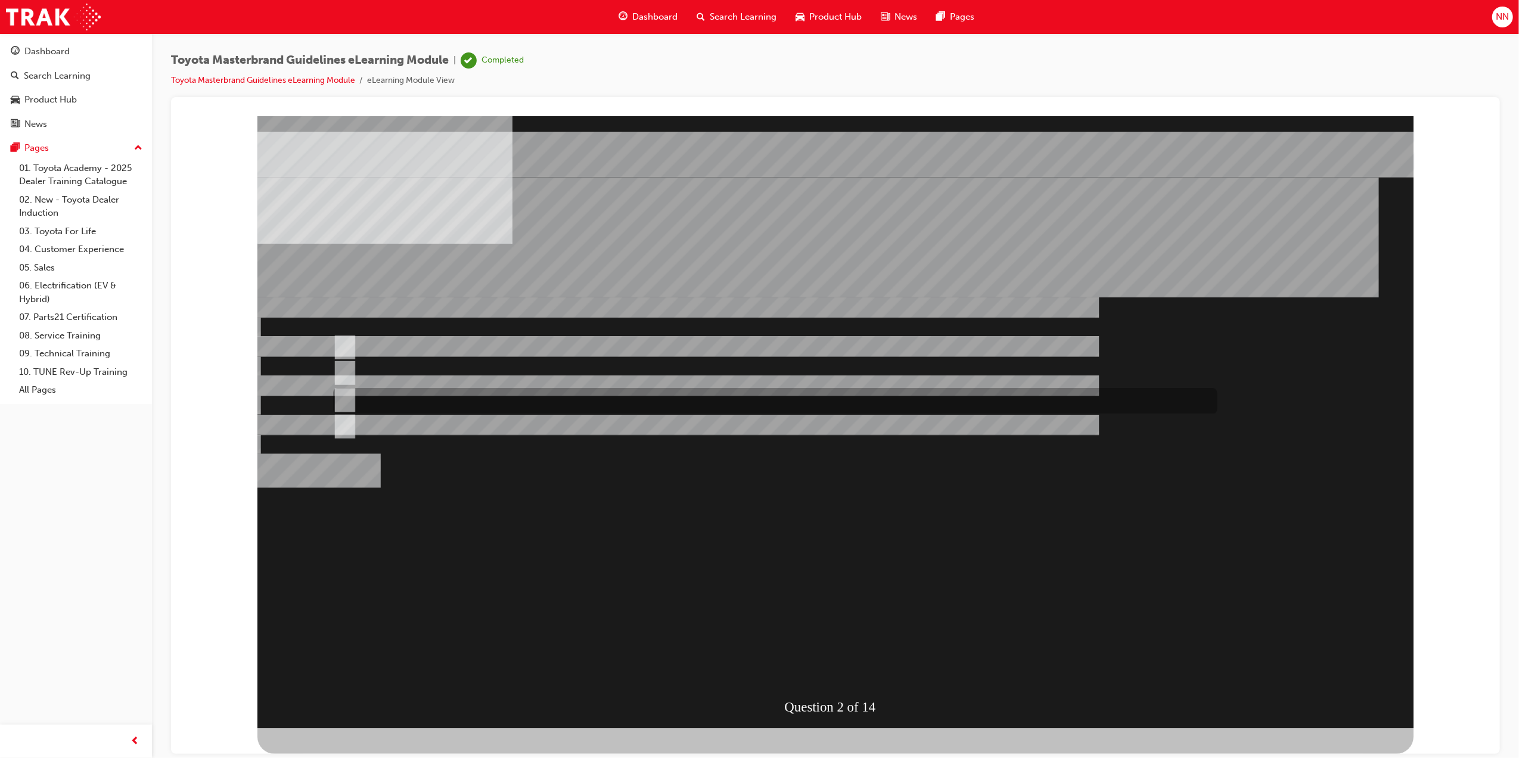
radio input "true"
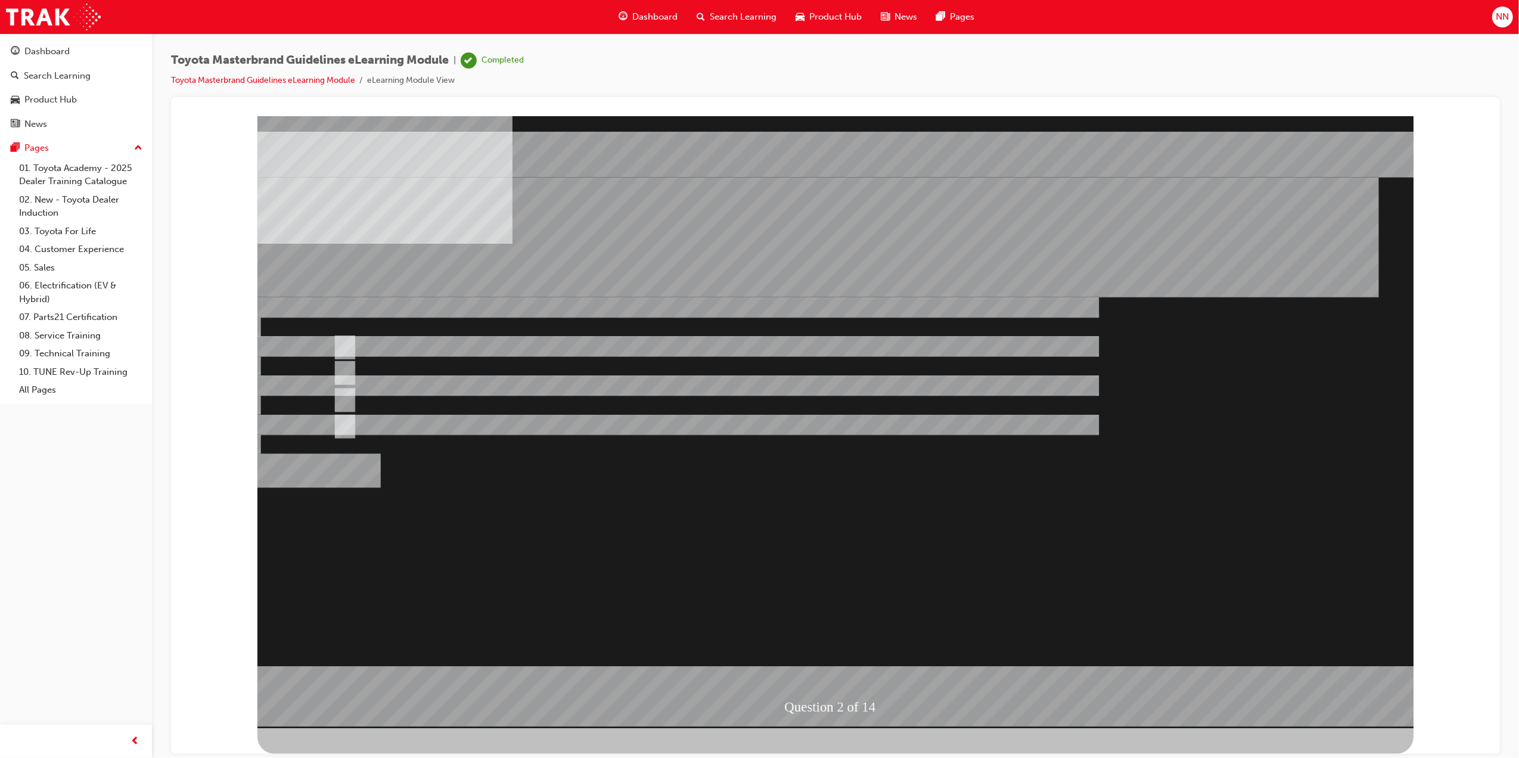
click at [915, 600] on div at bounding box center [835, 422] width 1156 height 612
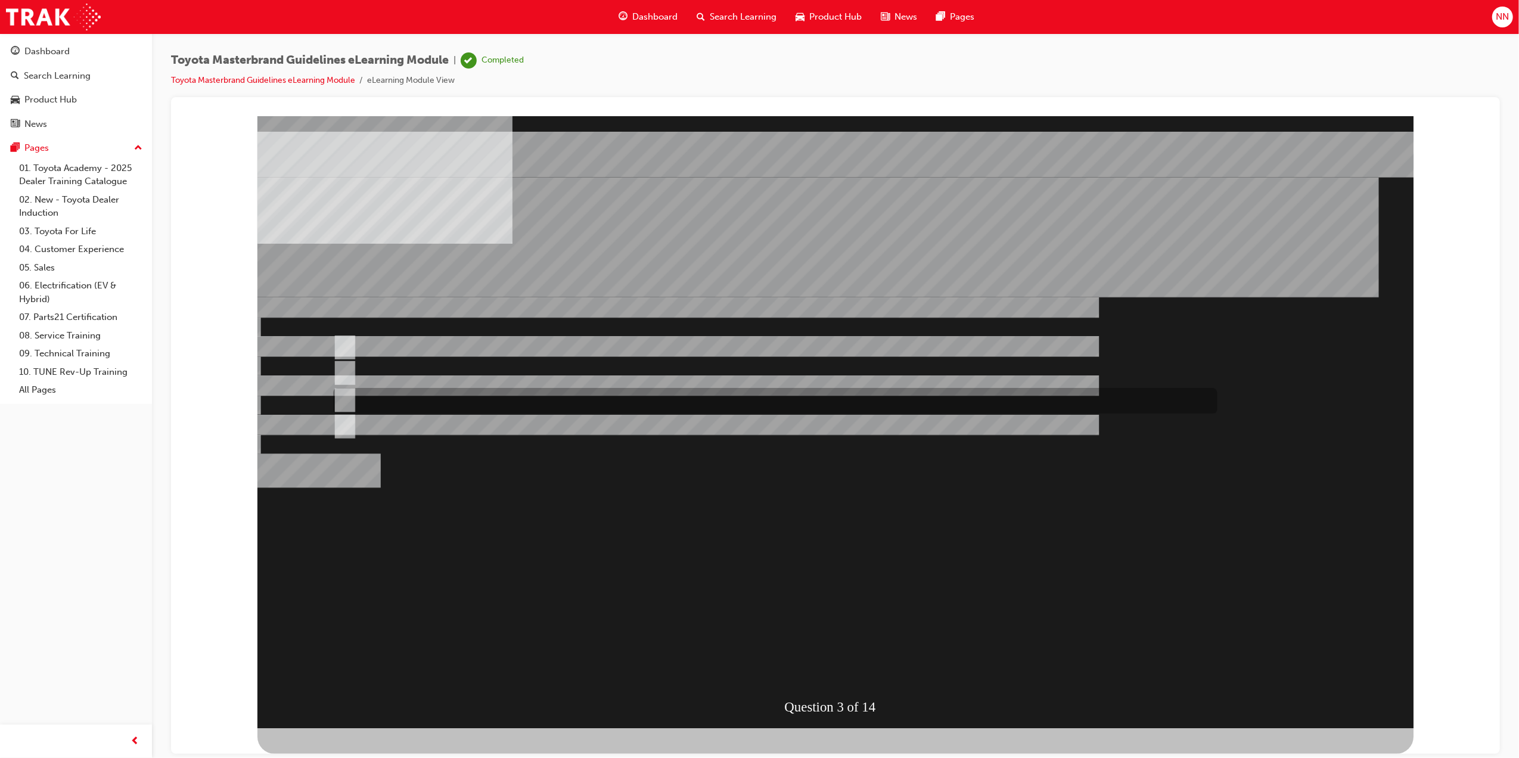
radio input "true"
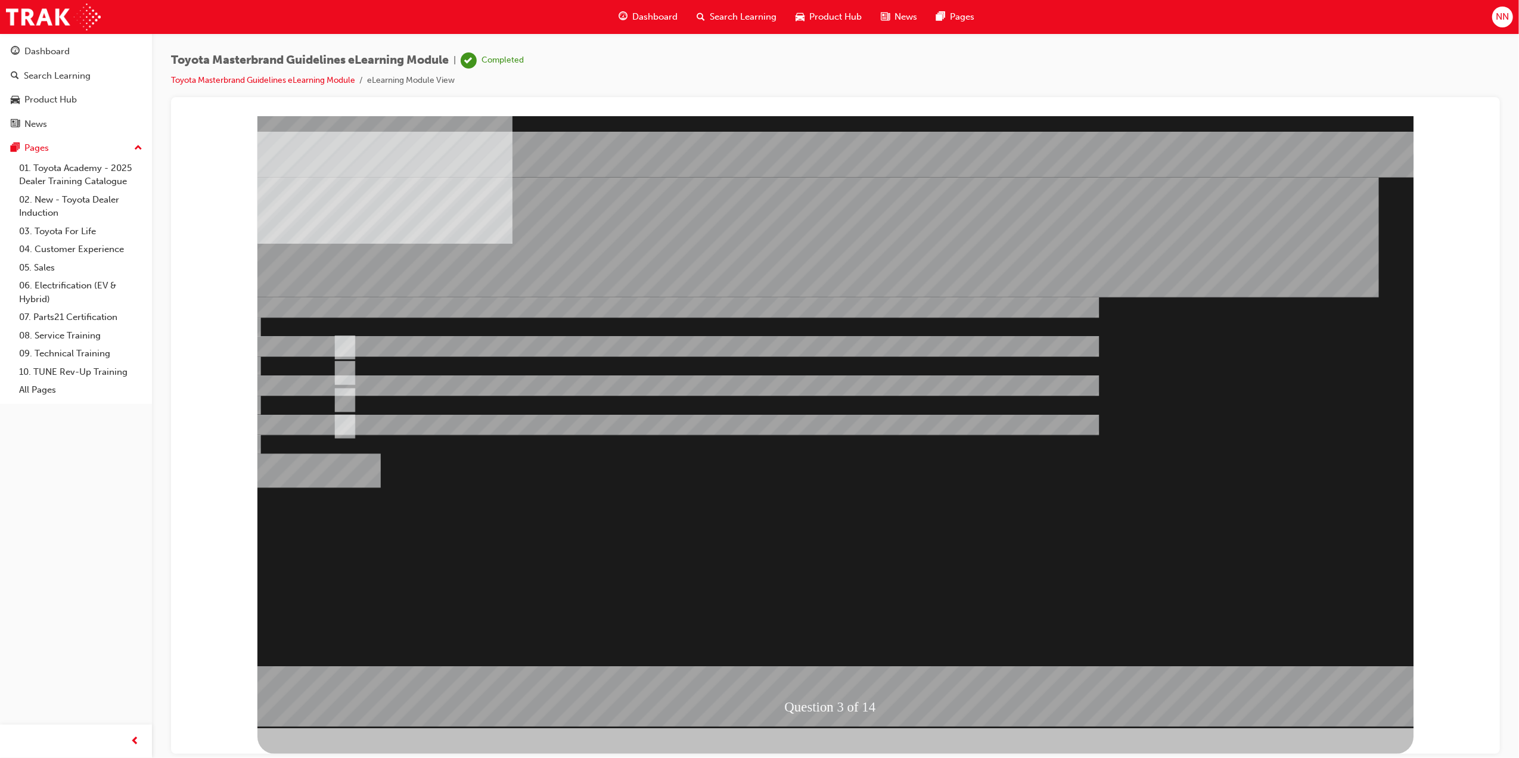
click at [931, 612] on div at bounding box center [835, 422] width 1156 height 612
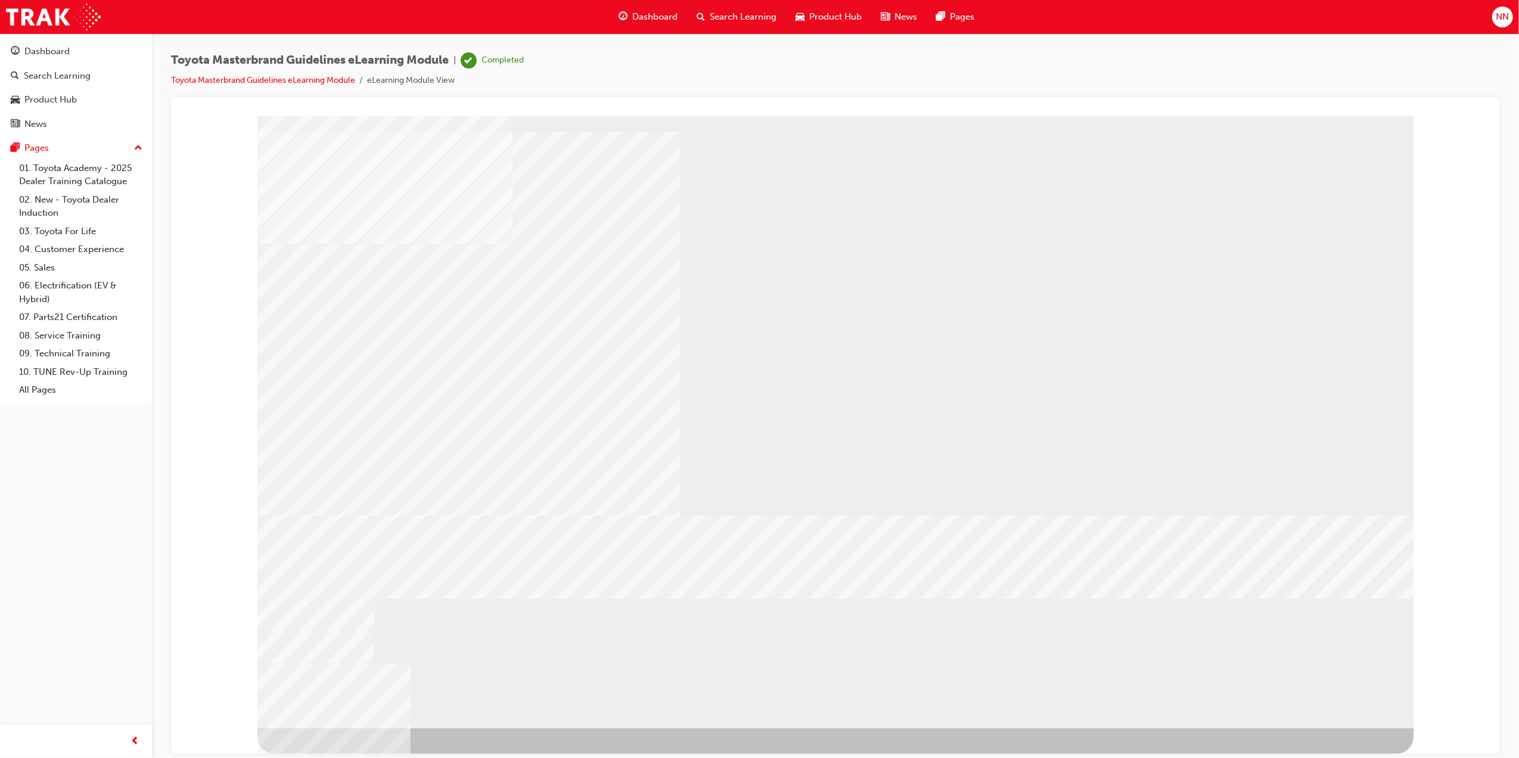
drag, startPoint x: 492, startPoint y: 502, endPoint x: 656, endPoint y: 546, distance: 170.1
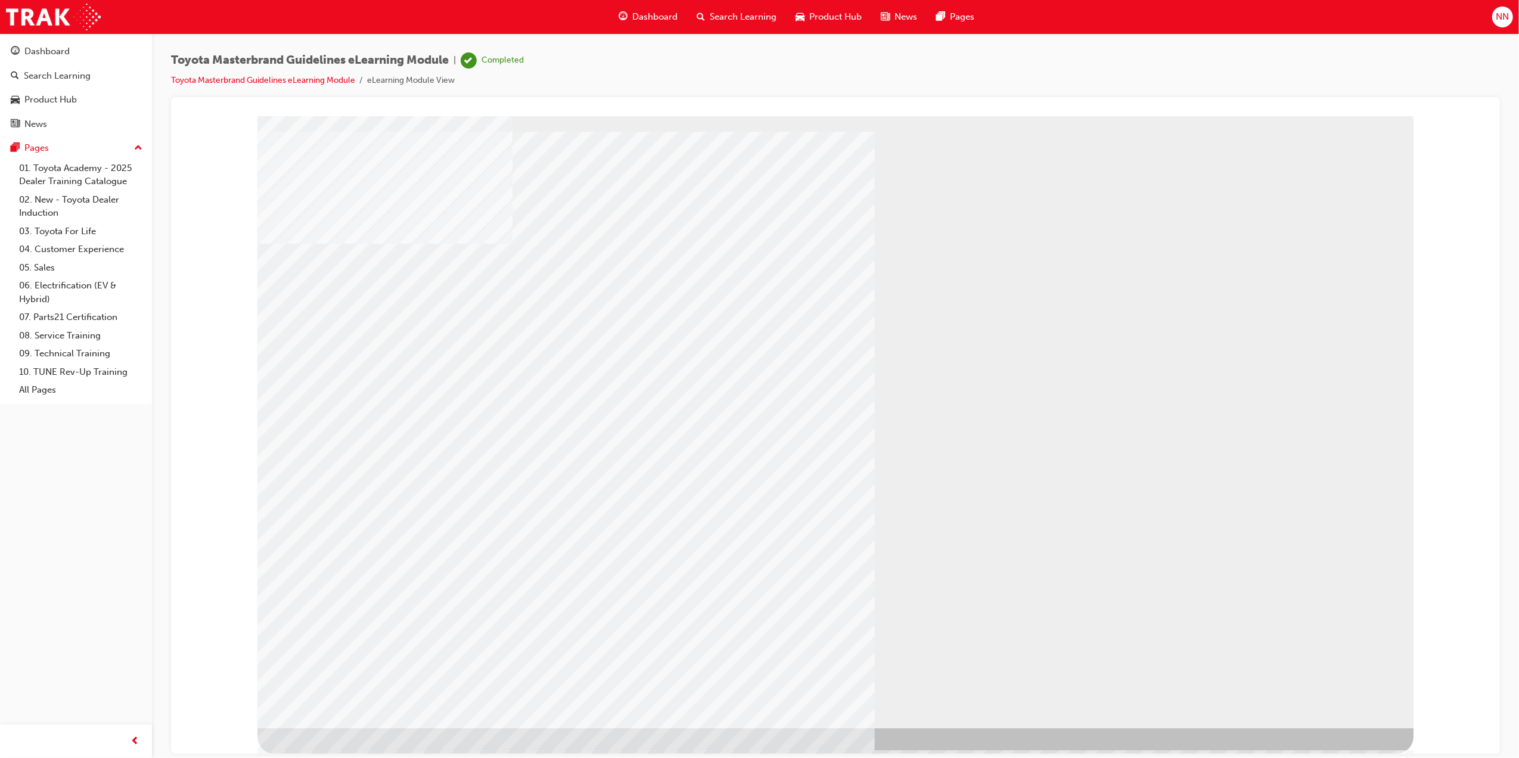
drag, startPoint x: 515, startPoint y: 398, endPoint x: 524, endPoint y: 448, distance: 50.7
drag, startPoint x: 524, startPoint y: 448, endPoint x: 860, endPoint y: 576, distance: 360.2
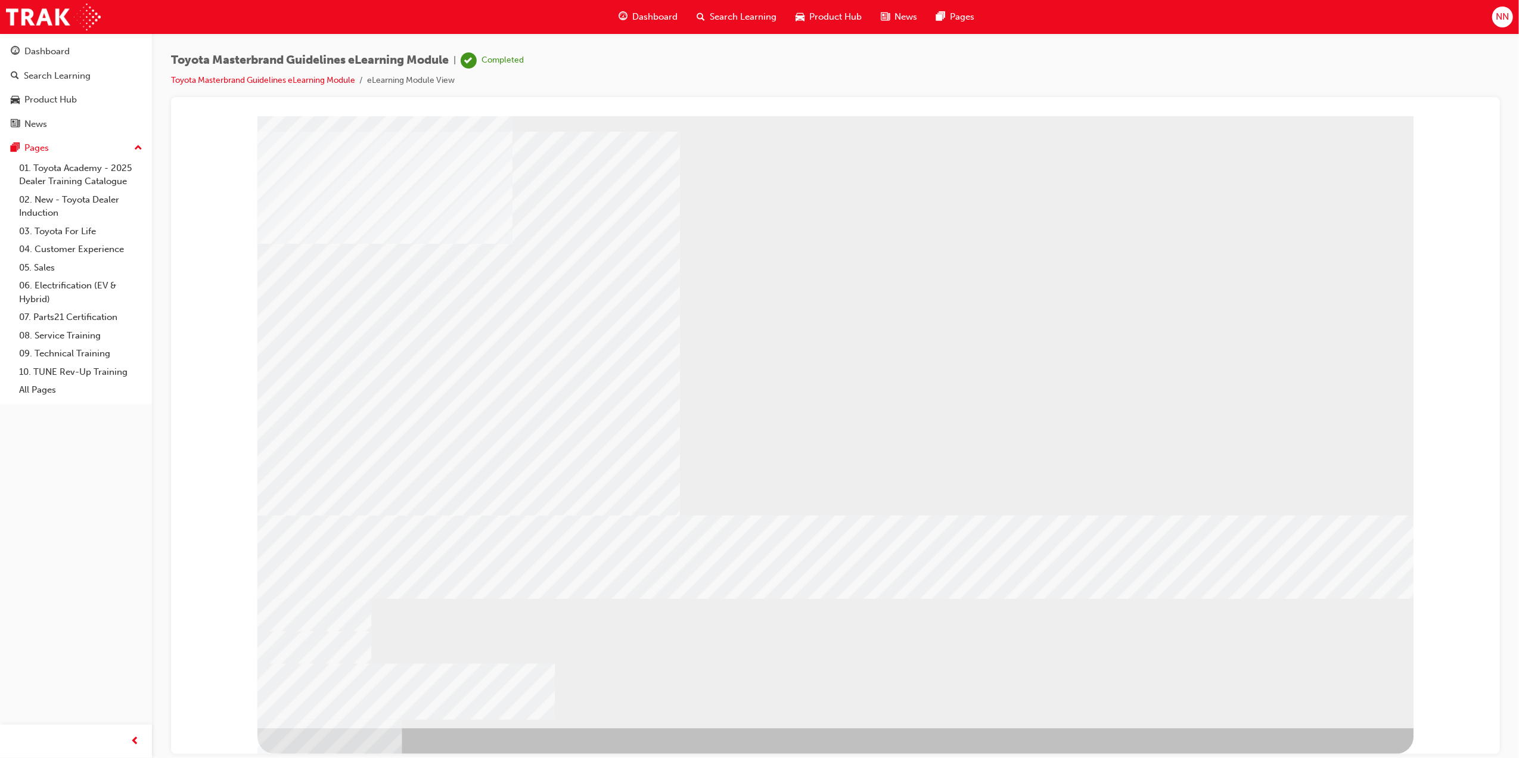
drag, startPoint x: 520, startPoint y: 447, endPoint x: 543, endPoint y: 496, distance: 53.9
drag, startPoint x: 540, startPoint y: 510, endPoint x: 574, endPoint y: 517, distance: 34.0
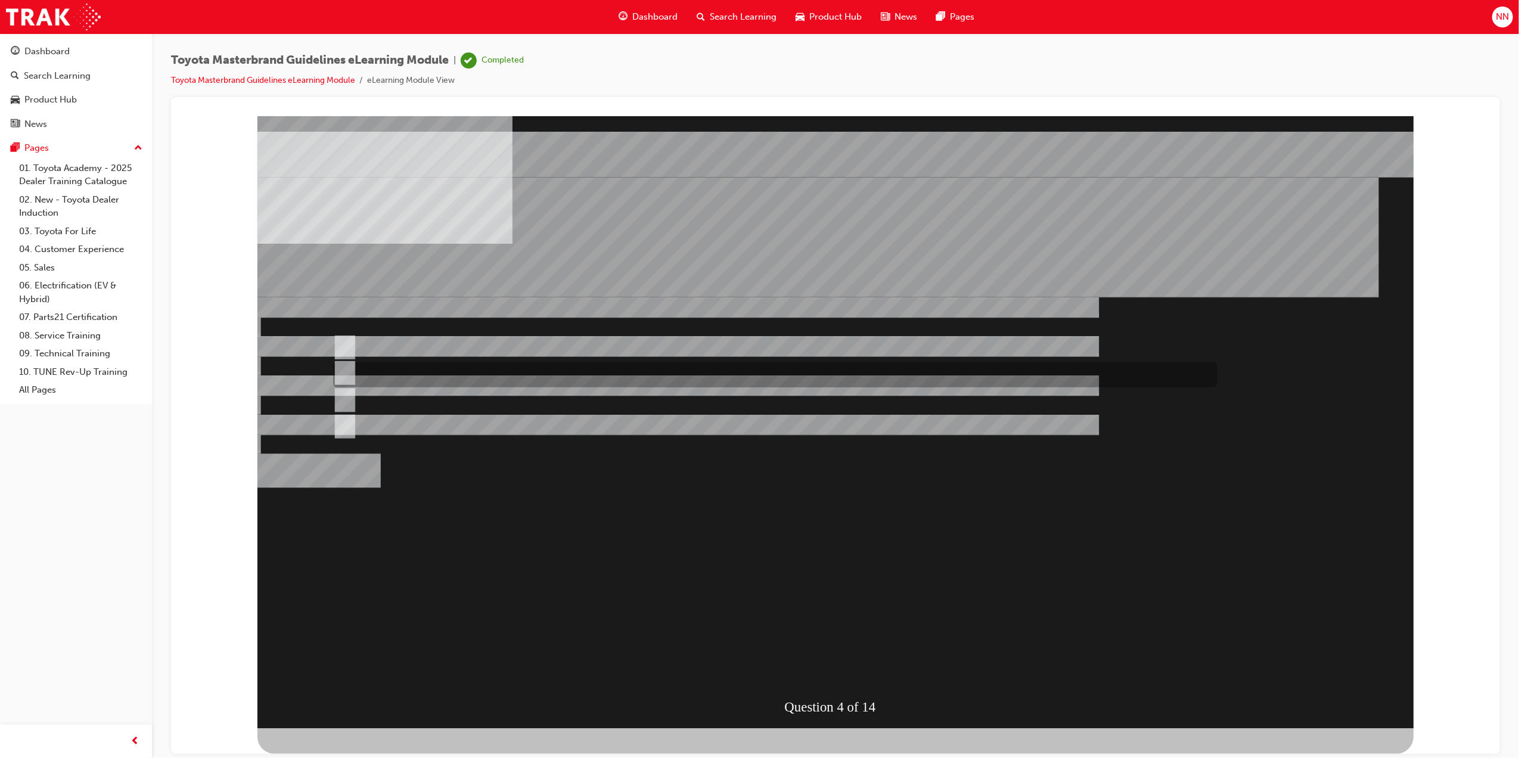
radio input "true"
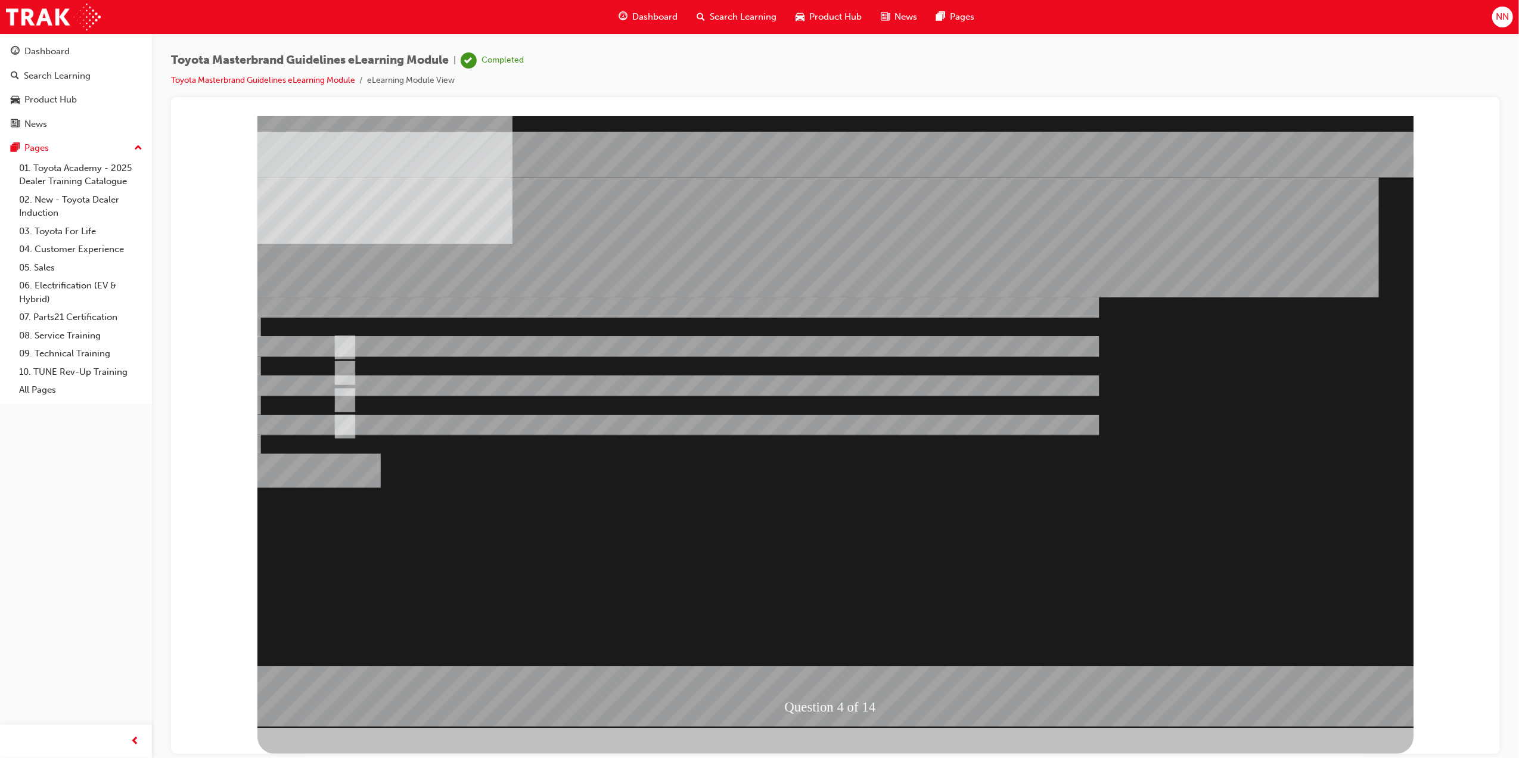
click at [979, 614] on div at bounding box center [835, 422] width 1156 height 612
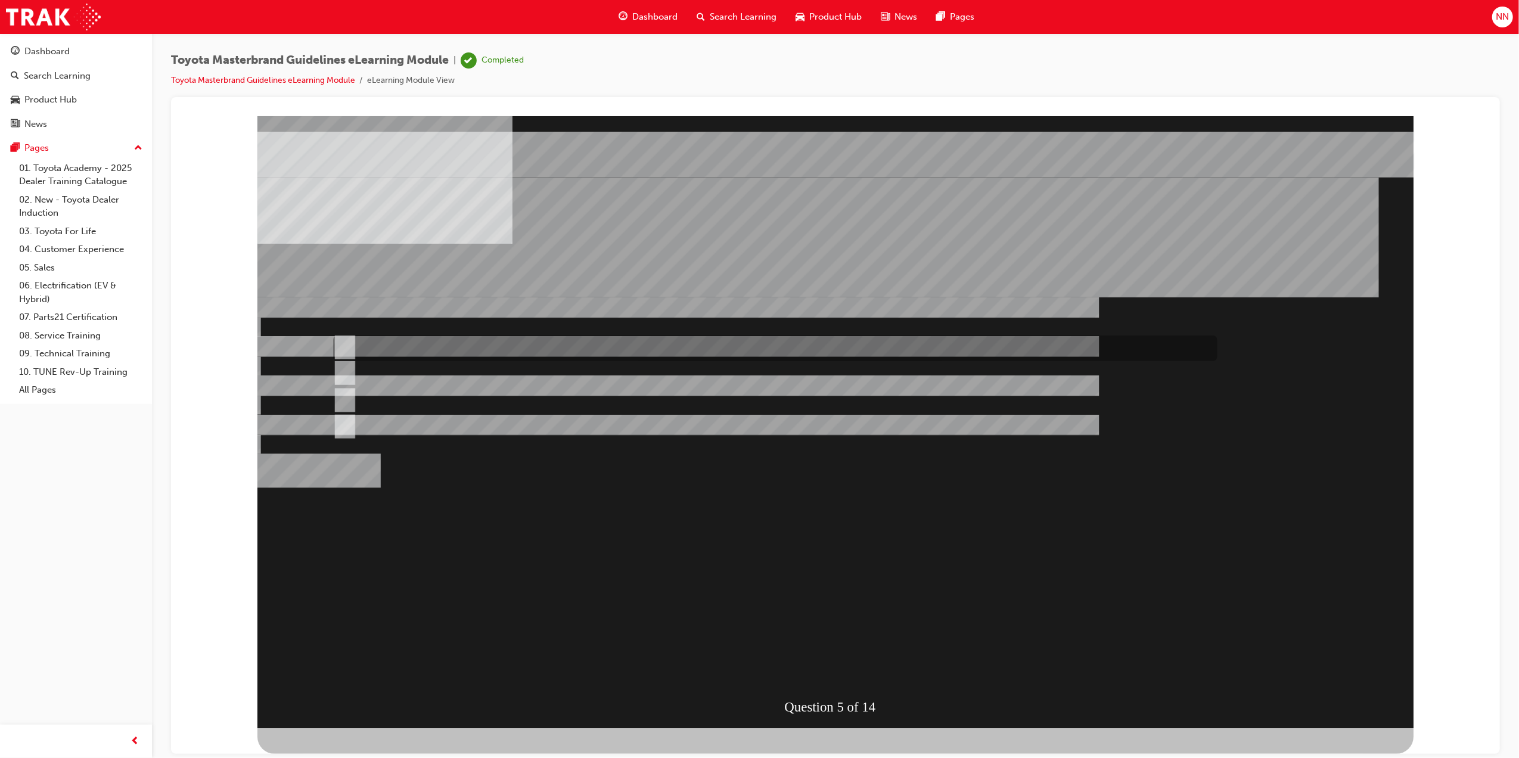
radio input "true"
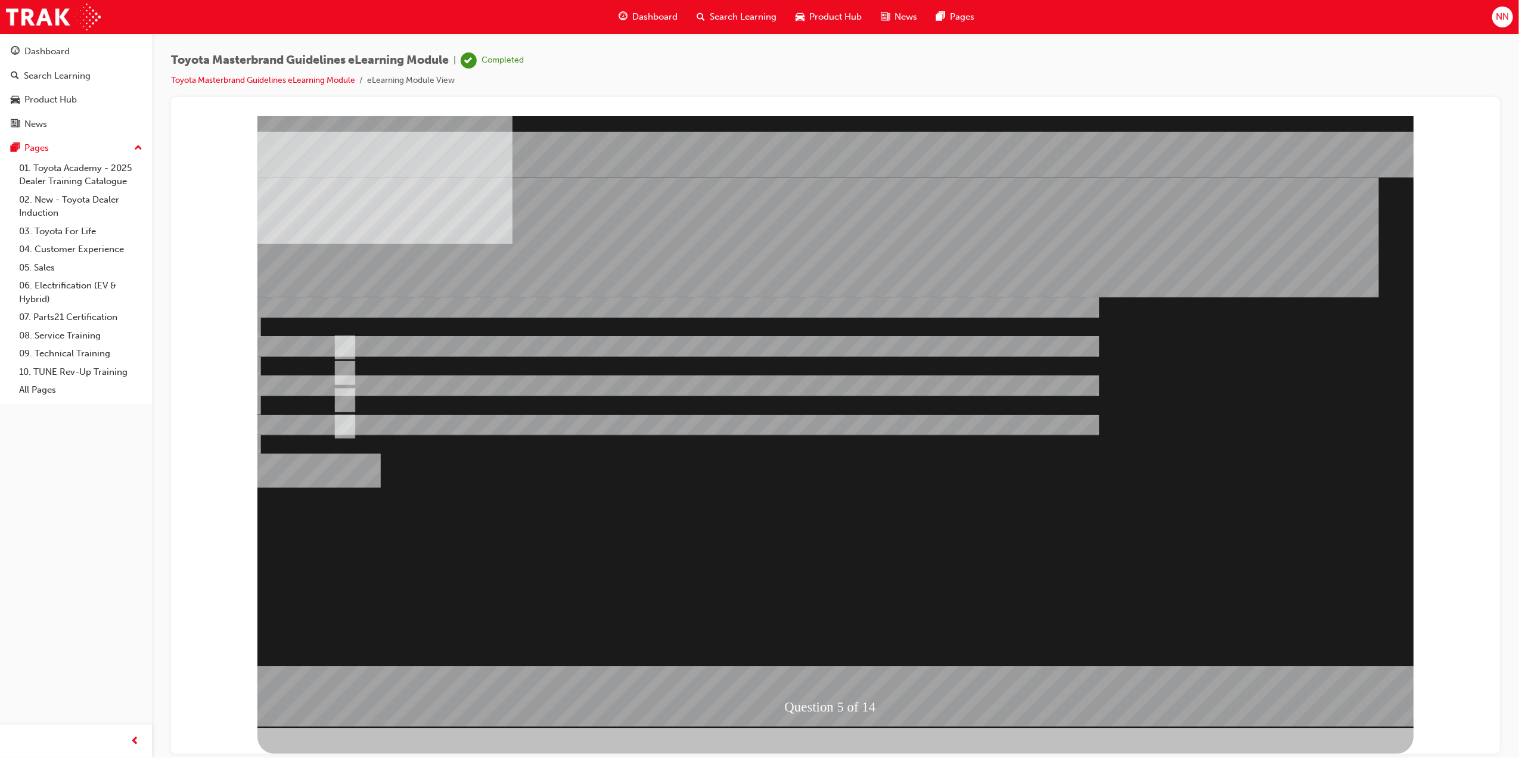
click at [866, 608] on div at bounding box center [835, 422] width 1156 height 612
click at [866, 610] on div "" at bounding box center [835, 638] width 1156 height 56
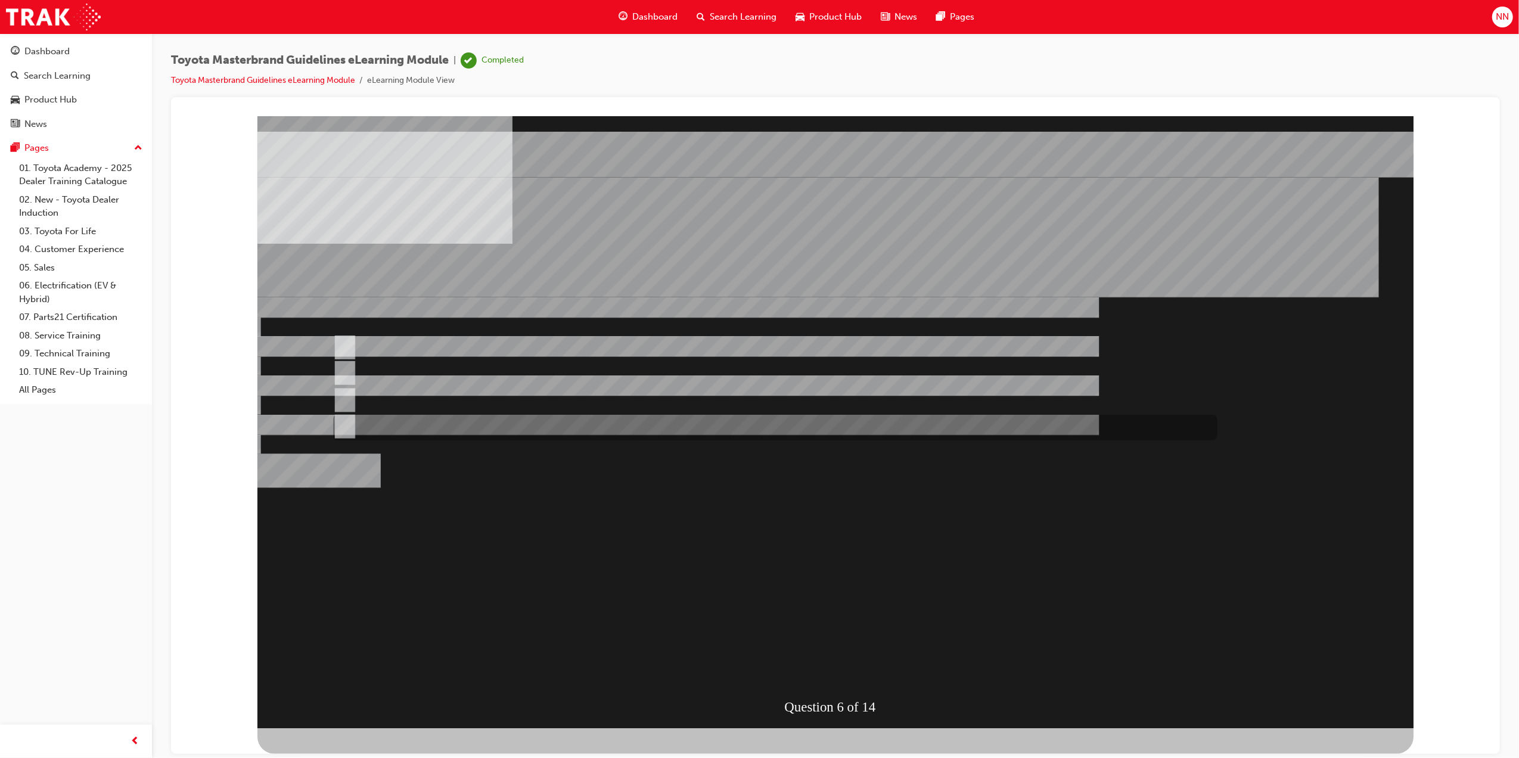
radio input "true"
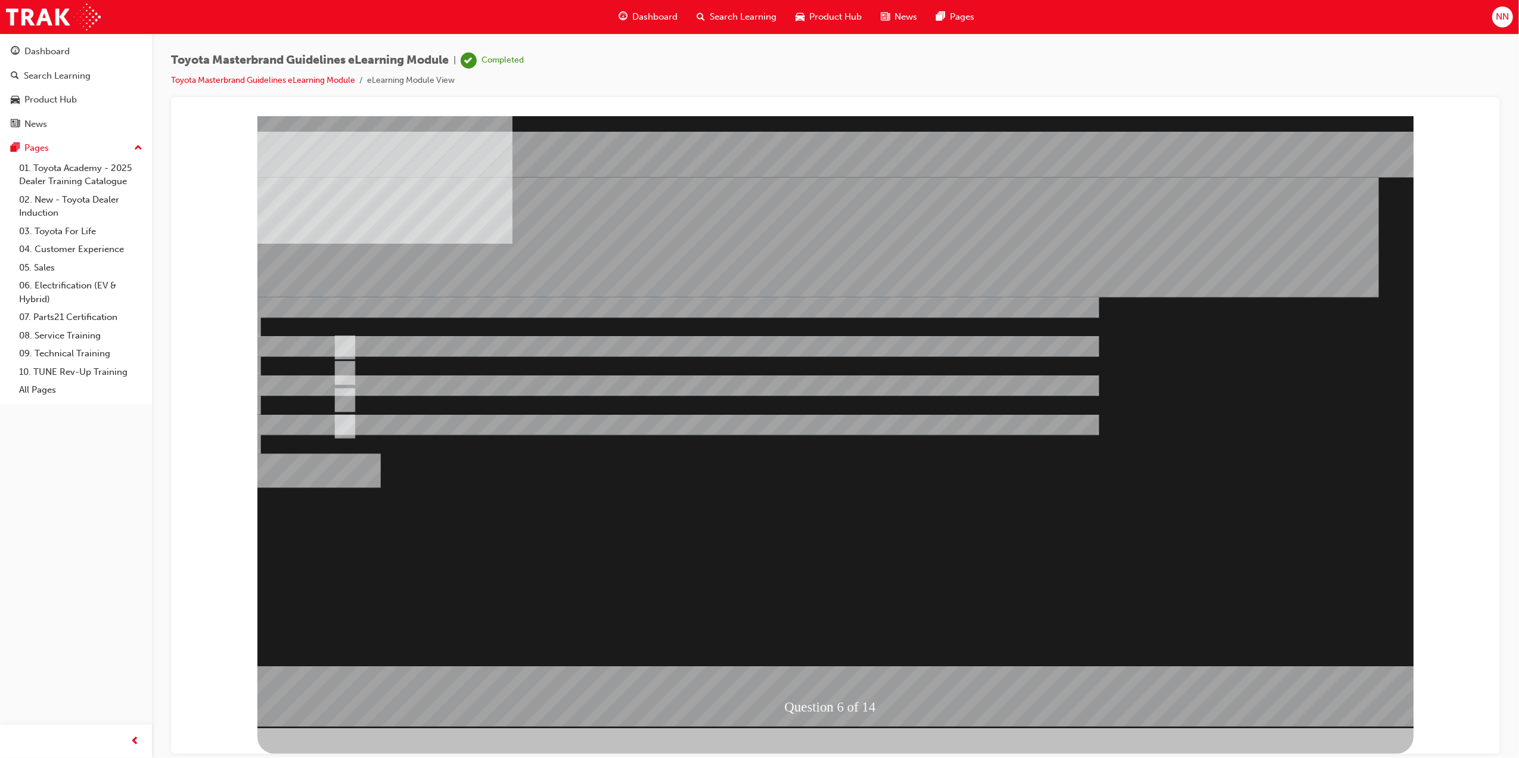
click at [925, 611] on div at bounding box center [835, 422] width 1156 height 612
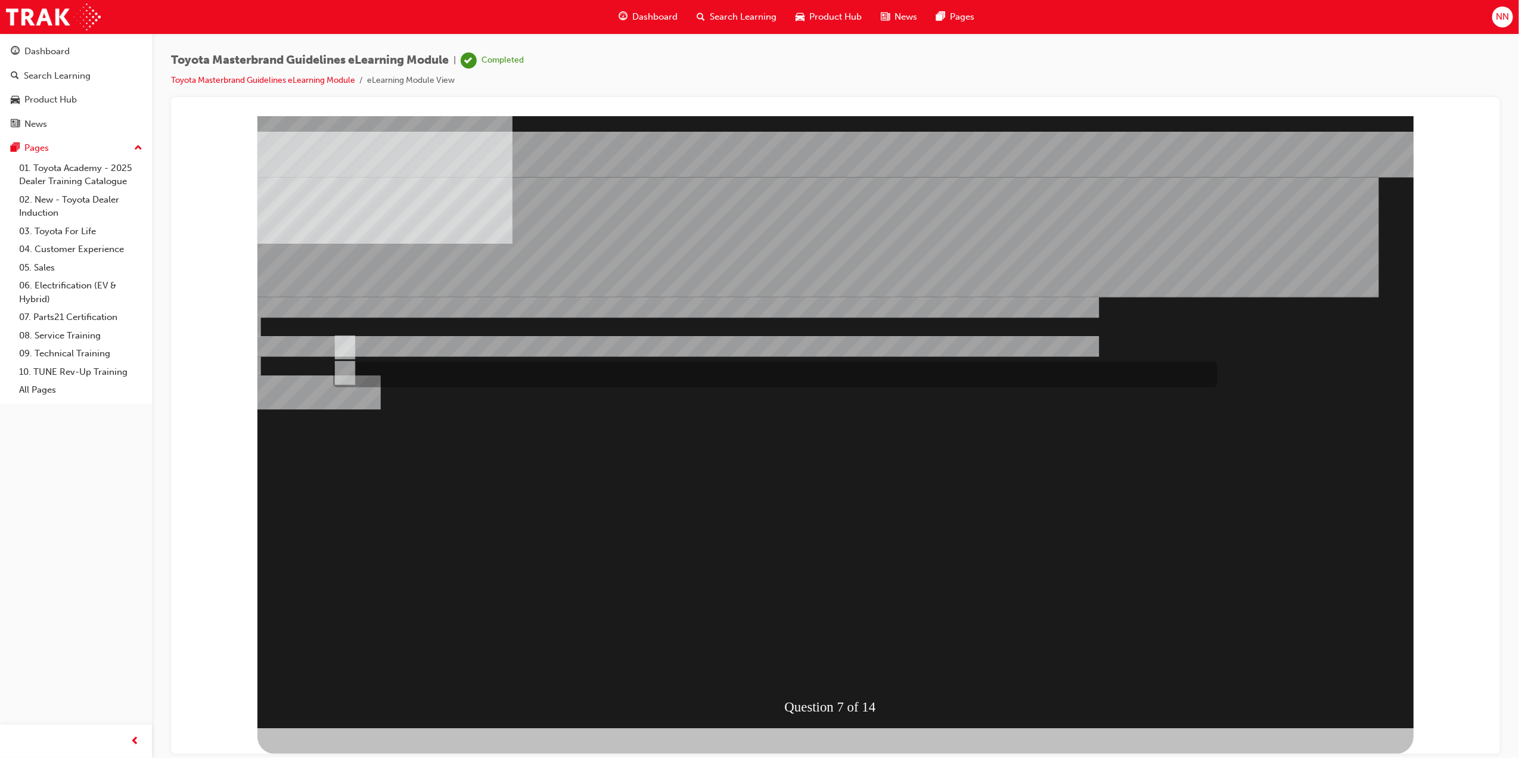
radio input "true"
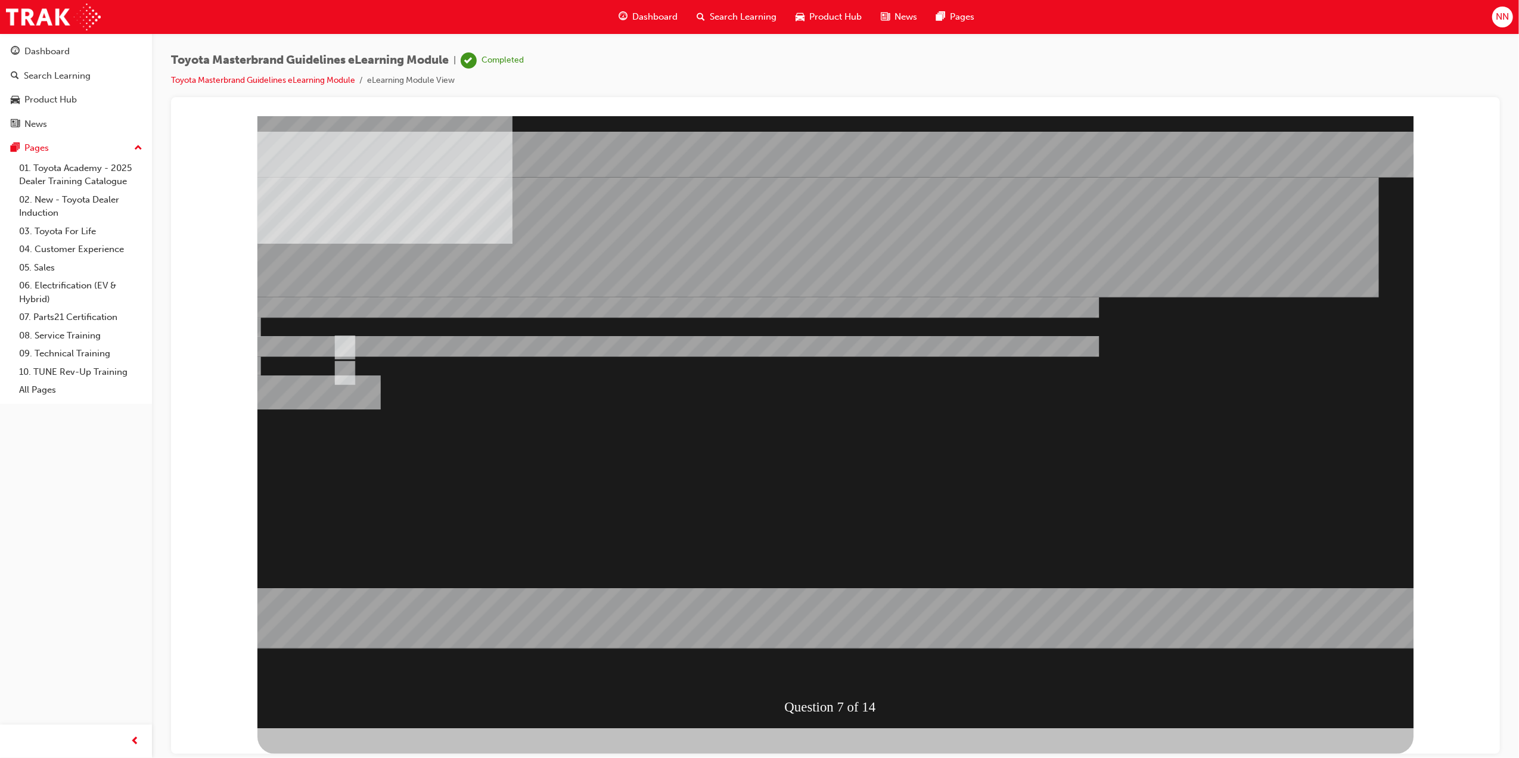
click at [899, 579] on div at bounding box center [835, 422] width 1156 height 612
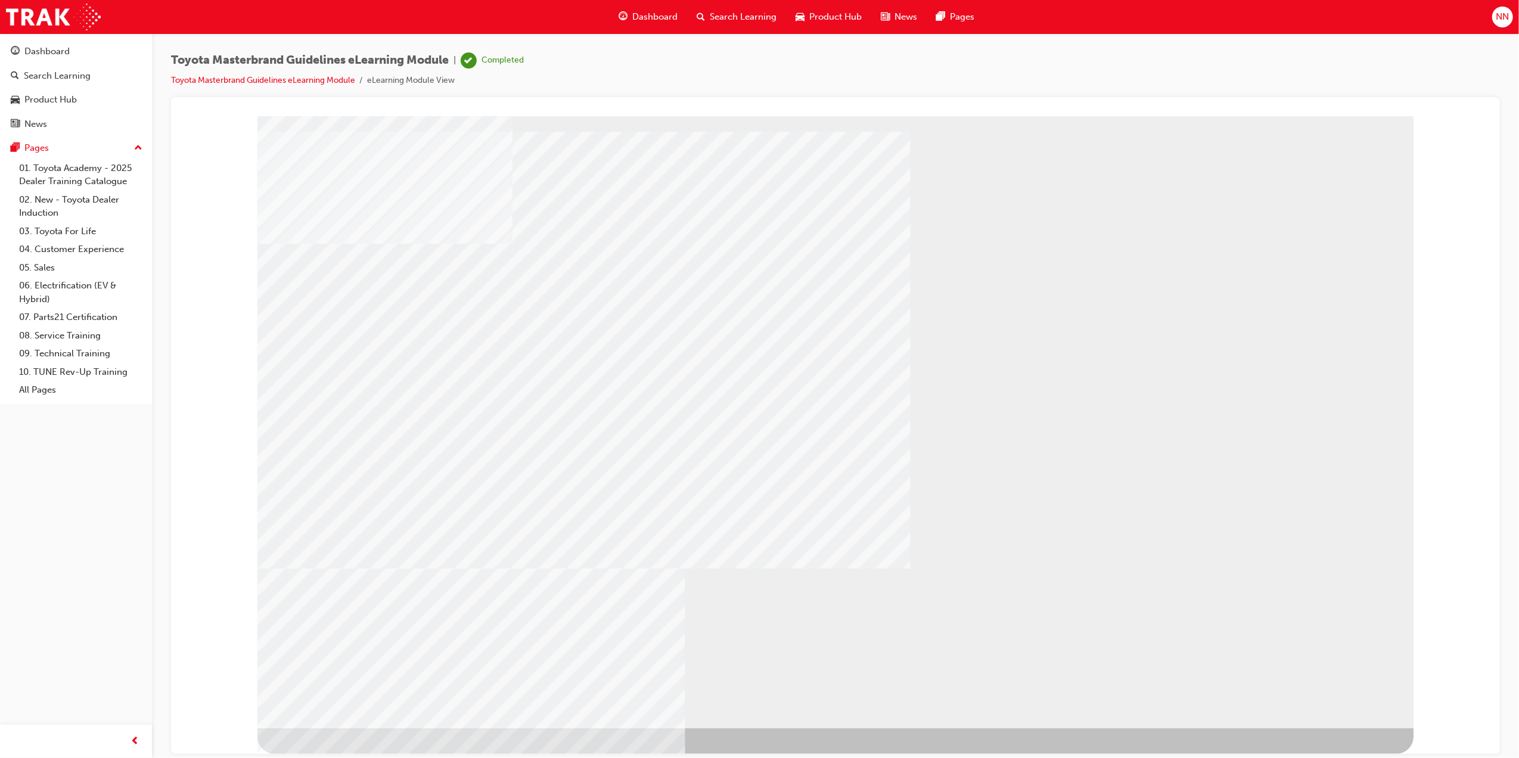
drag, startPoint x: 806, startPoint y: 644, endPoint x: 927, endPoint y: 651, distance: 120.6
drag, startPoint x: 1087, startPoint y: 639, endPoint x: 1143, endPoint y: 642, distance: 56.7
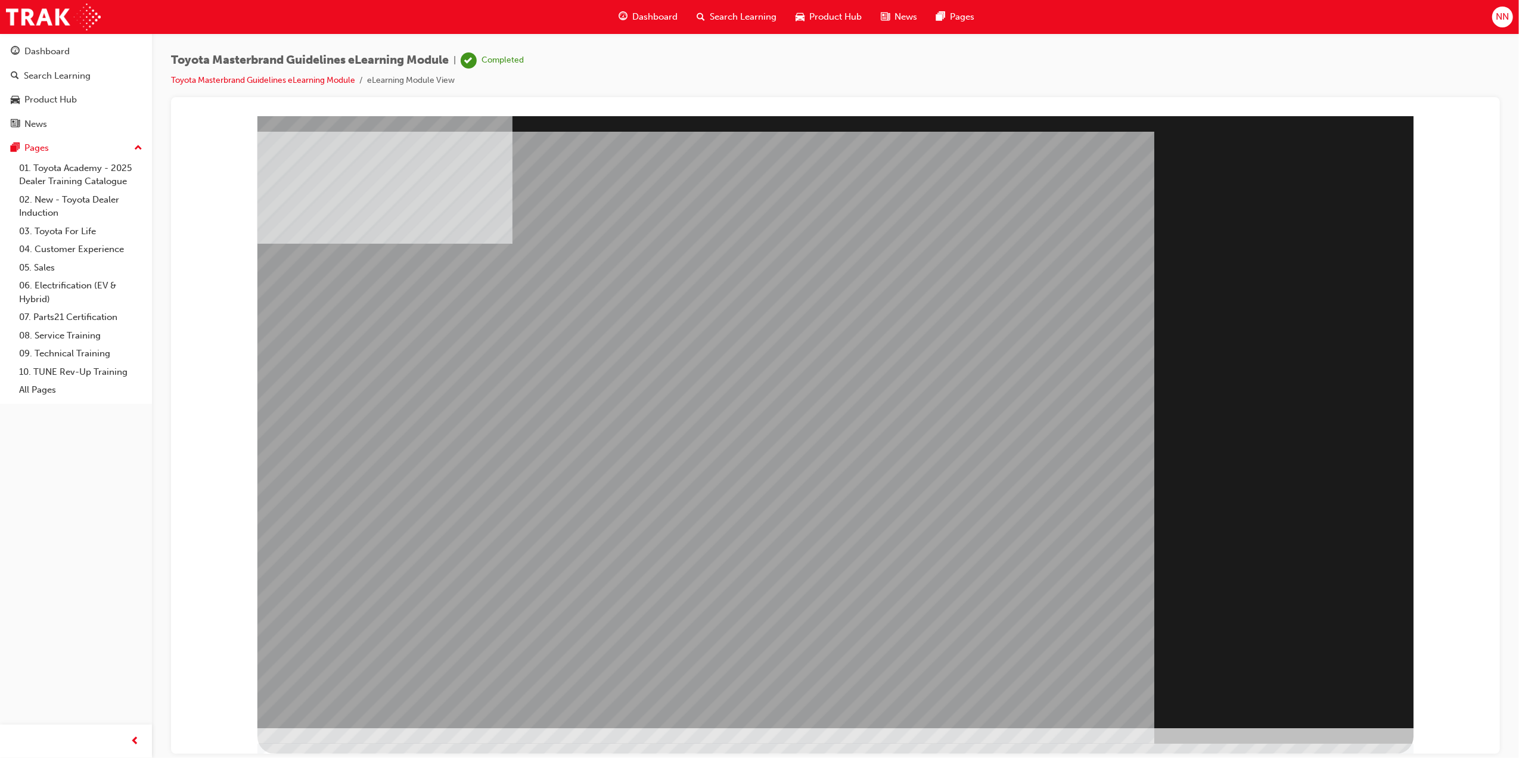
click at [1352, 712] on div "Section Title Page" at bounding box center [835, 422] width 1156 height 612
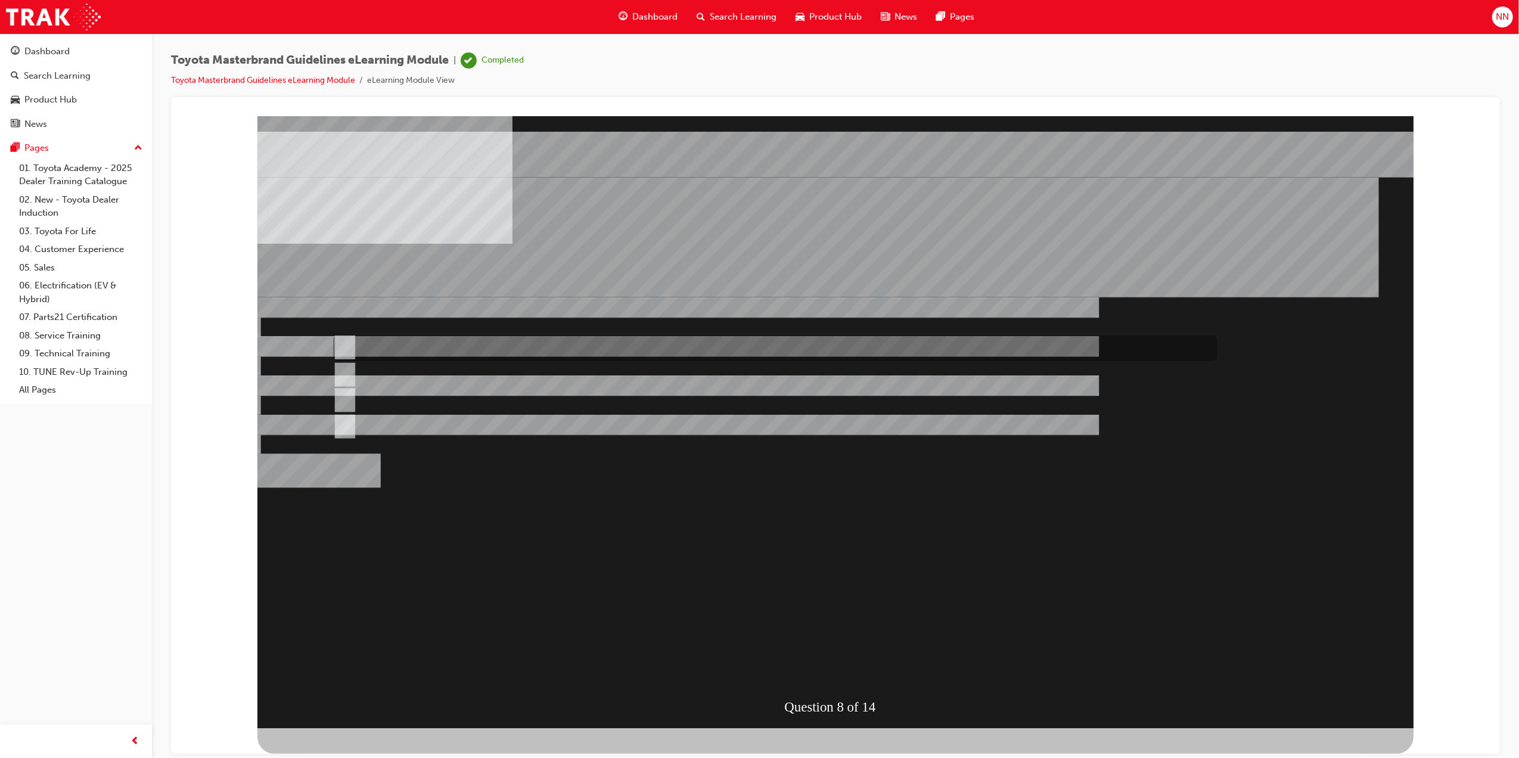
radio input "true"
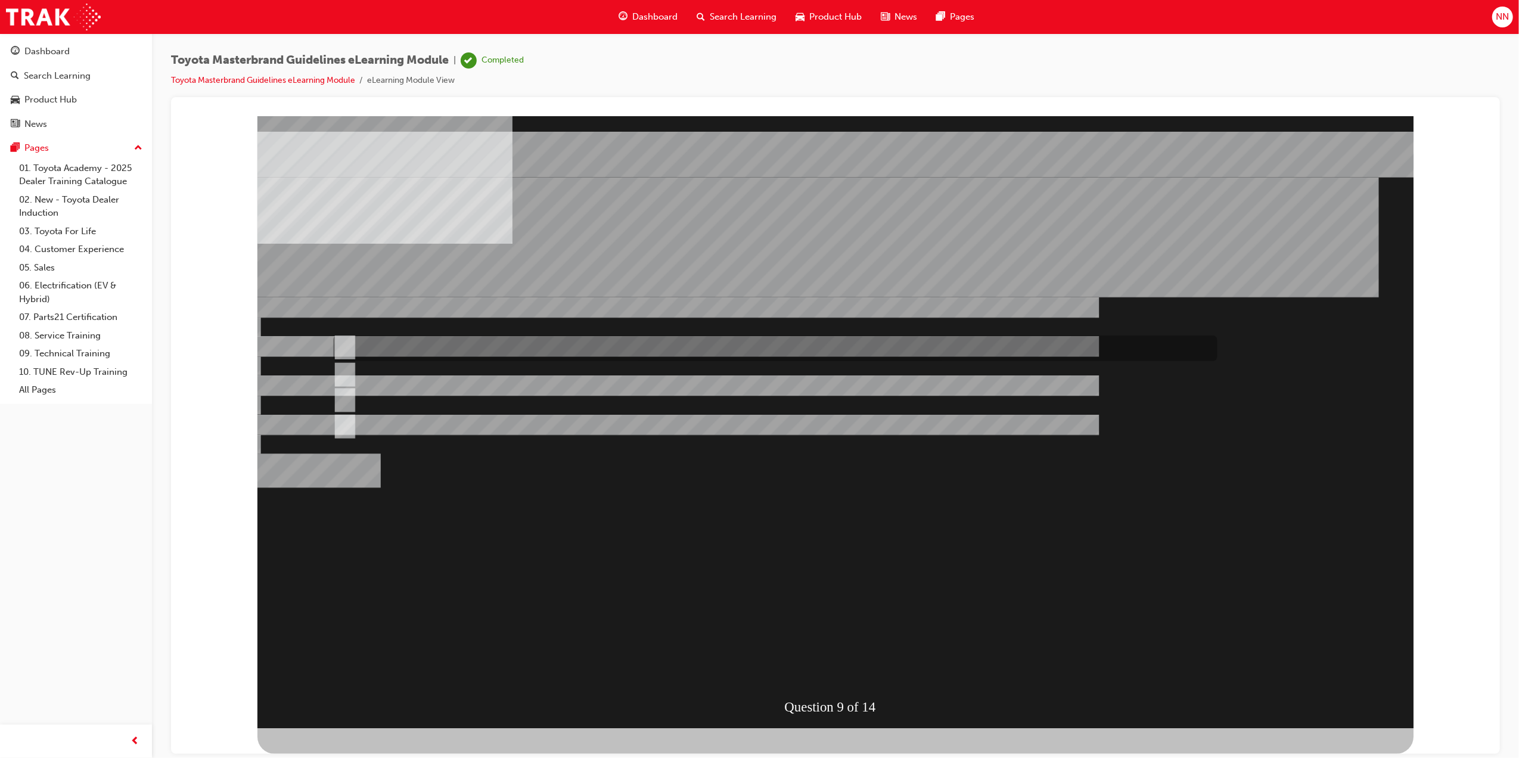
radio input "true"
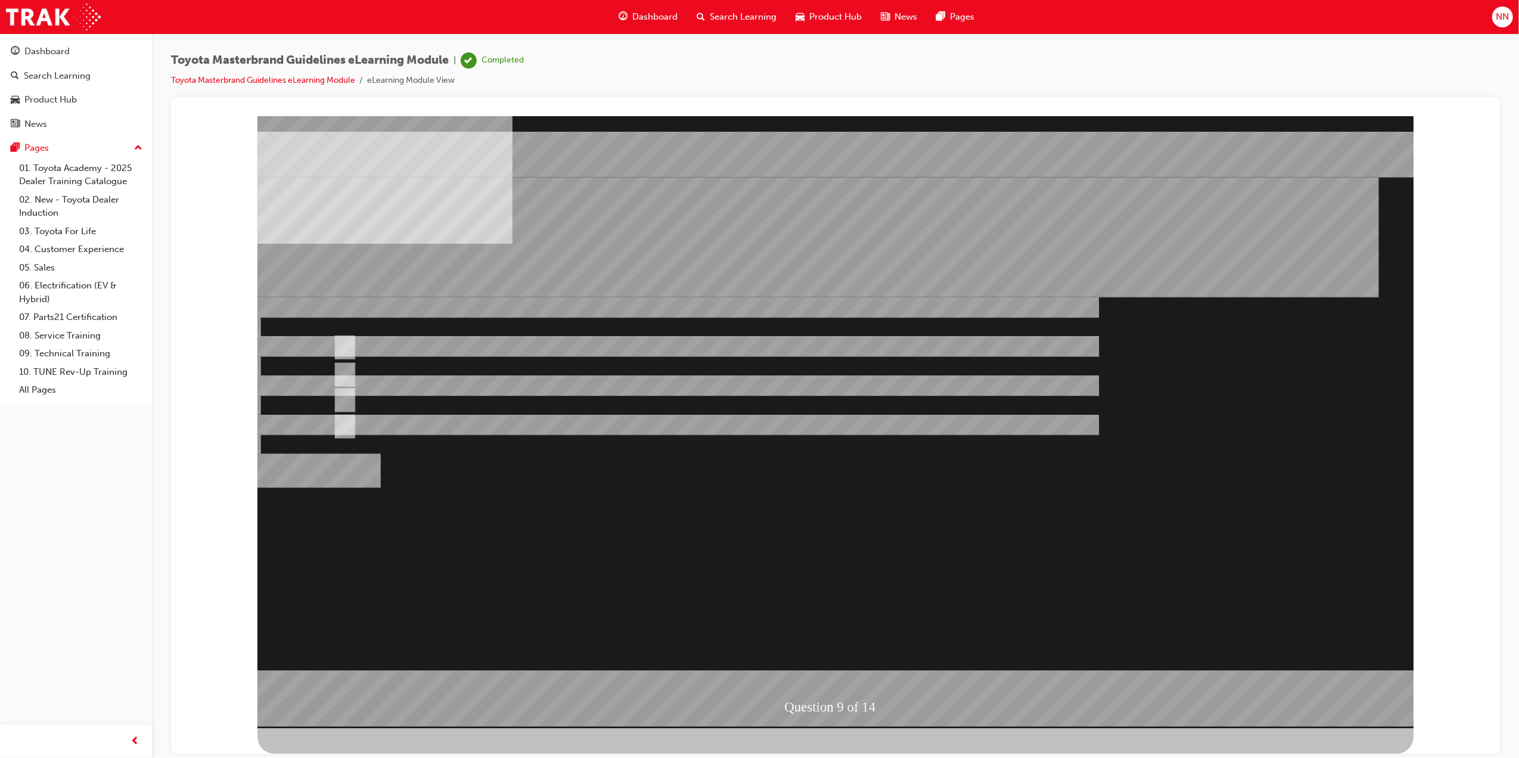
click at [359, 396] on div at bounding box center [835, 422] width 1156 height 612
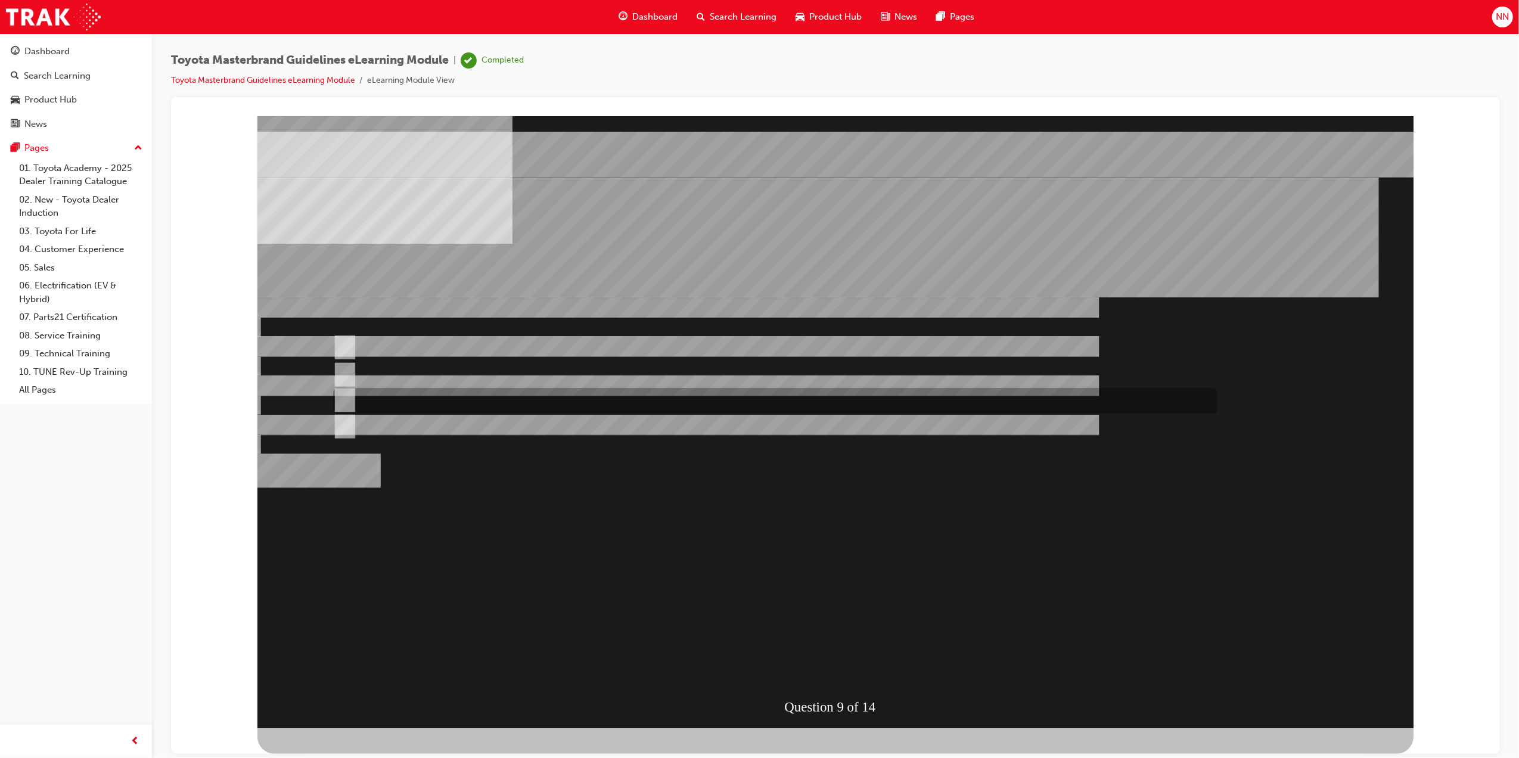
radio input "true"
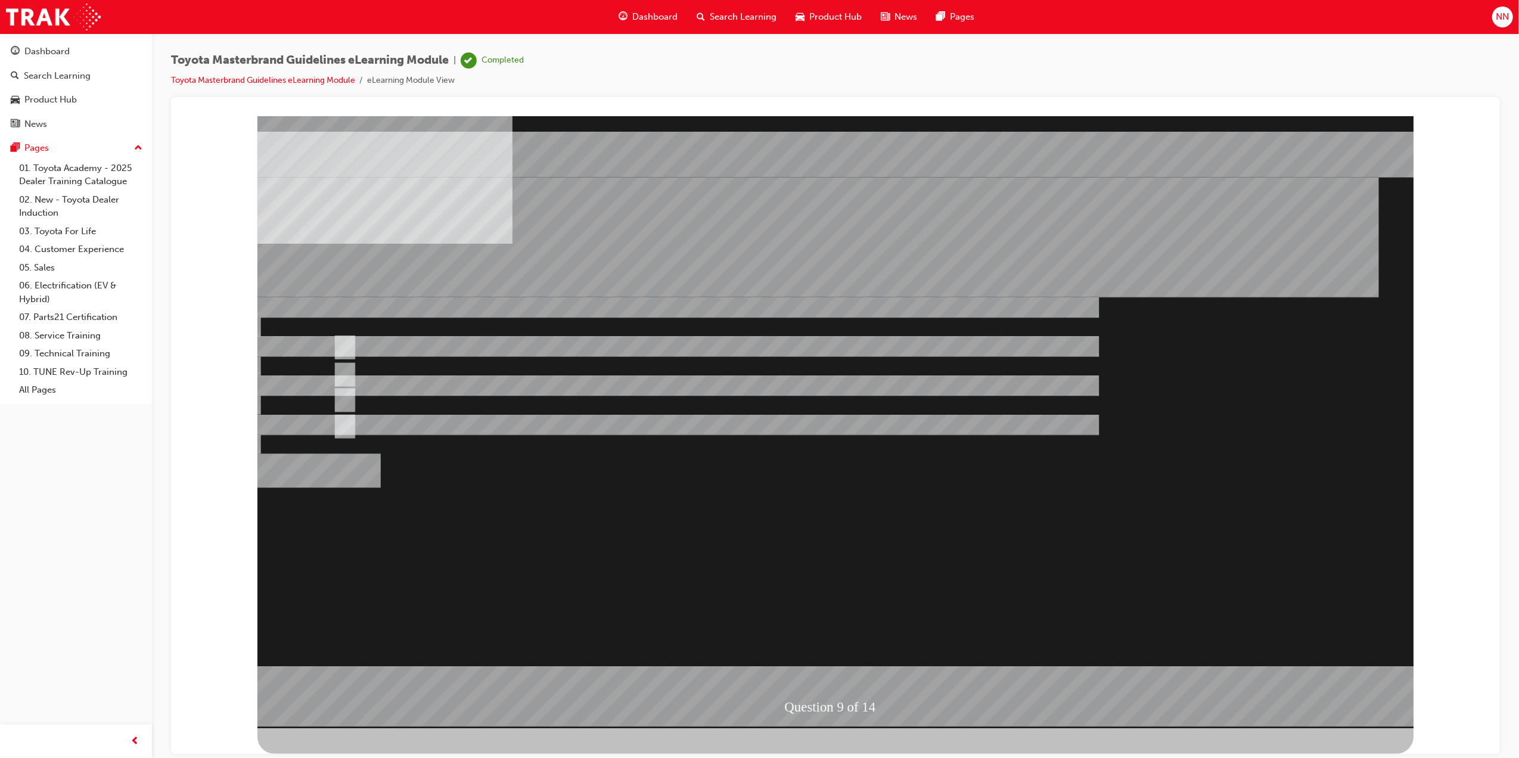
click at [840, 610] on div at bounding box center [835, 422] width 1156 height 612
click at [840, 610] on div "" at bounding box center [835, 638] width 1156 height 56
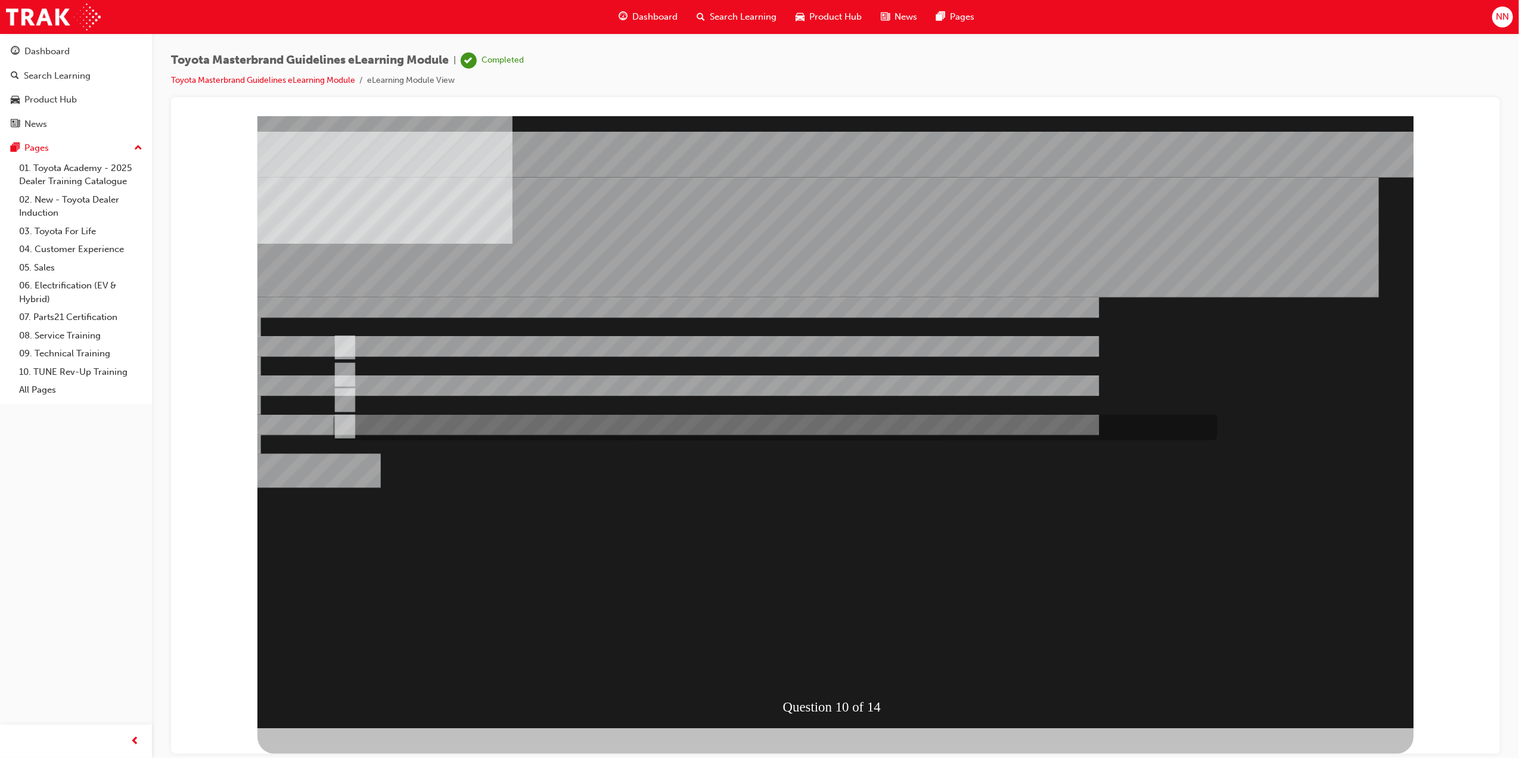
radio input "true"
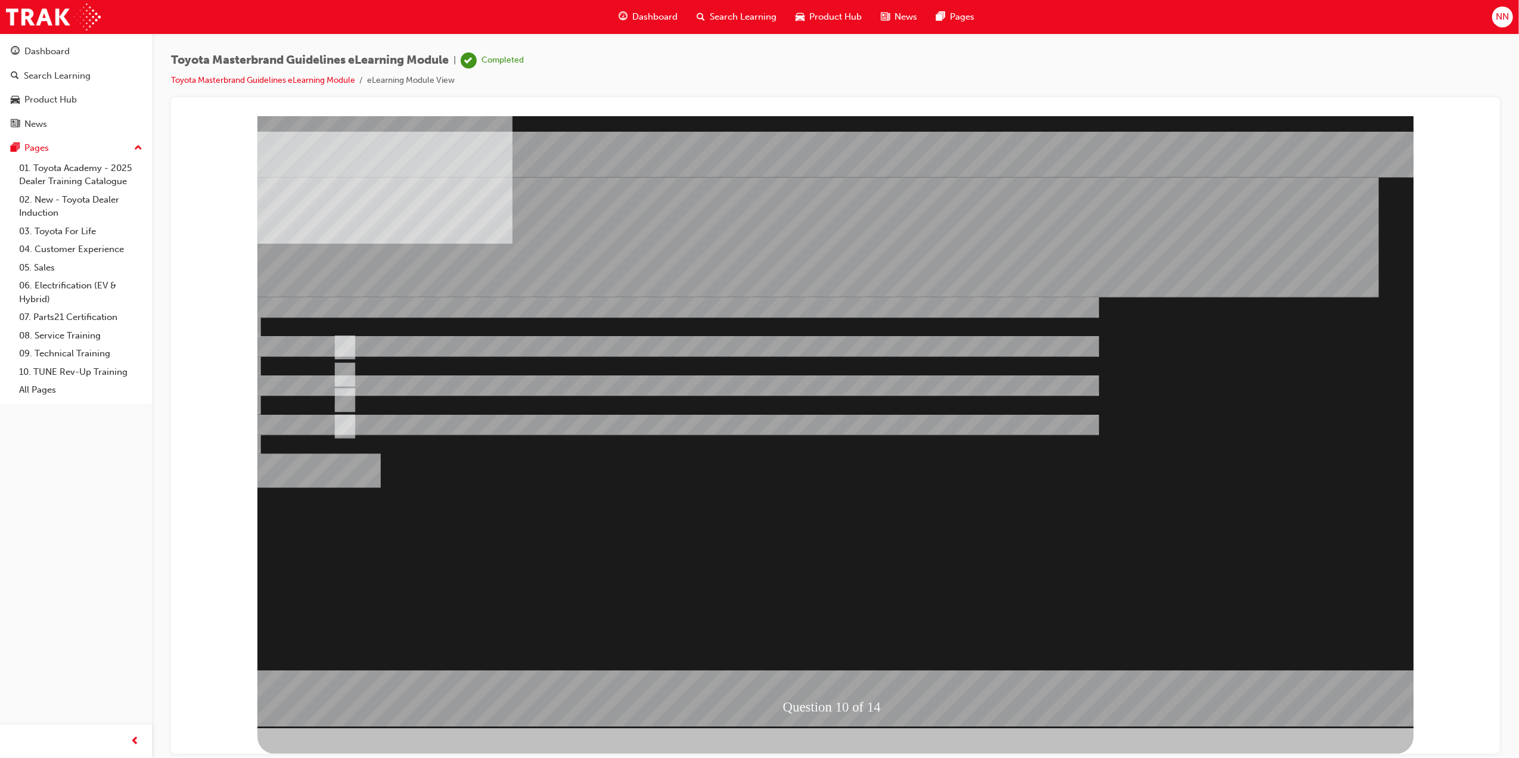
click at [413, 377] on div at bounding box center [835, 422] width 1156 height 612
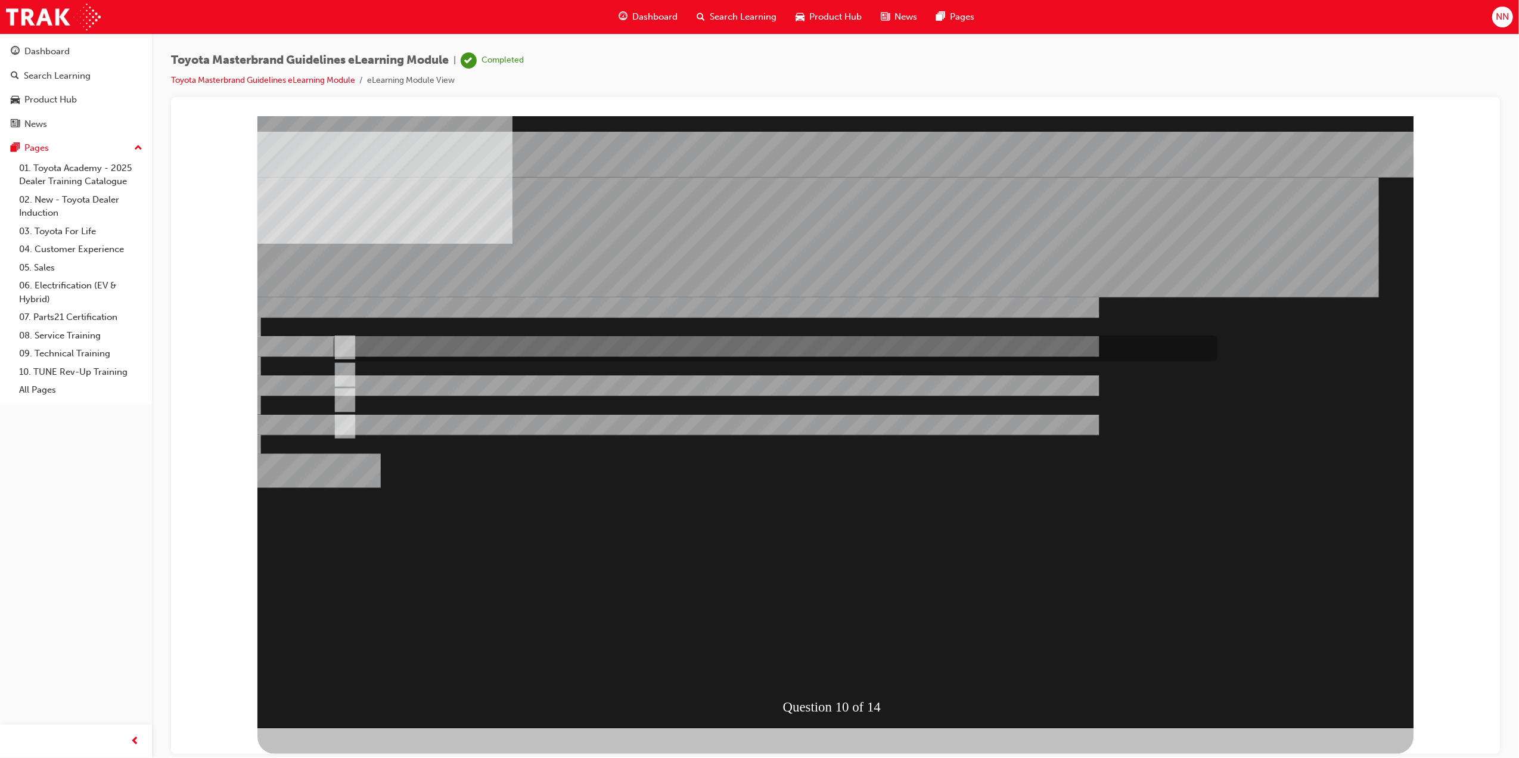
radio input "true"
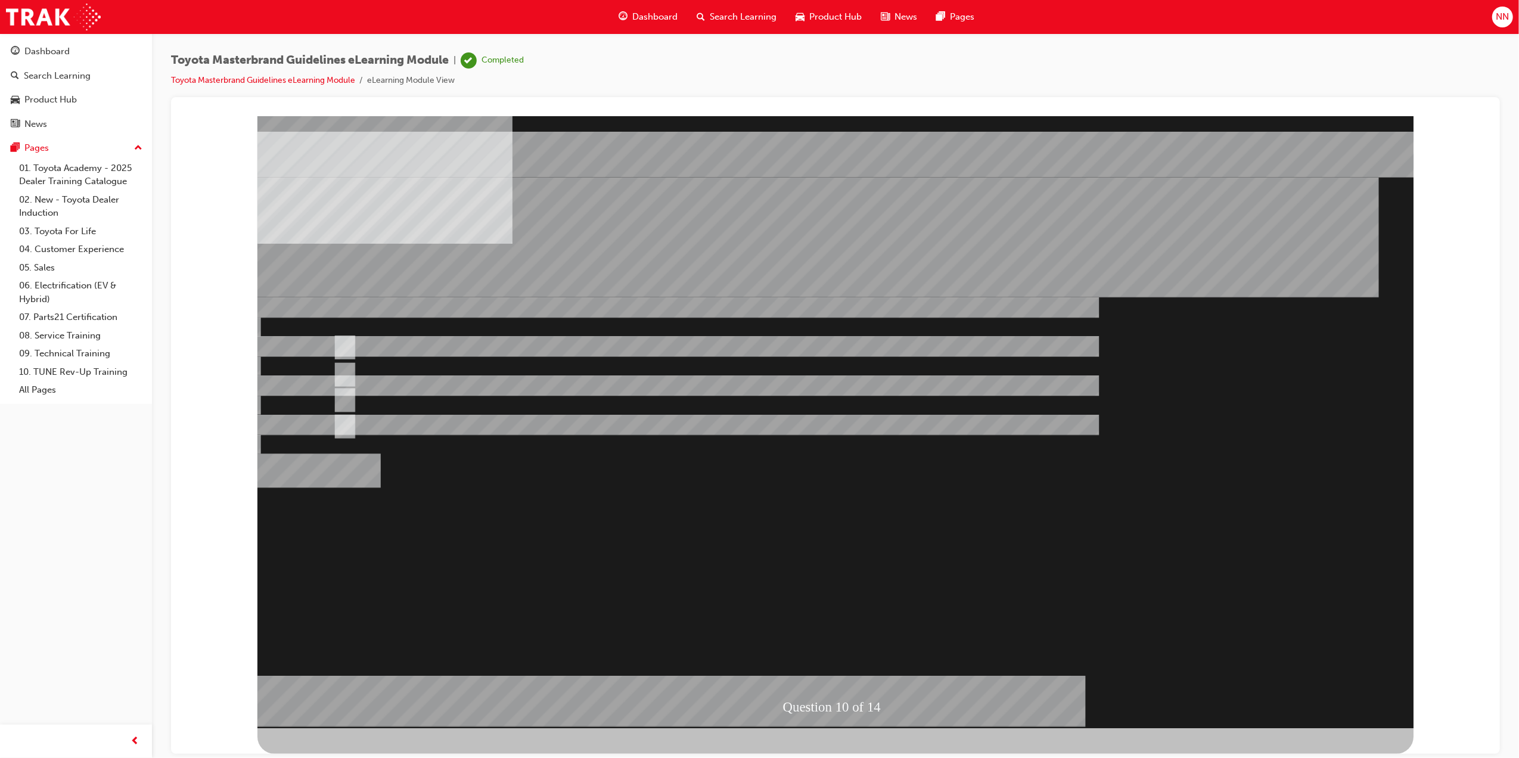
click at [872, 610] on div at bounding box center [835, 422] width 1156 height 612
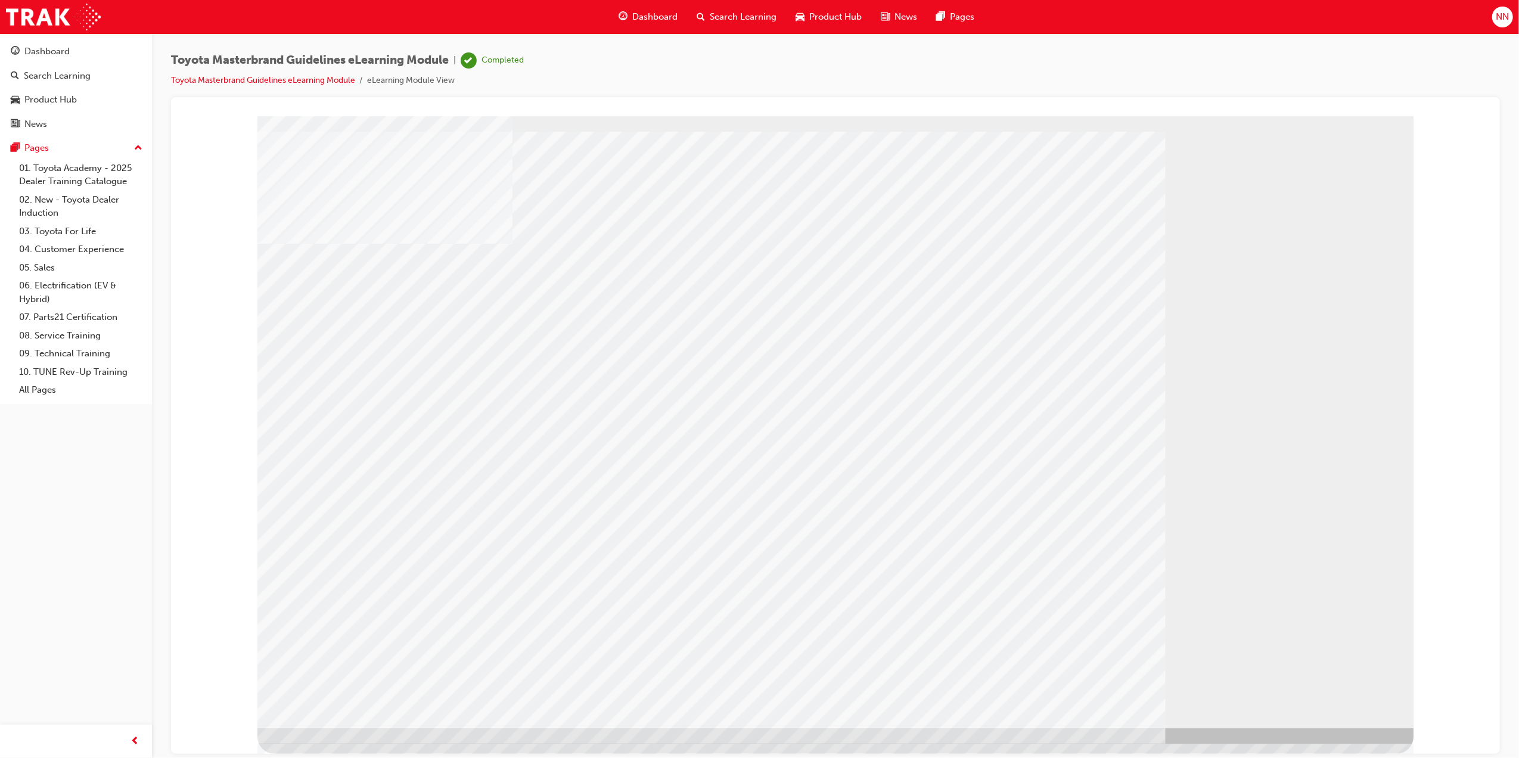
click at [1325, 673] on div at bounding box center [835, 422] width 1156 height 612
drag, startPoint x: 859, startPoint y: 262, endPoint x: 868, endPoint y: 260, distance: 9.6
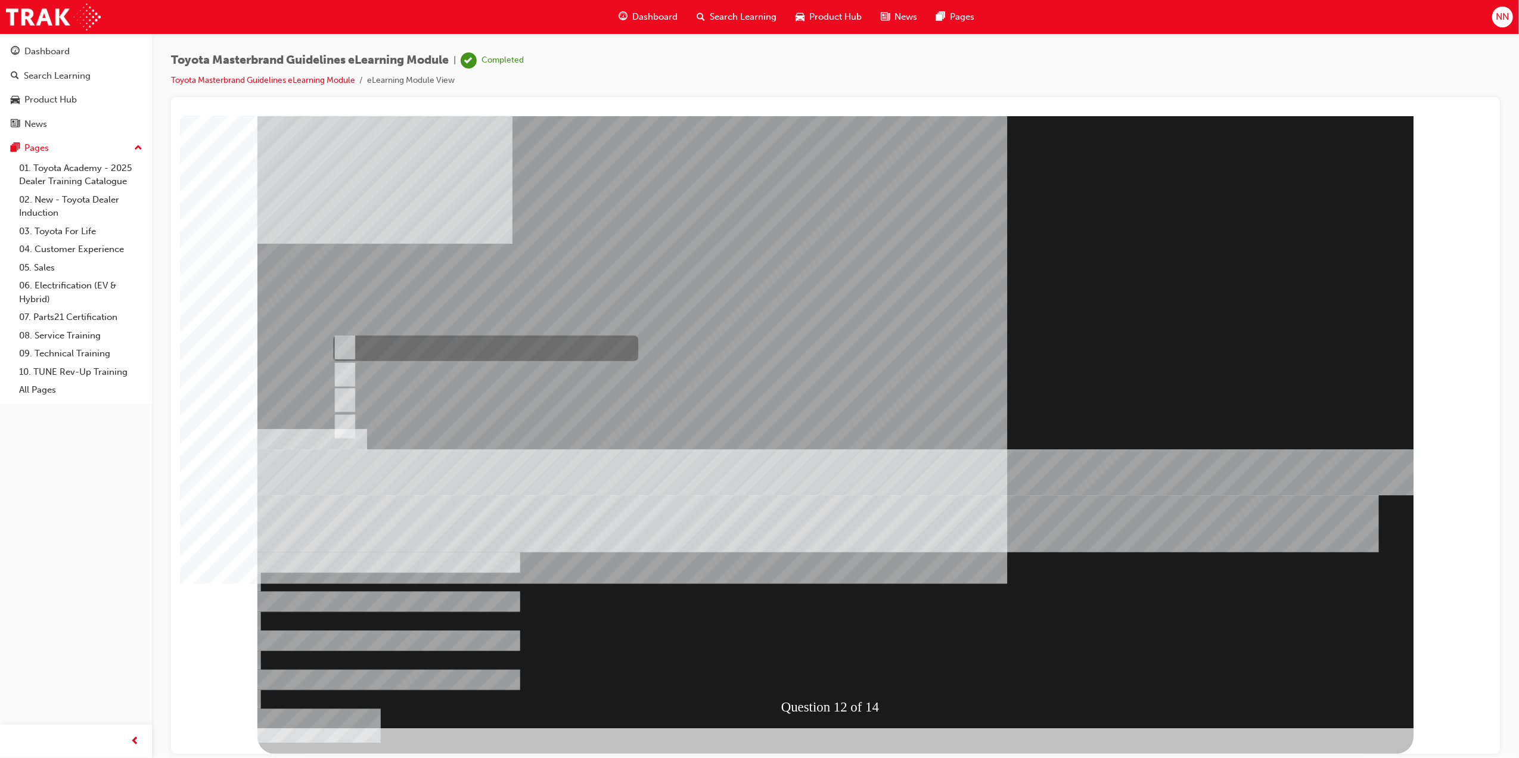
radio input "true"
click at [844, 668] on div at bounding box center [835, 422] width 1156 height 612
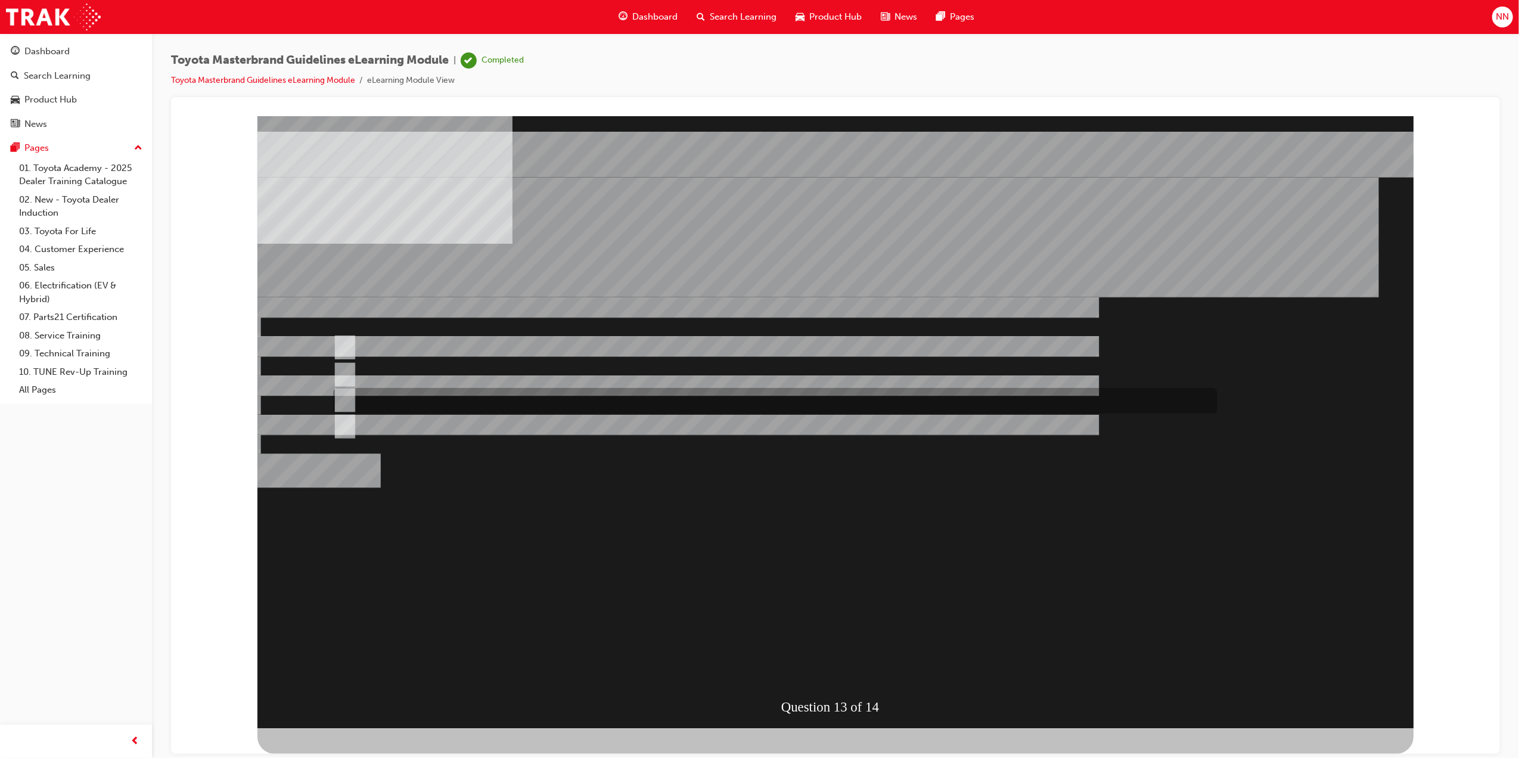
radio input "true"
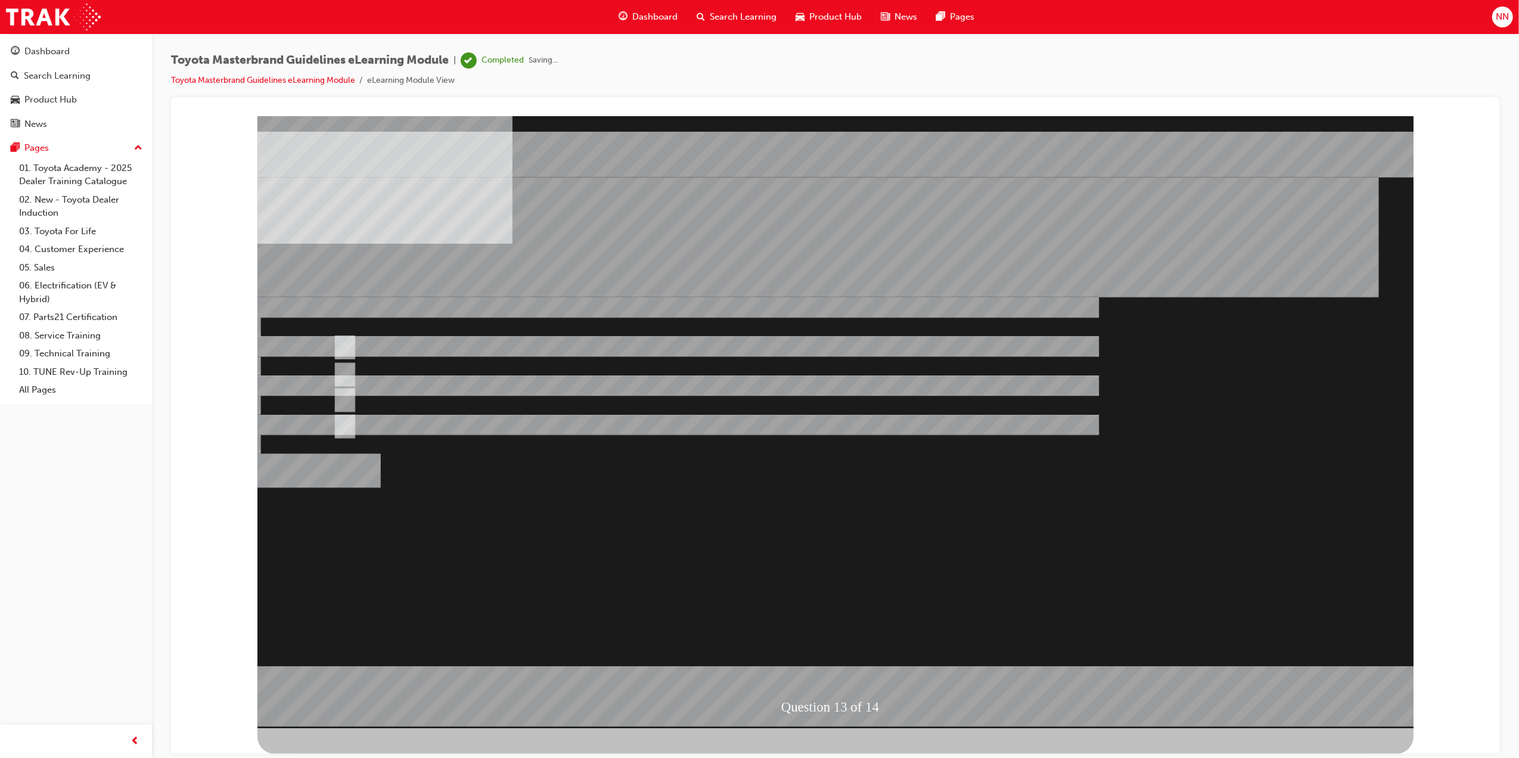
click at [836, 615] on div at bounding box center [835, 422] width 1156 height 612
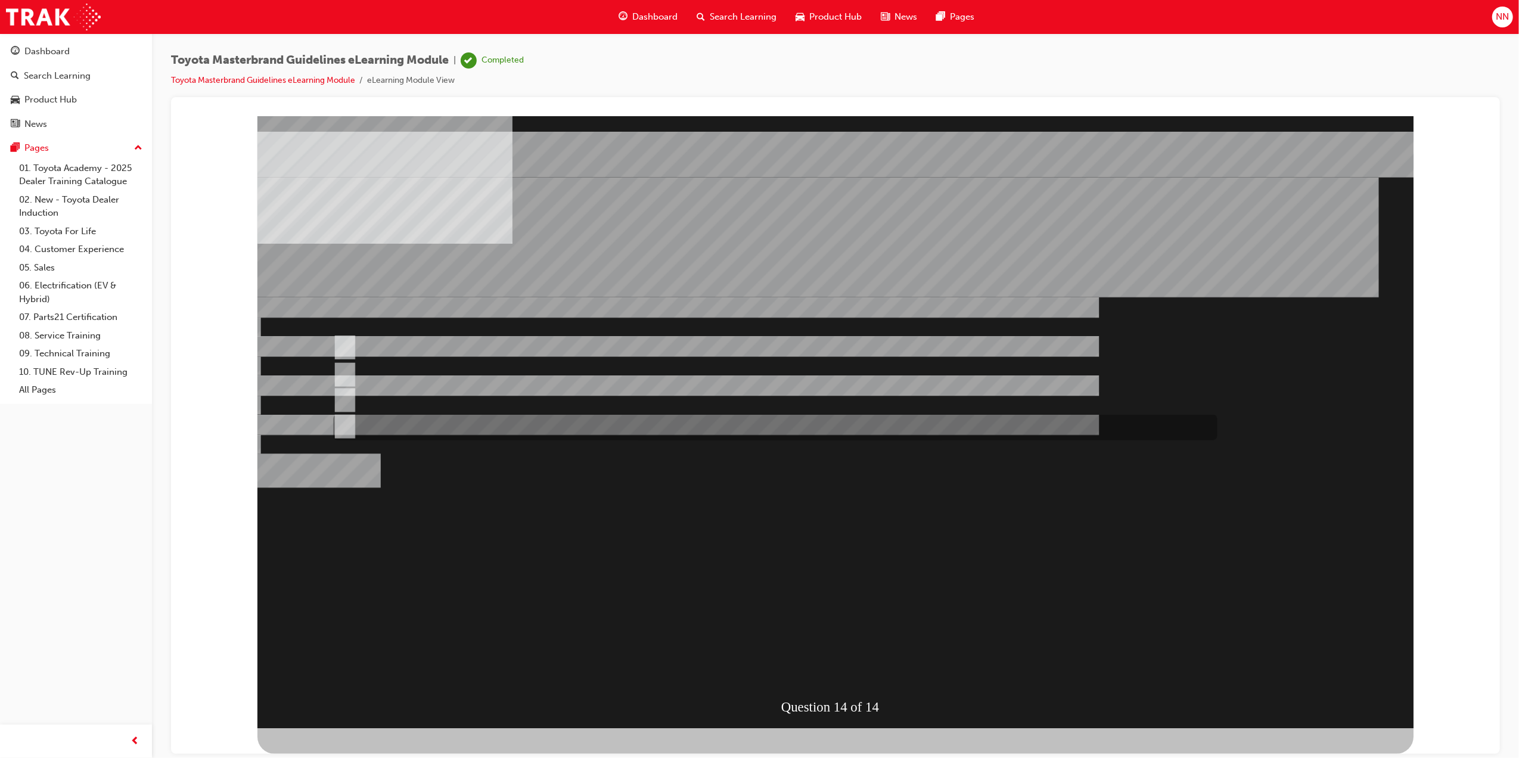
radio input "true"
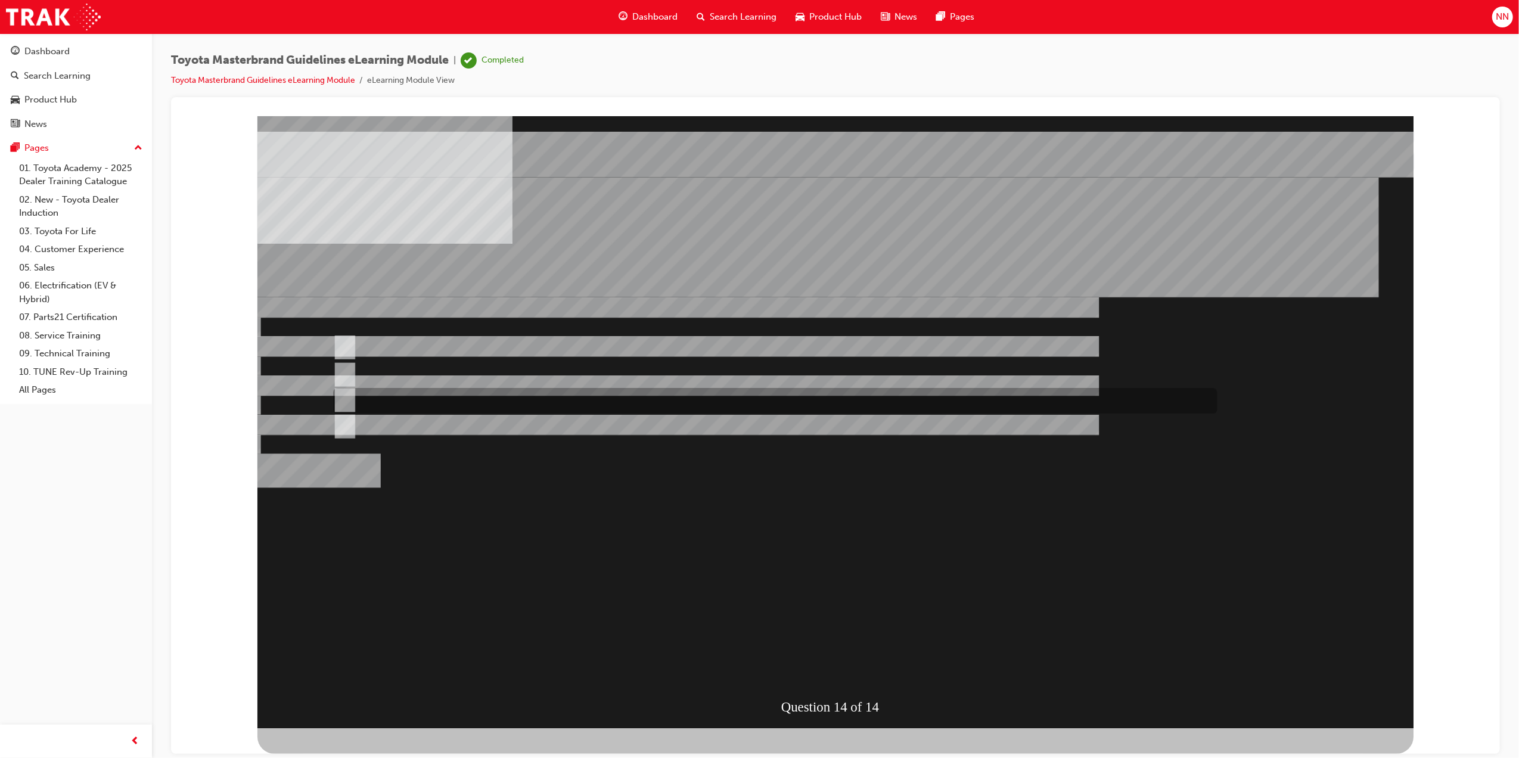
radio input "false"
radio input "true"
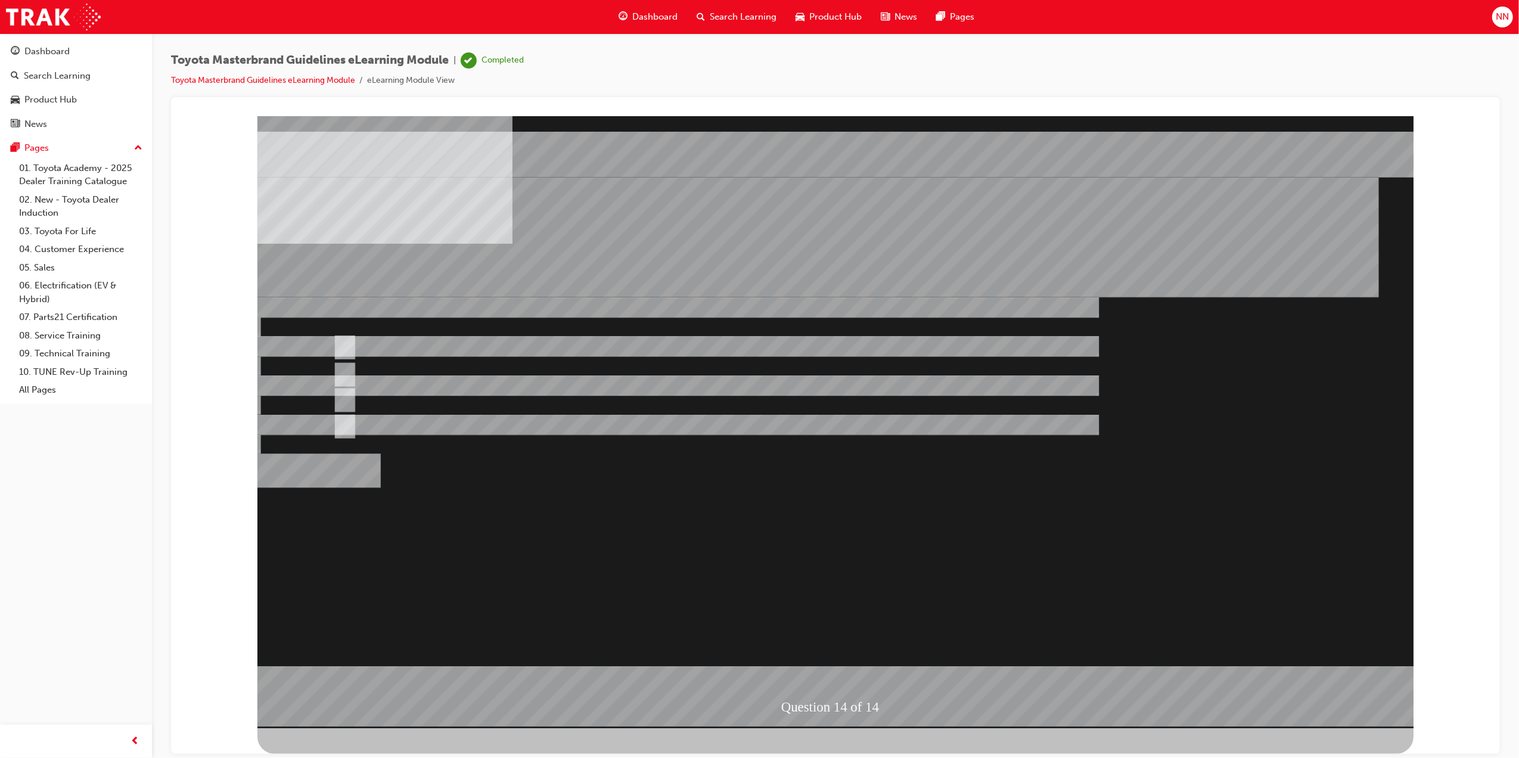
click at [775, 538] on div at bounding box center [835, 422] width 1156 height 612
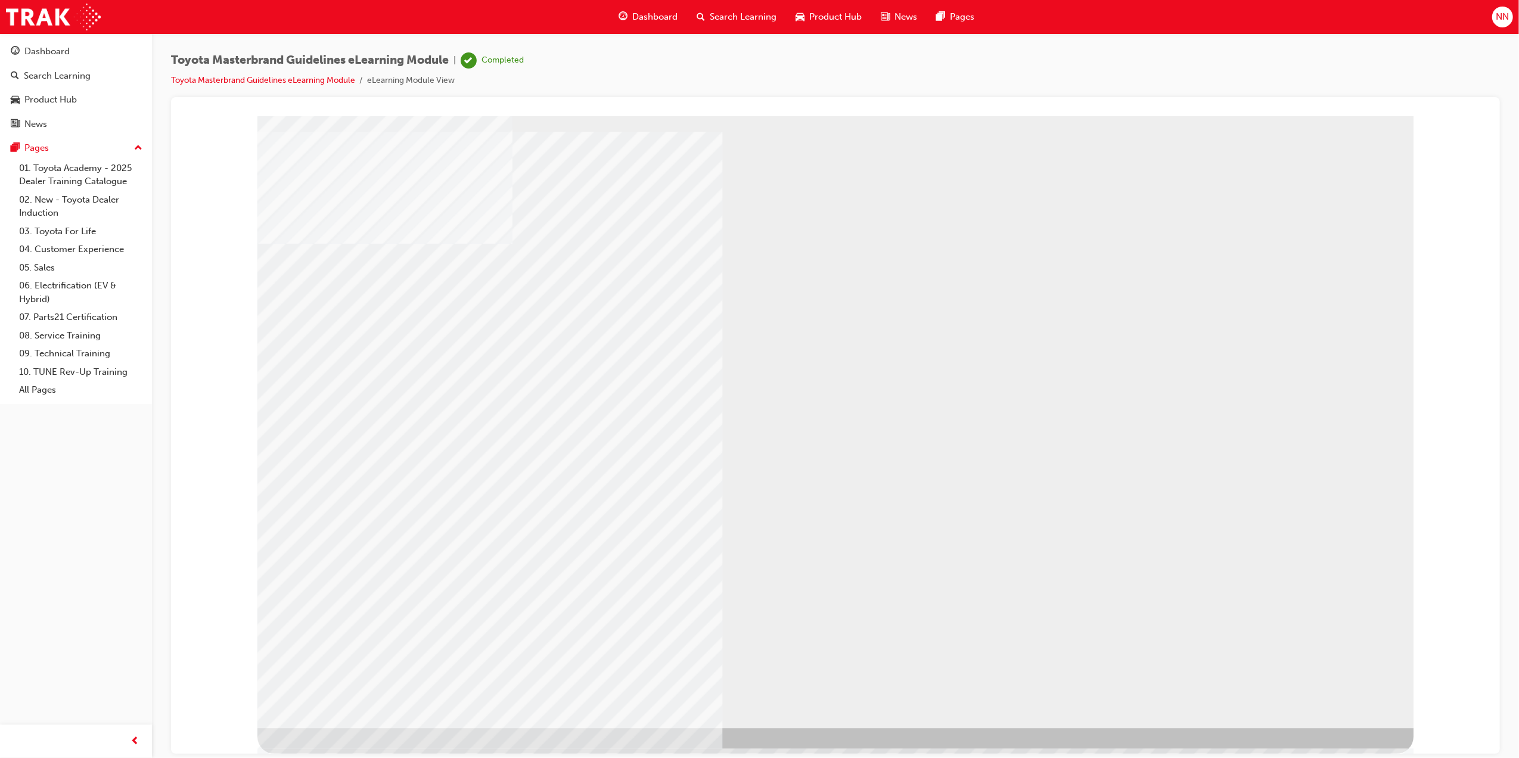
click at [654, 19] on span "Dashboard" at bounding box center [654, 17] width 45 height 14
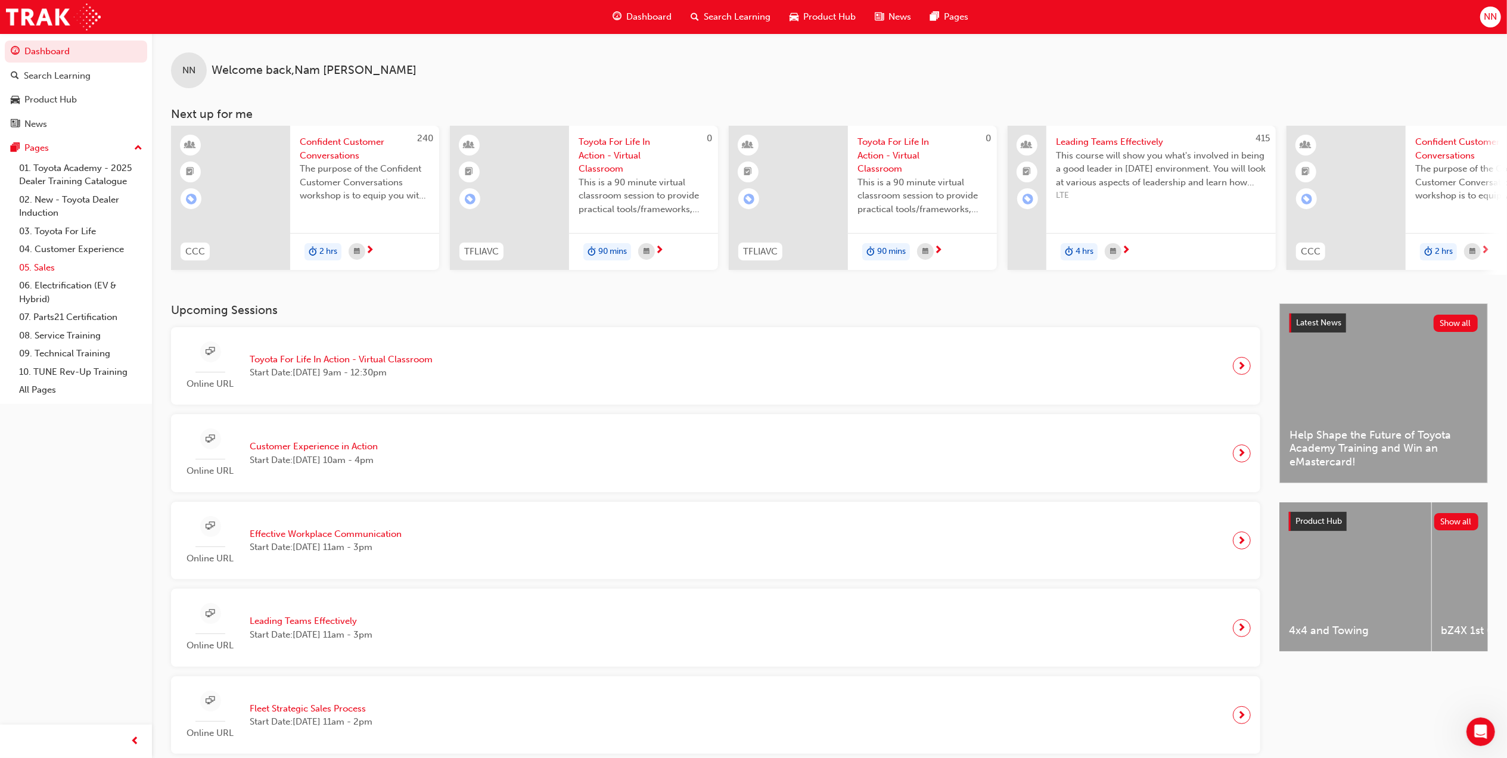
click at [55, 265] on link "05. Sales" at bounding box center [80, 268] width 133 height 18
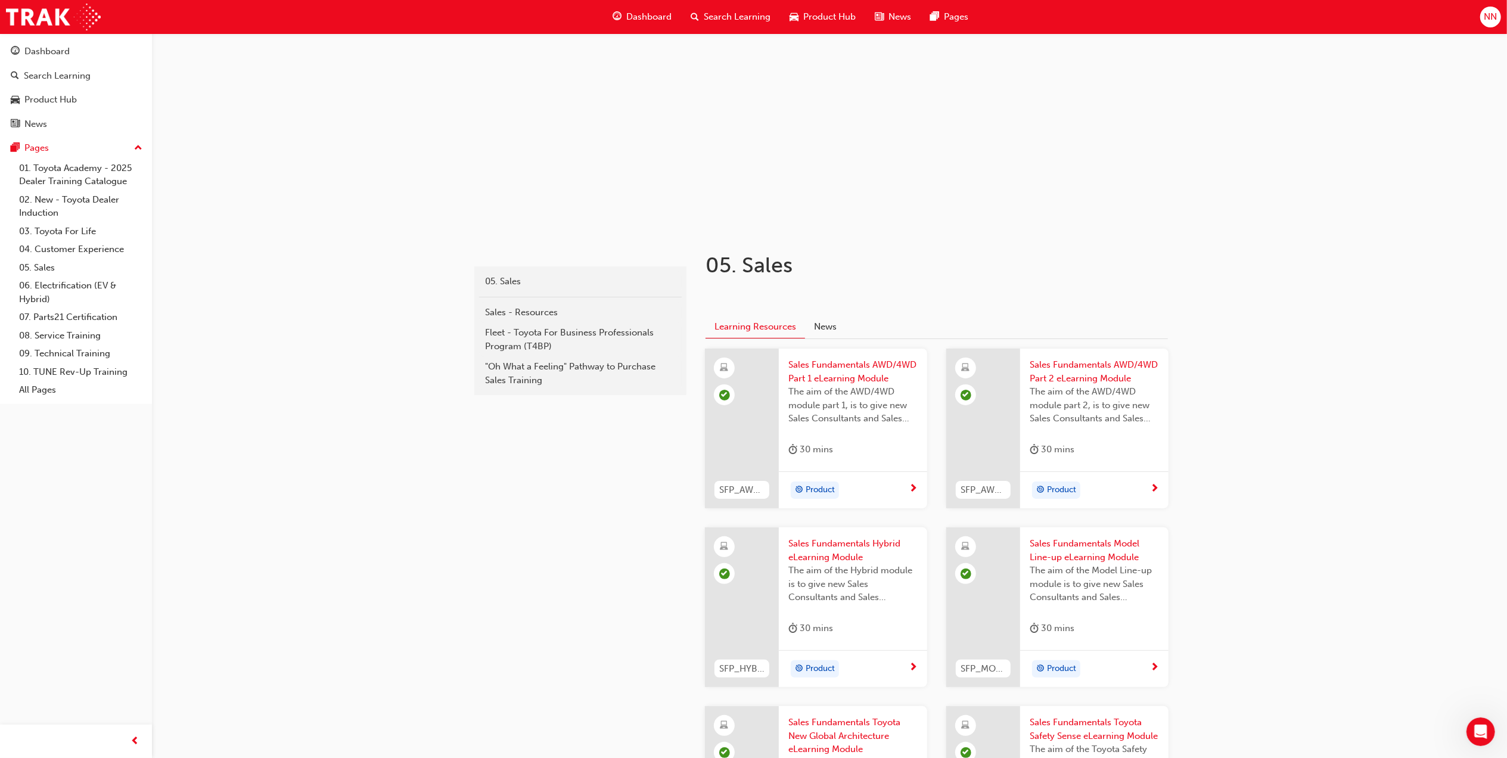
scroll to position [79, 0]
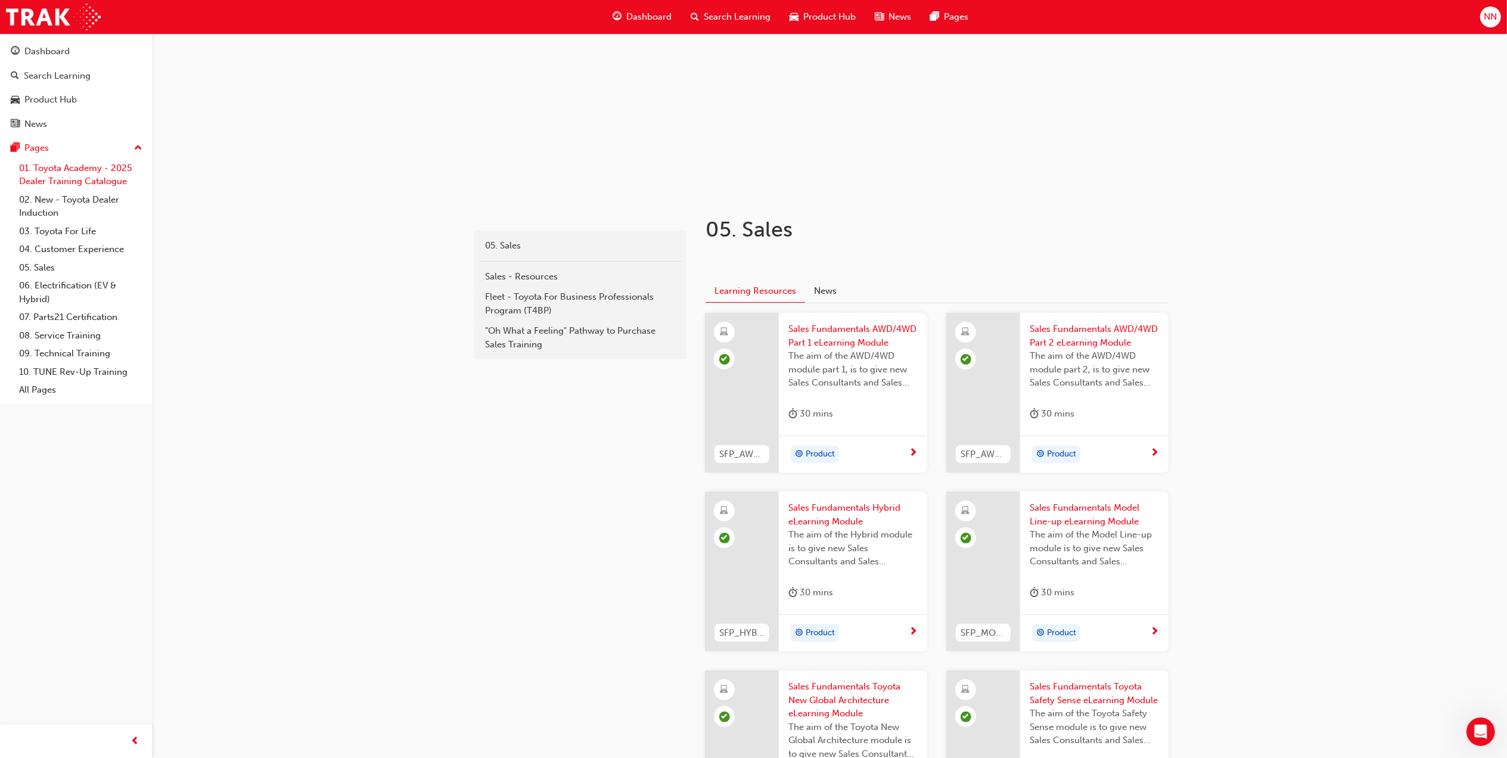
click at [79, 168] on link "01. Toyota Academy - 2025 Dealer Training Catalogue" at bounding box center [80, 175] width 133 height 32
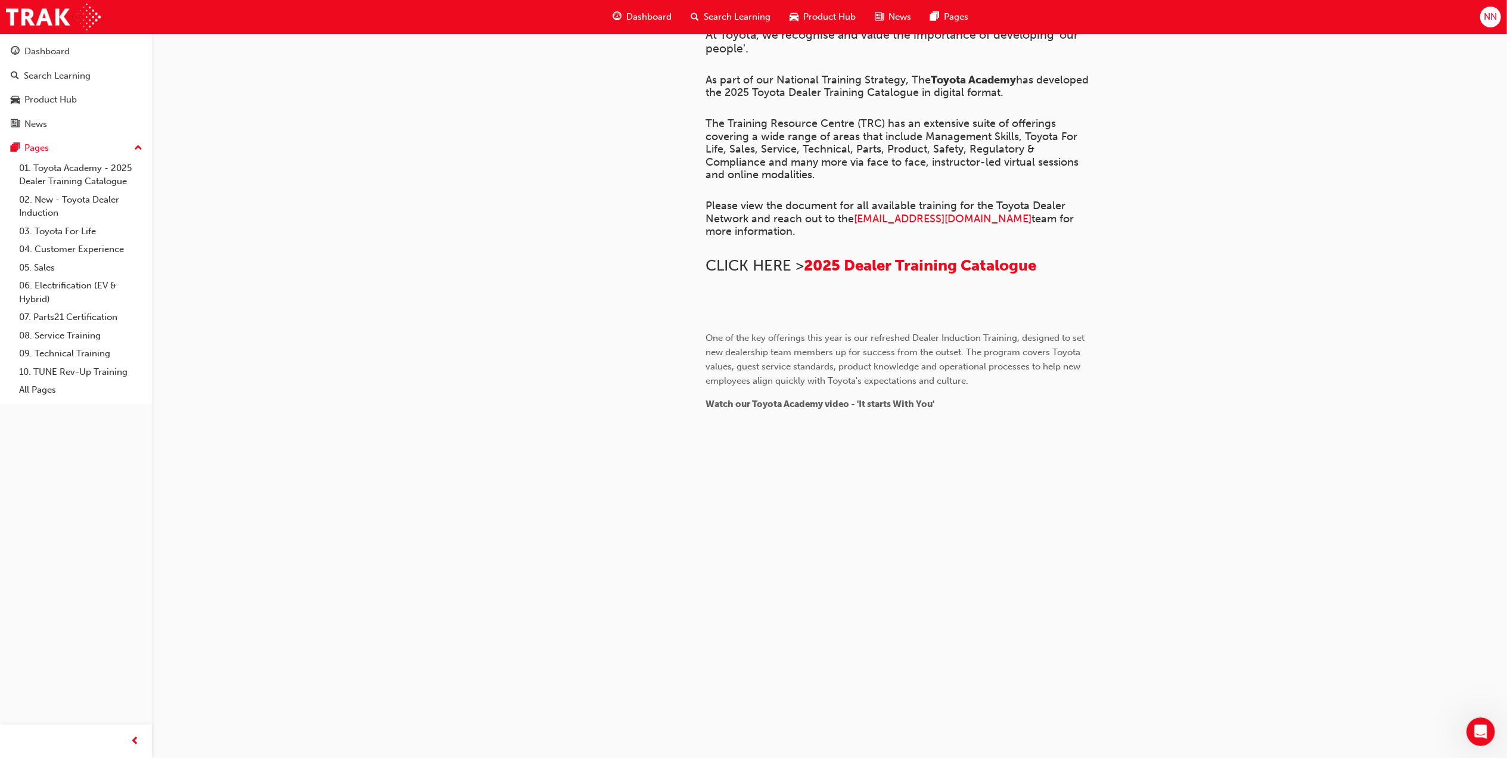
scroll to position [169, 0]
click at [89, 170] on link "01. Toyota Academy - 2025 Dealer Training Catalogue" at bounding box center [80, 175] width 133 height 32
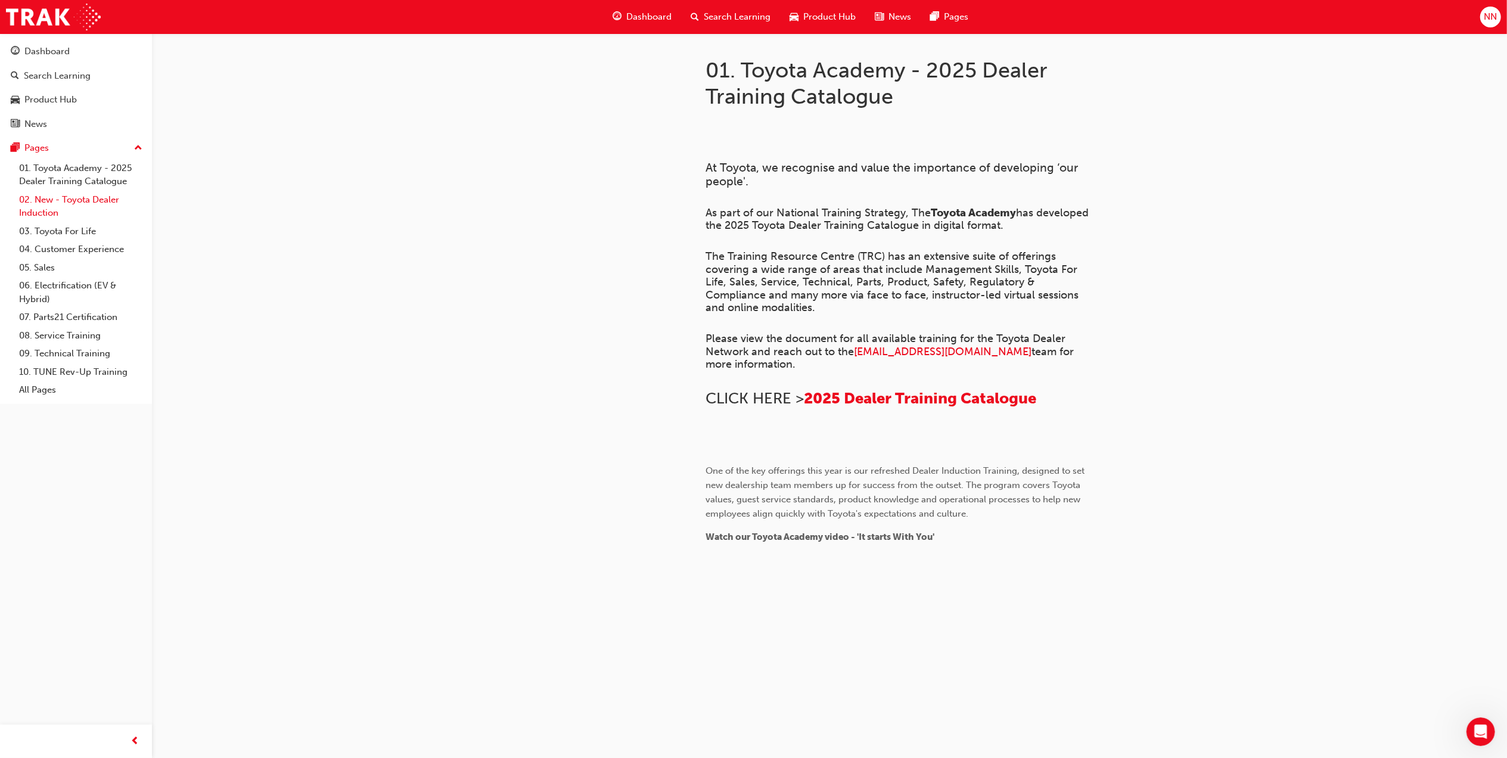
click at [88, 194] on link "02. New - Toyota Dealer Induction" at bounding box center [80, 207] width 133 height 32
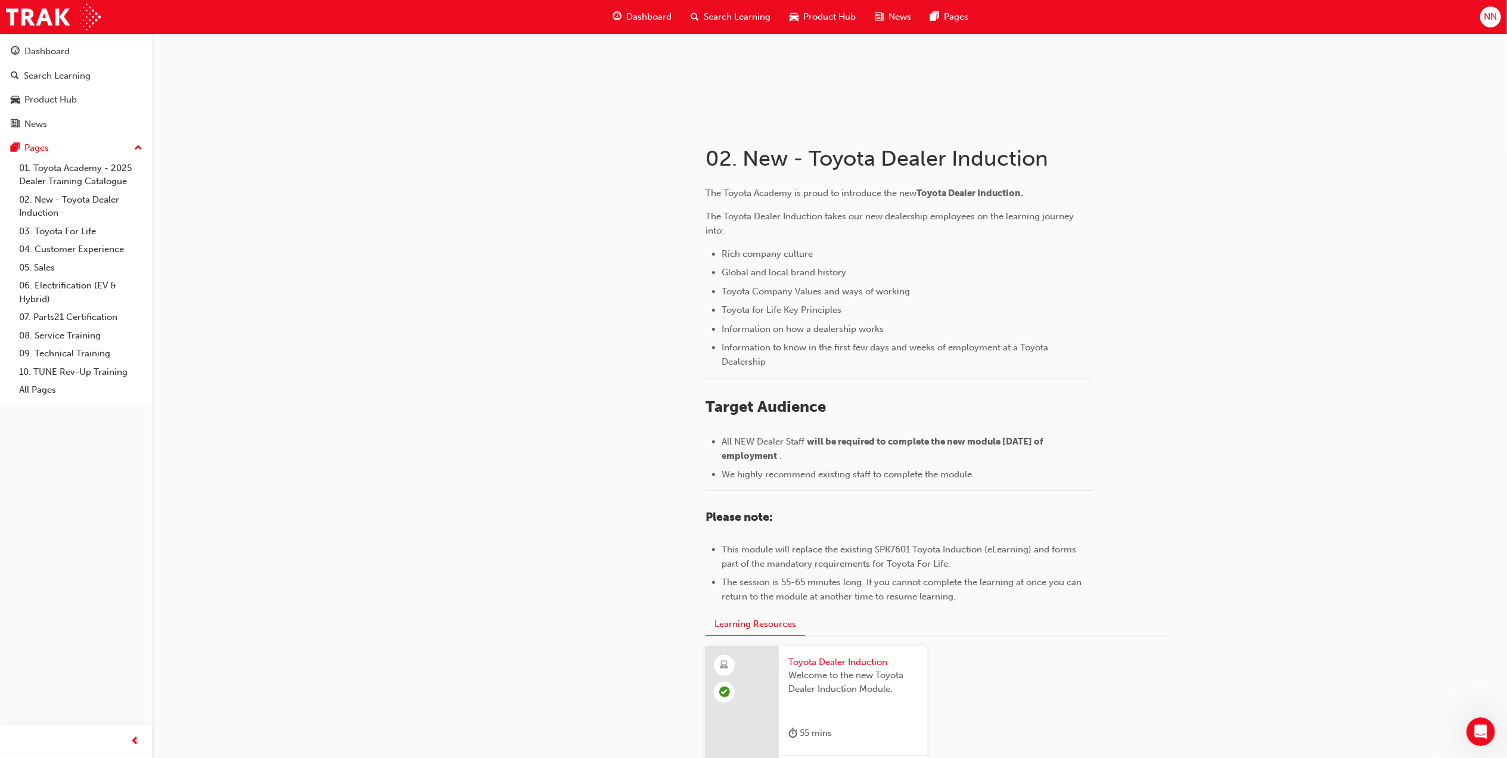
scroll to position [310, 0]
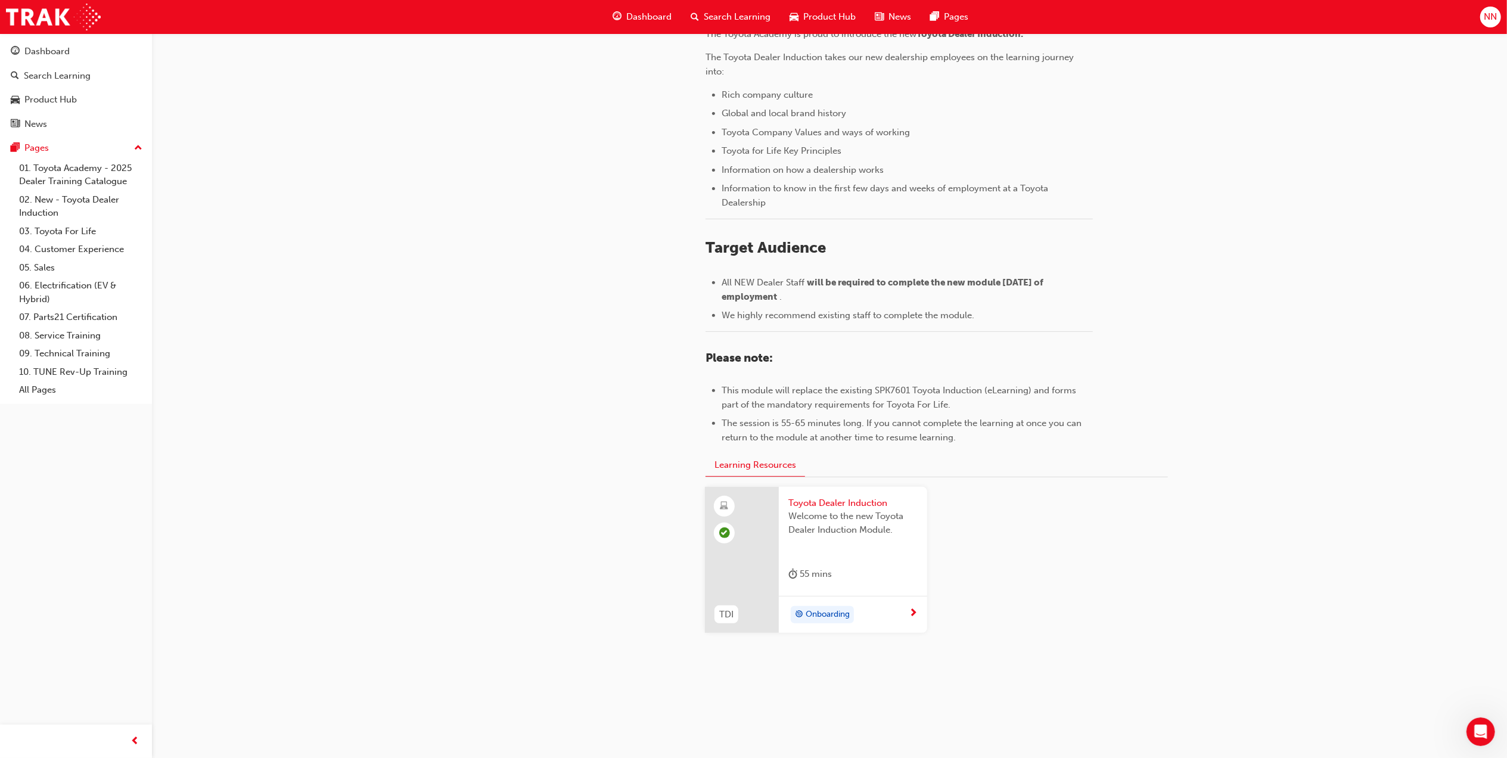
click at [826, 616] on span "Onboarding" at bounding box center [828, 615] width 44 height 14
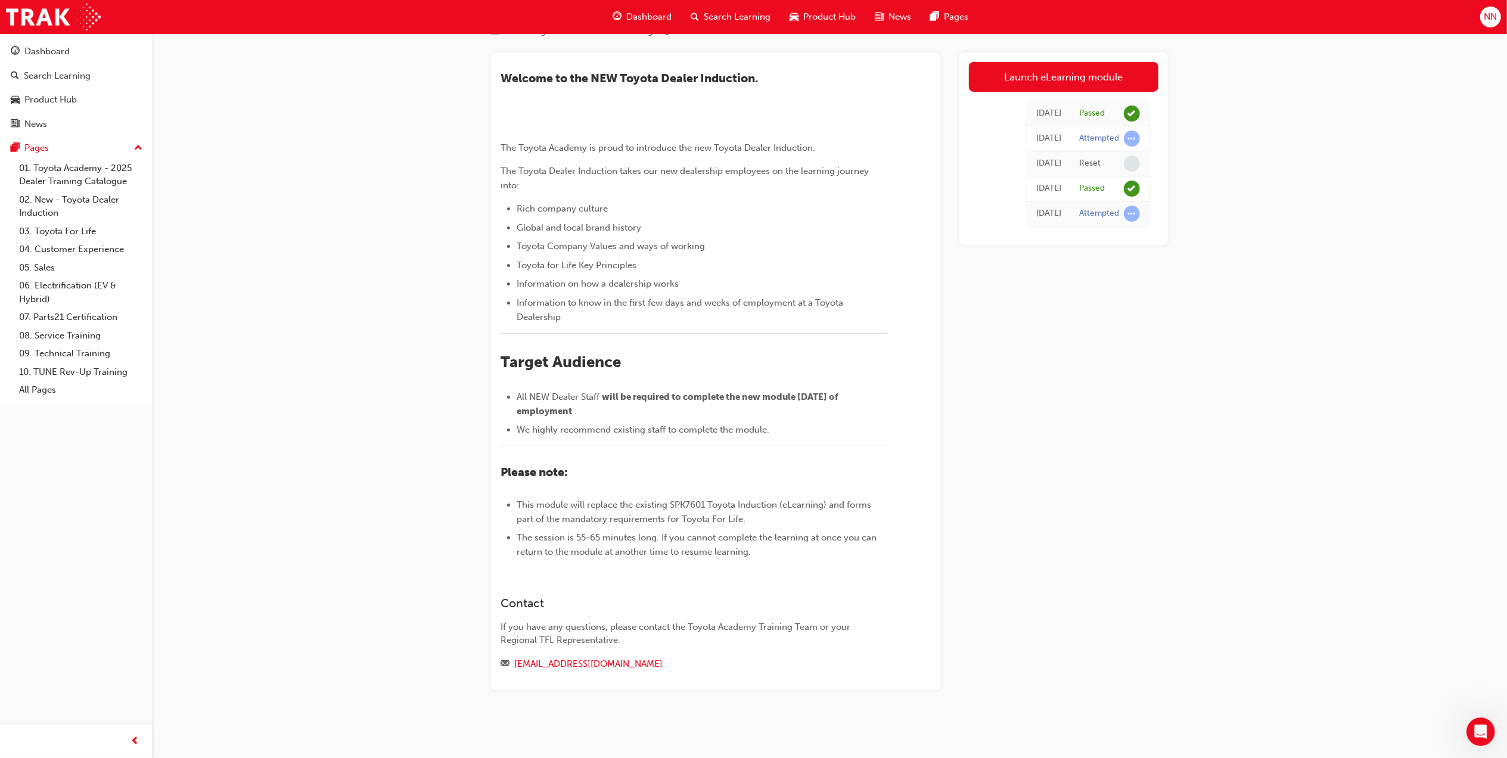
click at [1140, 126] on td "Attempted" at bounding box center [1109, 138] width 79 height 25
click at [1126, 130] on span "learningRecordVerb_ATTEMPT-icon" at bounding box center [1132, 138] width 16 height 16
click at [1099, 133] on div "Attempted" at bounding box center [1099, 138] width 40 height 11
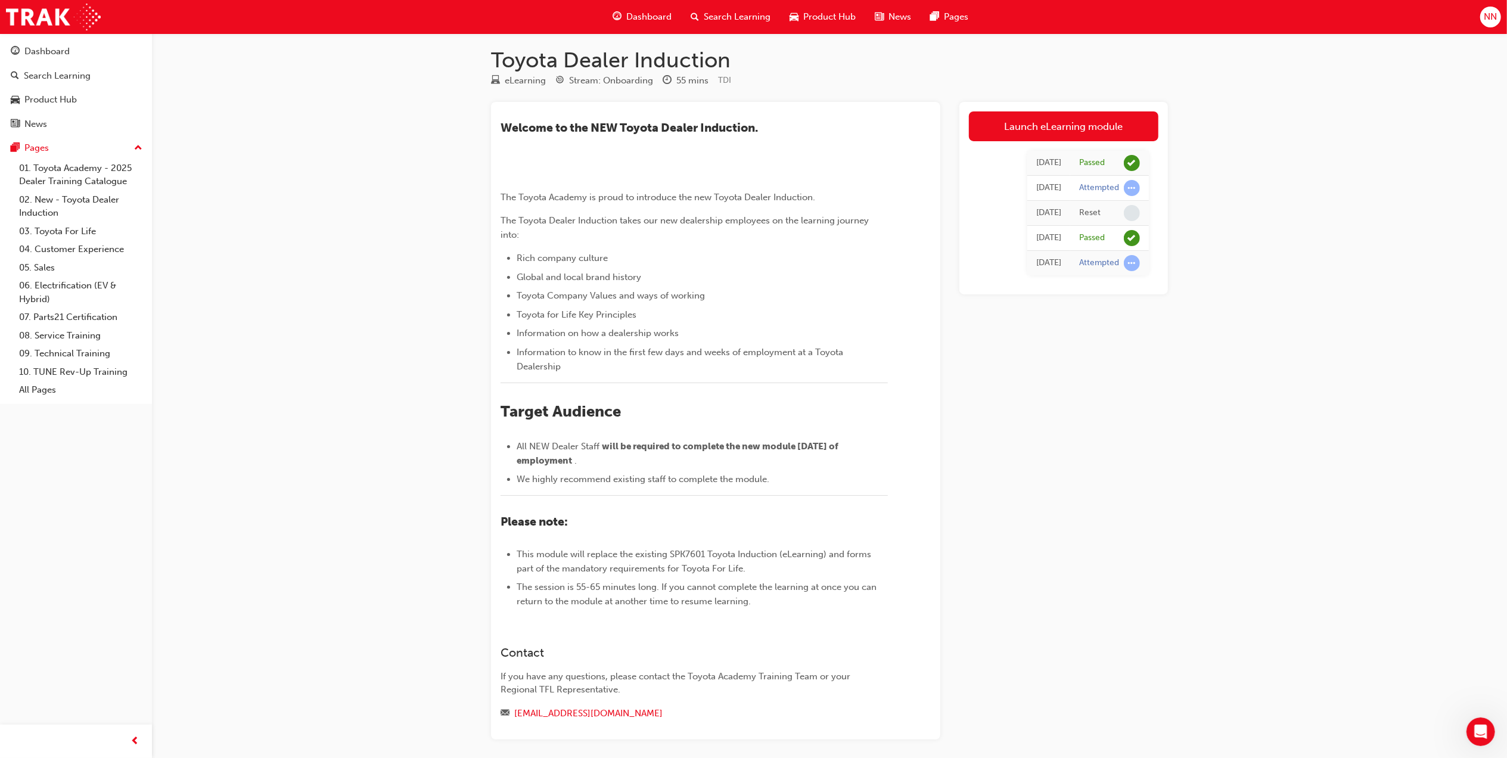
scroll to position [0, 0]
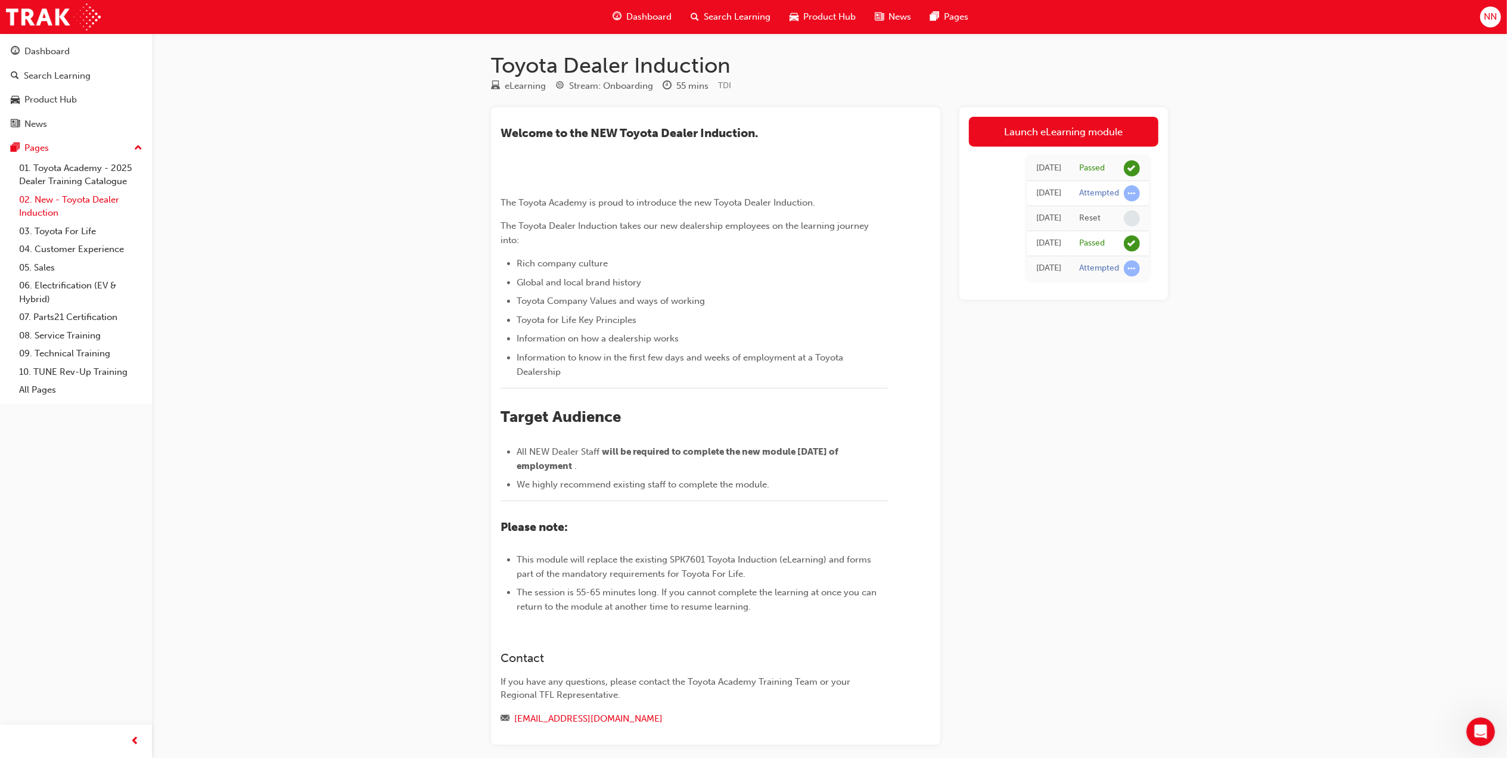
click at [74, 201] on link "02. New - Toyota Dealer Induction" at bounding box center [80, 207] width 133 height 32
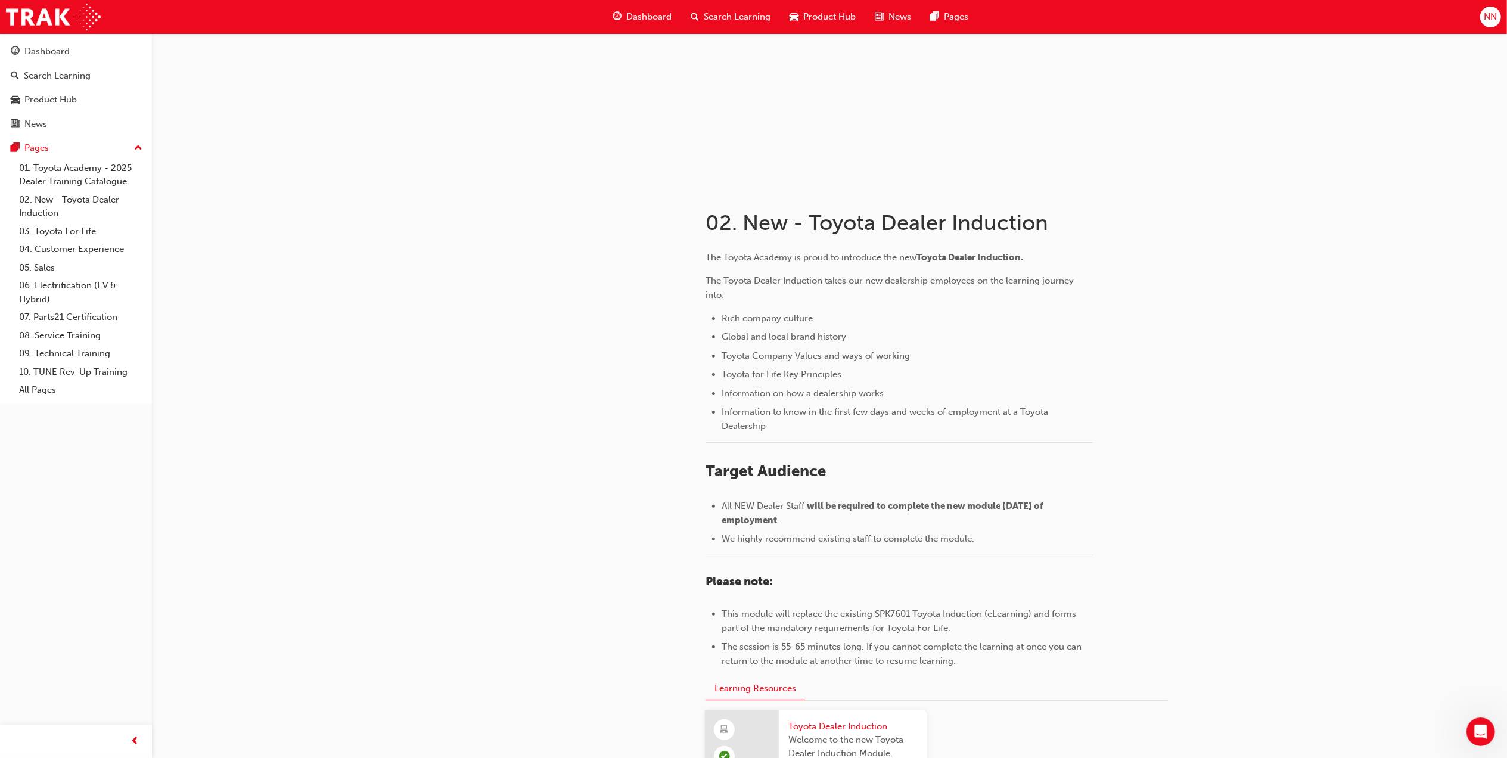
scroll to position [310, 0]
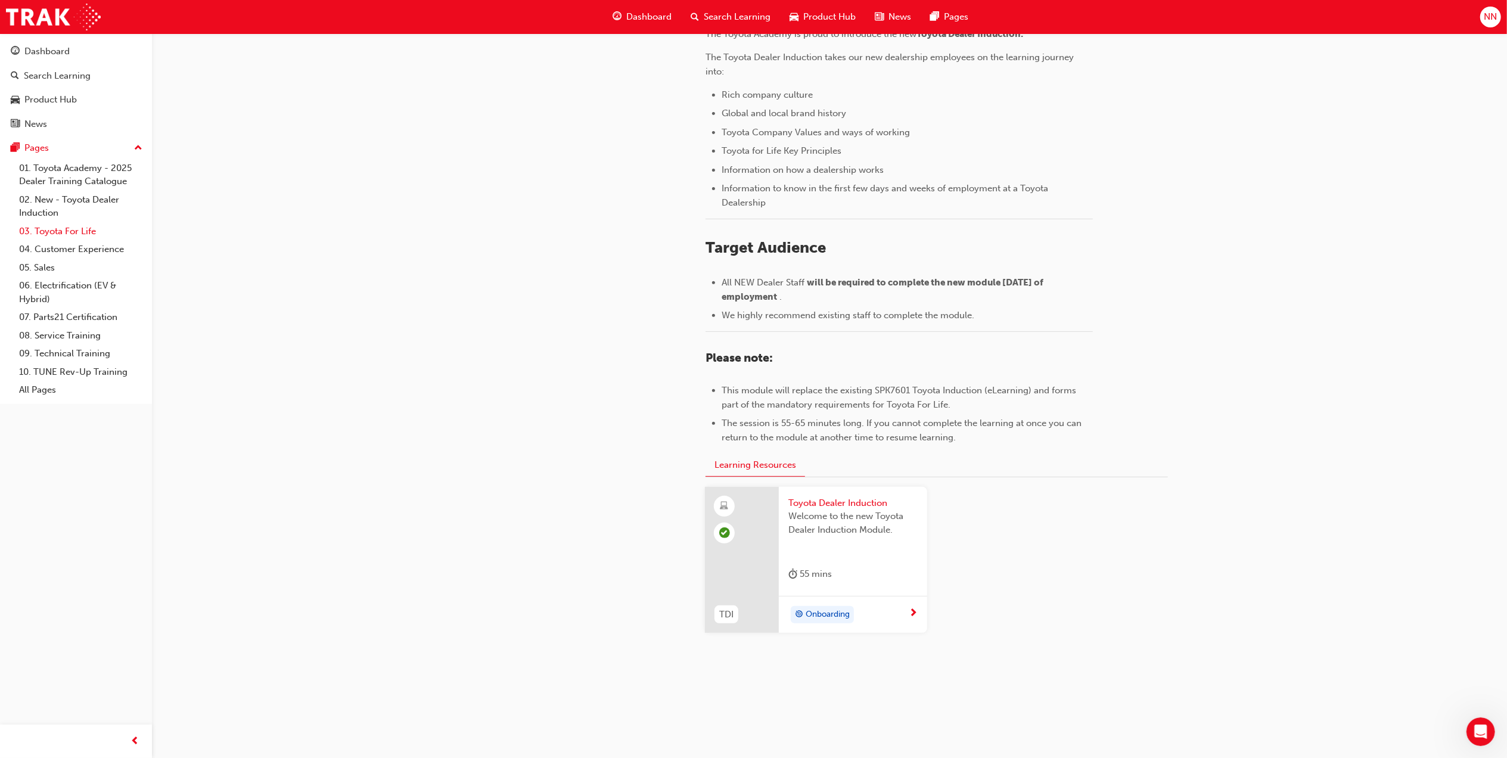
click at [91, 229] on link "03. Toyota For Life" at bounding box center [80, 231] width 133 height 18
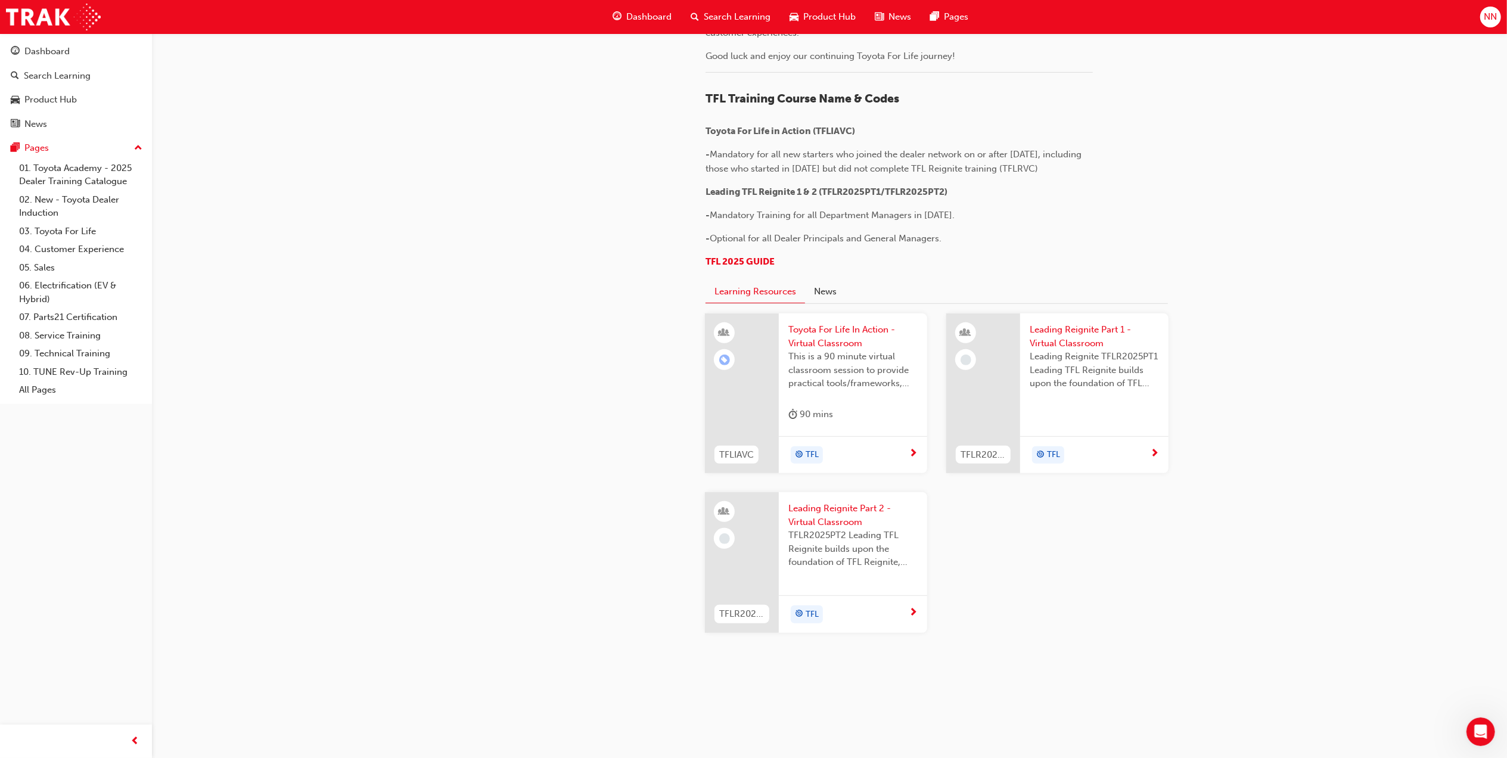
scroll to position [1033, 0]
click at [746, 304] on button "Learning Resources" at bounding box center [755, 292] width 100 height 23
click at [835, 330] on span "Toyota For Life In Action - Virtual Classroom" at bounding box center [852, 336] width 129 height 27
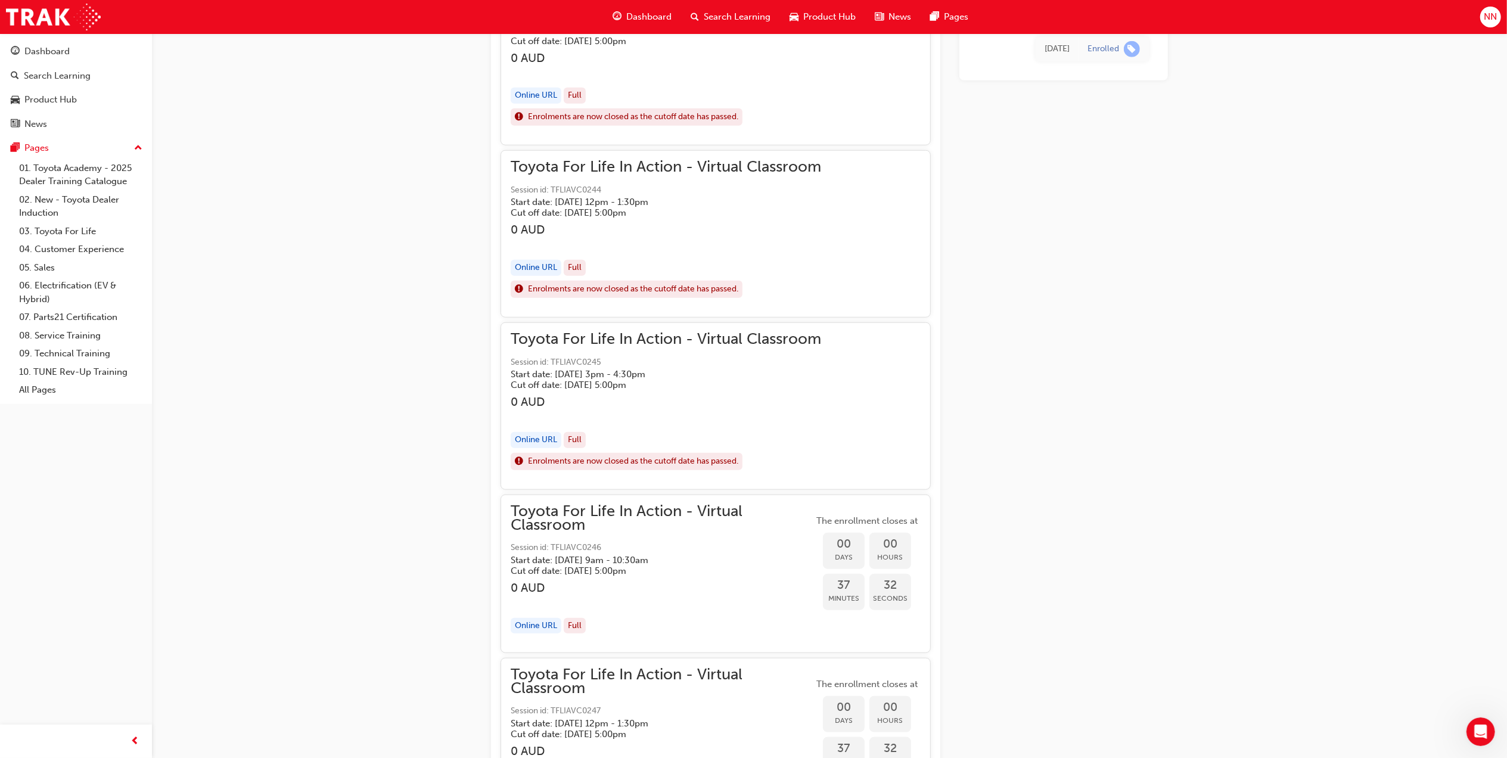
scroll to position [944, 0]
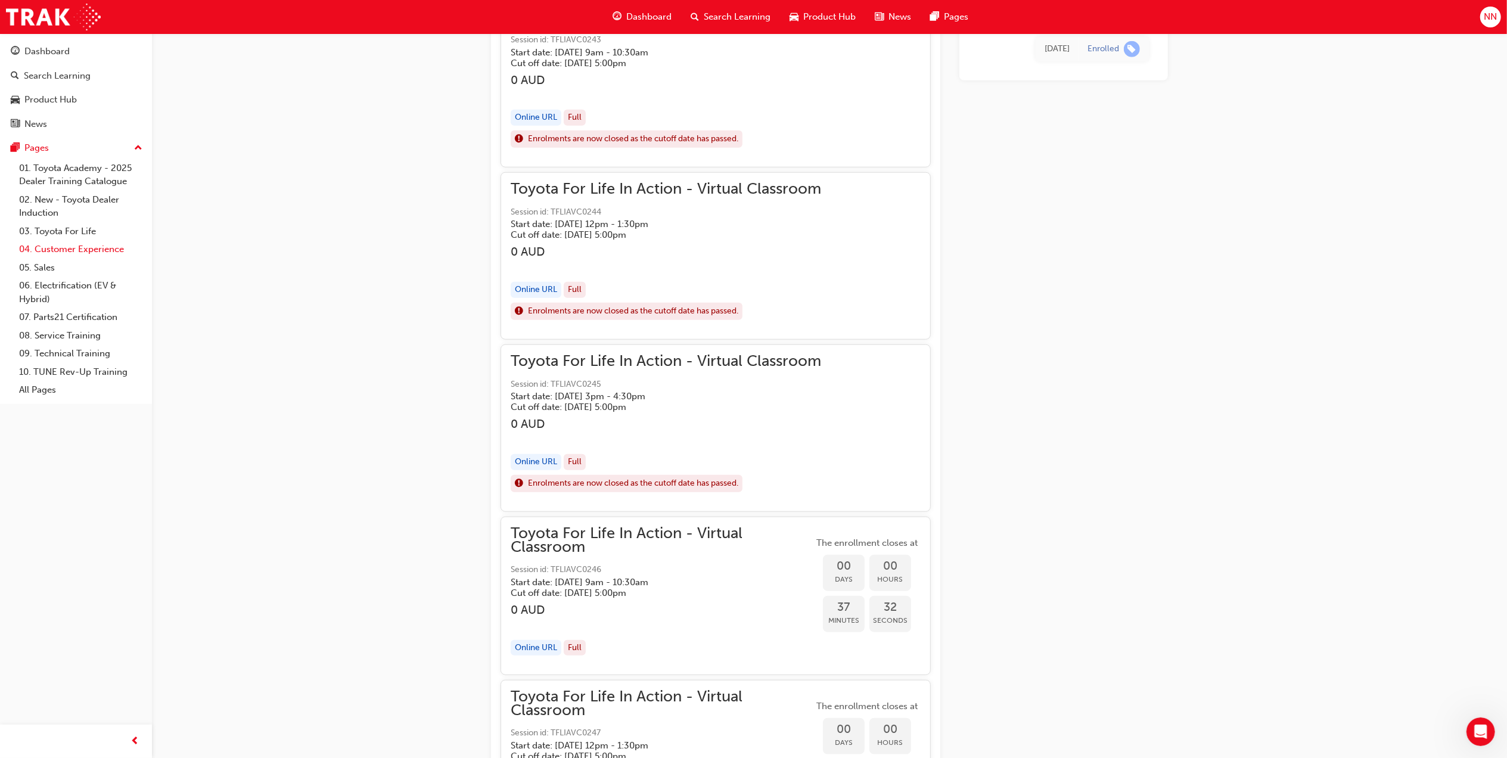
click at [72, 245] on link "04. Customer Experience" at bounding box center [80, 249] width 133 height 18
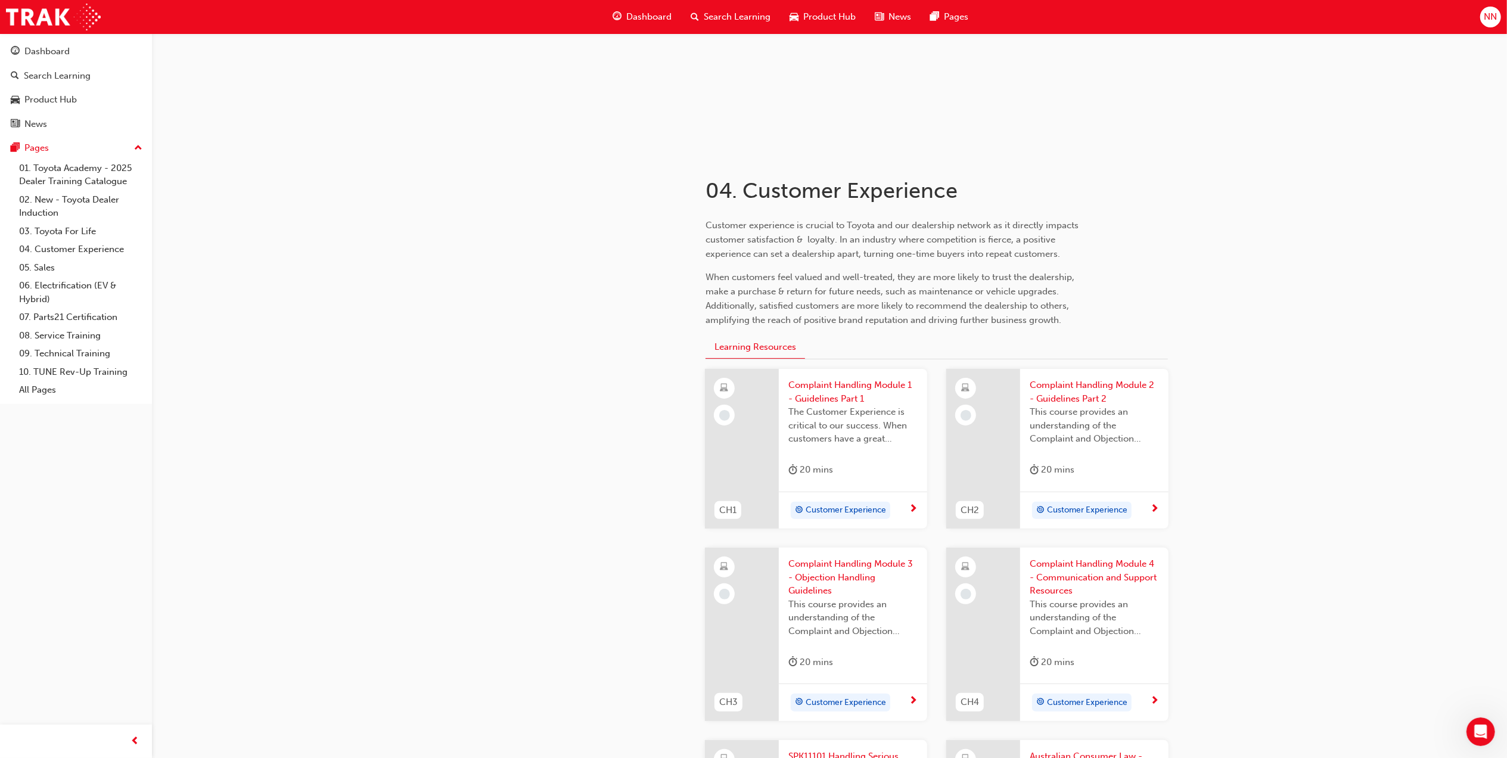
scroll to position [318, 0]
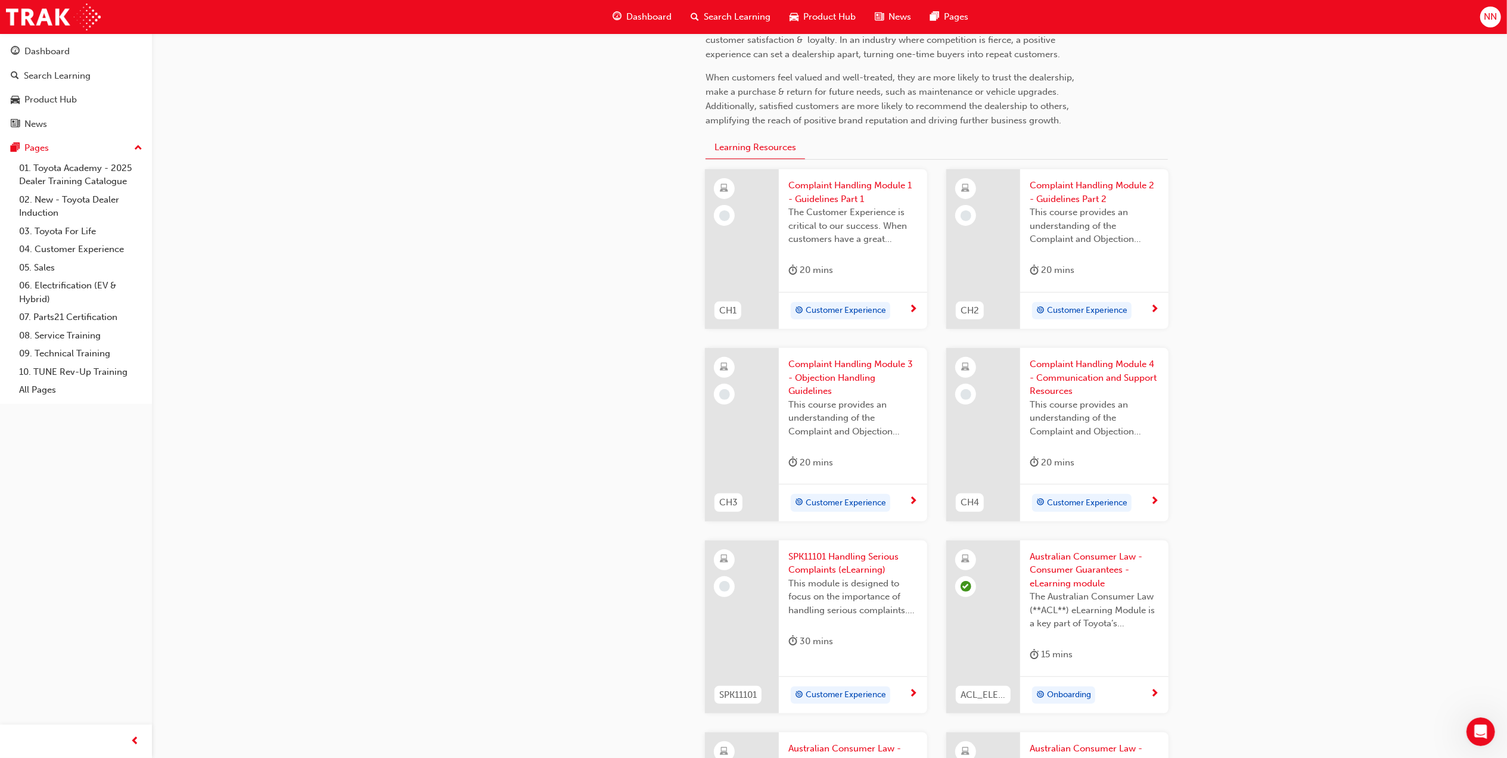
click at [871, 311] on span "Customer Experience" at bounding box center [846, 311] width 80 height 14
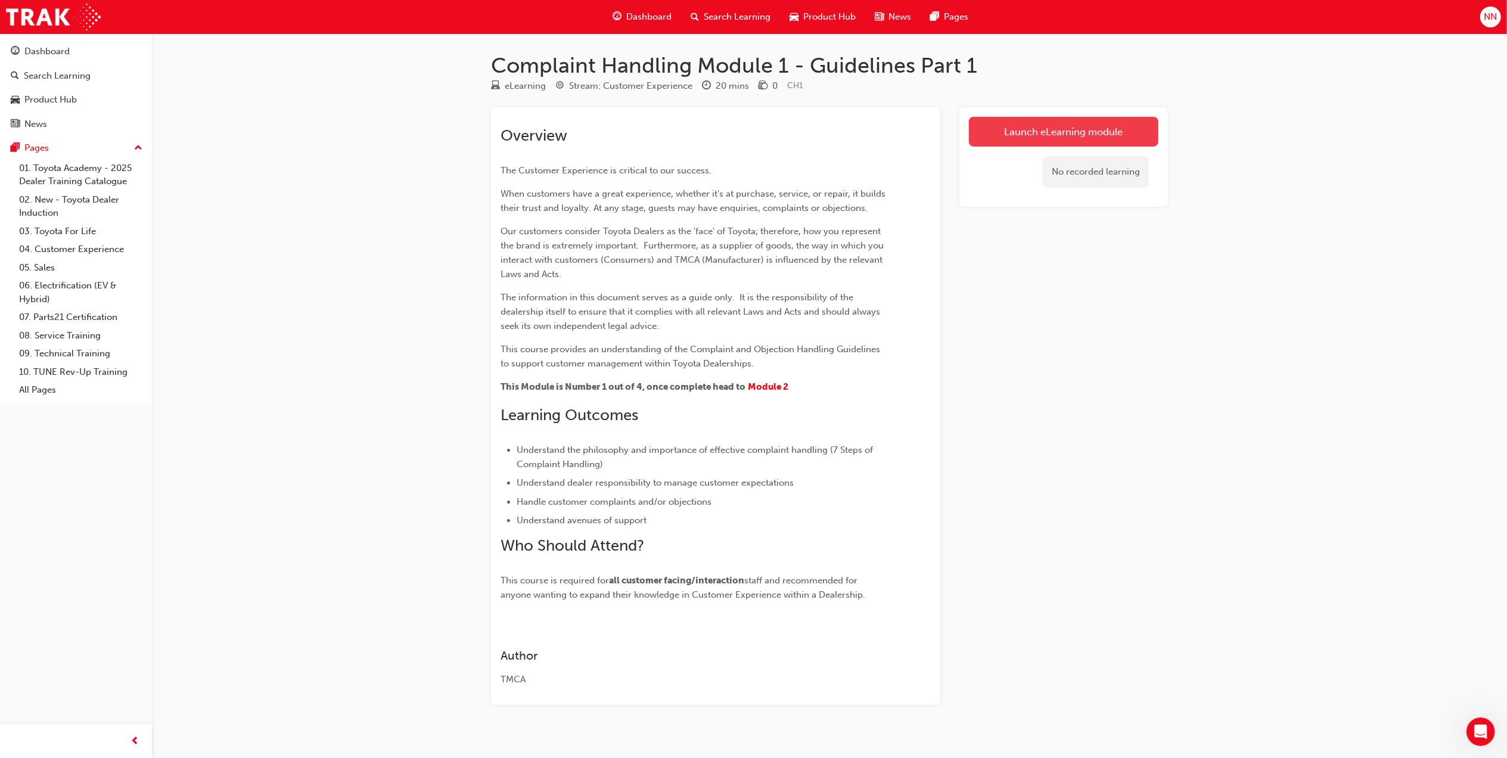
click at [1042, 126] on link "Launch eLearning module" at bounding box center [1063, 132] width 189 height 30
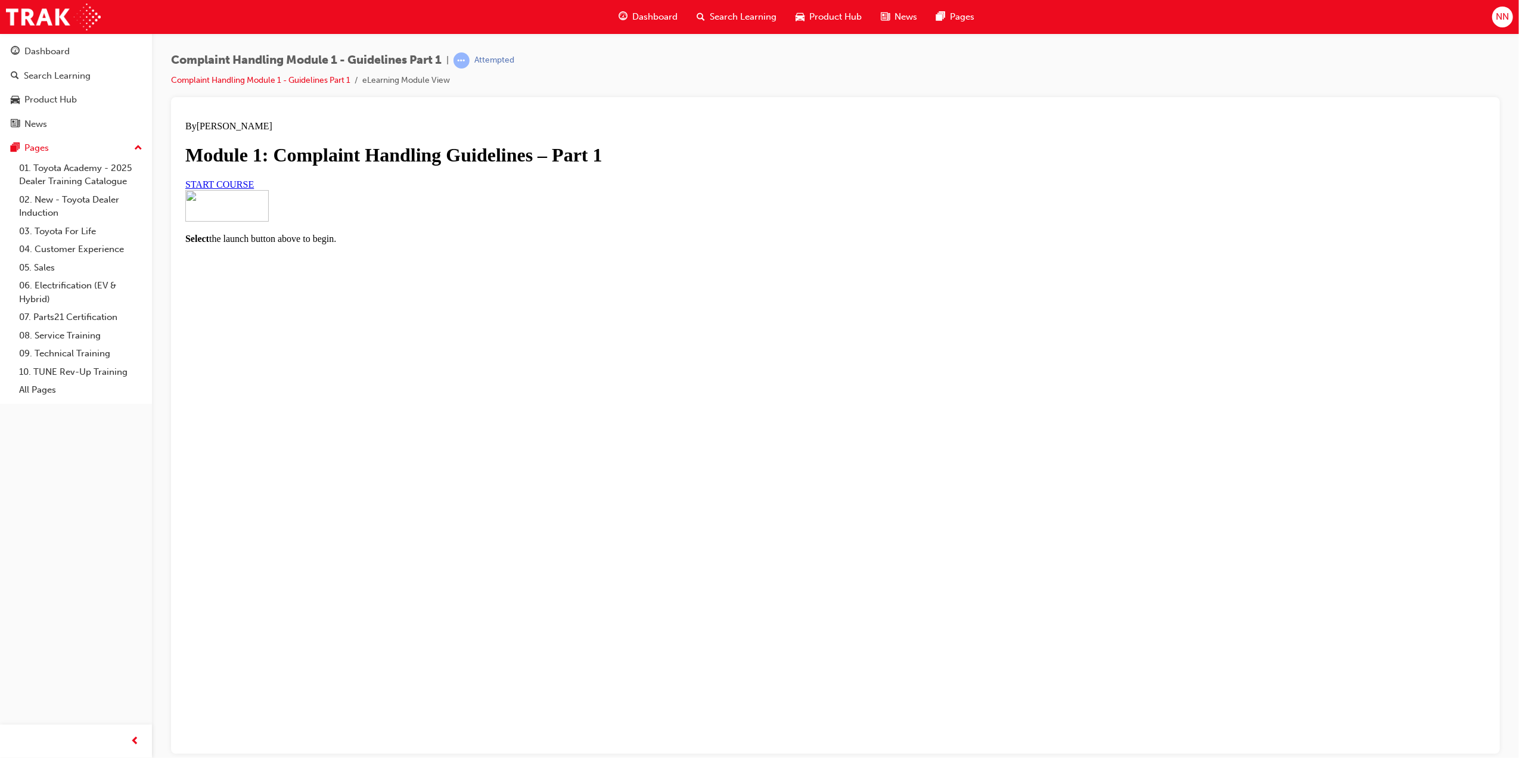
click at [682, 189] on div "By Cynthia Speed Module 1: Complaint Handling Guidelines – Part 1 START COURSE" at bounding box center [835, 154] width 1300 height 69
click at [253, 189] on span "START COURSE" at bounding box center [219, 184] width 69 height 10
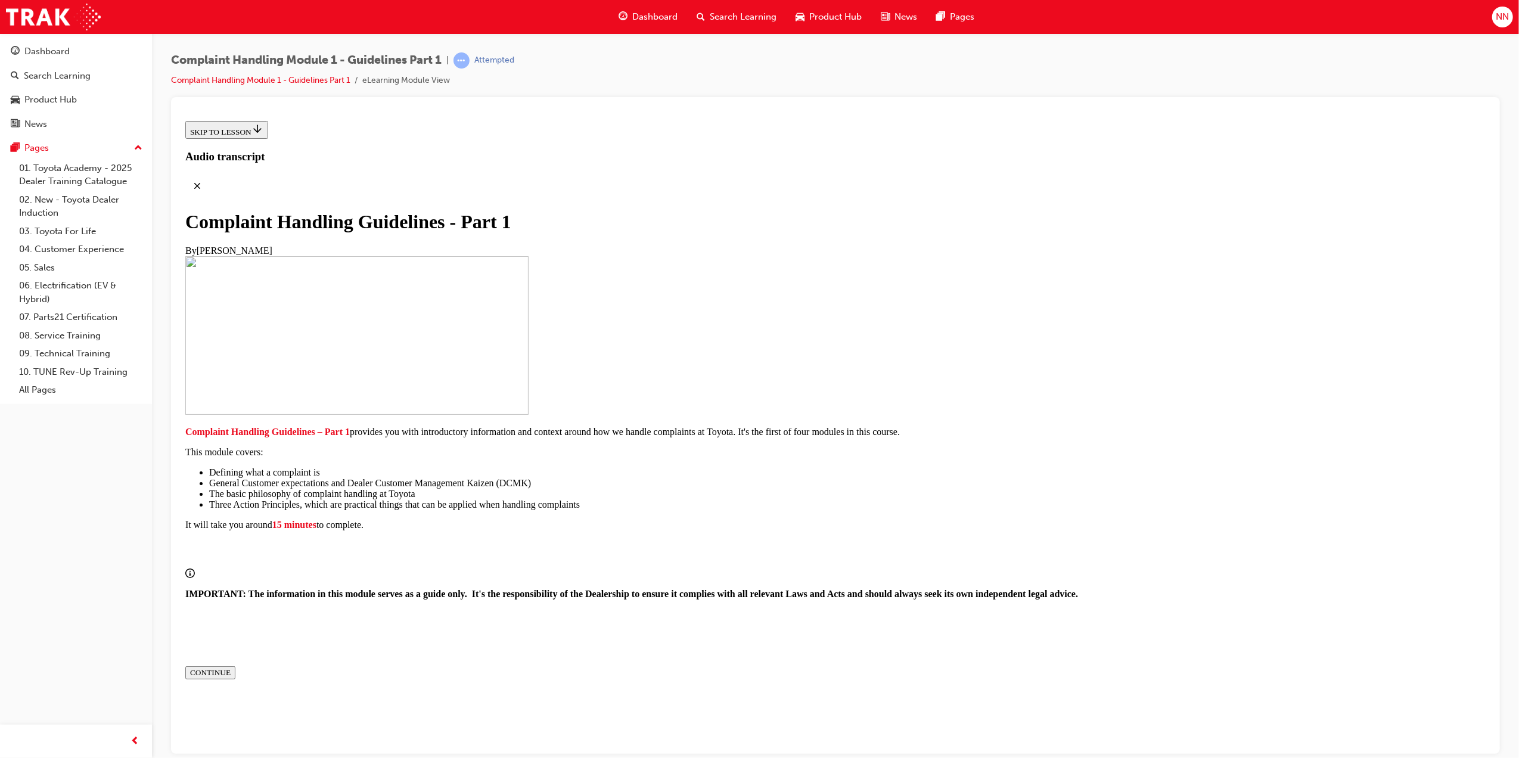
scroll to position [46, 0]
click at [235, 672] on button "CONTINUE" at bounding box center [210, 672] width 50 height 13
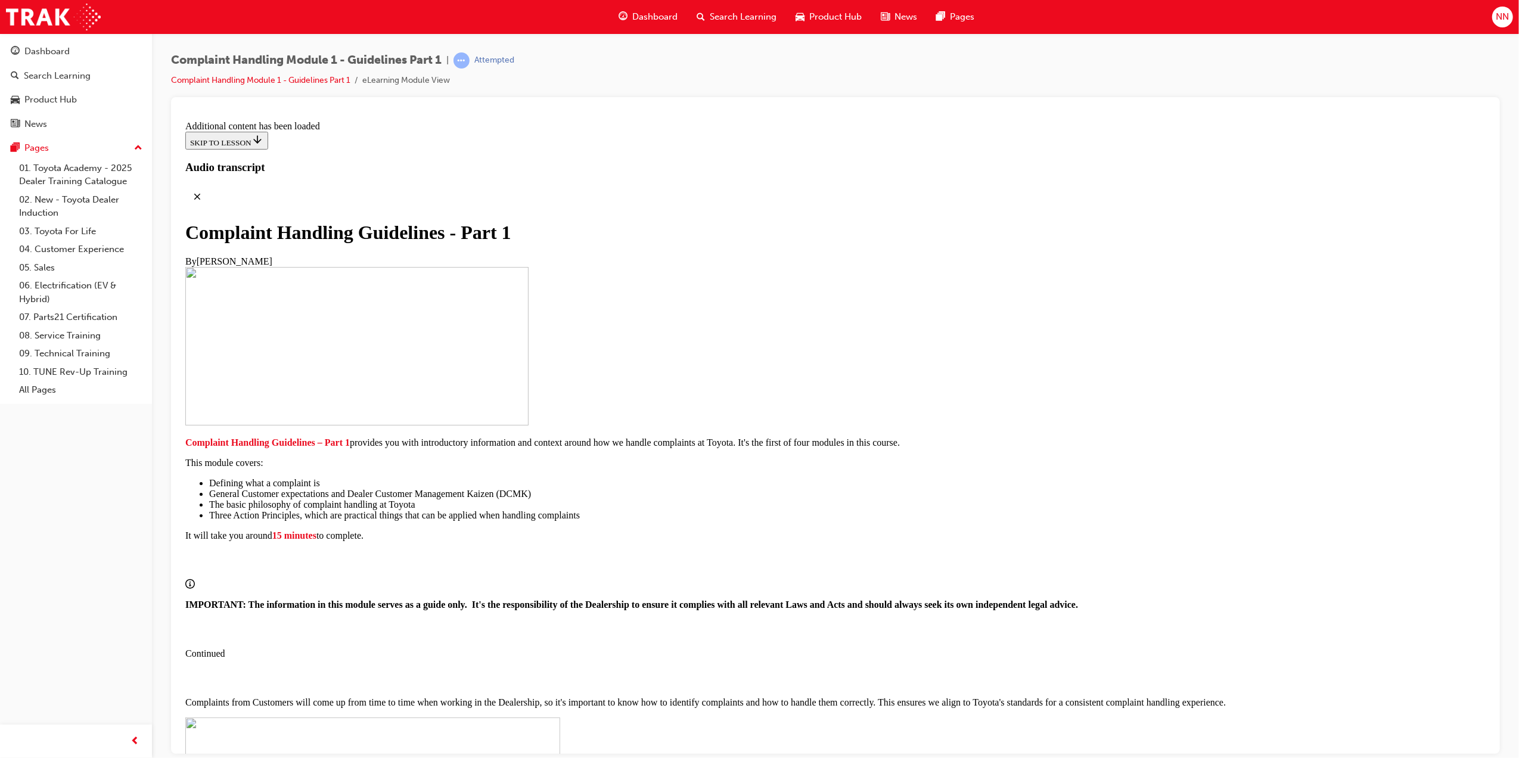
drag, startPoint x: 785, startPoint y: 571, endPoint x: 790, endPoint y: 577, distance: 7.6
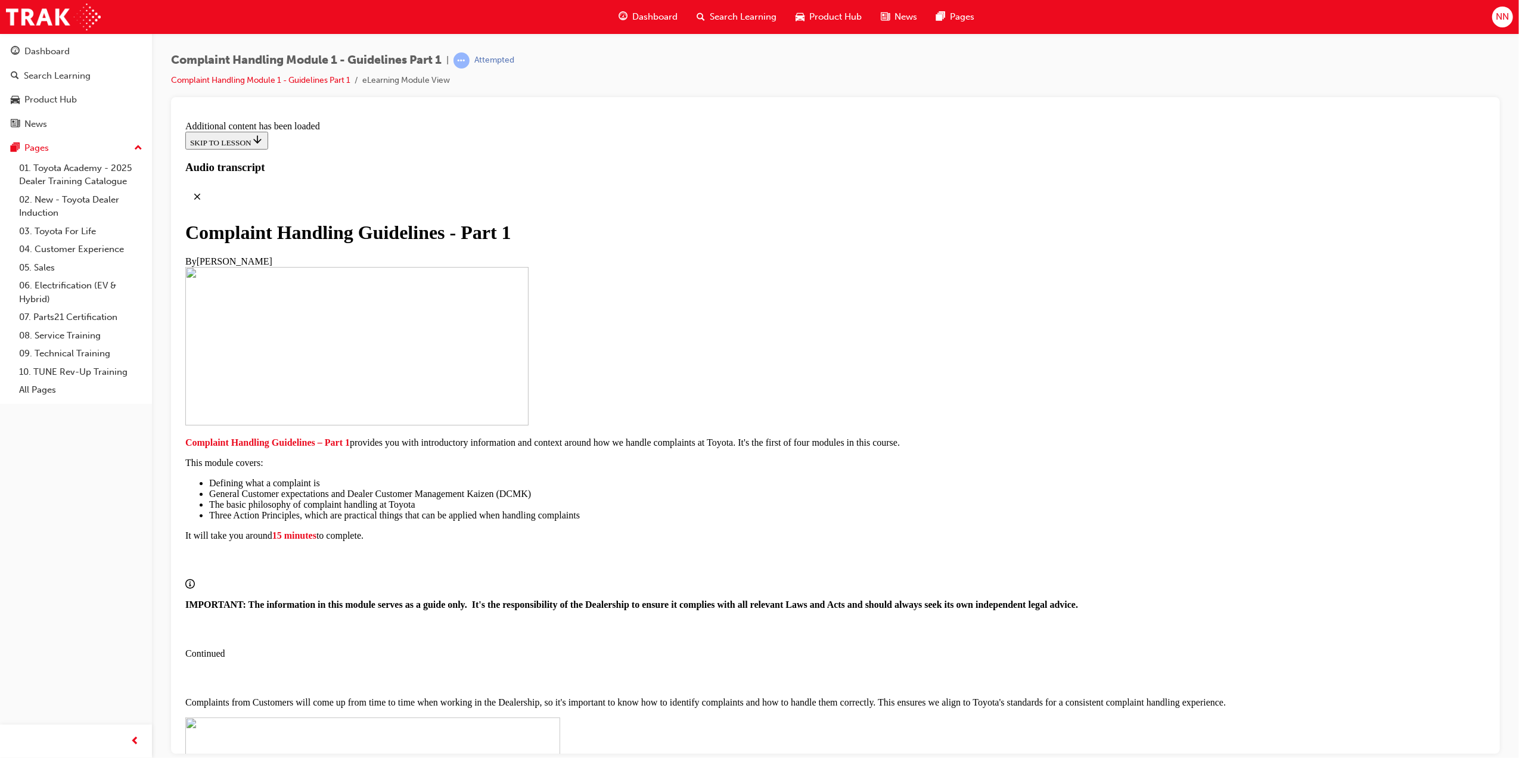
scroll to position [4420, 0]
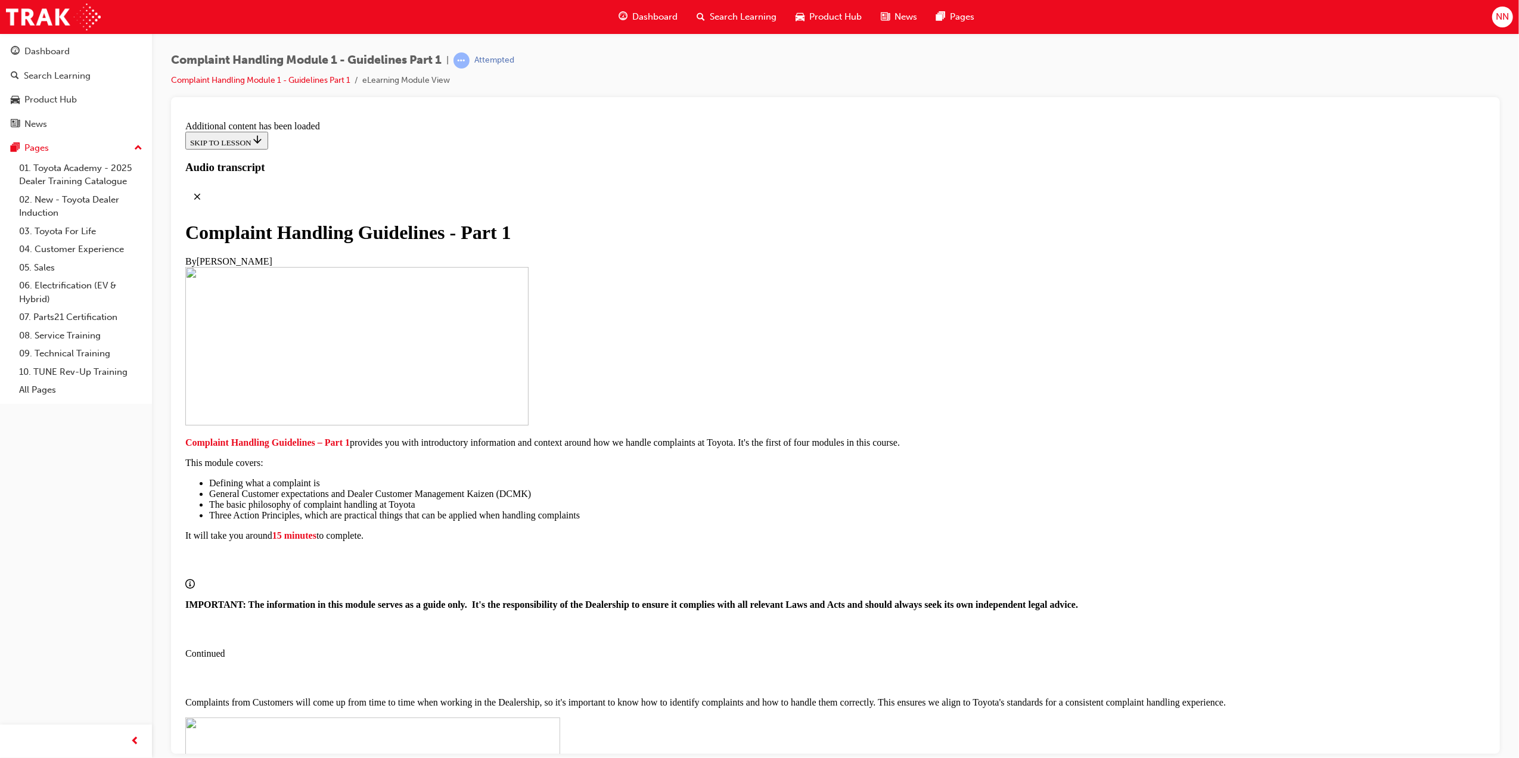
scroll to position [4823, 0]
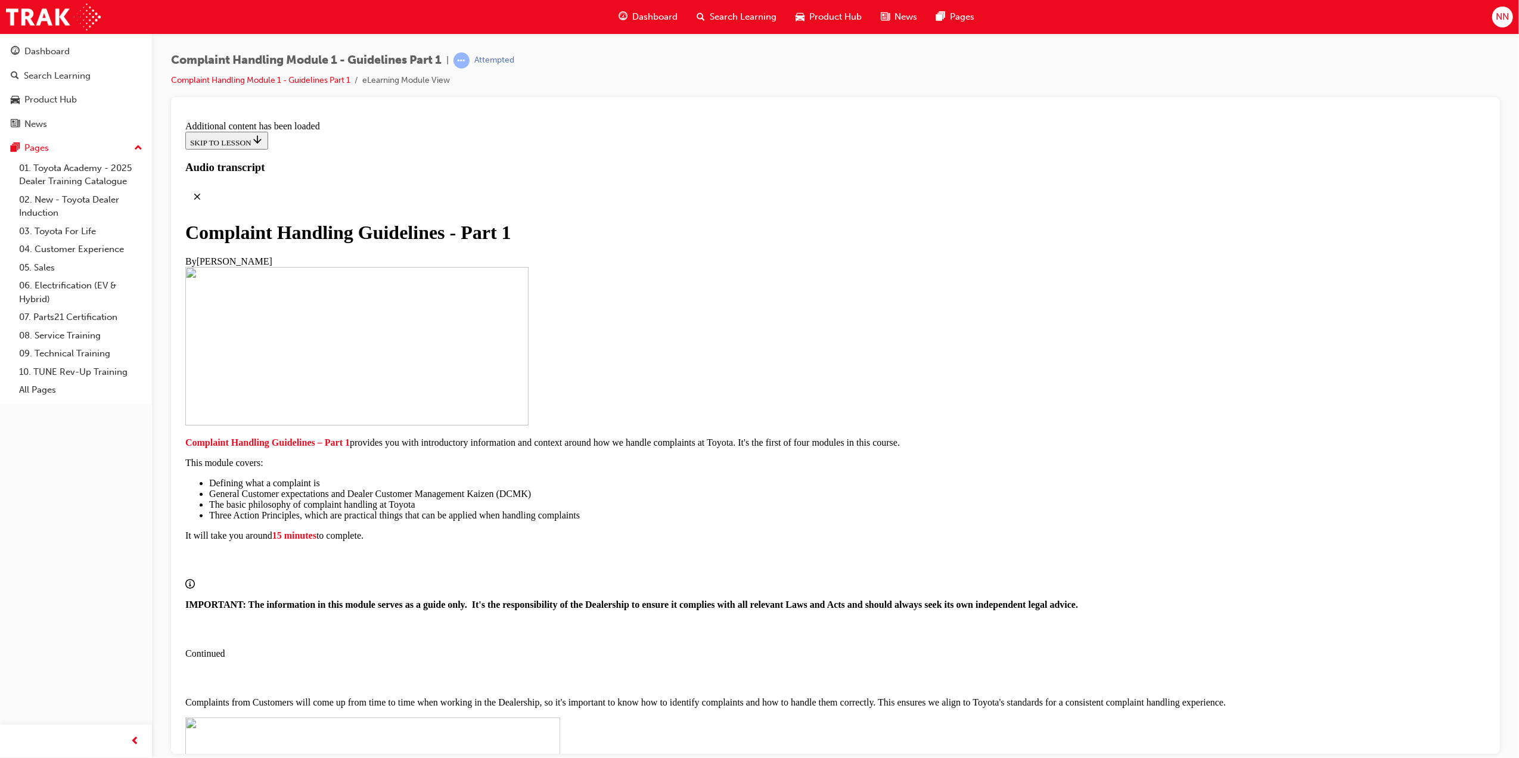
scroll to position [6538, 0]
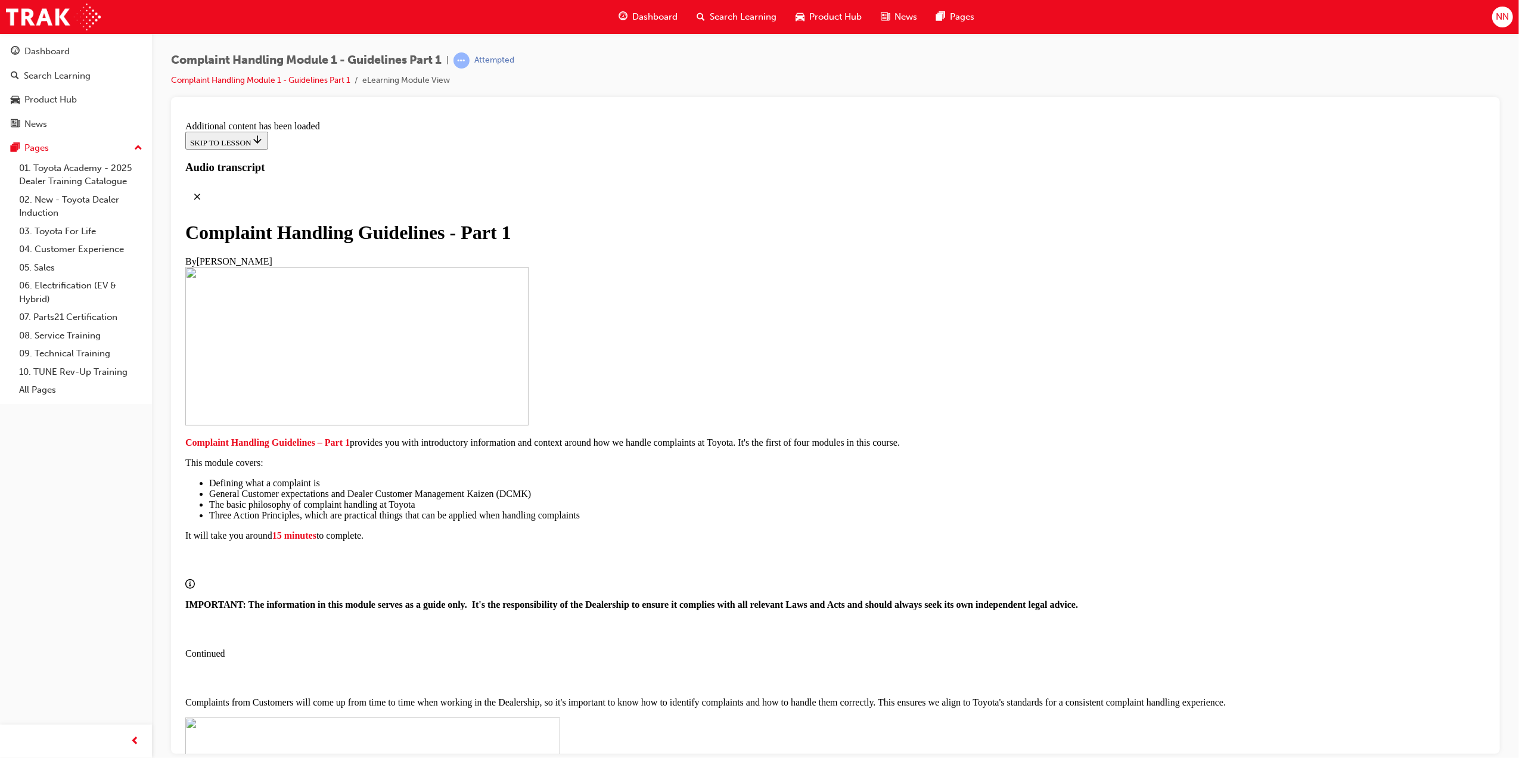
radio input "true"
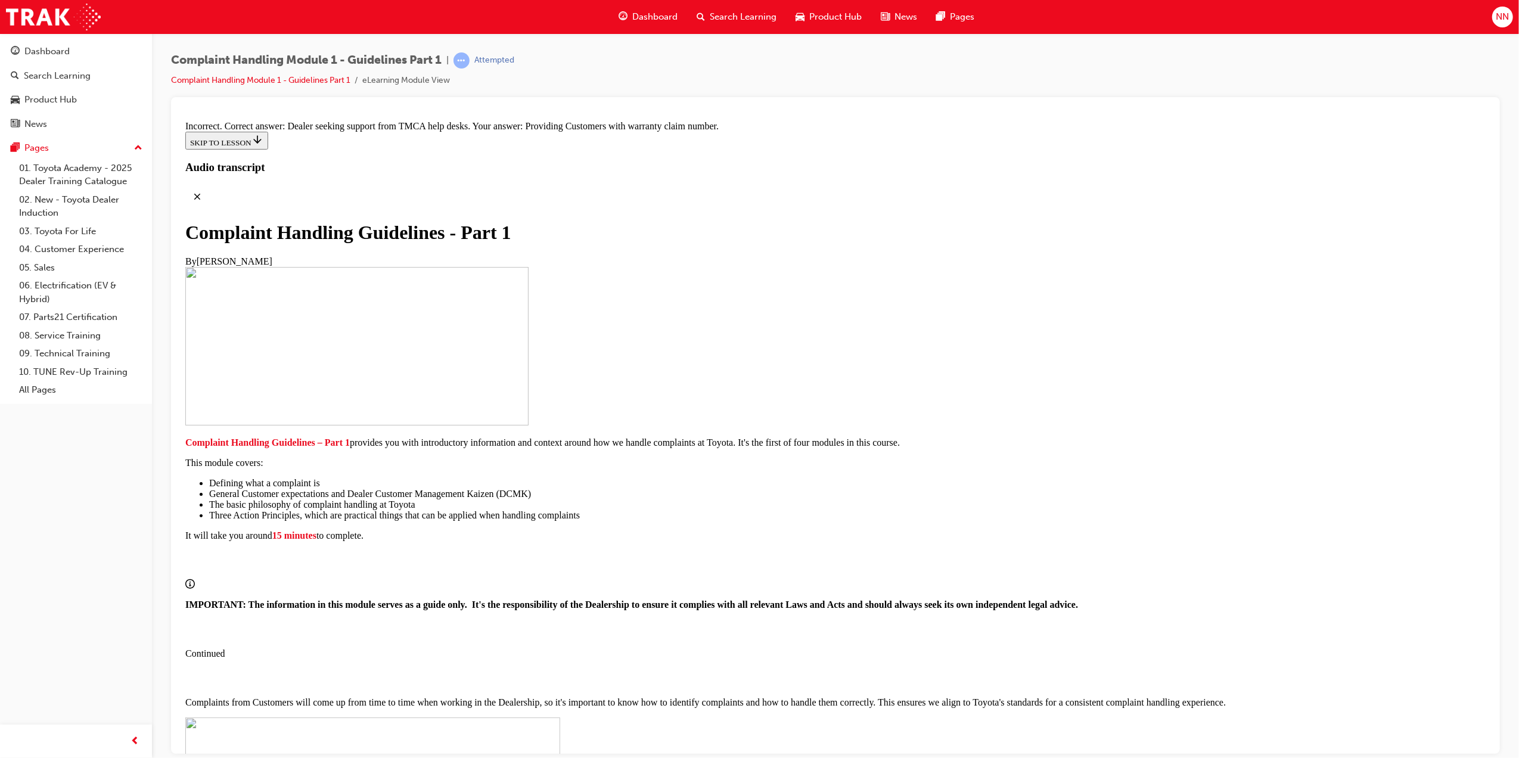
radio input "true"
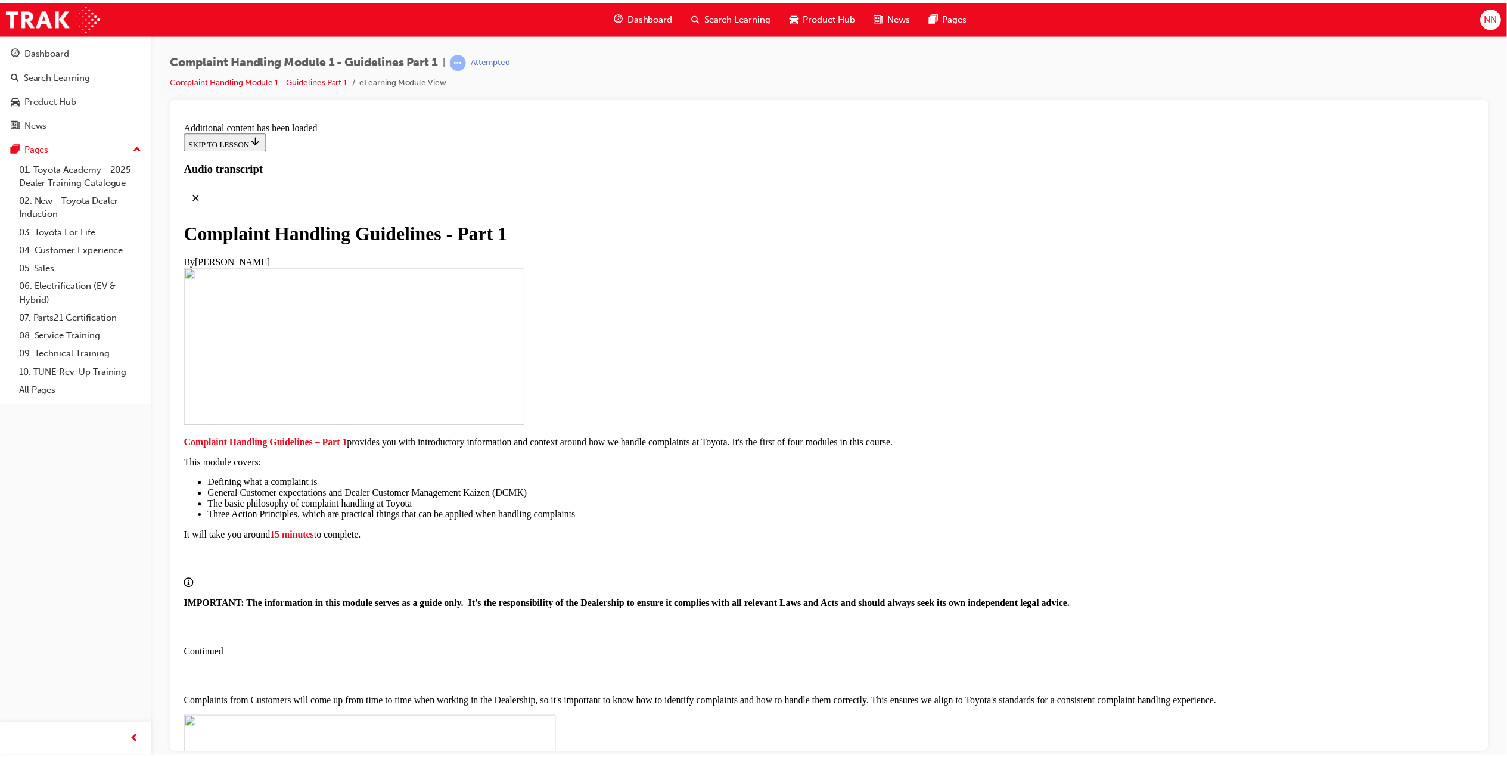
scroll to position [8579, 0]
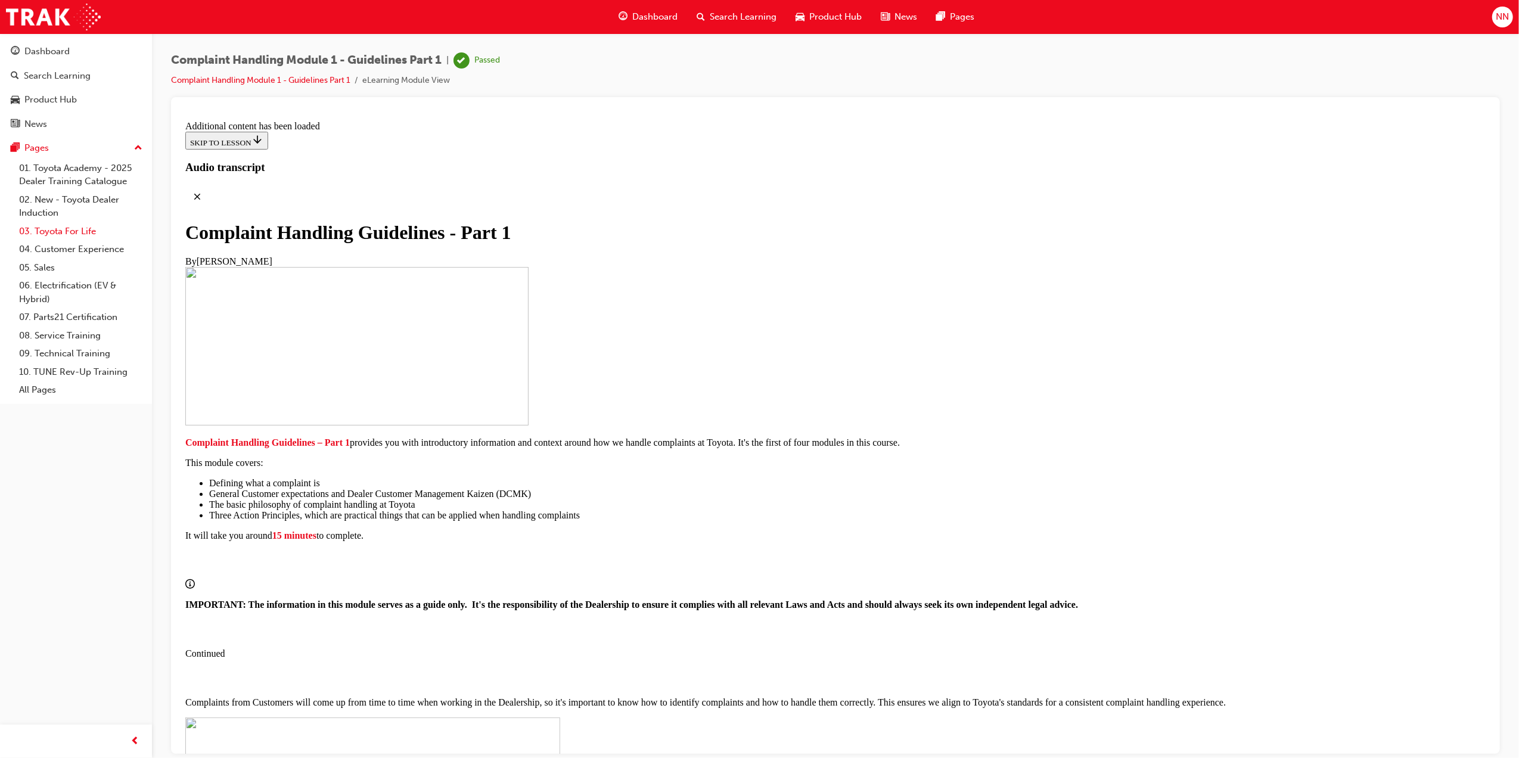
click at [67, 226] on link "03. Toyota For Life" at bounding box center [80, 231] width 133 height 18
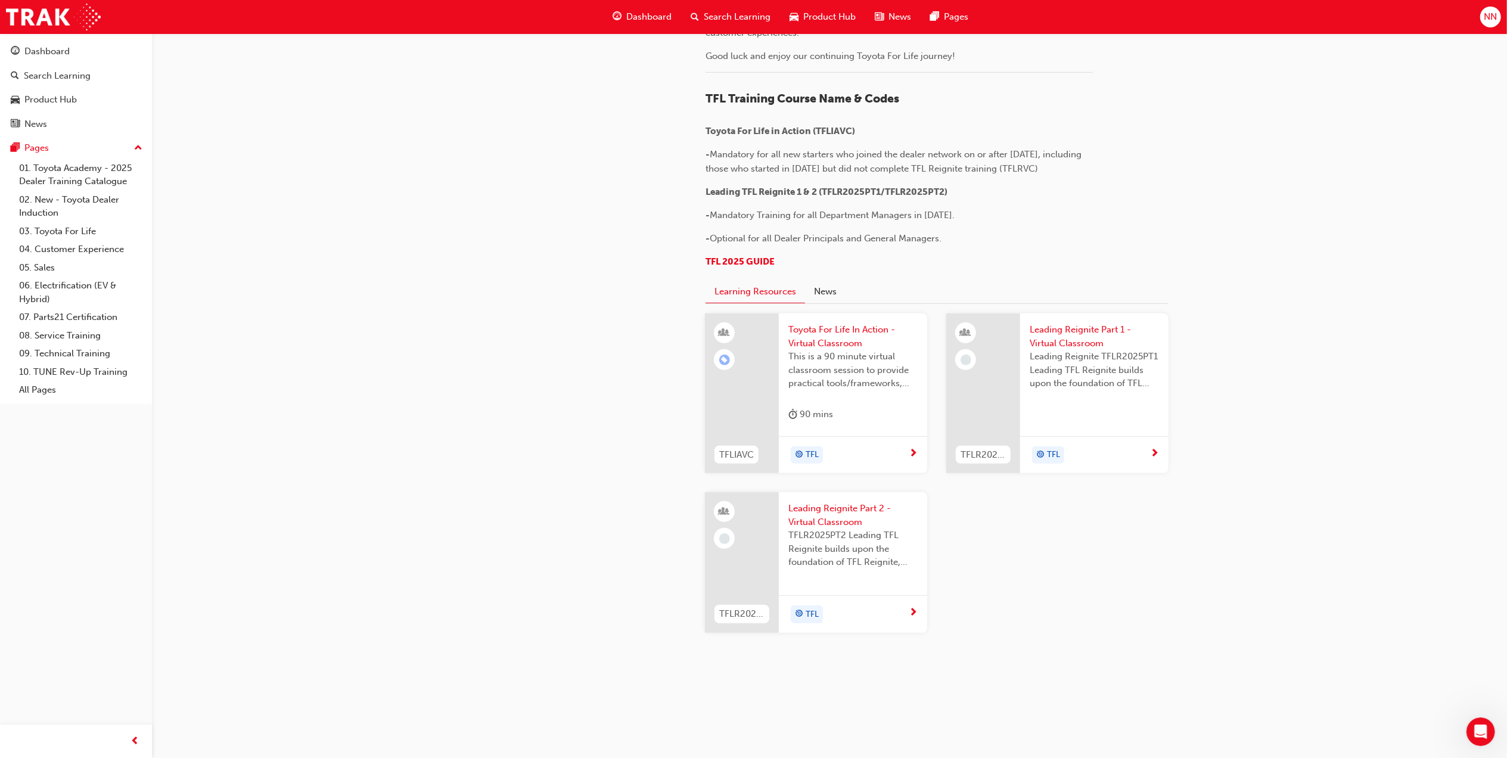
scroll to position [1052, 0]
click at [82, 247] on link "04. Customer Experience" at bounding box center [80, 249] width 133 height 18
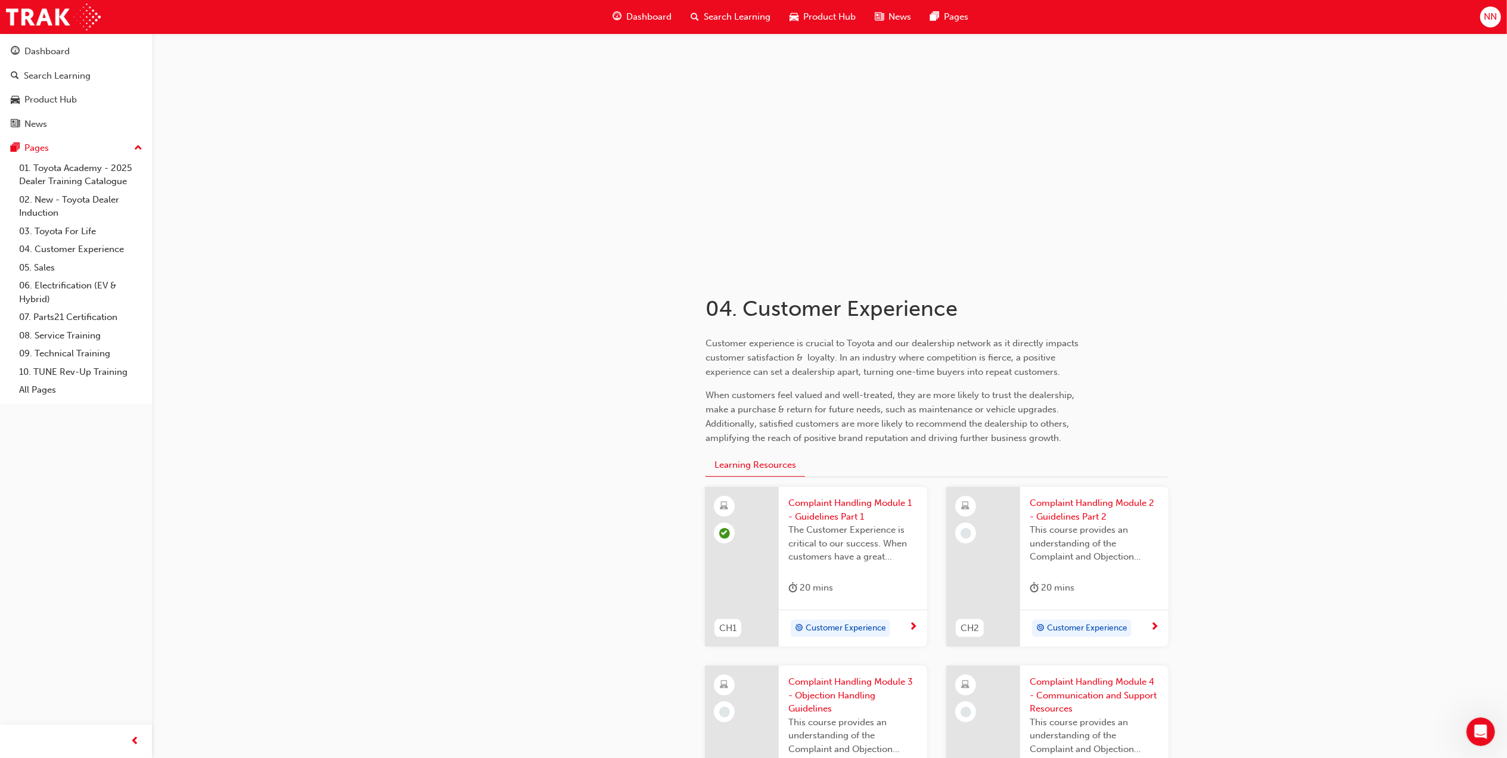
click at [1097, 511] on span "Complaint Handling Module 2 - Guidelines Part 2" at bounding box center [1094, 509] width 129 height 27
click at [1089, 516] on span "Complaint Handling Module 2 - Guidelines Part 2" at bounding box center [1094, 509] width 129 height 27
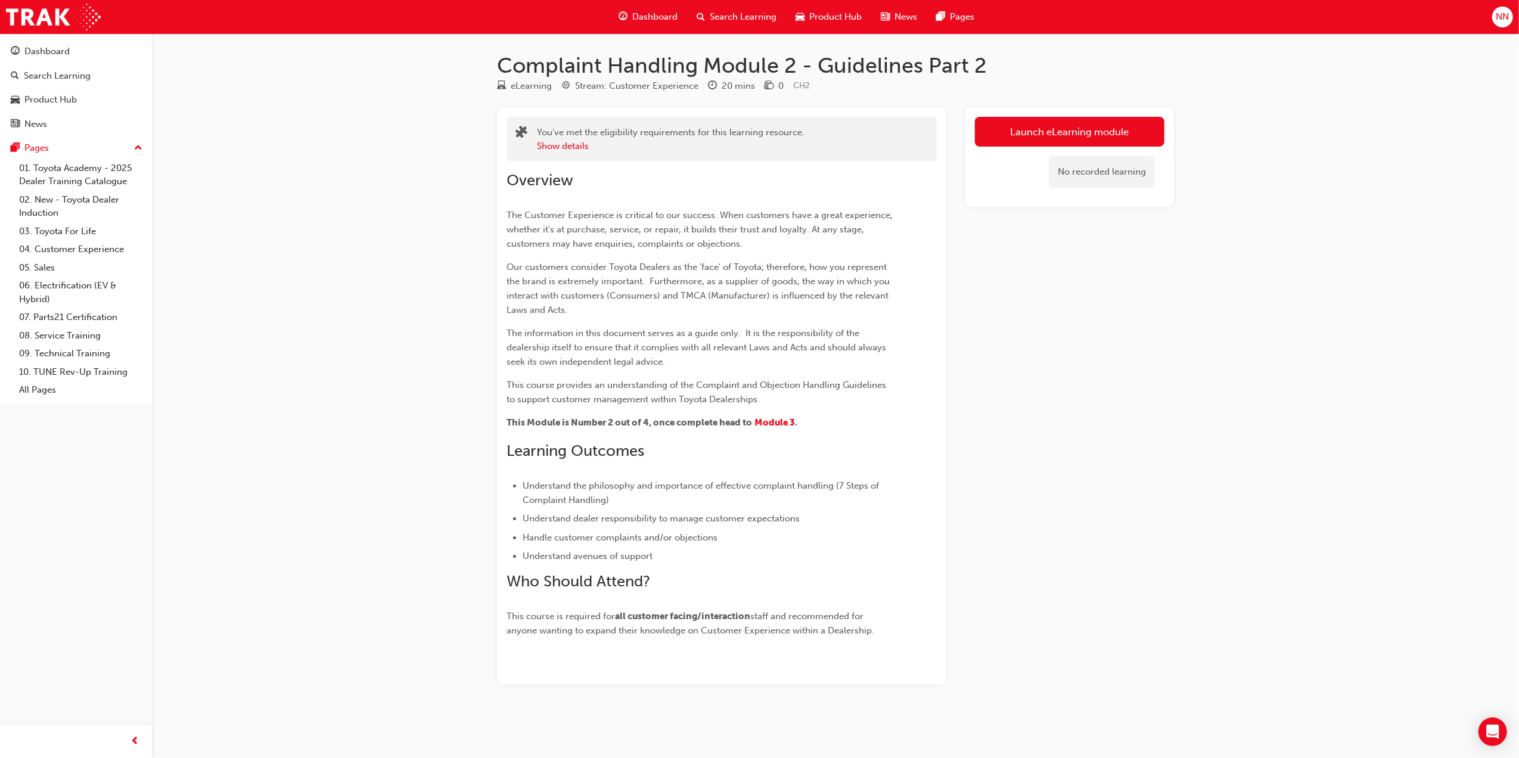
drag, startPoint x: 1154, startPoint y: 300, endPoint x: 1173, endPoint y: 312, distance: 22.5
click at [1152, 300] on div "Launch eLearning module No recorded learning" at bounding box center [1069, 395] width 209 height 577
click at [1047, 138] on link "Launch eLearning module" at bounding box center [1069, 132] width 189 height 30
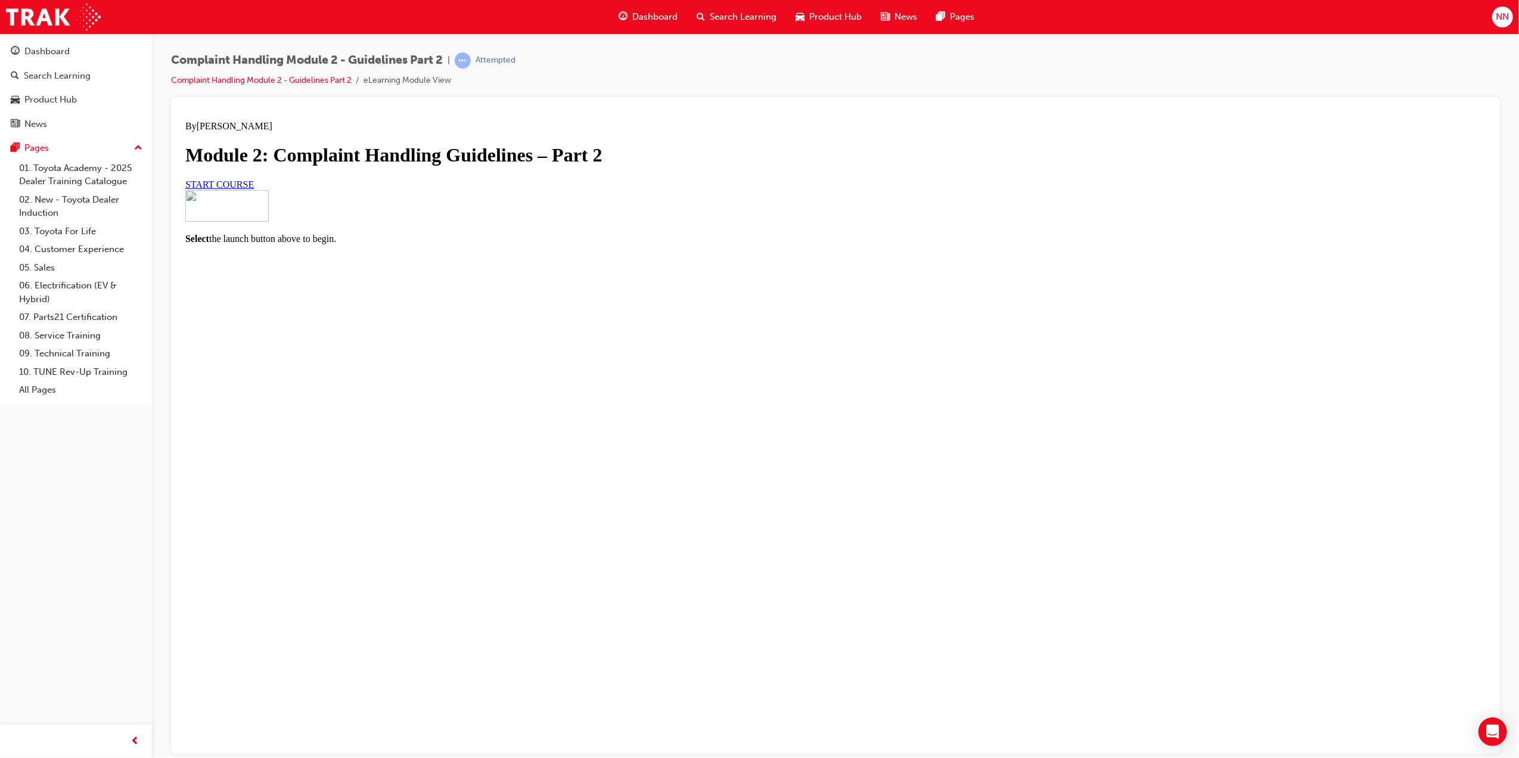
click at [253, 189] on link "START COURSE" at bounding box center [219, 184] width 69 height 10
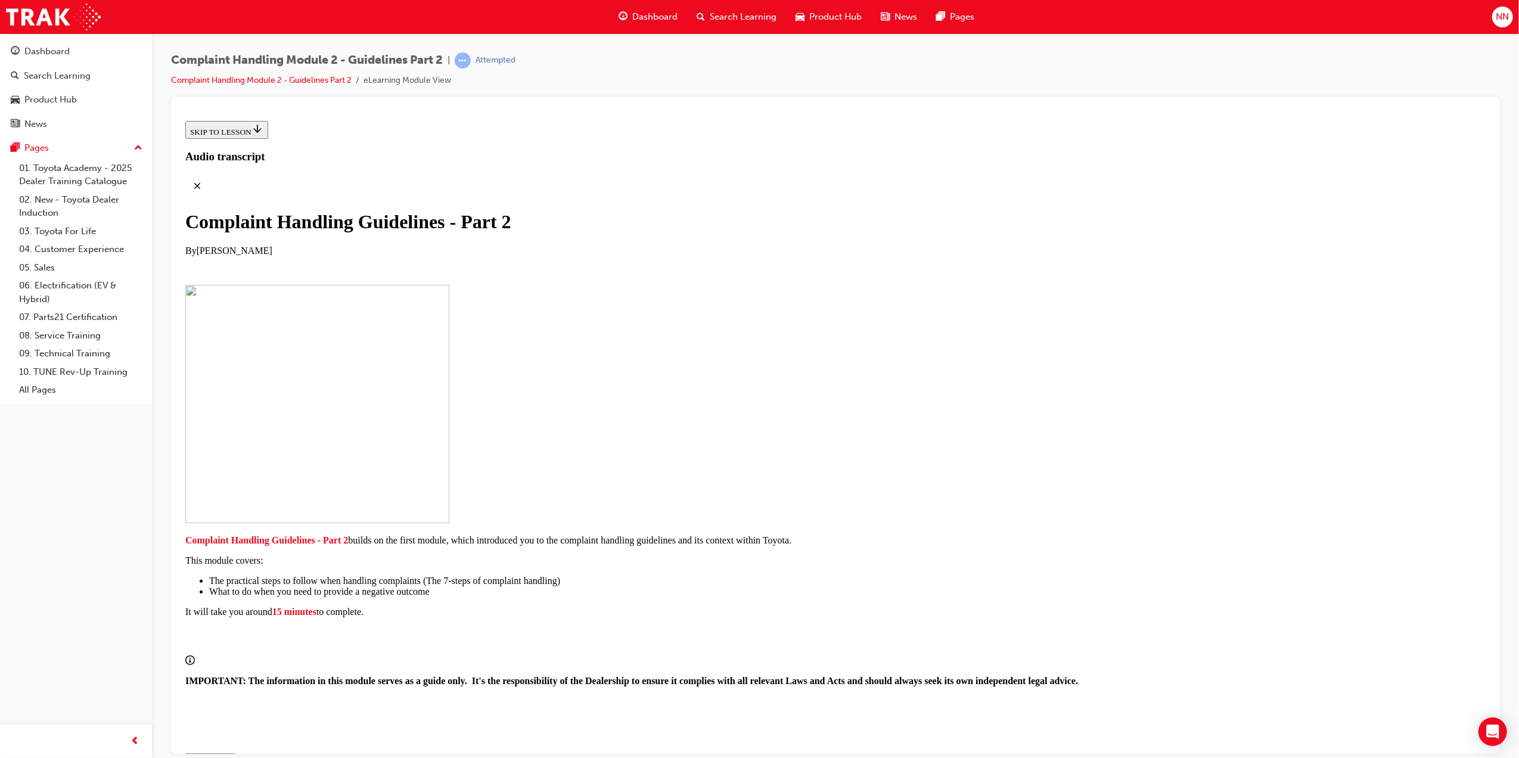
click at [230, 754] on div "CONTINUE" at bounding box center [209, 759] width 41 height 10
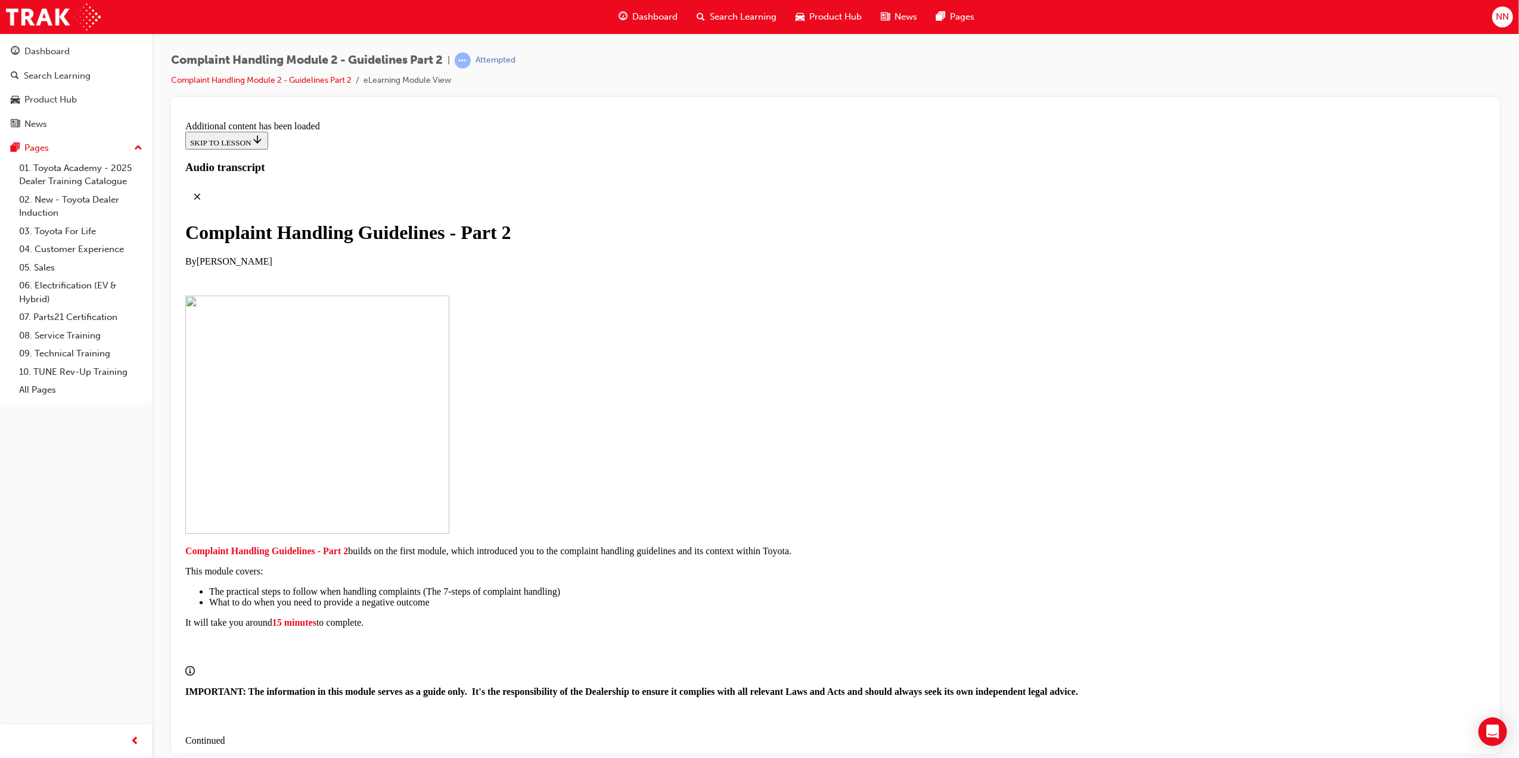
scroll to position [546, 0]
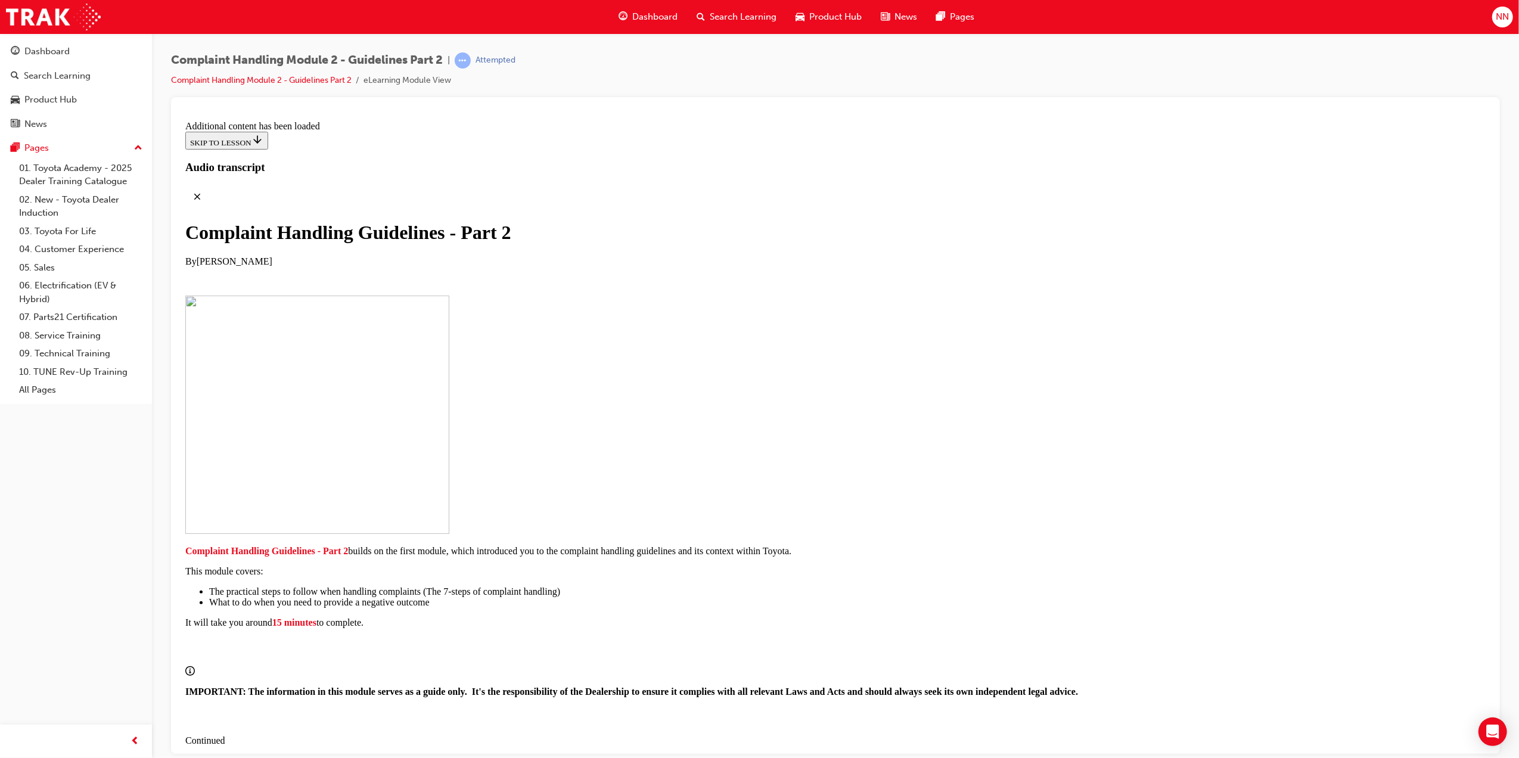
scroll to position [1276, 0]
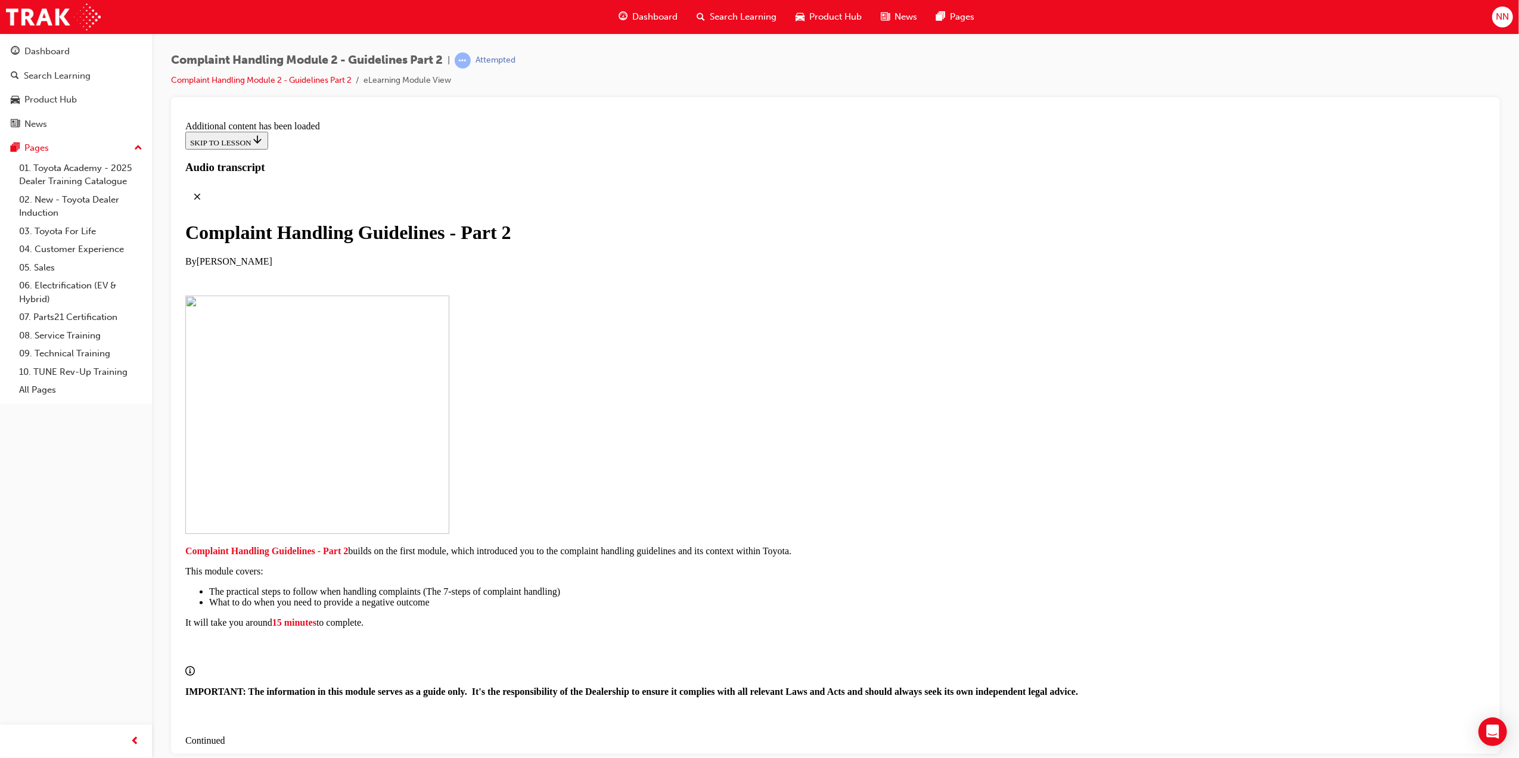
scroll to position [4446, 0]
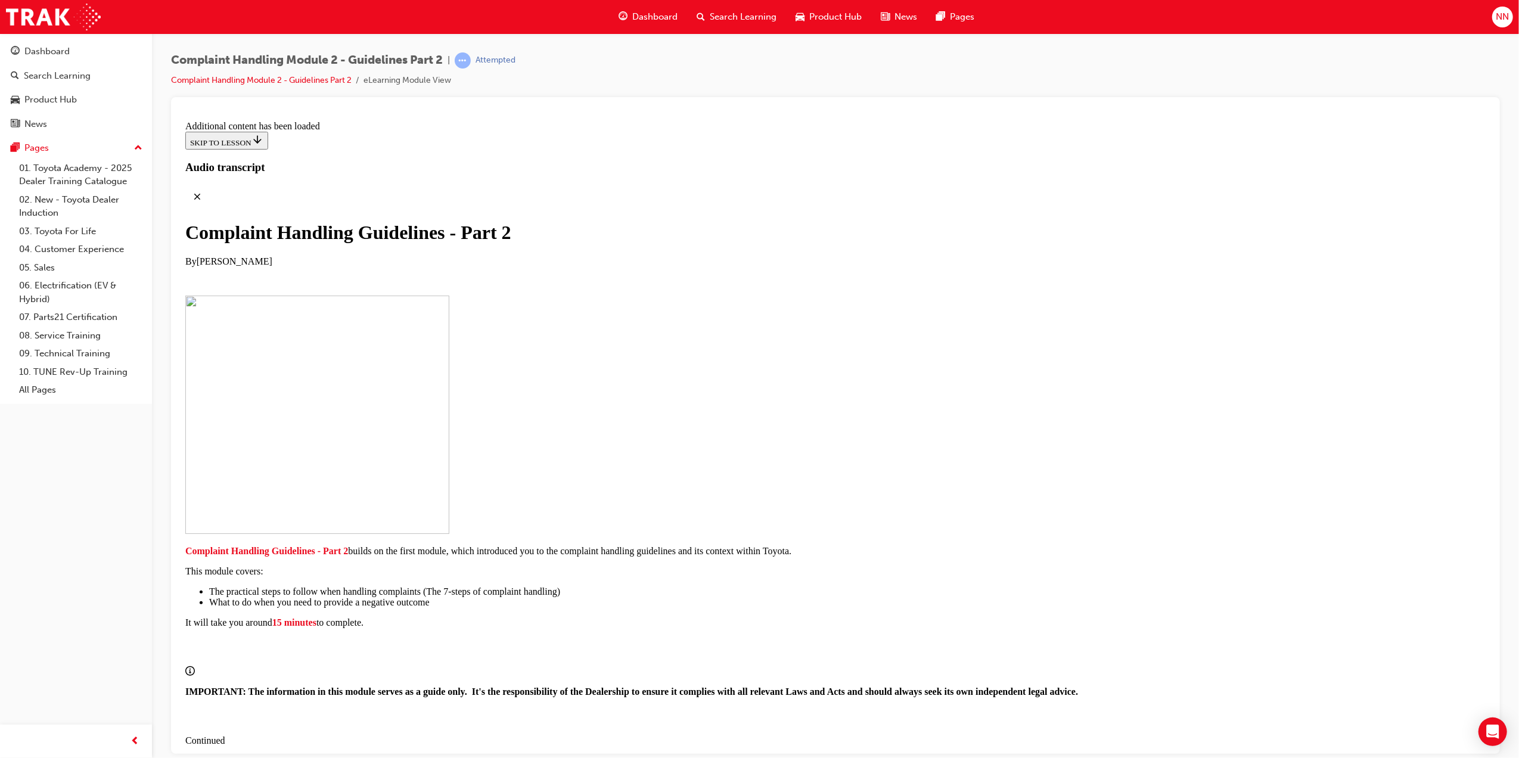
drag, startPoint x: 737, startPoint y: 529, endPoint x: 801, endPoint y: 586, distance: 86.5
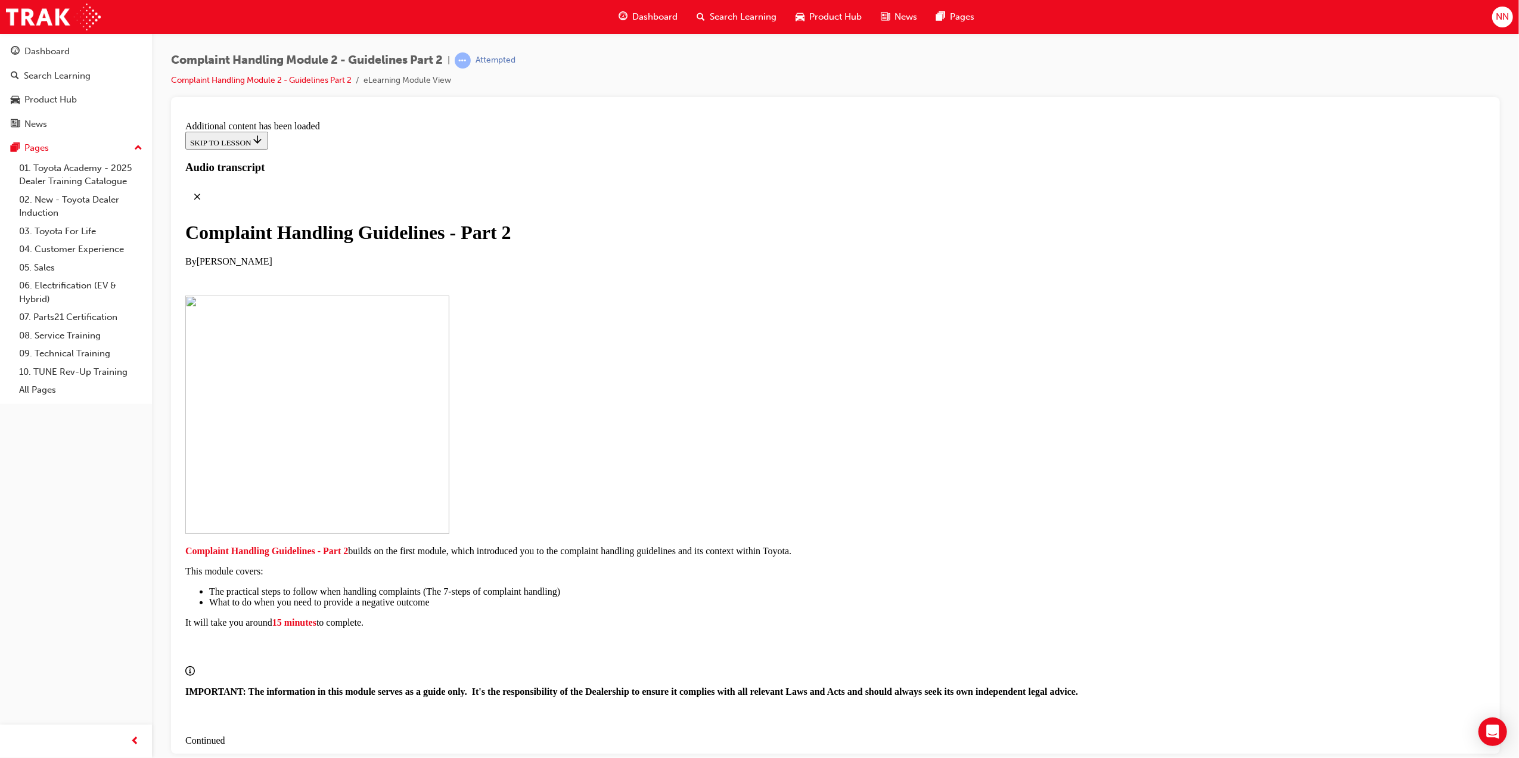
checkbox input "false"
drag, startPoint x: 660, startPoint y: 427, endPoint x: 661, endPoint y: 473, distance: 45.9
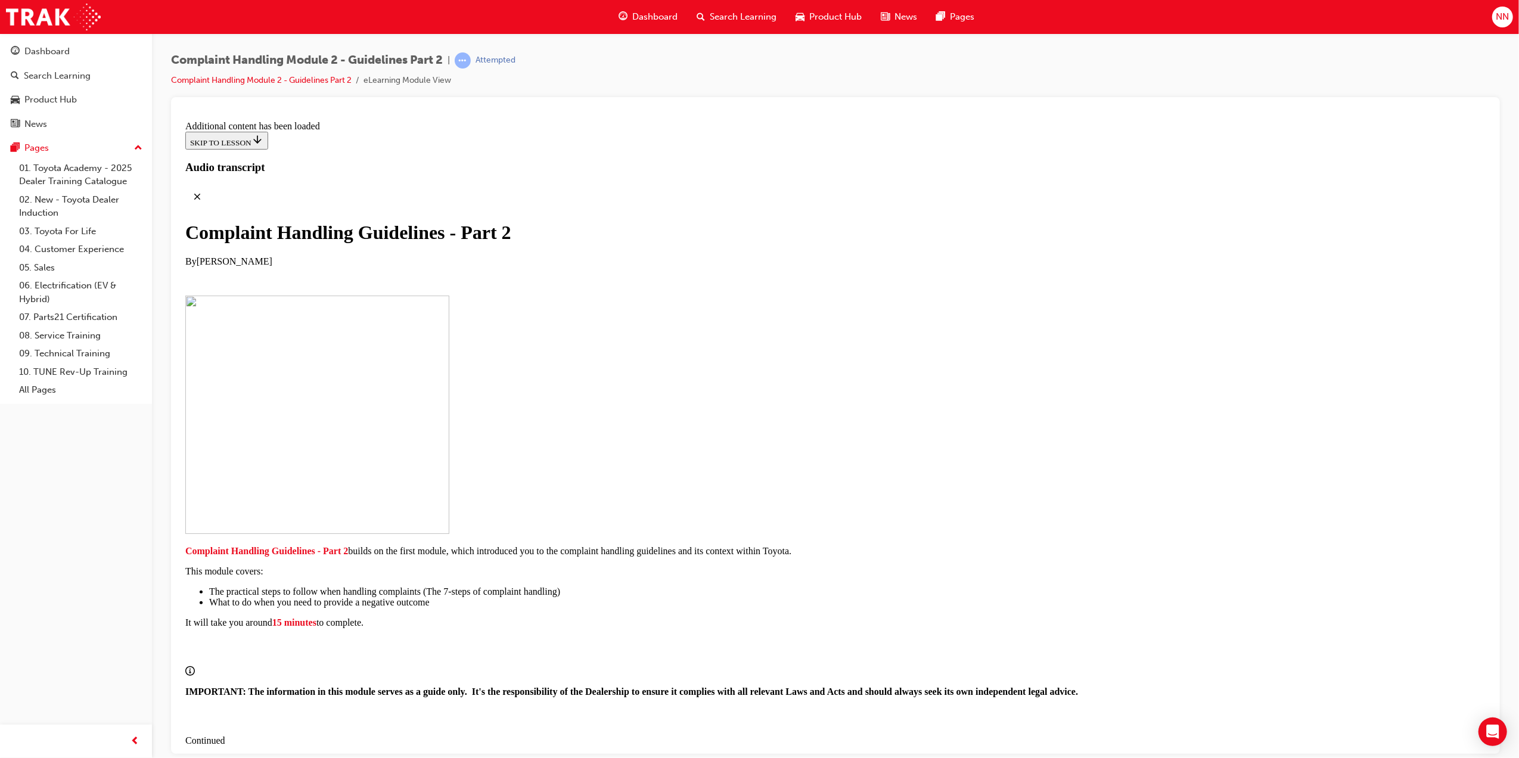
checkbox input "true"
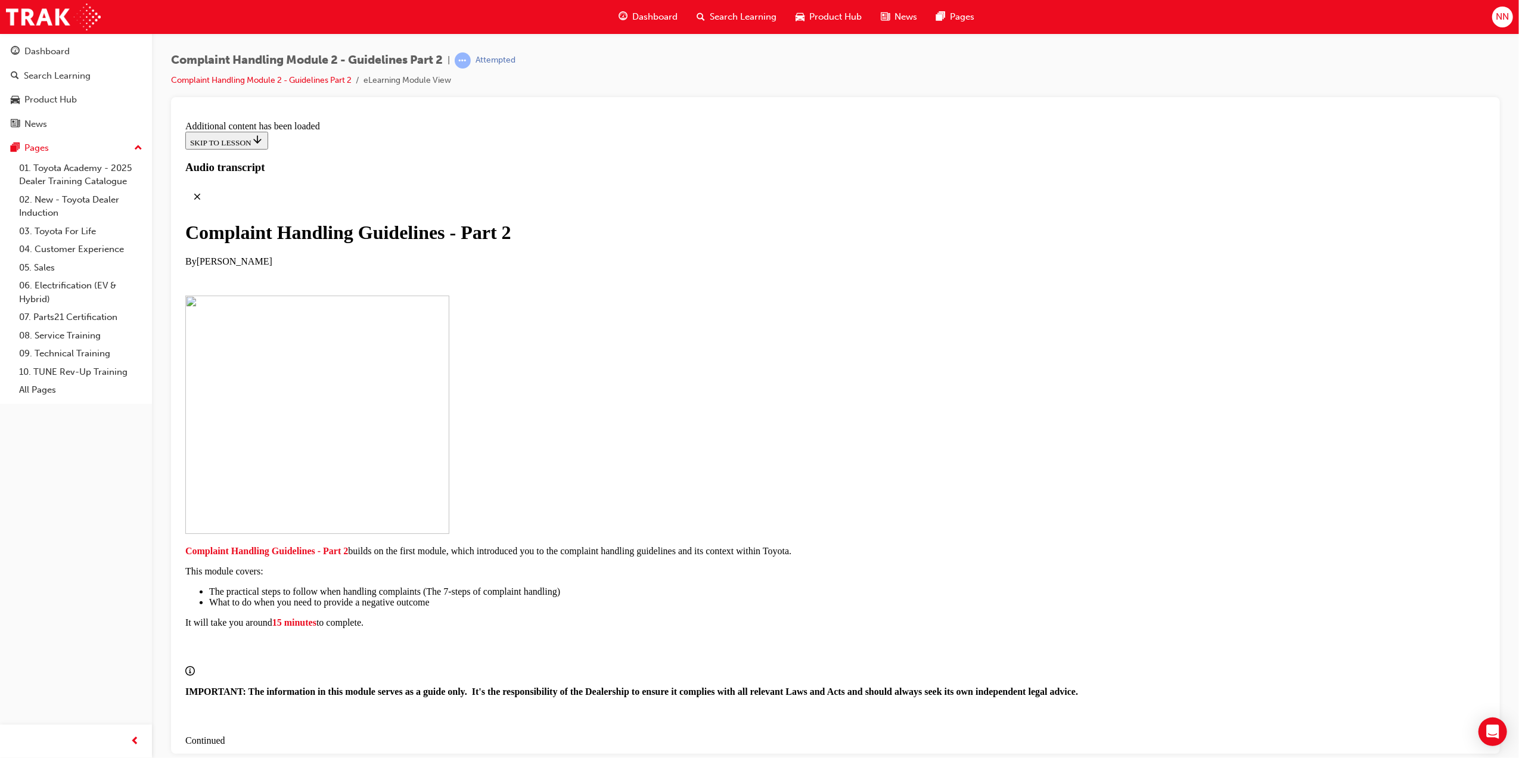
drag, startPoint x: 666, startPoint y: 536, endPoint x: 654, endPoint y: 530, distance: 13.6
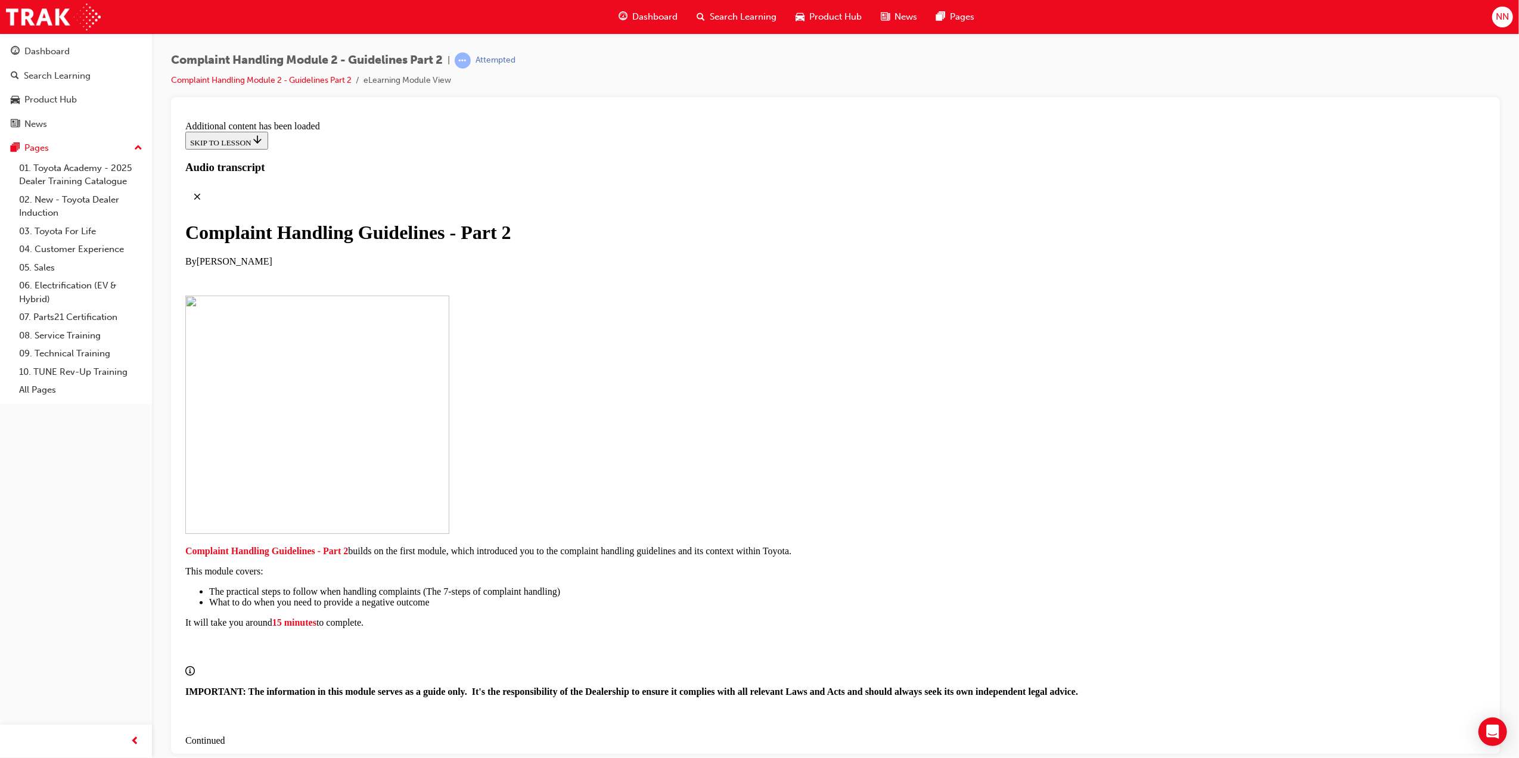
drag, startPoint x: 654, startPoint y: 530, endPoint x: 660, endPoint y: 532, distance: 6.2
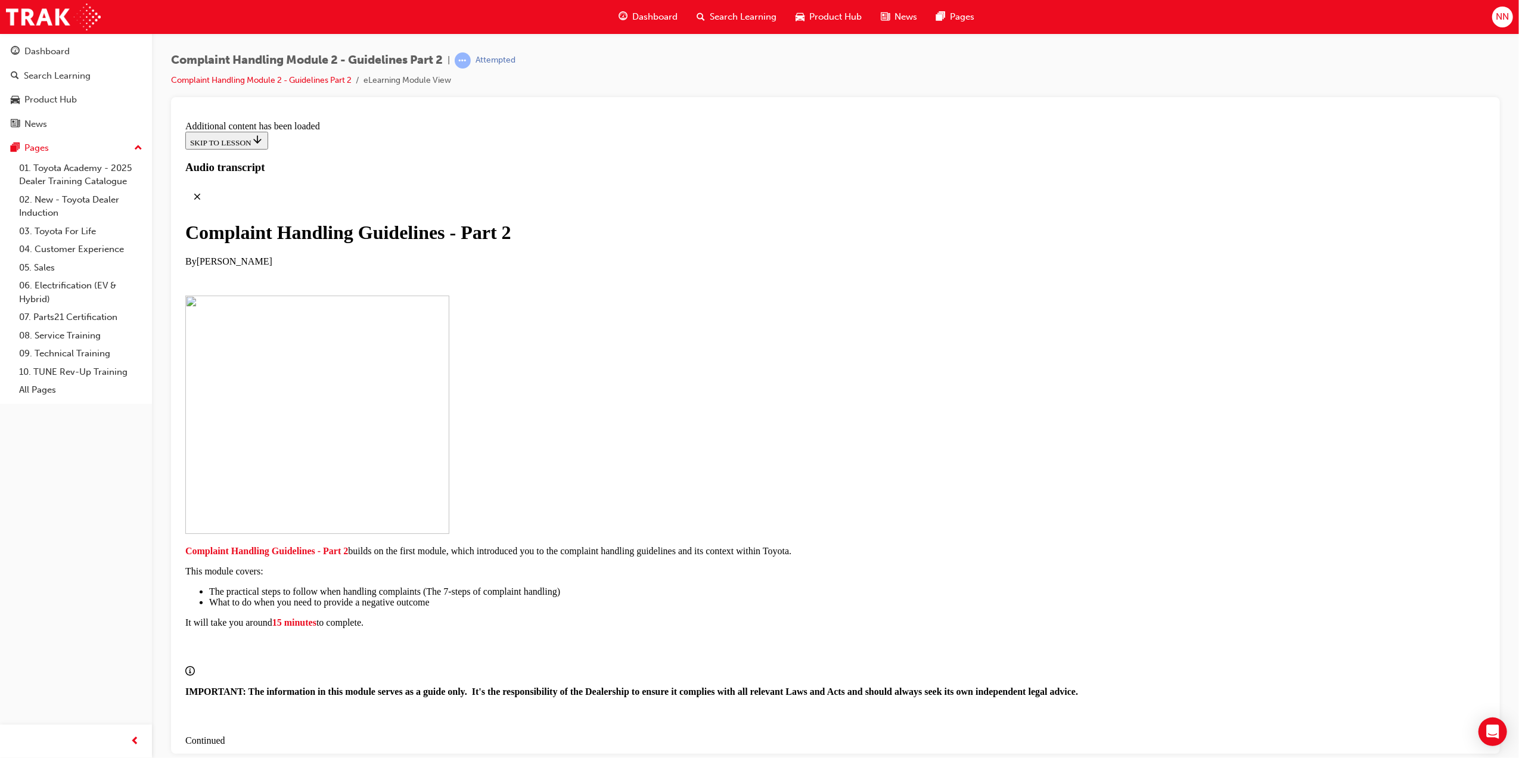
checkbox input "true"
drag, startPoint x: 660, startPoint y: 532, endPoint x: 817, endPoint y: 614, distance: 177.8
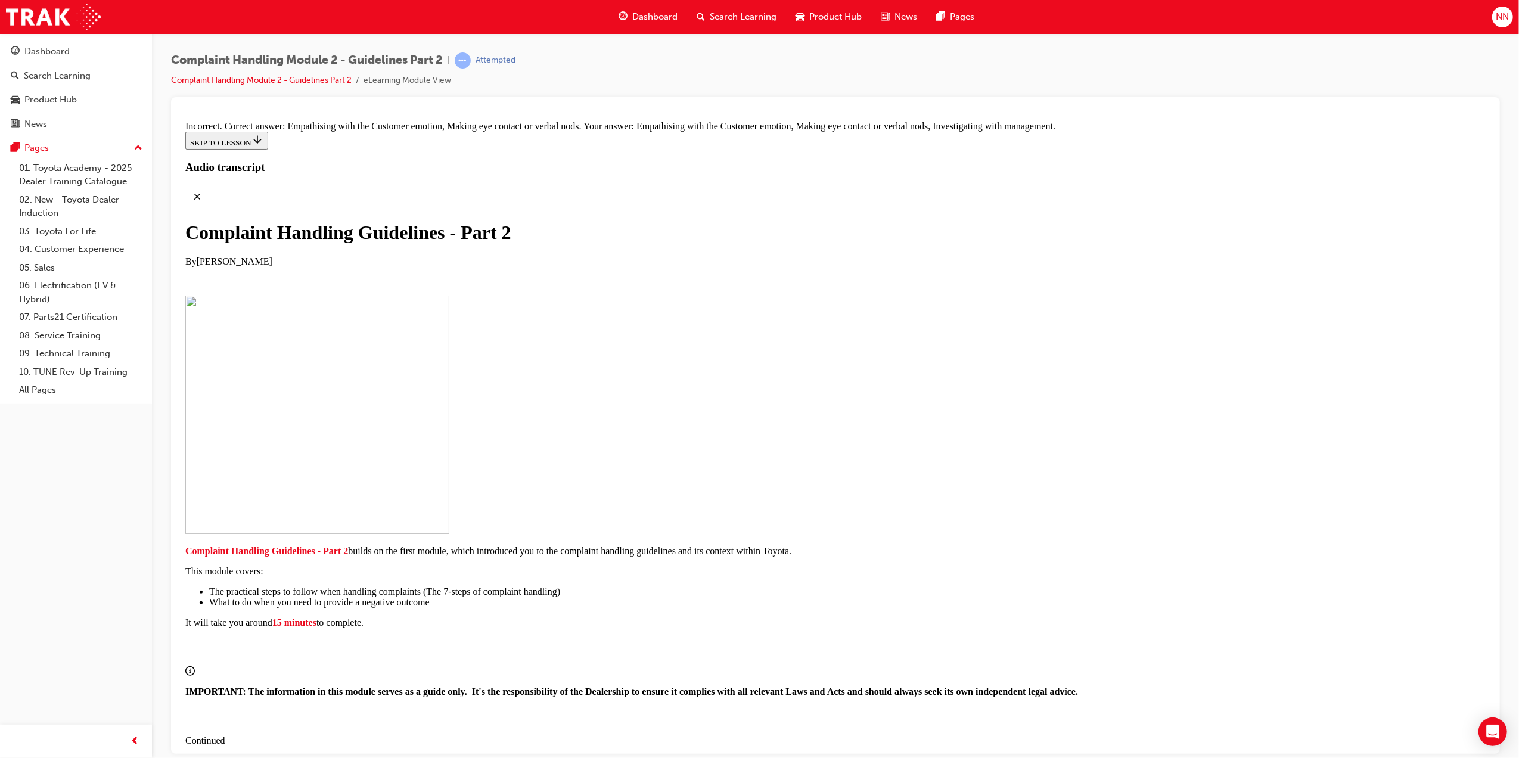
checkbox input "false"
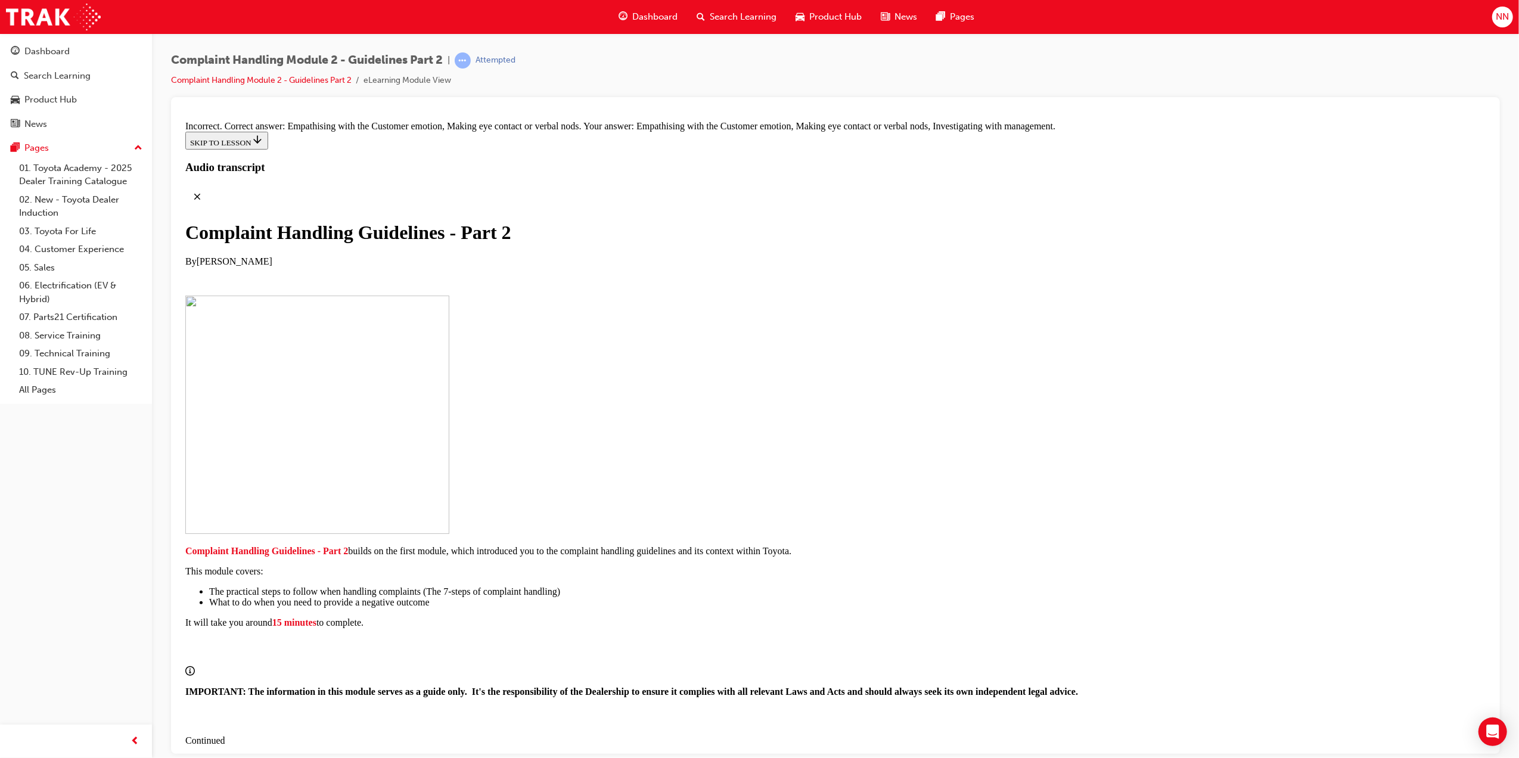
checkbox input "false"
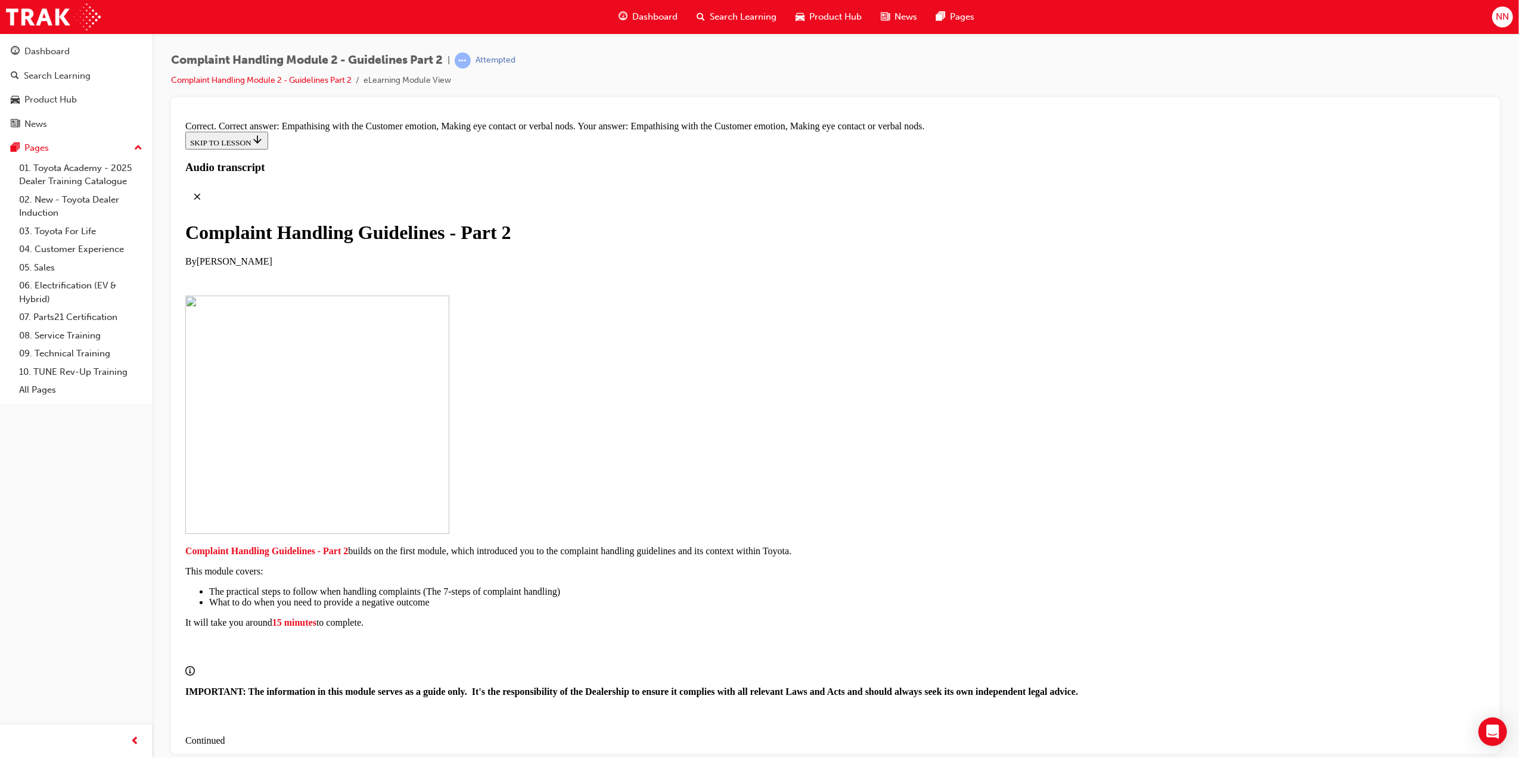
drag, startPoint x: 743, startPoint y: 458, endPoint x: 792, endPoint y: 319, distance: 147.2
drag, startPoint x: 751, startPoint y: 525, endPoint x: 776, endPoint y: 394, distance: 133.5
drag, startPoint x: 746, startPoint y: 505, endPoint x: 784, endPoint y: 384, distance: 126.6
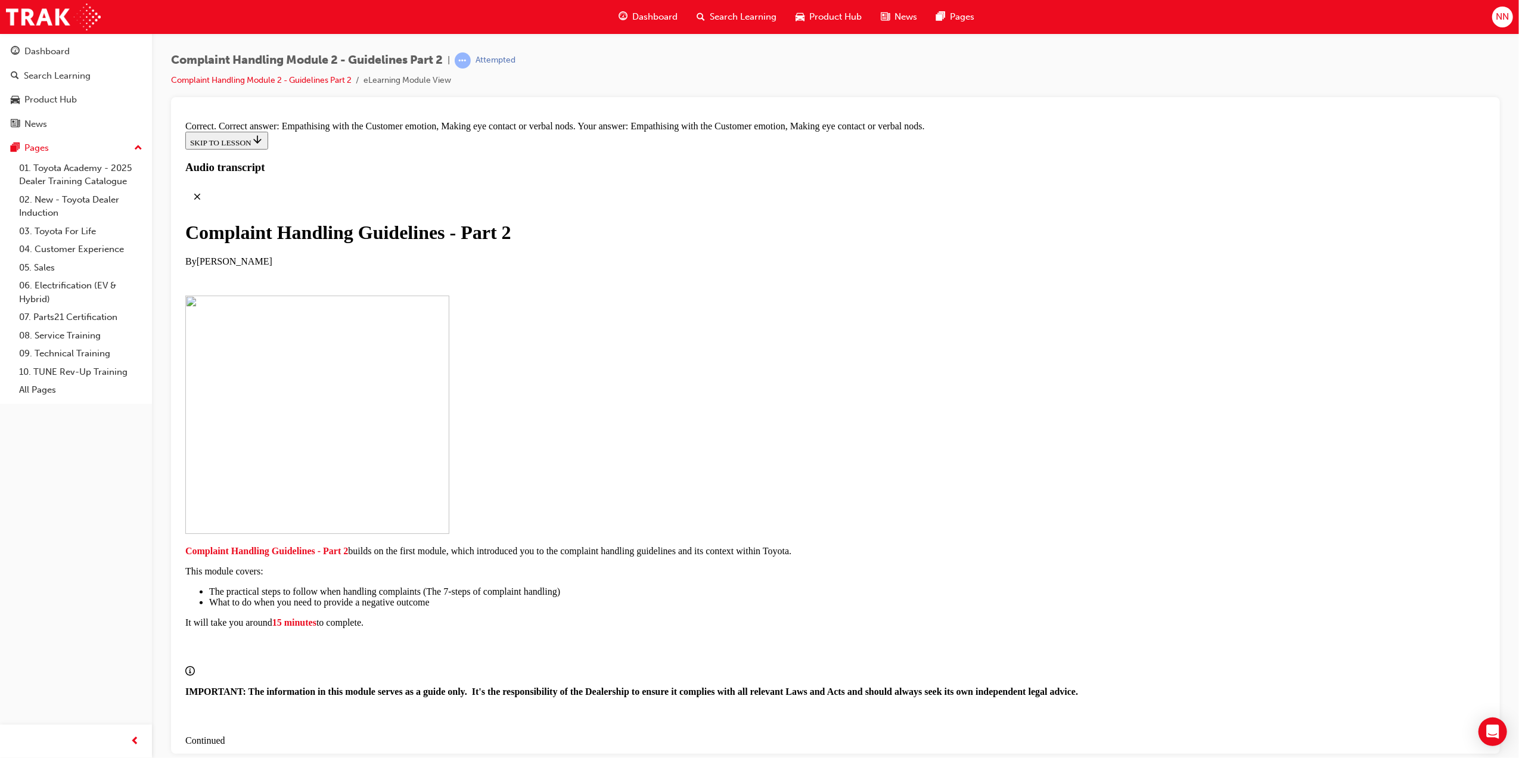
drag, startPoint x: 760, startPoint y: 581, endPoint x: 792, endPoint y: 459, distance: 125.6
drag, startPoint x: 766, startPoint y: 584, endPoint x: 801, endPoint y: 517, distance: 75.4
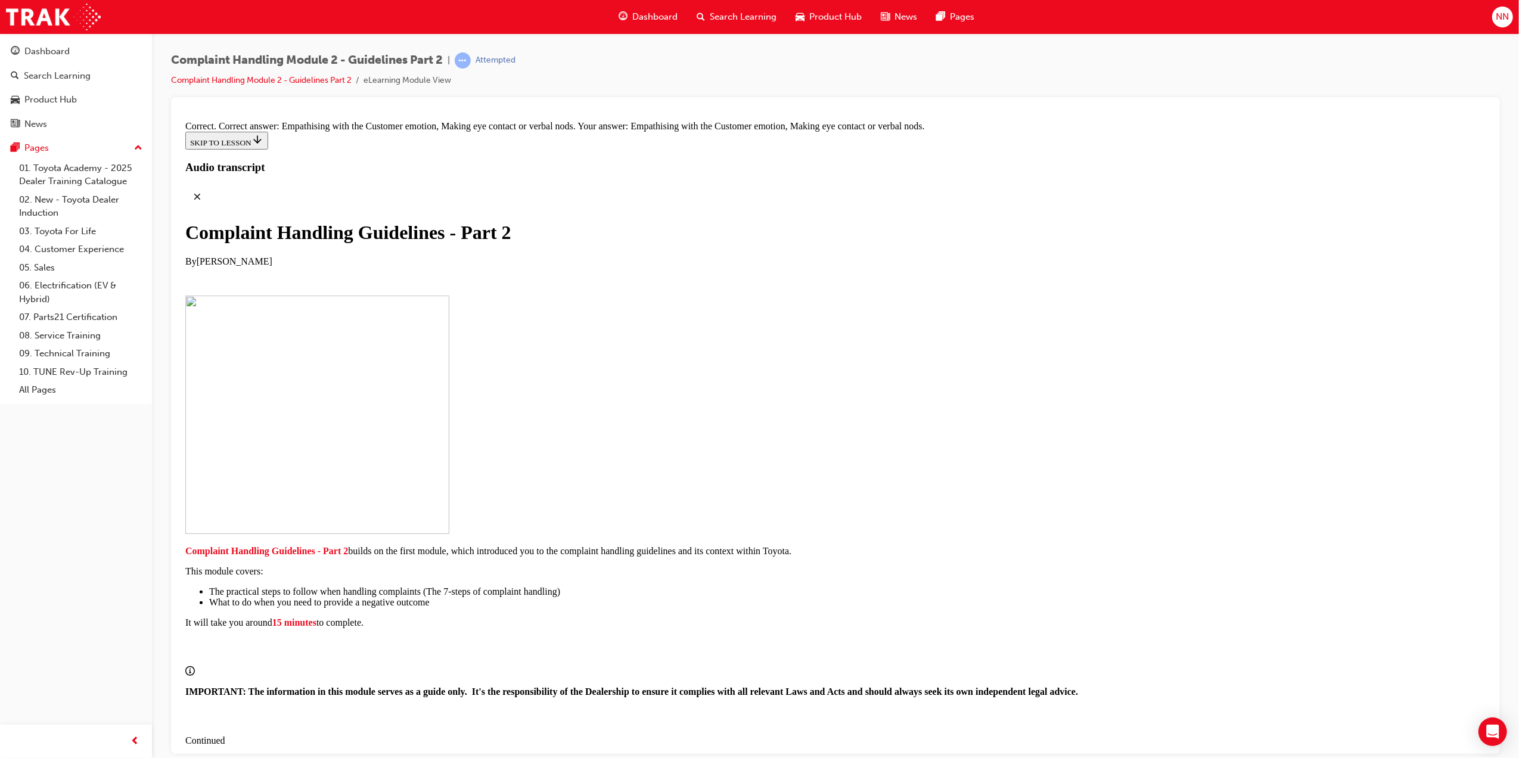
drag, startPoint x: 753, startPoint y: 639, endPoint x: 791, endPoint y: 574, distance: 75.8
drag, startPoint x: 791, startPoint y: 705, endPoint x: 810, endPoint y: 704, distance: 18.5
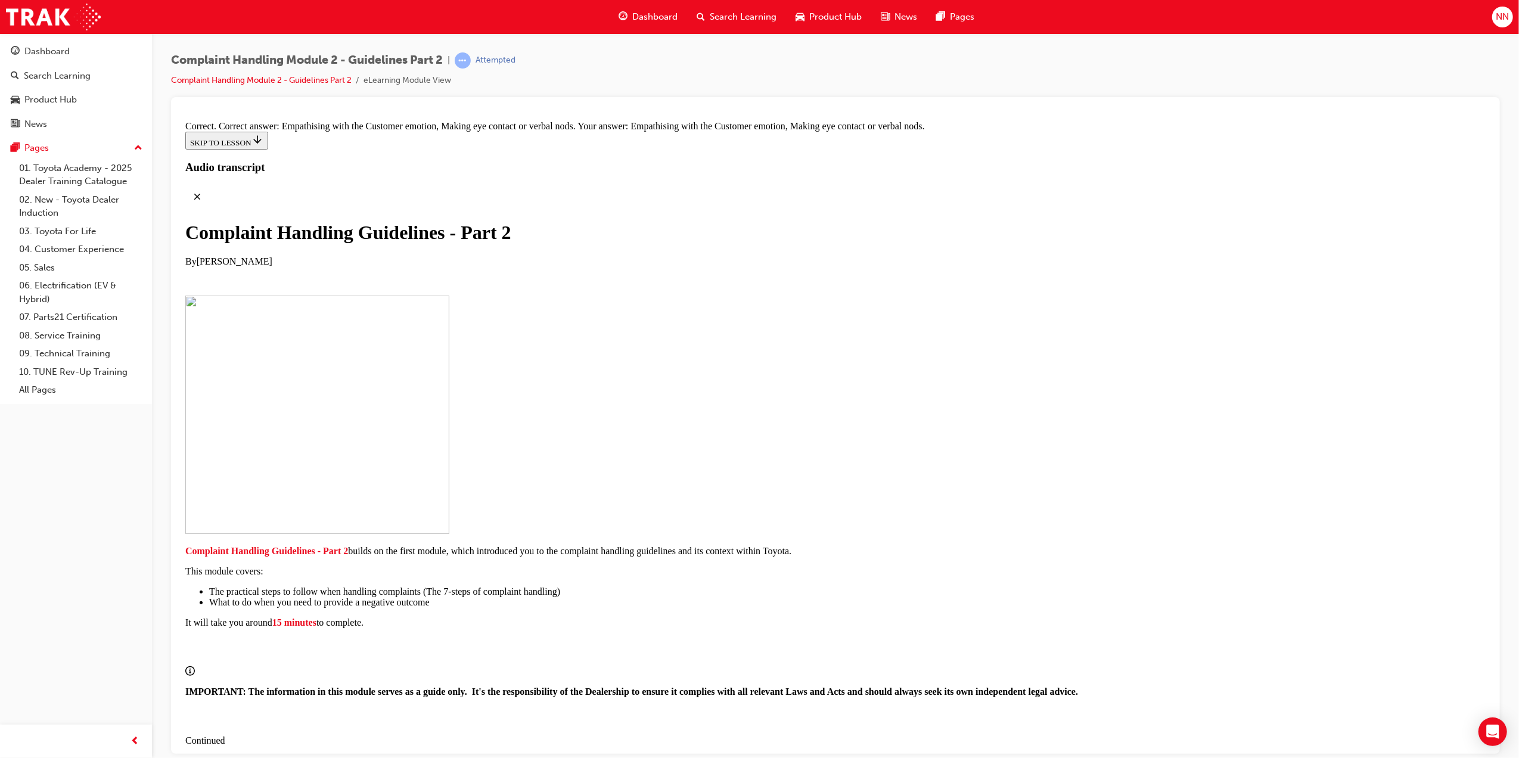
drag, startPoint x: 751, startPoint y: 691, endPoint x: 803, endPoint y: 696, distance: 52.7
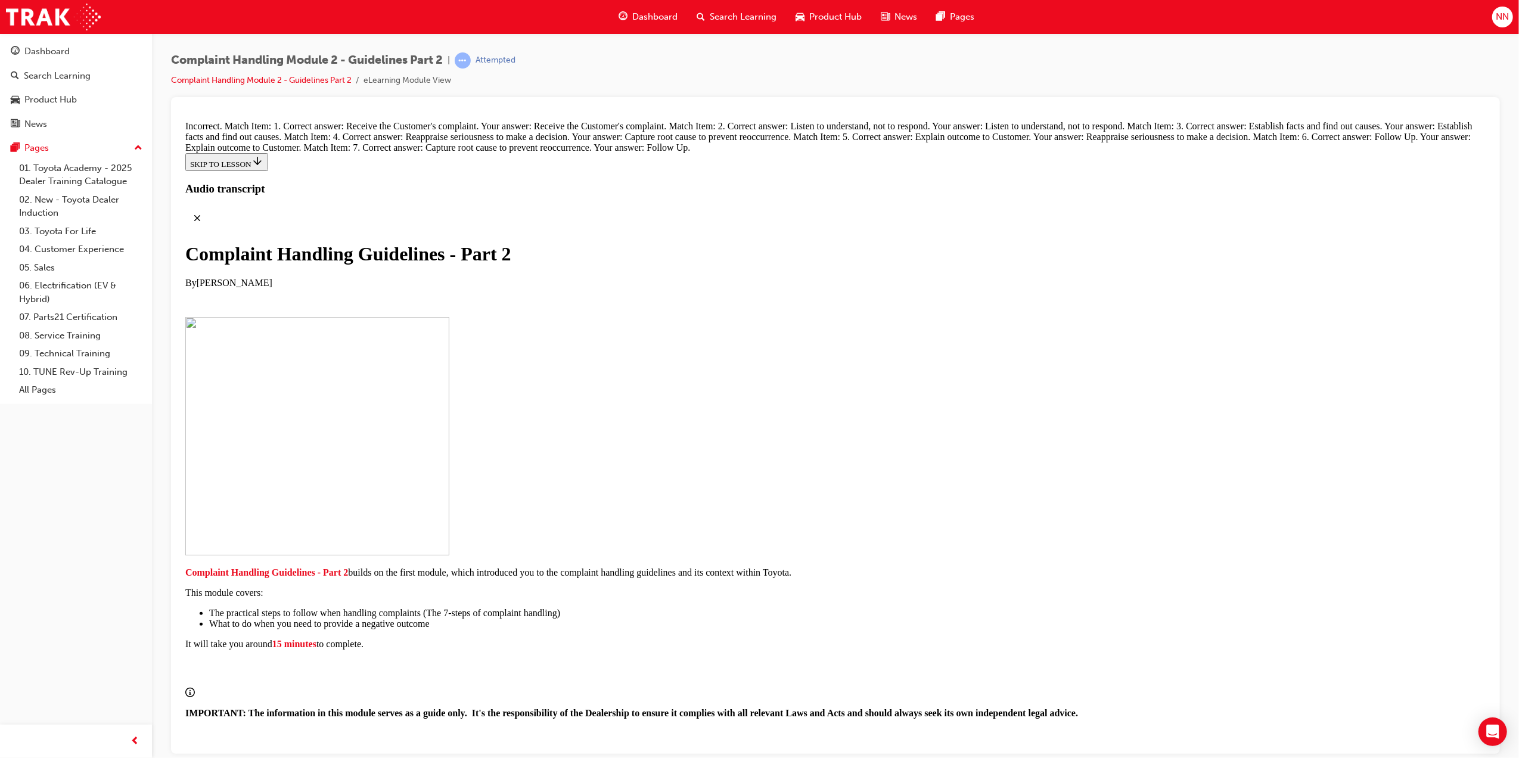
drag, startPoint x: 724, startPoint y: 290, endPoint x: 753, endPoint y: 475, distance: 186.9
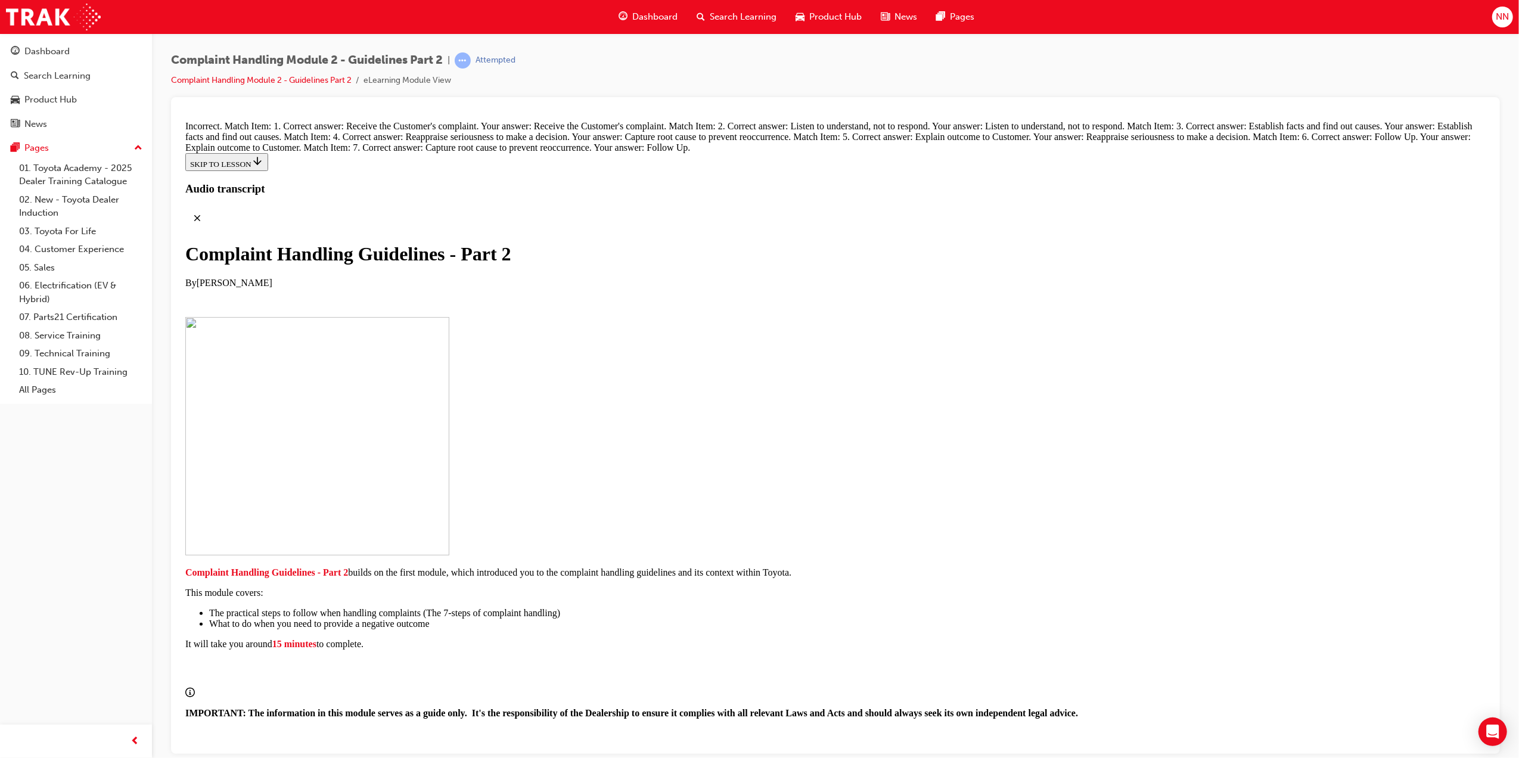
drag, startPoint x: 695, startPoint y: 405, endPoint x: 773, endPoint y: 205, distance: 214.1
drag, startPoint x: 704, startPoint y: 402, endPoint x: 742, endPoint y: 334, distance: 78.4
drag, startPoint x: 703, startPoint y: 529, endPoint x: 735, endPoint y: 411, distance: 122.7
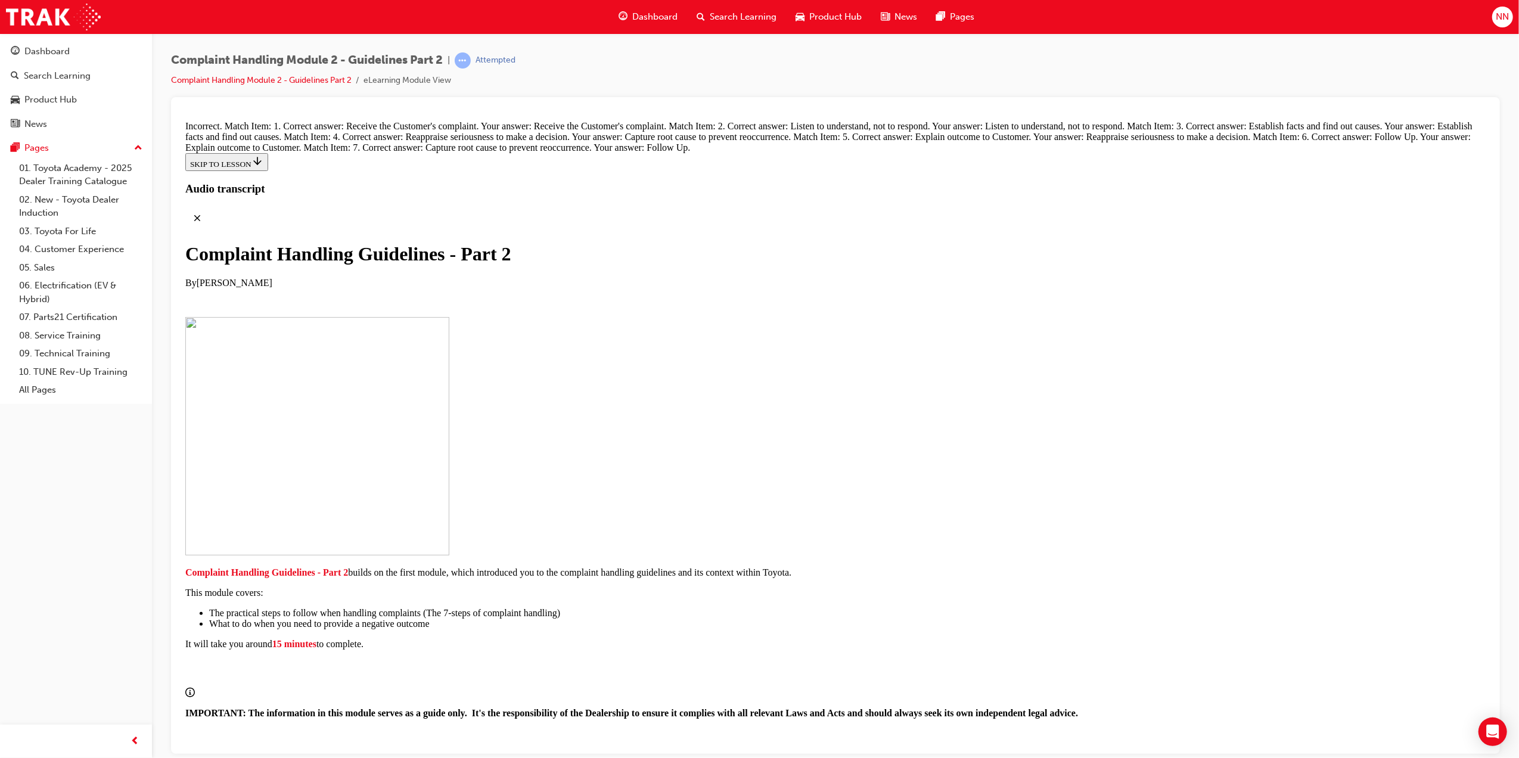
drag, startPoint x: 704, startPoint y: 531, endPoint x: 748, endPoint y: 593, distance: 76.5
drag, startPoint x: 700, startPoint y: 524, endPoint x: 754, endPoint y: 524, distance: 53.6
drag, startPoint x: 730, startPoint y: 643, endPoint x: 759, endPoint y: 646, distance: 28.8
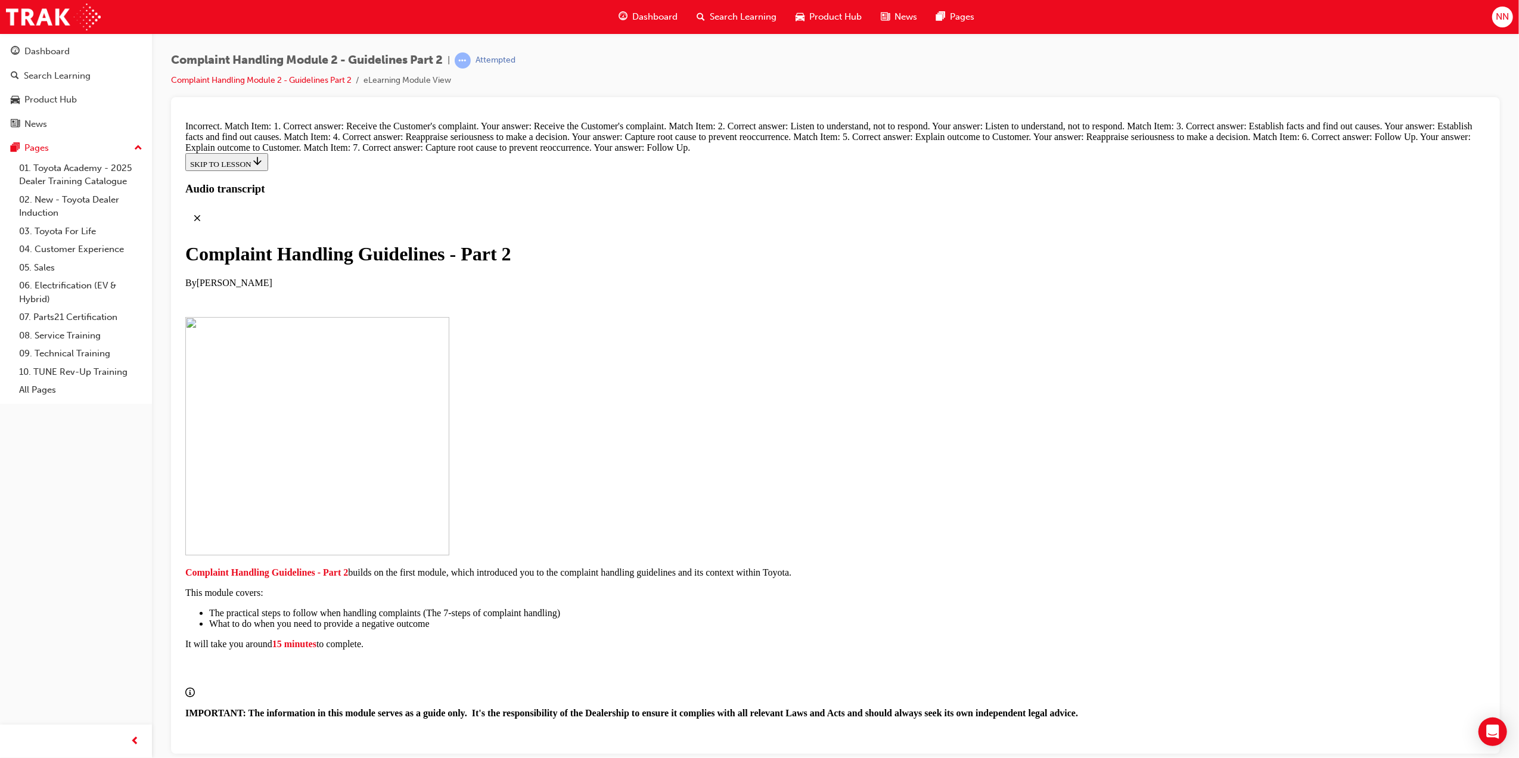
drag, startPoint x: 761, startPoint y: 646, endPoint x: 796, endPoint y: 648, distance: 35.2
drag, startPoint x: 768, startPoint y: 532, endPoint x: 791, endPoint y: 171, distance: 361.2
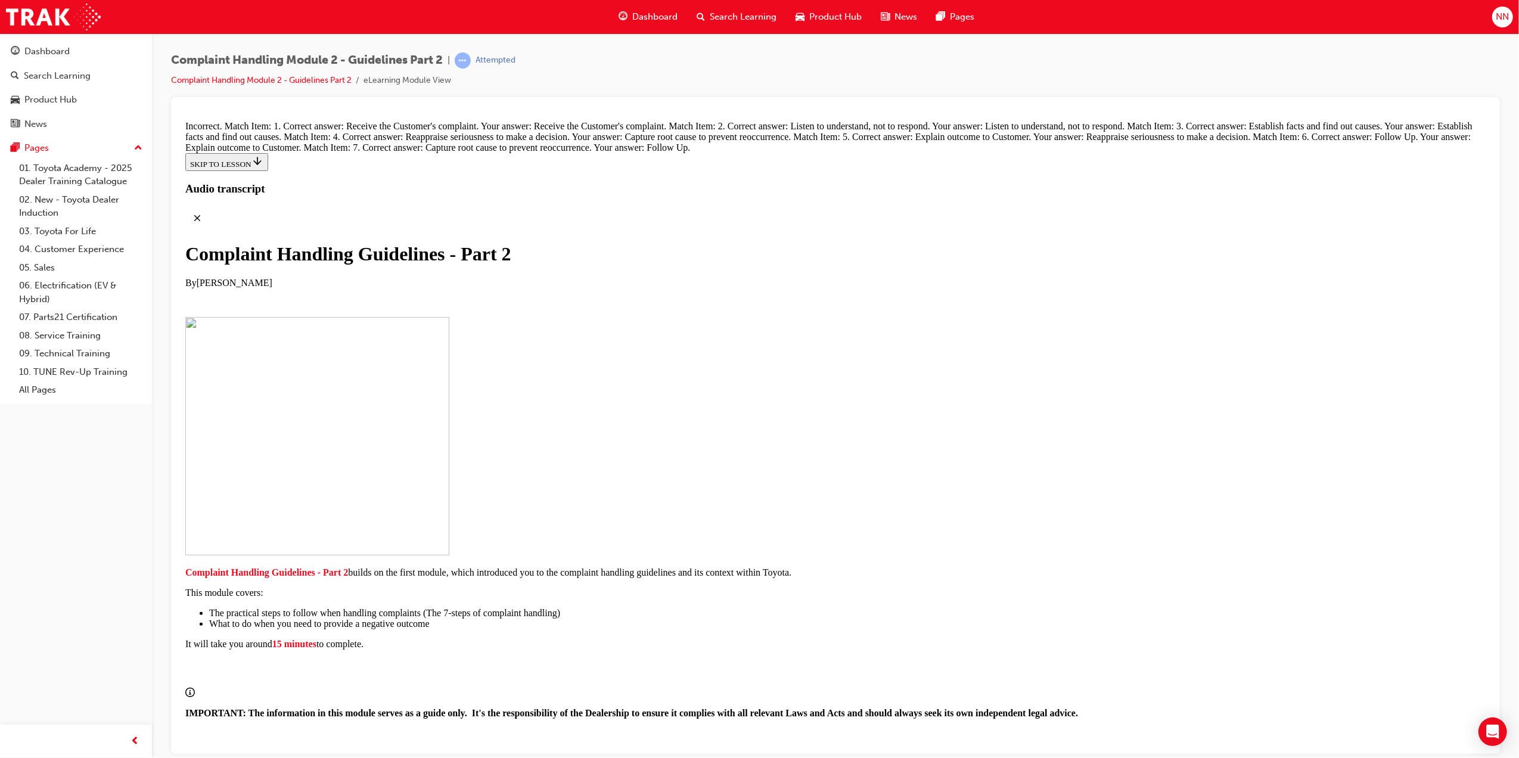
drag, startPoint x: 808, startPoint y: 465, endPoint x: 793, endPoint y: 393, distance: 73.0
drag, startPoint x: 751, startPoint y: 574, endPoint x: 753, endPoint y: 452, distance: 122.2
drag, startPoint x: 747, startPoint y: 584, endPoint x: 775, endPoint y: 518, distance: 71.8
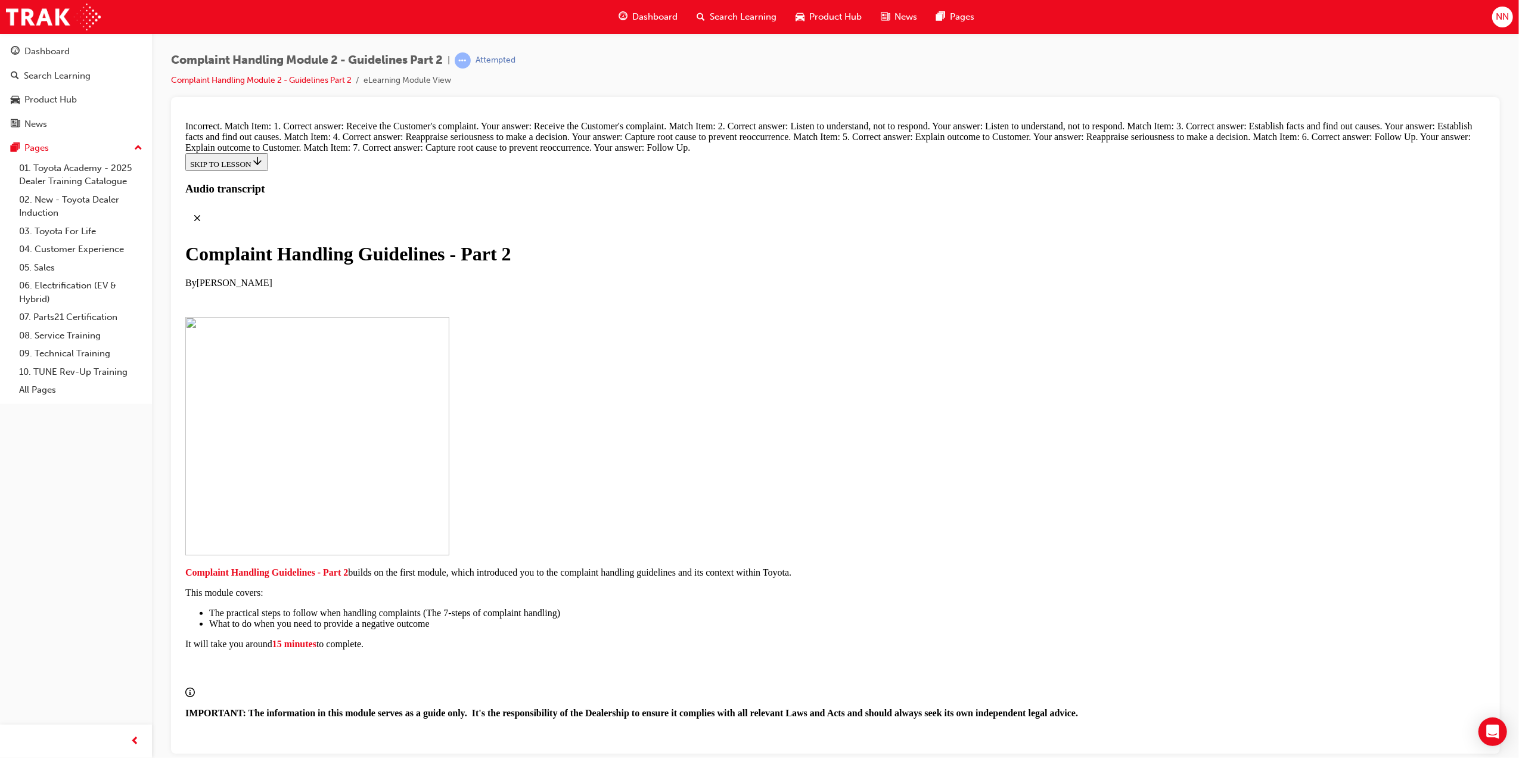
drag, startPoint x: 754, startPoint y: 595, endPoint x: 789, endPoint y: 669, distance: 81.8
drag, startPoint x: 755, startPoint y: 588, endPoint x: 778, endPoint y: 585, distance: 22.9
drag, startPoint x: 801, startPoint y: 579, endPoint x: 835, endPoint y: 575, distance: 33.6
